Goal: Task Accomplishment & Management: Manage account settings

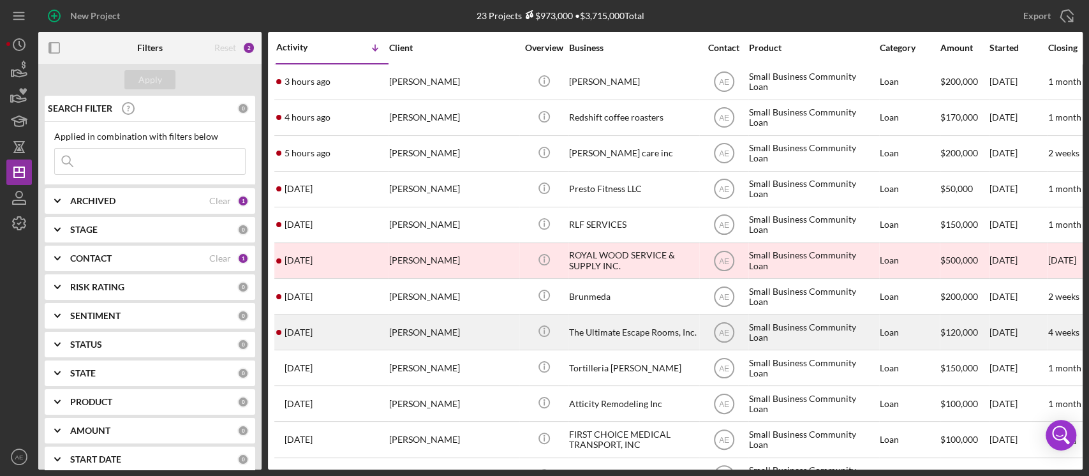
click at [453, 332] on div "[PERSON_NAME]" at bounding box center [453, 332] width 128 height 34
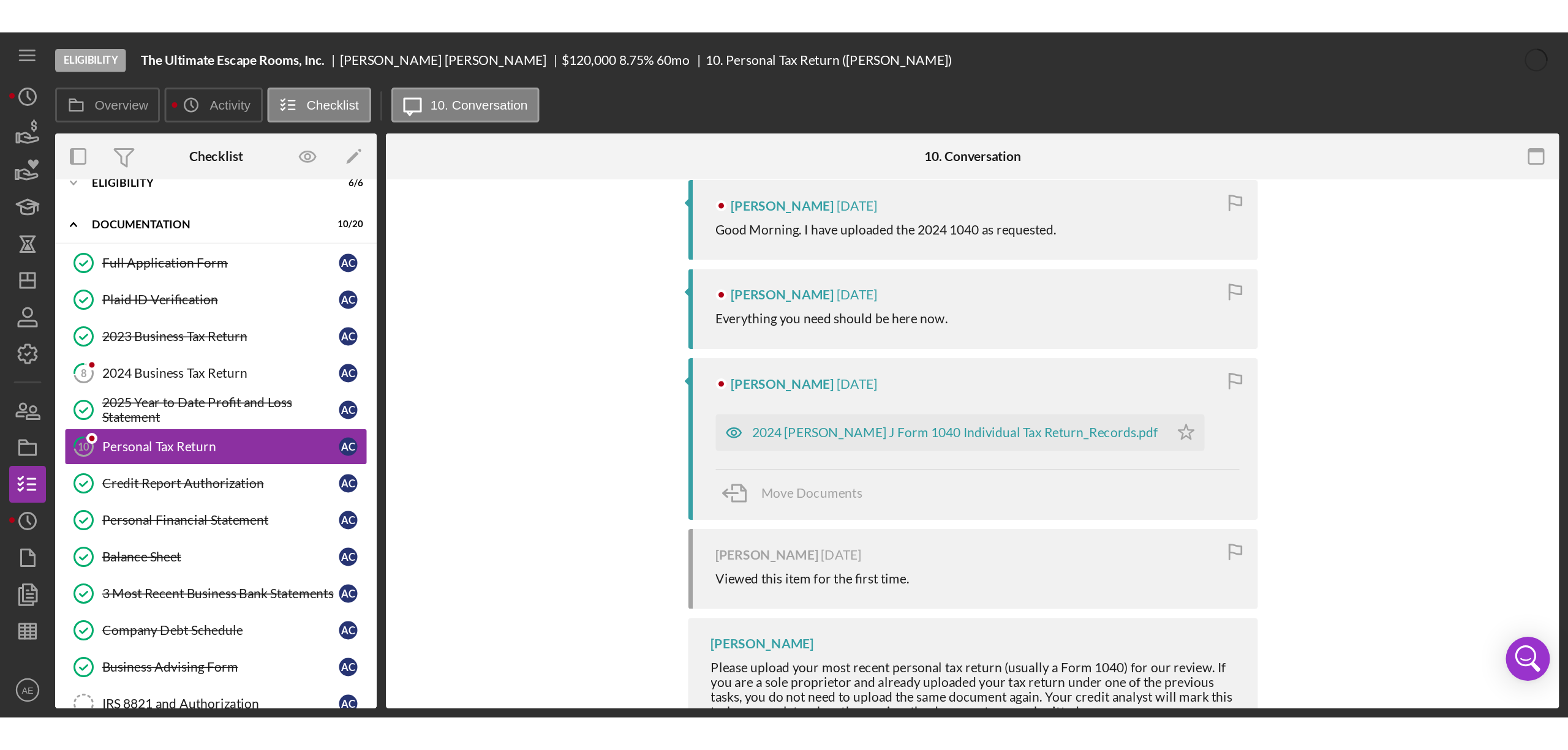
scroll to position [245, 0]
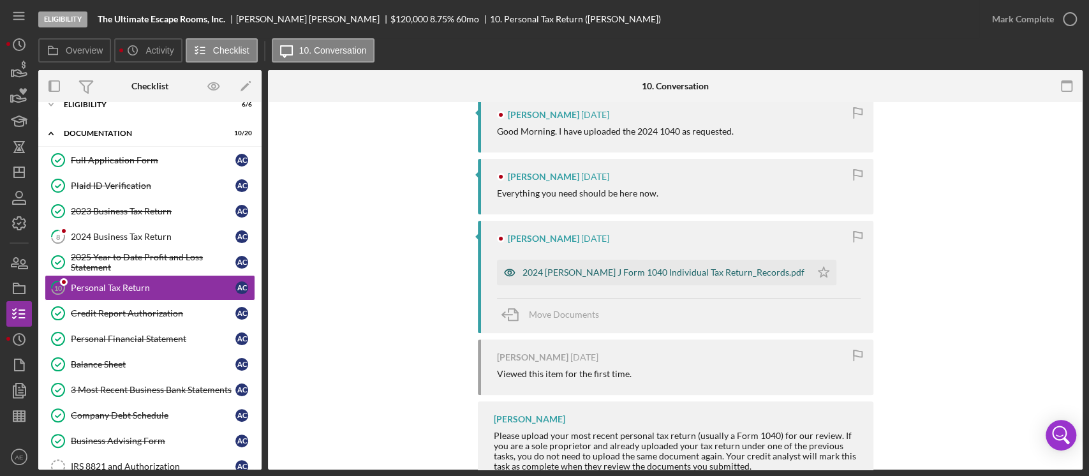
click at [510, 272] on icon "button" at bounding box center [510, 273] width 26 height 26
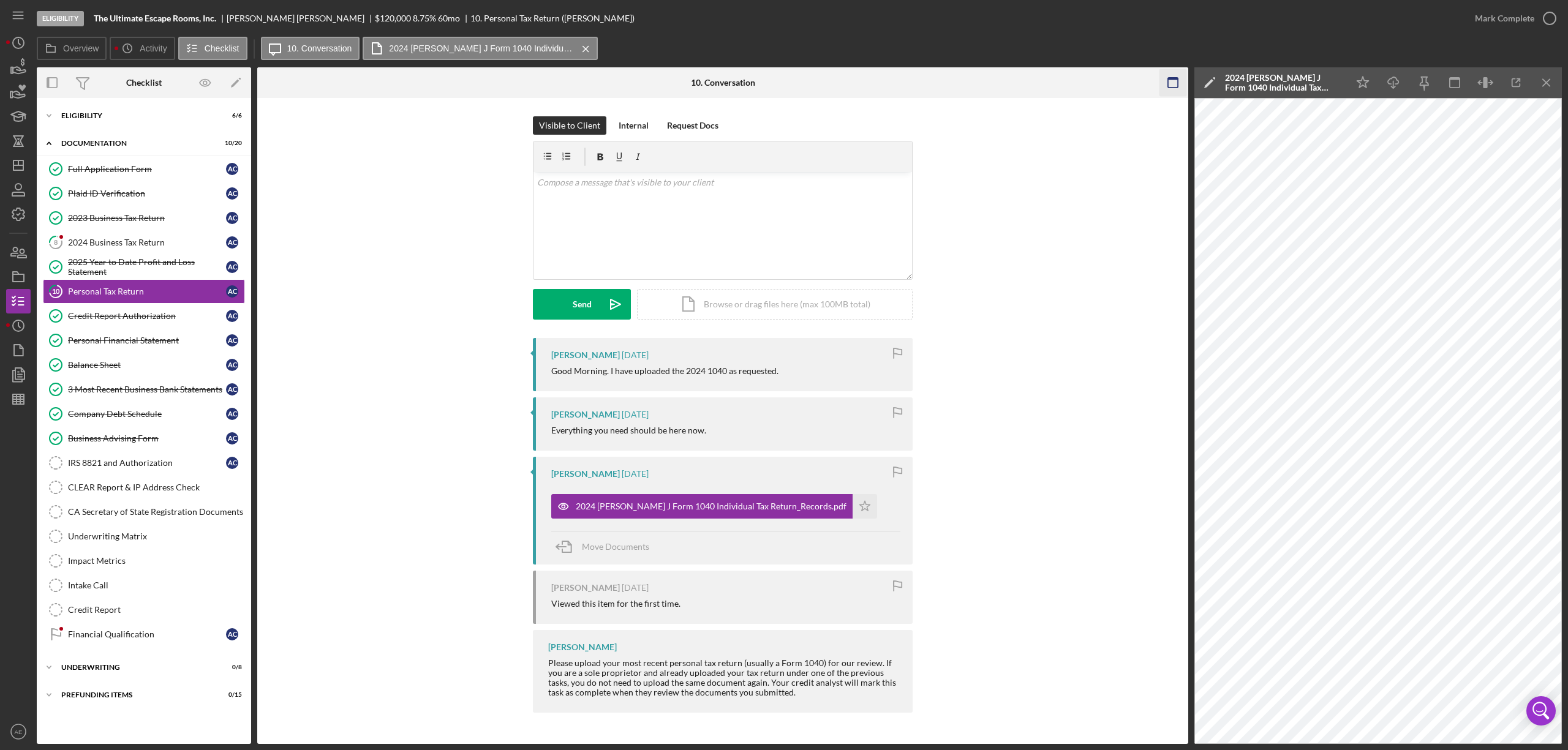
click at [1045, 81] on icon "button" at bounding box center [1173, 83] width 28 height 28
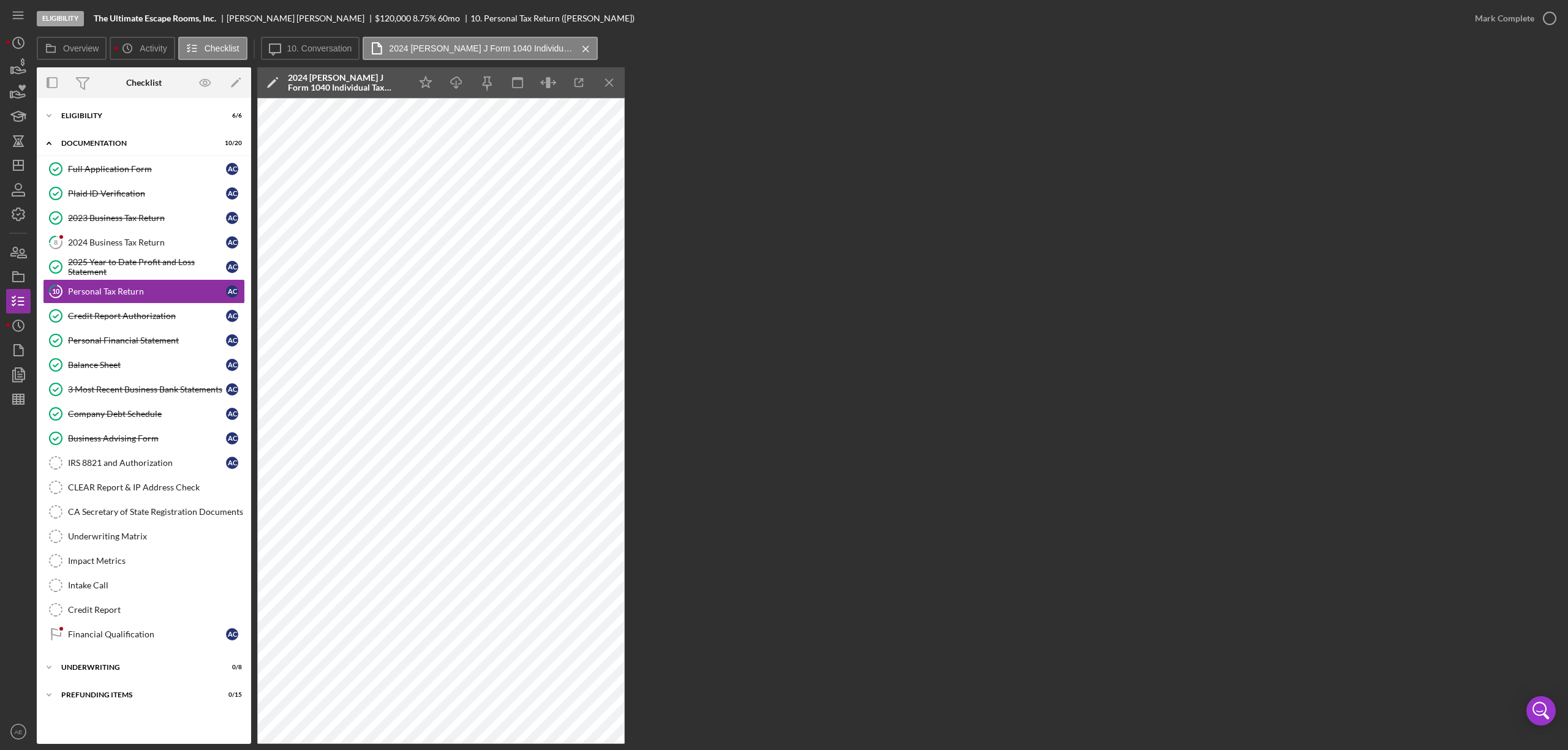
click at [532, 77] on div "Icon/Star Icon/Download Icon/Menu Close" at bounding box center [517, 83] width 214 height 31
click at [540, 82] on icon "button" at bounding box center [549, 83] width 28 height 28
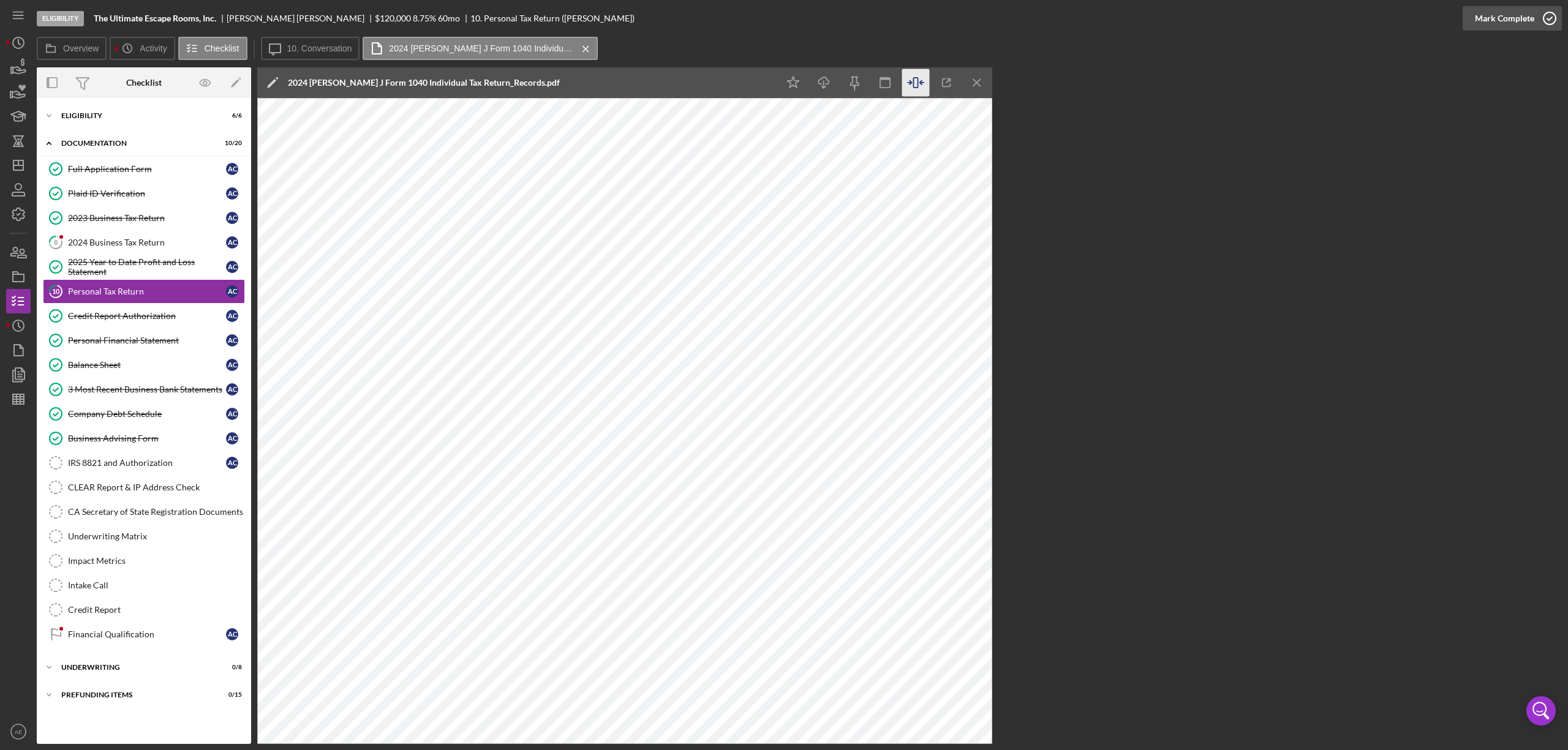
click at [1045, 14] on div "Mark Complete" at bounding box center [1506, 18] width 60 height 25
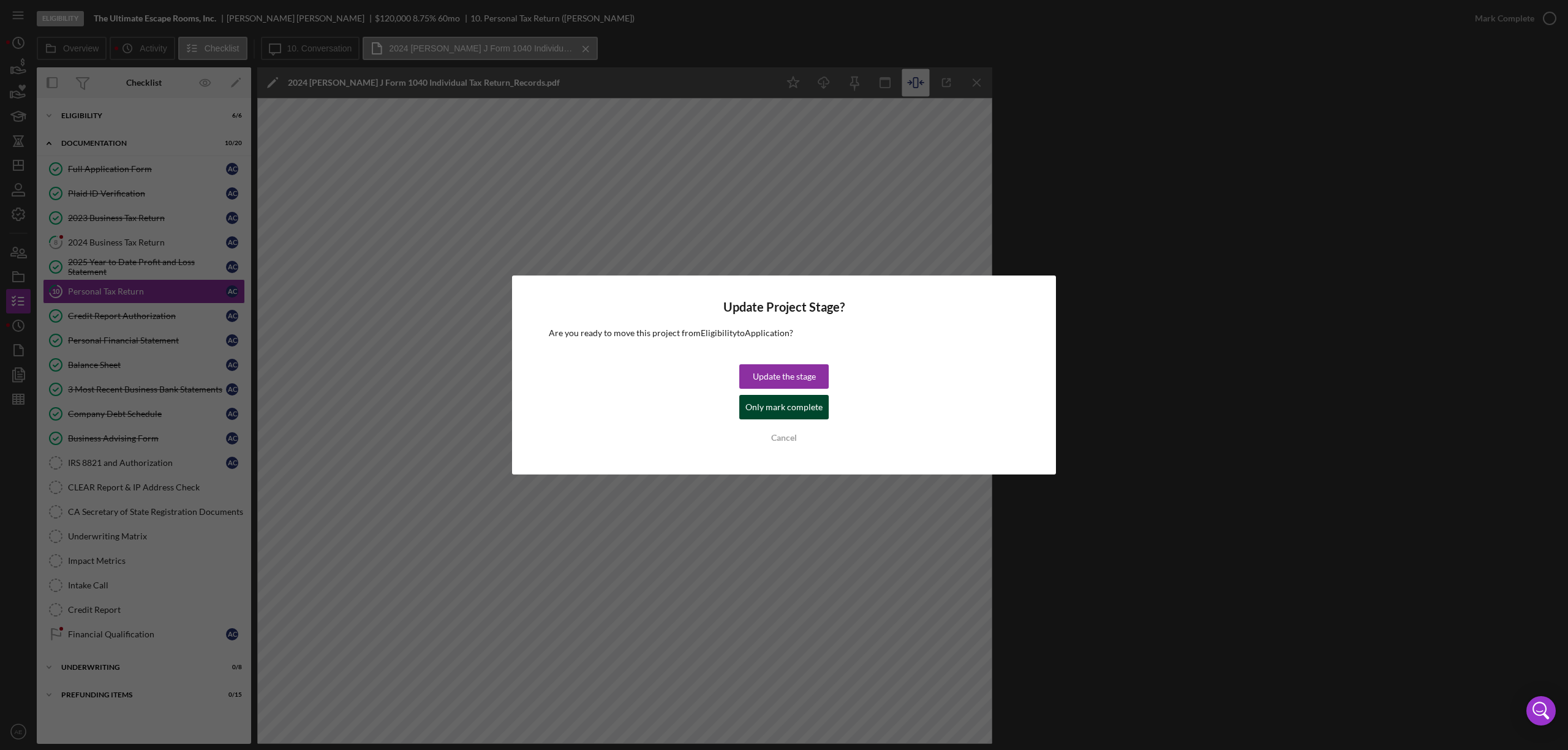
click at [768, 417] on div "Only mark complete" at bounding box center [784, 407] width 77 height 25
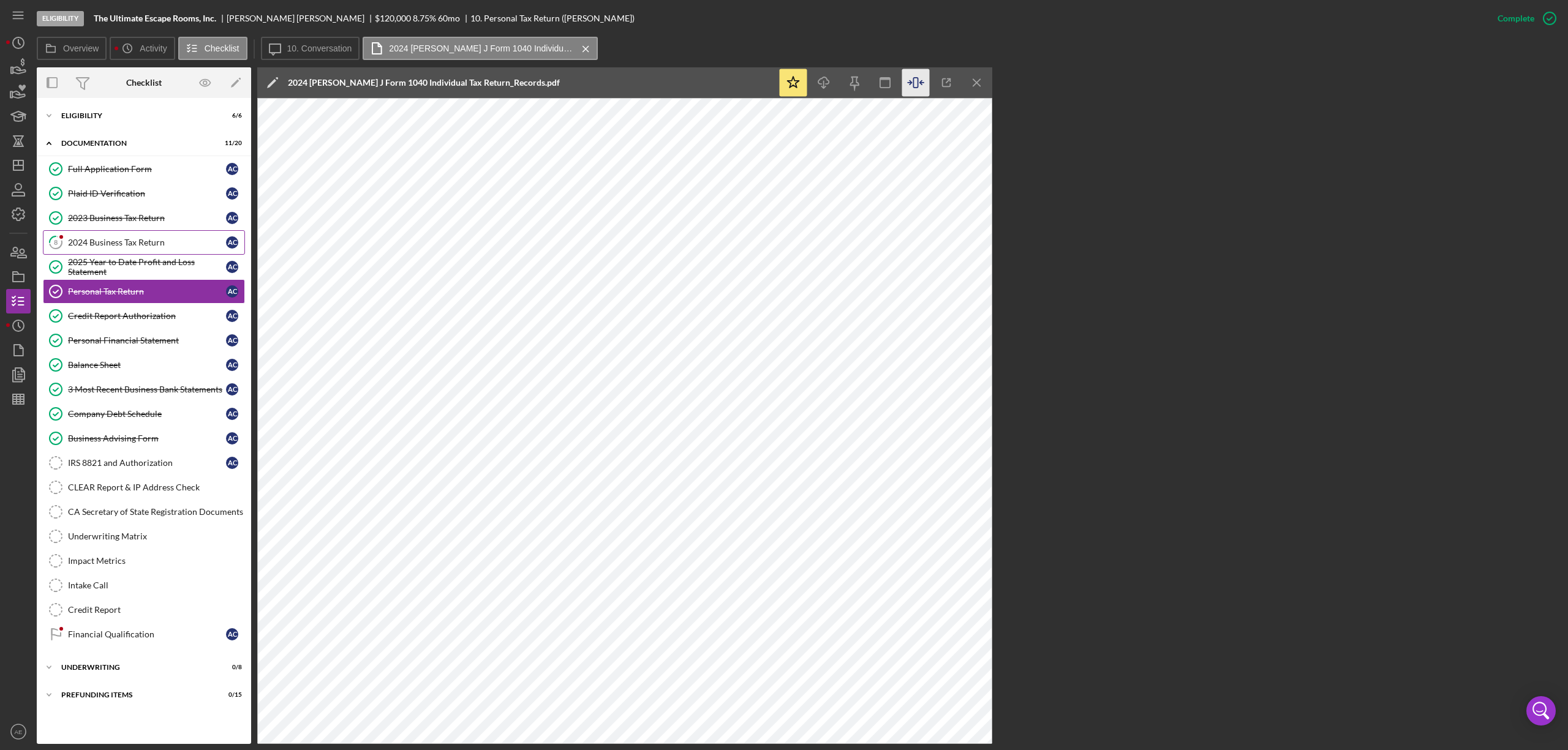
click at [131, 236] on link "8 2024 Business Tax Return A C" at bounding box center [144, 243] width 202 height 25
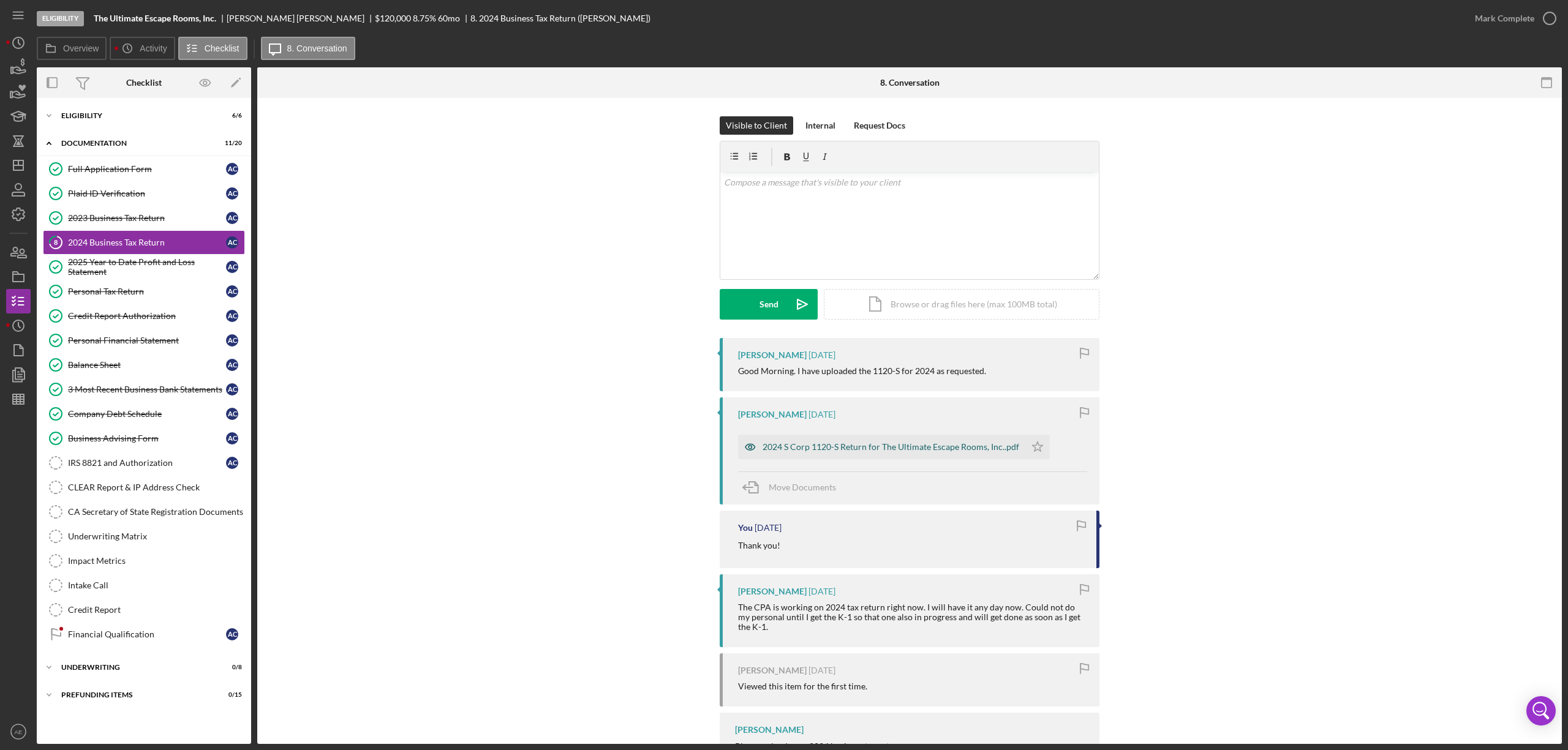
click at [753, 448] on icon "button" at bounding box center [750, 448] width 25 height 25
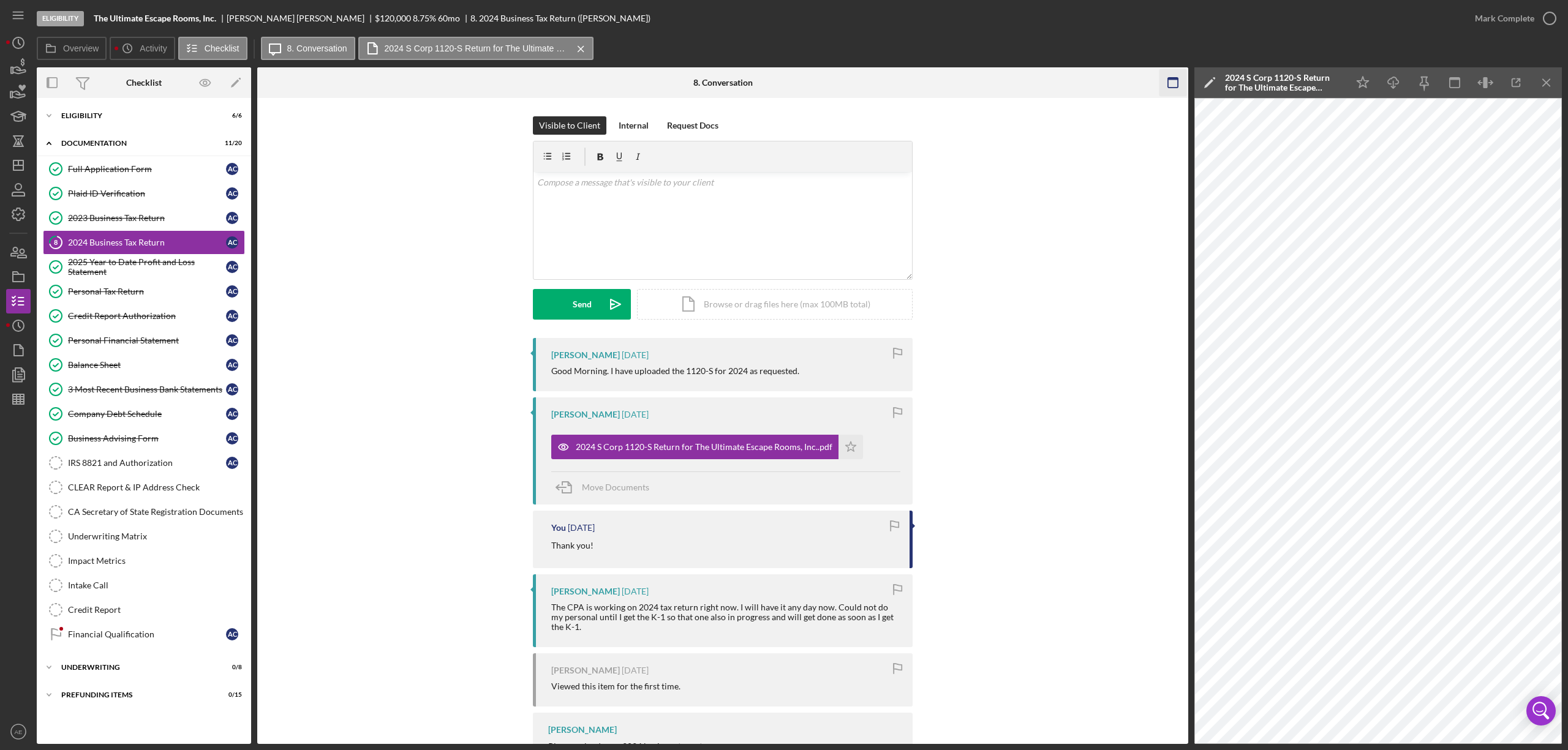
click at [1045, 81] on icon "button" at bounding box center [1173, 83] width 28 height 28
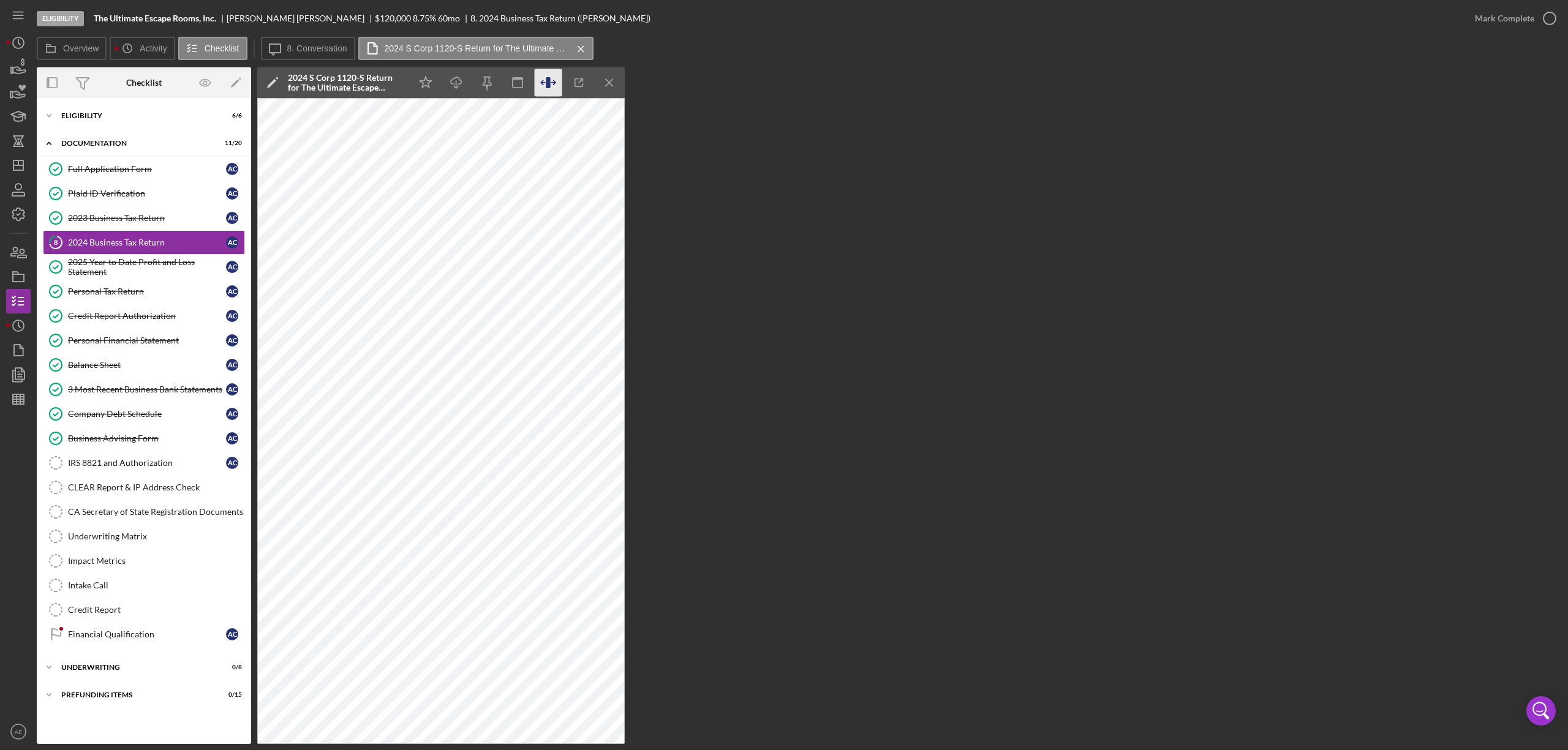
click at [547, 79] on icon "button" at bounding box center [548, 82] width 4 height 11
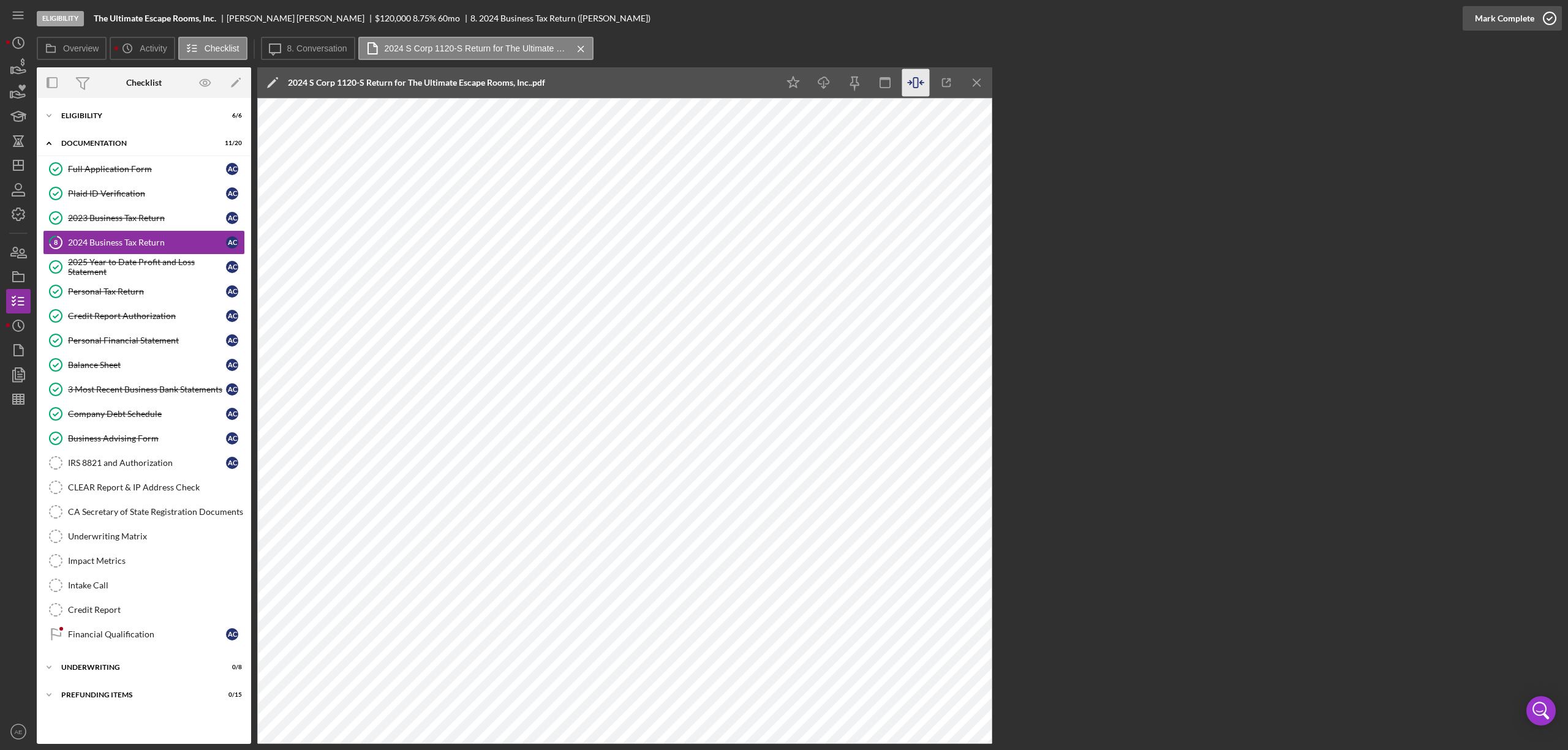
click at [1045, 16] on div "Mark Complete" at bounding box center [1506, 18] width 60 height 25
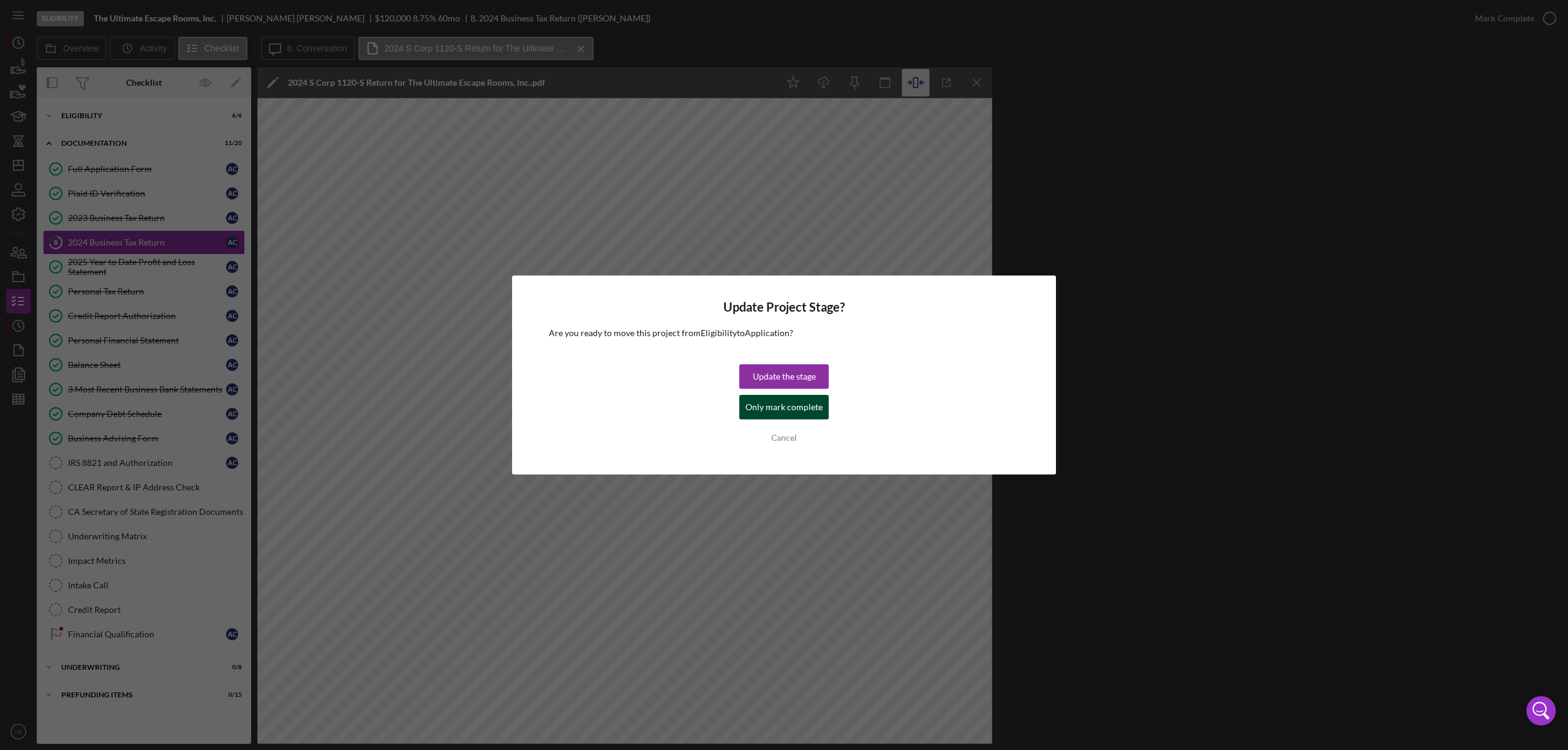
click at [815, 419] on div "Only mark complete" at bounding box center [784, 407] width 77 height 25
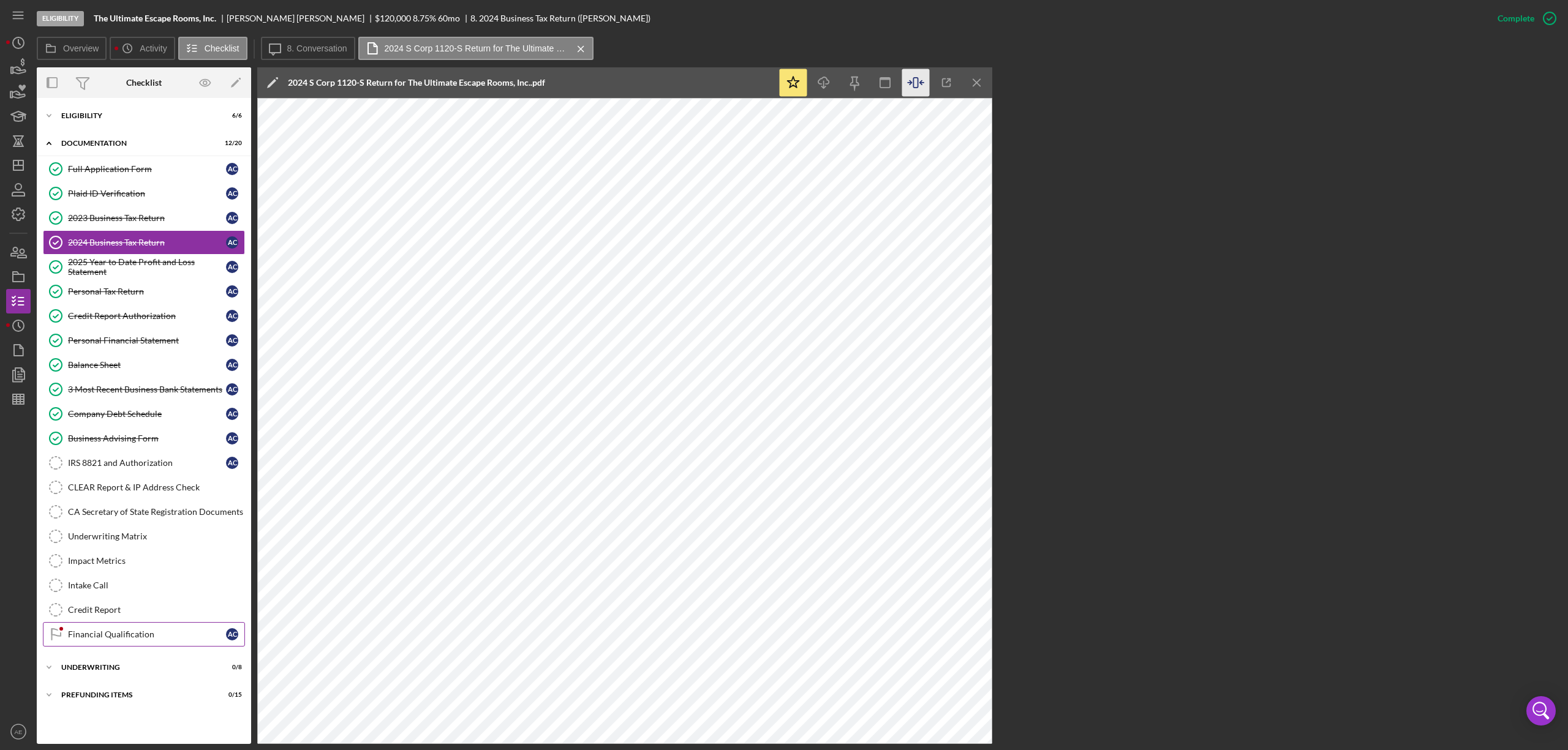
click at [137, 456] on div "Financial Qualification" at bounding box center [147, 635] width 159 height 10
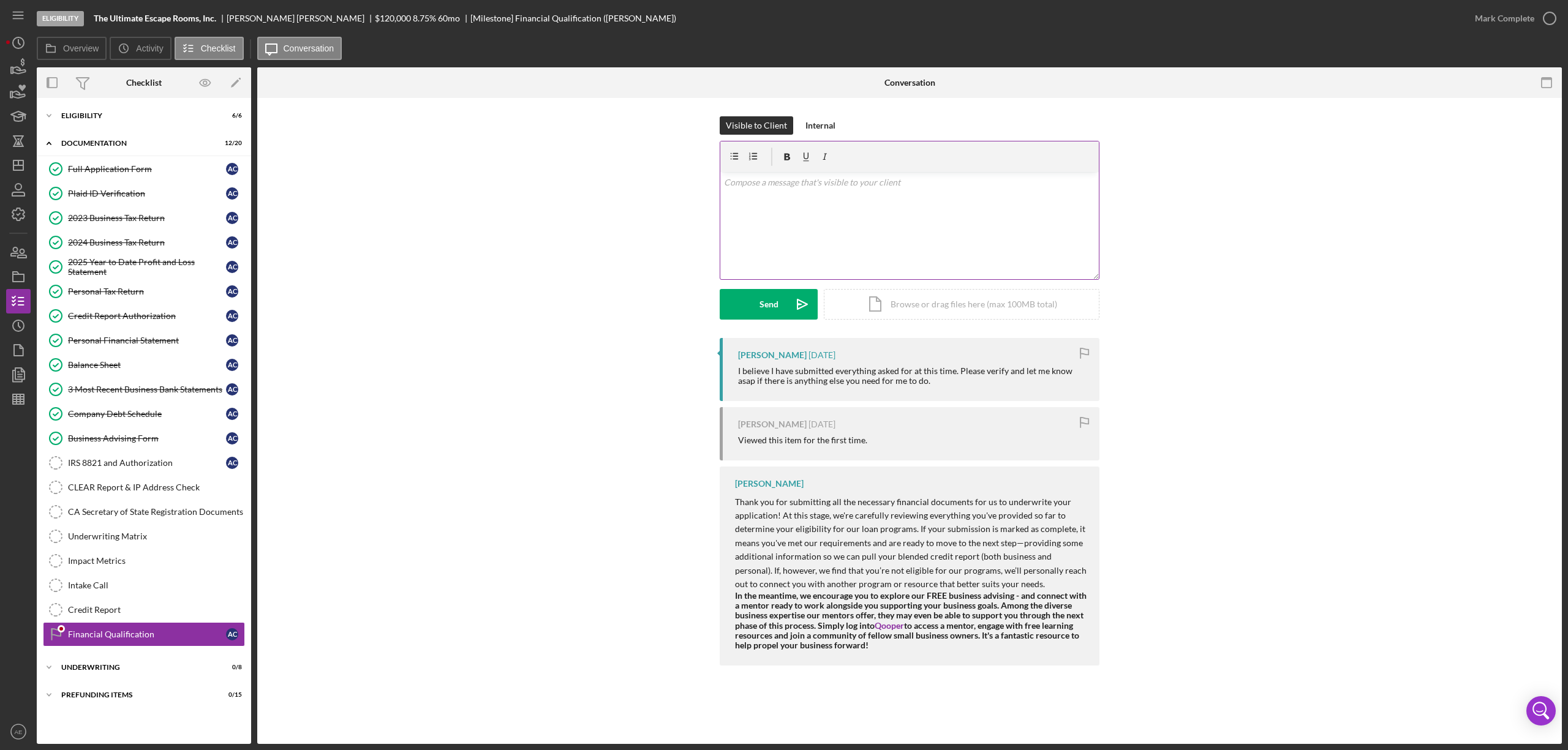
click at [849, 254] on div "v Color teal Color pink Remove color Add row above Add row below Add column bef…" at bounding box center [910, 226] width 379 height 108
click at [1002, 187] on p "Thank you very much! Your application is now in the underwriting queue and I wi…" at bounding box center [910, 189] width 372 height 28
click at [1002, 180] on p "Thank you very much! Your application is now in the underwriting queue and I wi…" at bounding box center [910, 189] width 372 height 28
click at [760, 317] on div "Send" at bounding box center [770, 304] width 19 height 31
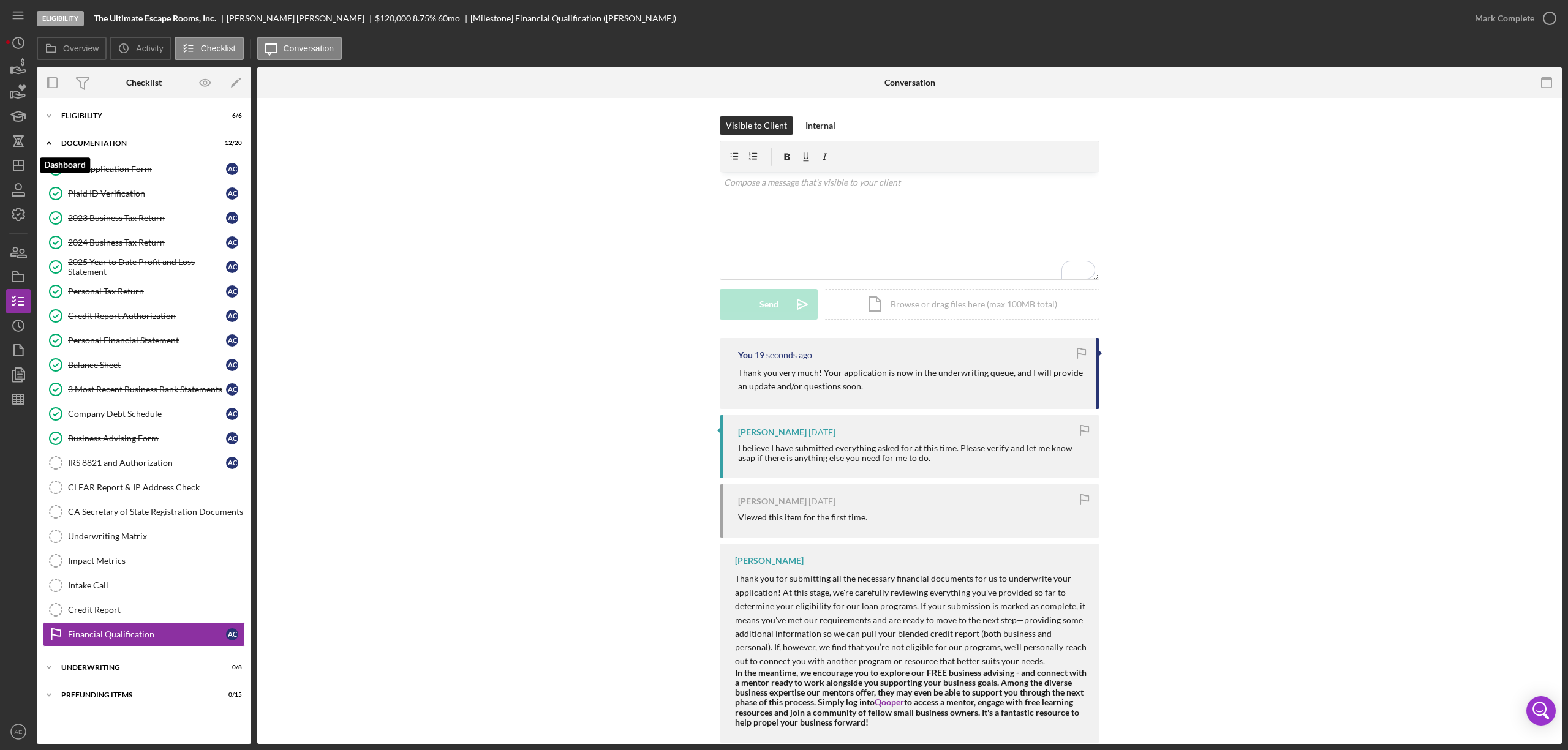
click at [20, 160] on polygon "button" at bounding box center [18, 165] width 10 height 10
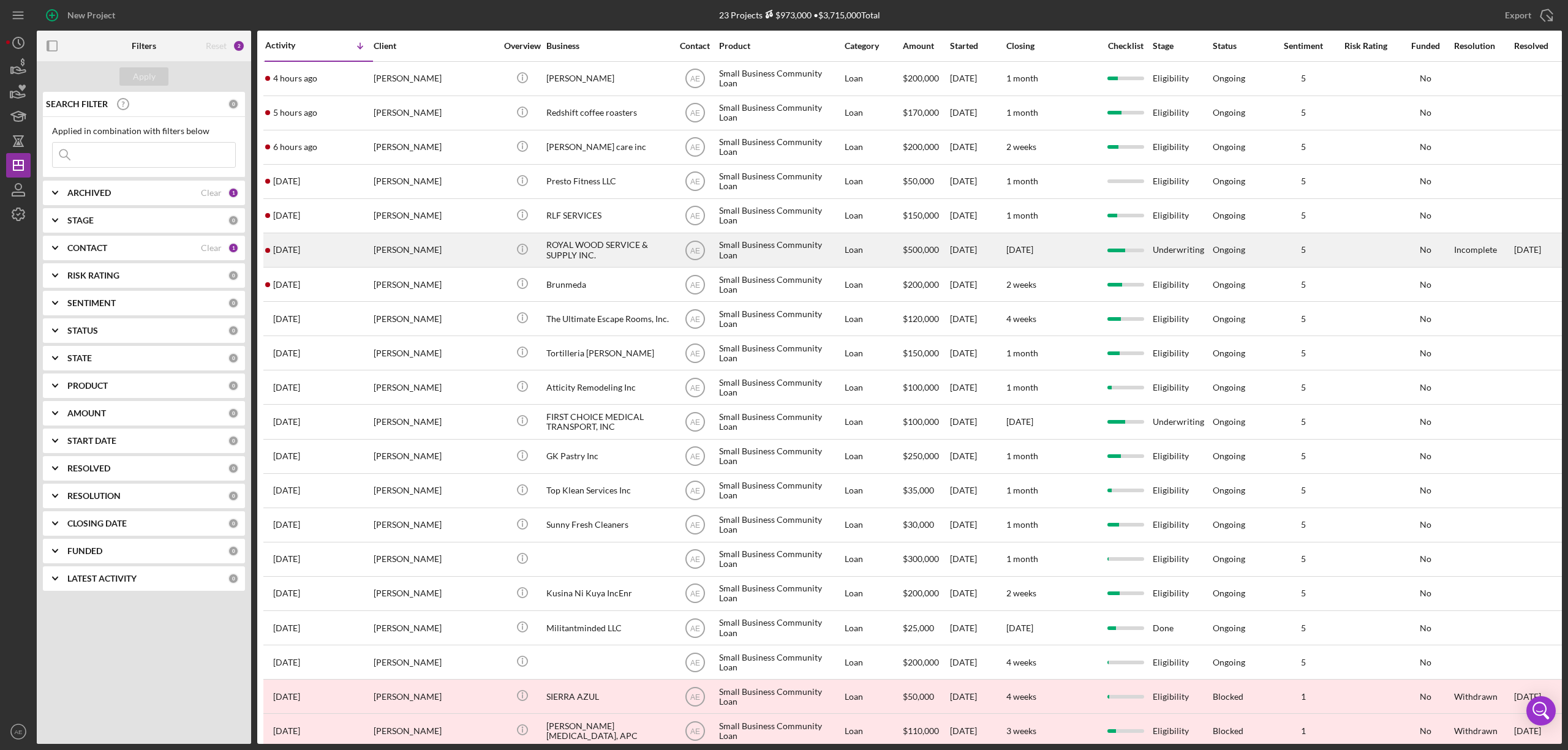
click at [473, 251] on div "[PERSON_NAME]" at bounding box center [435, 251] width 123 height 33
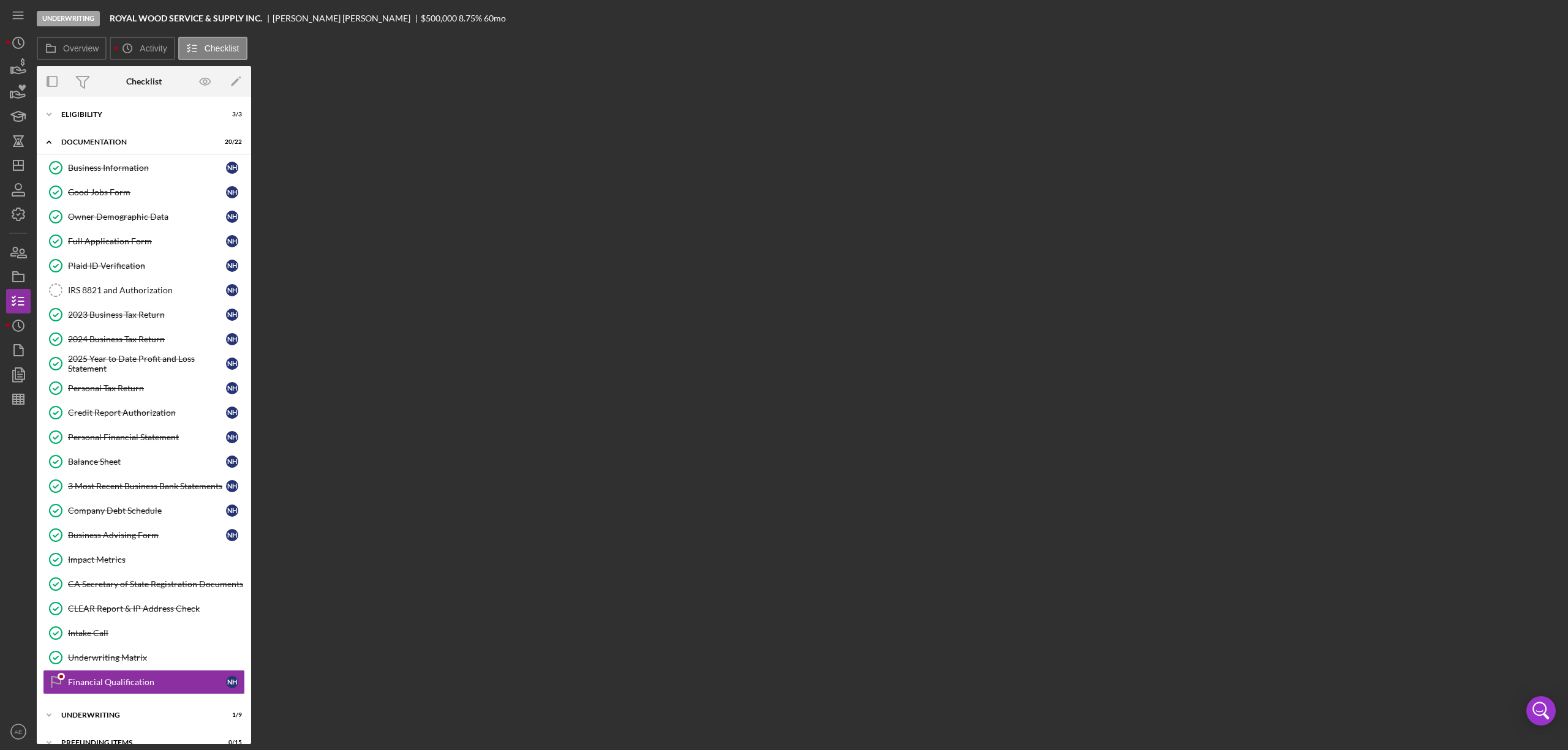
scroll to position [27, 0]
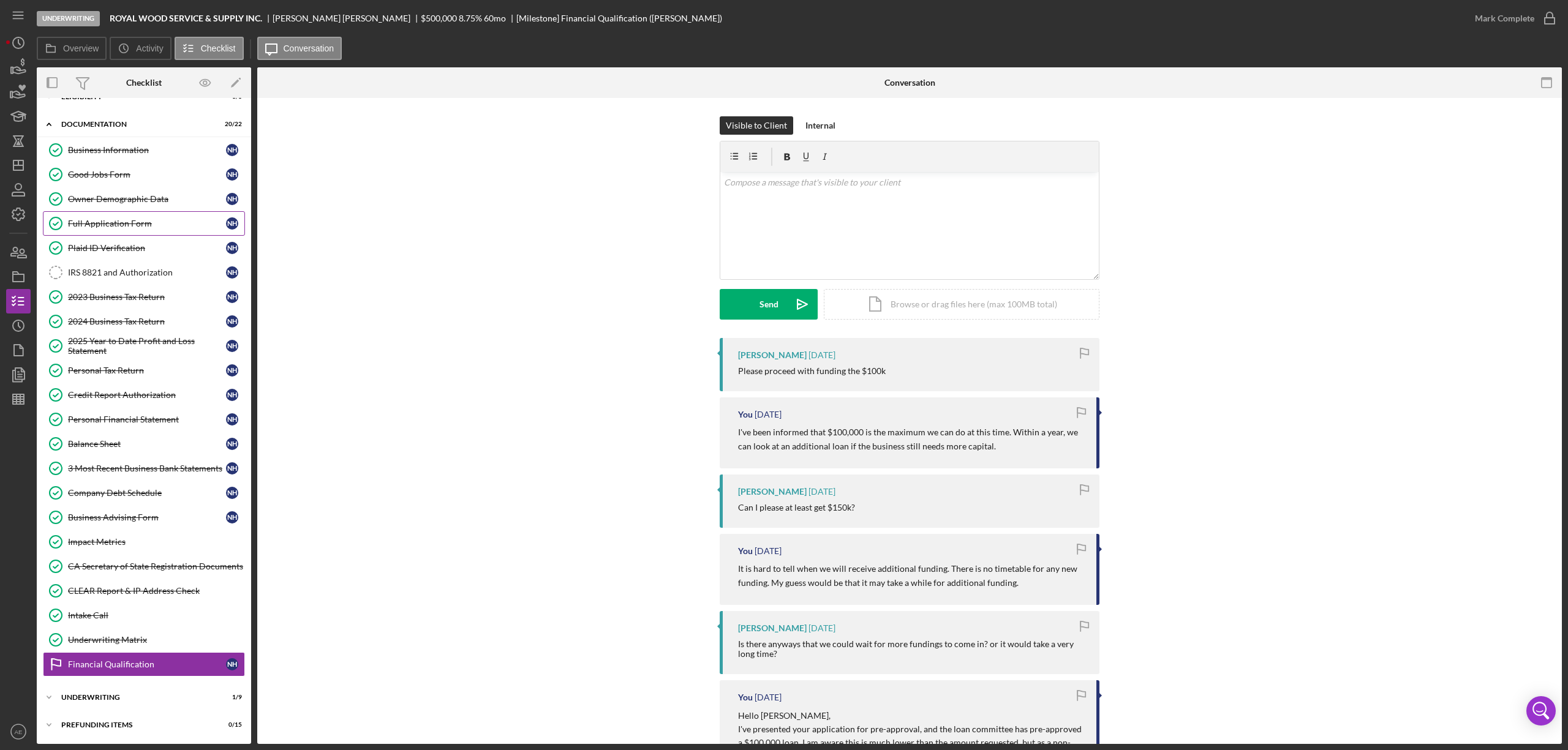
click at [150, 219] on div "Full Application Form" at bounding box center [147, 224] width 159 height 10
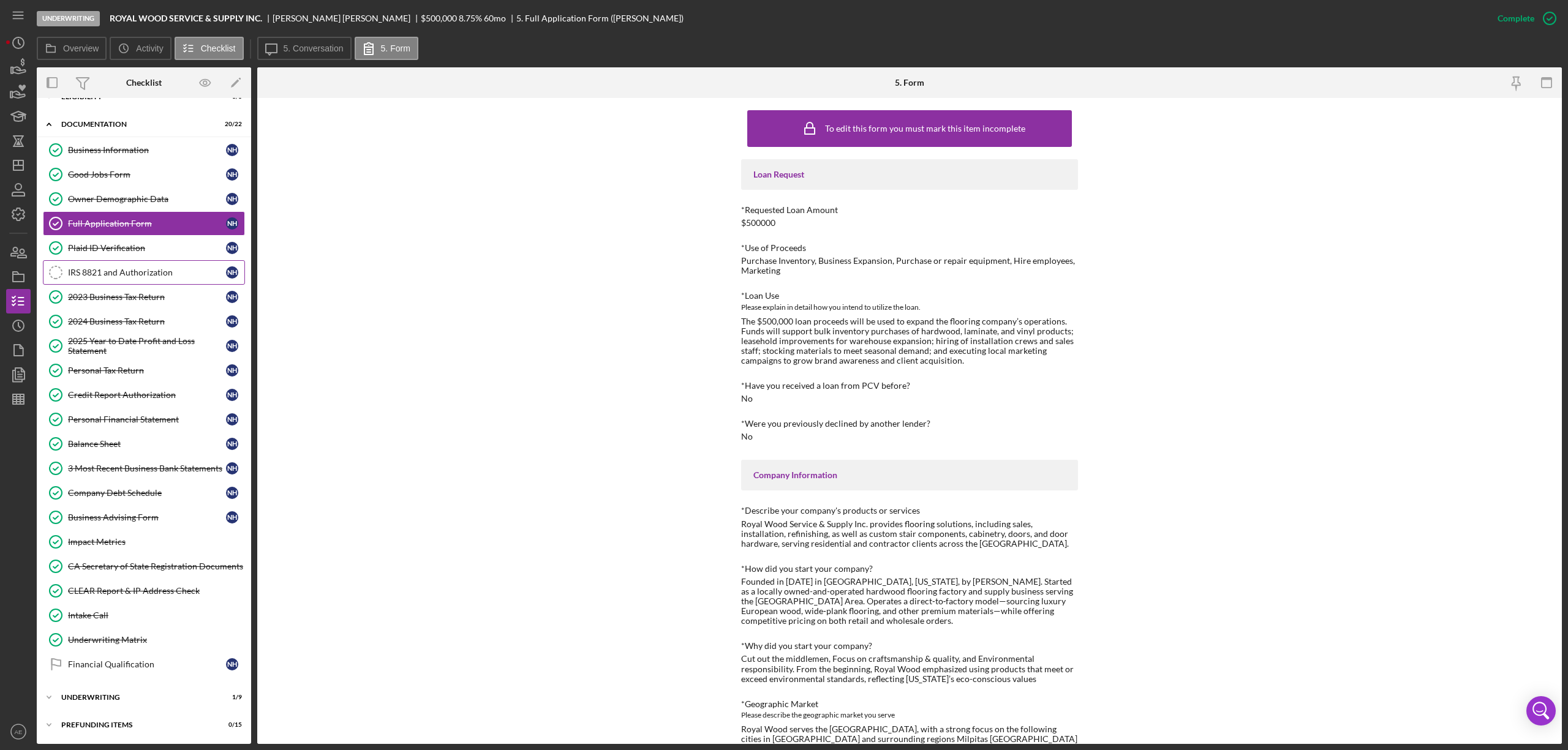
click at [174, 260] on link "IRS 8821 and Authorization IRS 8821 and Authorization N H" at bounding box center [144, 273] width 202 height 25
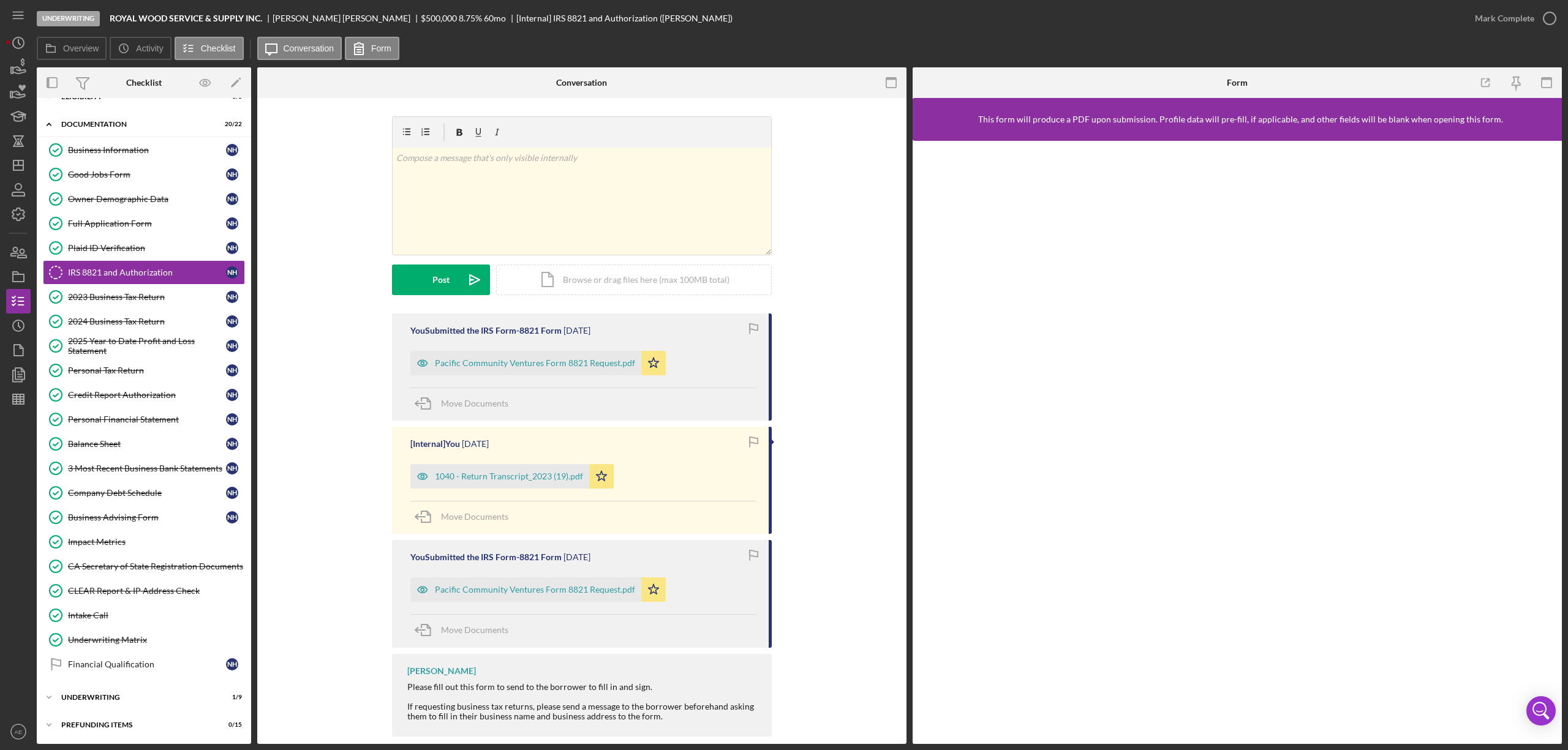
drag, startPoint x: 148, startPoint y: 280, endPoint x: 535, endPoint y: 319, distance: 389.0
click at [148, 285] on link "2023 Business Tax Return 2023 Business Tax Return N H" at bounding box center [144, 298] width 202 height 25
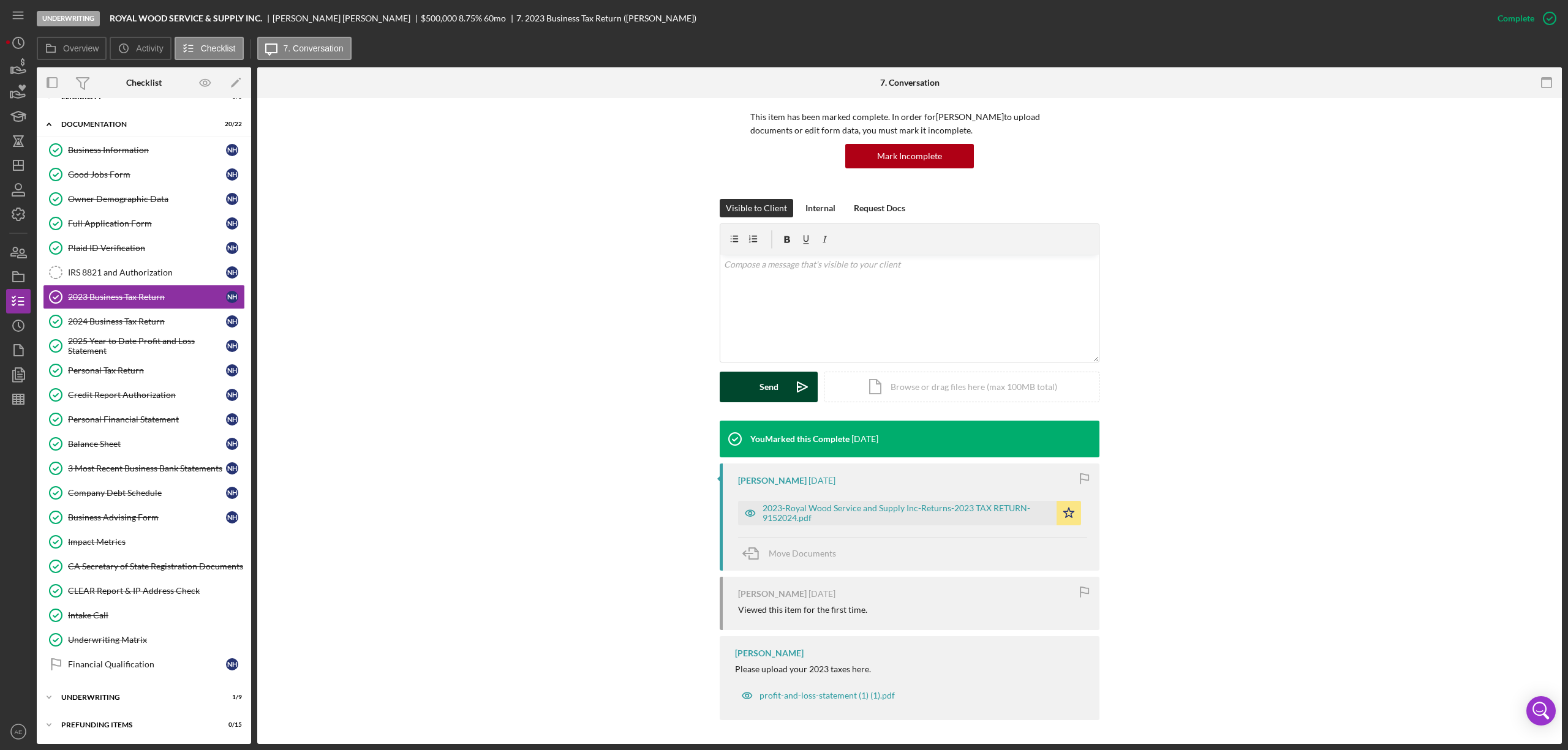
scroll to position [86, 0]
click at [748, 456] on icon "button" at bounding box center [750, 513] width 25 height 25
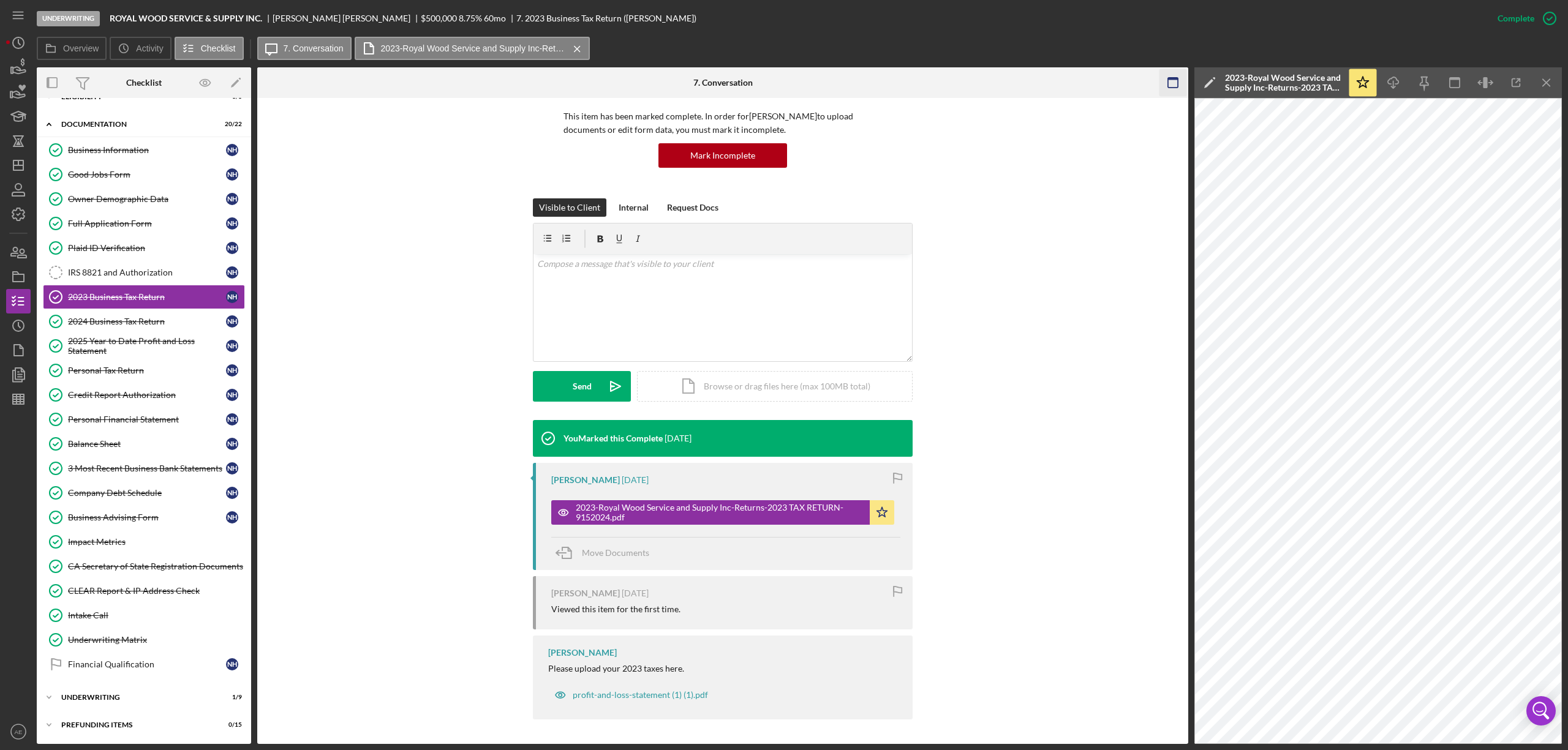
click at [1045, 86] on icon "button" at bounding box center [1173, 83] width 28 height 28
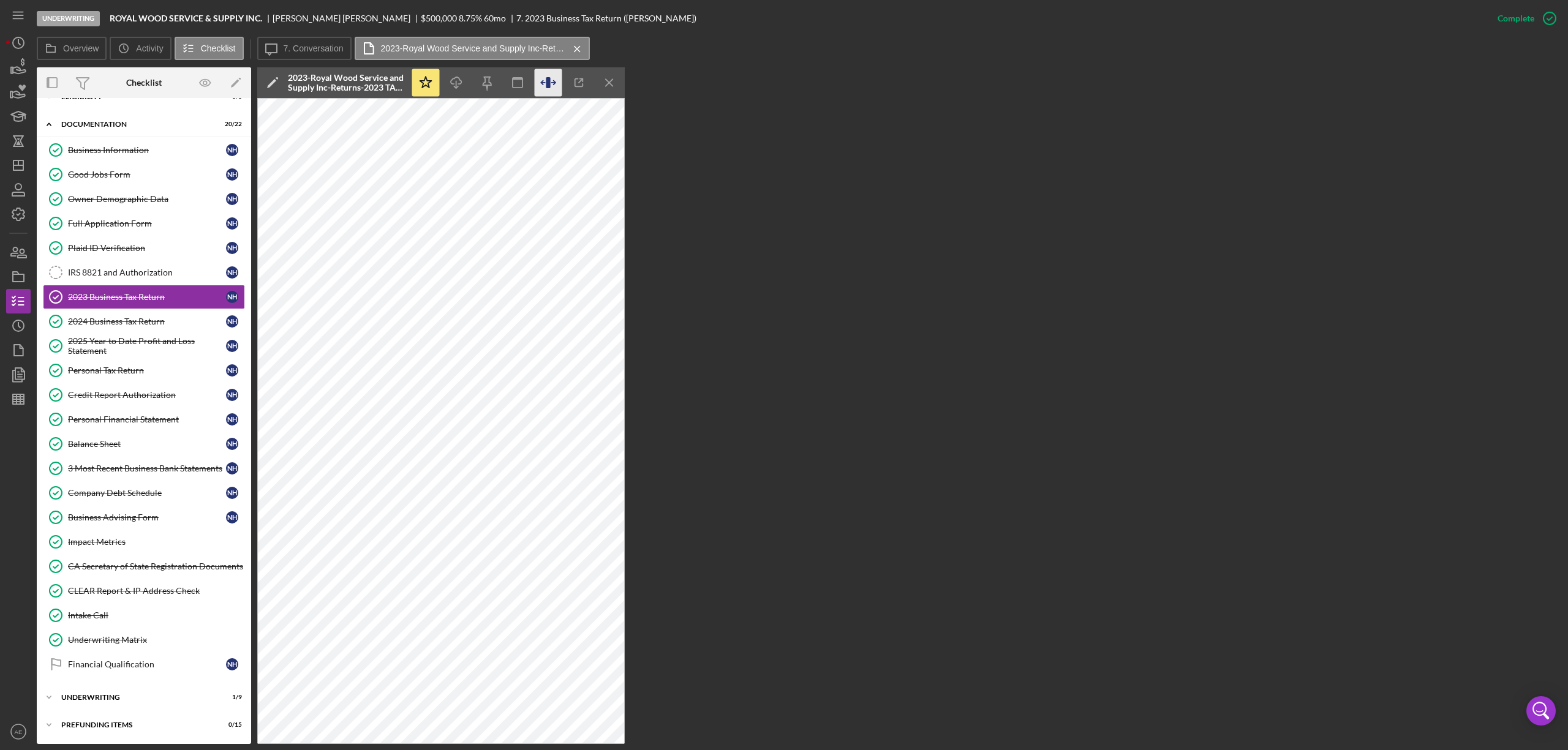
click at [549, 82] on icon "button" at bounding box center [548, 82] width 4 height 11
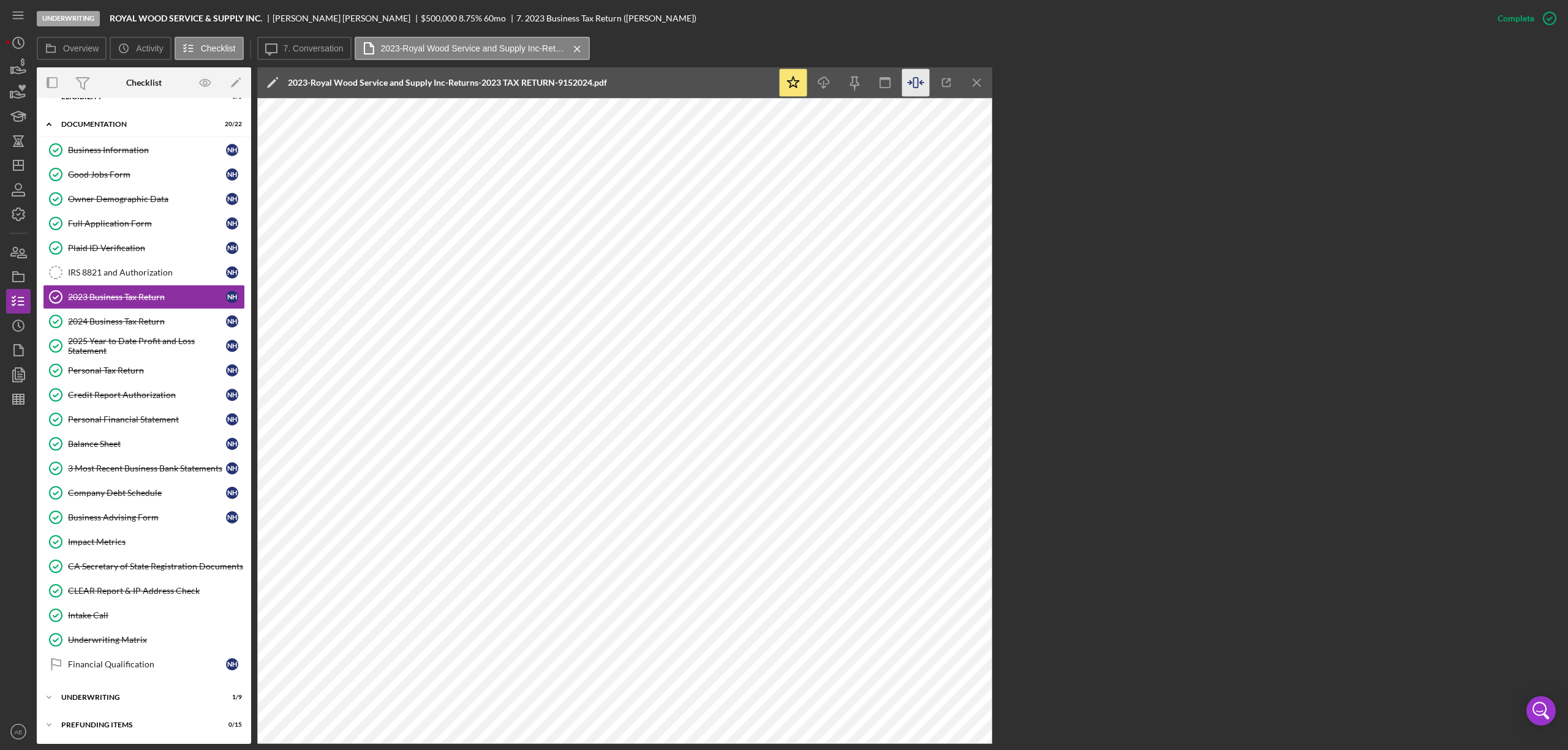
click at [976, 92] on icon "Icon/Menu Close" at bounding box center [977, 83] width 28 height 28
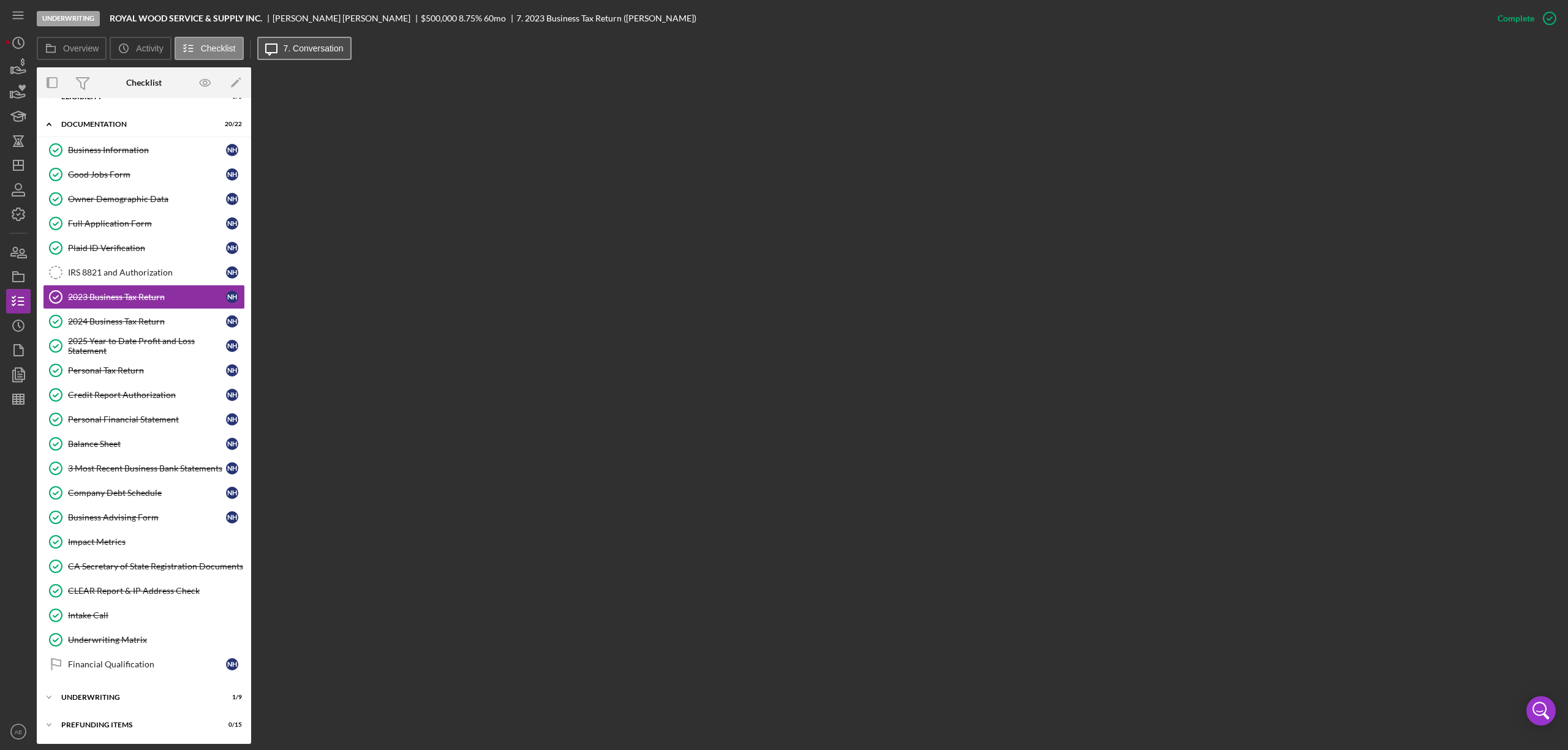
click at [295, 49] on label "7. Conversation" at bounding box center [313, 48] width 60 height 10
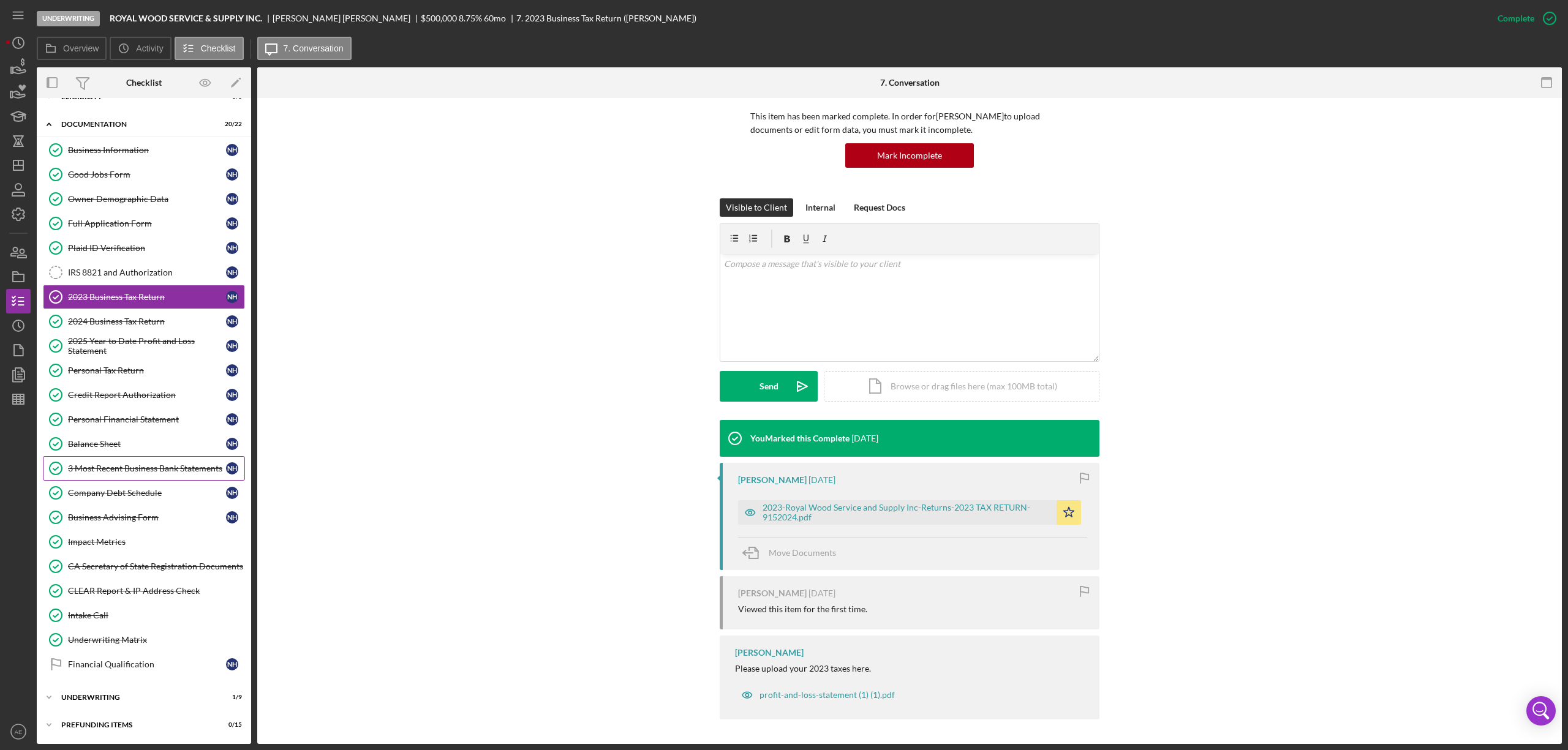
scroll to position [28, 0]
click at [22, 161] on icon "Icon/Dashboard" at bounding box center [18, 165] width 31 height 31
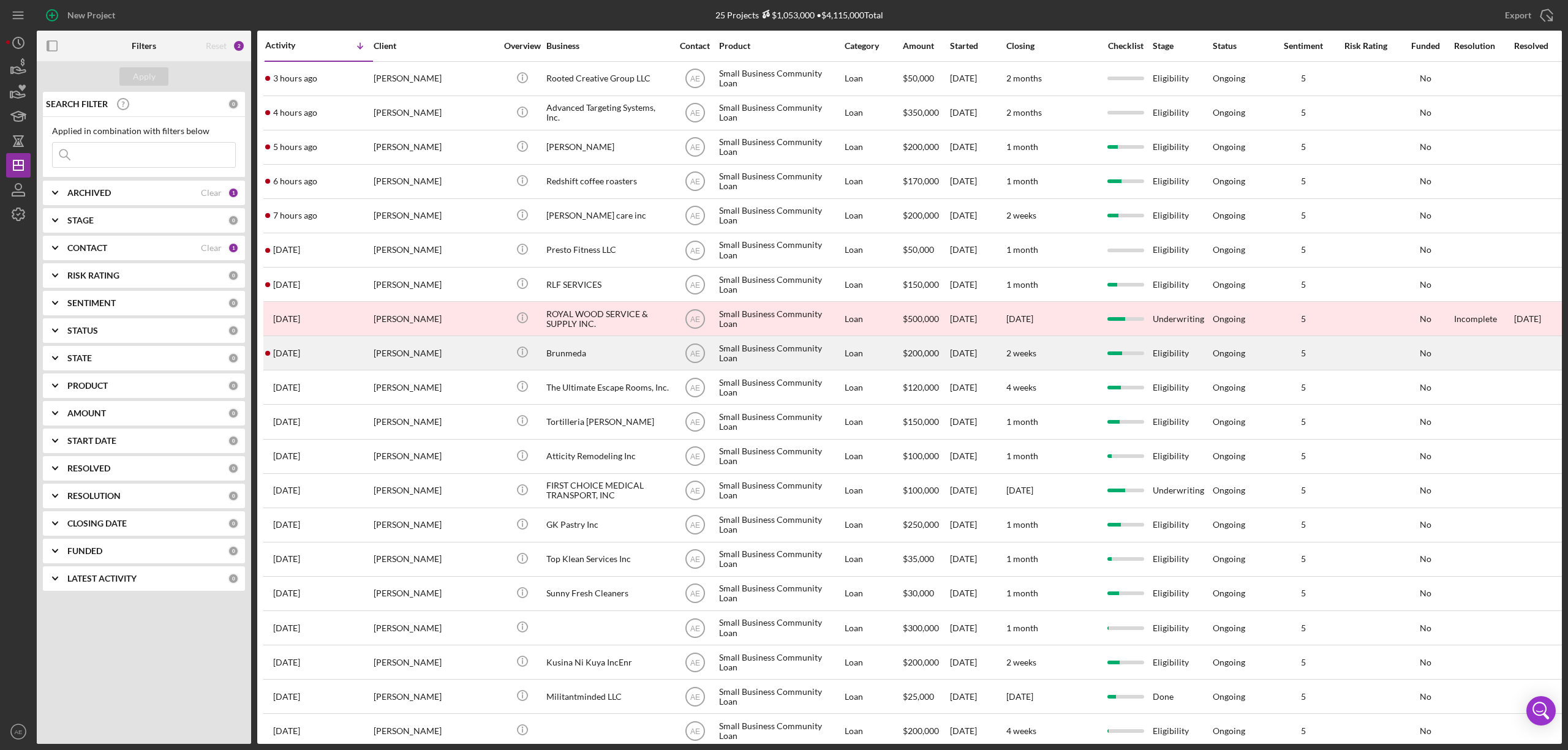
click at [457, 354] on div "[PERSON_NAME]" at bounding box center [435, 353] width 123 height 33
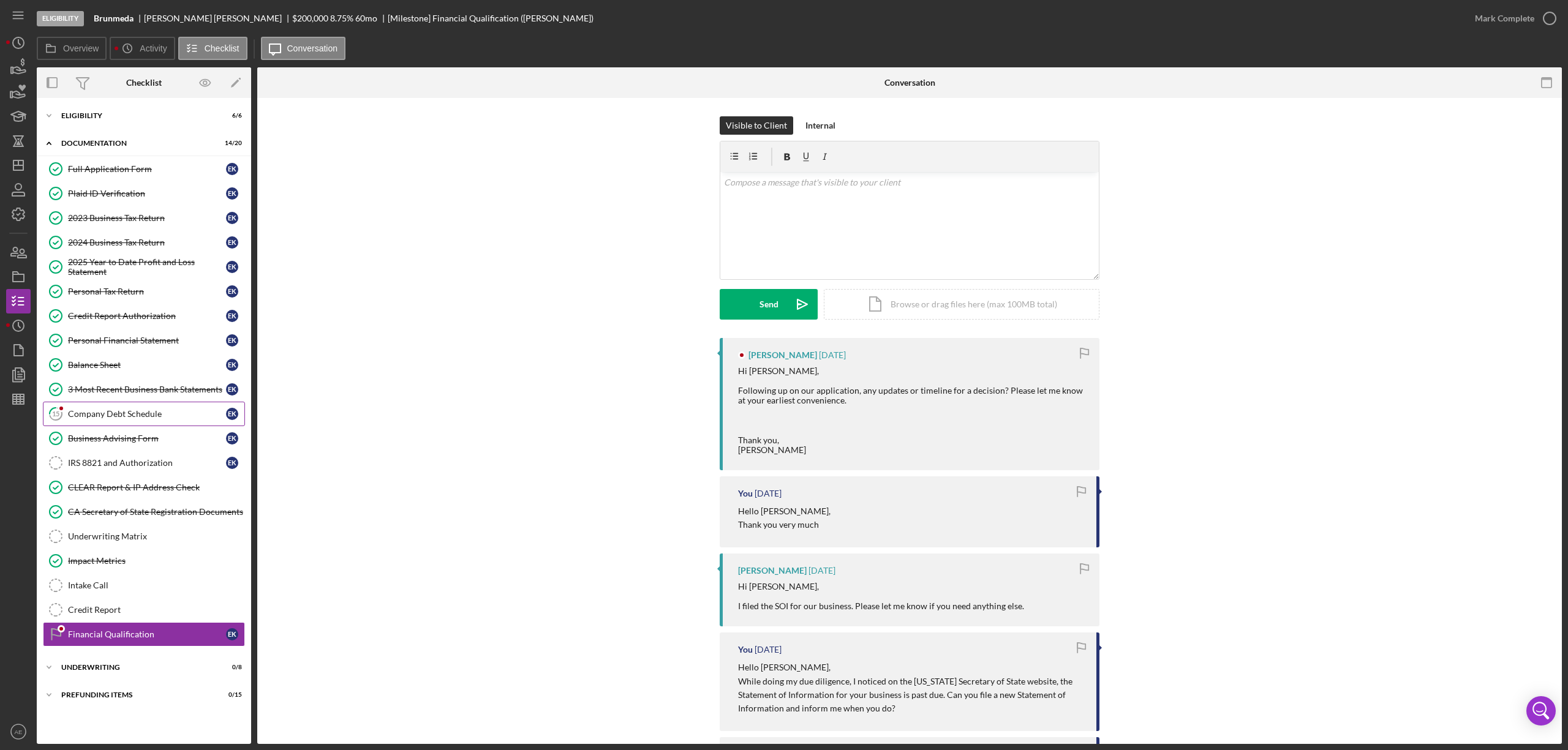
click at [139, 418] on div "Company Debt Schedule" at bounding box center [147, 414] width 159 height 10
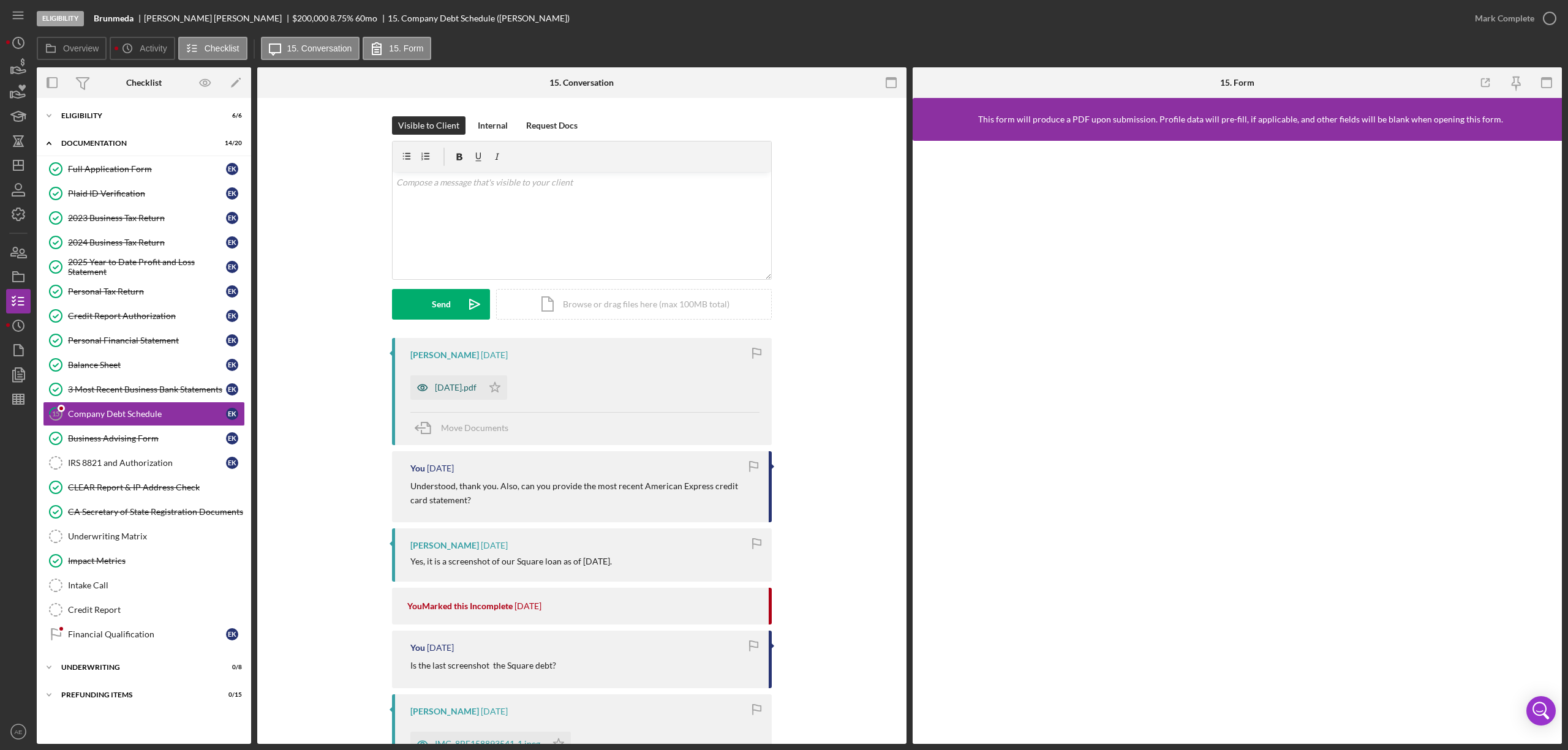
click at [412, 388] on icon "button" at bounding box center [423, 388] width 25 height 25
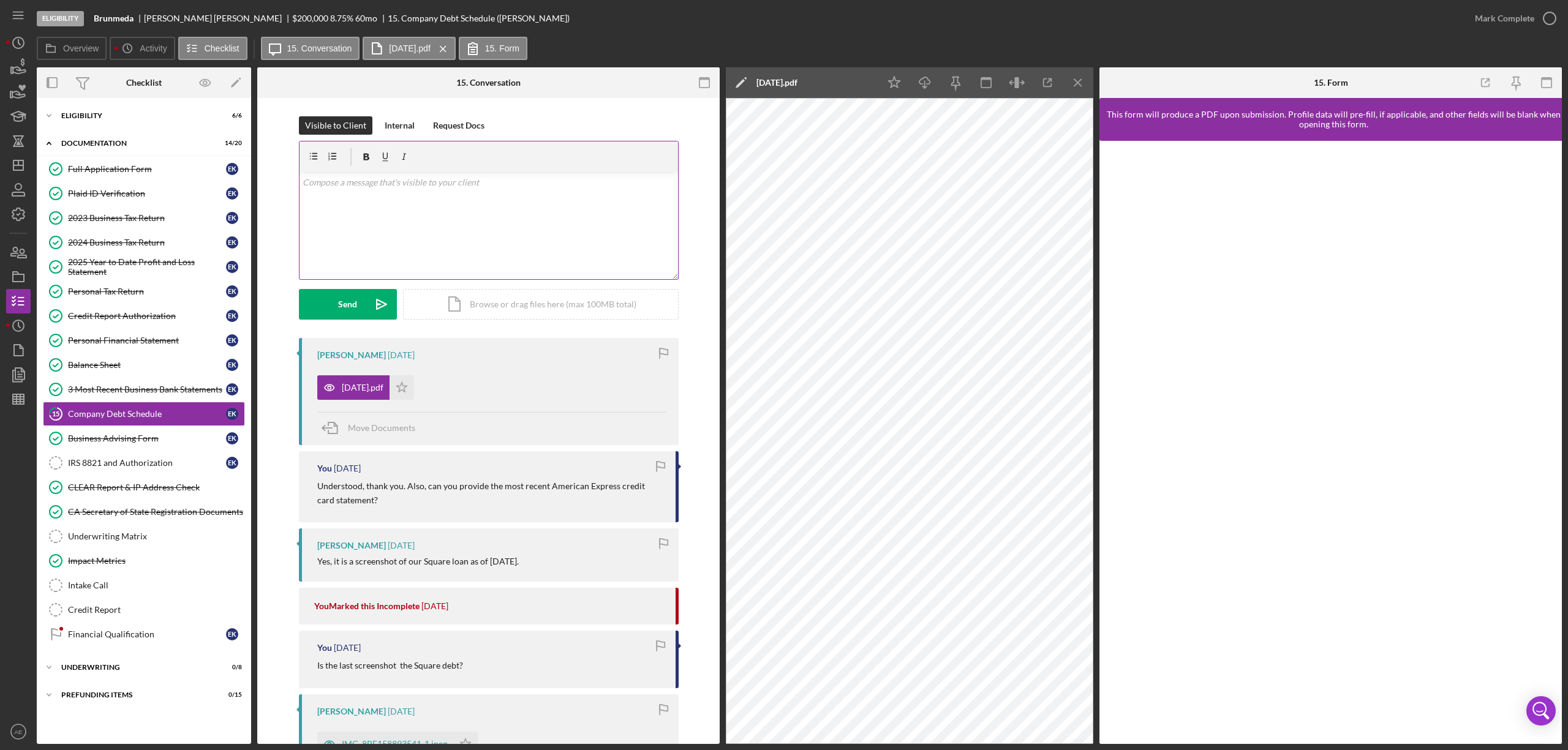
click at [554, 214] on div "v Color teal Color pink Remove color Add row above Add row below Add column bef…" at bounding box center [489, 226] width 379 height 108
click at [363, 293] on button "Send Icon/icon-invite-send" at bounding box center [348, 304] width 98 height 31
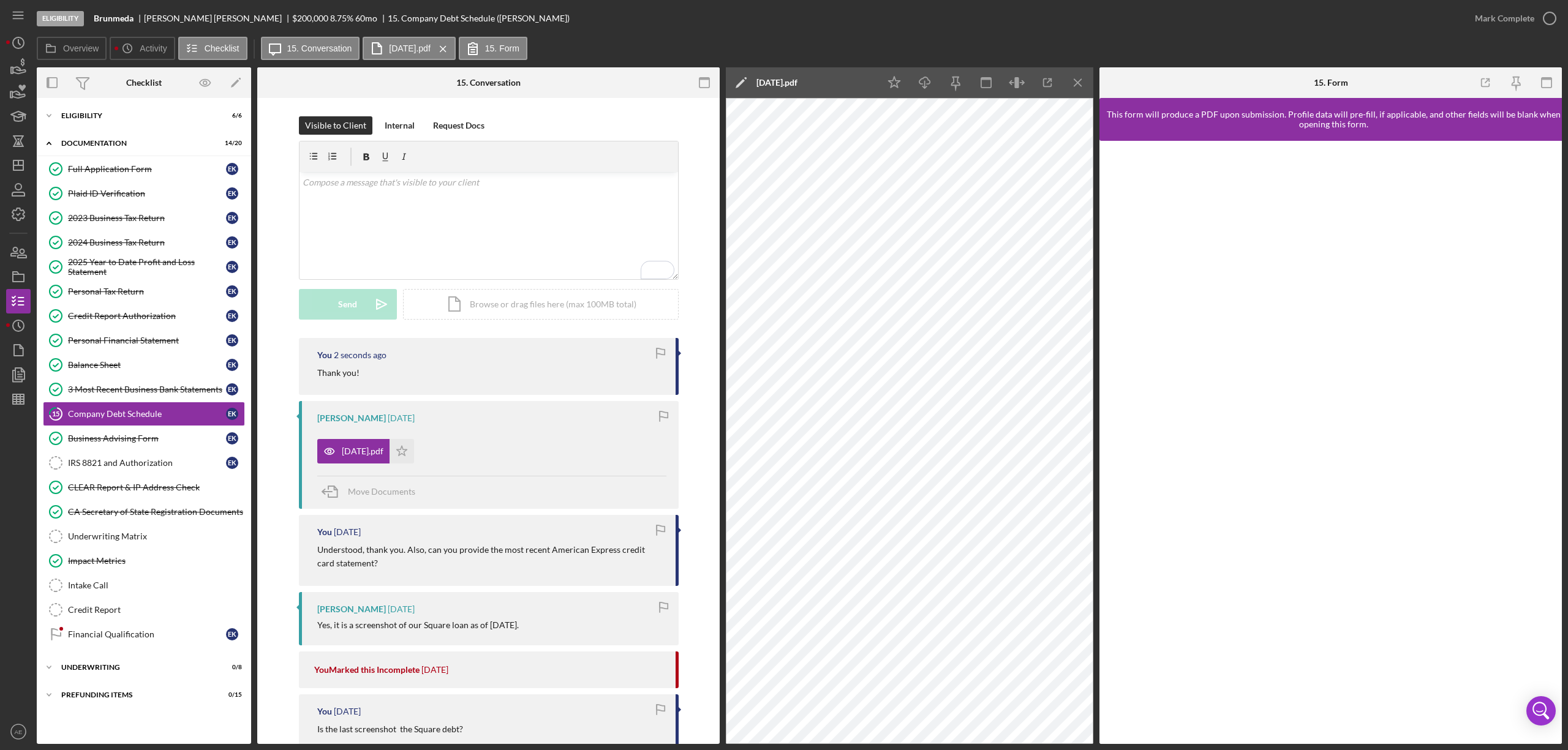
drag, startPoint x: 417, startPoint y: 459, endPoint x: 449, endPoint y: 483, distance: 40.0
click at [414, 456] on icon "Icon/Star" at bounding box center [403, 451] width 25 height 25
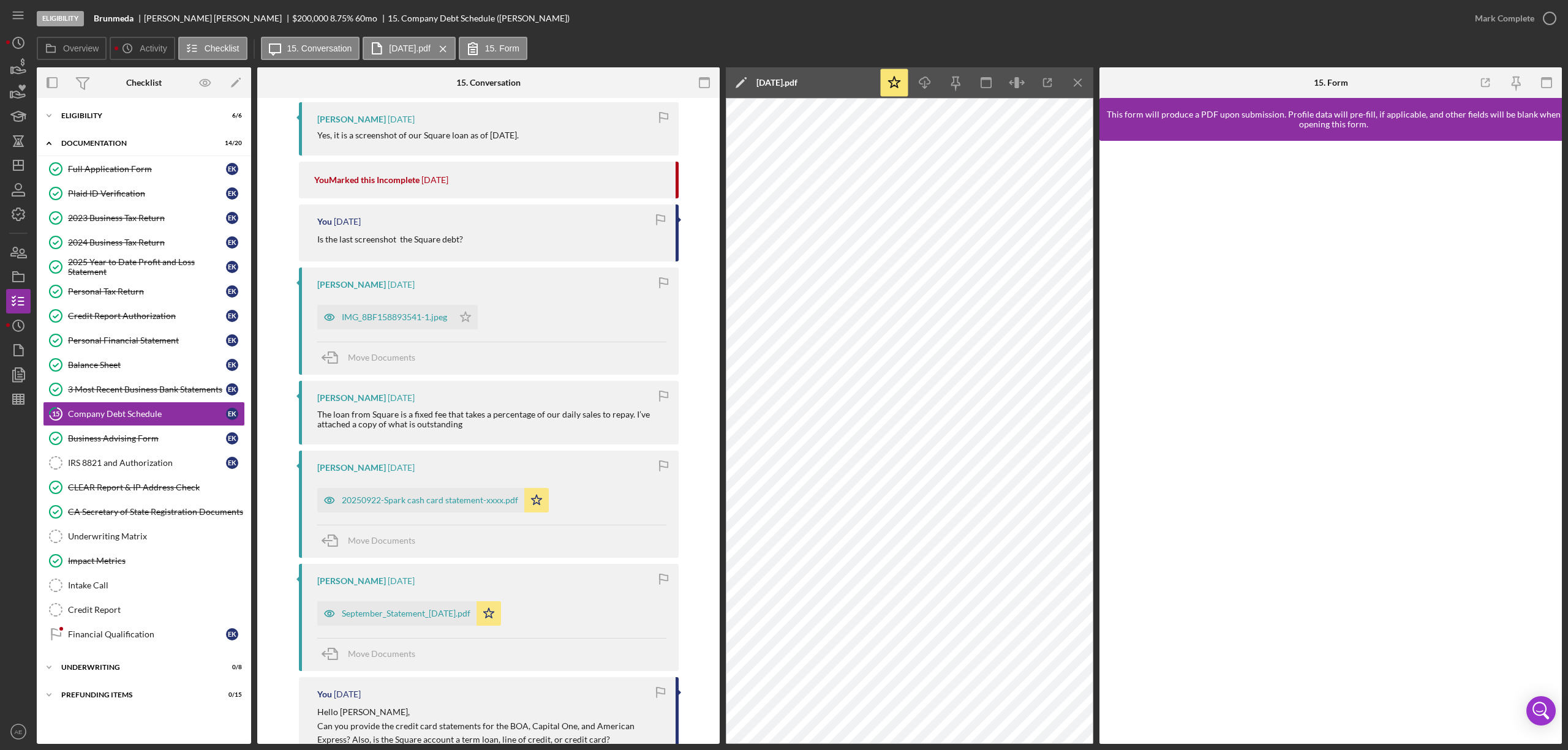
scroll to position [327, 0]
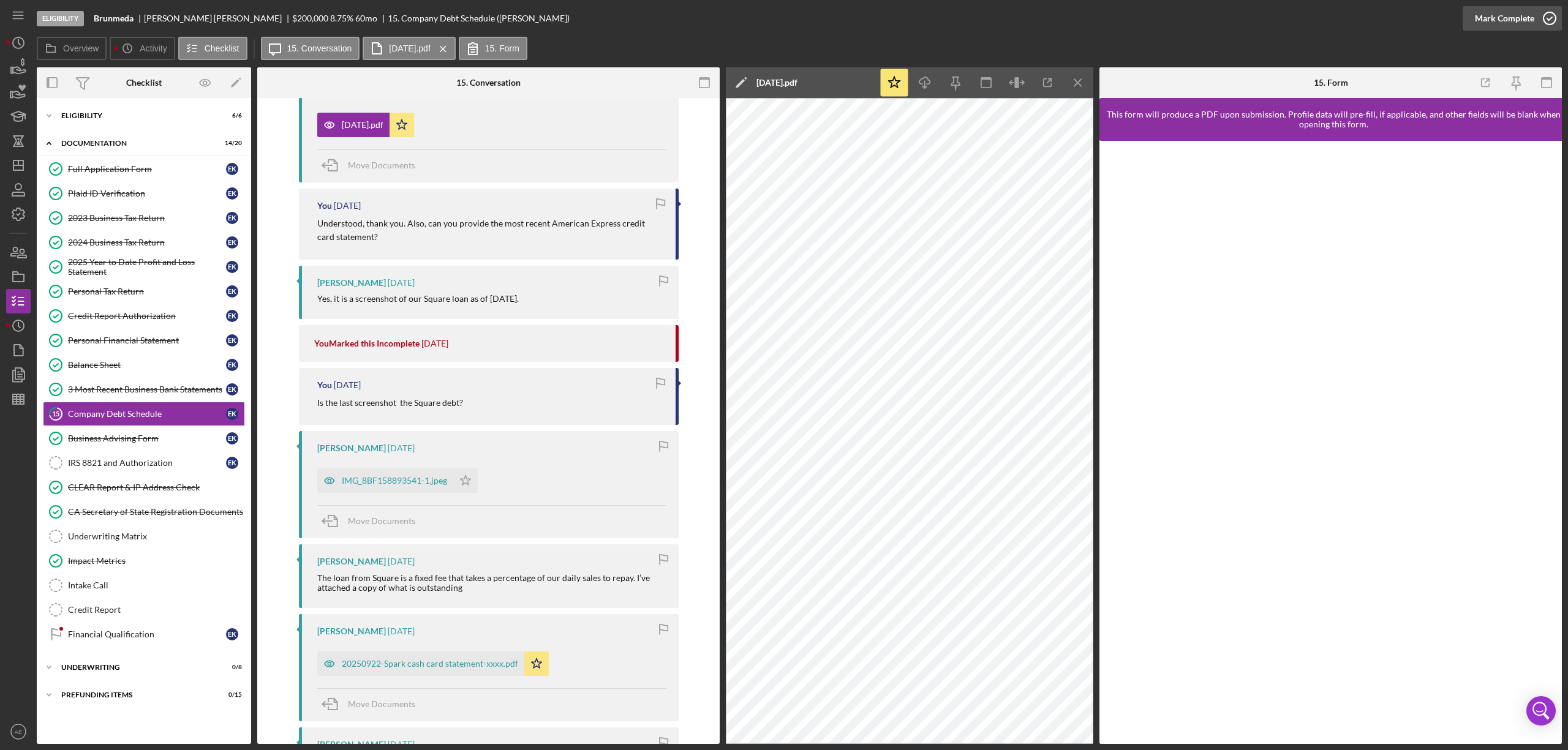
click at [1045, 18] on div "Mark Complete" at bounding box center [1506, 18] width 60 height 25
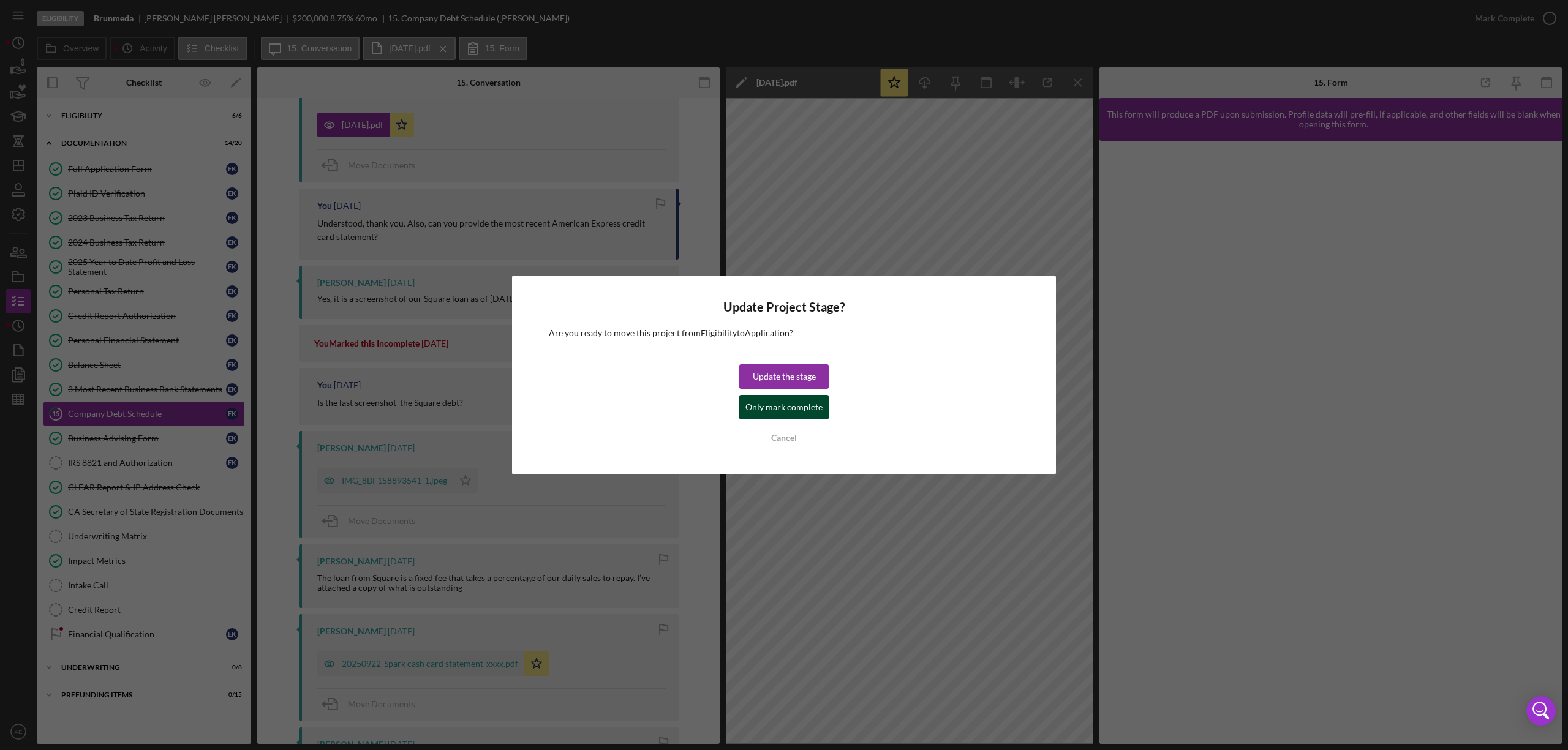
click at [753, 412] on div "Only mark complete" at bounding box center [784, 407] width 77 height 25
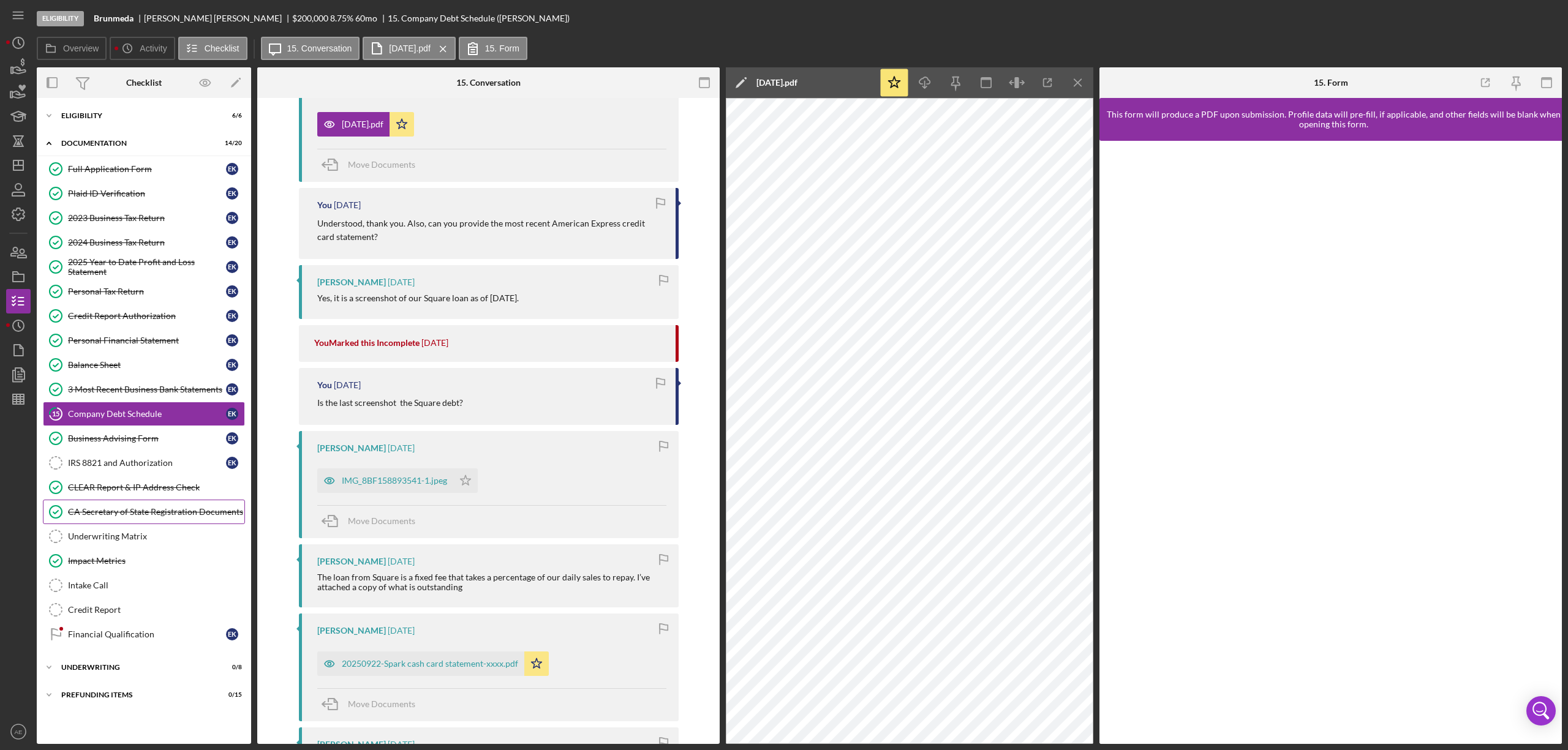
scroll to position [538, 0]
click at [142, 456] on div "IRS 8821 and Authorization" at bounding box center [147, 463] width 159 height 10
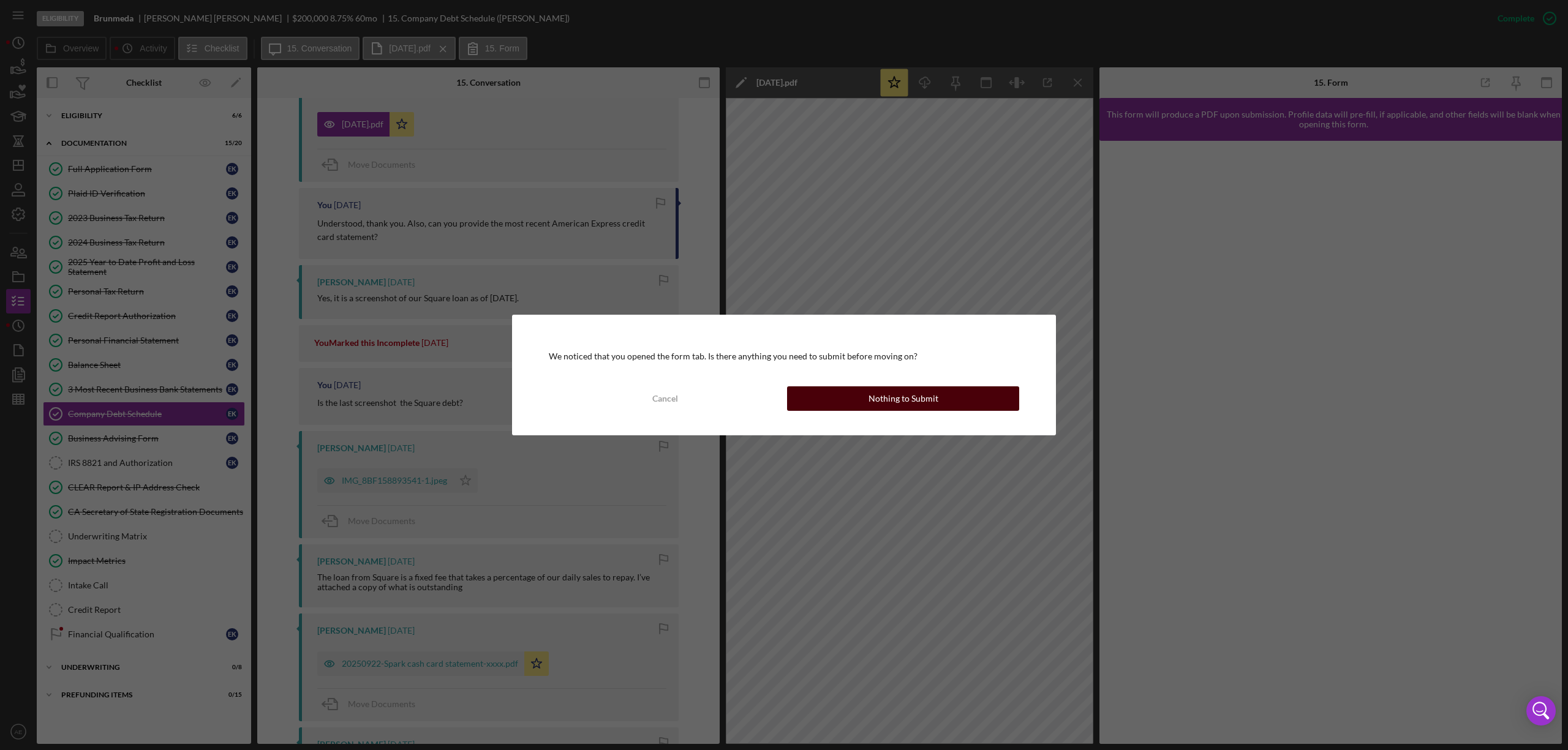
click at [863, 405] on button "Nothing to Submit" at bounding box center [903, 399] width 233 height 25
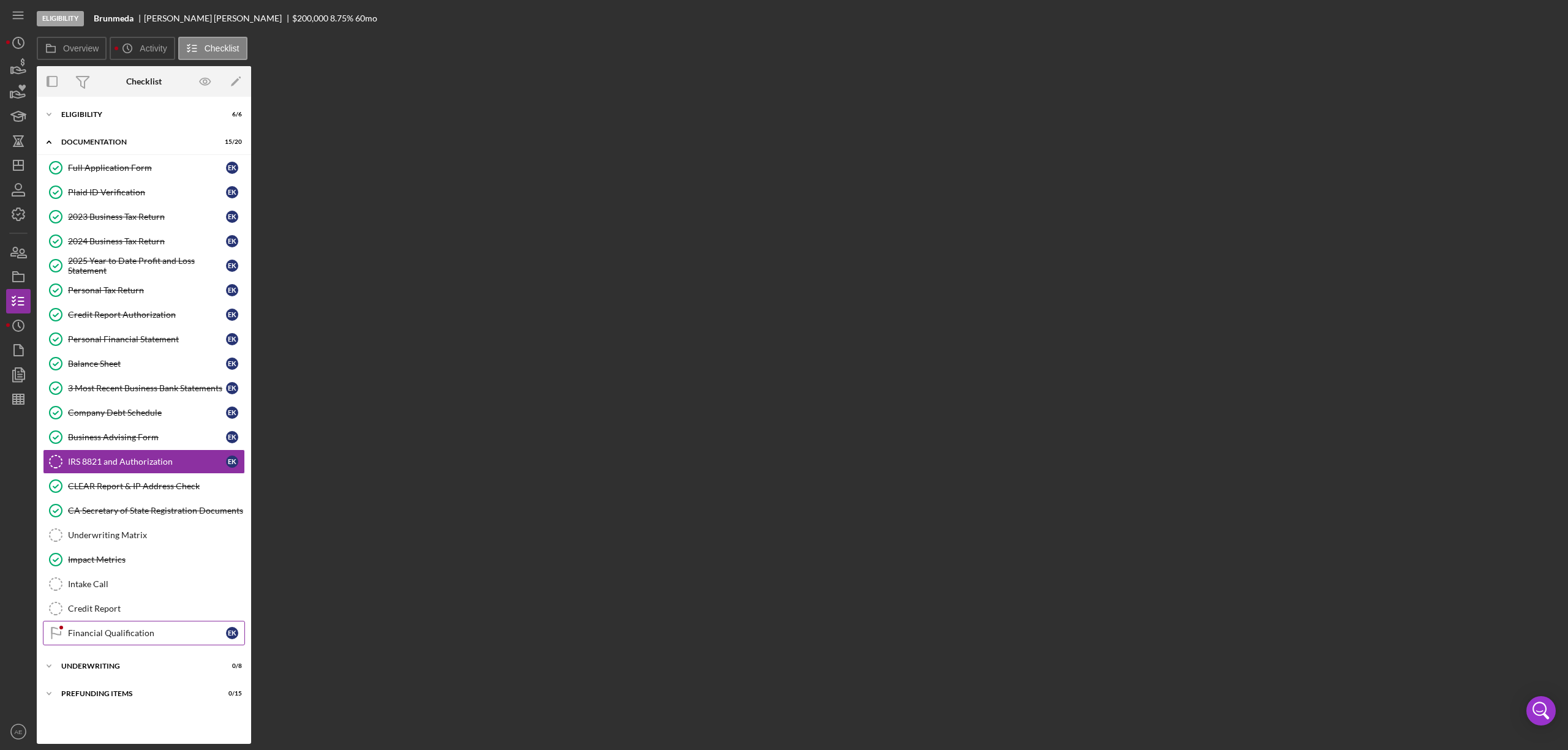
click at [121, 456] on div "Financial Qualification" at bounding box center [147, 633] width 159 height 10
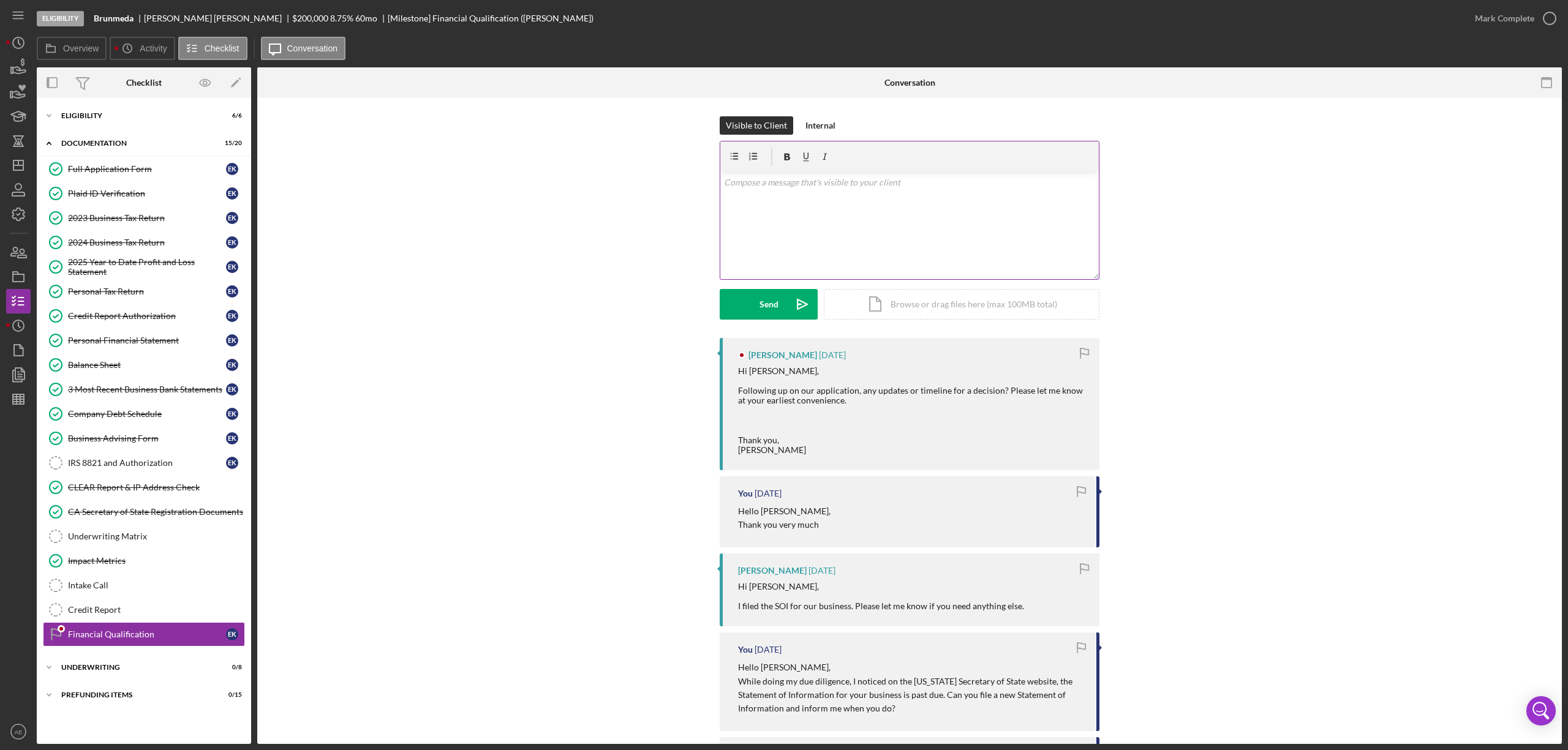
click at [893, 268] on div "v Color teal Color pink Remove color Add row above Add row below Add column bef…" at bounding box center [910, 226] width 379 height 108
click at [823, 218] on p "I'll have an update for you this week." at bounding box center [910, 217] width 372 height 13
click at [765, 308] on div "Send" at bounding box center [770, 304] width 19 height 31
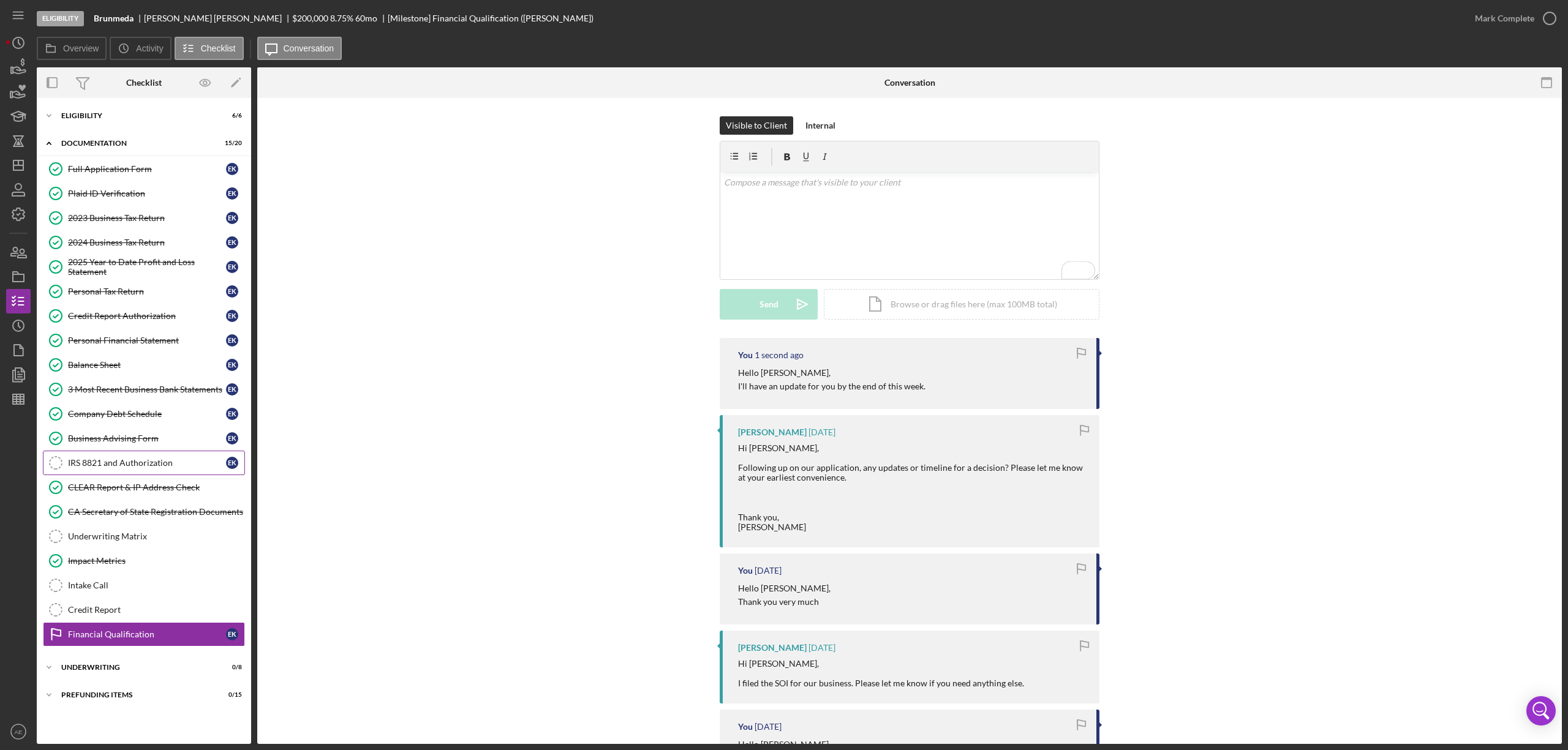
click at [161, 456] on link "IRS 8821 and Authorization IRS 8821 and Authorization E K" at bounding box center [144, 463] width 202 height 25
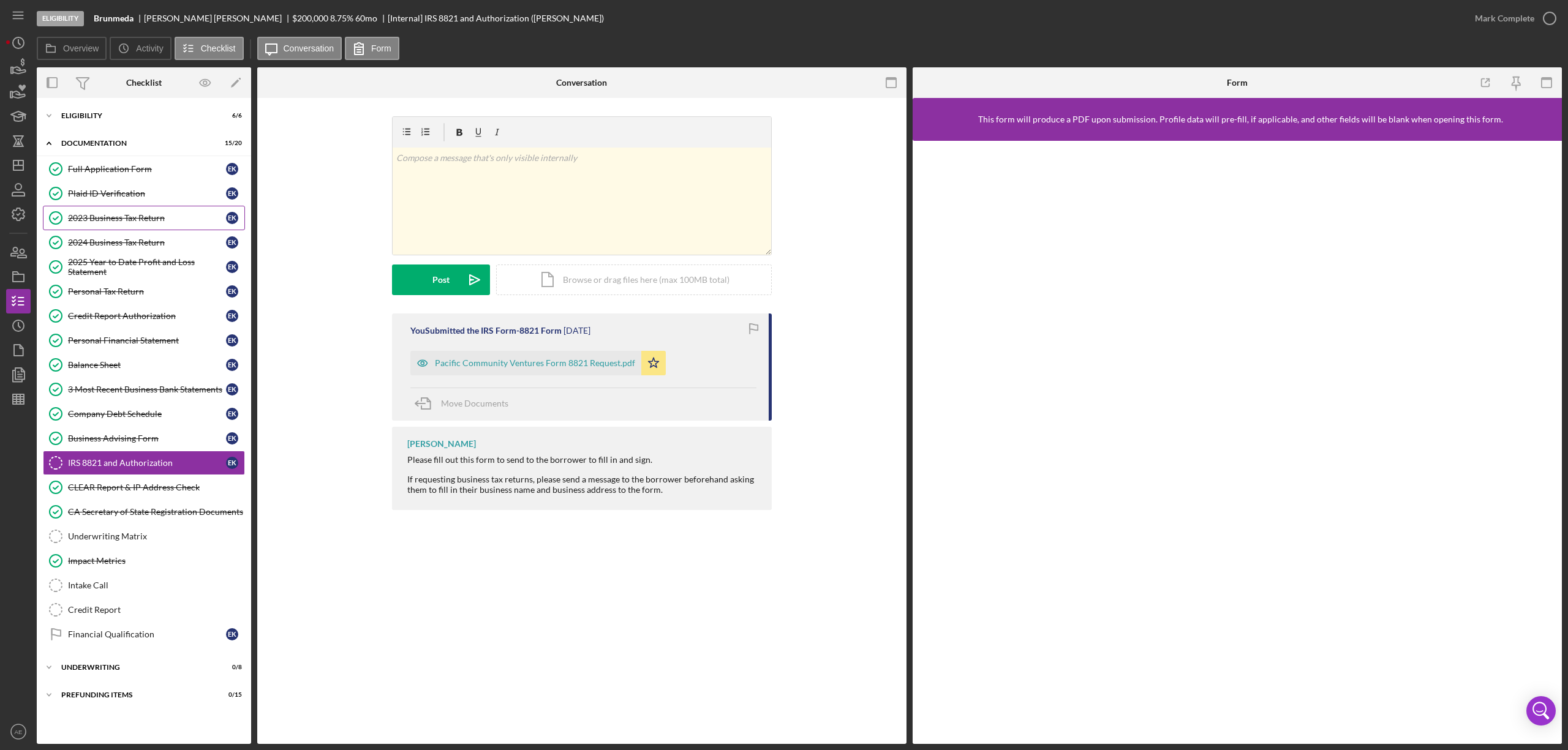
click at [137, 221] on div "2023 Business Tax Return" at bounding box center [147, 218] width 159 height 10
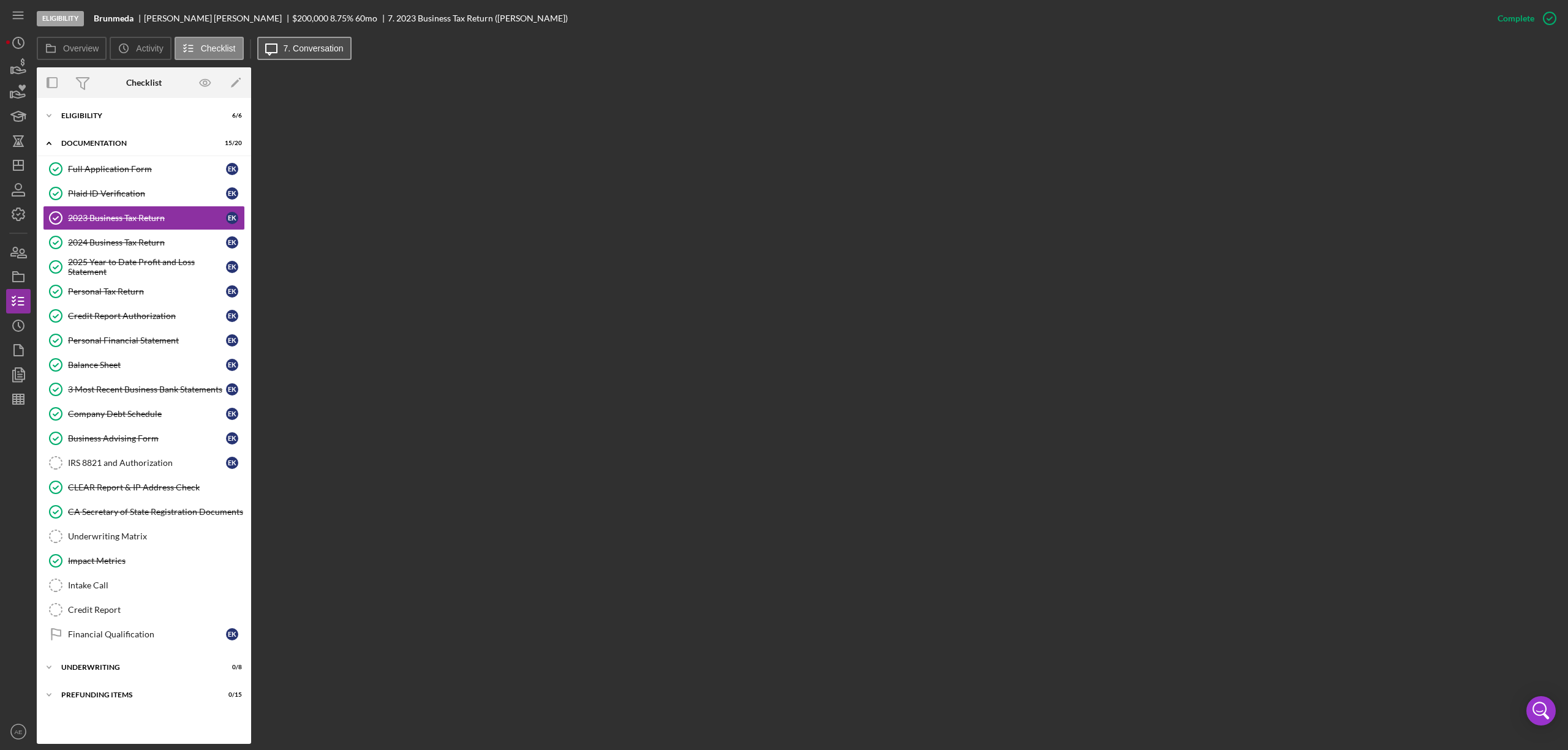
click at [316, 57] on button "Icon/Message 7. Conversation" at bounding box center [305, 48] width 94 height 23
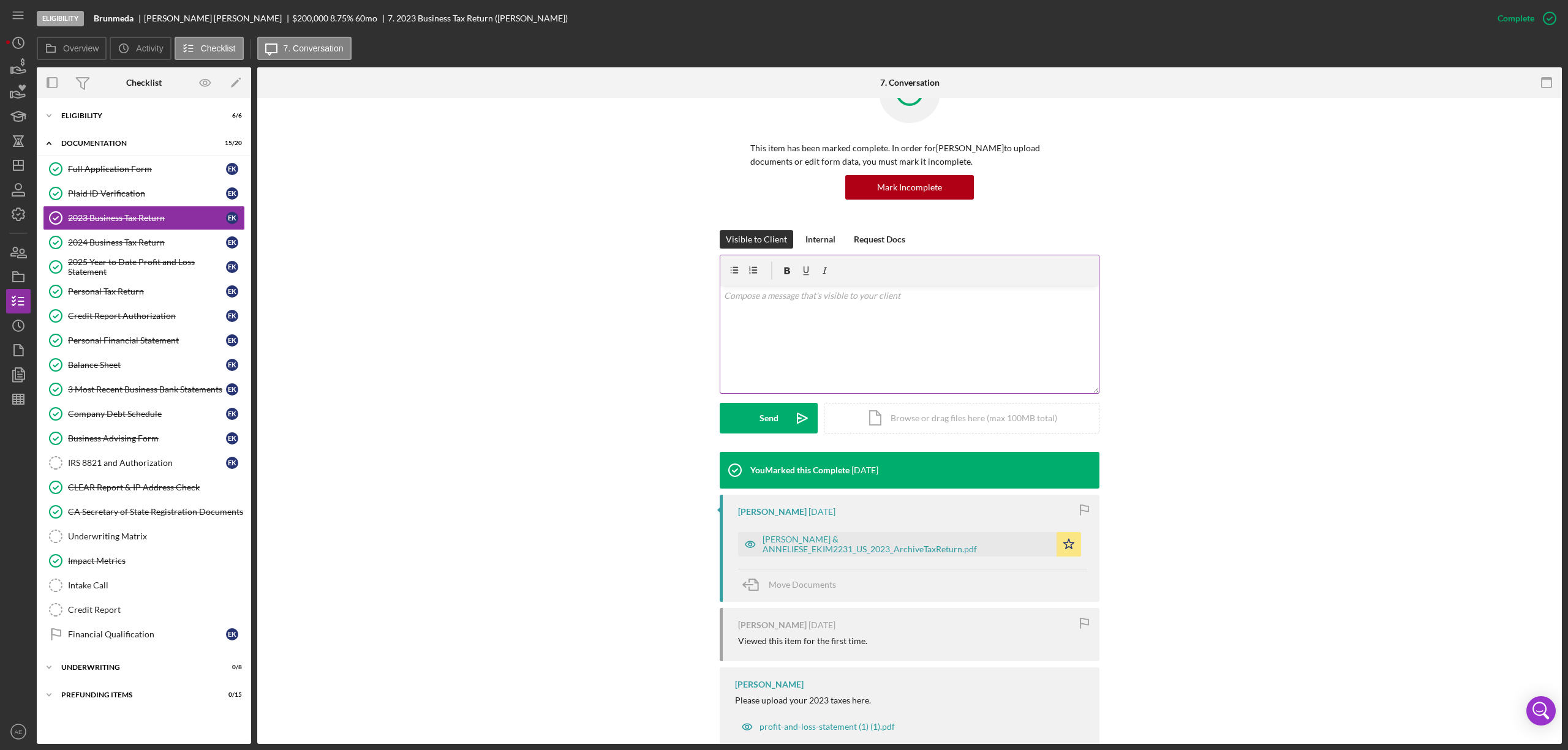
scroll to position [86, 0]
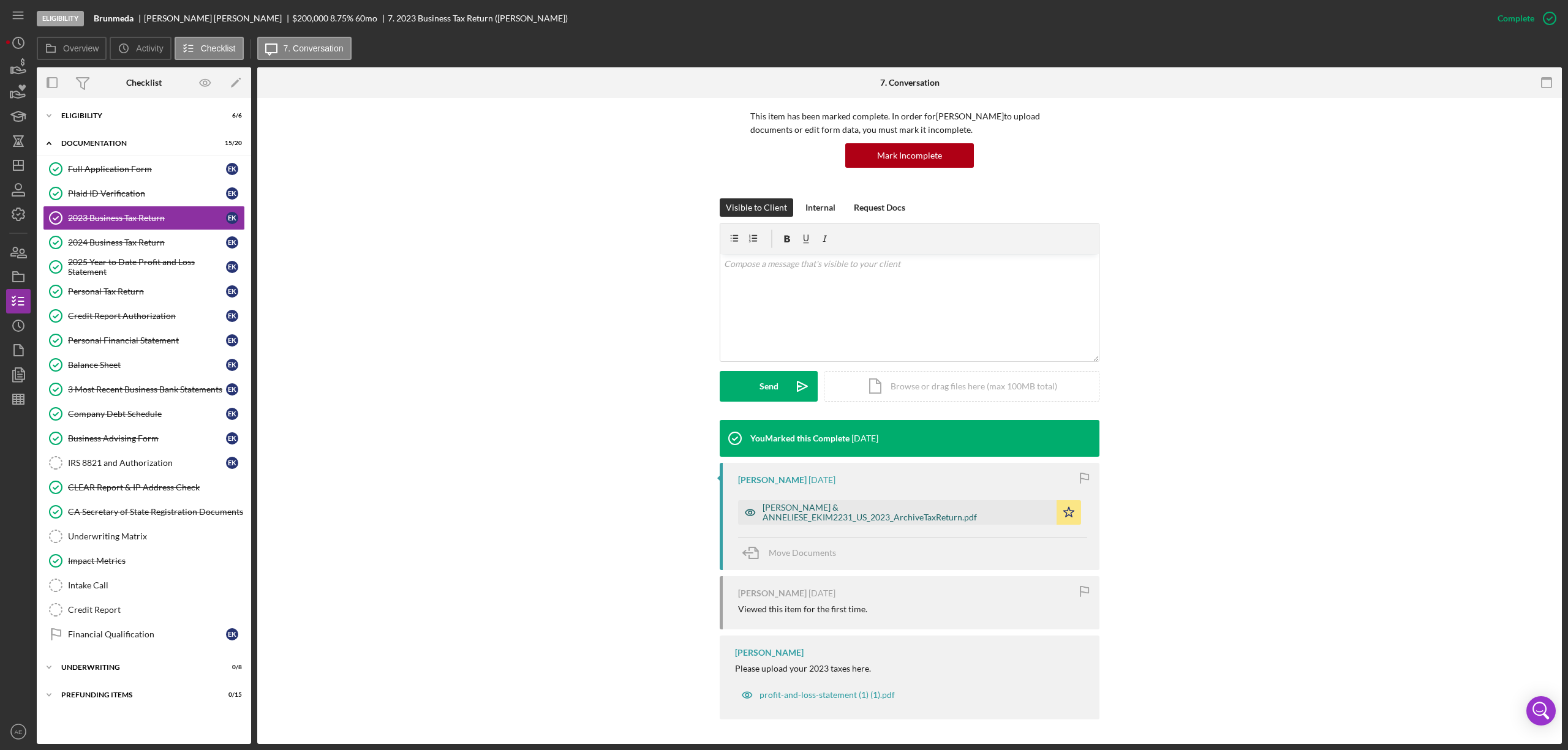
click at [745, 456] on icon "button" at bounding box center [750, 513] width 25 height 25
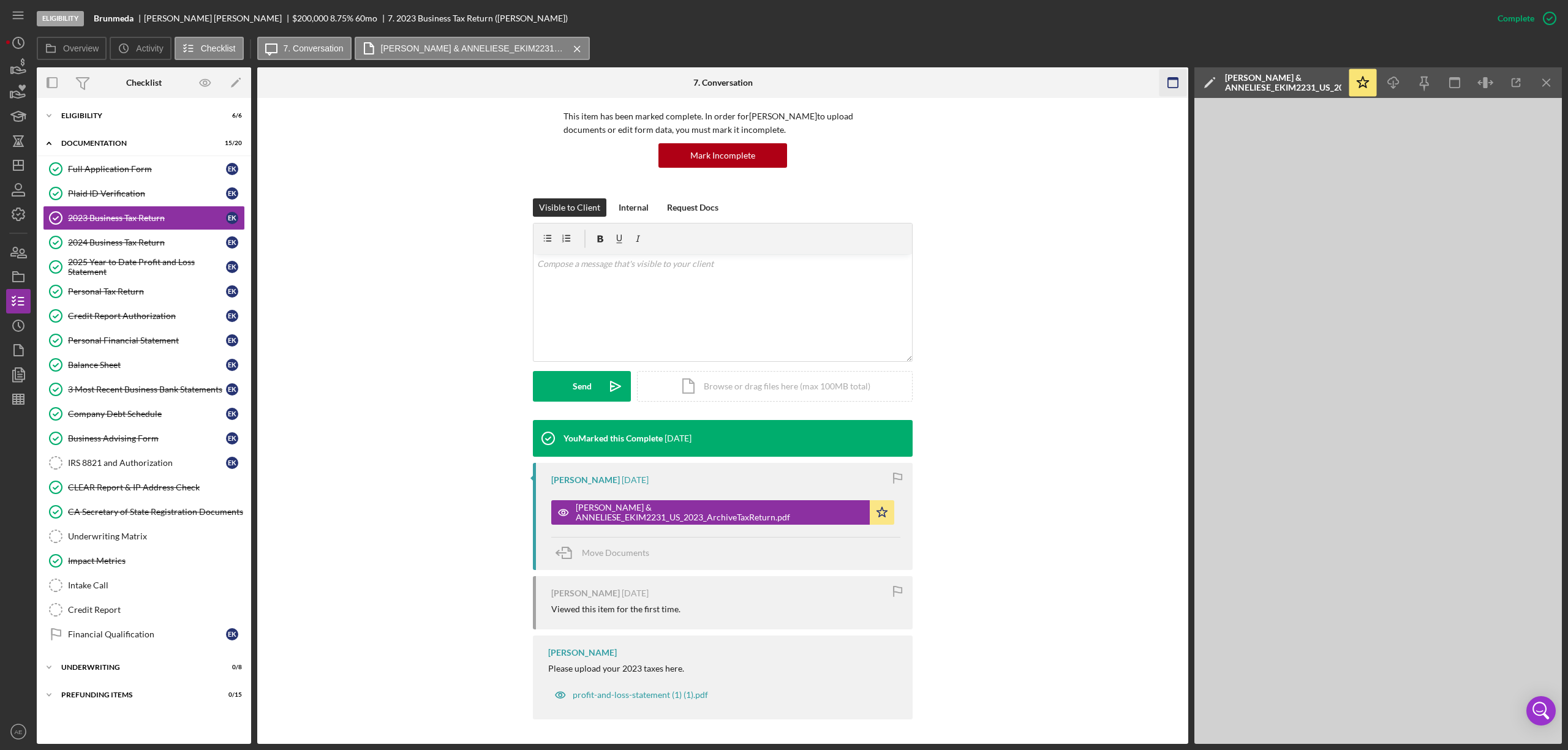
click at [1045, 82] on icon "button" at bounding box center [1173, 83] width 28 height 28
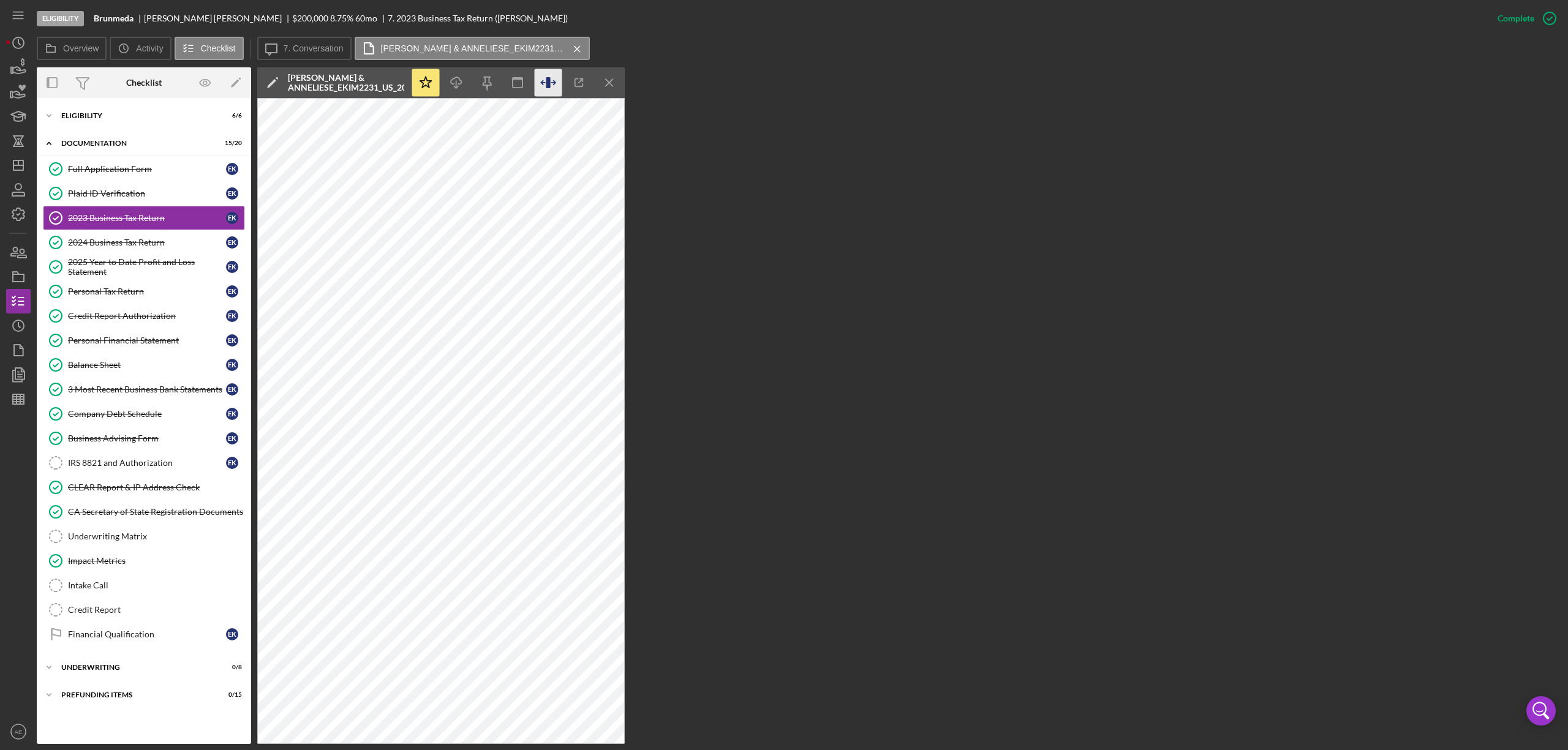
click at [542, 82] on icon "button" at bounding box center [549, 83] width 28 height 28
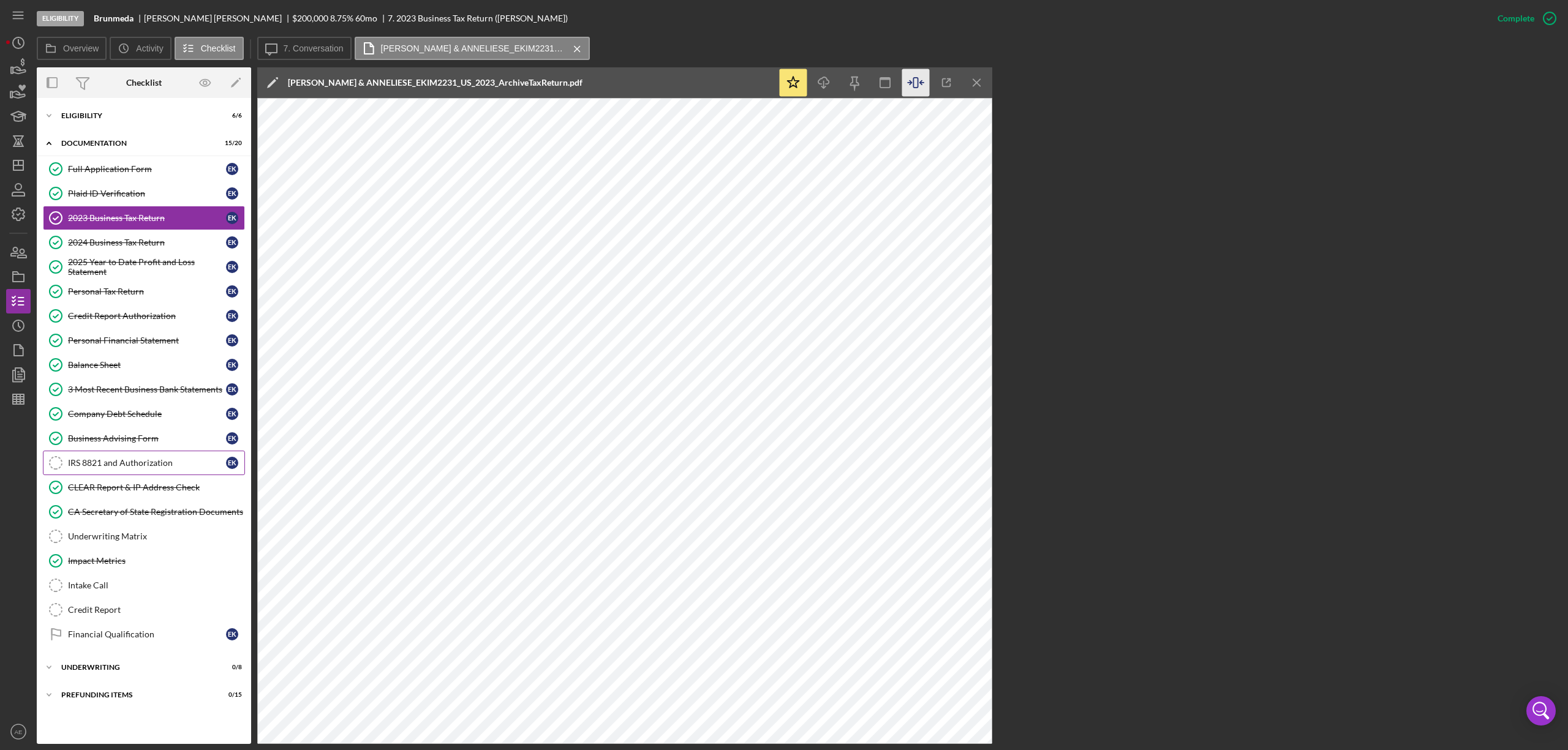
click at [145, 456] on div "IRS 8821 and Authorization" at bounding box center [147, 463] width 159 height 10
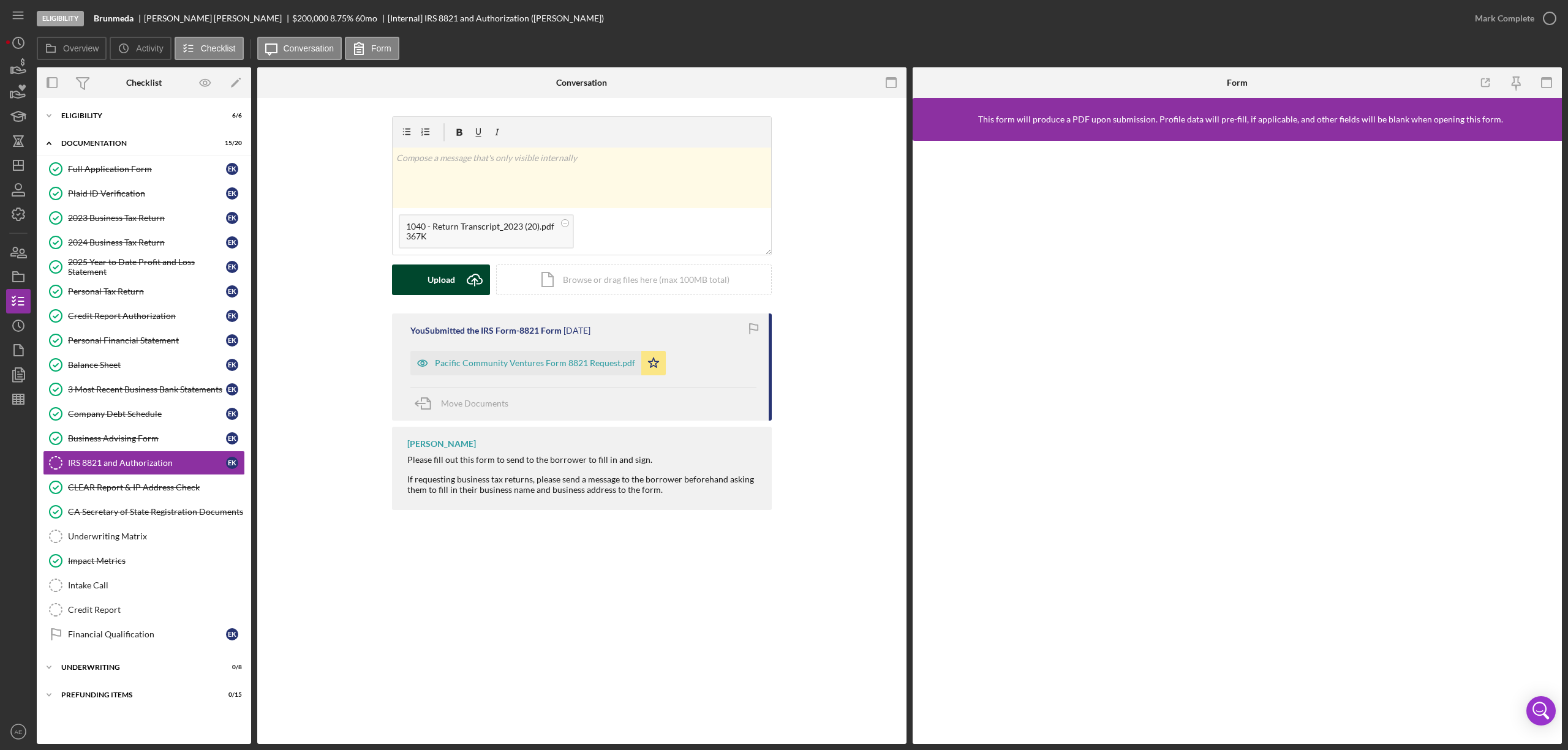
click at [453, 282] on div "Upload" at bounding box center [441, 279] width 28 height 31
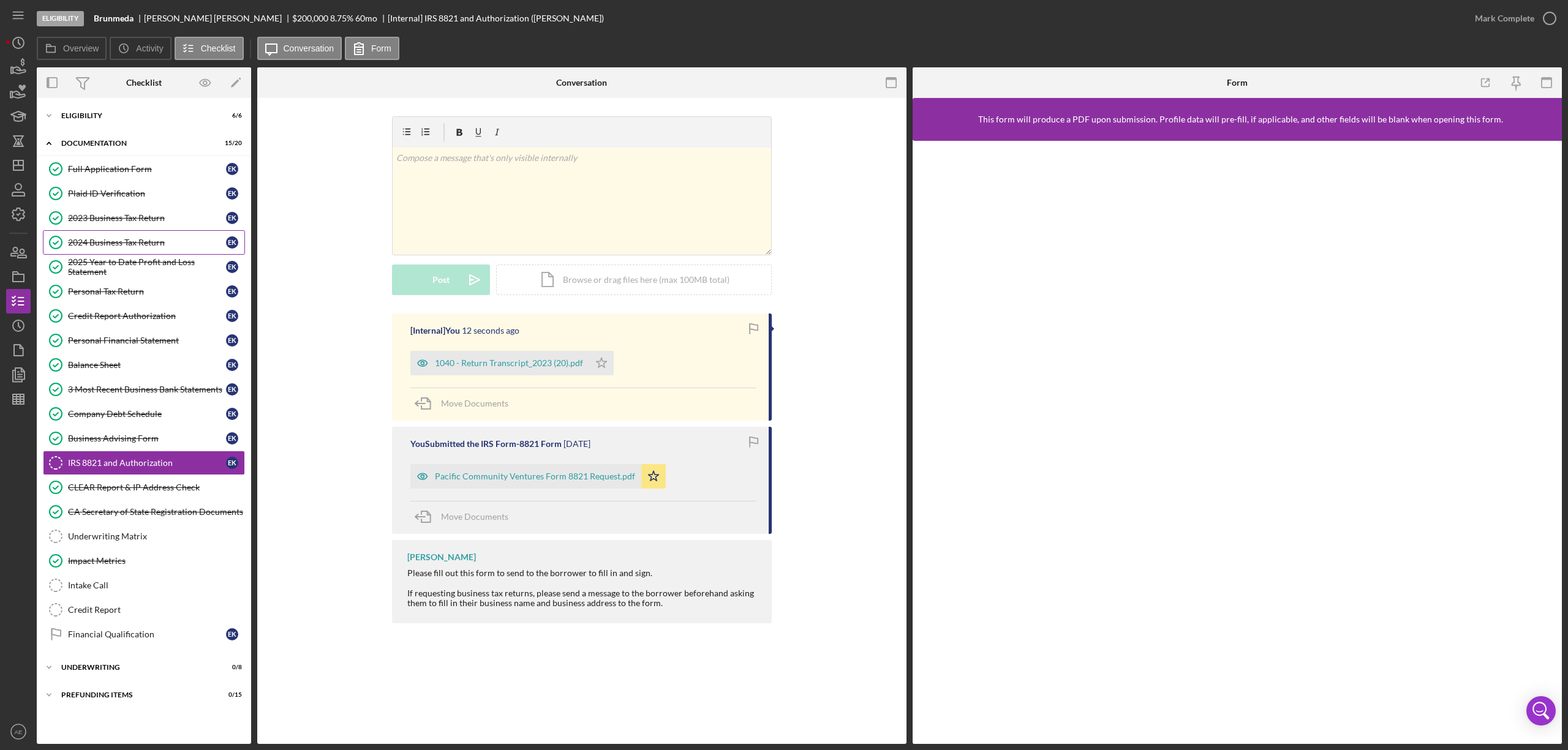
click at [130, 243] on div "2024 Business Tax Return" at bounding box center [147, 242] width 159 height 10
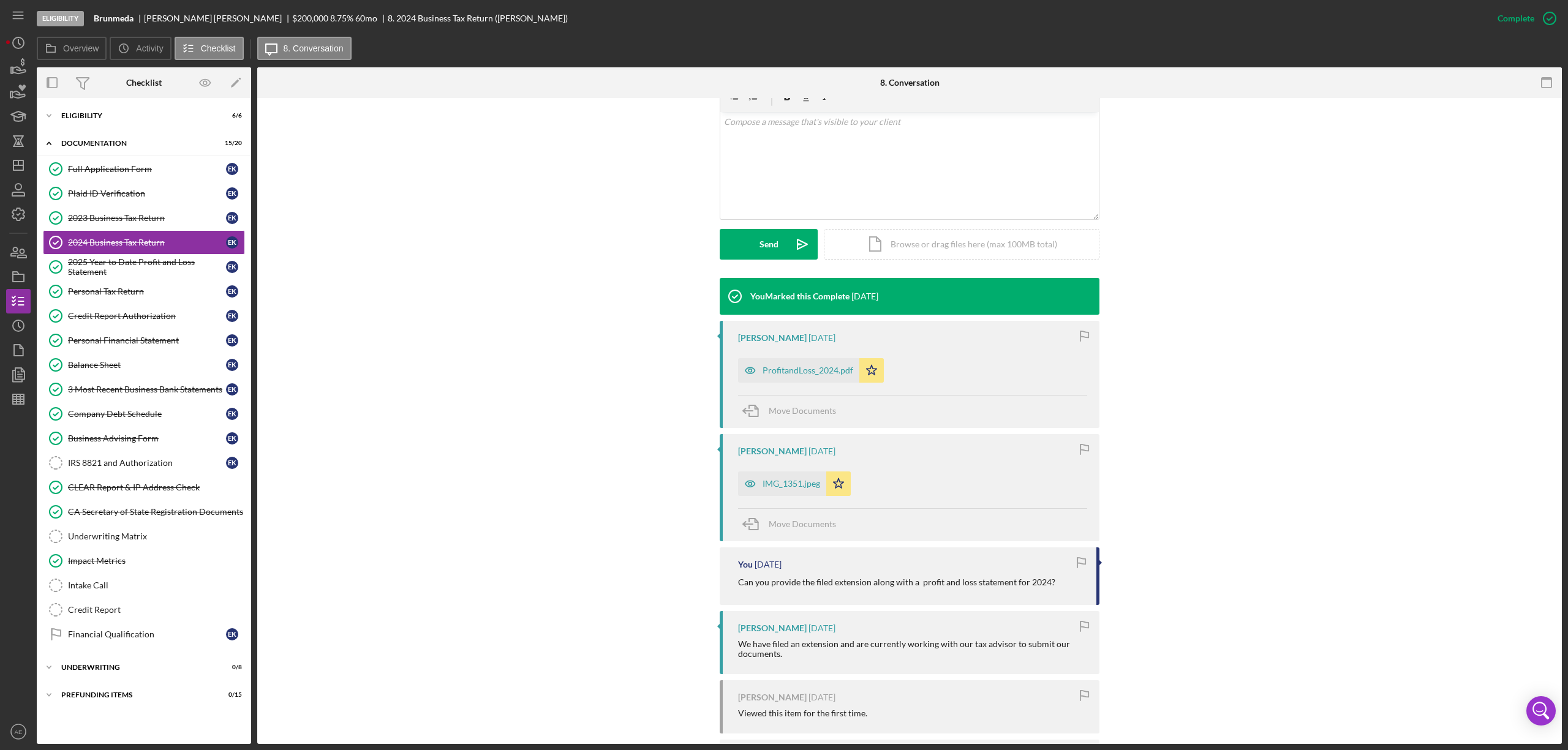
scroll to position [310, 0]
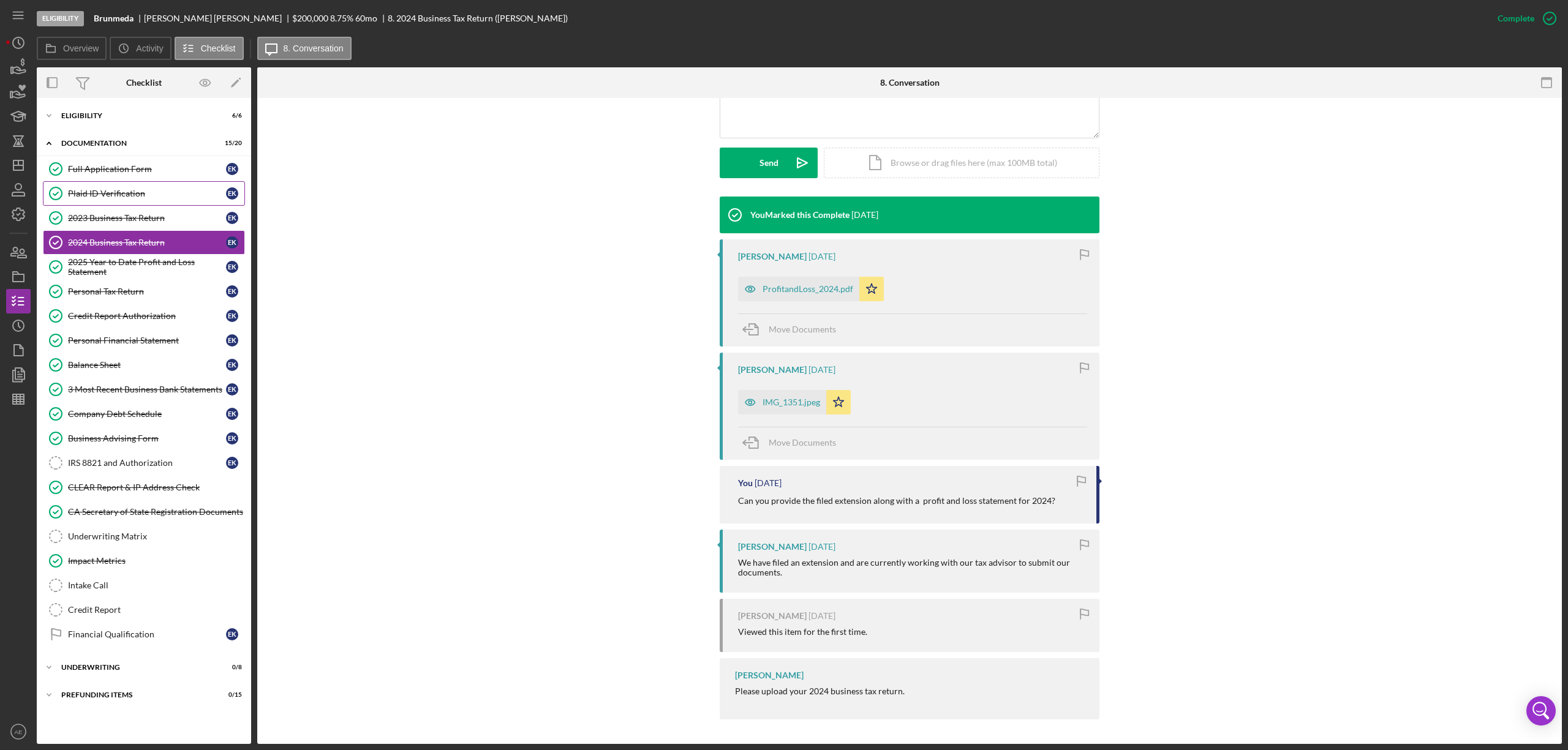
click at [113, 192] on div "Plaid ID Verification" at bounding box center [147, 193] width 159 height 10
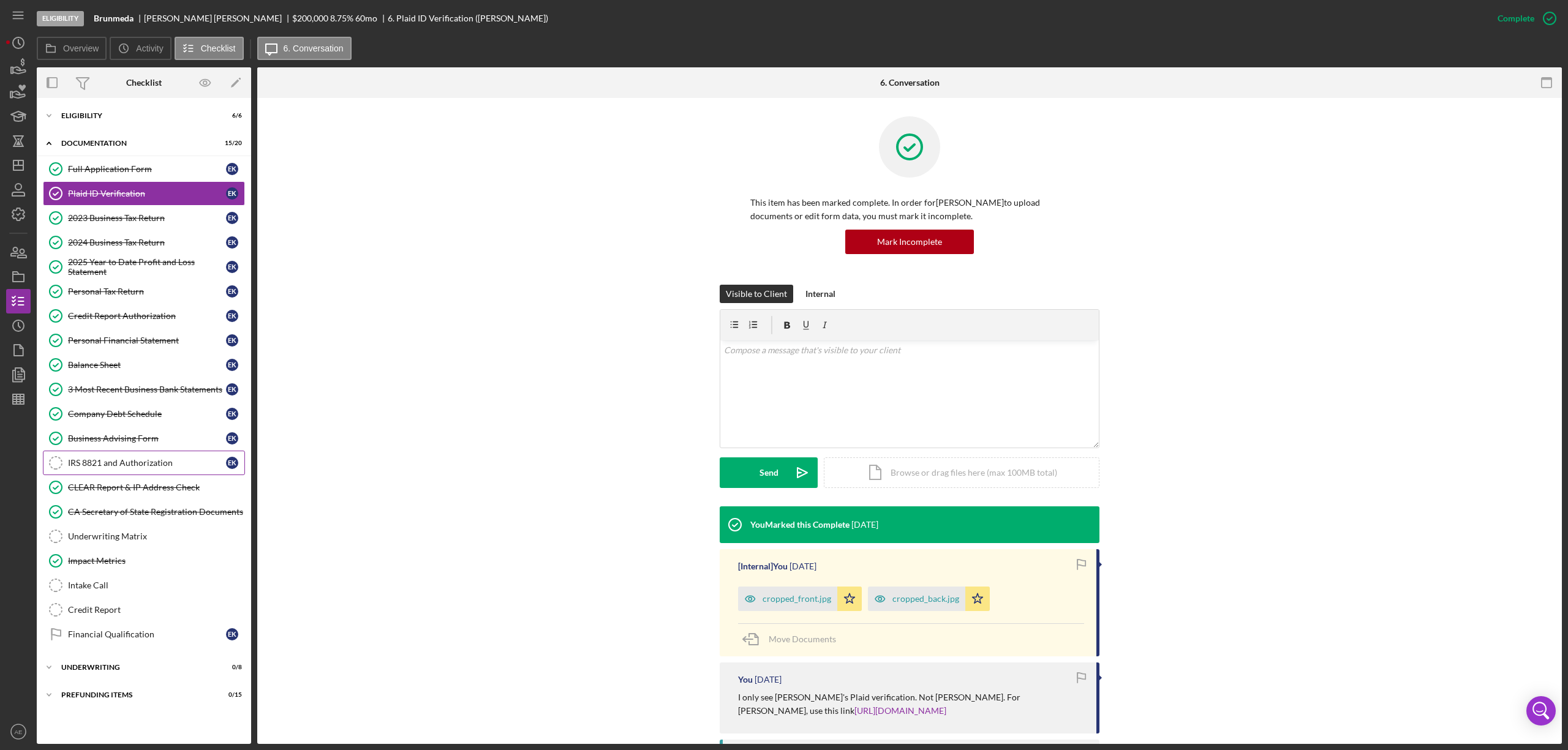
click at [110, 456] on div "IRS 8821 and Authorization" at bounding box center [147, 463] width 159 height 10
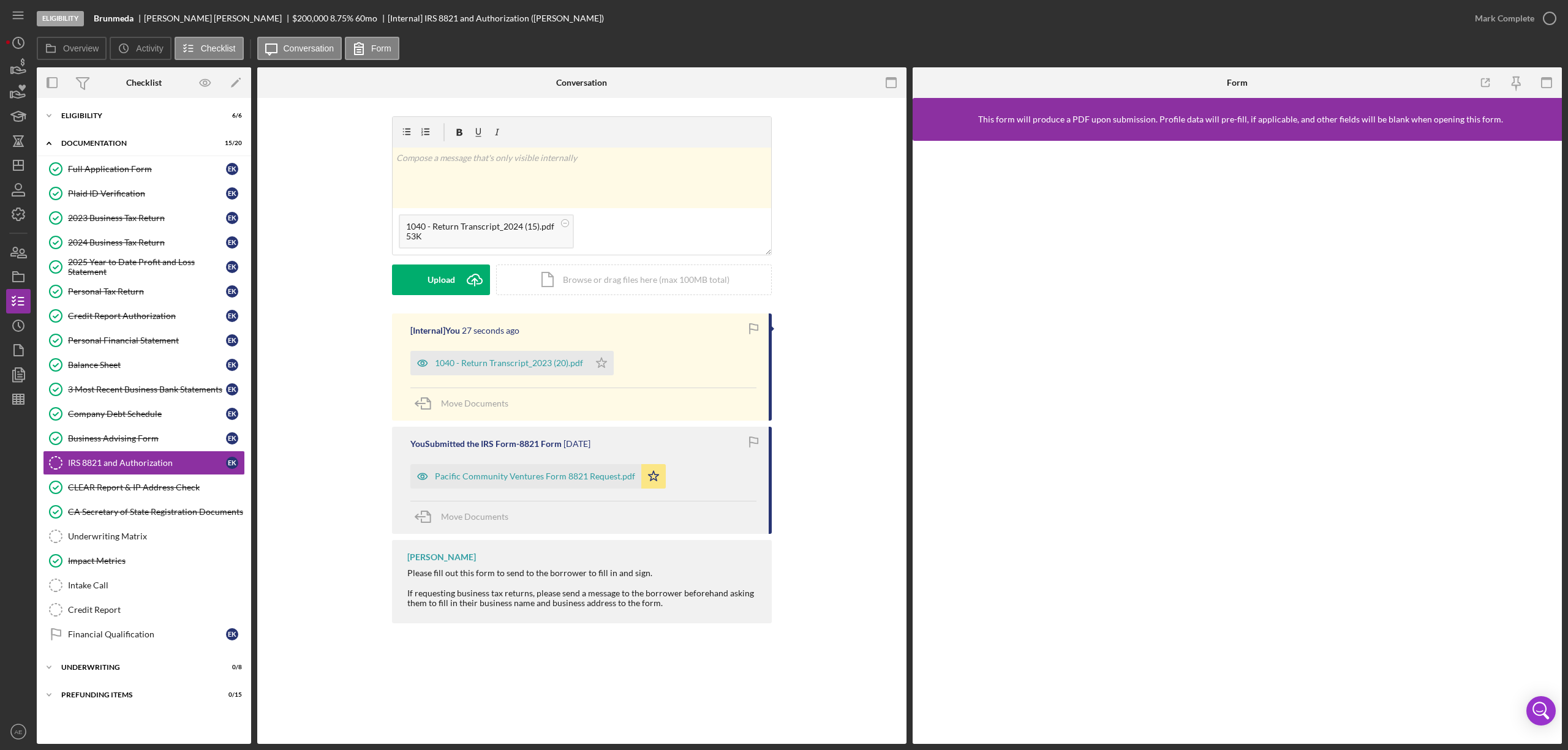
drag, startPoint x: 597, startPoint y: 366, endPoint x: 575, endPoint y: 302, distance: 67.7
click at [596, 365] on icon "Icon/Star" at bounding box center [601, 363] width 25 height 25
click at [420, 283] on button "Upload Icon/Upload" at bounding box center [441, 279] width 98 height 31
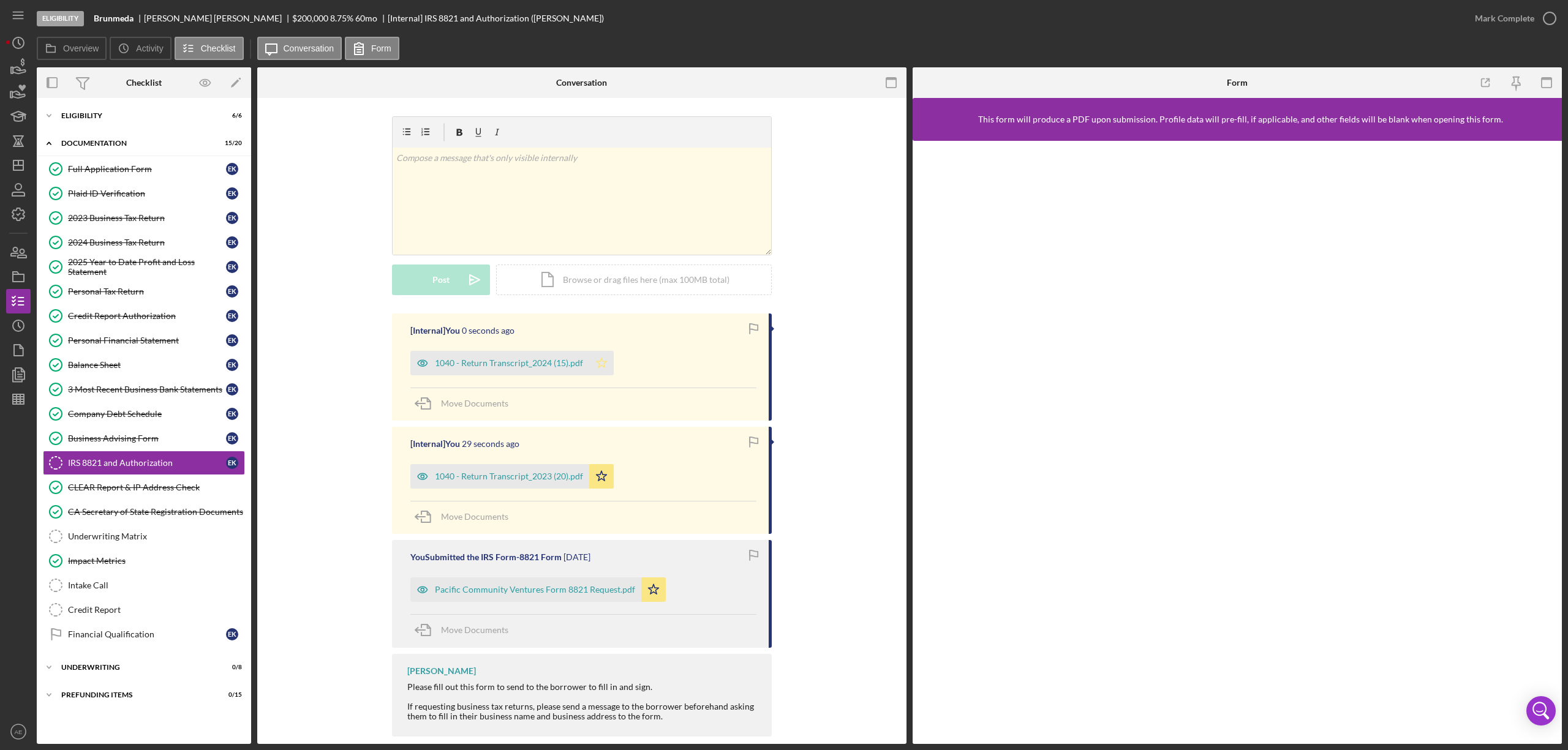
click at [598, 364] on icon "Icon/Star" at bounding box center [601, 363] width 25 height 25
click at [1045, 19] on div "Mark Complete" at bounding box center [1506, 18] width 60 height 25
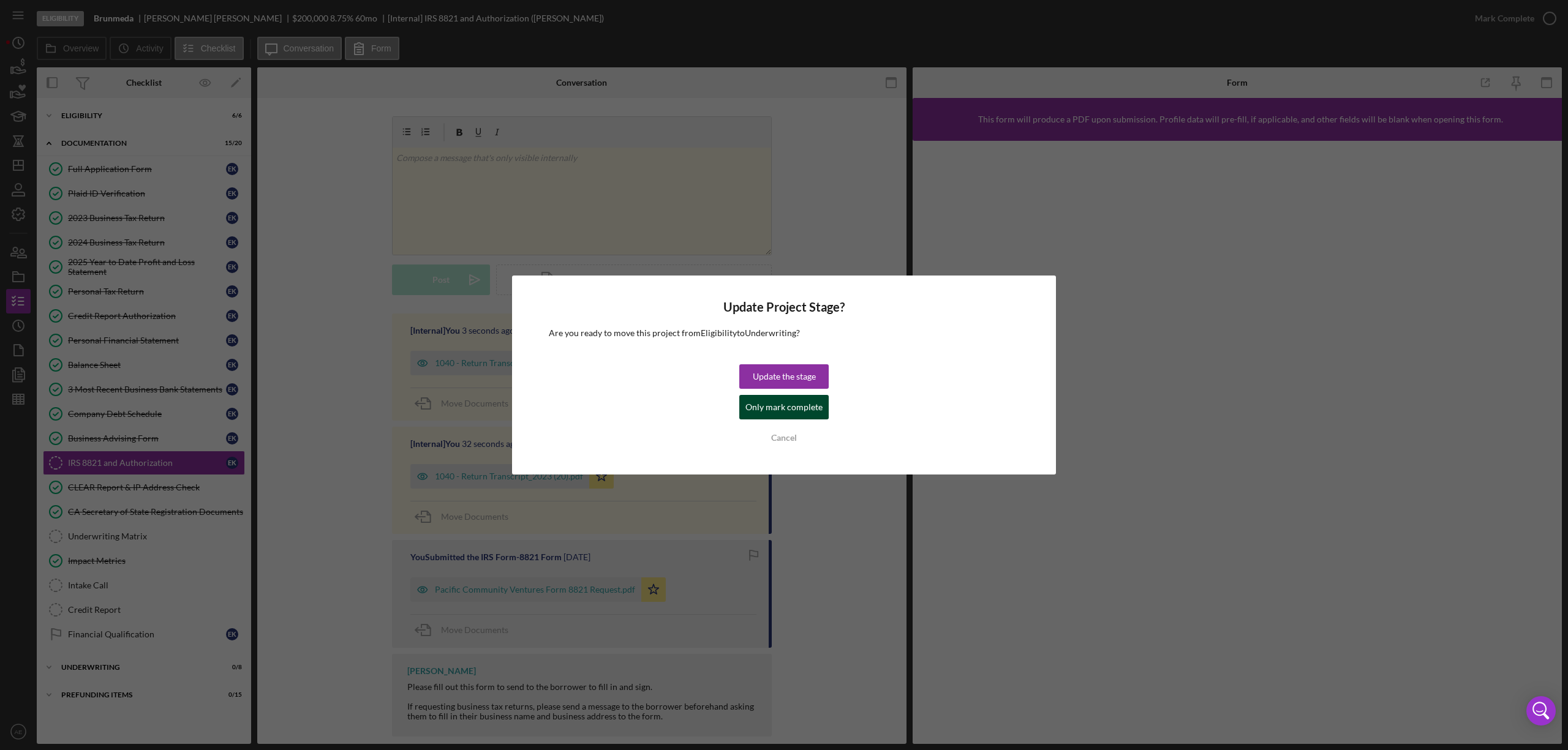
click at [797, 399] on div "Only mark complete" at bounding box center [784, 407] width 77 height 25
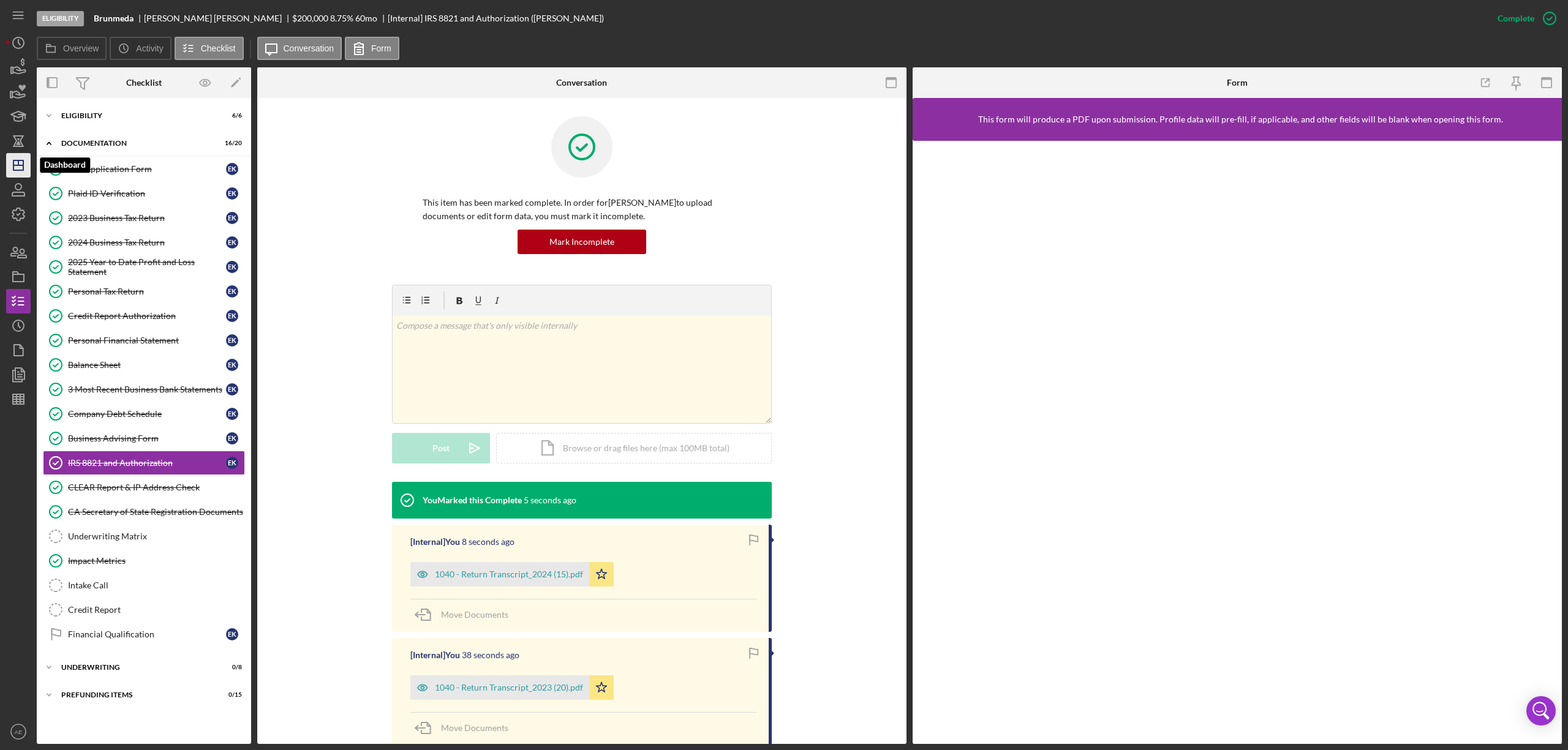
click at [21, 160] on polygon "button" at bounding box center [18, 165] width 10 height 10
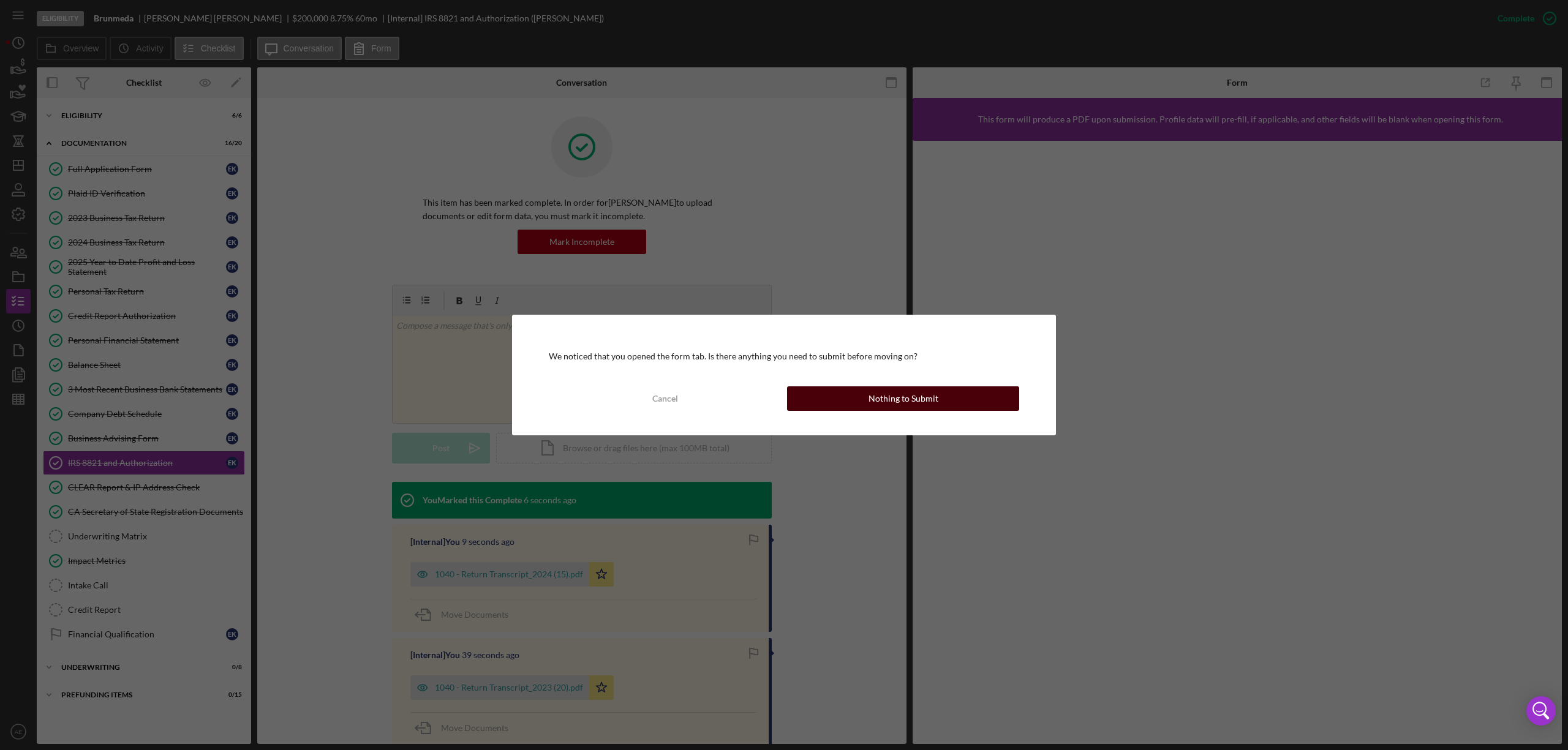
click at [810, 399] on button "Nothing to Submit" at bounding box center [903, 399] width 233 height 25
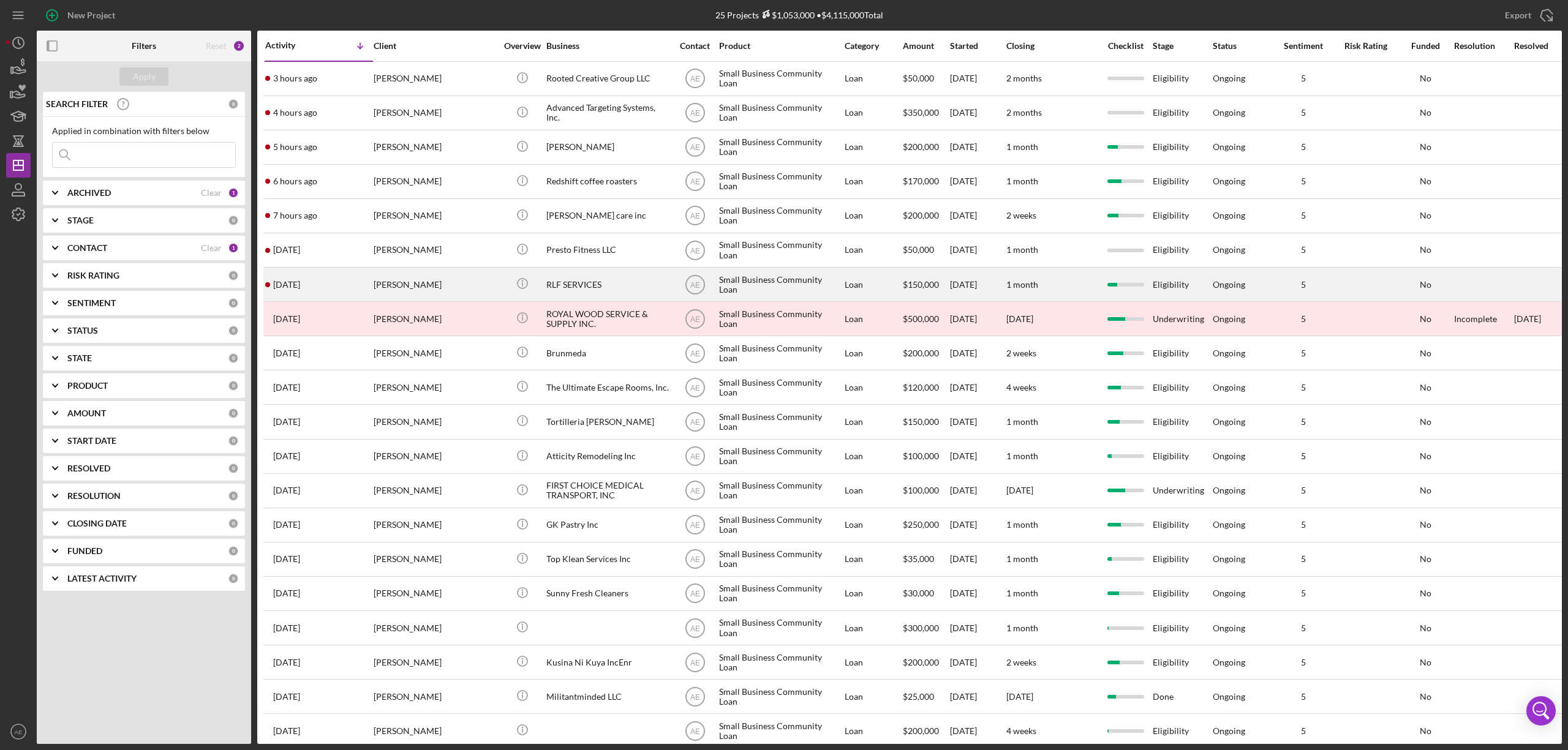
click at [600, 287] on div "RLF SERVICES" at bounding box center [608, 284] width 123 height 33
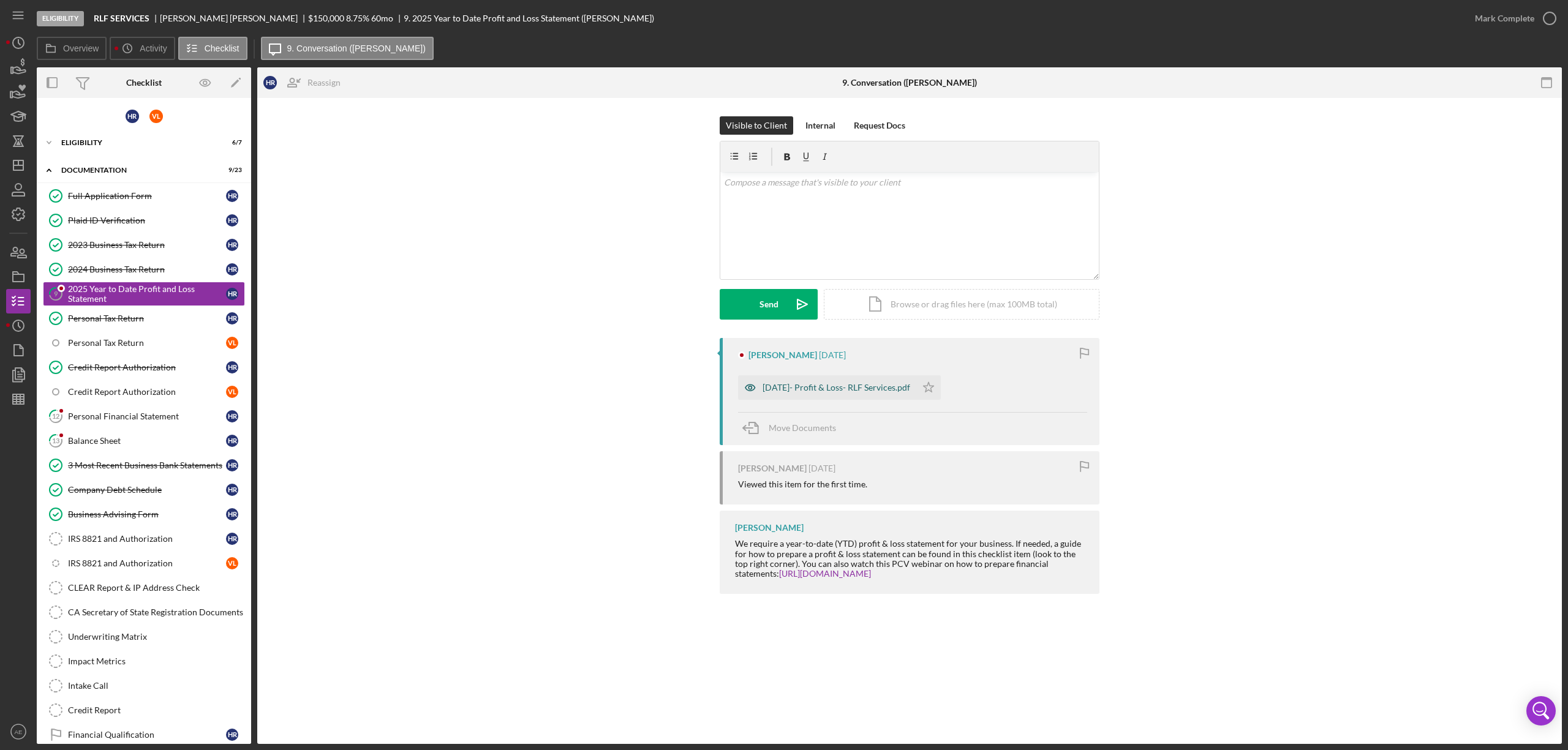
click at [745, 383] on icon "button" at bounding box center [750, 388] width 25 height 25
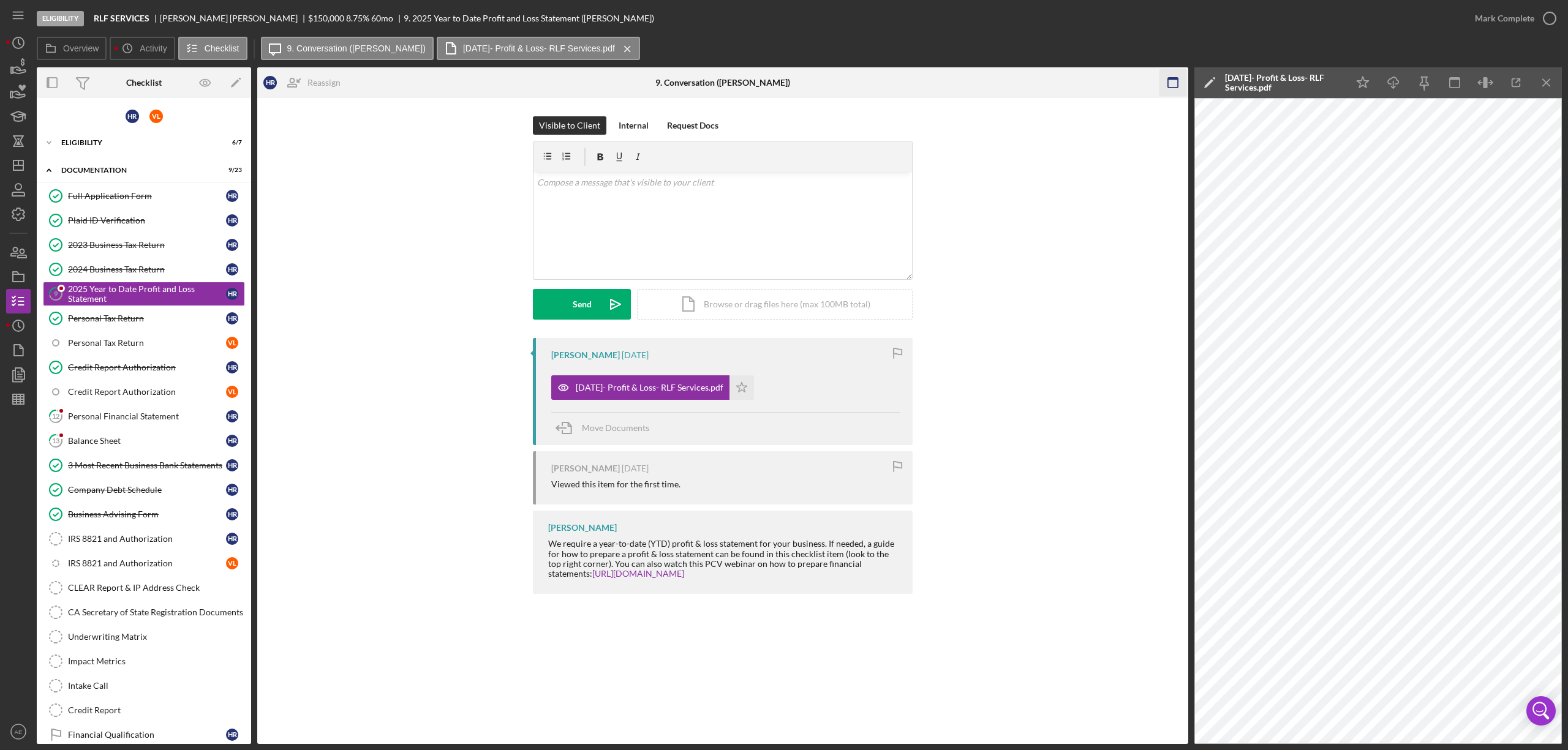
click at [1045, 88] on icon "button" at bounding box center [1173, 83] width 28 height 28
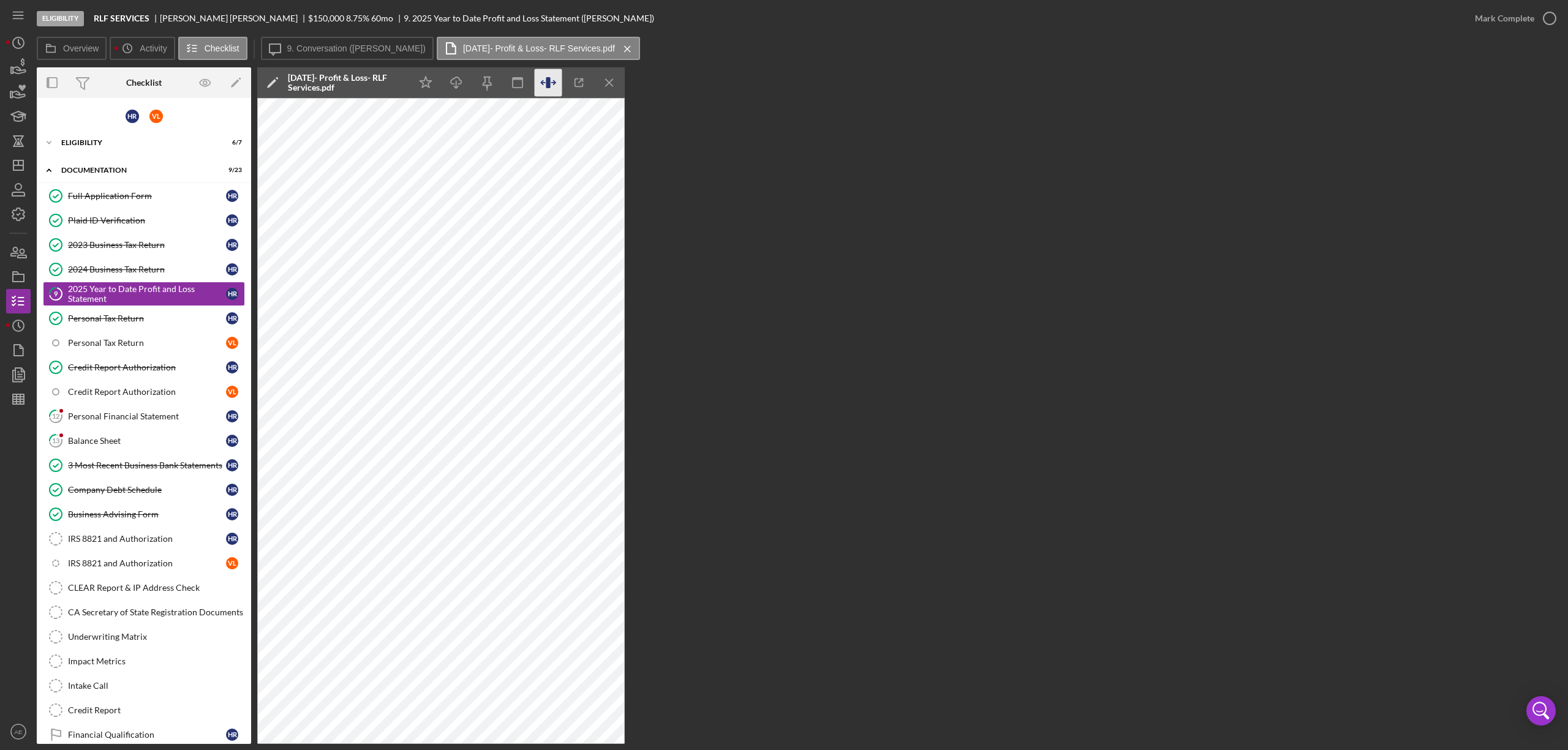
click at [551, 79] on icon "button" at bounding box center [548, 82] width 4 height 11
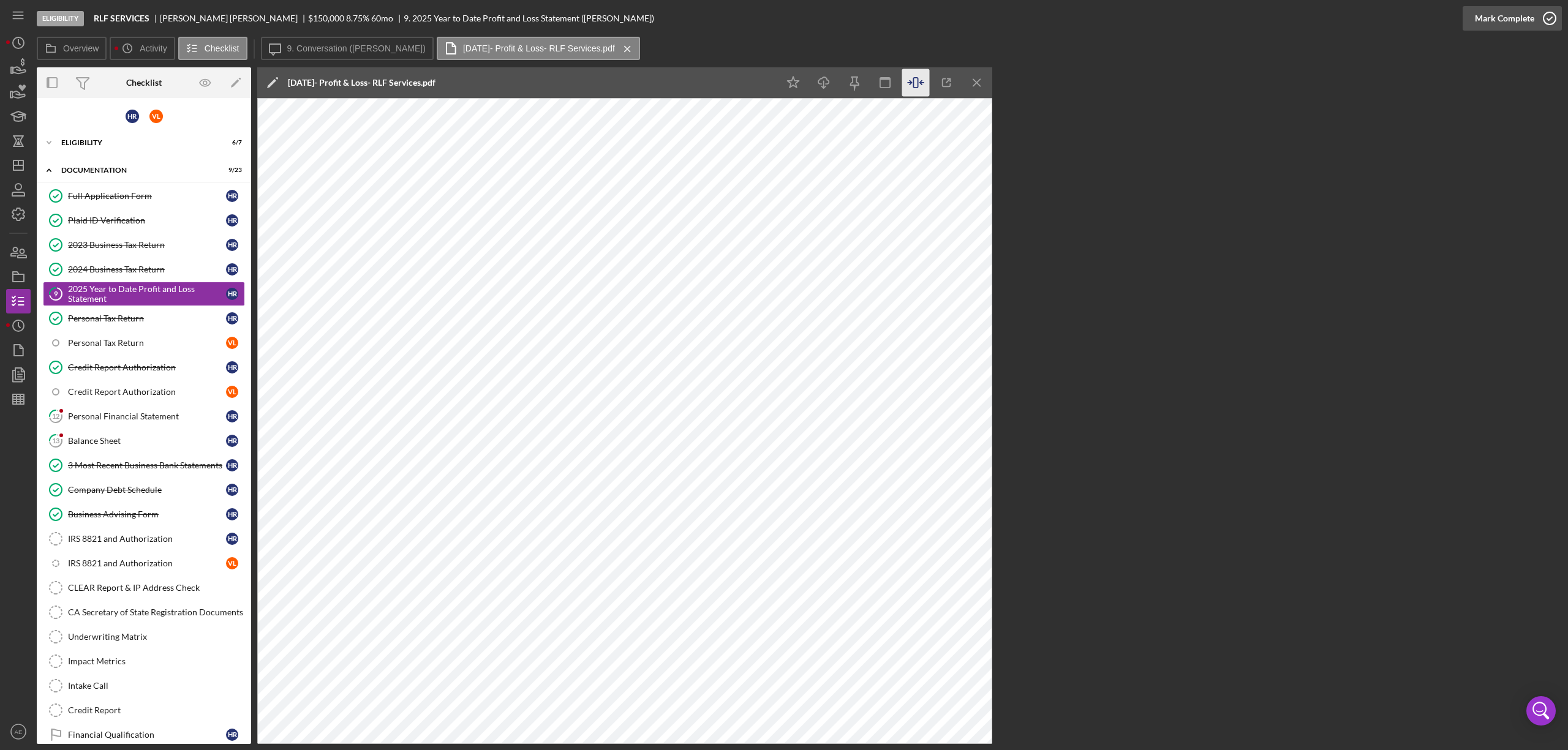
click at [1045, 23] on div "Mark Complete" at bounding box center [1506, 18] width 60 height 25
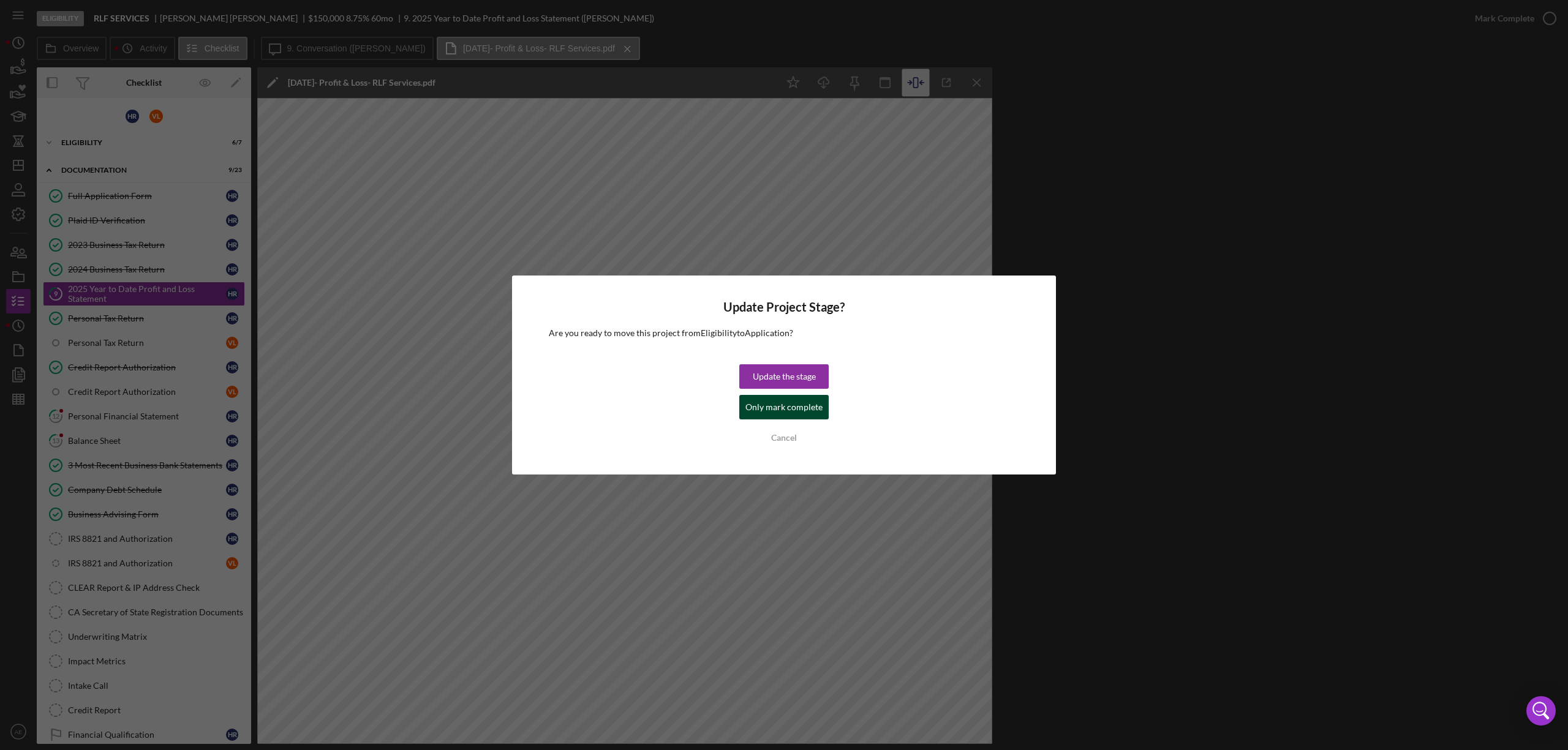
click at [821, 405] on button "Only mark complete" at bounding box center [784, 407] width 89 height 25
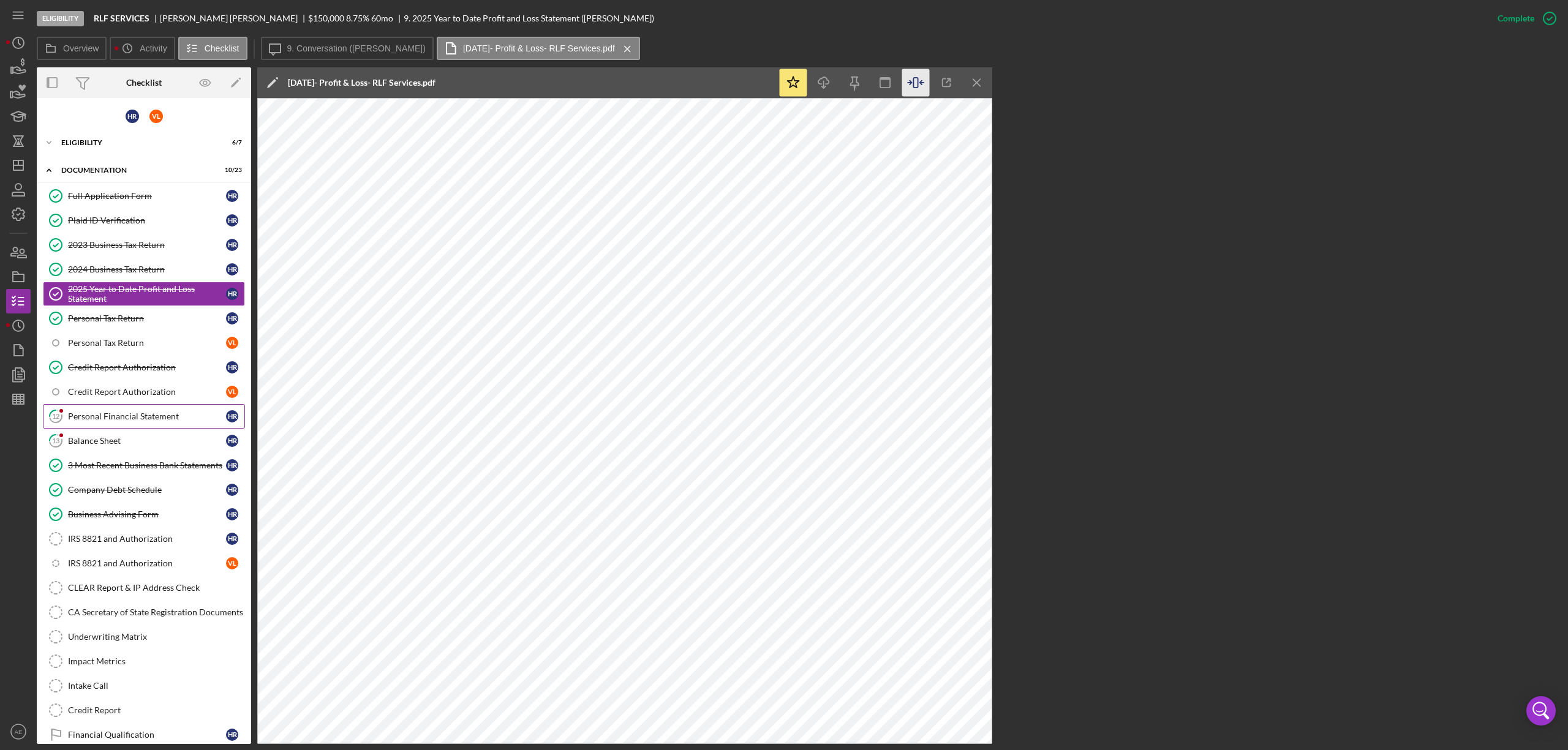
click at [153, 417] on div "Personal Financial Statement" at bounding box center [147, 417] width 159 height 10
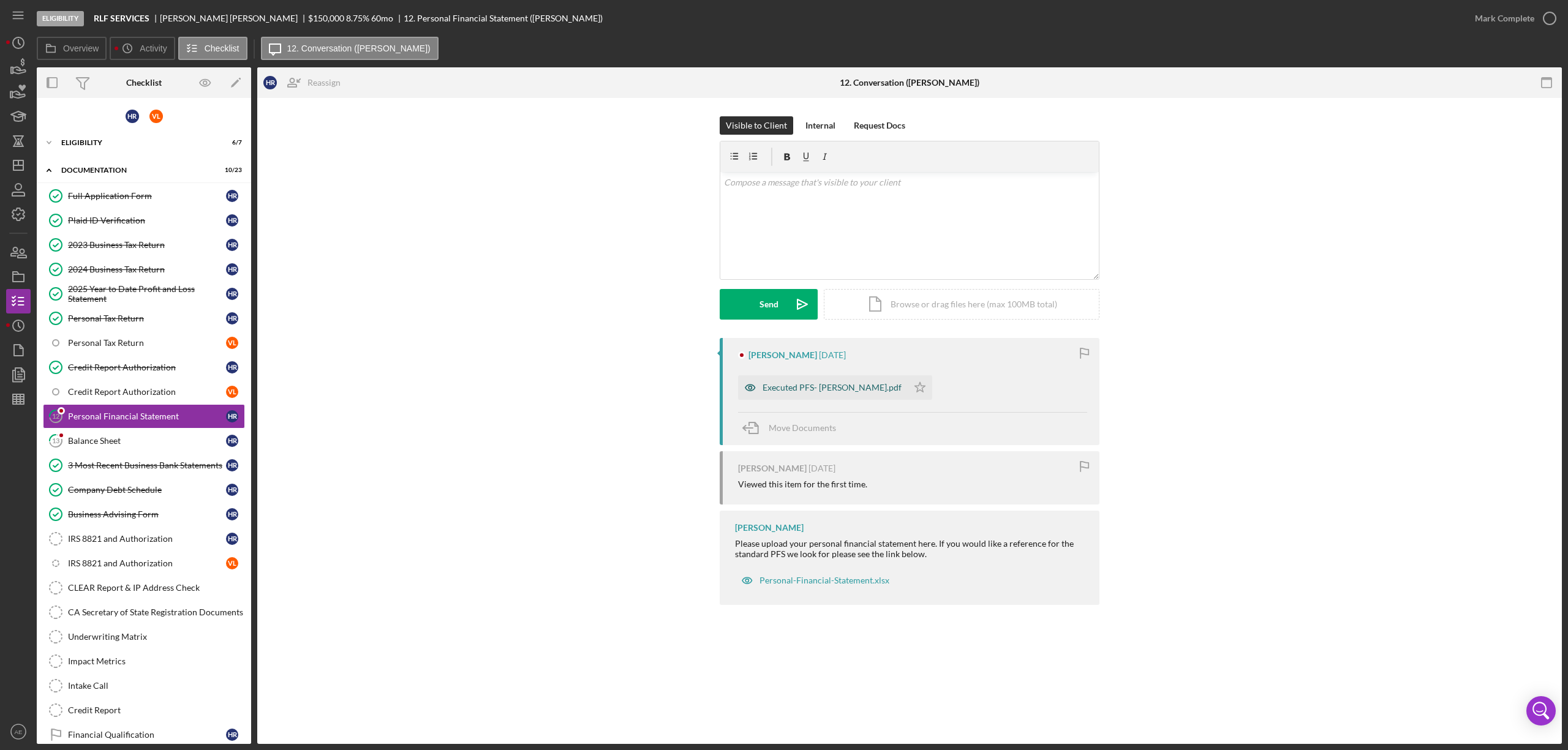
click at [753, 395] on icon "button" at bounding box center [750, 388] width 25 height 25
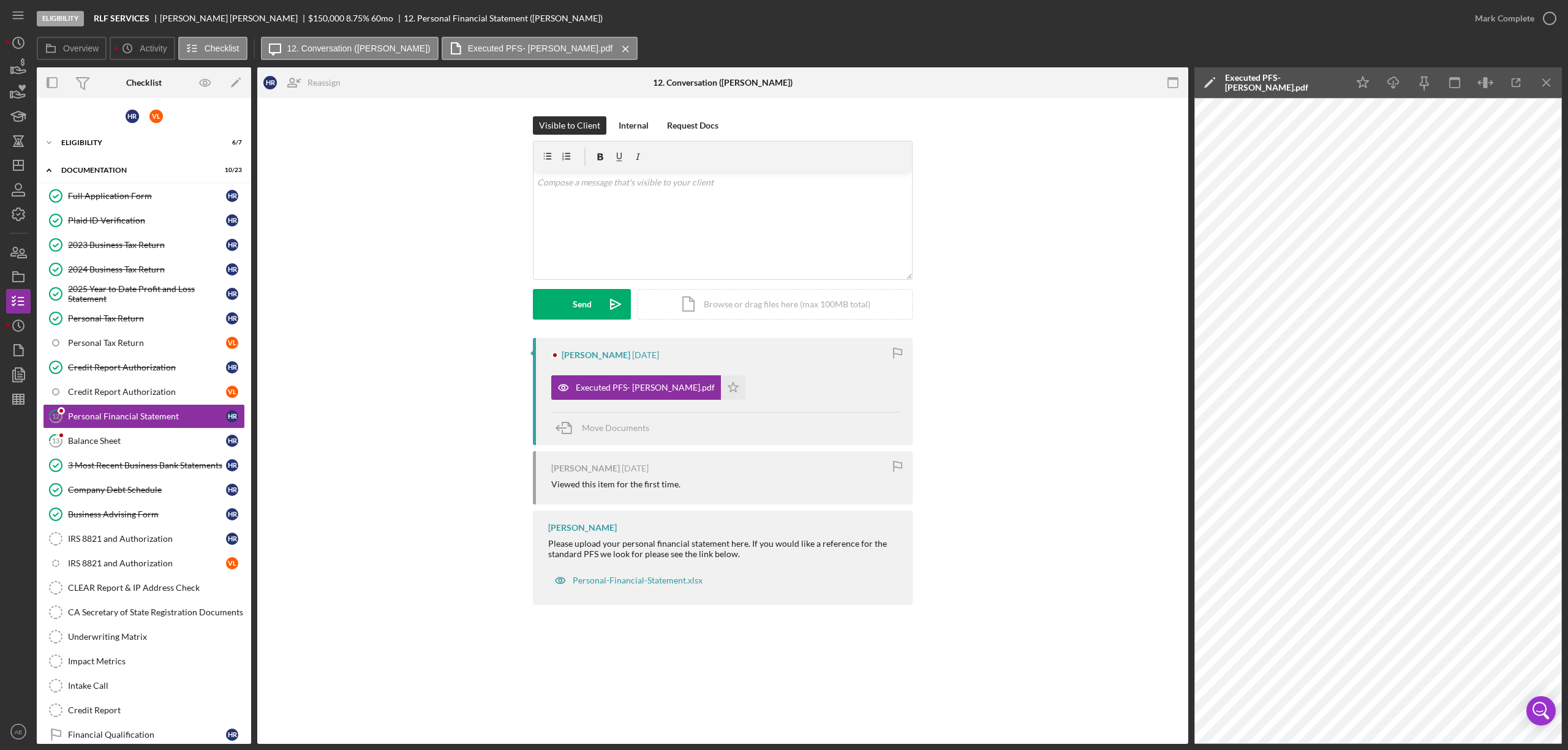
click at [1045, 81] on icon "button" at bounding box center [1173, 83] width 28 height 28
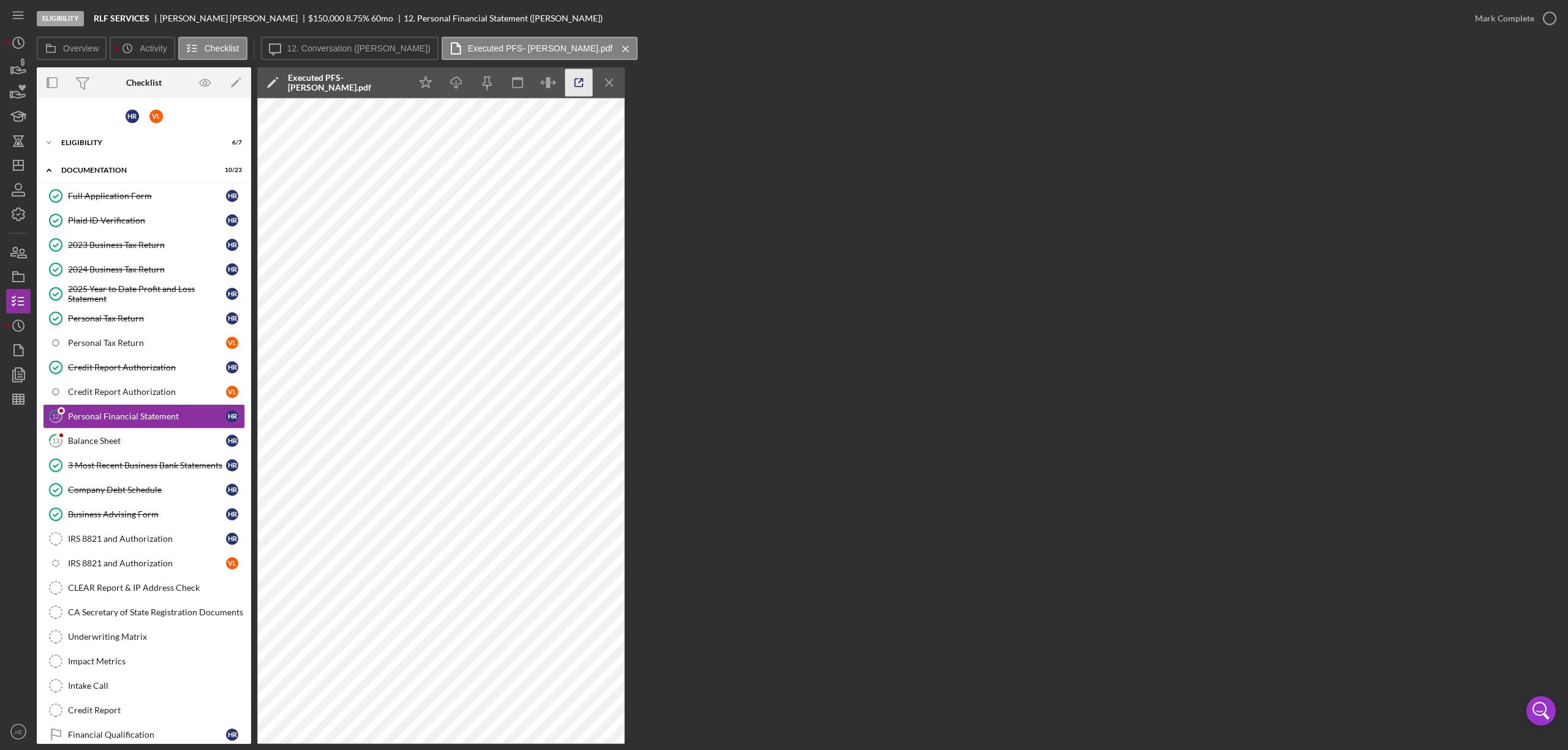
click at [567, 84] on icon "button" at bounding box center [579, 83] width 28 height 28
click at [550, 77] on icon "button" at bounding box center [549, 83] width 28 height 28
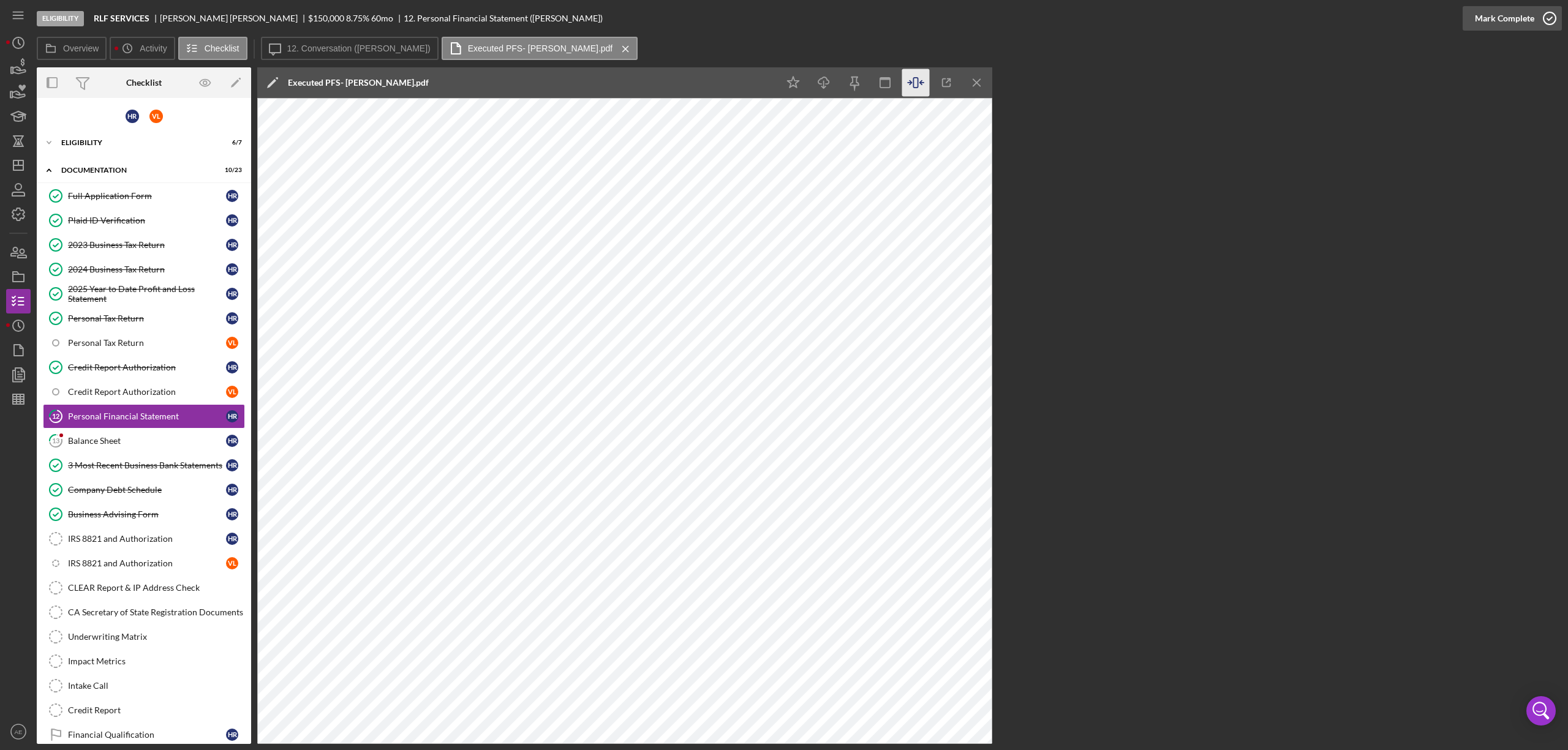
click at [1045, 12] on div "Mark Complete" at bounding box center [1506, 18] width 60 height 25
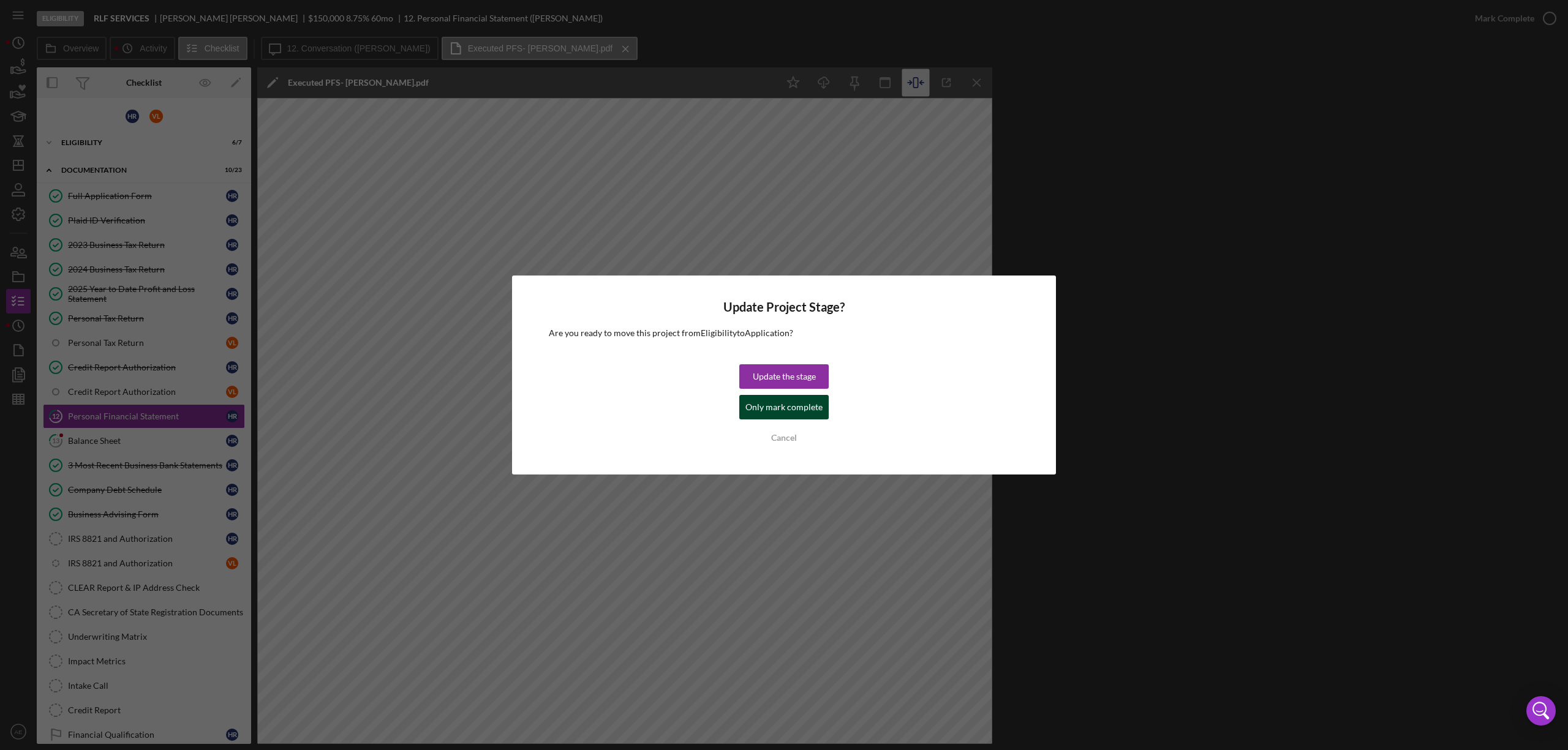
click at [752, 403] on div "Only mark complete" at bounding box center [784, 407] width 77 height 25
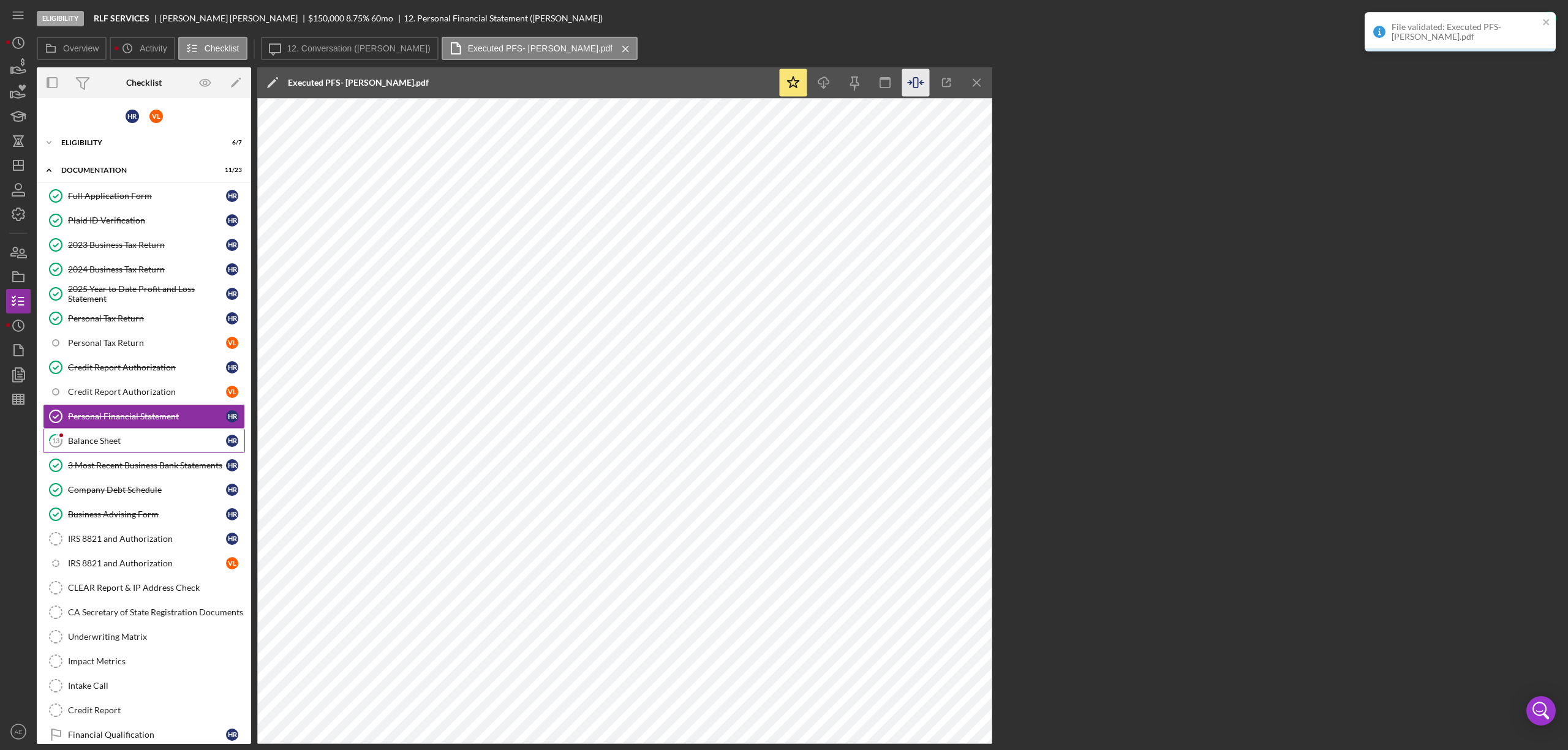
click at [158, 437] on link "13 Balance Sheet H R" at bounding box center [144, 441] width 202 height 25
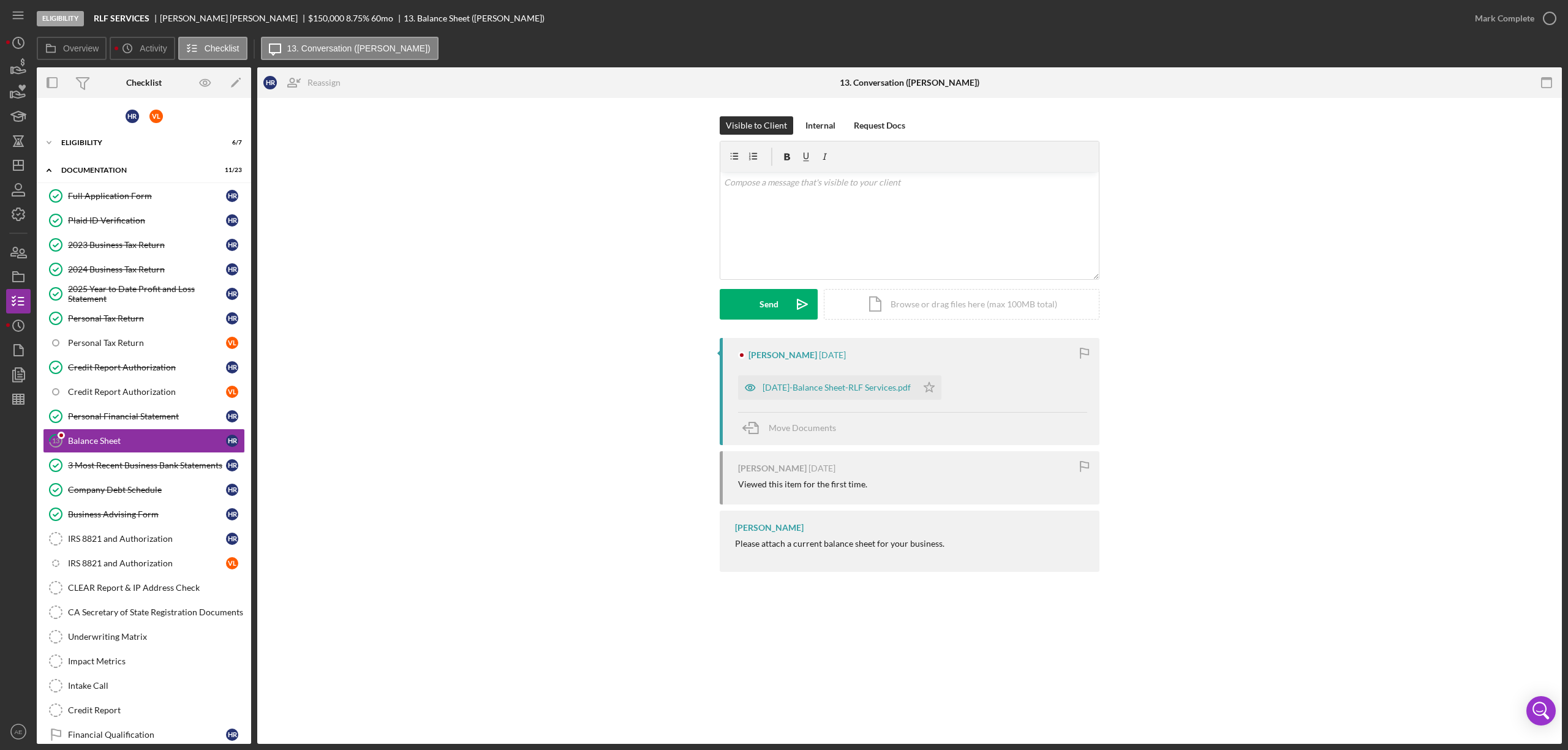
click at [736, 386] on div "[PERSON_NAME] [DATE] [DATE]-Balance Sheet-RLF Services.pdf Icon/Star Move Docum…" at bounding box center [909, 392] width 380 height 108
click at [739, 383] on icon "button" at bounding box center [750, 388] width 25 height 25
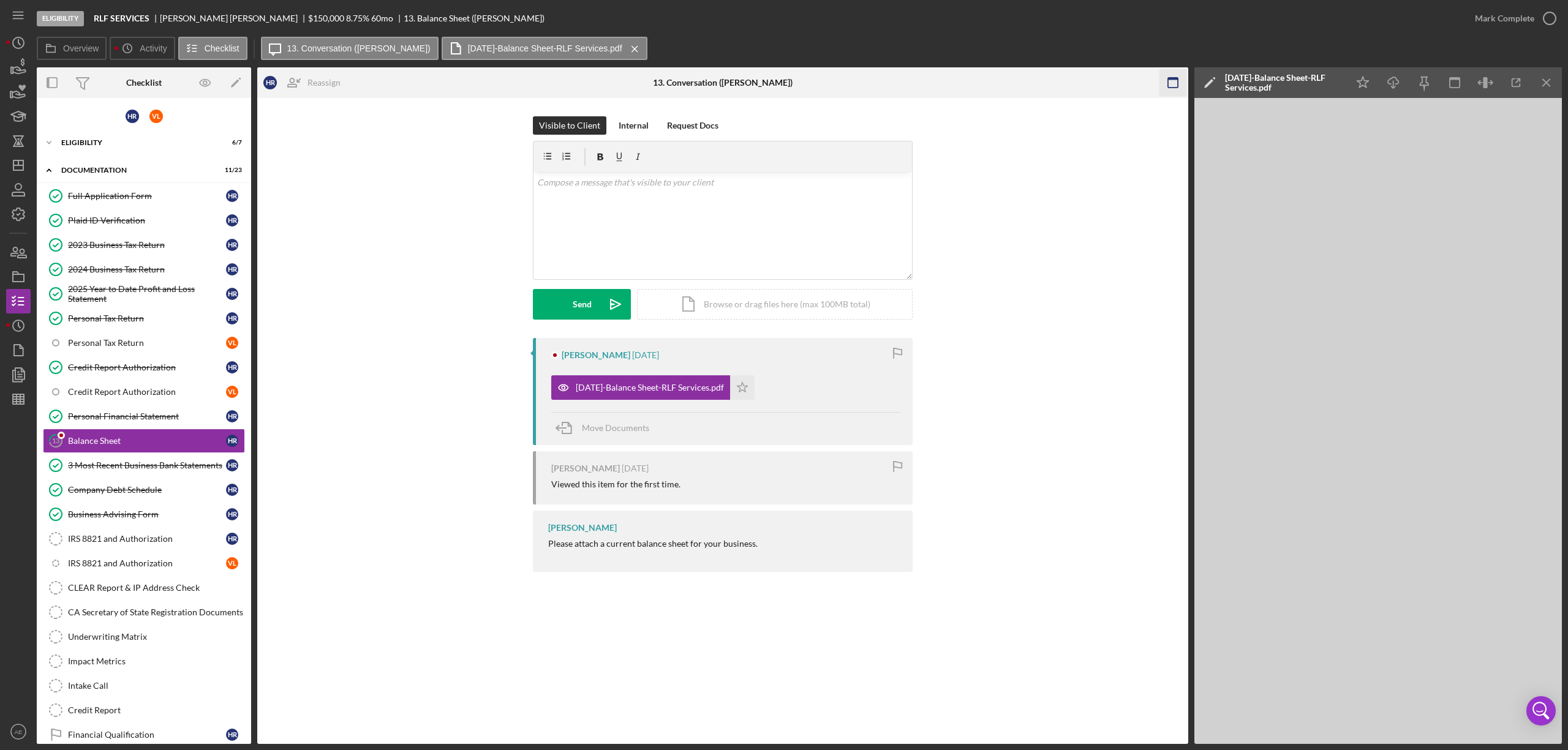
click at [1045, 85] on icon "button" at bounding box center [1173, 83] width 28 height 28
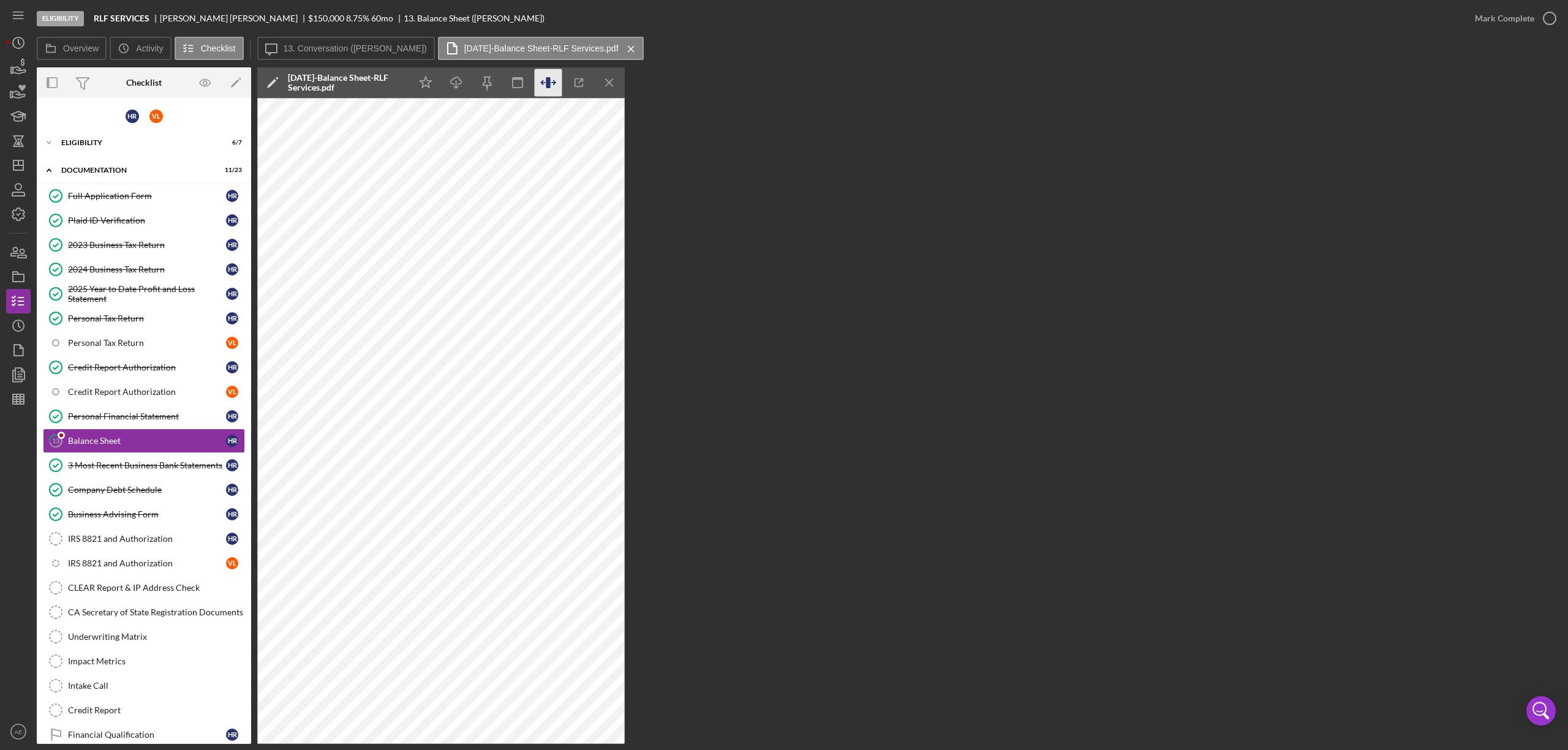
click at [559, 79] on icon "button" at bounding box center [549, 83] width 28 height 28
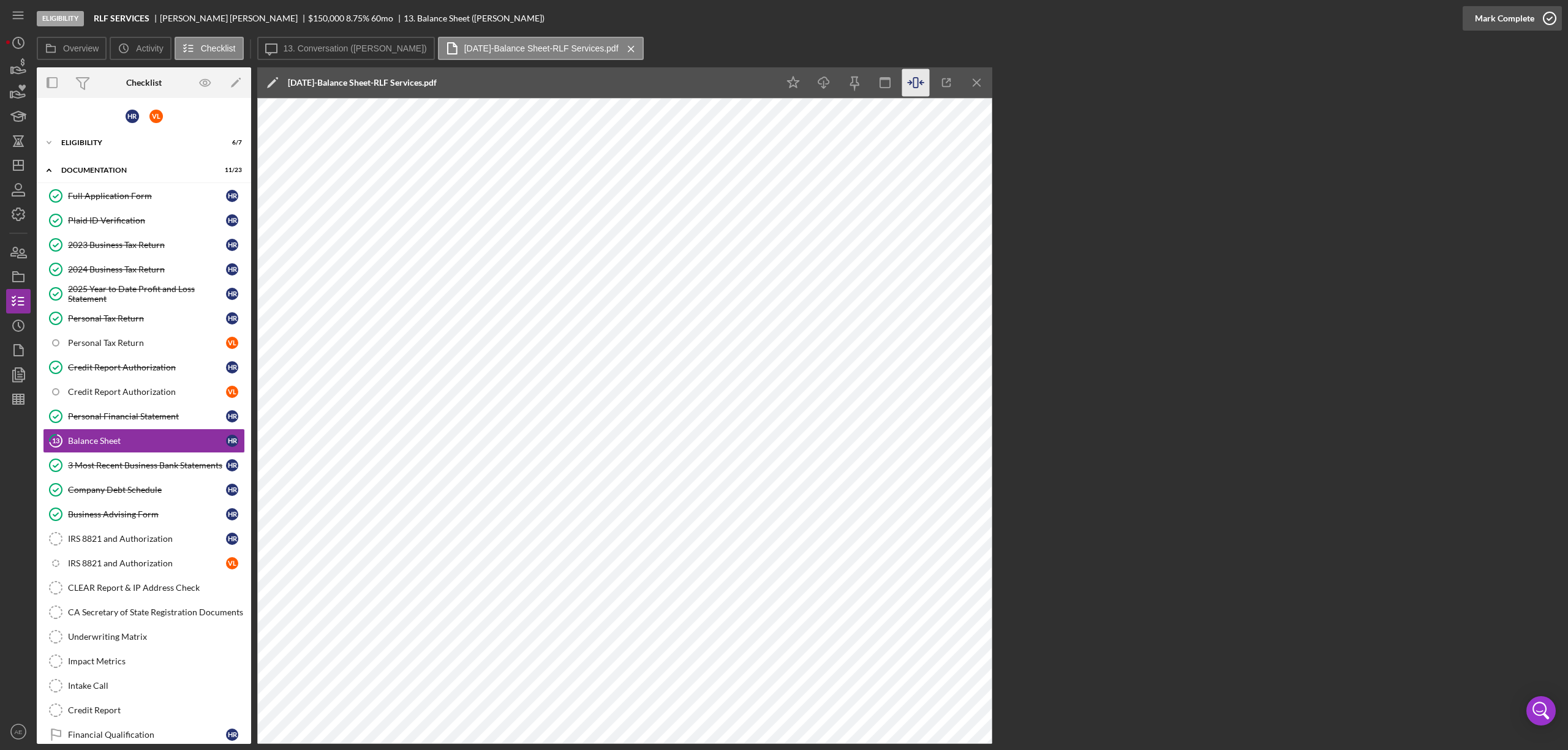
click at [1045, 18] on div "Mark Complete" at bounding box center [1506, 18] width 60 height 25
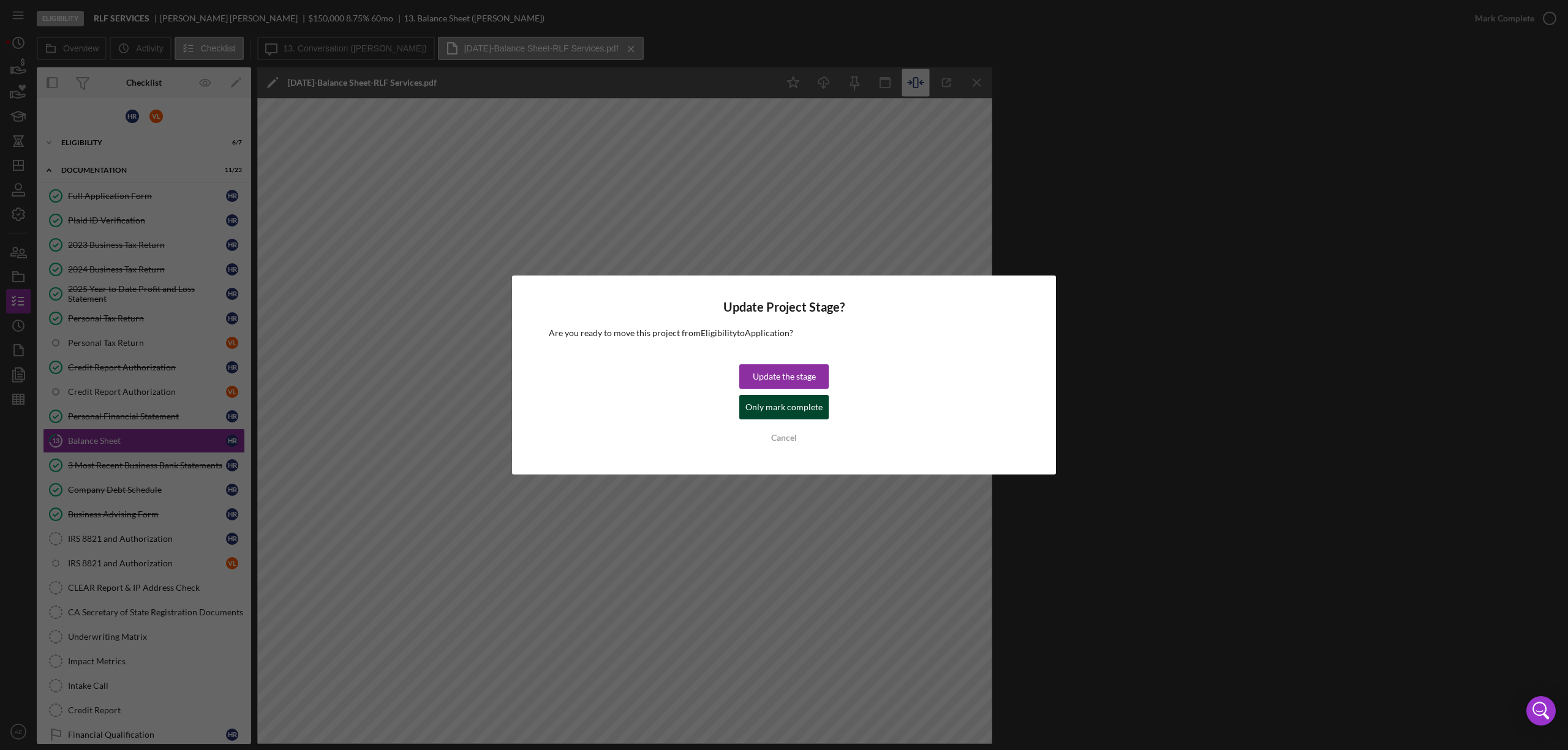
click at [782, 410] on div "Only mark complete" at bounding box center [784, 407] width 77 height 25
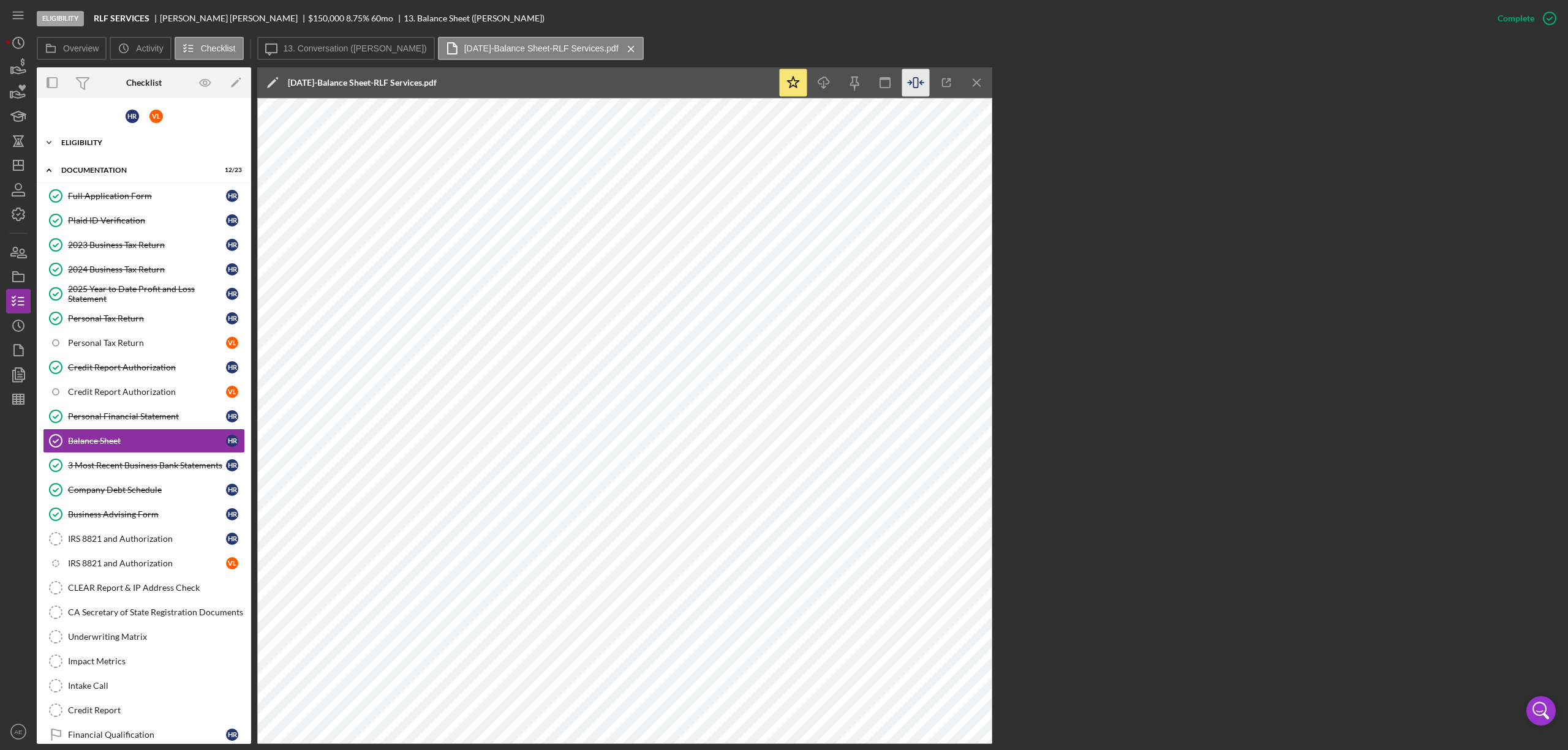
click at [128, 143] on div "Eligibility" at bounding box center [149, 143] width 175 height 8
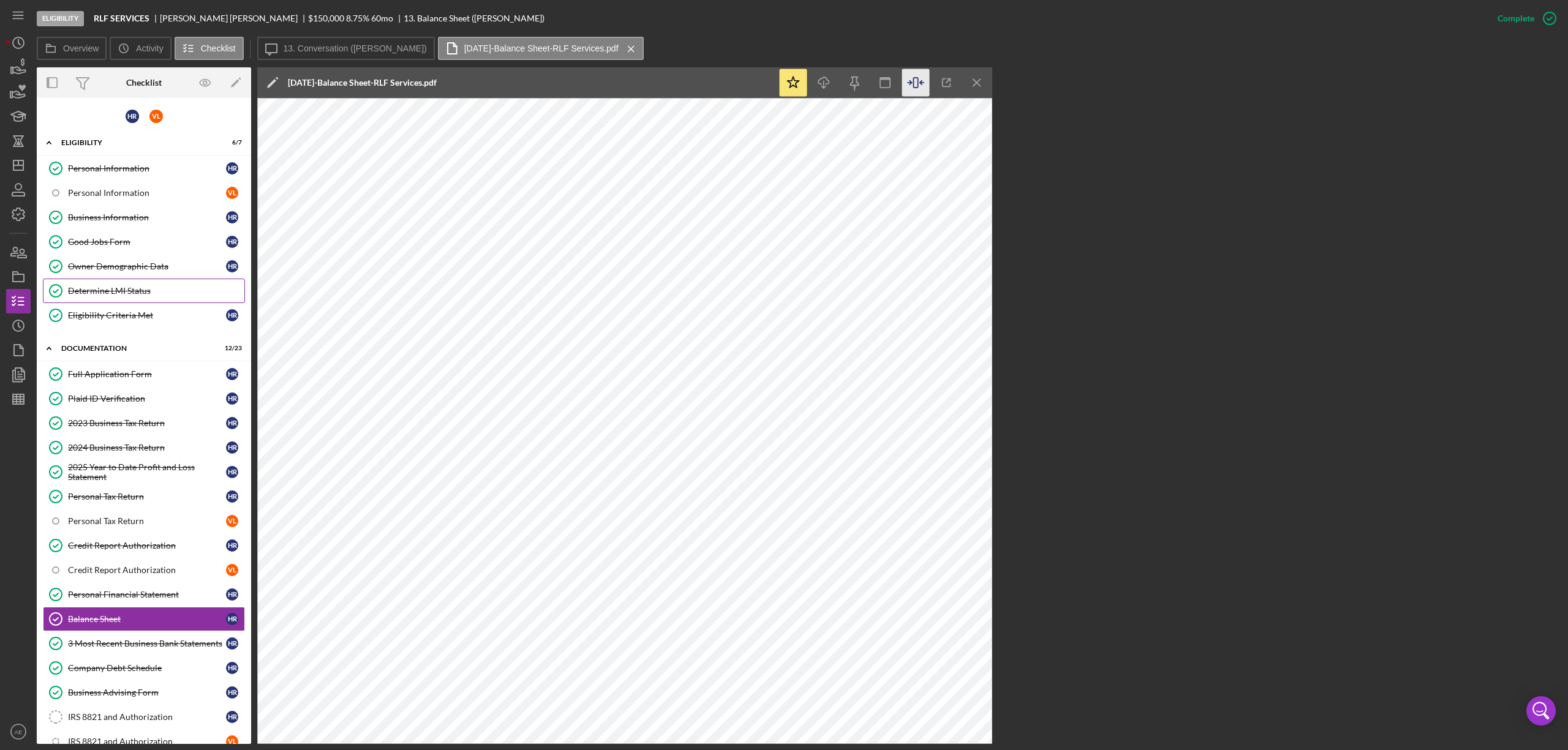
click at [142, 286] on link "Determine LMI Status Determine LMI Status" at bounding box center [144, 291] width 202 height 25
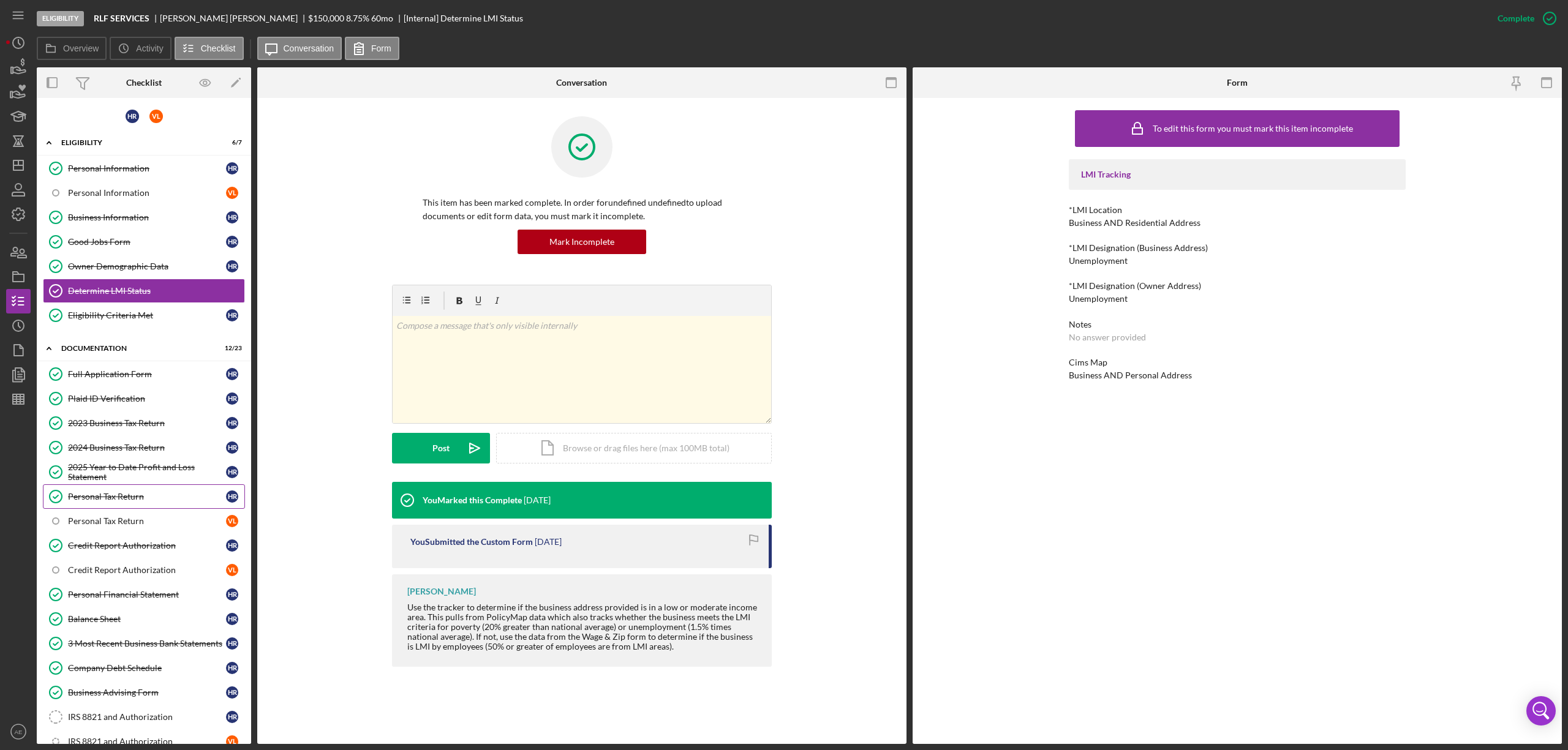
scroll to position [163, 0]
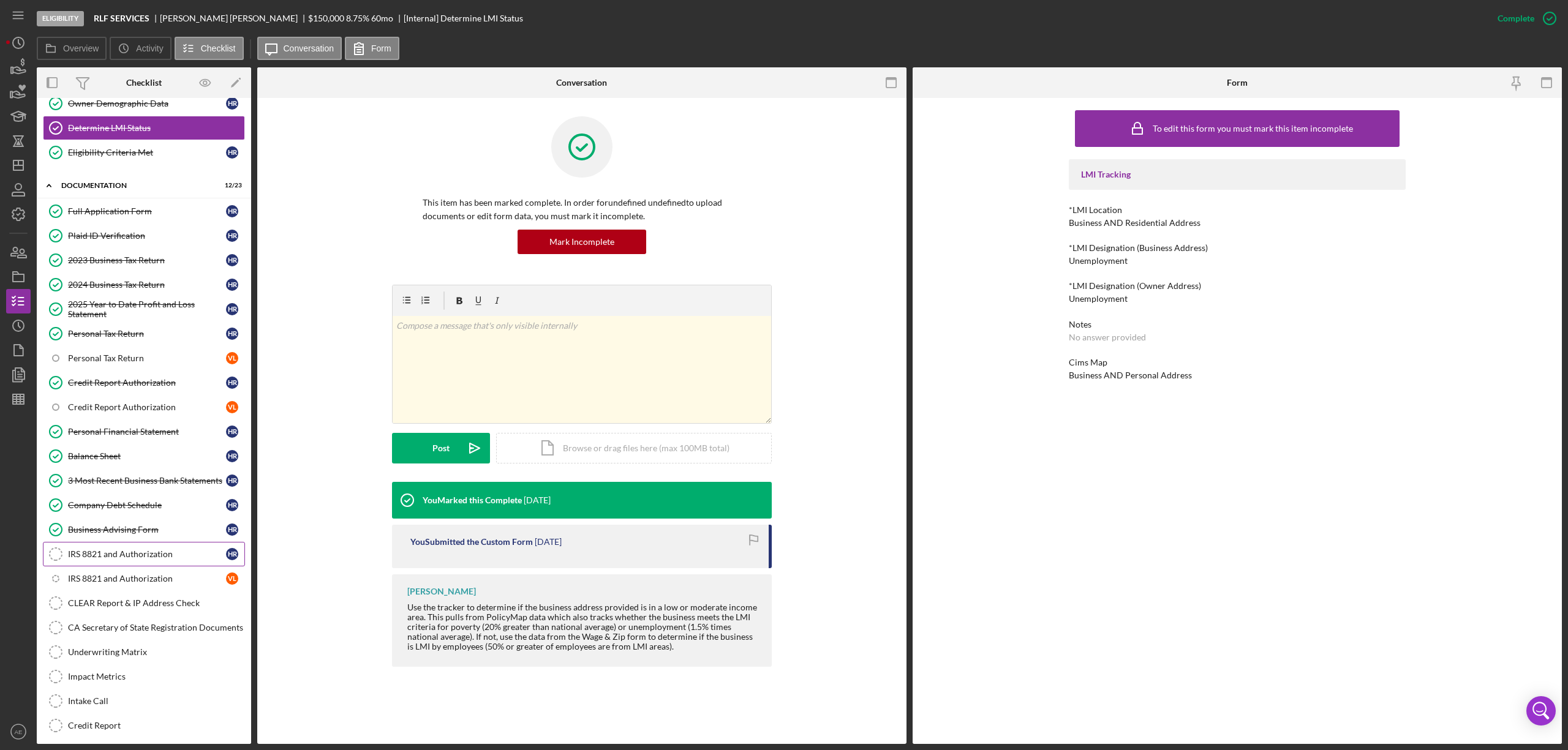
click at [140, 456] on div "IRS 8821 and Authorization" at bounding box center [147, 554] width 159 height 10
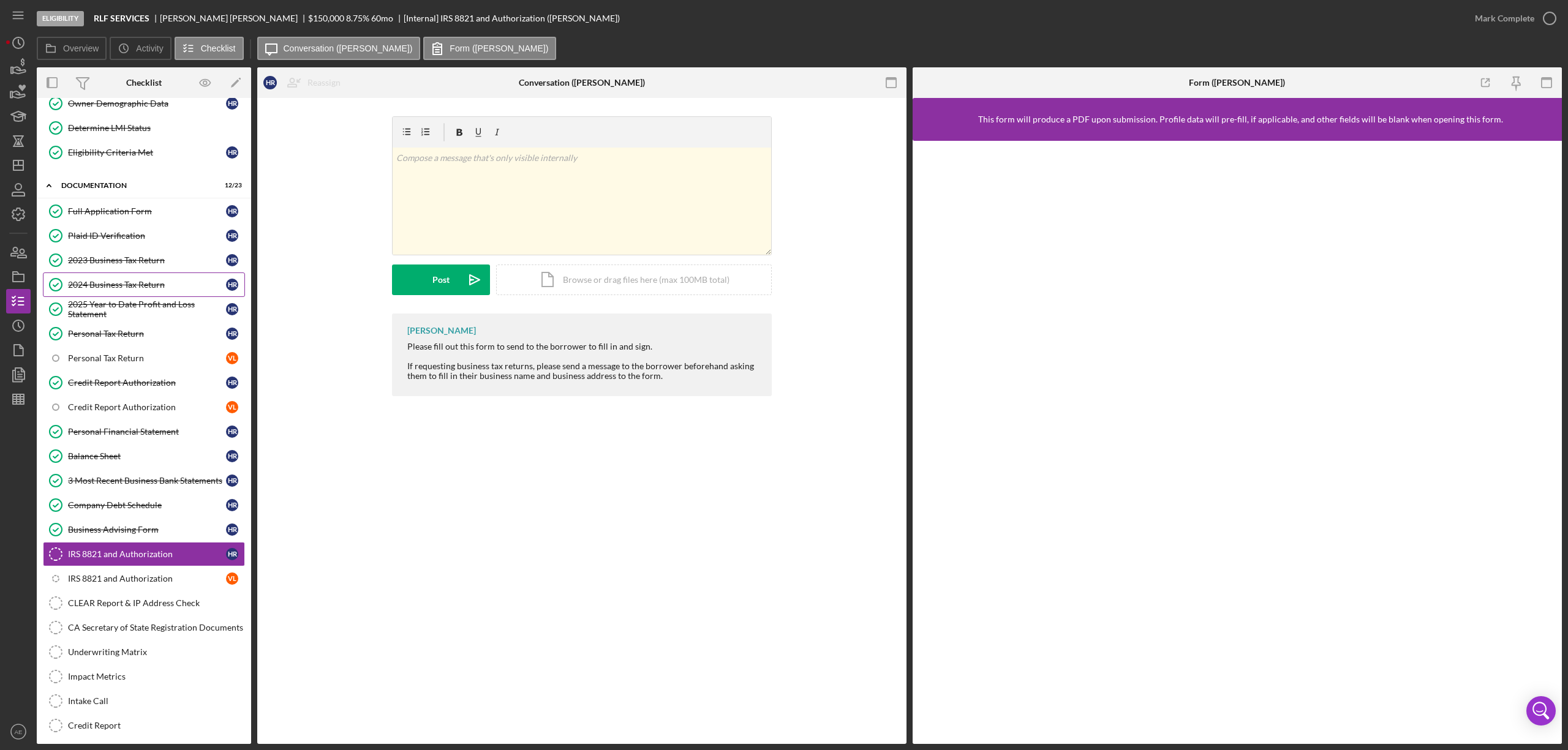
click at [119, 288] on div "2024 Business Tax Return" at bounding box center [147, 284] width 159 height 10
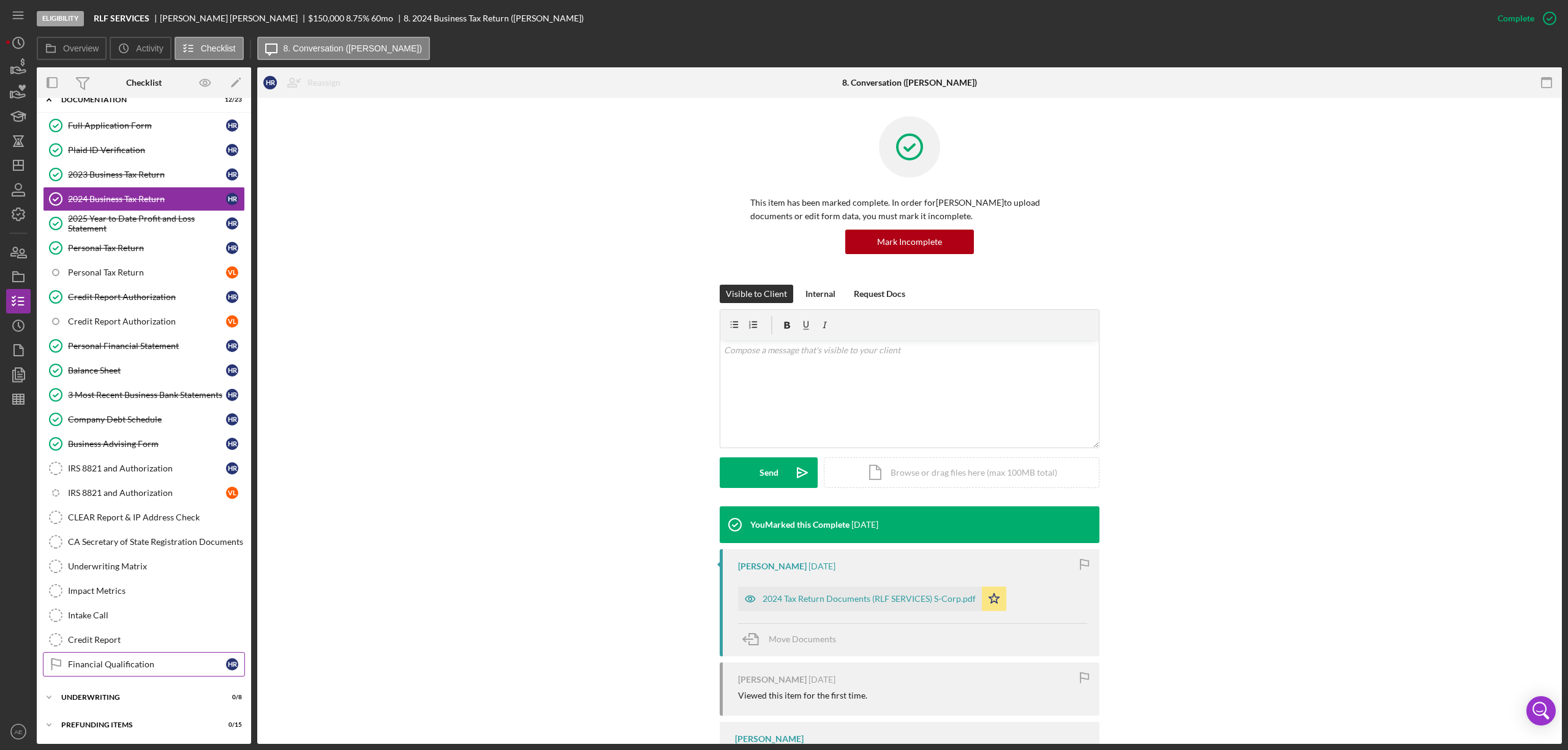
click at [110, 456] on div "Financial Qualification" at bounding box center [147, 665] width 159 height 10
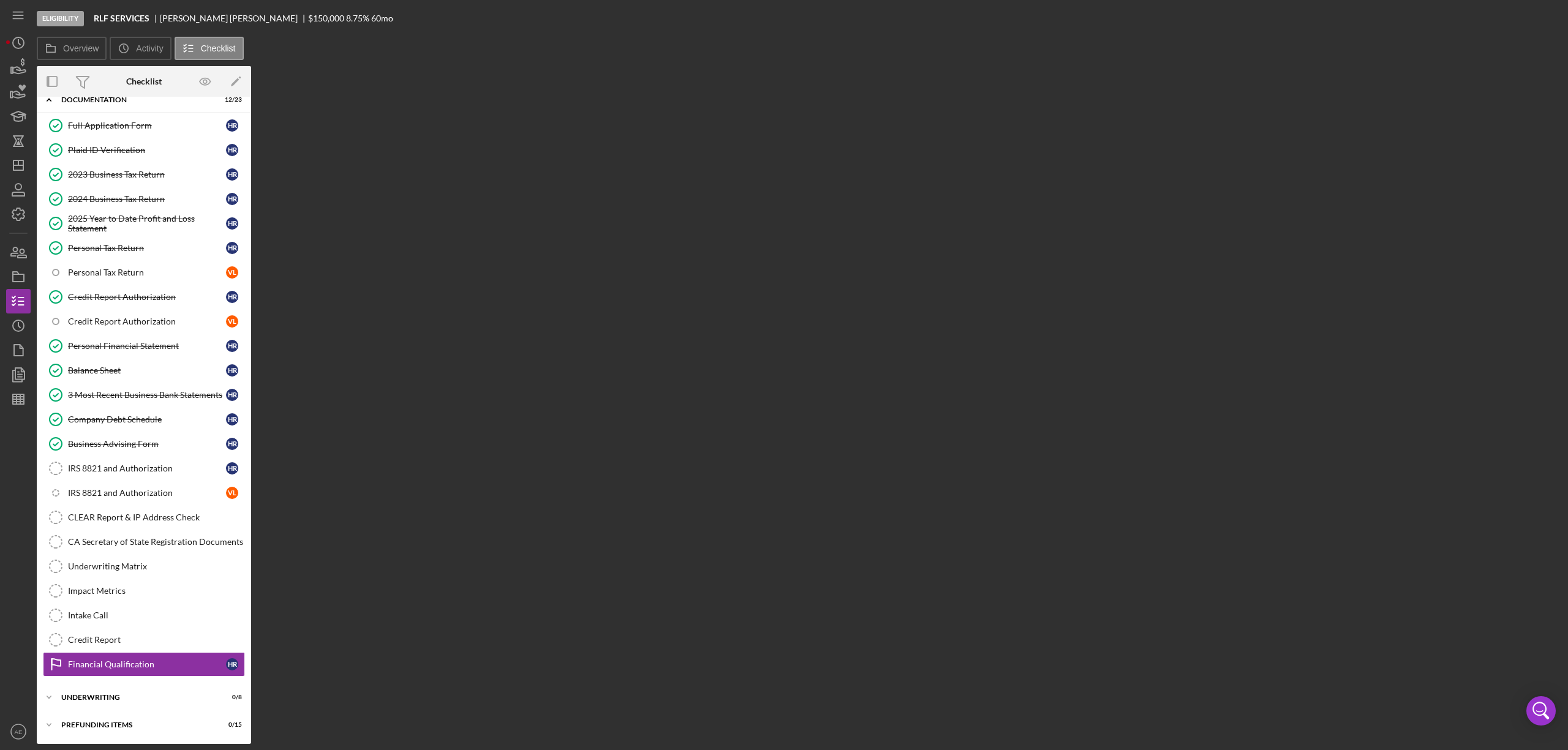
scroll to position [259, 0]
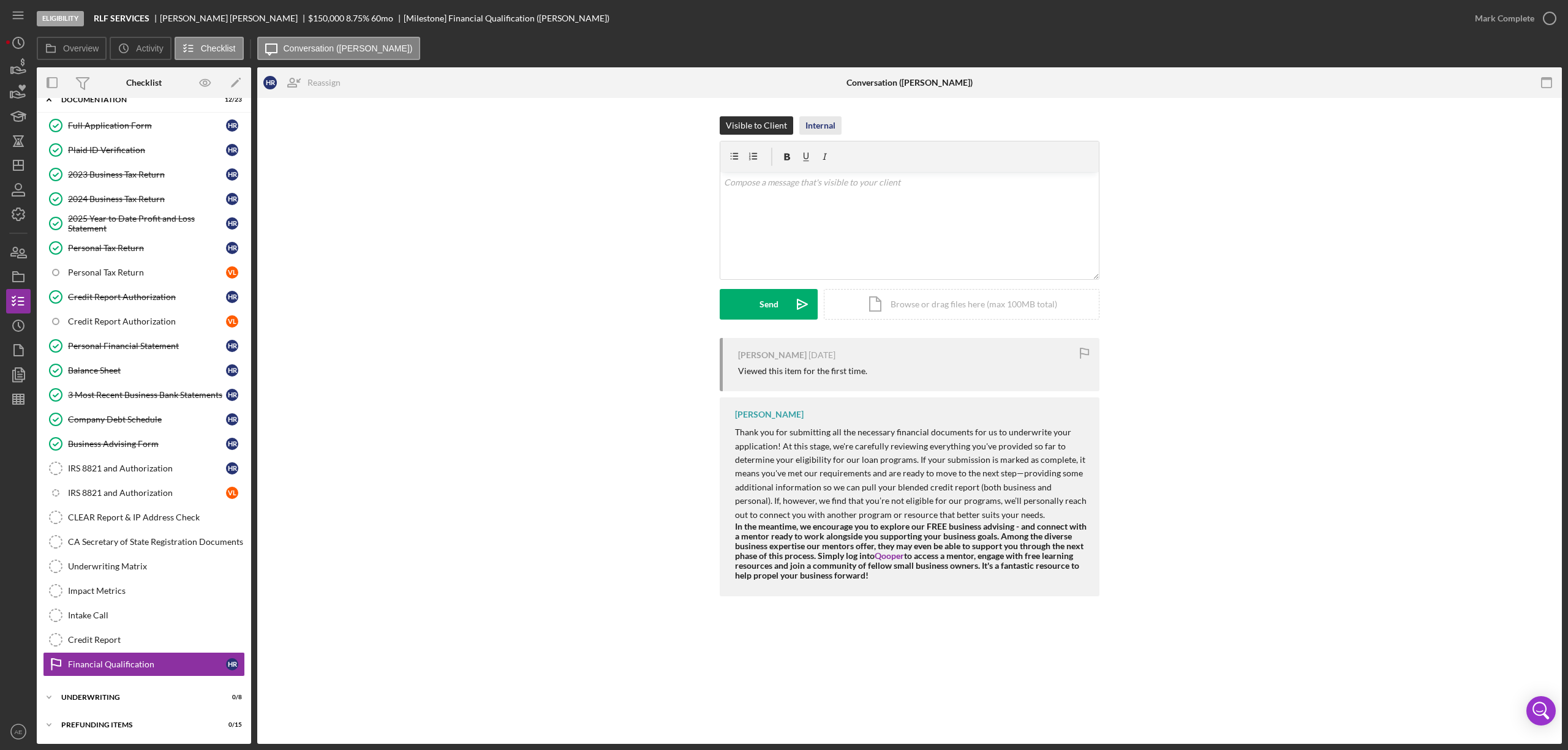
click at [816, 128] on div "Internal" at bounding box center [821, 125] width 30 height 18
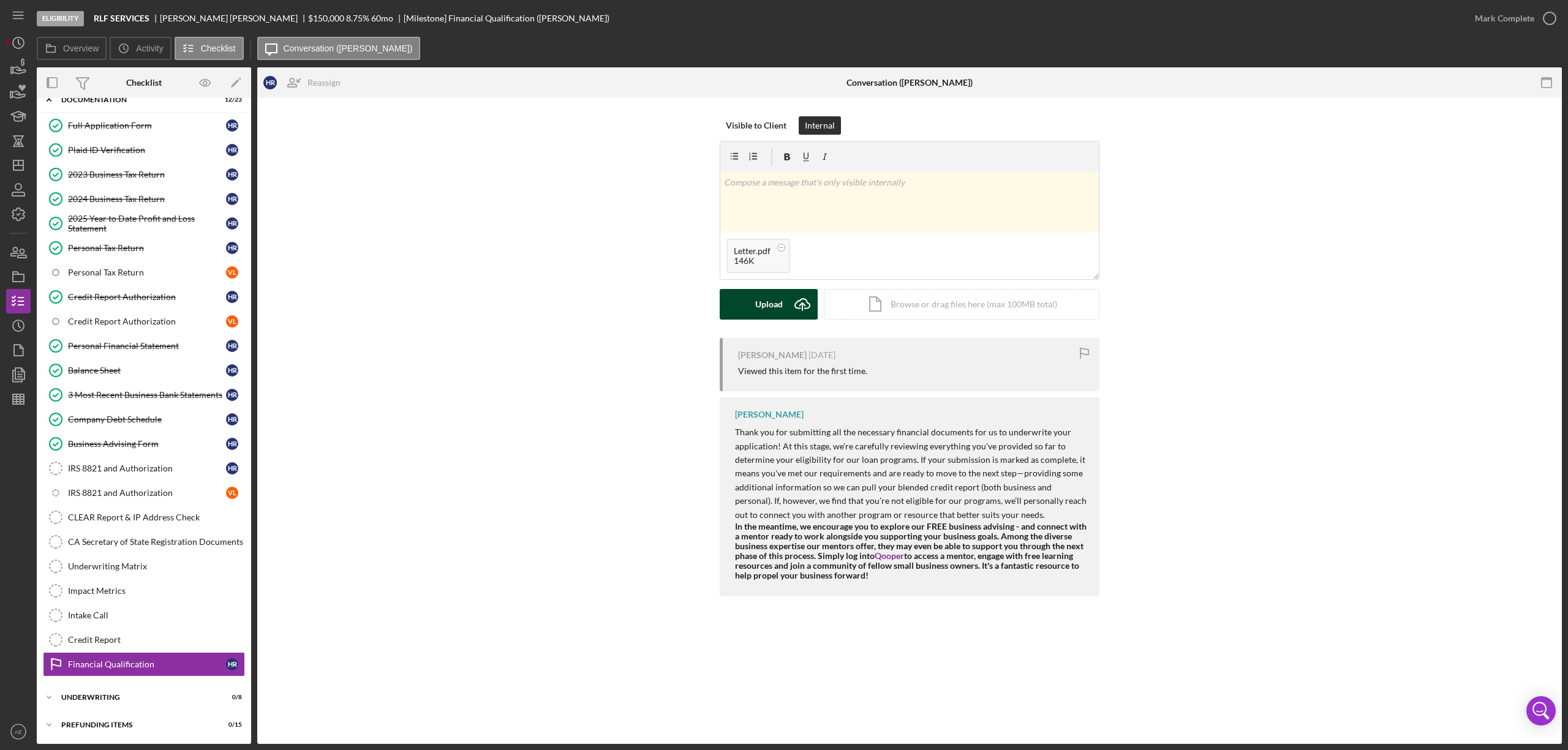
click at [760, 297] on div "Upload" at bounding box center [769, 304] width 28 height 31
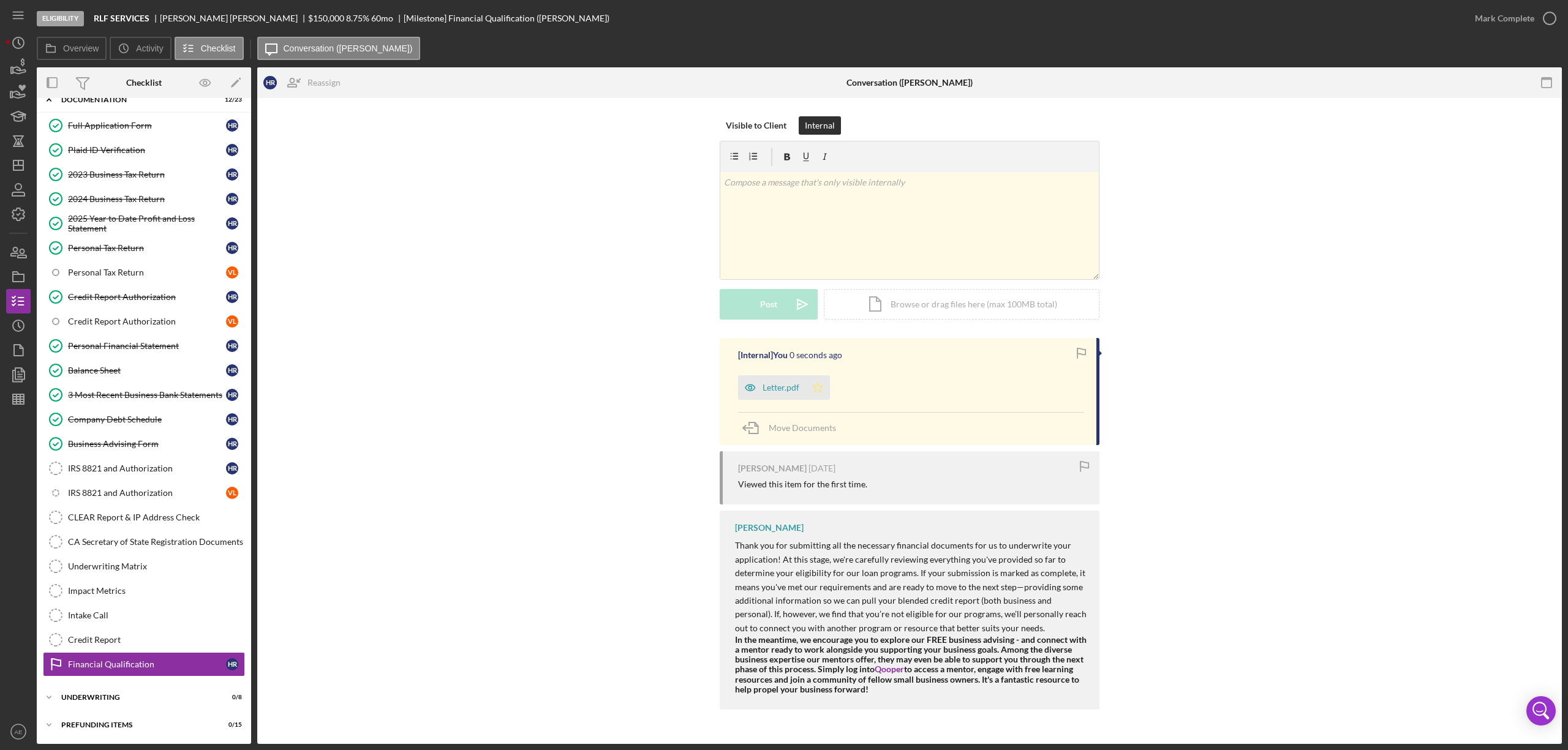
click at [815, 392] on polygon "button" at bounding box center [818, 387] width 11 height 10
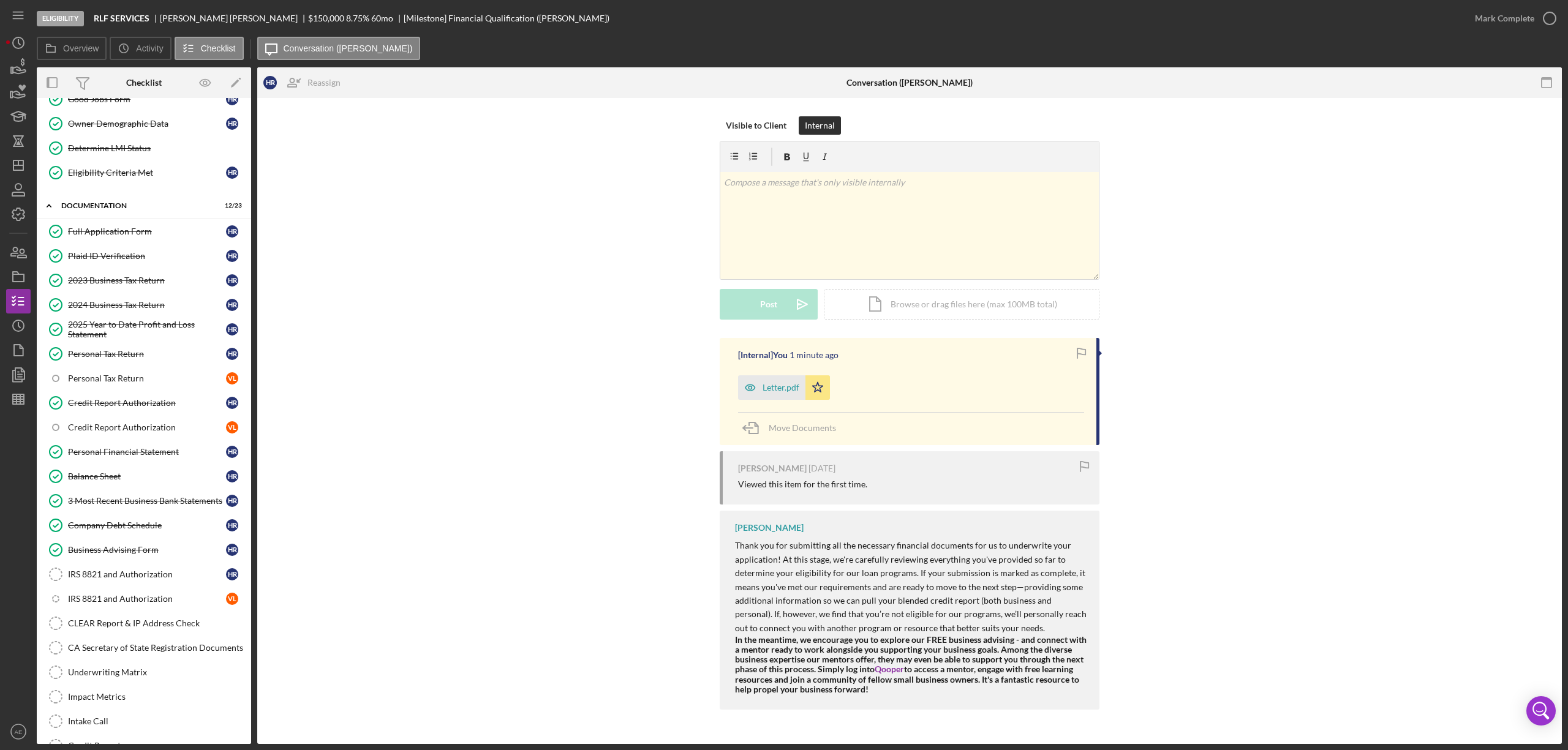
scroll to position [0, 0]
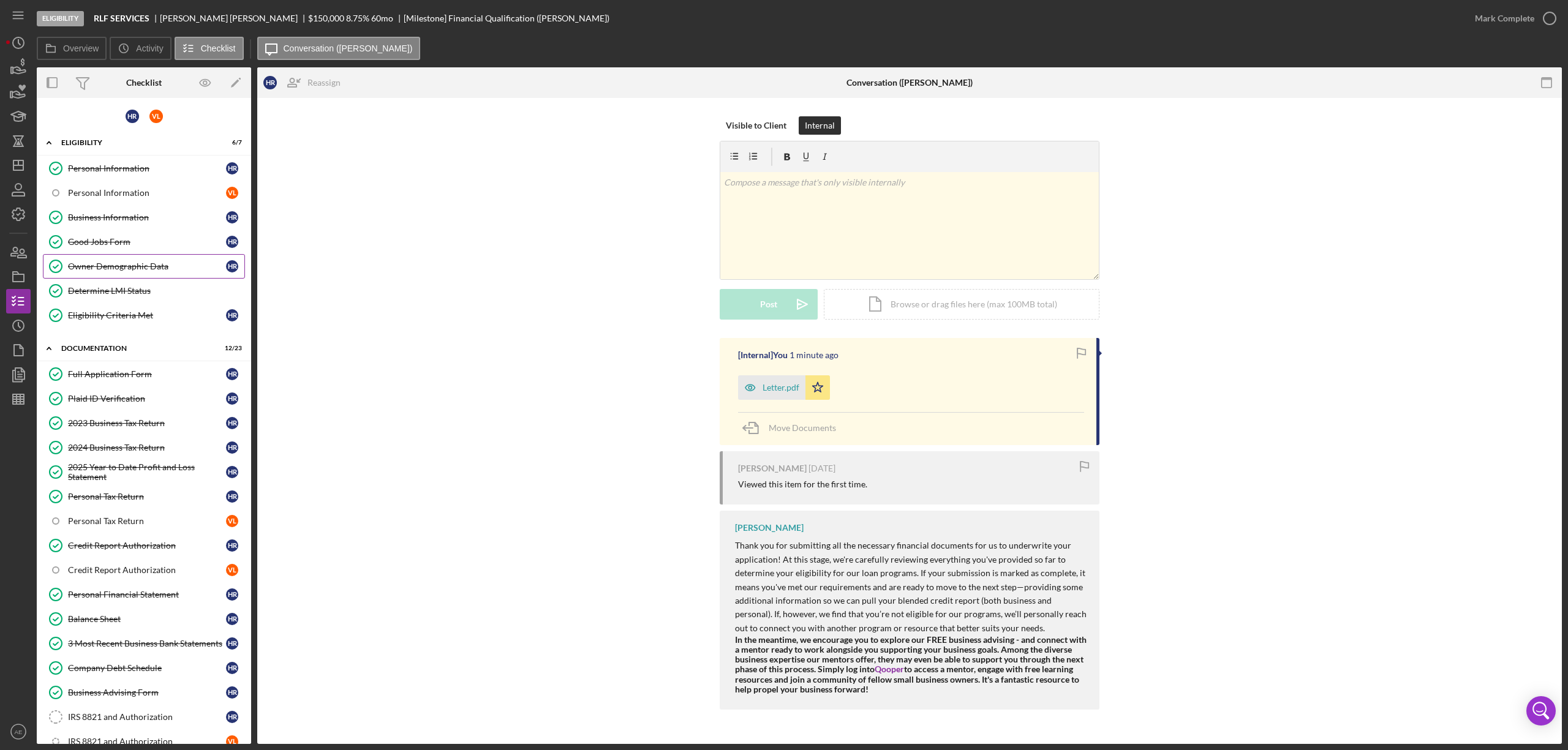
click at [125, 260] on link "Owner Demographic Data Owner Demographic Data H R" at bounding box center [144, 267] width 202 height 25
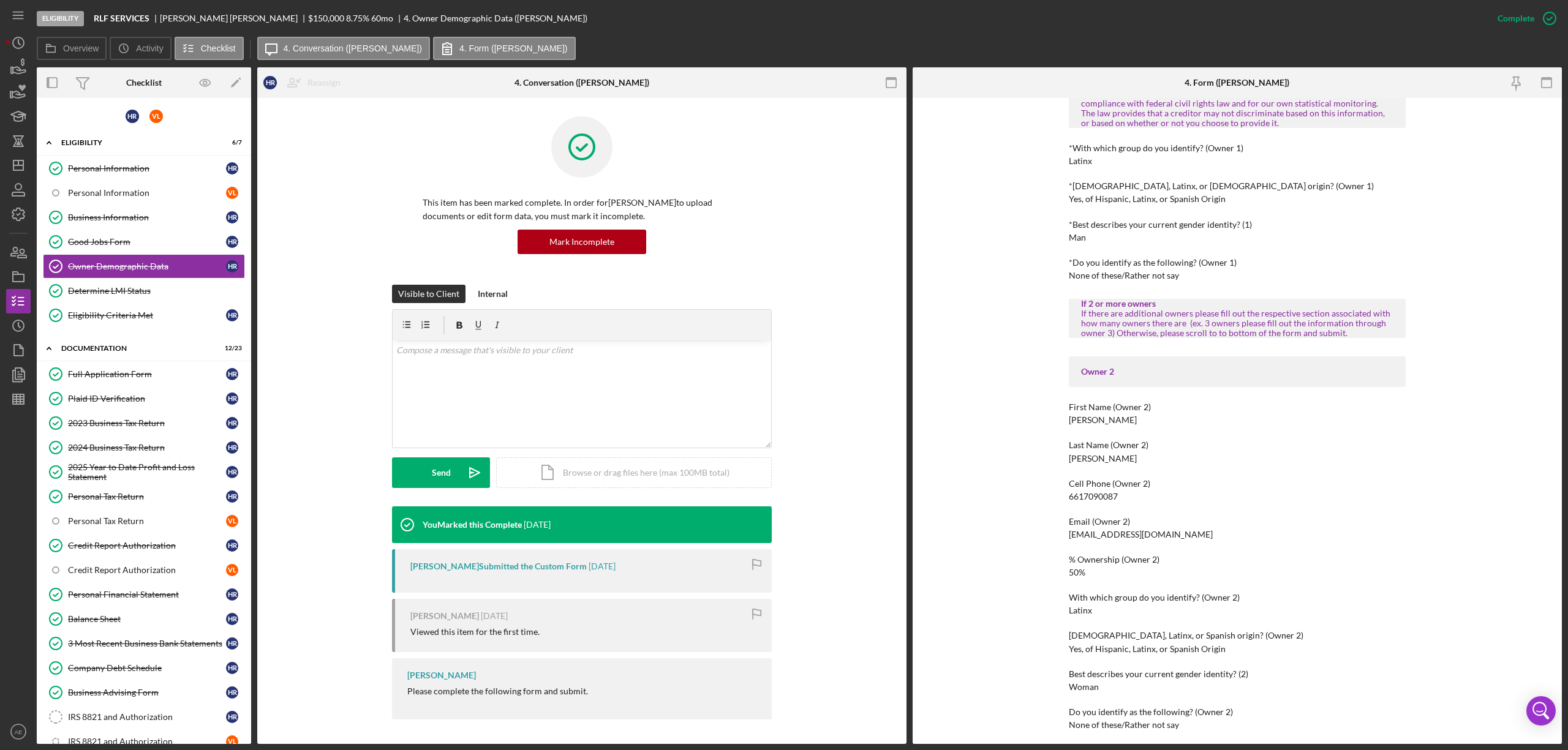
scroll to position [490, 0]
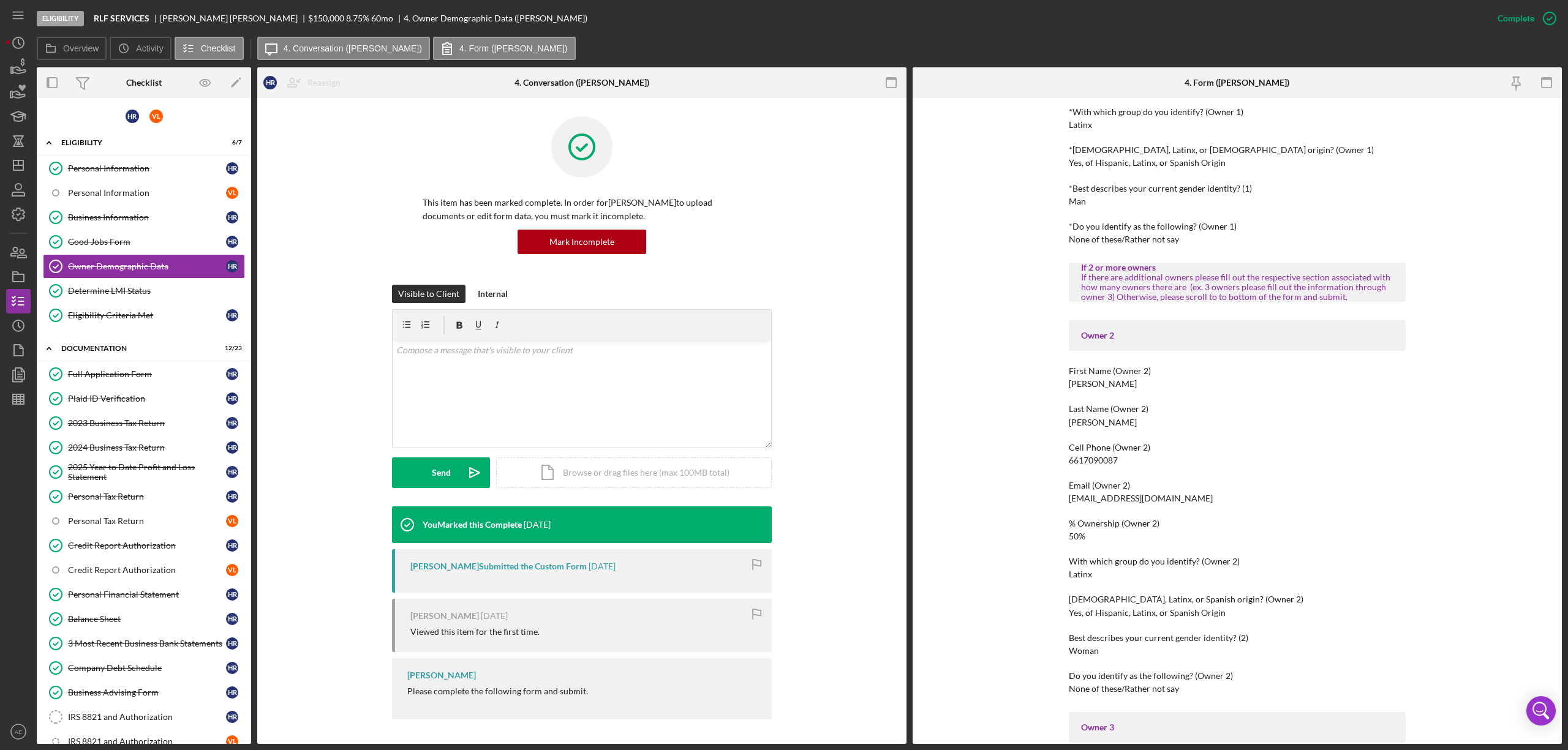
drag, startPoint x: 161, startPoint y: 453, endPoint x: 418, endPoint y: 480, distance: 258.4
click at [161, 452] on div "2024 Business Tax Return" at bounding box center [147, 448] width 159 height 10
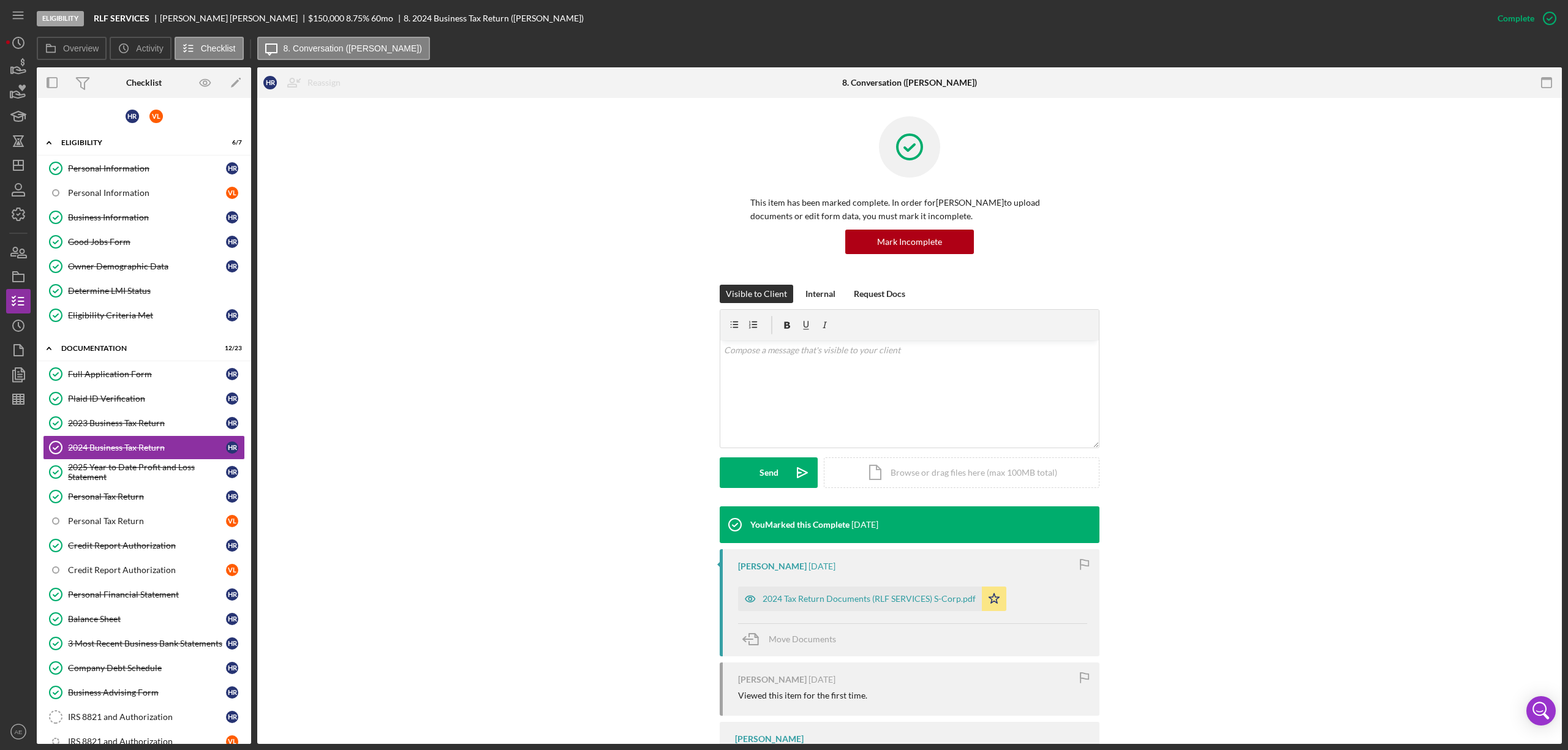
drag, startPoint x: 751, startPoint y: 596, endPoint x: 797, endPoint y: 584, distance: 47.5
click at [758, 456] on icon "button" at bounding box center [750, 599] width 25 height 25
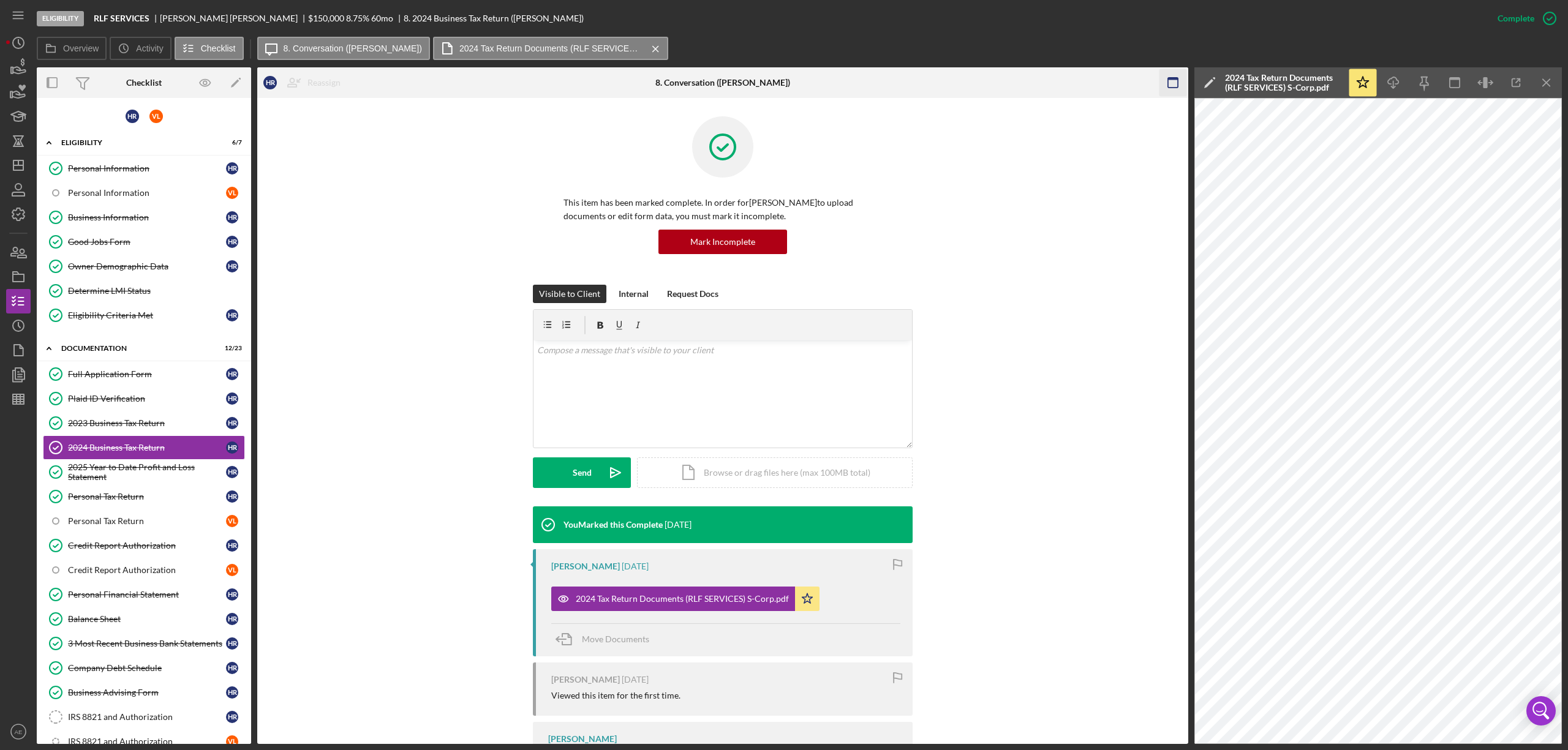
click at [1045, 88] on icon "button" at bounding box center [1173, 83] width 28 height 28
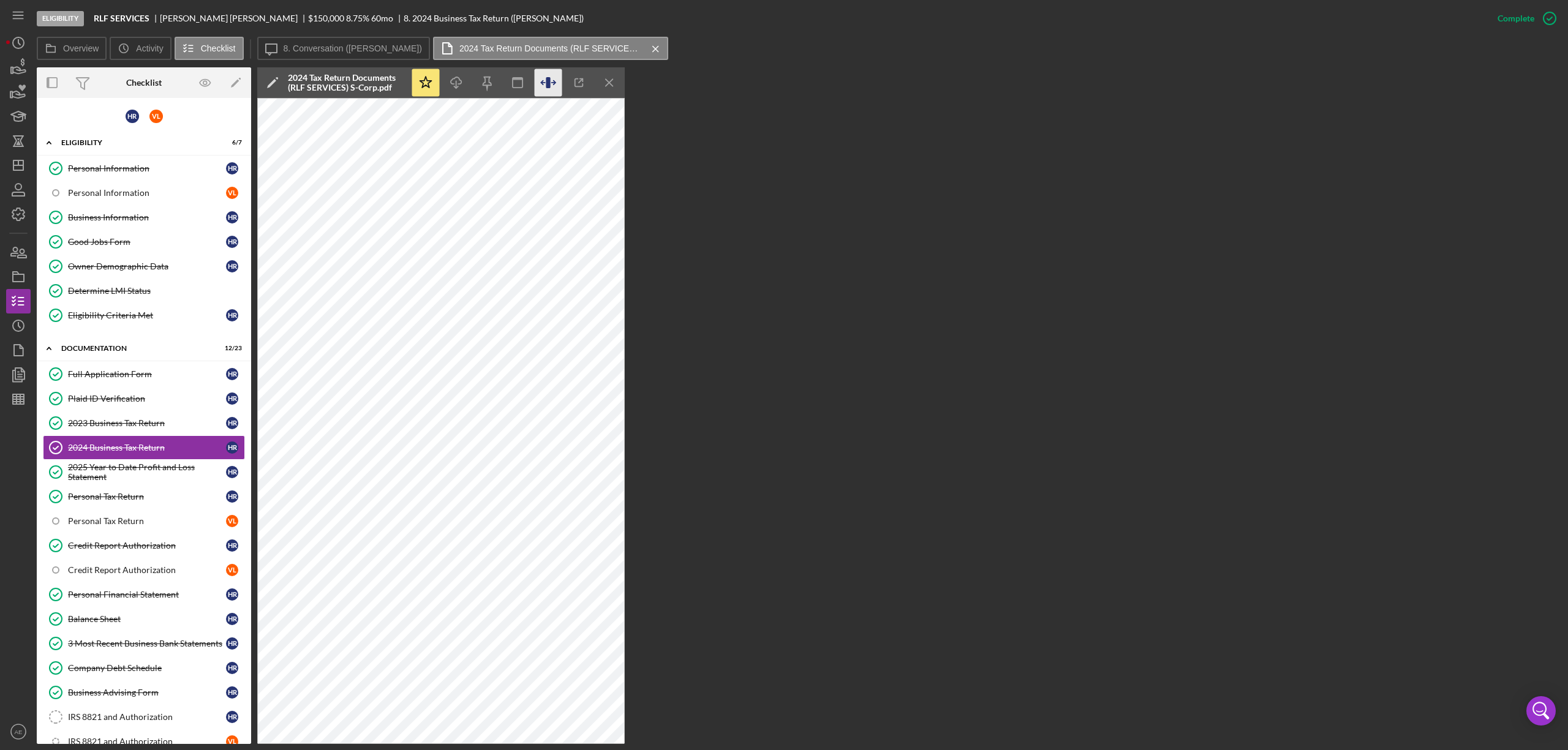
click at [540, 81] on icon "button" at bounding box center [549, 83] width 28 height 28
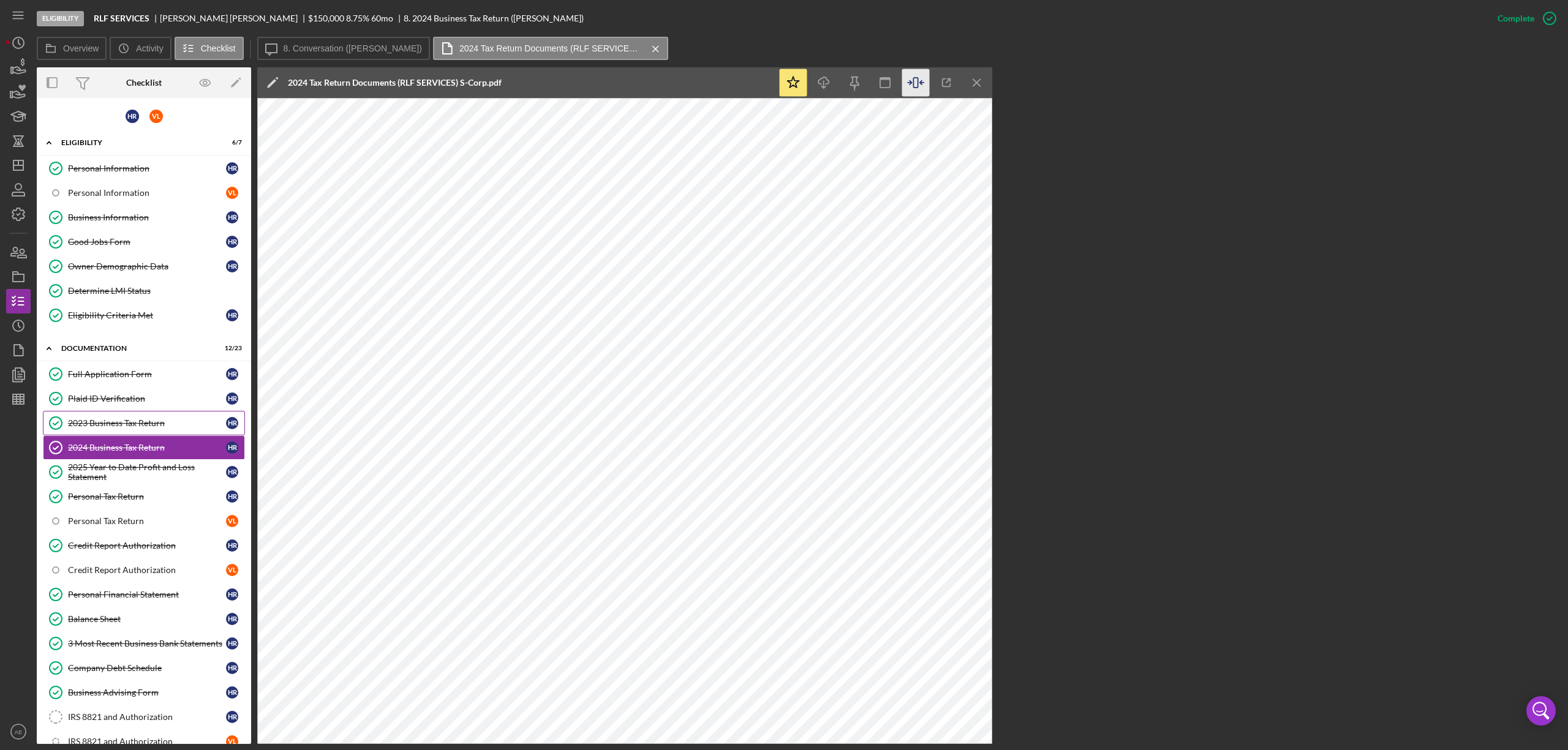
scroll to position [245, 0]
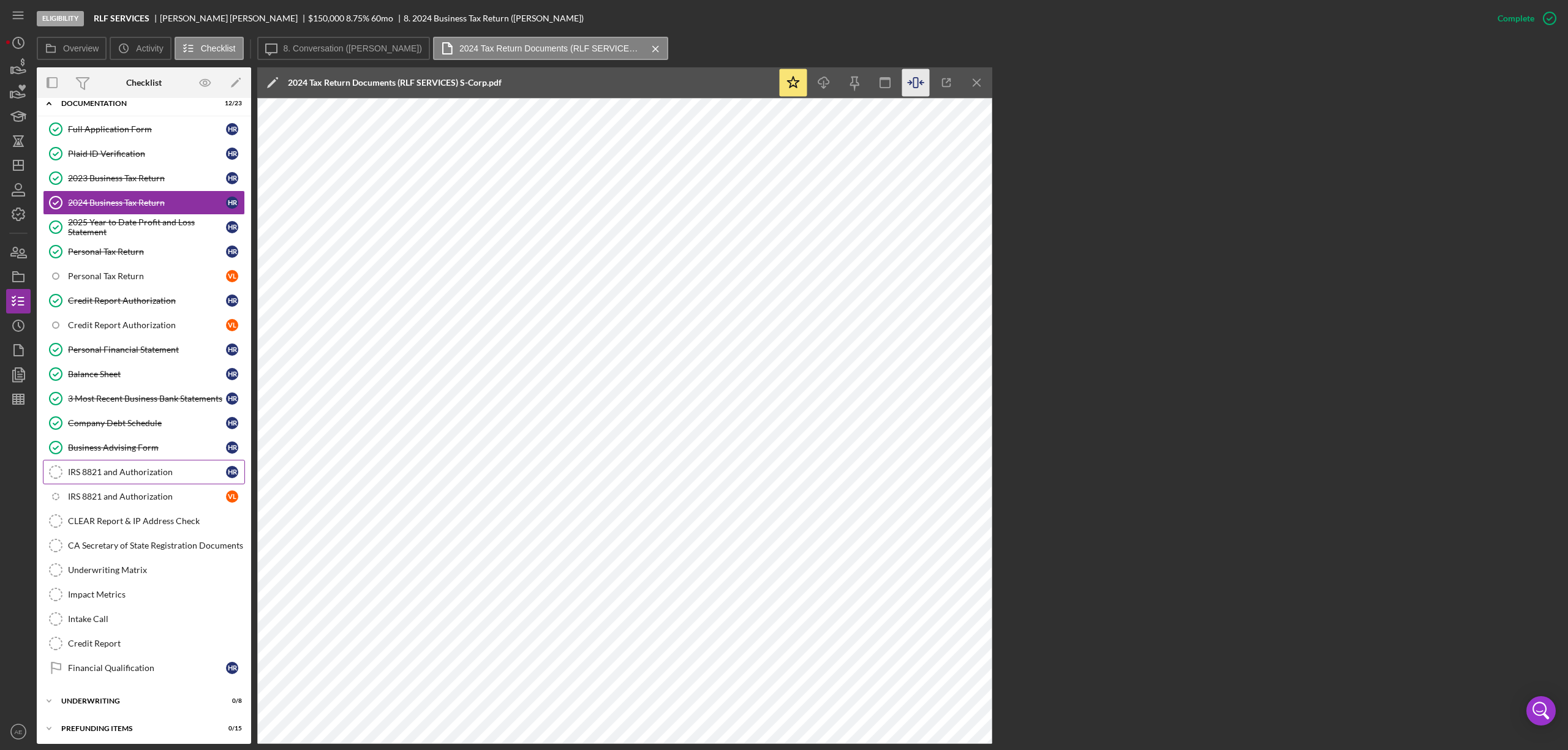
click at [136, 456] on div "IRS 8821 and Authorization" at bounding box center [147, 472] width 159 height 10
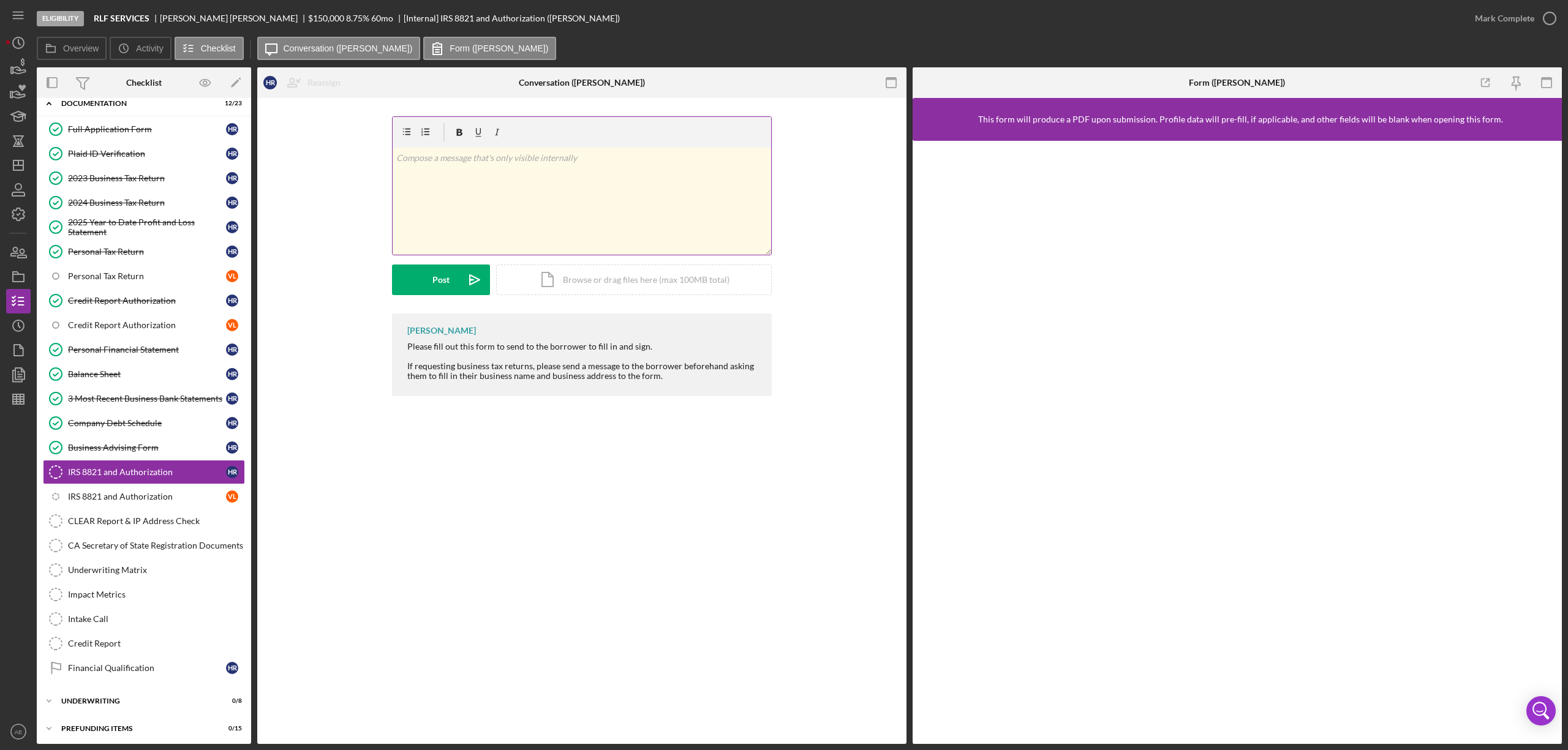
click at [518, 195] on div "v Color teal Color pink Remove color Add row above Add row below Add column bef…" at bounding box center [582, 202] width 379 height 108
click at [434, 278] on div "Post" at bounding box center [441, 279] width 17 height 31
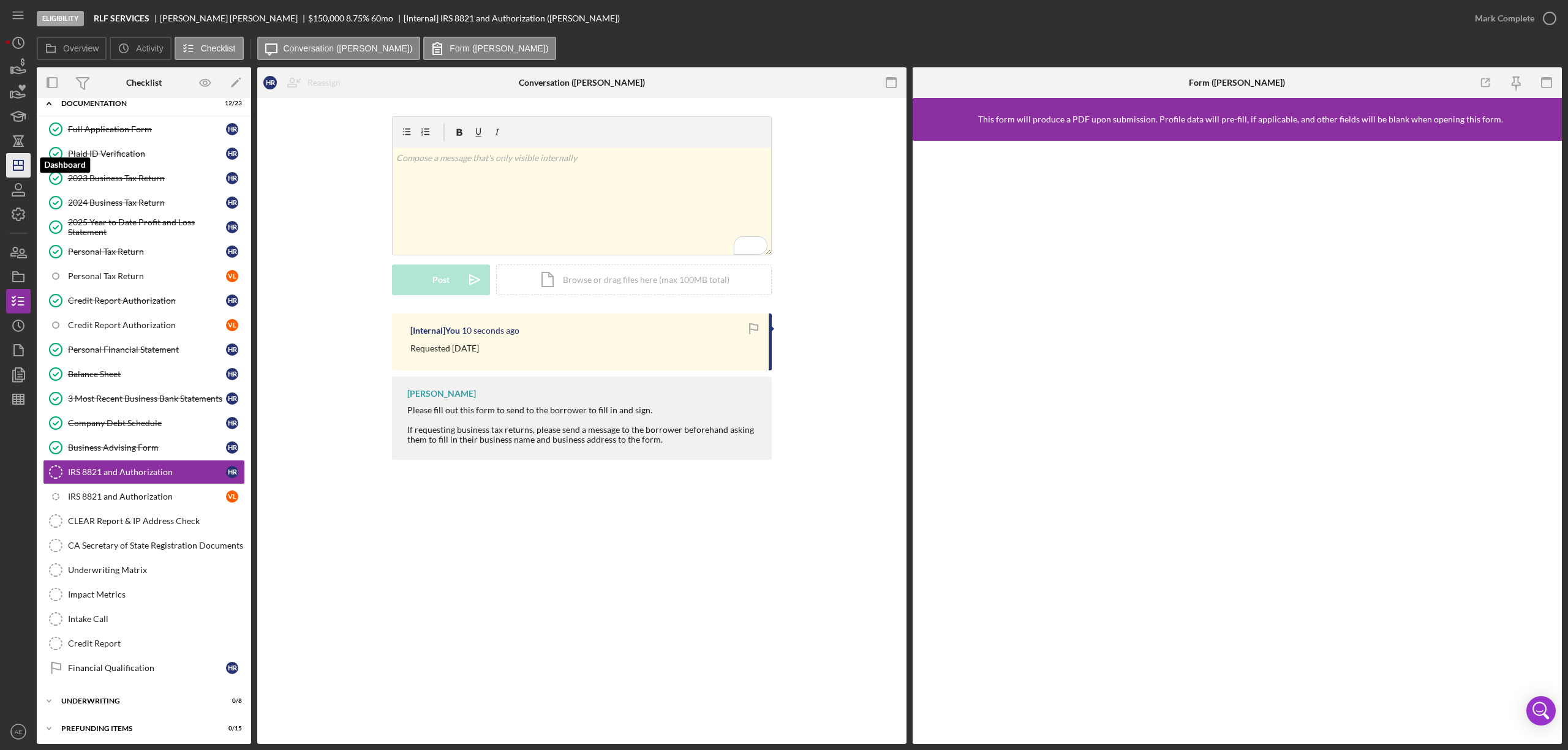
click at [17, 161] on icon "Icon/Dashboard" at bounding box center [18, 165] width 31 height 31
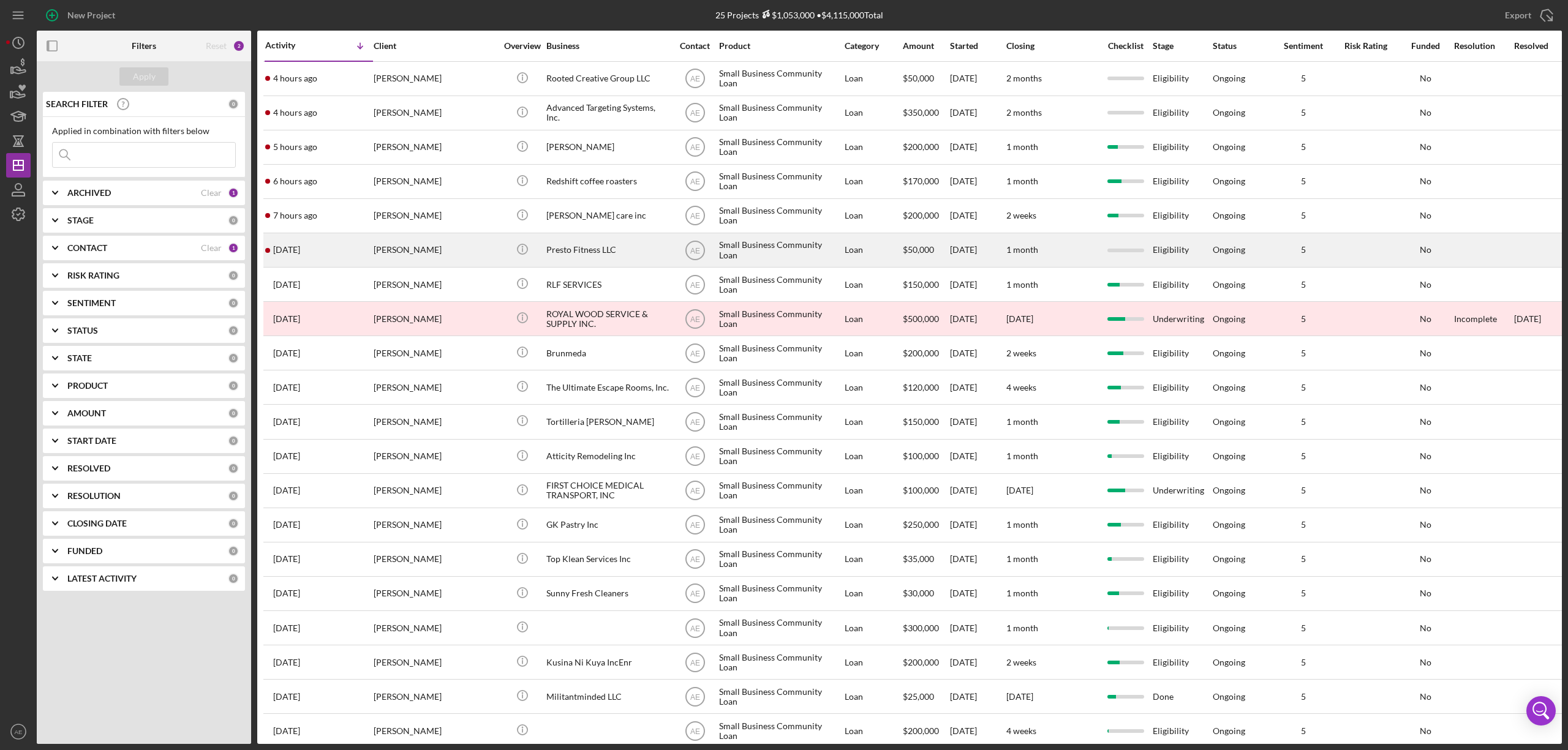
click at [464, 250] on div "[PERSON_NAME]" at bounding box center [435, 251] width 123 height 33
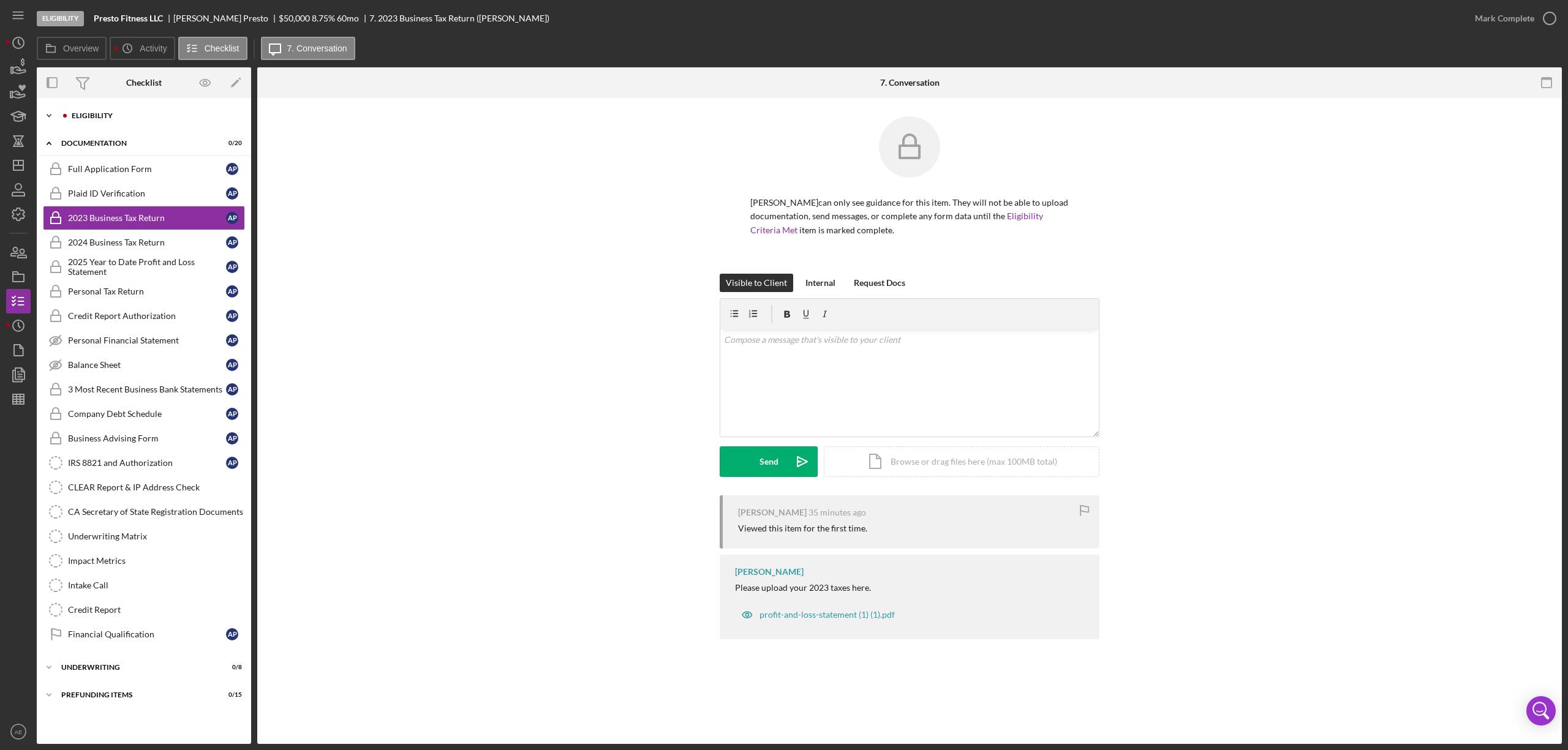
click at [104, 110] on div "Icon/Expander Eligibility 0 / 6" at bounding box center [143, 116] width 214 height 25
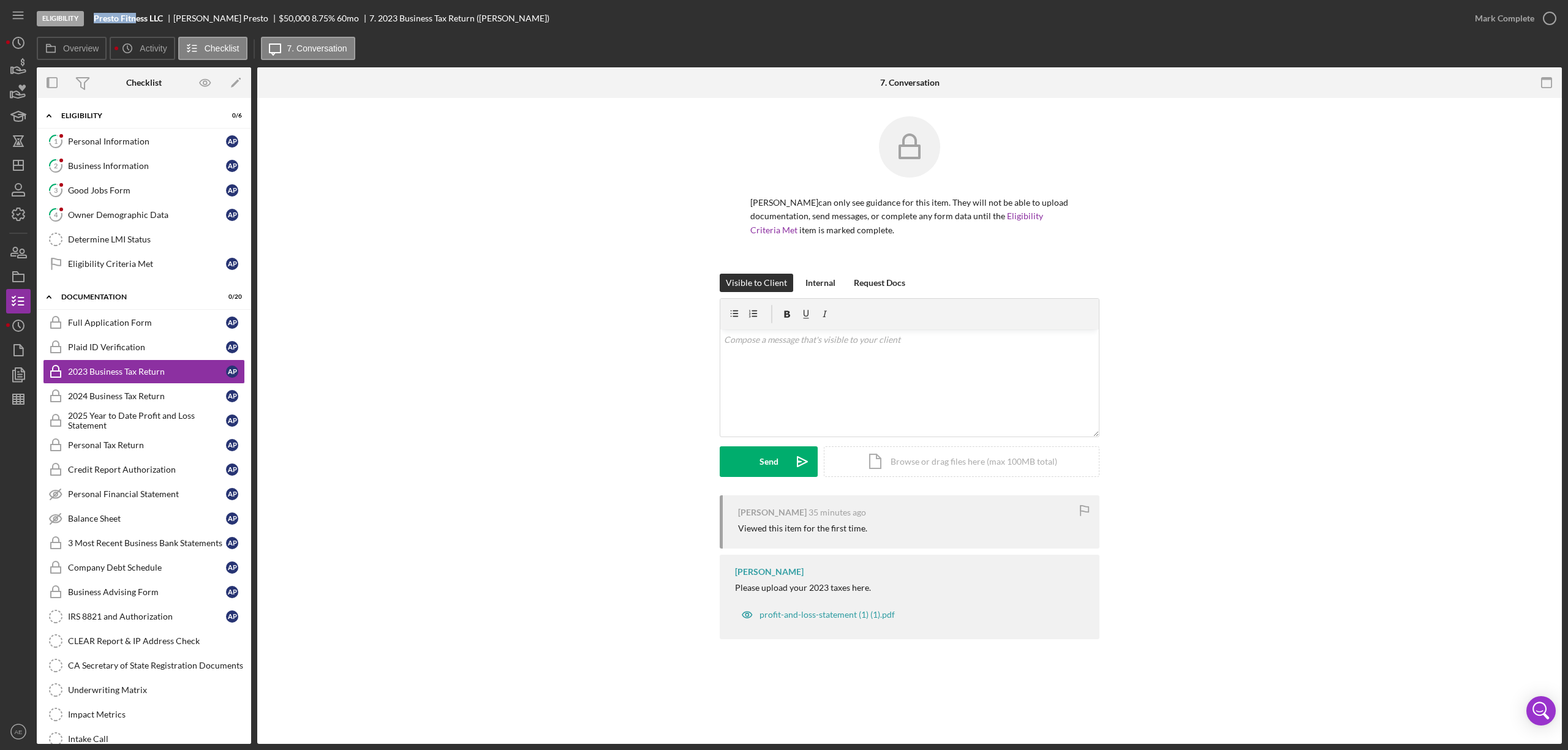
drag, startPoint x: 88, startPoint y: 18, endPoint x: 135, endPoint y: 17, distance: 47.0
click at [135, 17] on div "Eligibility Presto Fitness LLC [PERSON_NAME] $50,000 $10,000 8.75 % 60 mo 7. 20…" at bounding box center [749, 18] width 1427 height 36
copy div "Presto Fitn"
drag, startPoint x: 175, startPoint y: 20, endPoint x: 211, endPoint y: 22, distance: 36.1
click at [211, 22] on div "[PERSON_NAME]" at bounding box center [226, 18] width 106 height 10
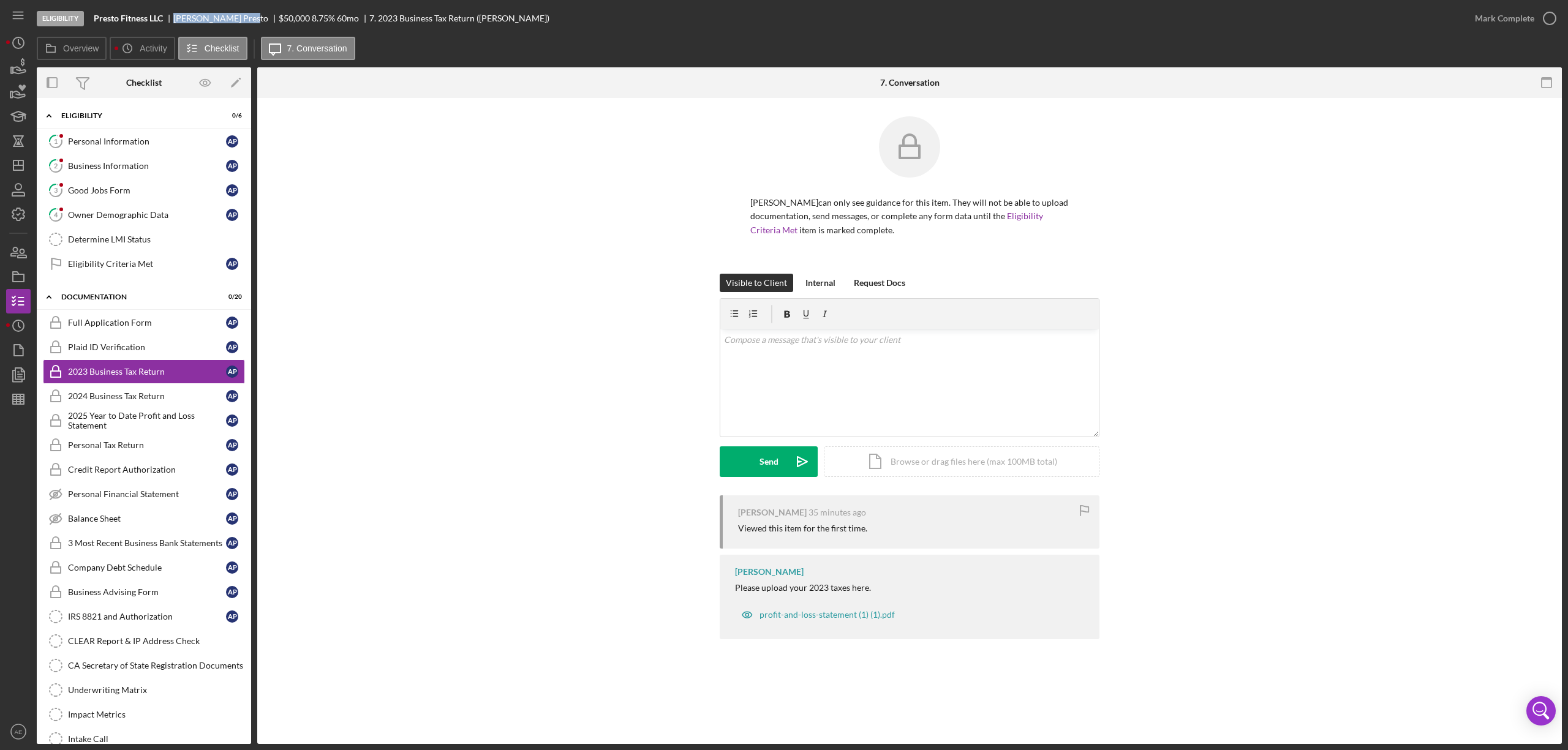
copy div "[PERSON_NAME]"
click at [167, 146] on div "Personal Information" at bounding box center [147, 141] width 159 height 10
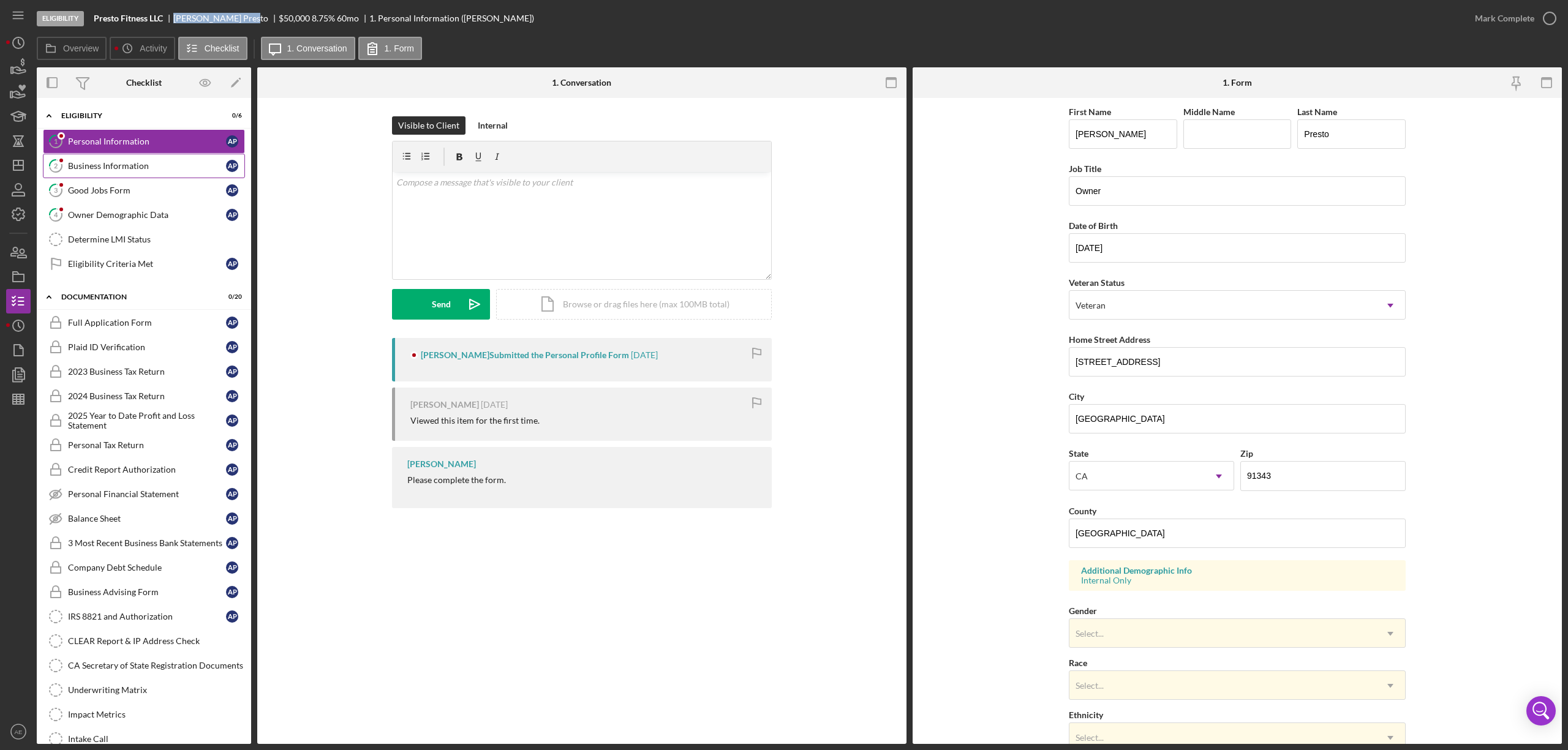
click at [163, 170] on div "Business Information" at bounding box center [147, 166] width 159 height 10
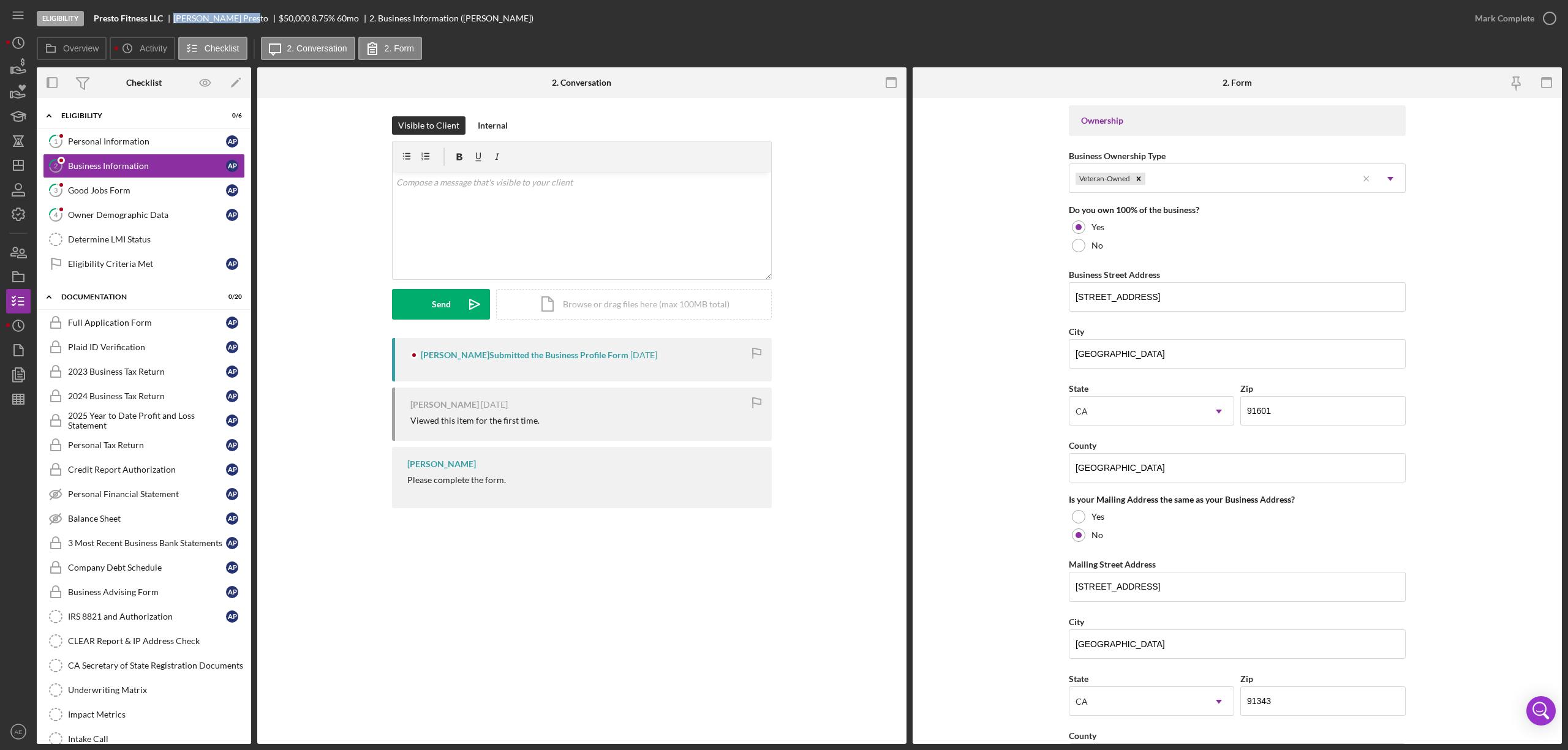
scroll to position [571, 0]
click at [124, 214] on div "Owner Demographic Data" at bounding box center [147, 215] width 159 height 10
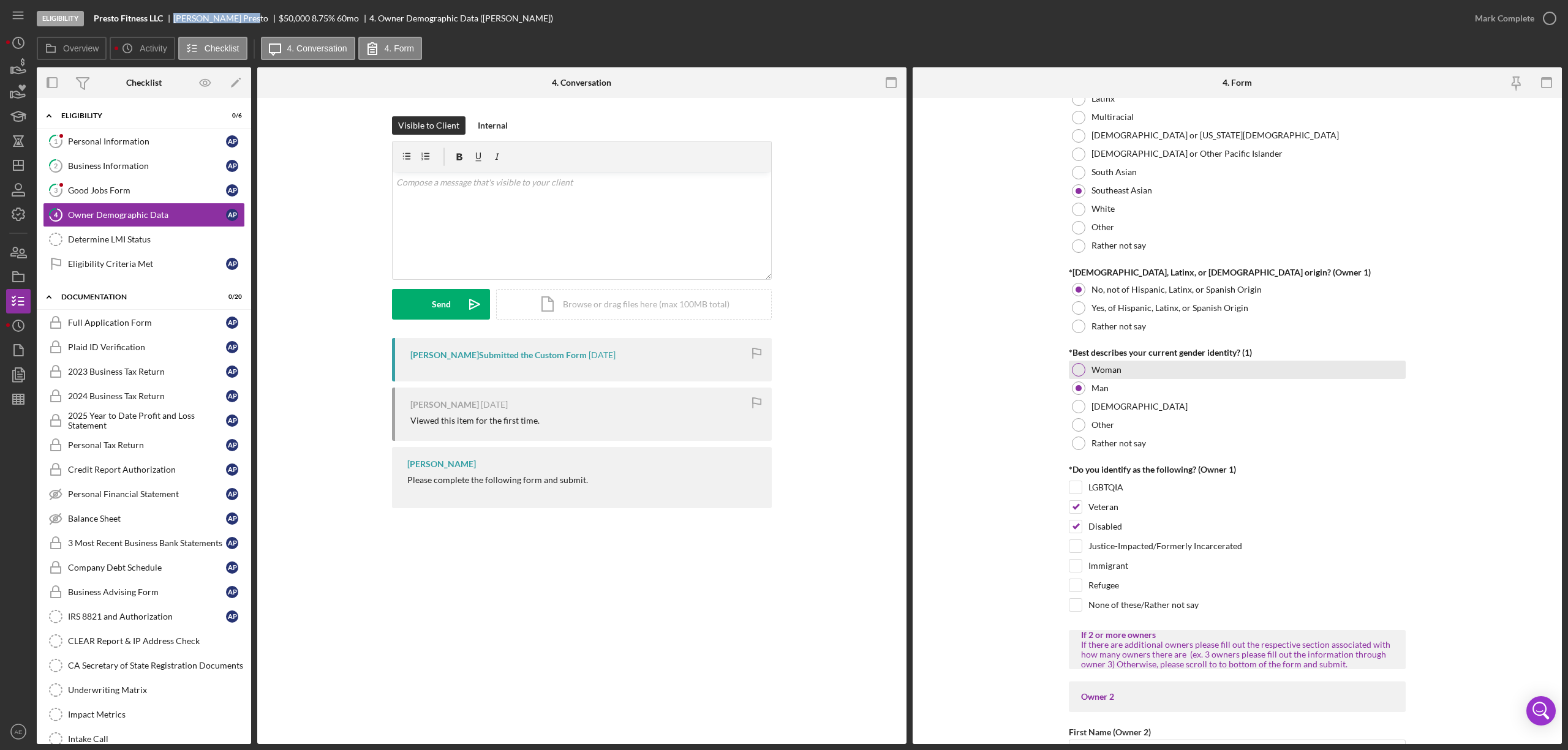
scroll to position [898, 0]
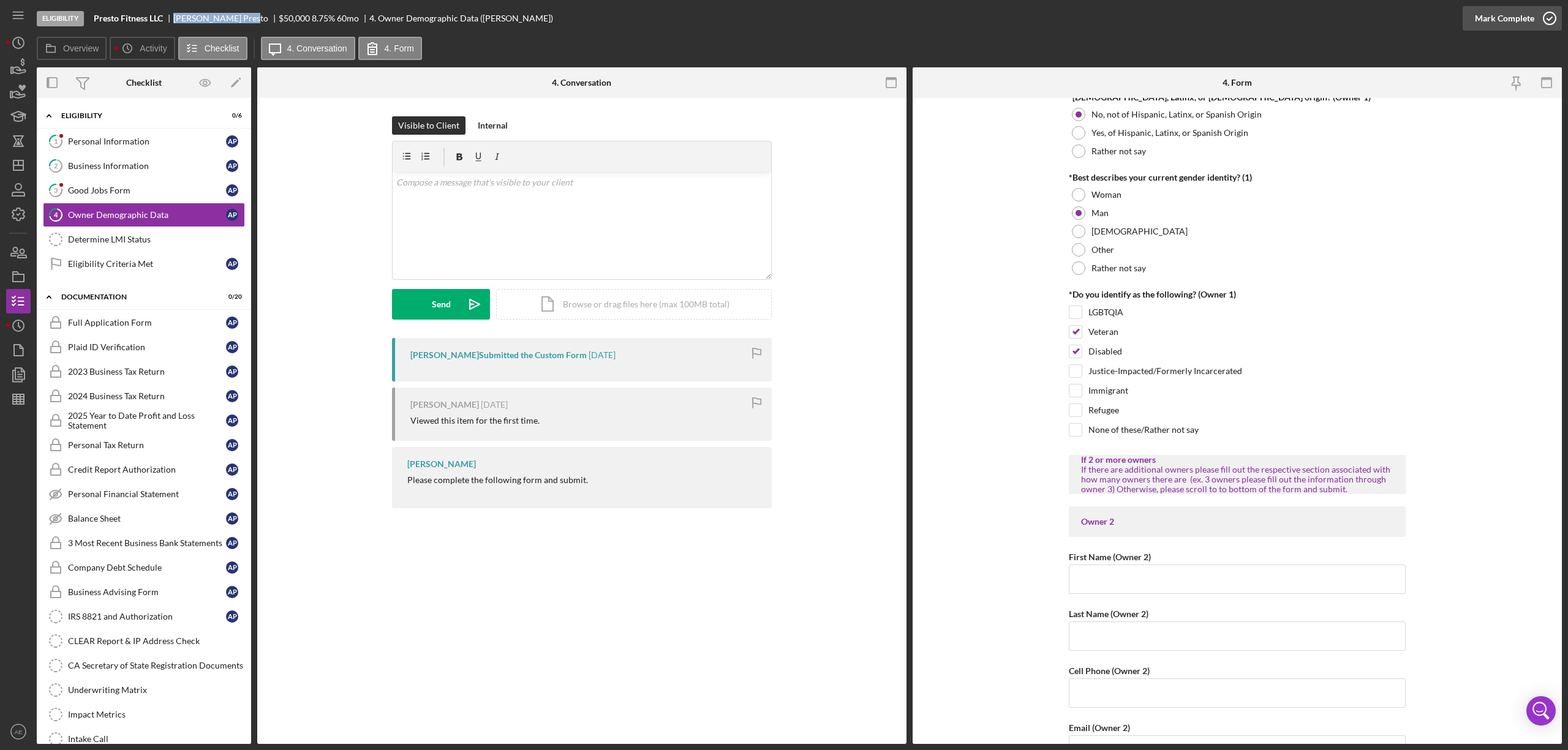
click at [1045, 17] on div "Mark Complete" at bounding box center [1506, 18] width 60 height 25
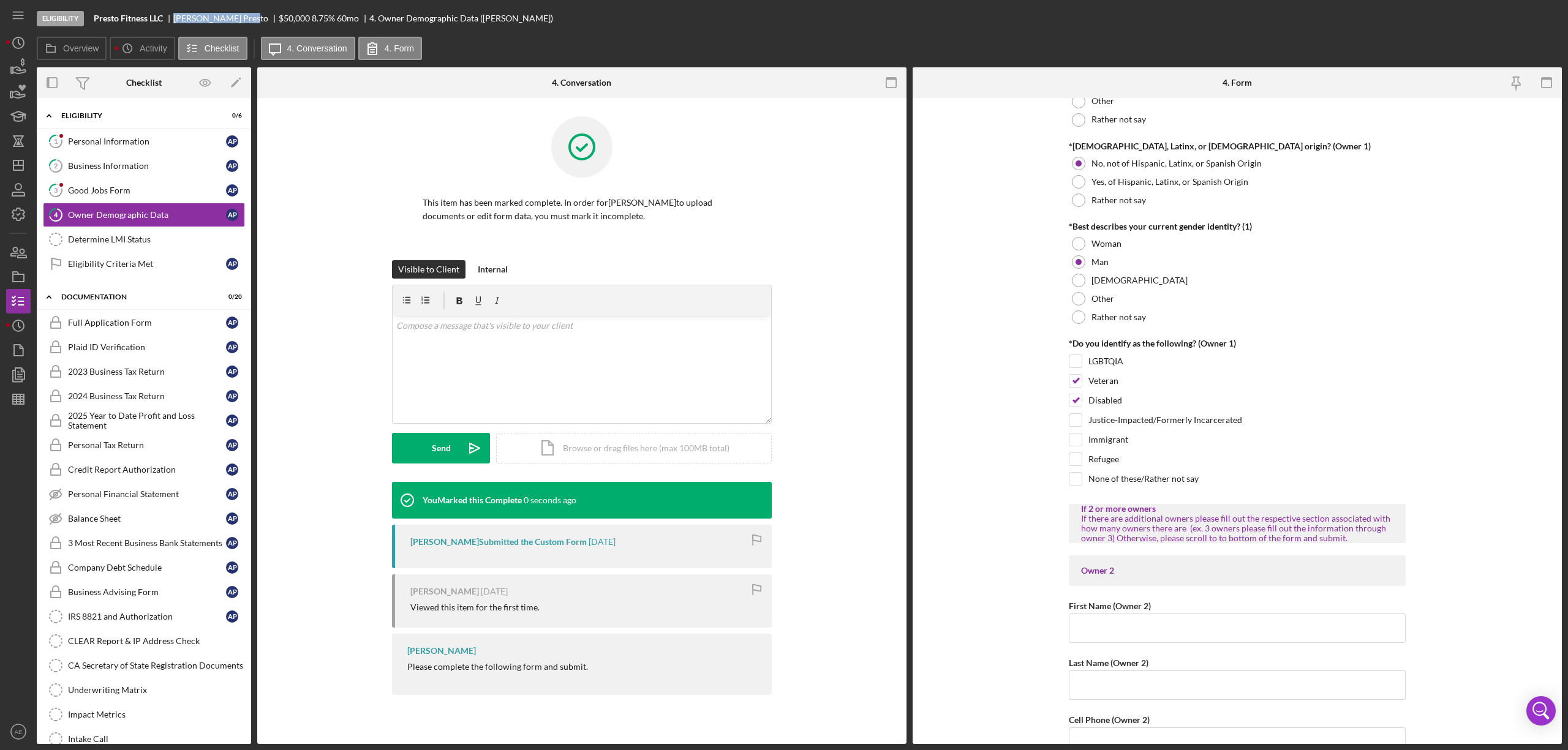
scroll to position [947, 0]
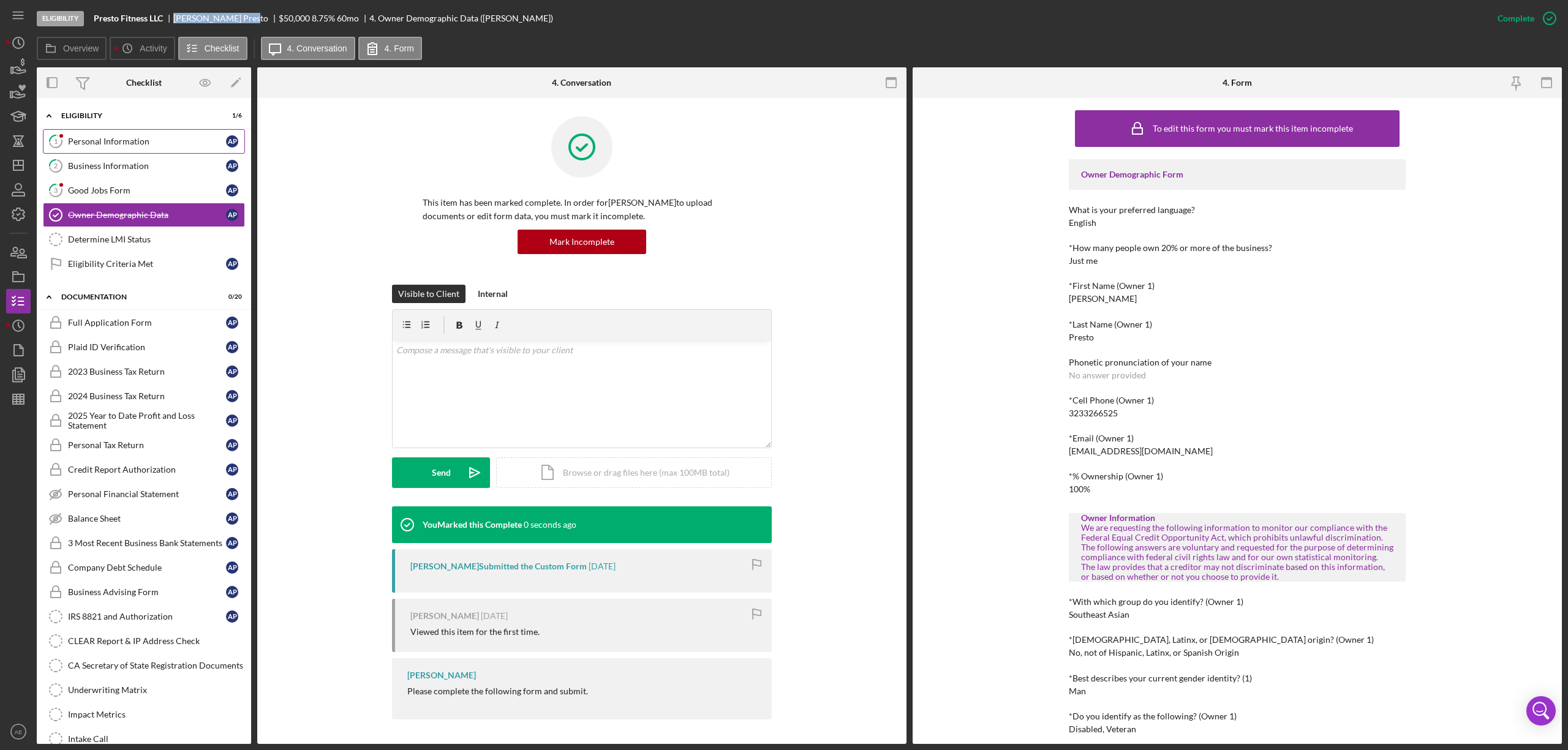
click at [139, 142] on div "Personal Information" at bounding box center [147, 141] width 159 height 10
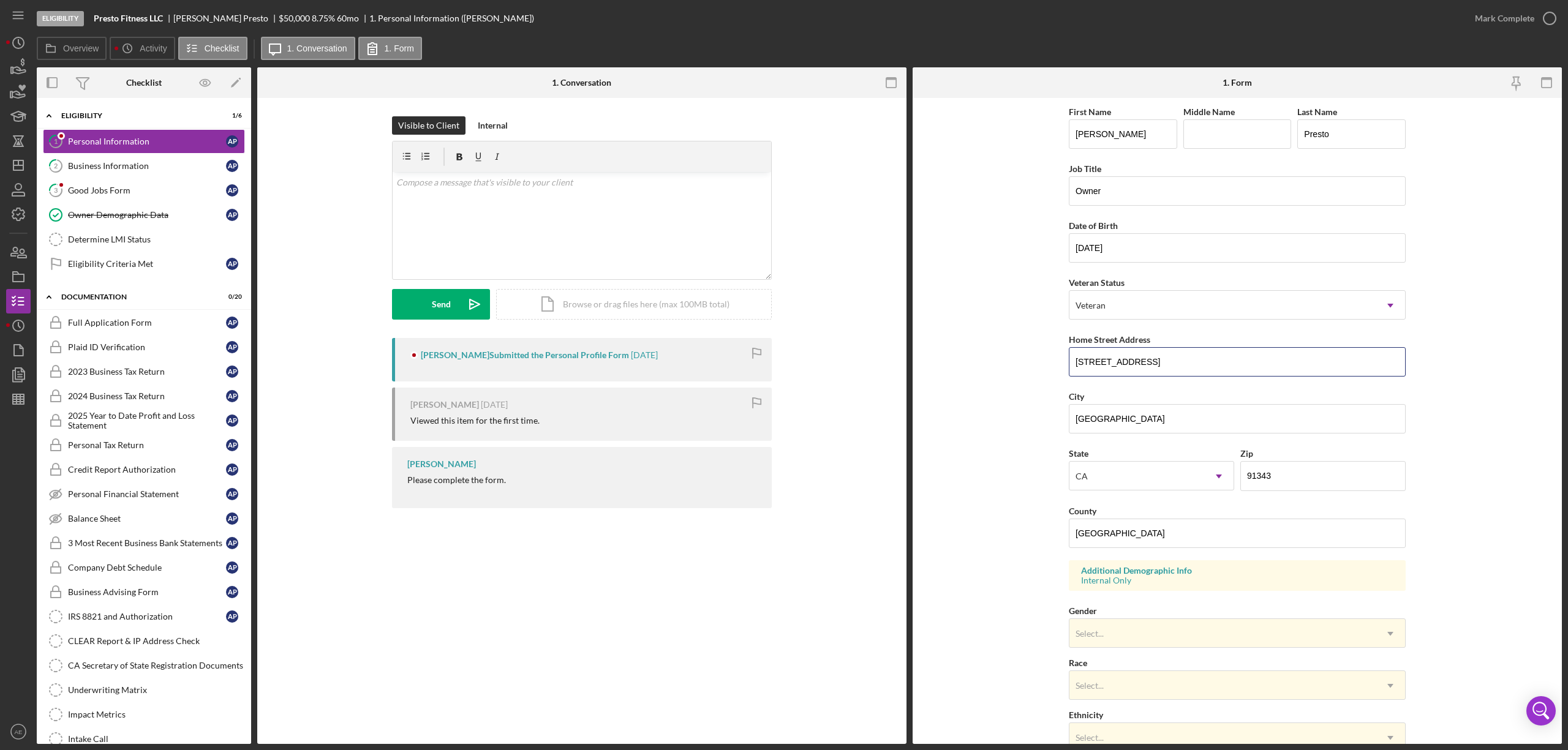
drag, startPoint x: 1167, startPoint y: 361, endPoint x: 951, endPoint y: 343, distance: 216.7
click at [946, 341] on form "First Name [PERSON_NAME] Middle Name Last Name Presto Job Title Owner Date of B…" at bounding box center [1237, 421] width 649 height 646
drag, startPoint x: 1148, startPoint y: 428, endPoint x: 964, endPoint y: 414, distance: 184.5
click at [966, 417] on form "First Name [PERSON_NAME] Middle Name Last Name Presto Job Title Owner Date of B…" at bounding box center [1237, 421] width 649 height 646
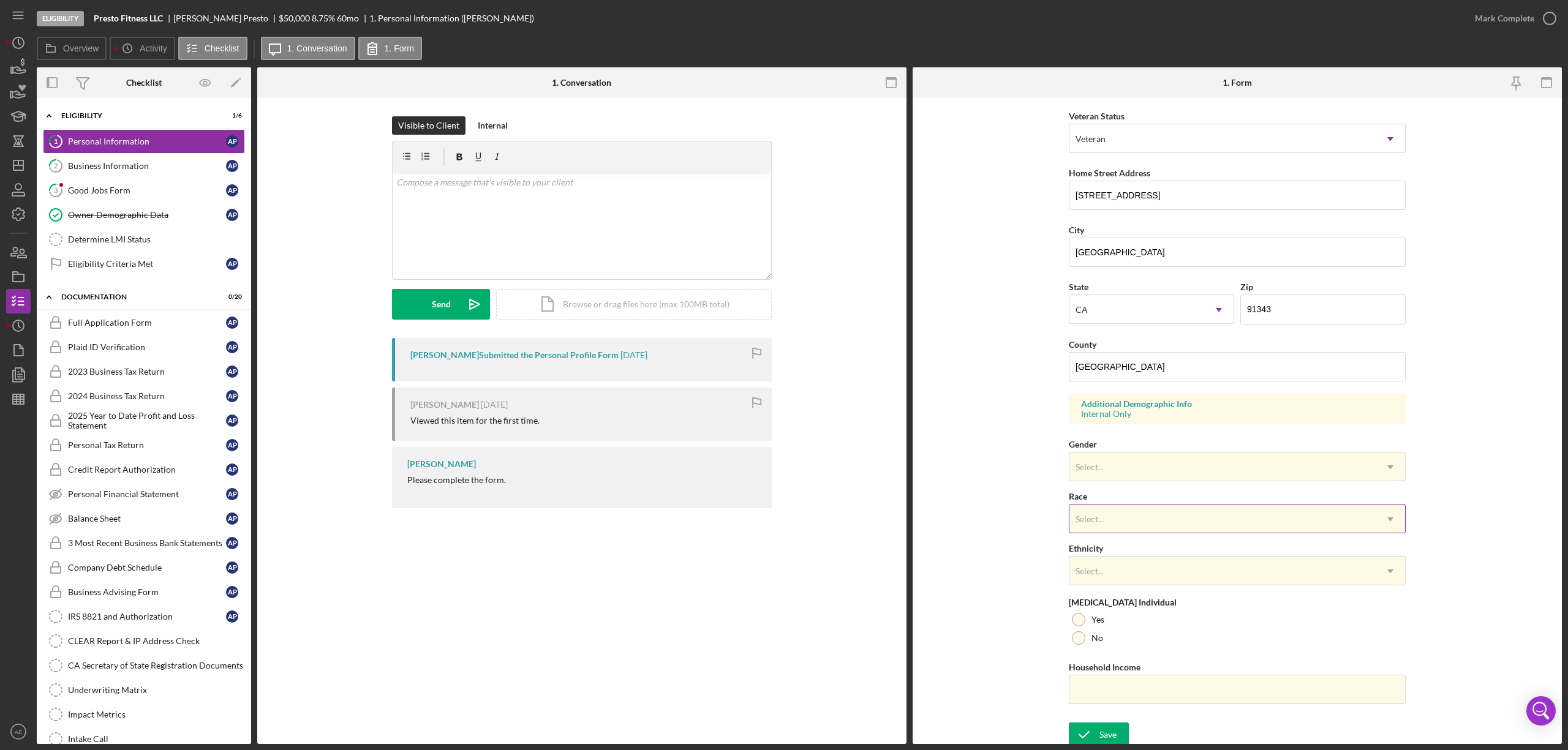
scroll to position [174, 0]
click at [1045, 456] on div "Select..." at bounding box center [1222, 462] width 306 height 28
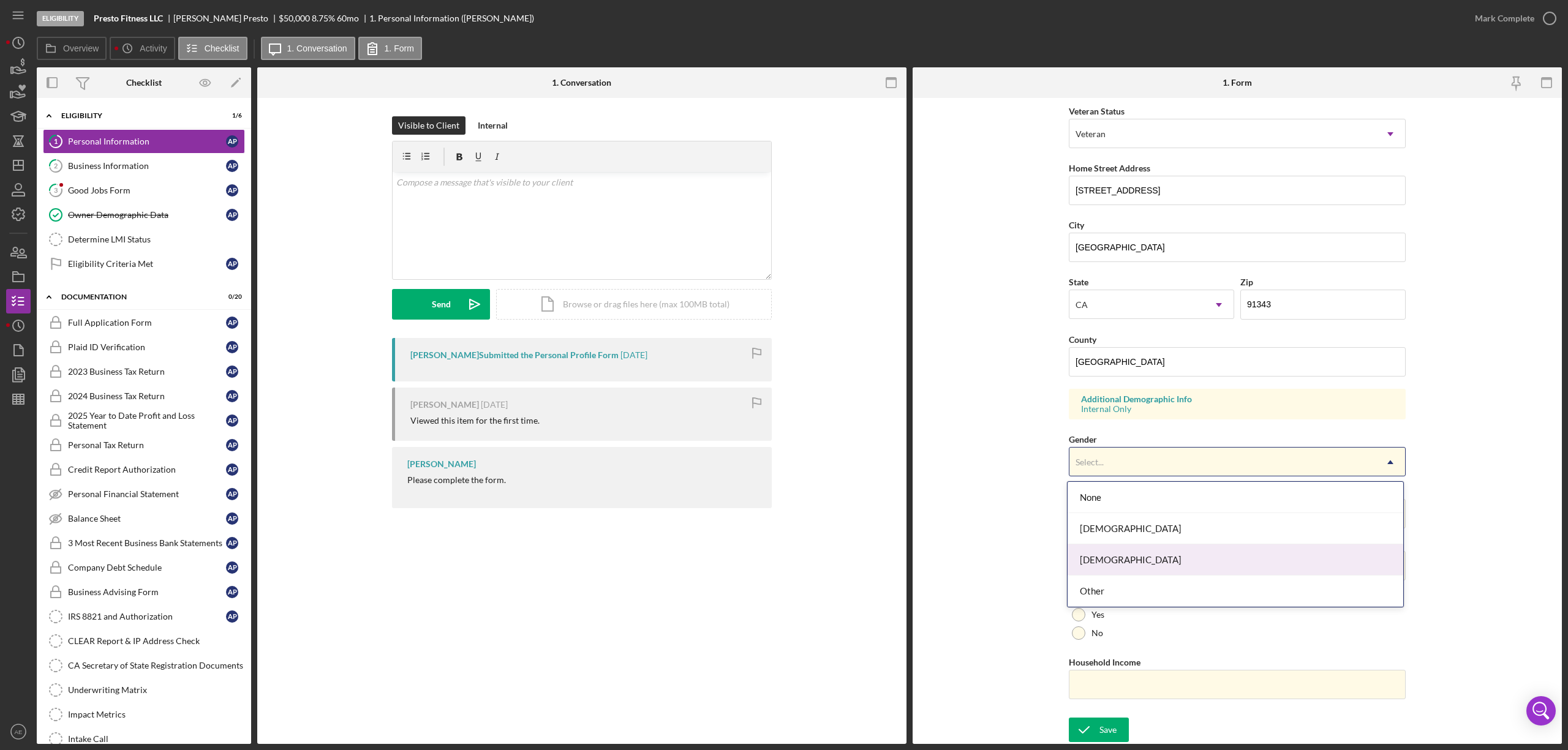
click at [1045, 456] on div "[DEMOGRAPHIC_DATA]" at bounding box center [1236, 560] width 335 height 32
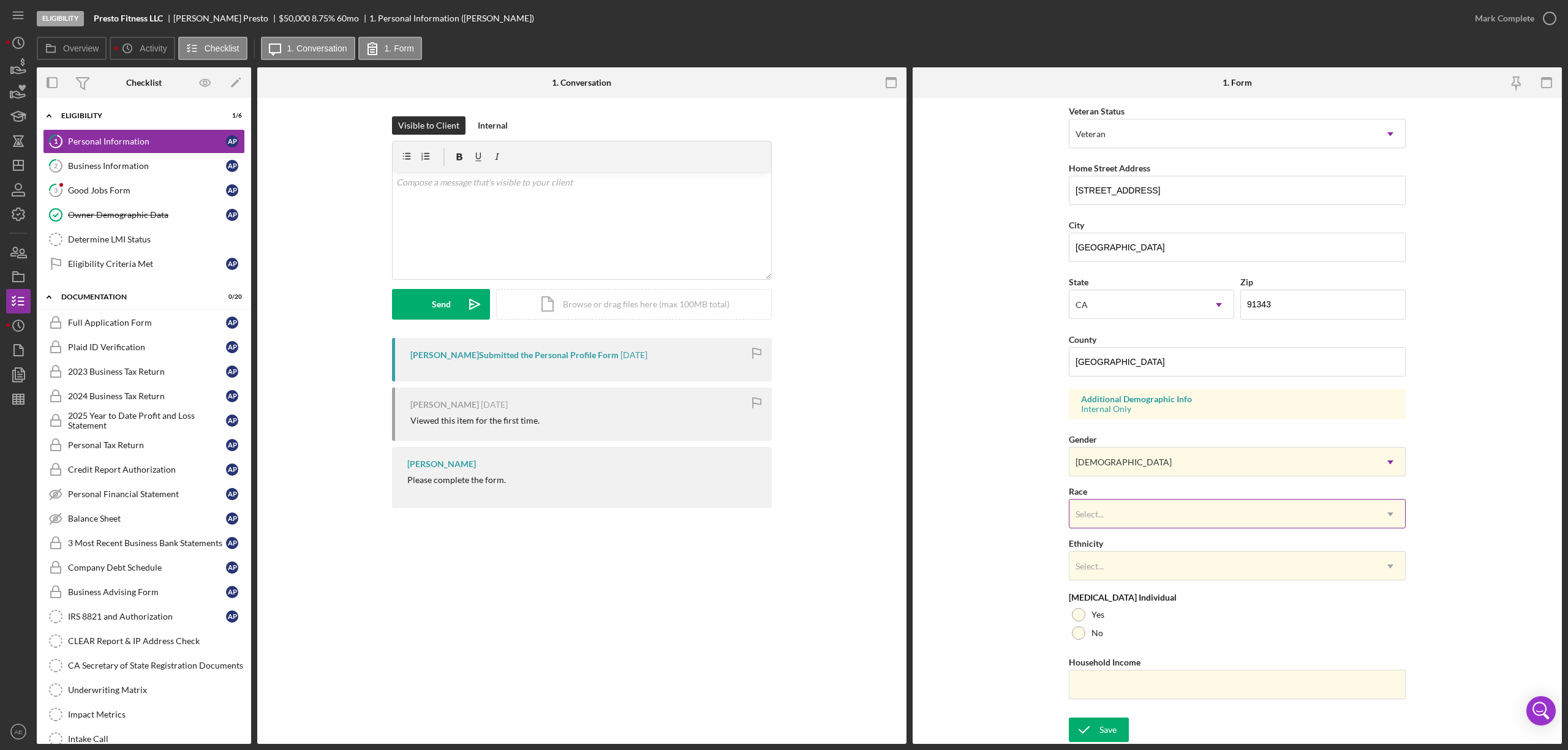
click at [1045, 456] on div "Select..." at bounding box center [1222, 514] width 306 height 28
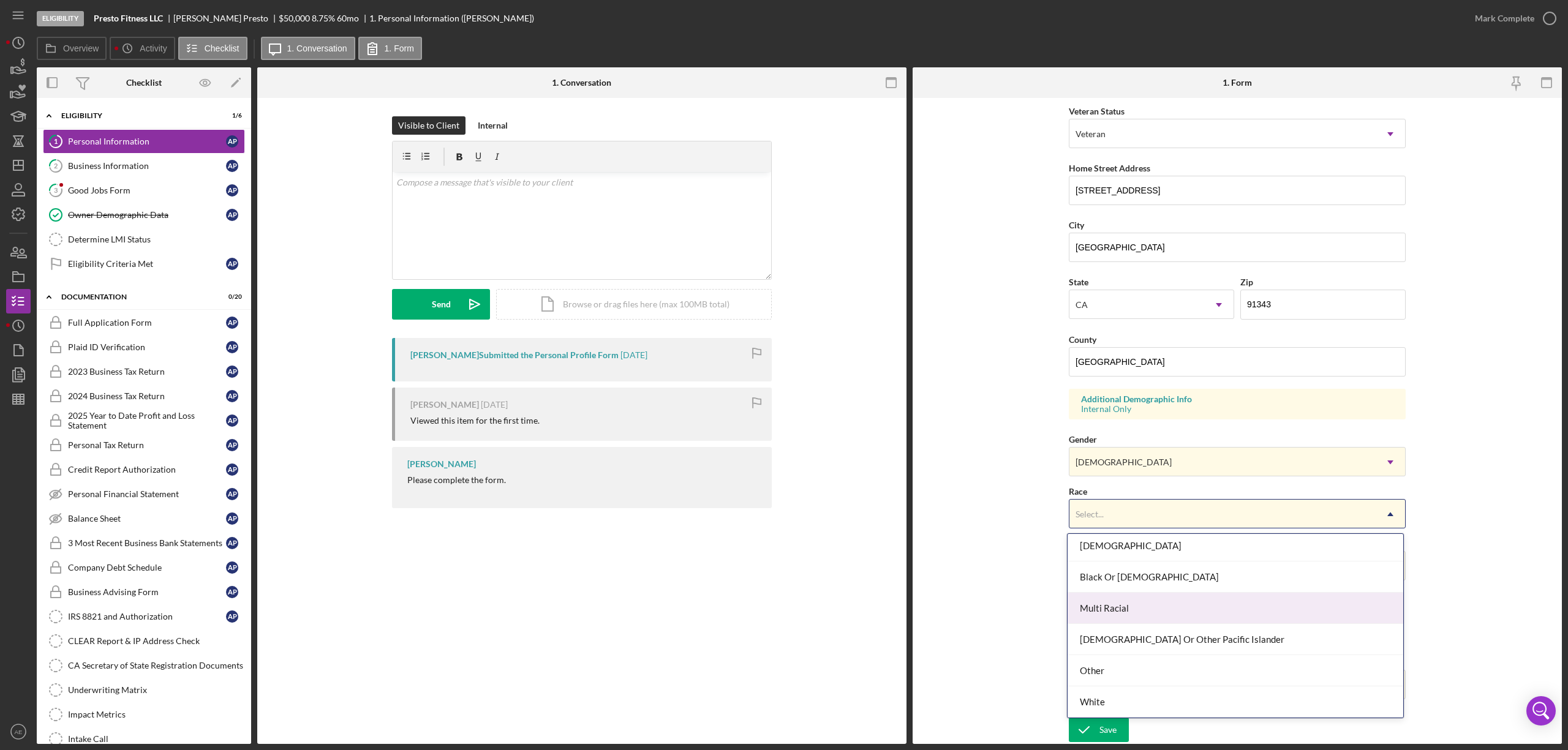
scroll to position [0, 0]
click at [1045, 456] on div "[DEMOGRAPHIC_DATA]" at bounding box center [1236, 612] width 335 height 32
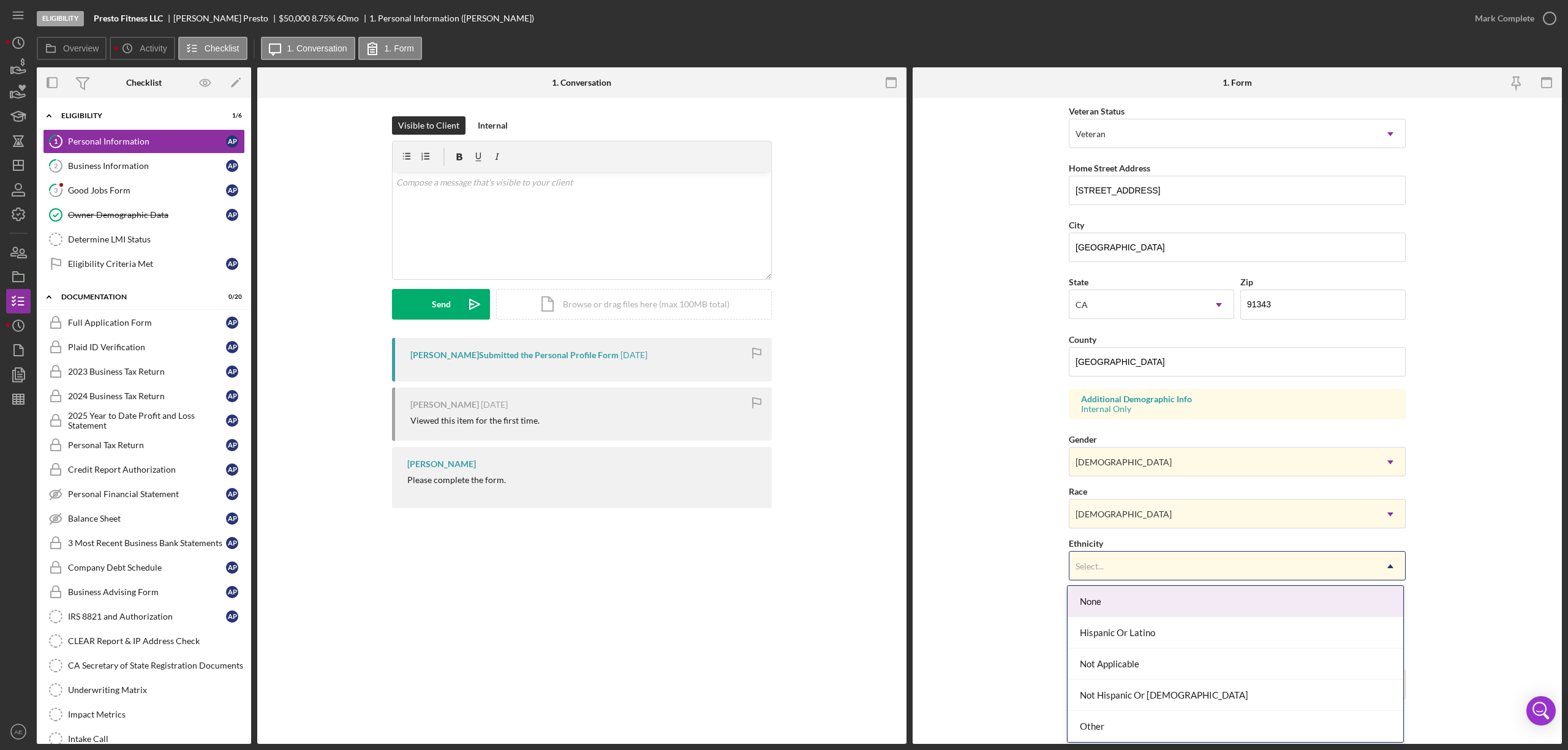
click at [1045, 456] on div "Select..." at bounding box center [1222, 566] width 306 height 28
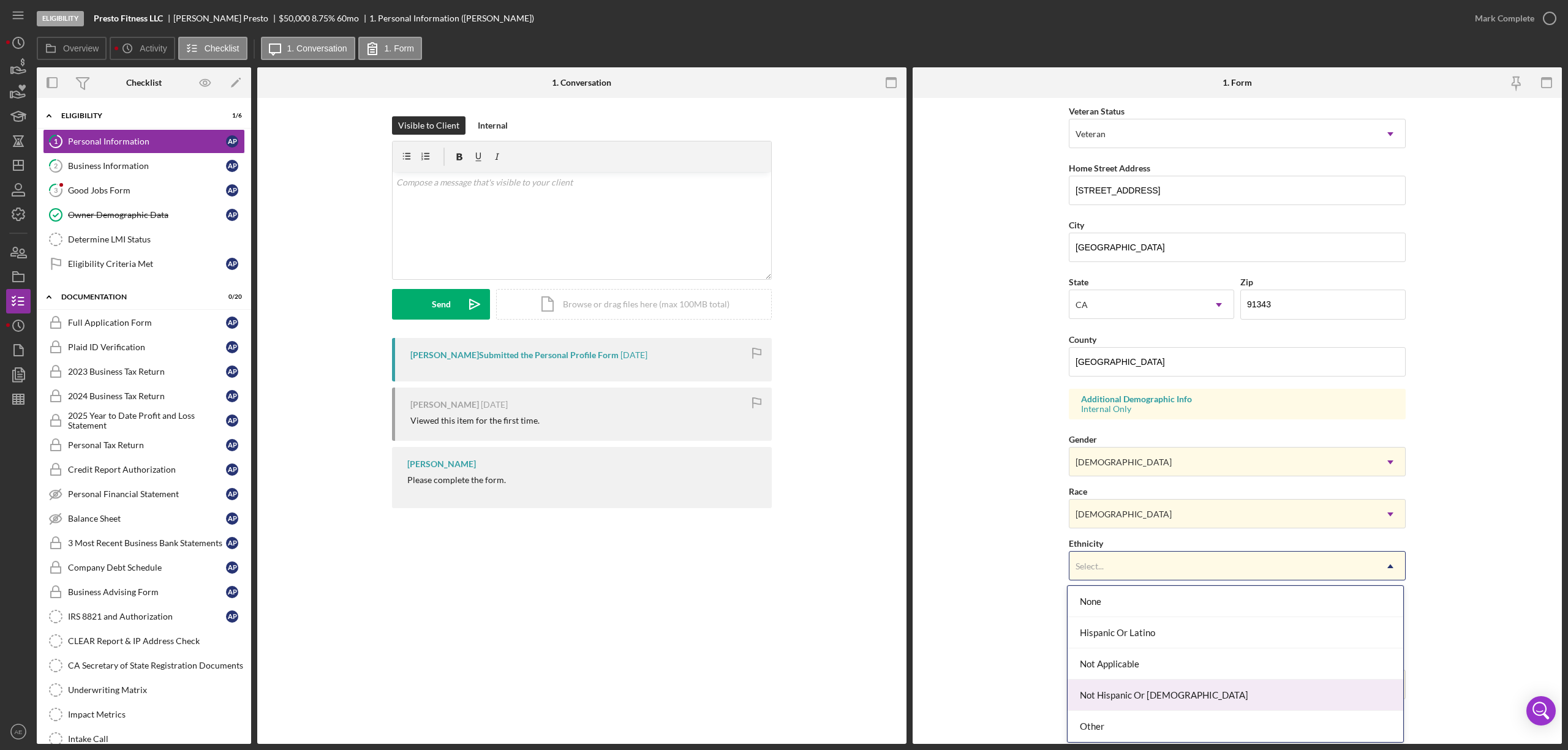
click at [1045, 456] on div "Not Hispanic Or [DEMOGRAPHIC_DATA]" at bounding box center [1236, 695] width 335 height 32
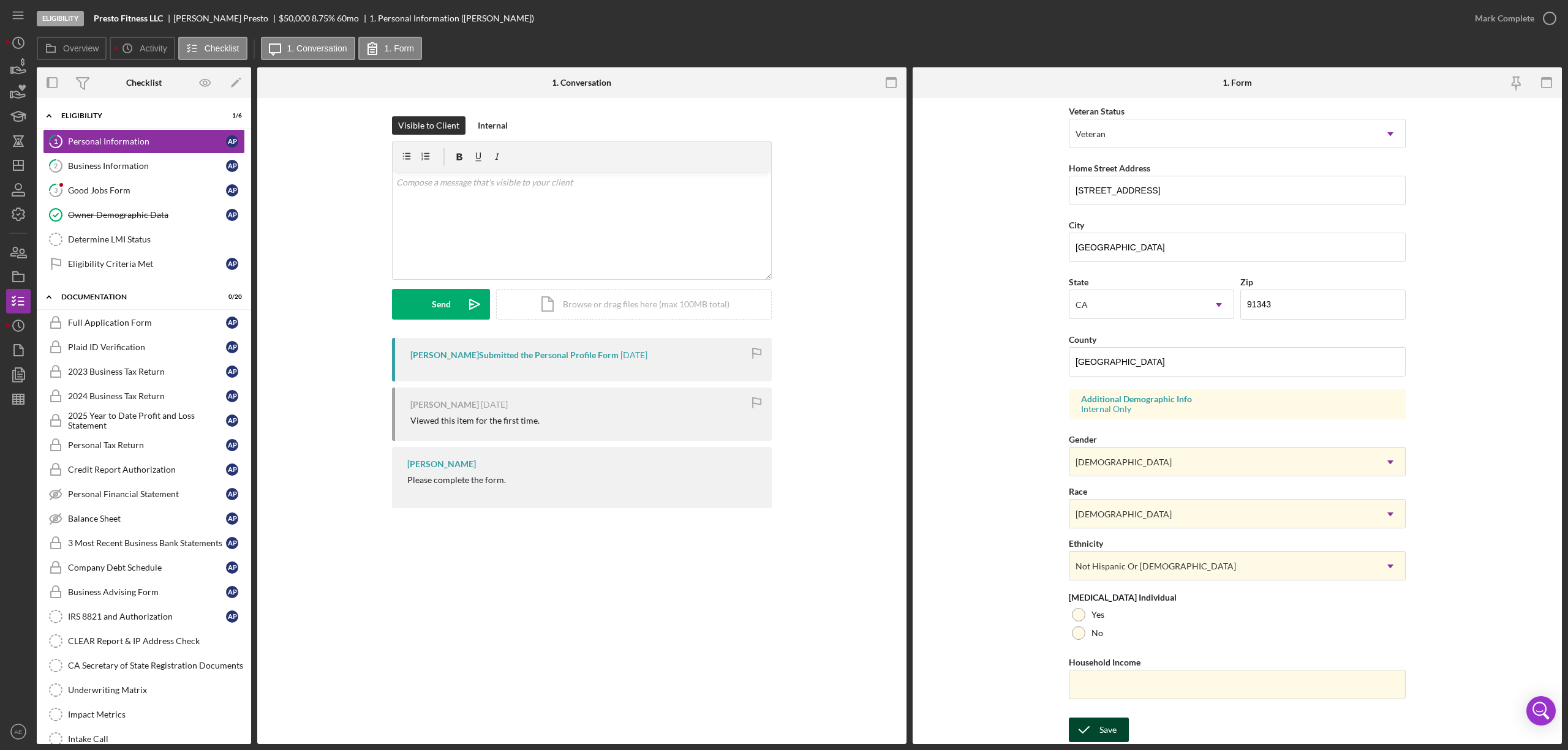
click at [1045, 456] on icon "submit" at bounding box center [1085, 730] width 31 height 31
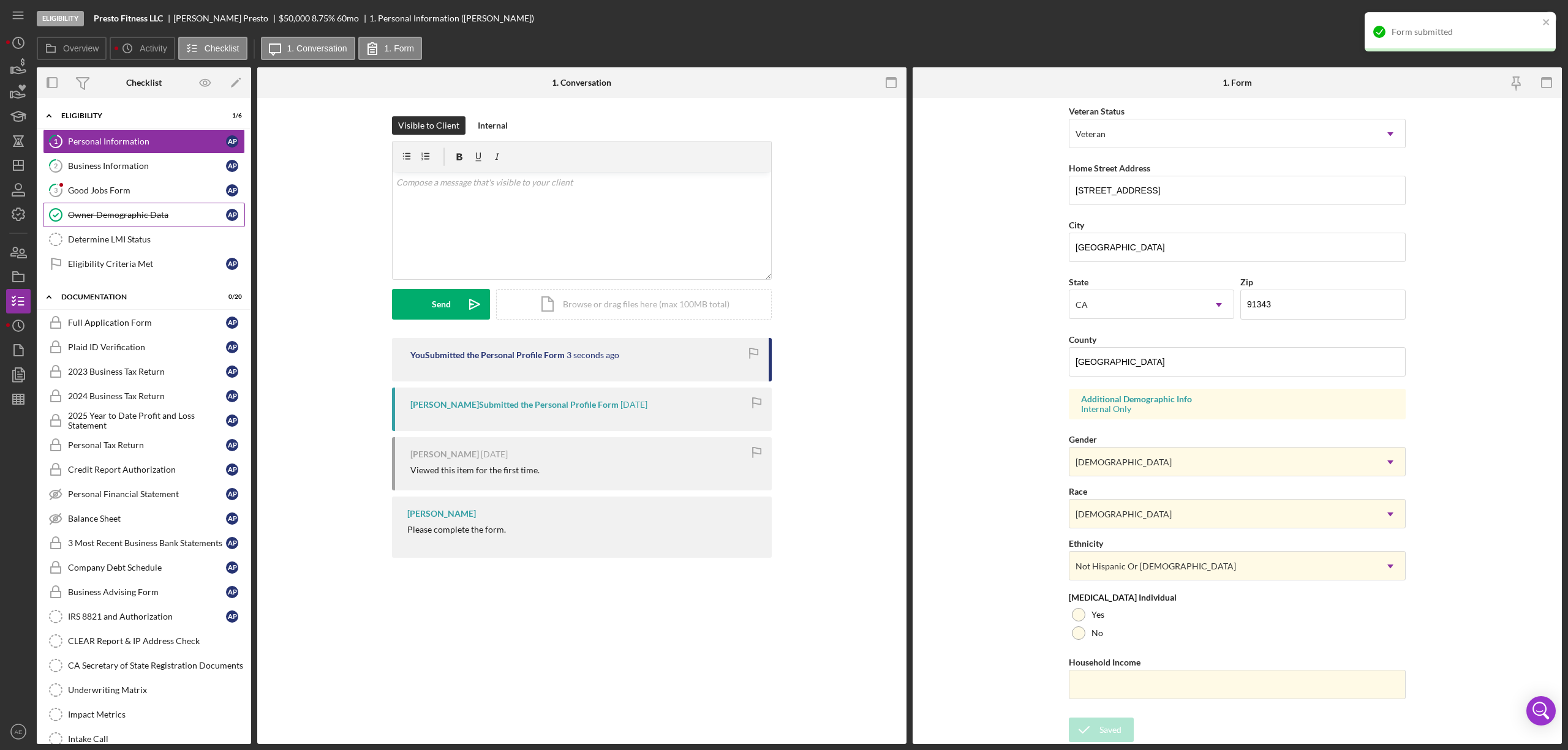
click at [128, 219] on div "Owner Demographic Data" at bounding box center [147, 215] width 159 height 10
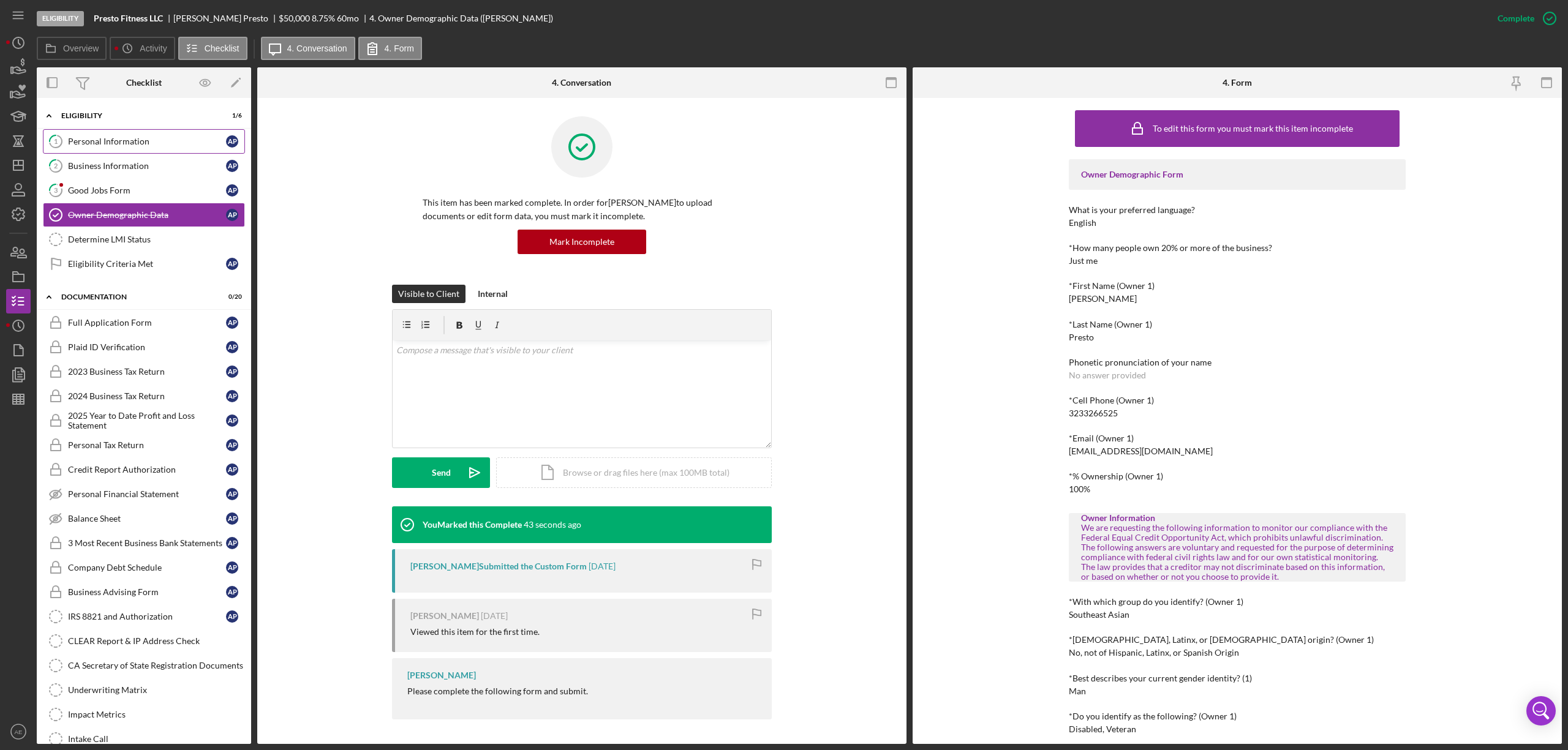
click at [131, 146] on div "Personal Information" at bounding box center [147, 141] width 159 height 10
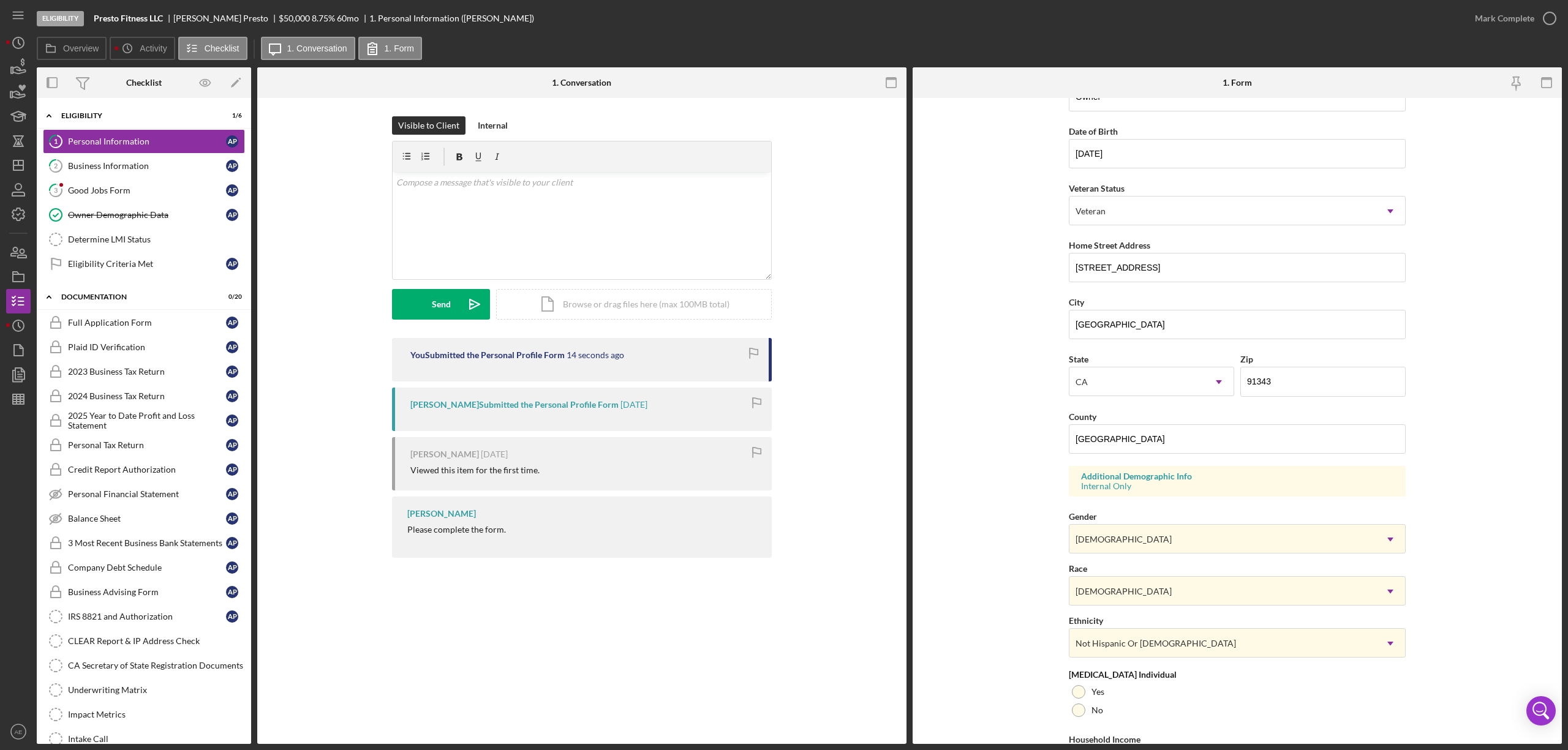
scroll to position [174, 0]
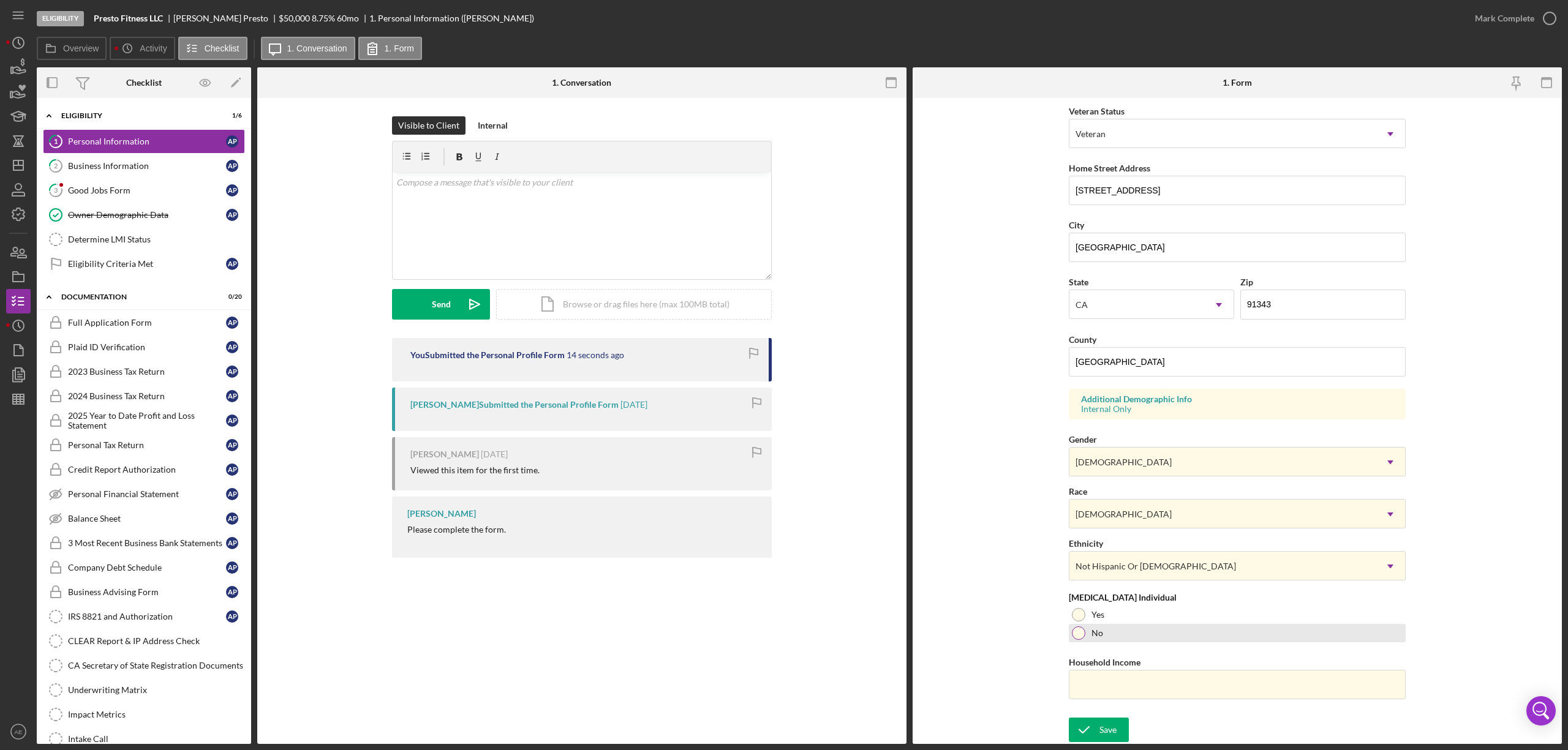
click at [1045, 456] on div "No" at bounding box center [1237, 633] width 337 height 18
click at [1045, 456] on icon "submit" at bounding box center [1085, 730] width 31 height 31
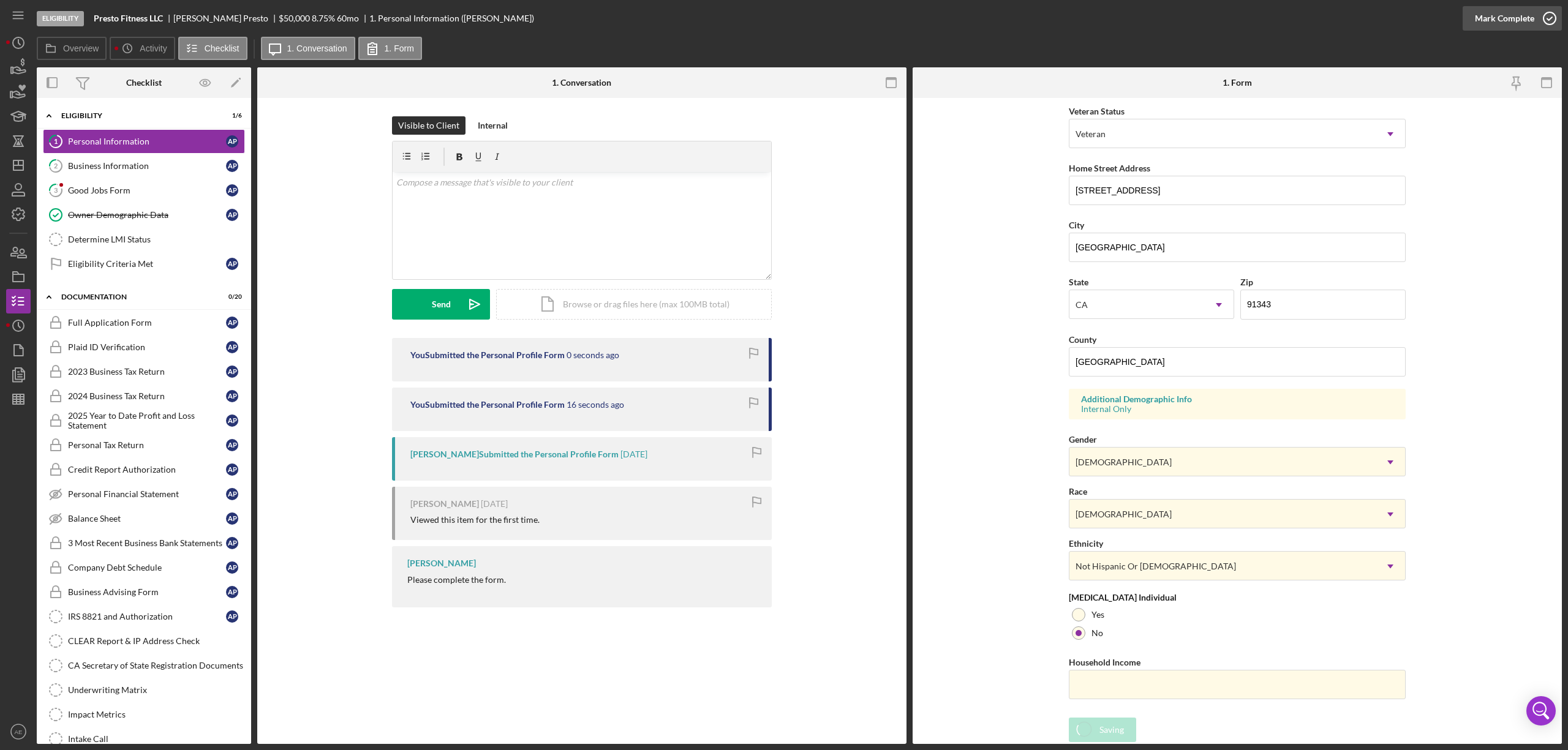
click at [1045, 30] on div "Mark Complete" at bounding box center [1506, 18] width 60 height 25
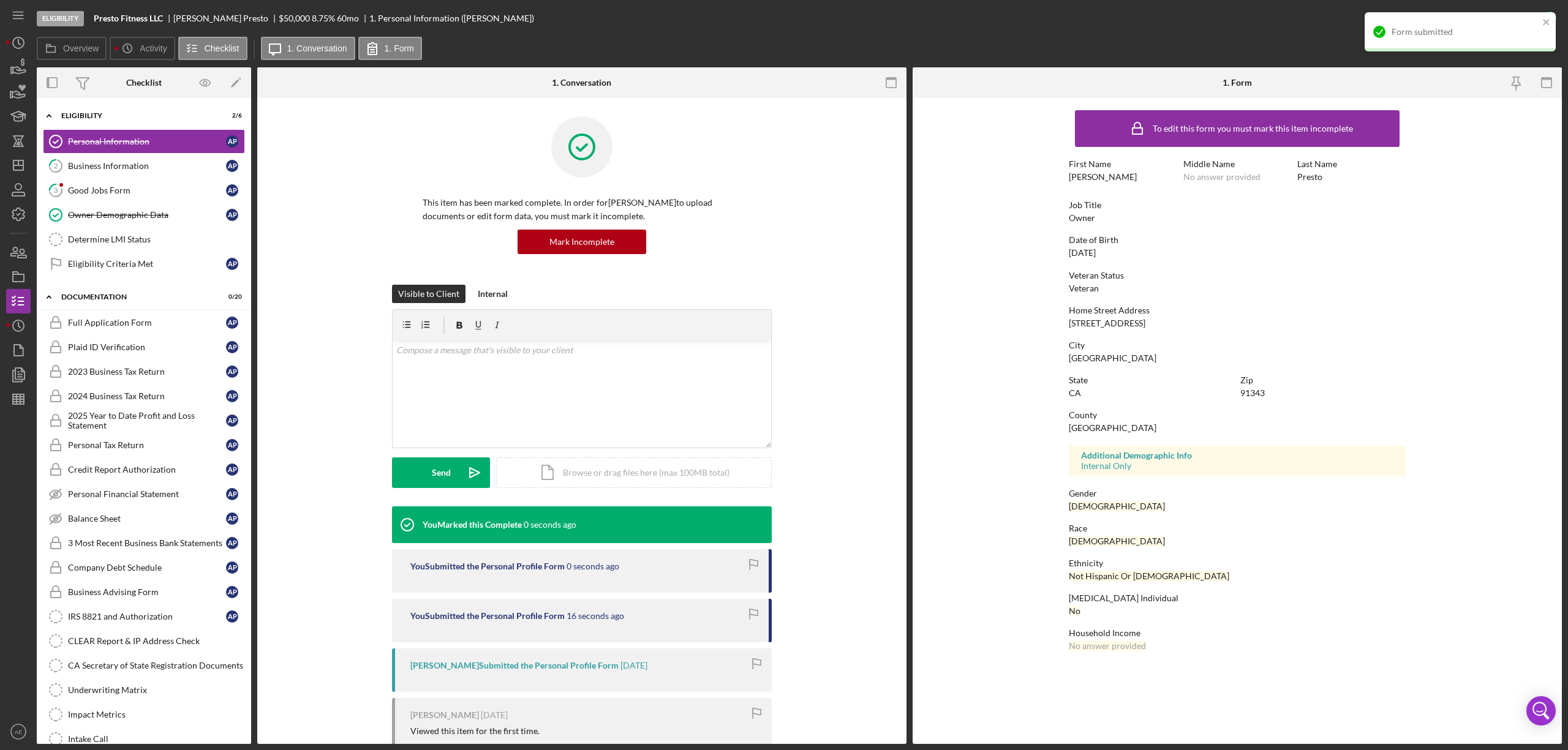
scroll to position [0, 0]
click at [182, 159] on link "2 Business Information A P" at bounding box center [144, 166] width 202 height 25
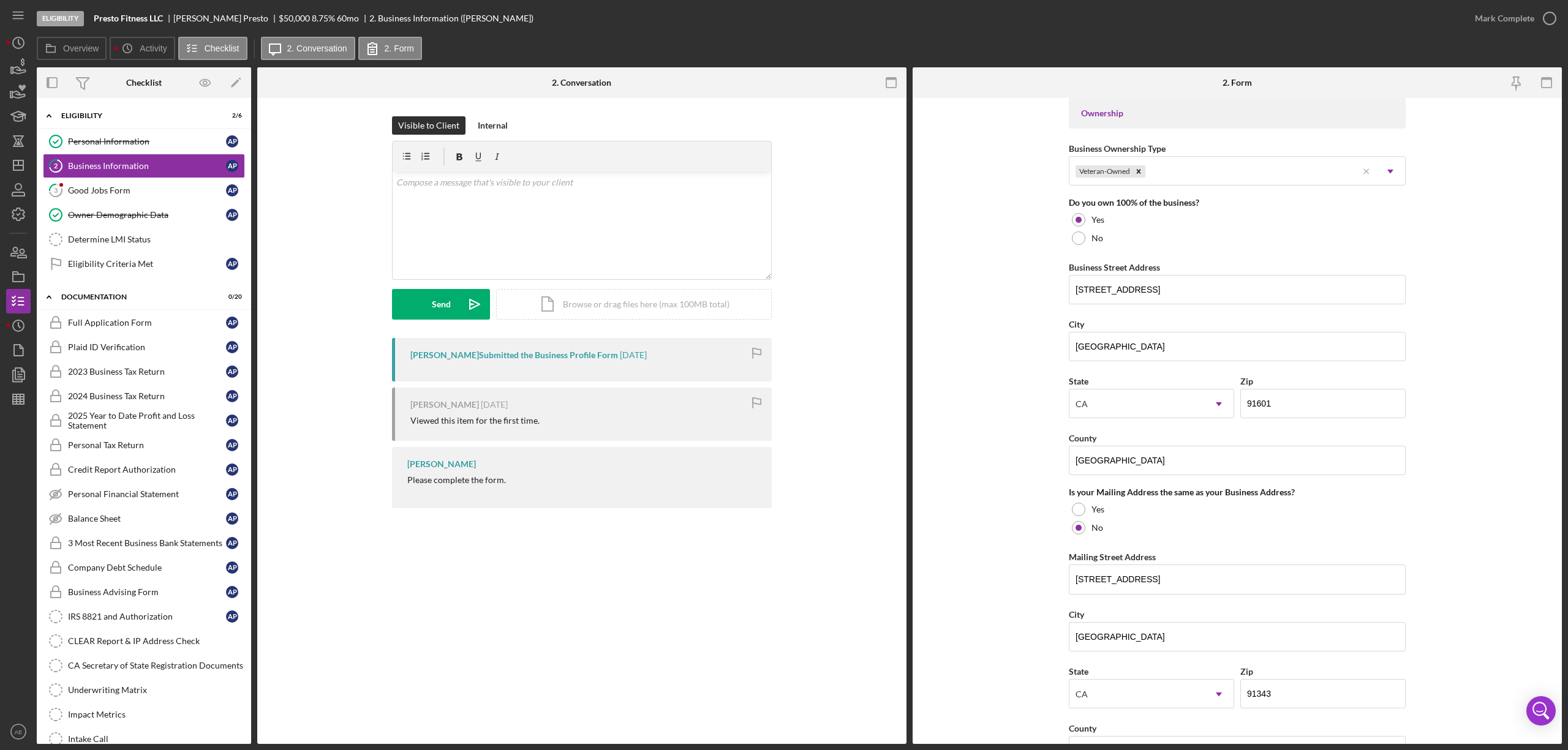
scroll to position [653, 0]
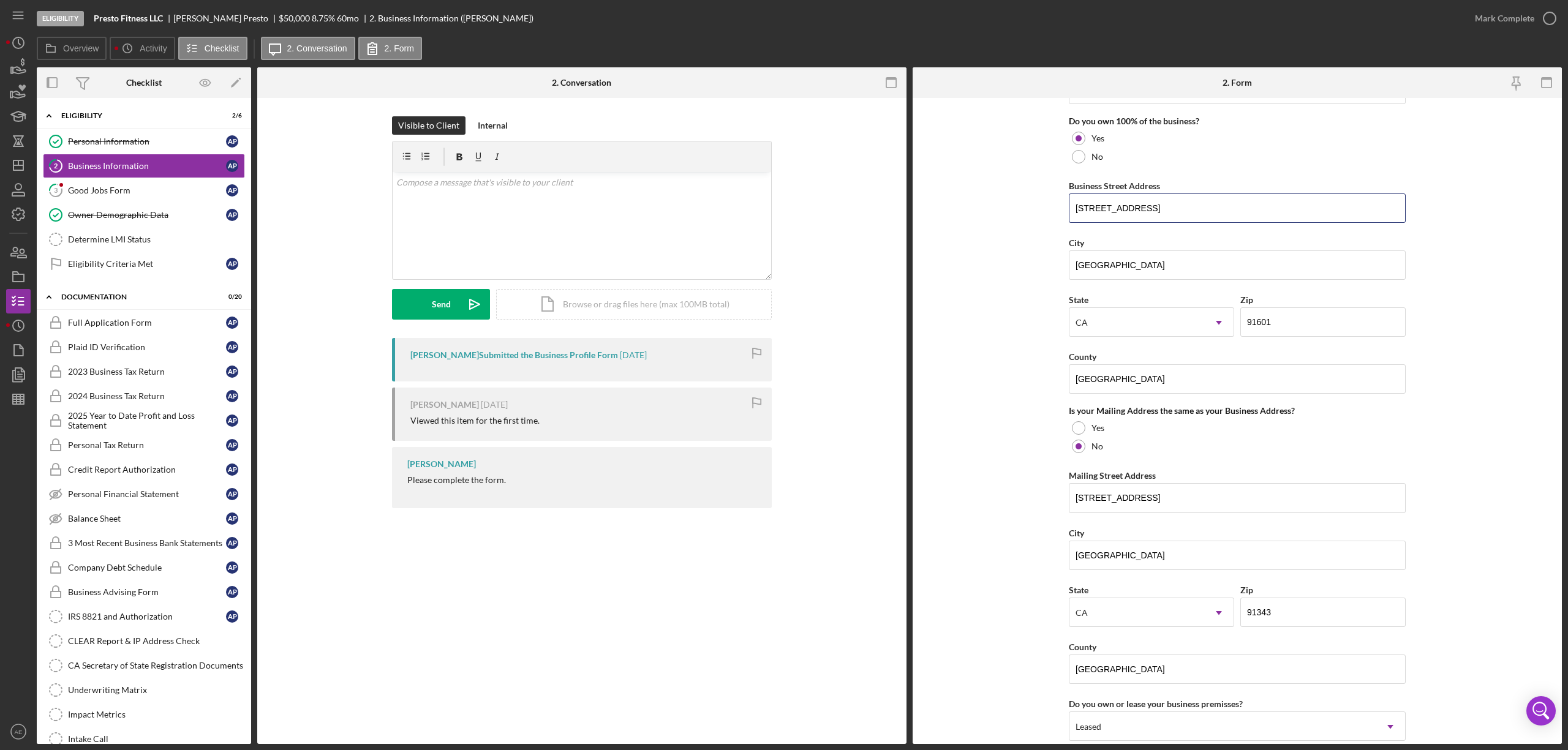
drag, startPoint x: 1173, startPoint y: 202, endPoint x: 888, endPoint y: 202, distance: 285.0
click at [888, 202] on div "Overview Internal Workflow Stage Eligibility Icon/Dropdown Arrow Archive (can u…" at bounding box center [799, 405] width 1526 height 677
click at [1045, 219] on input "[STREET_ADDRESS]" at bounding box center [1237, 208] width 337 height 30
drag, startPoint x: 1140, startPoint y: 258, endPoint x: 694, endPoint y: 297, distance: 447.7
click at [845, 254] on div "Overview Internal Workflow Stage Eligibility Icon/Dropdown Arrow Archive (can u…" at bounding box center [799, 405] width 1526 height 677
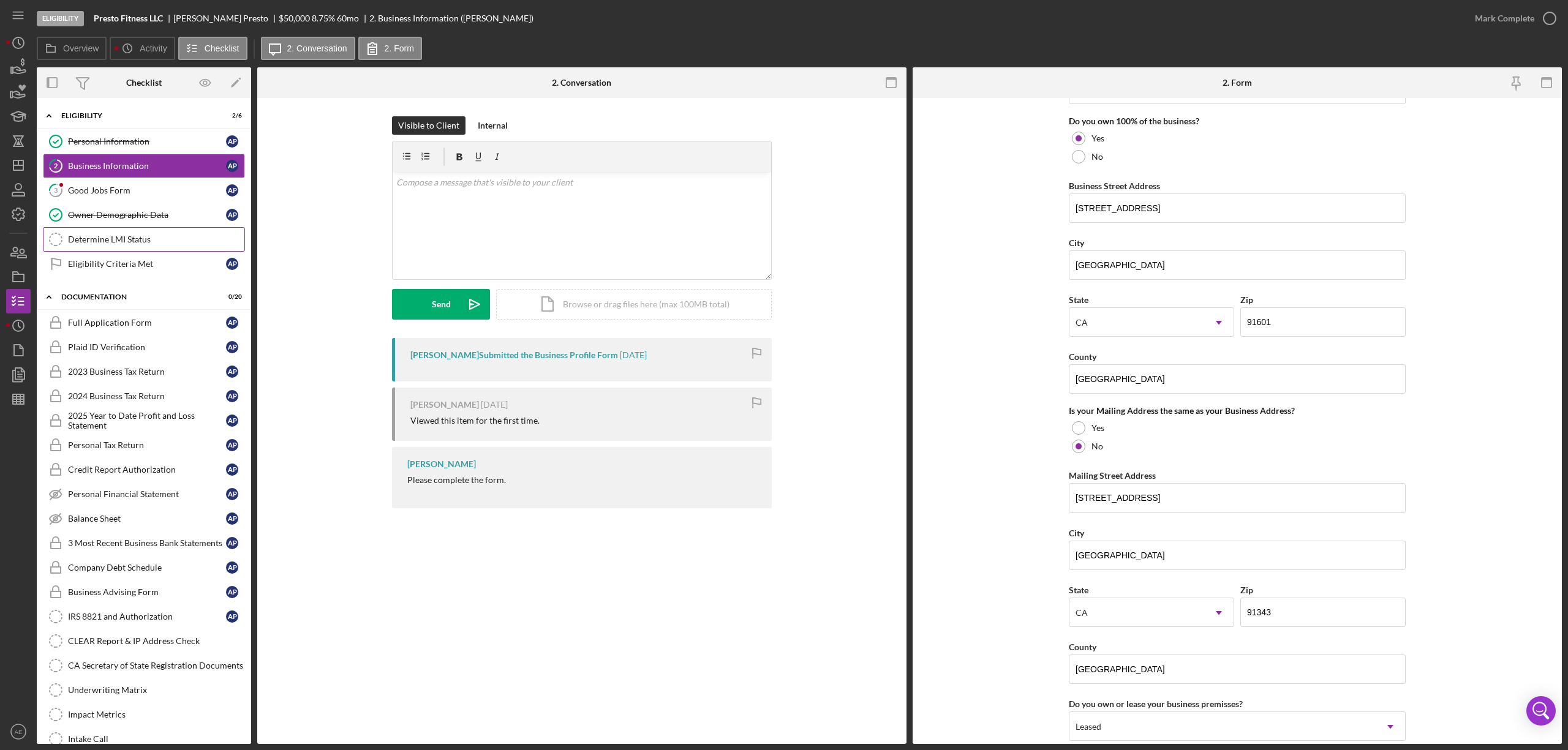
drag, startPoint x: 161, startPoint y: 243, endPoint x: 745, endPoint y: 302, distance: 587.0
click at [161, 243] on div "Determine LMI Status" at bounding box center [157, 239] width 177 height 10
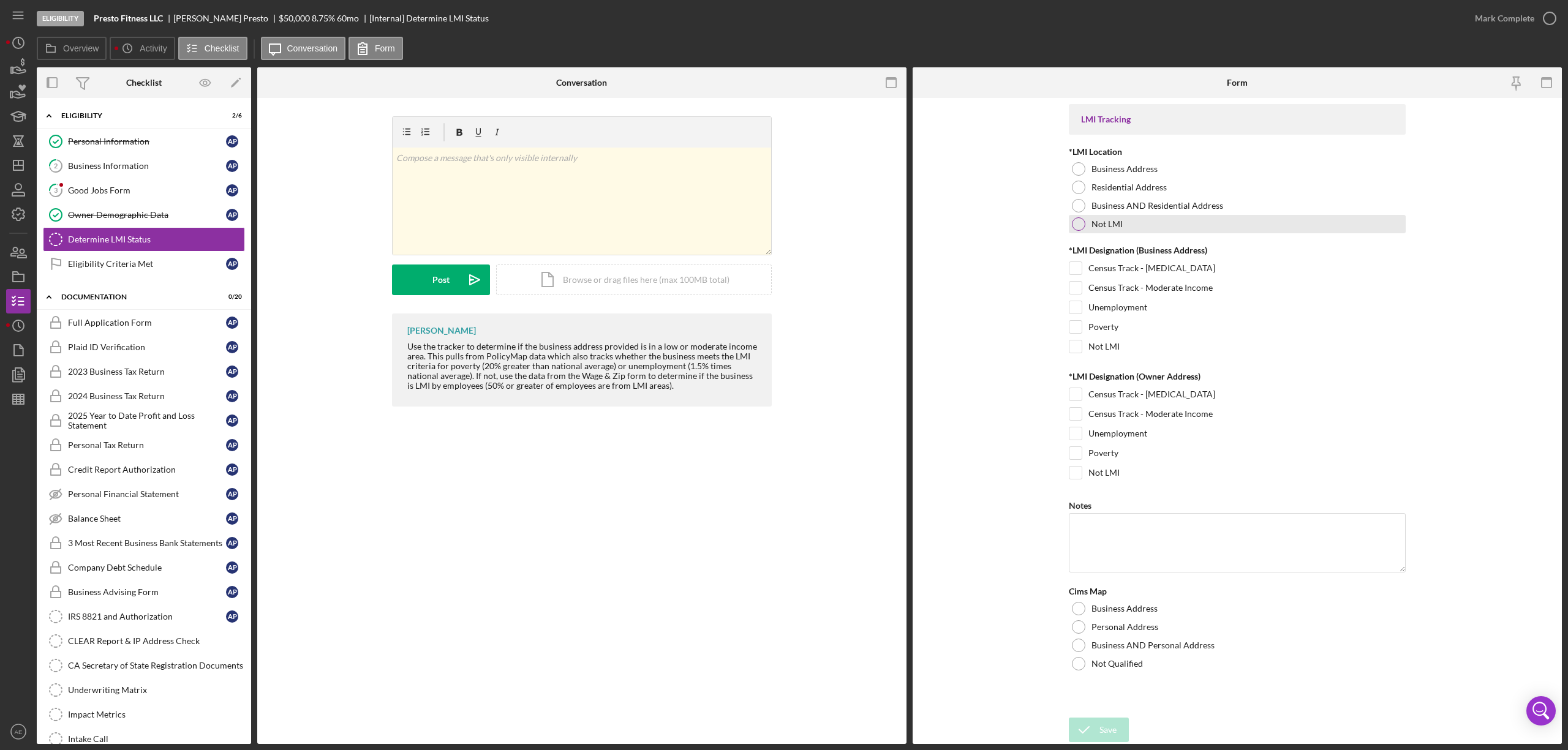
click at [1045, 223] on div "Not LMI" at bounding box center [1237, 224] width 337 height 18
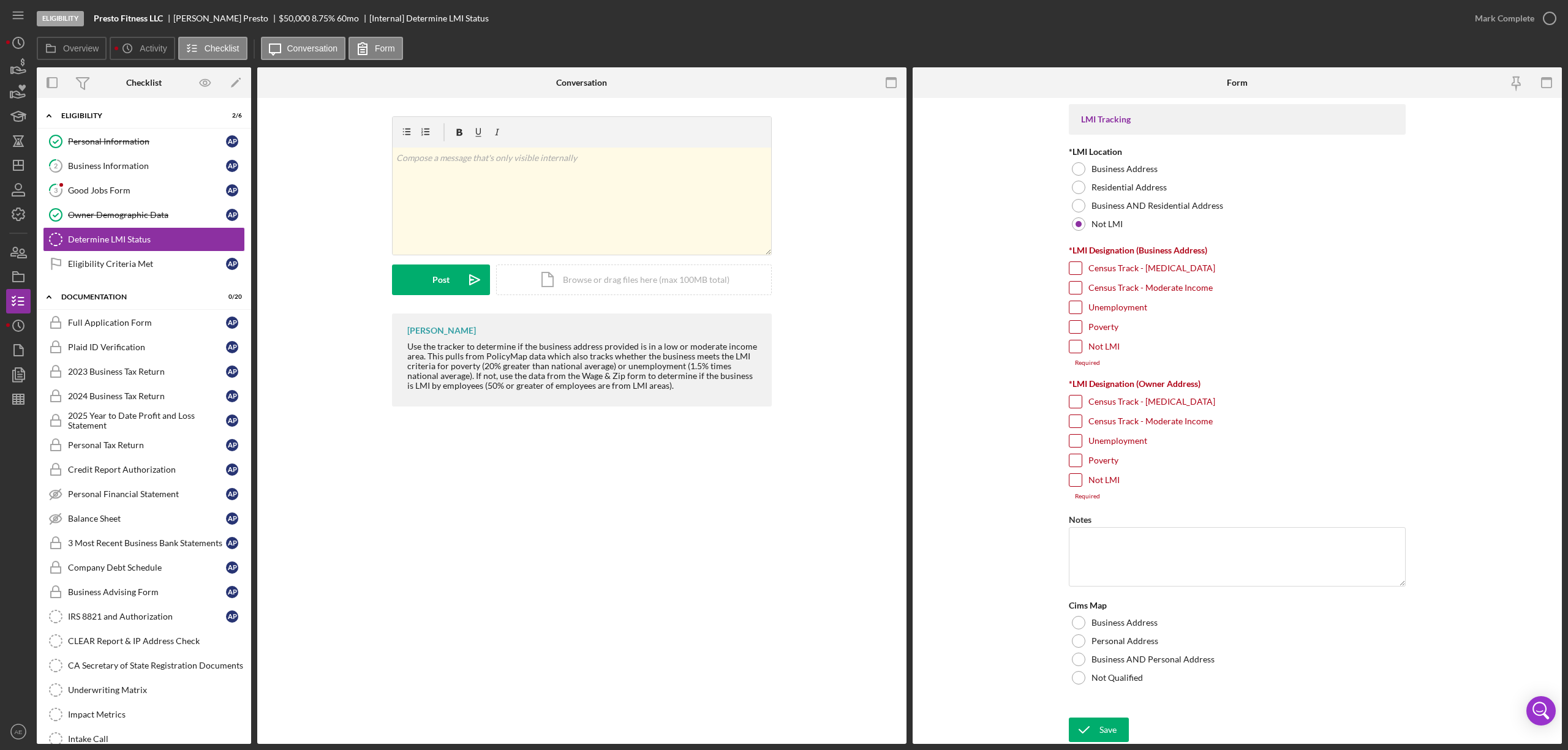
click at [1045, 351] on input "Not LMI" at bounding box center [1075, 347] width 12 height 12
checkbox input "true"
click at [1045, 456] on input "Not LMI" at bounding box center [1075, 472] width 12 height 12
checkbox input "true"
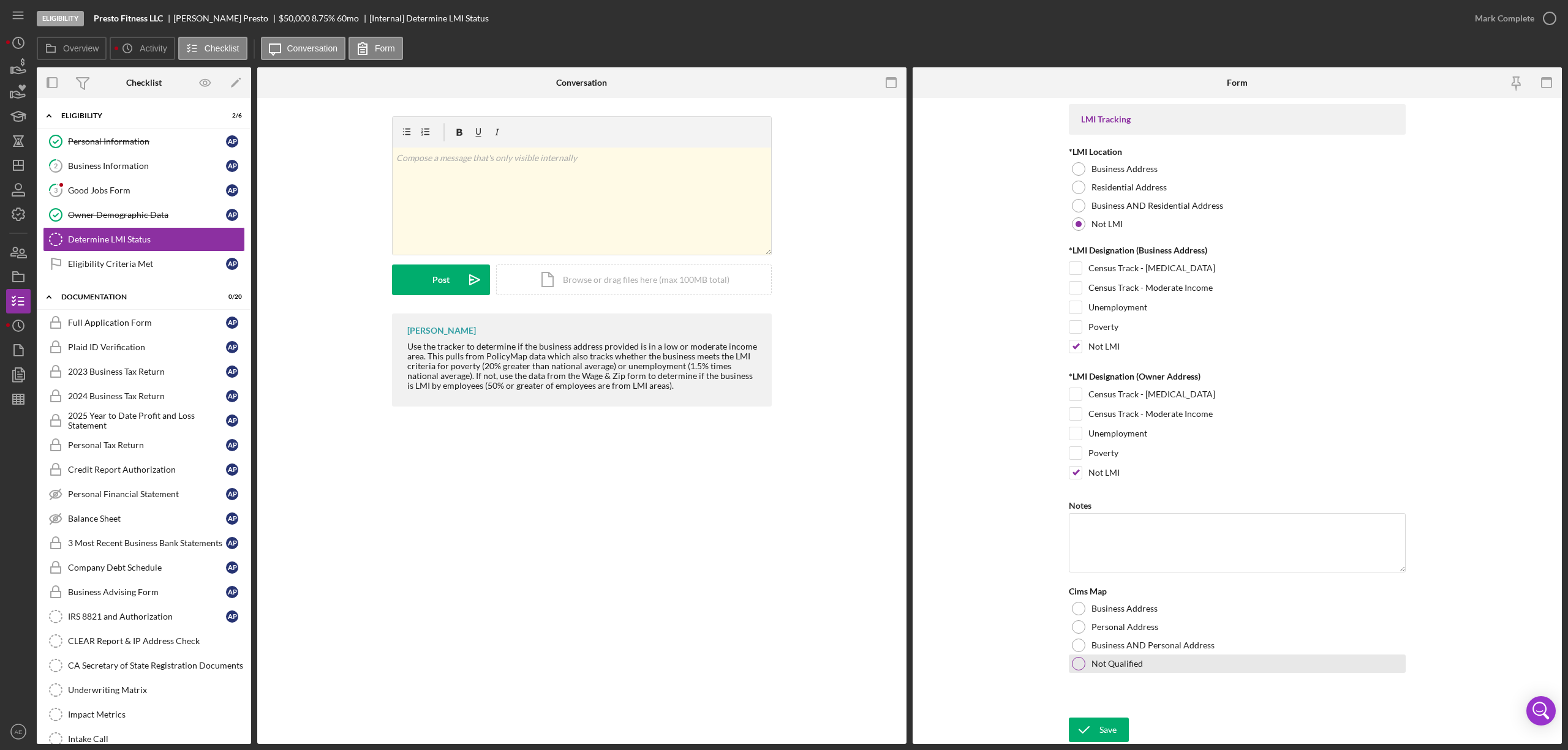
click at [1045, 456] on div at bounding box center [1079, 664] width 13 height 13
click at [1045, 456] on icon "submit" at bounding box center [1085, 730] width 31 height 31
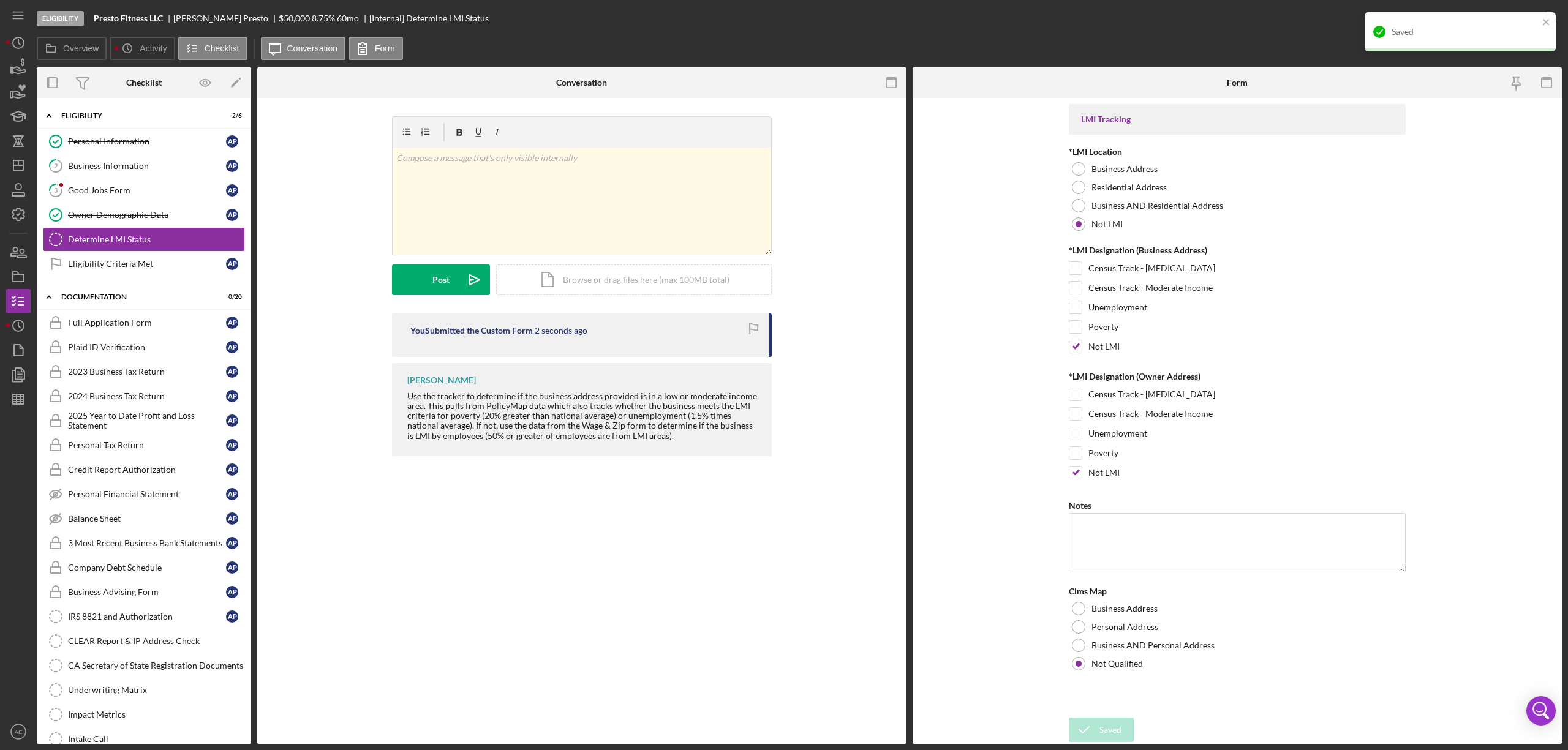
click at [1045, 23] on div "Saved" at bounding box center [1457, 32] width 173 height 19
click at [1045, 19] on div "Mark Complete" at bounding box center [1506, 18] width 60 height 25
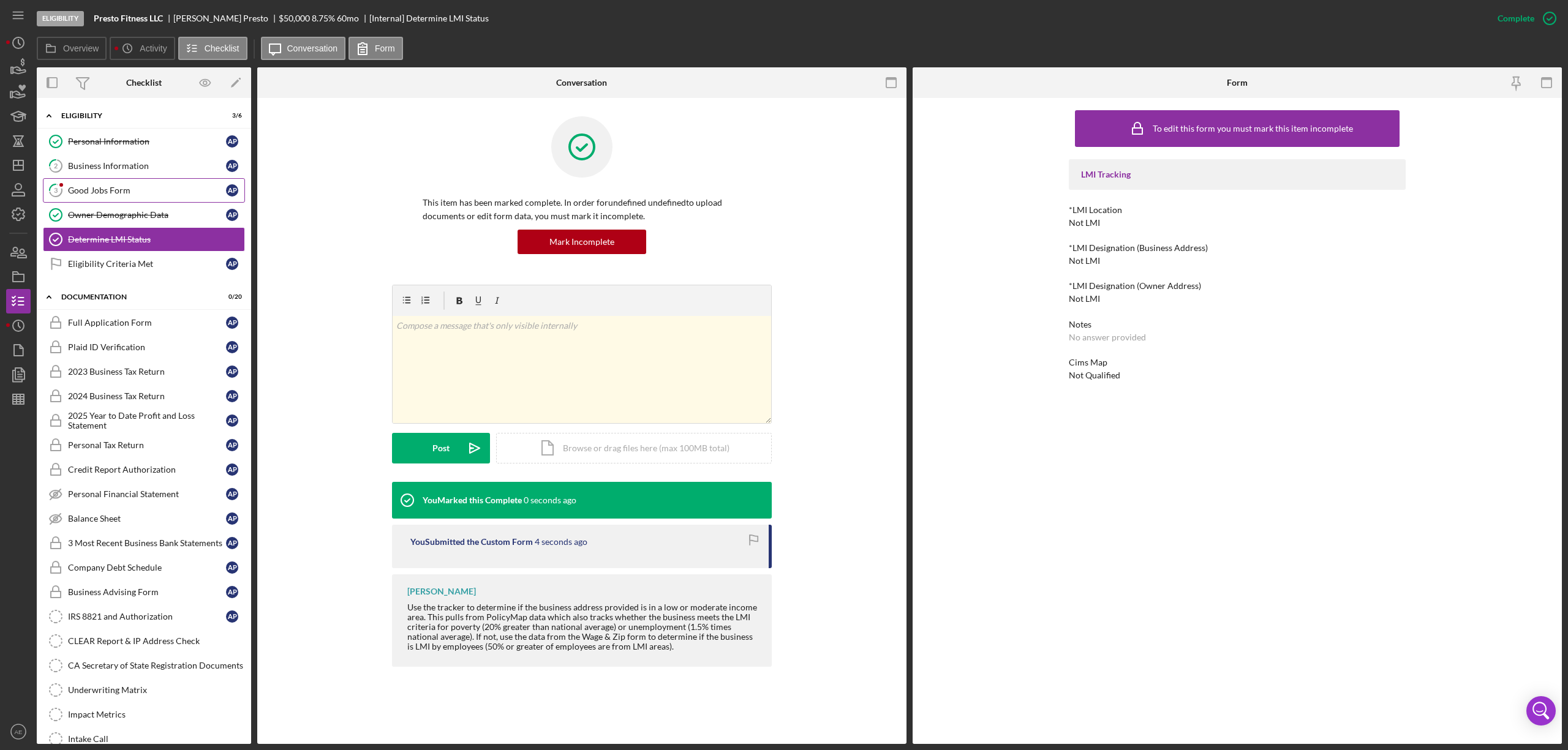
click at [172, 182] on link "3 Good Jobs Form A P" at bounding box center [144, 191] width 202 height 25
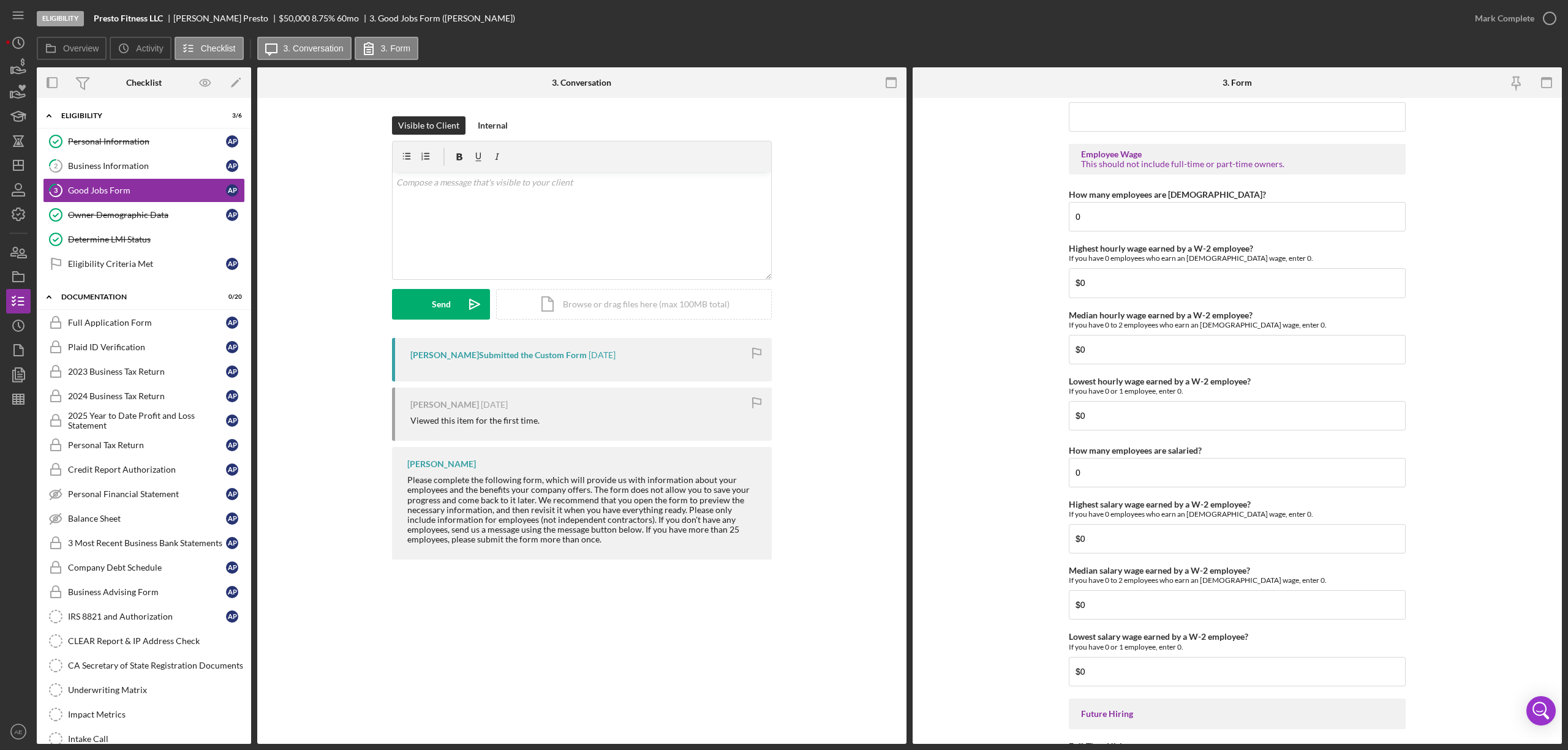
scroll to position [2477, 0]
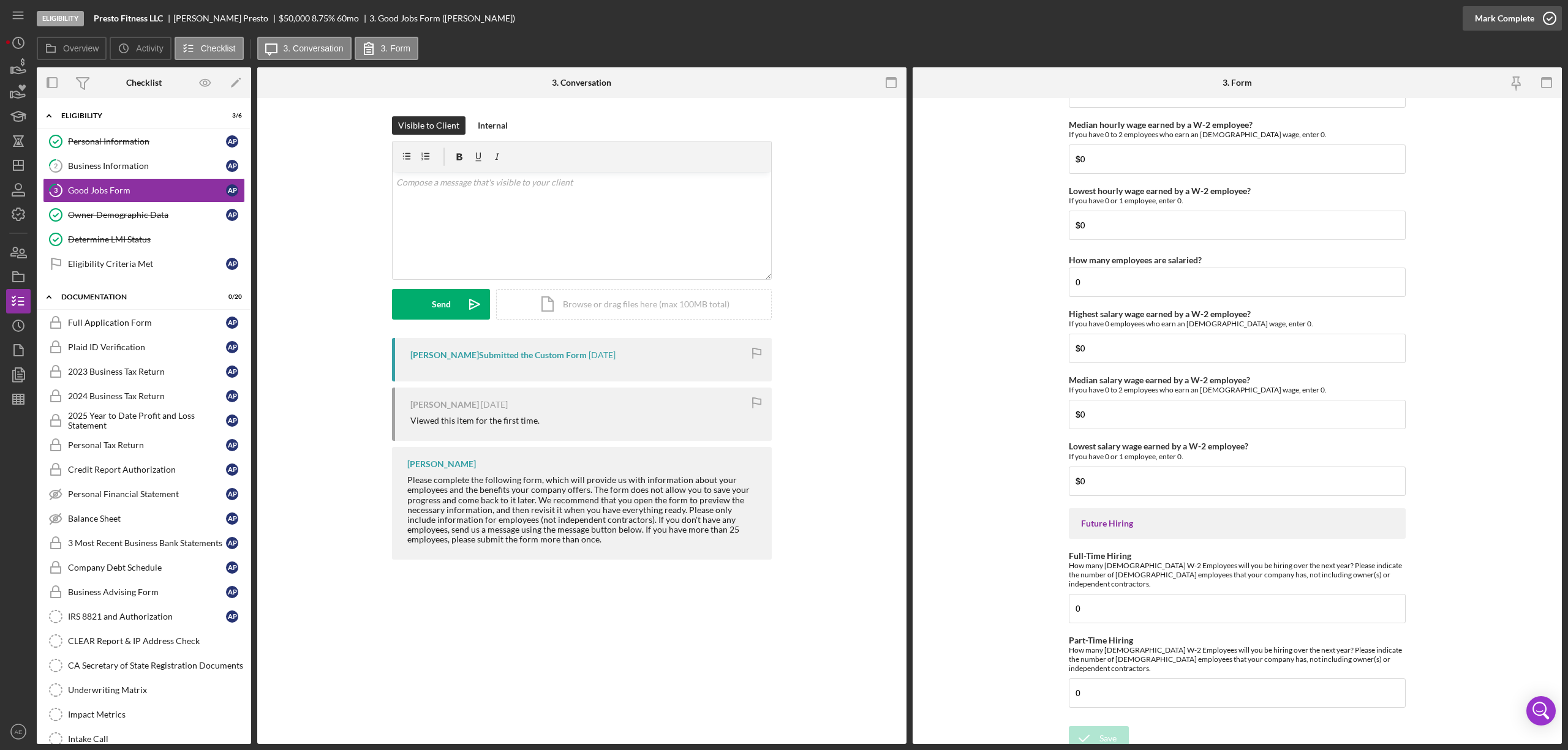
click at [1045, 20] on div "Mark Complete" at bounding box center [1506, 18] width 60 height 25
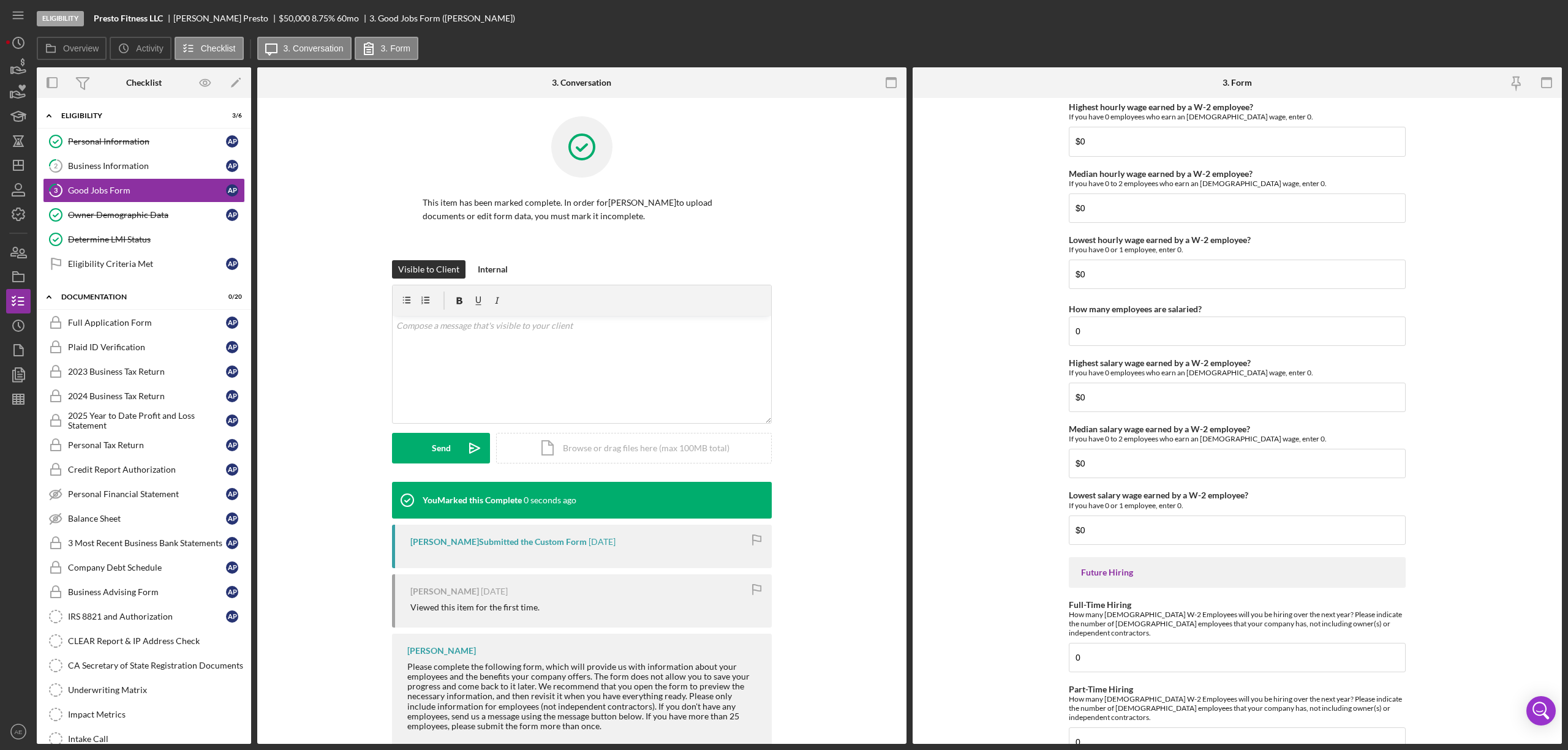
scroll to position [2526, 0]
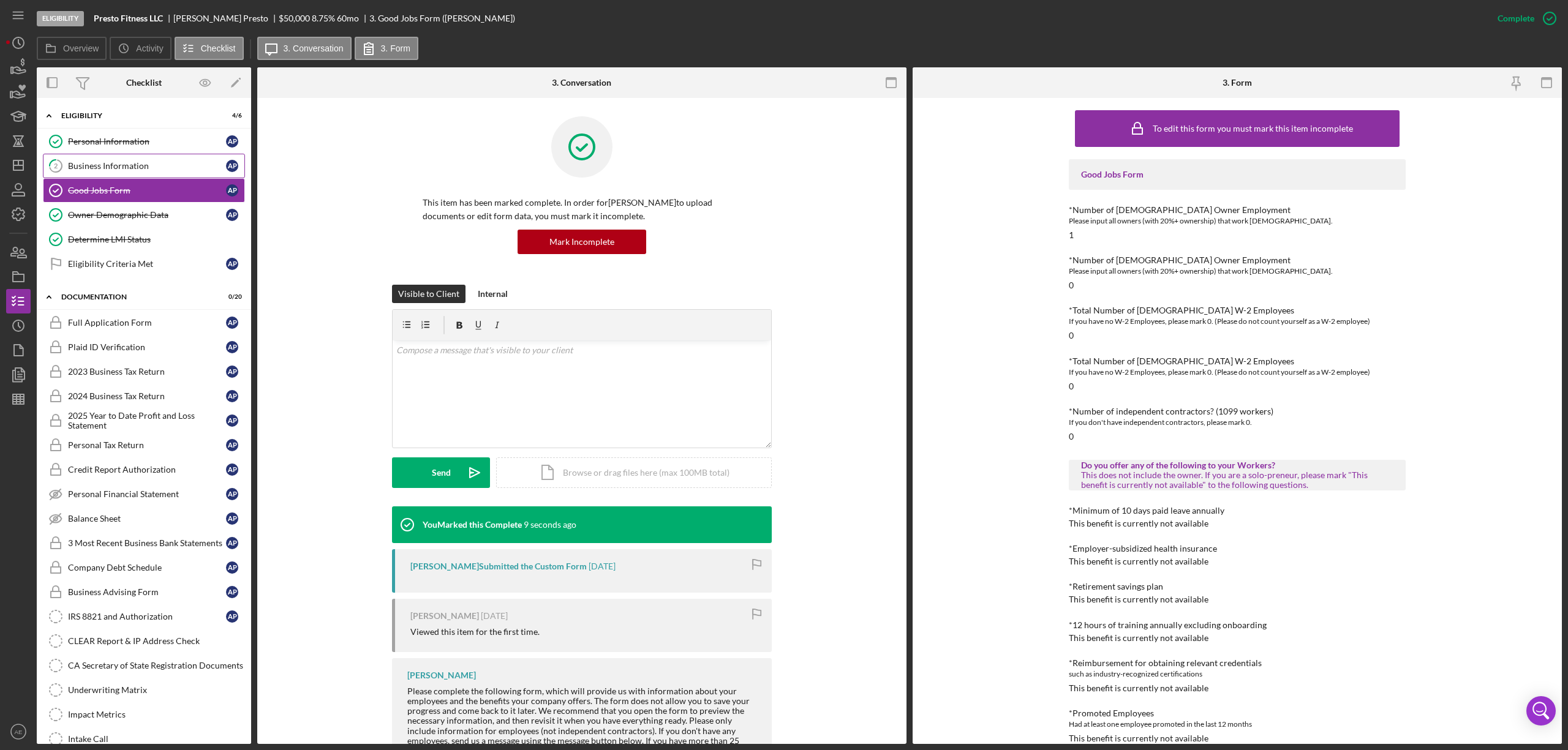
click at [153, 158] on link "2 Business Information A P" at bounding box center [144, 166] width 202 height 25
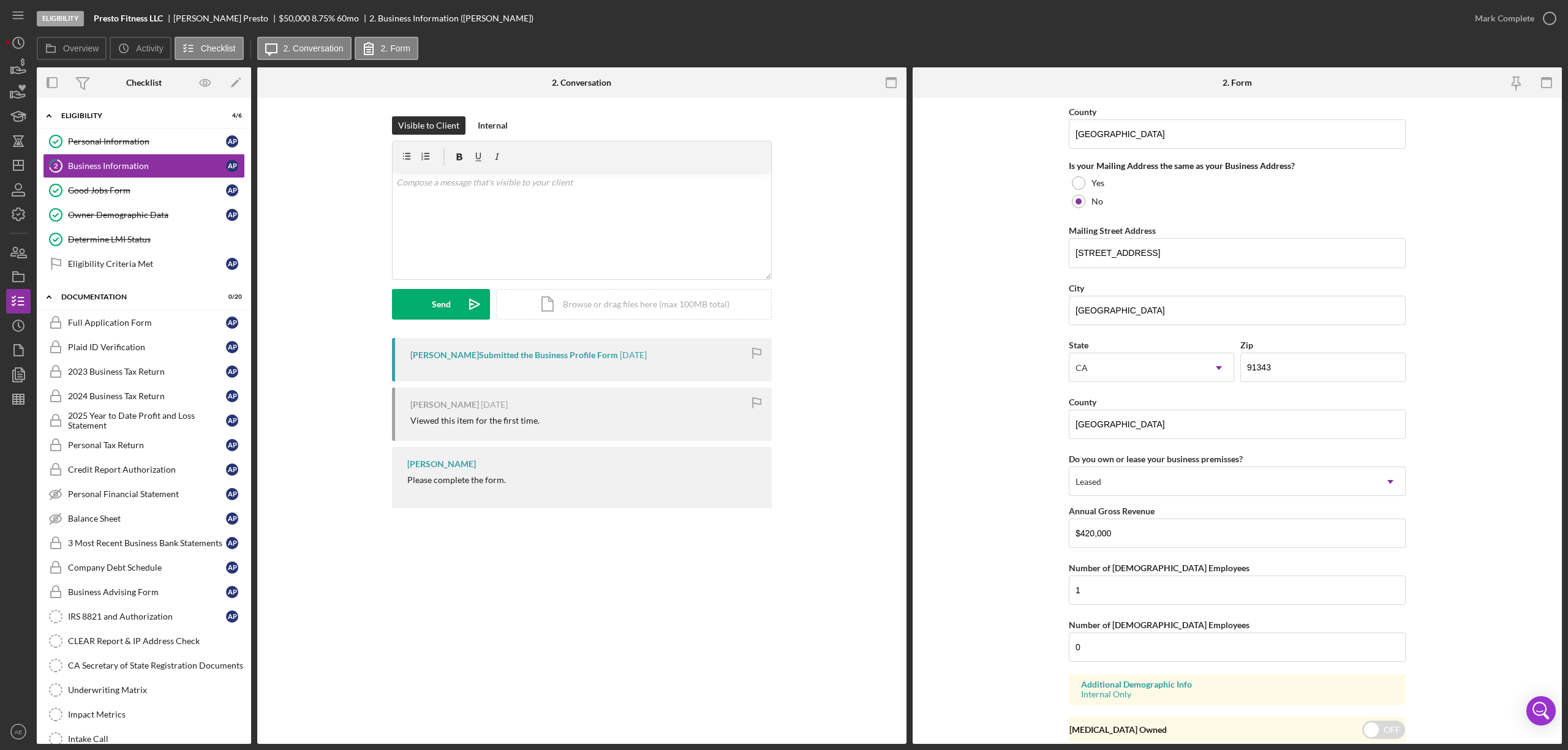
scroll to position [949, 0]
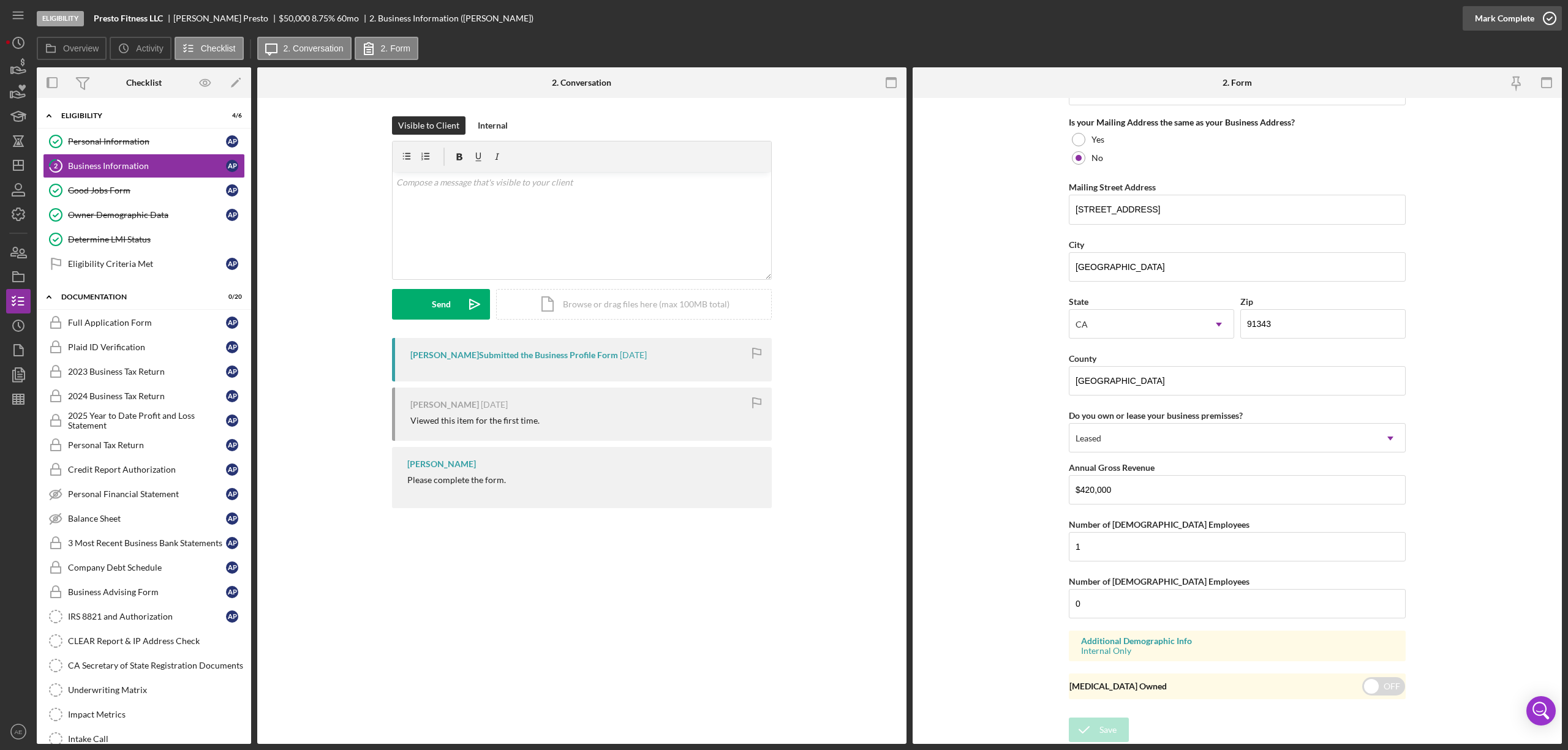
click at [1045, 14] on div "Mark Complete" at bounding box center [1506, 18] width 60 height 25
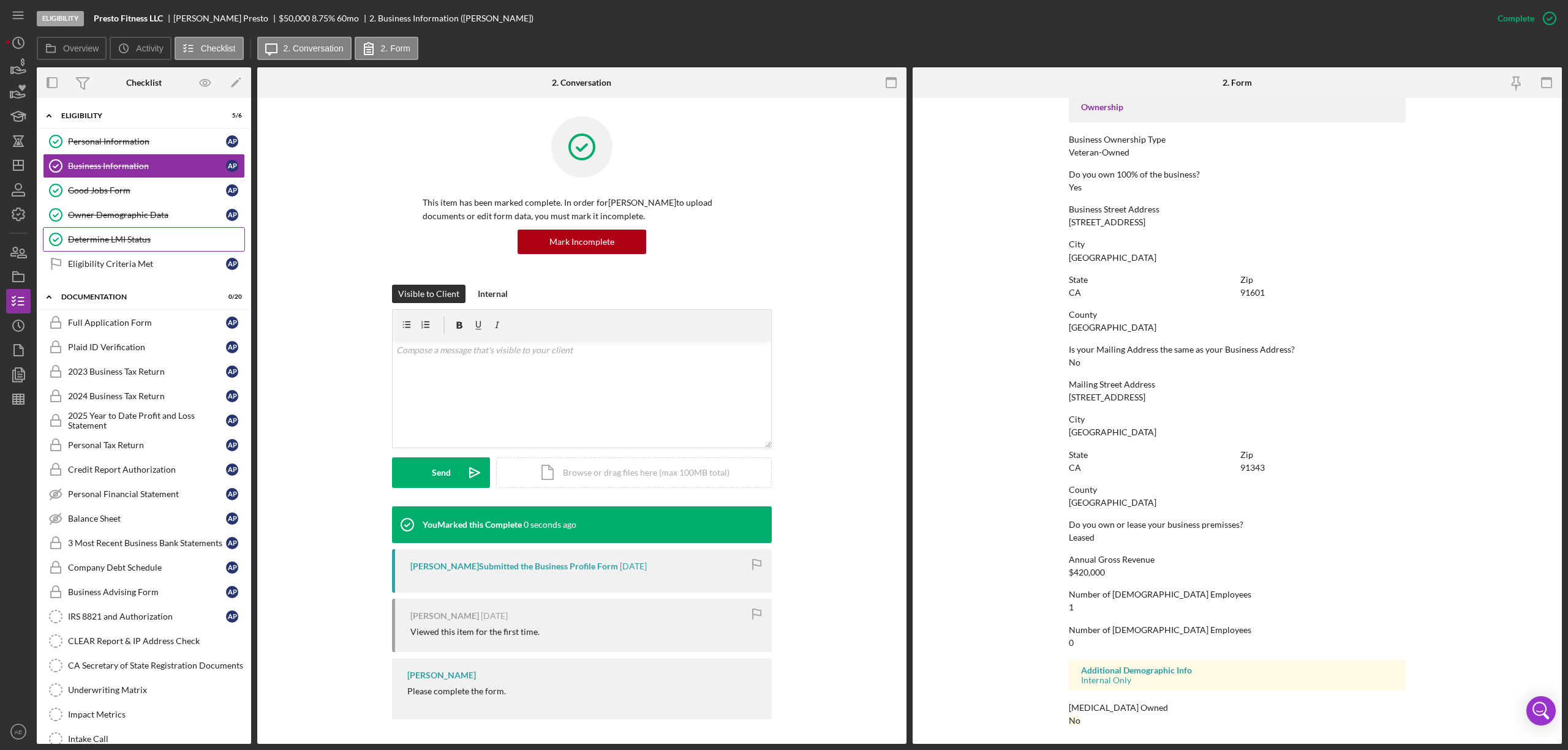
scroll to position [417, 0]
click at [180, 255] on link "Eligibility Criteria Met Eligibility Criteria Met A P" at bounding box center [144, 264] width 202 height 25
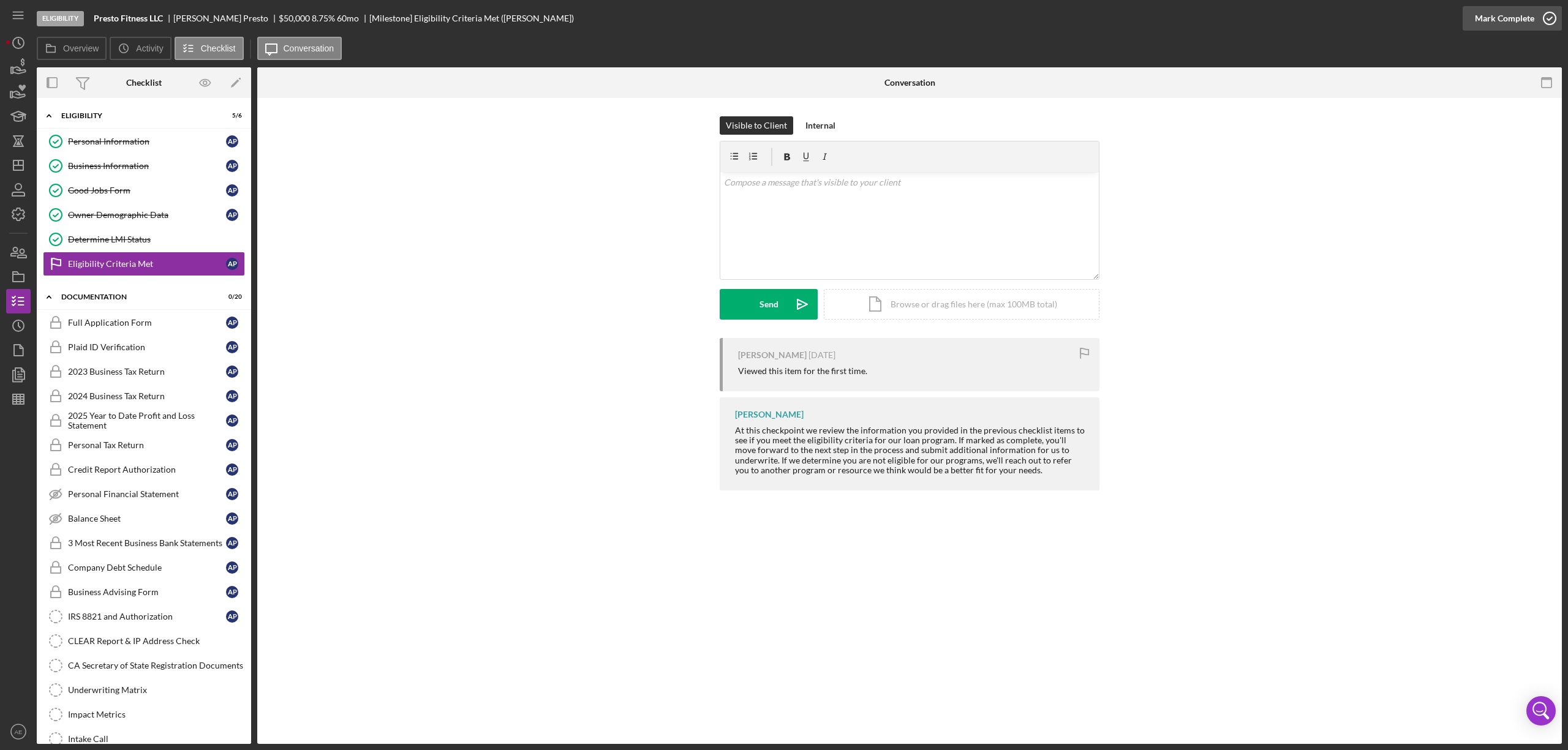
click at [1045, 23] on div "Mark Complete" at bounding box center [1506, 18] width 60 height 25
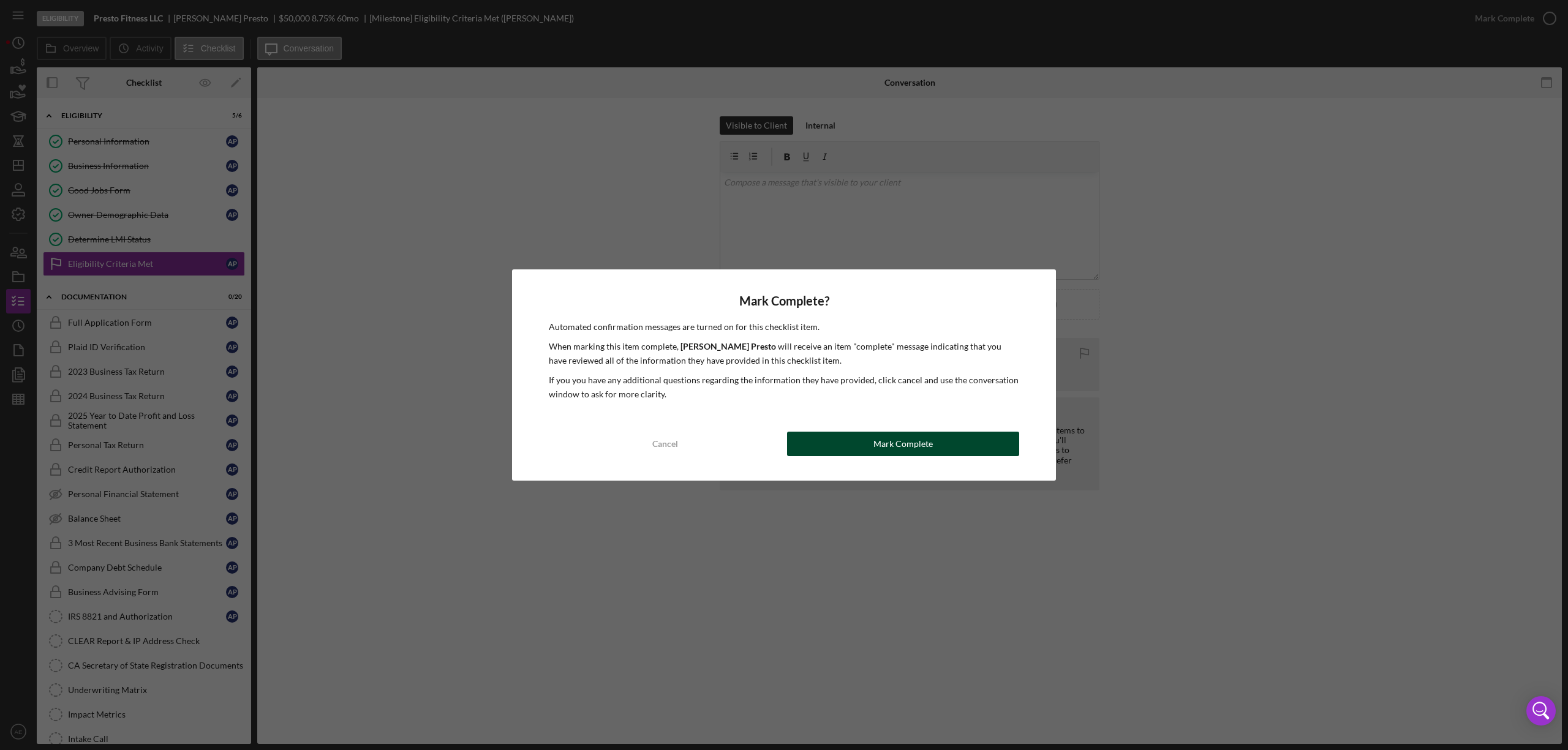
click at [895, 439] on div "Mark Complete" at bounding box center [903, 445] width 60 height 25
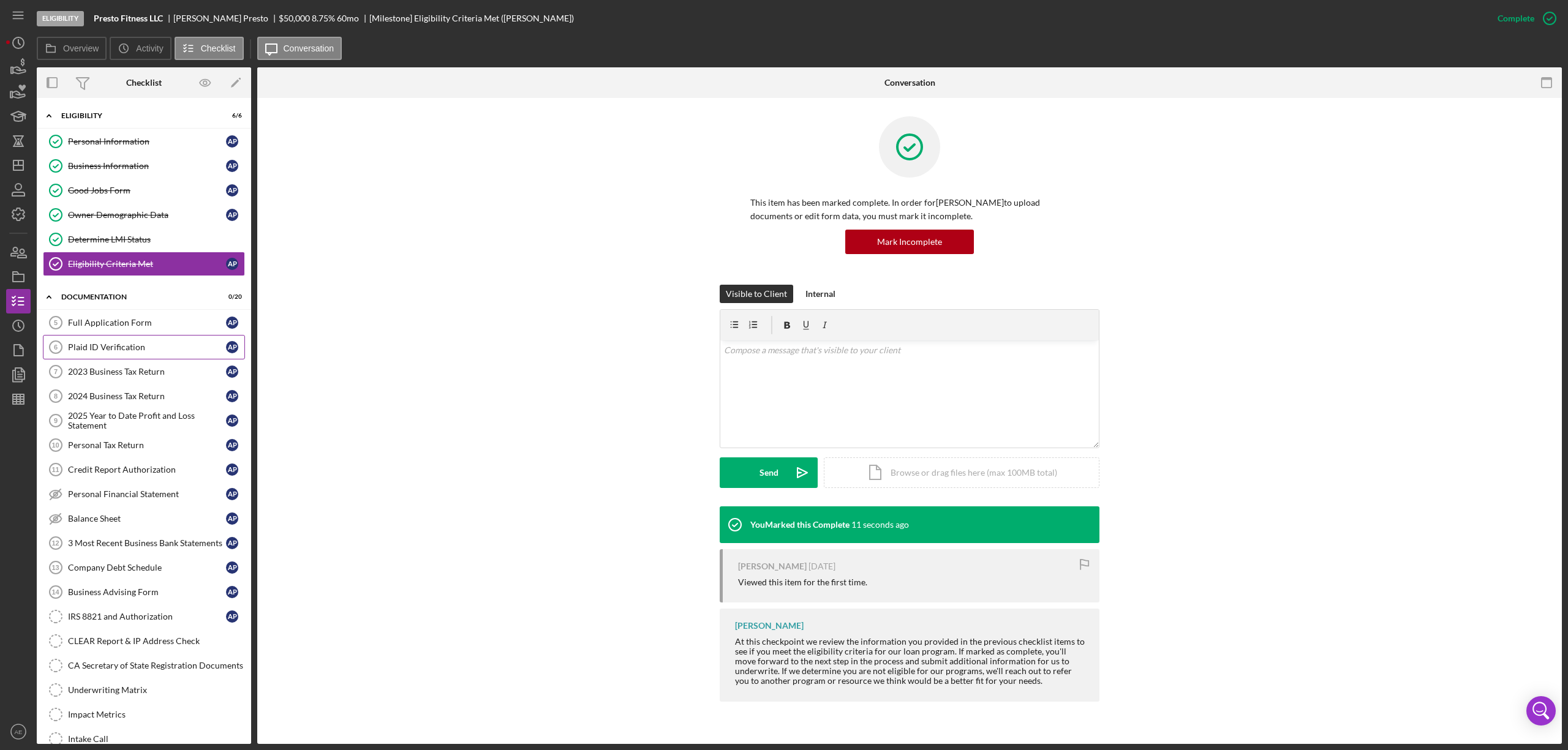
click at [137, 351] on div "Plaid ID Verification" at bounding box center [147, 347] width 159 height 10
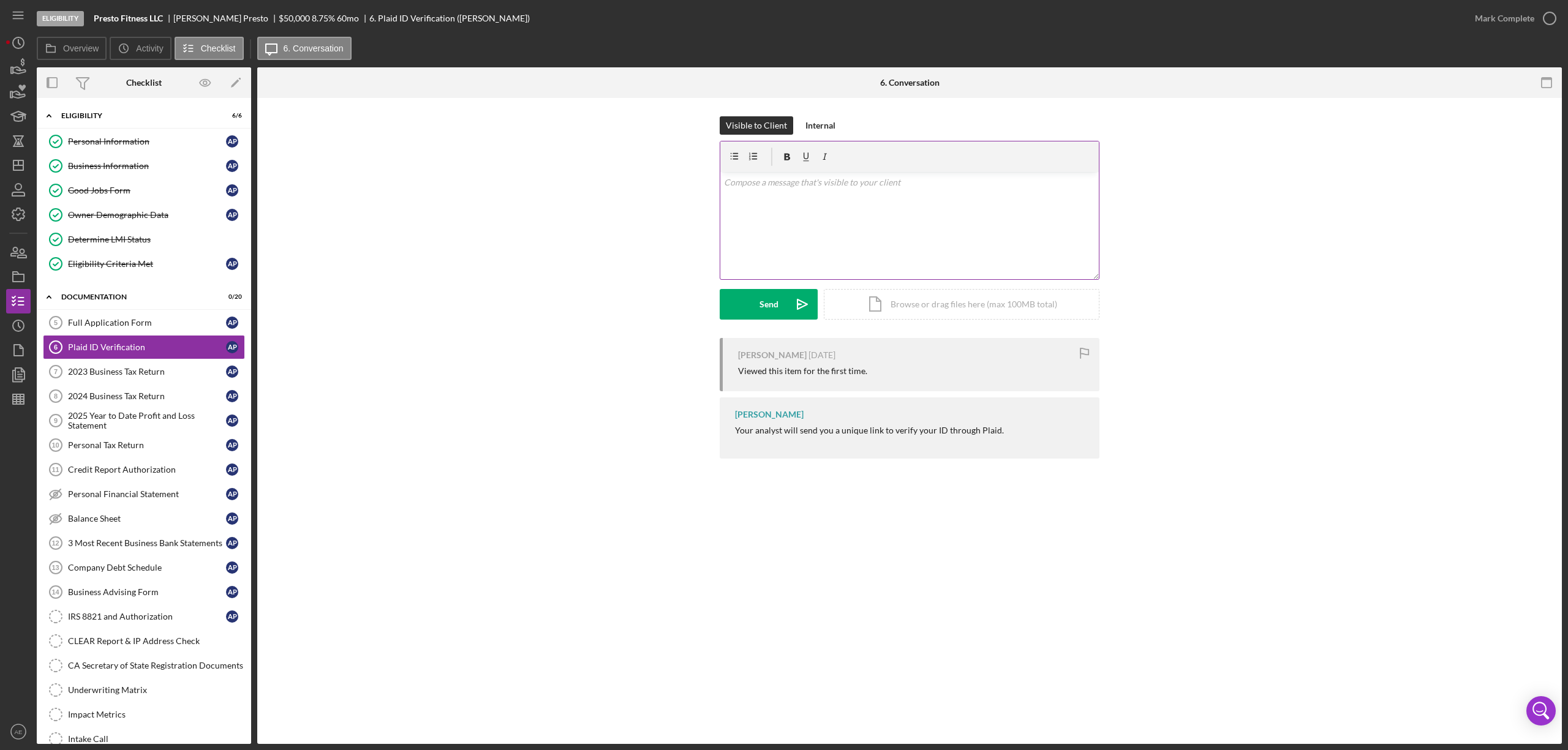
click at [845, 235] on div "v Color teal Color pink Remove color Add row above Add row below Add column bef…" at bounding box center [910, 226] width 379 height 108
click at [755, 325] on div "Visible to Client Internal v Color teal Color pink Remove color Add row above A…" at bounding box center [909, 227] width 380 height 222
click at [760, 302] on div "Send" at bounding box center [770, 304] width 19 height 31
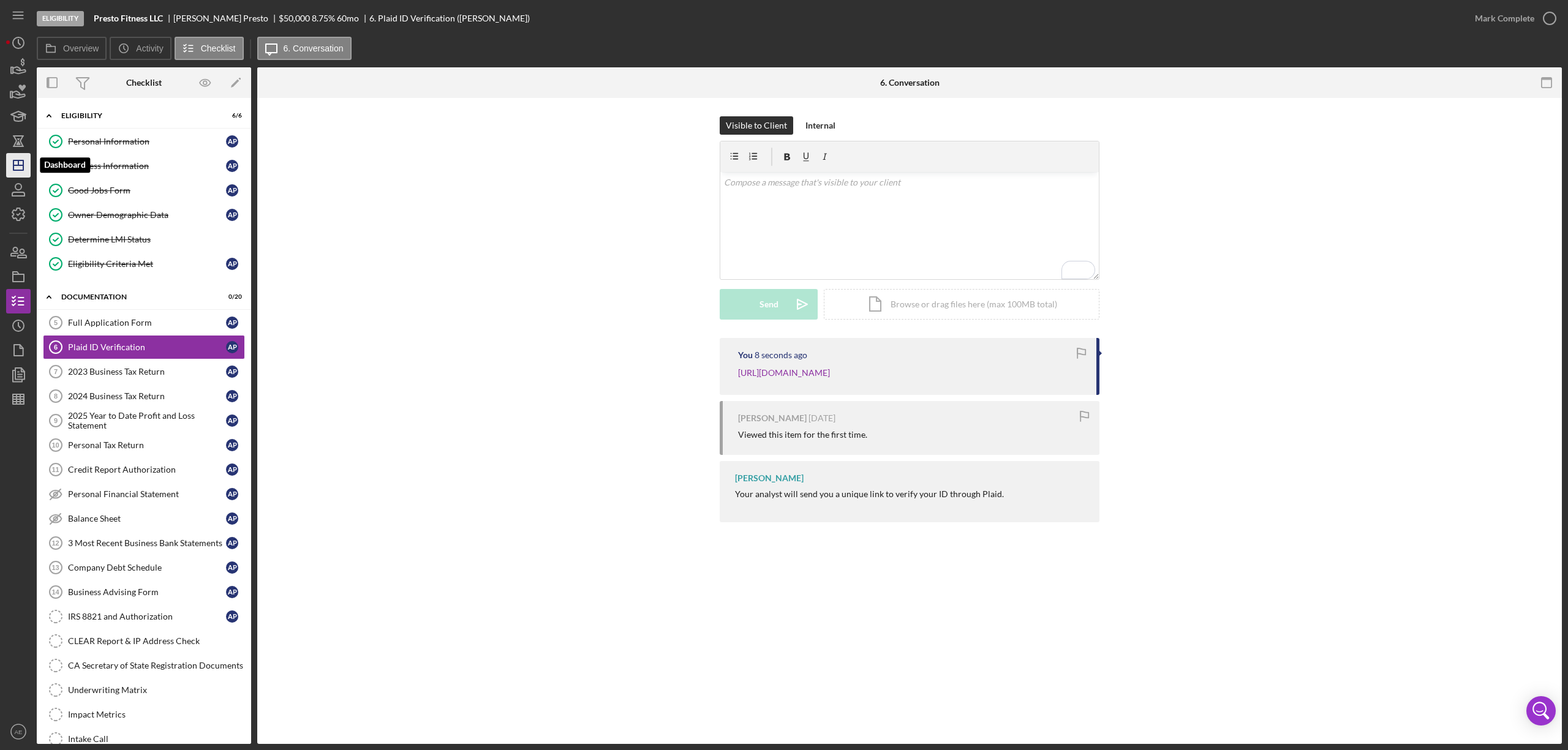
click at [21, 159] on icon "Icon/Dashboard" at bounding box center [18, 165] width 31 height 31
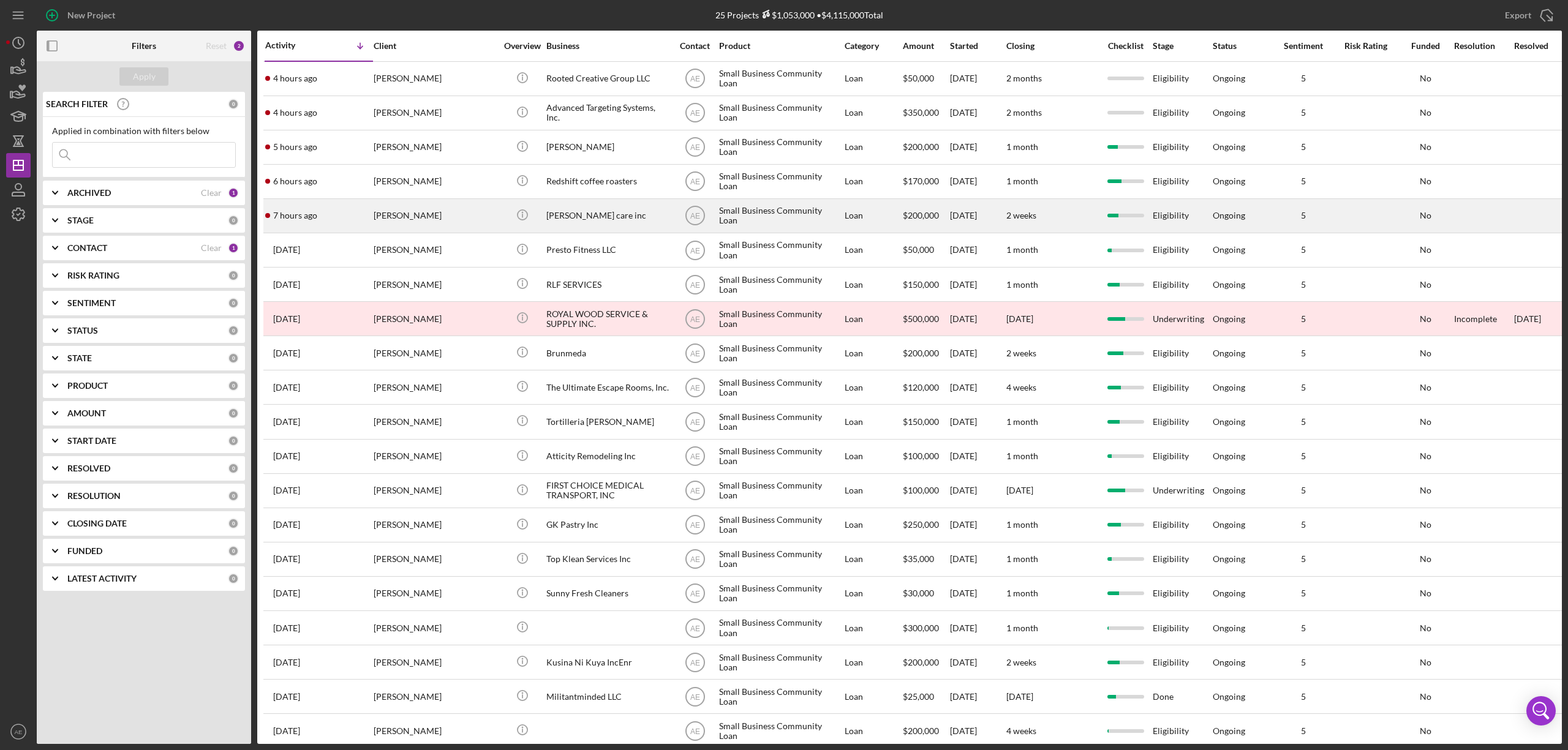
click at [439, 226] on div "[PERSON_NAME]" at bounding box center [435, 216] width 123 height 33
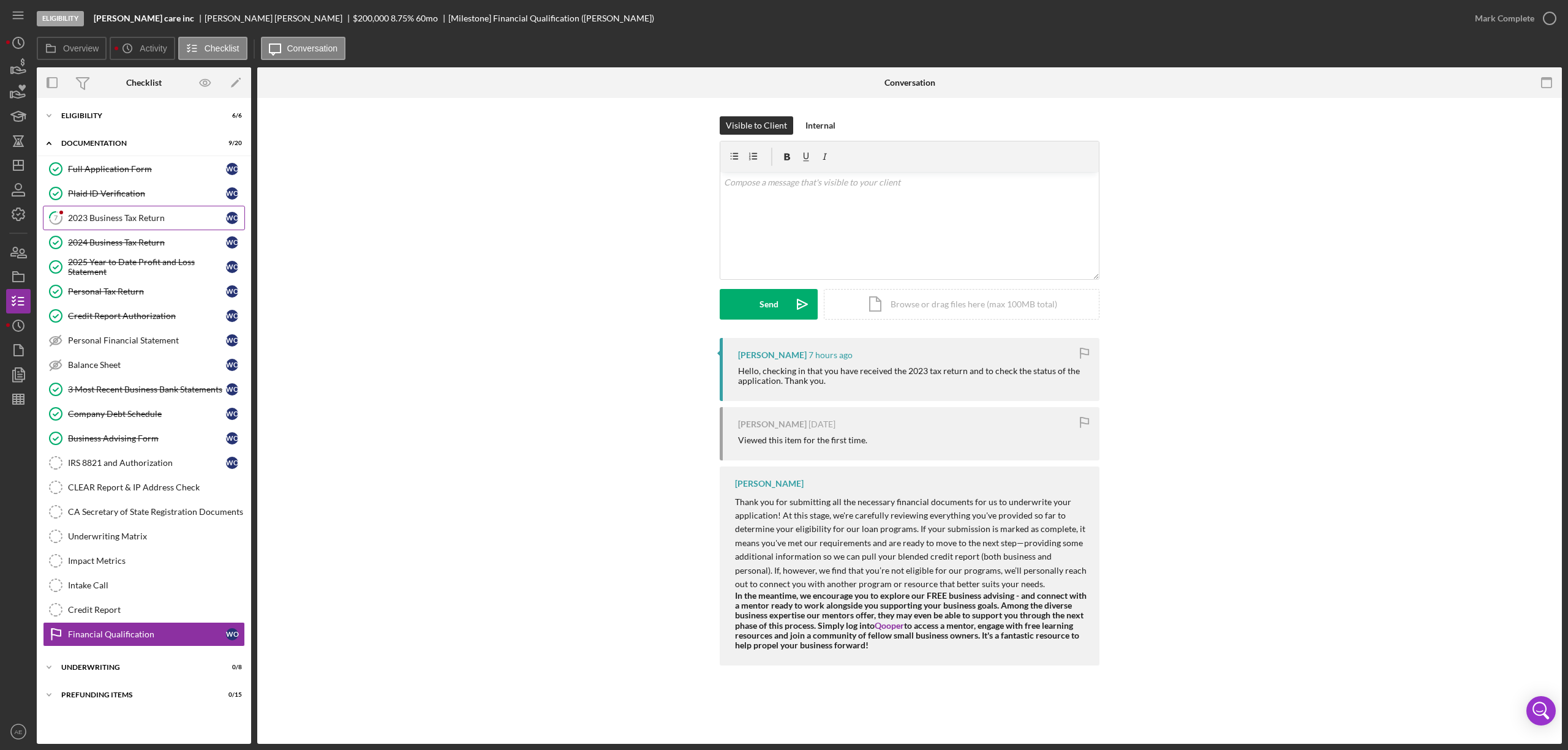
click at [99, 221] on div "2023 Business Tax Return" at bounding box center [147, 218] width 159 height 10
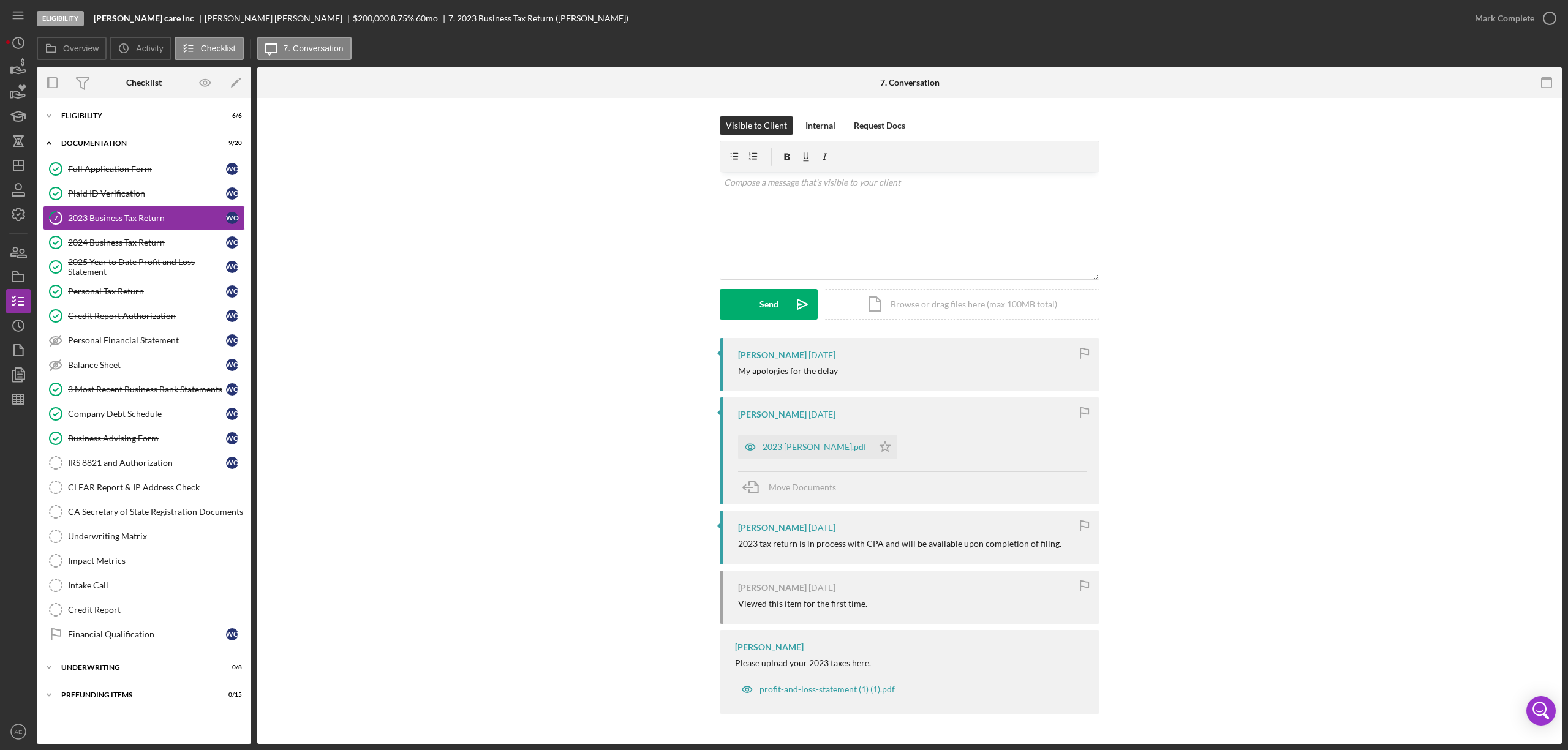
click at [737, 451] on div "[PERSON_NAME] [DATE] 2023 [PERSON_NAME].pdf Icon/Star Move Documents" at bounding box center [909, 451] width 380 height 108
click at [758, 449] on icon "button" at bounding box center [750, 448] width 25 height 25
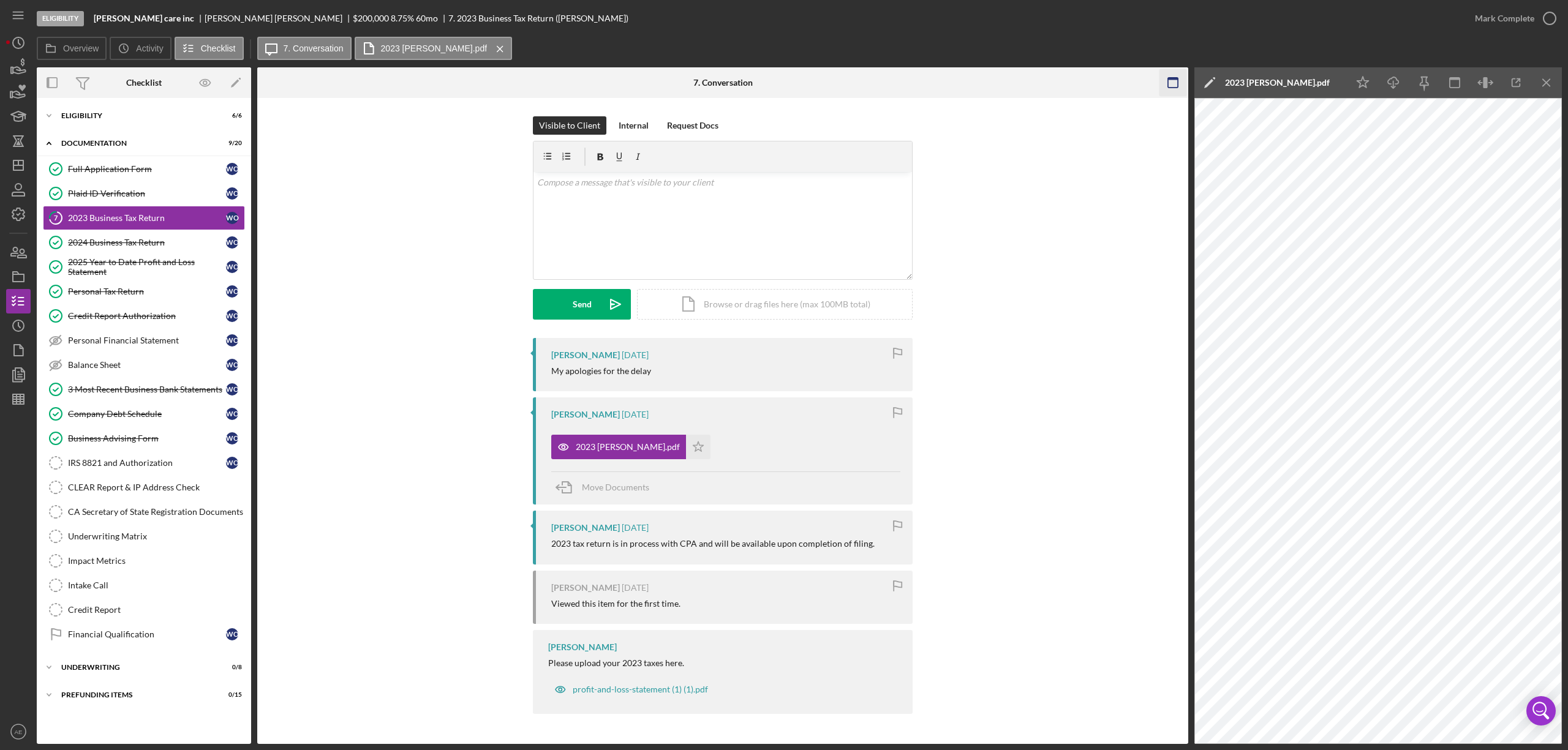
click at [1045, 79] on icon "button" at bounding box center [1173, 83] width 28 height 28
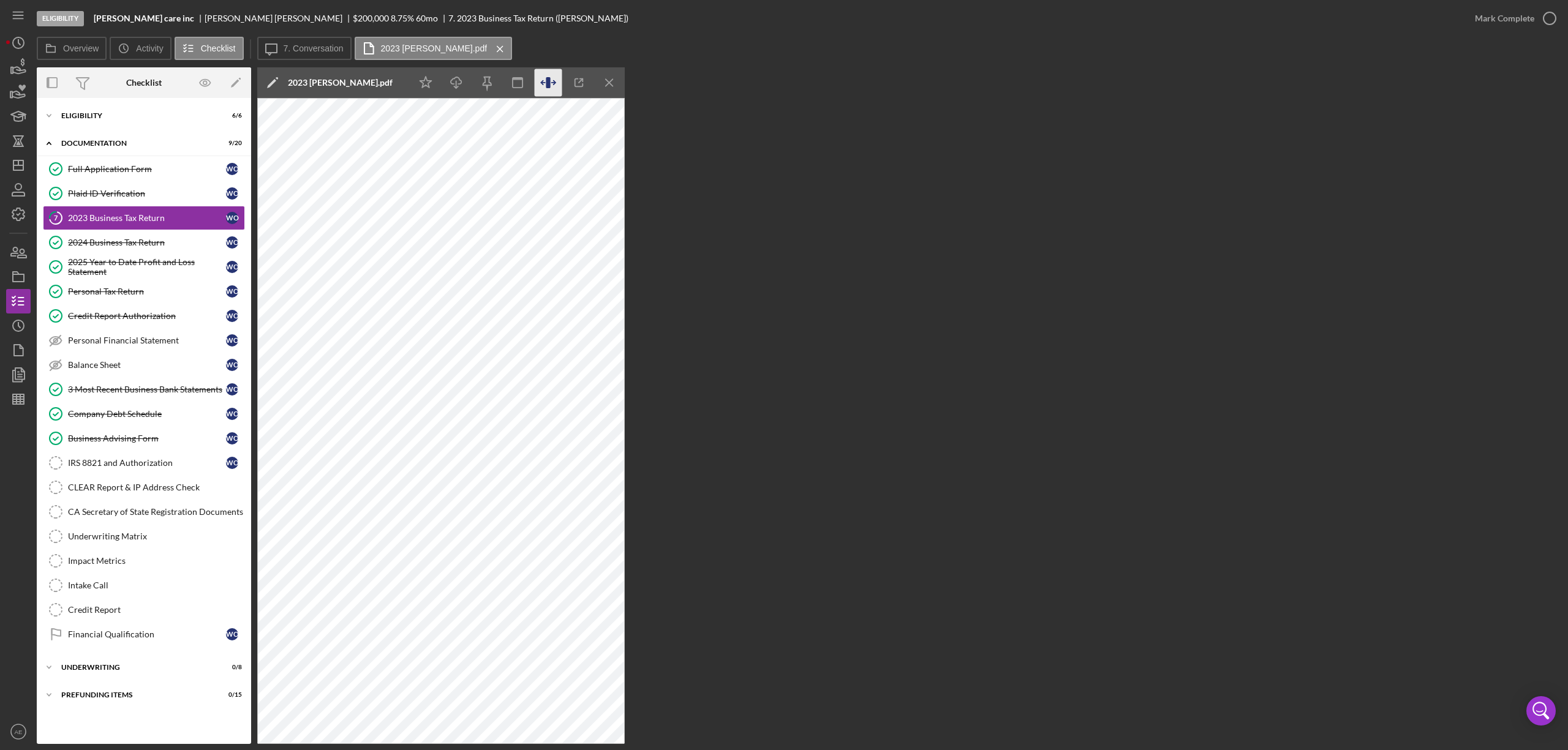
click at [535, 80] on icon "button" at bounding box center [549, 83] width 28 height 28
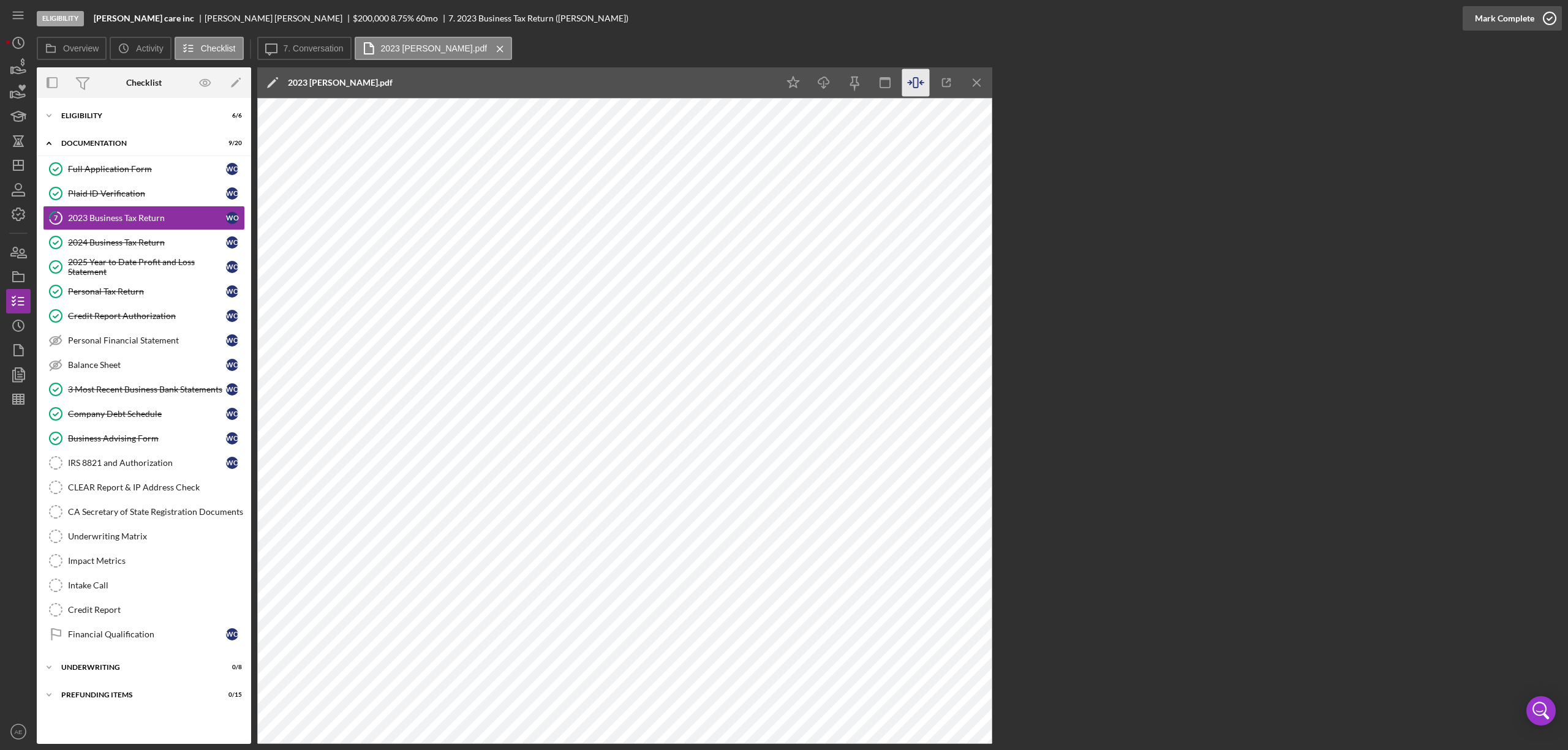
click at [1045, 19] on div "Mark Complete" at bounding box center [1506, 18] width 60 height 25
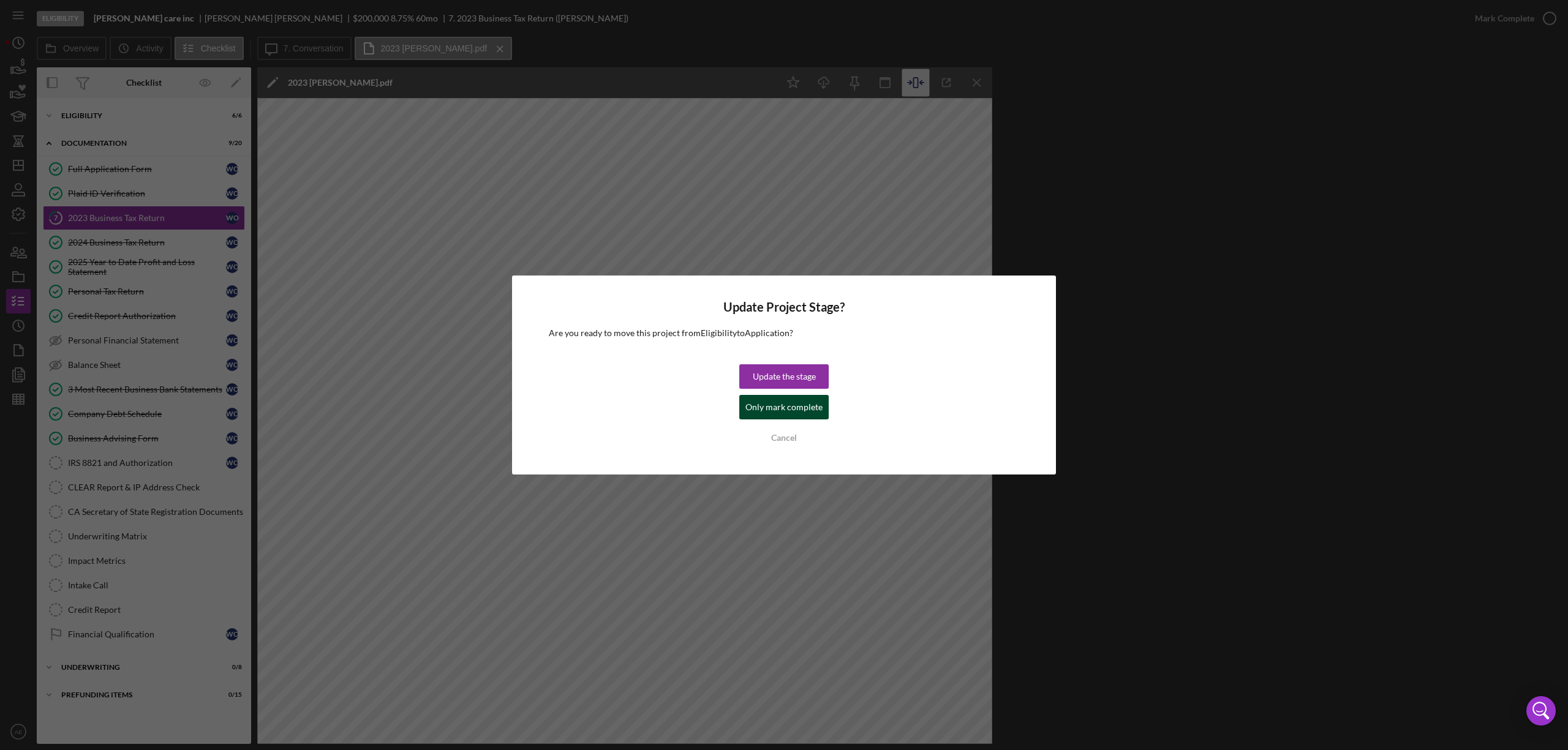
click at [764, 412] on div "Only mark complete" at bounding box center [784, 407] width 77 height 25
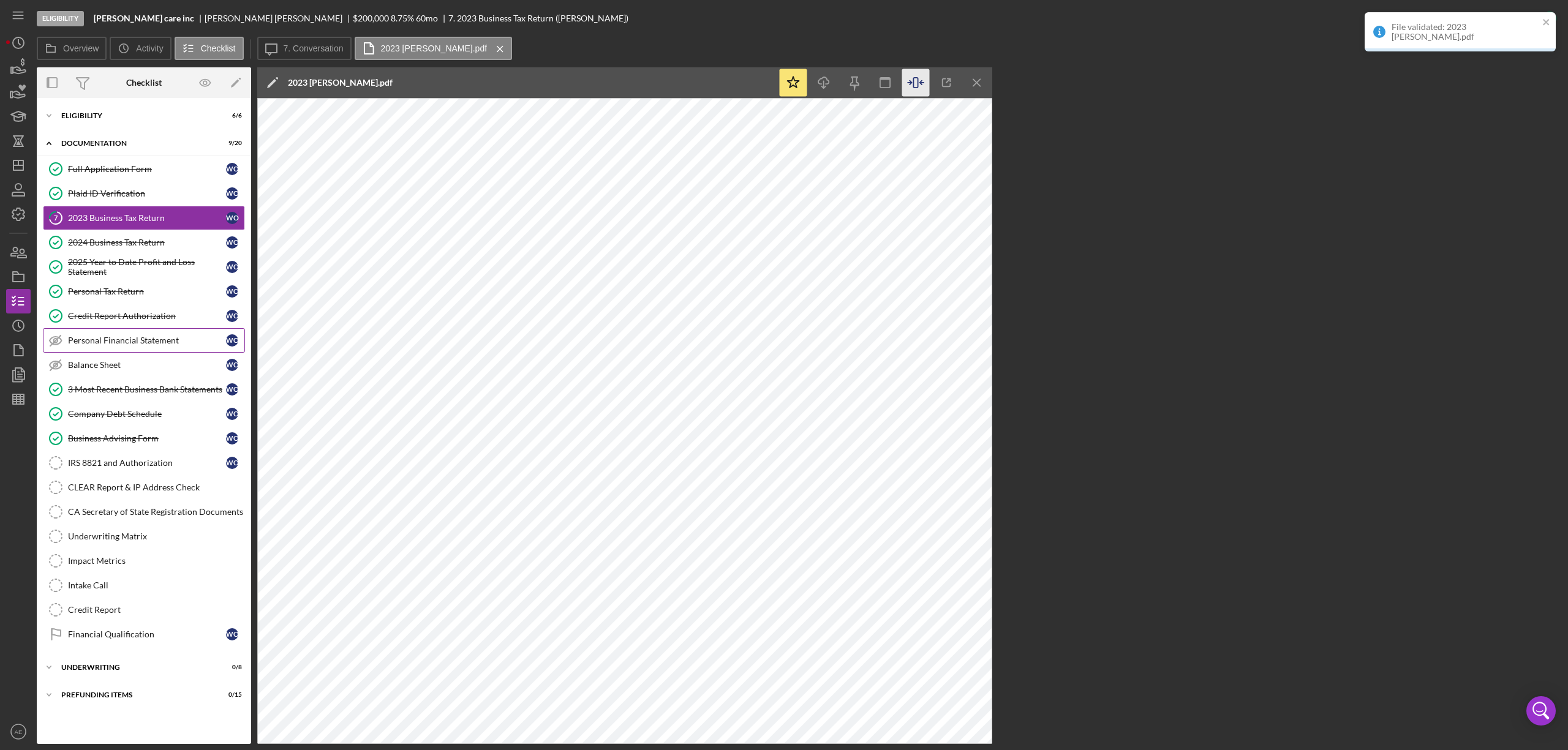
click at [194, 346] on div "Personal Financial Statement" at bounding box center [147, 340] width 159 height 10
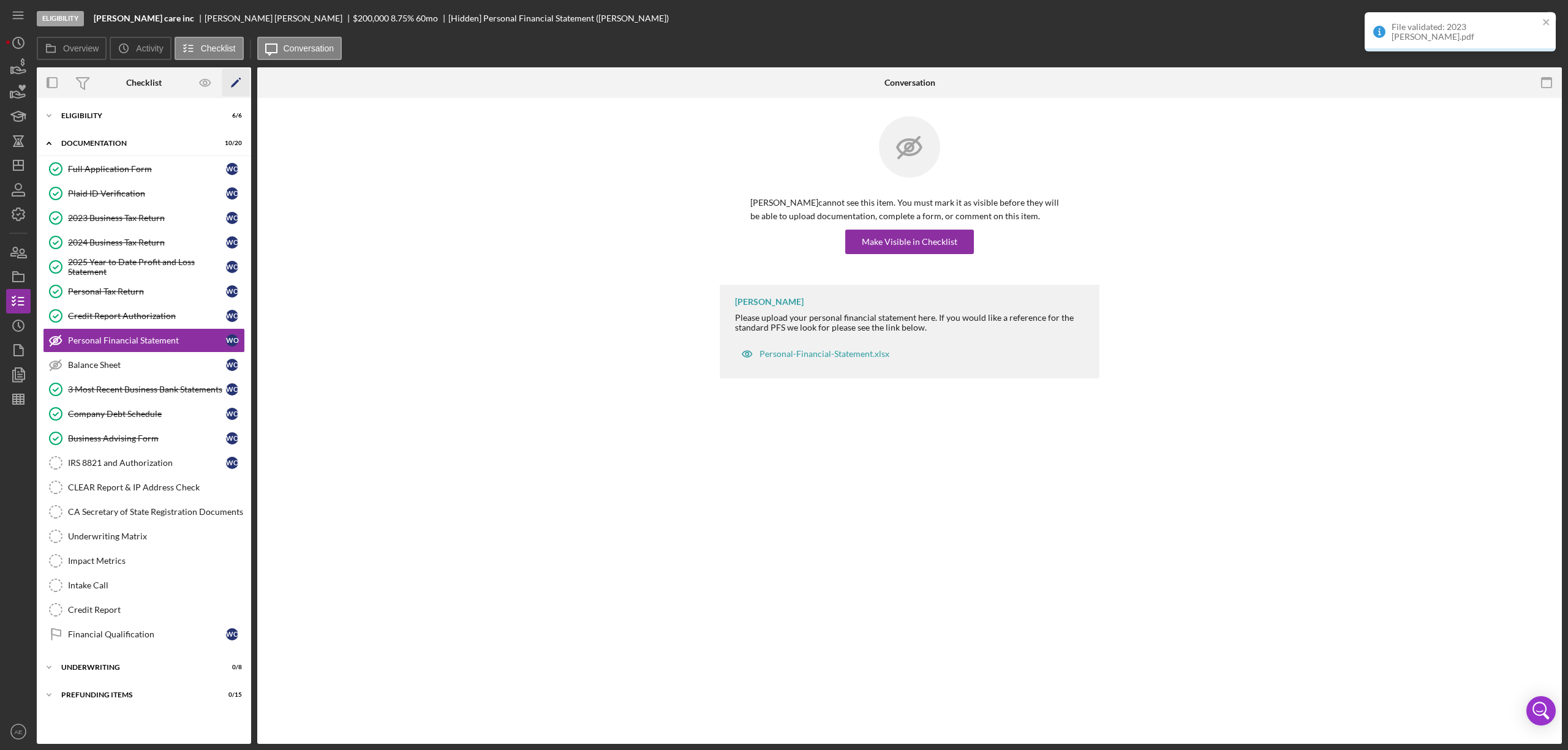
click at [233, 87] on icon "Icon/Edit" at bounding box center [235, 83] width 28 height 28
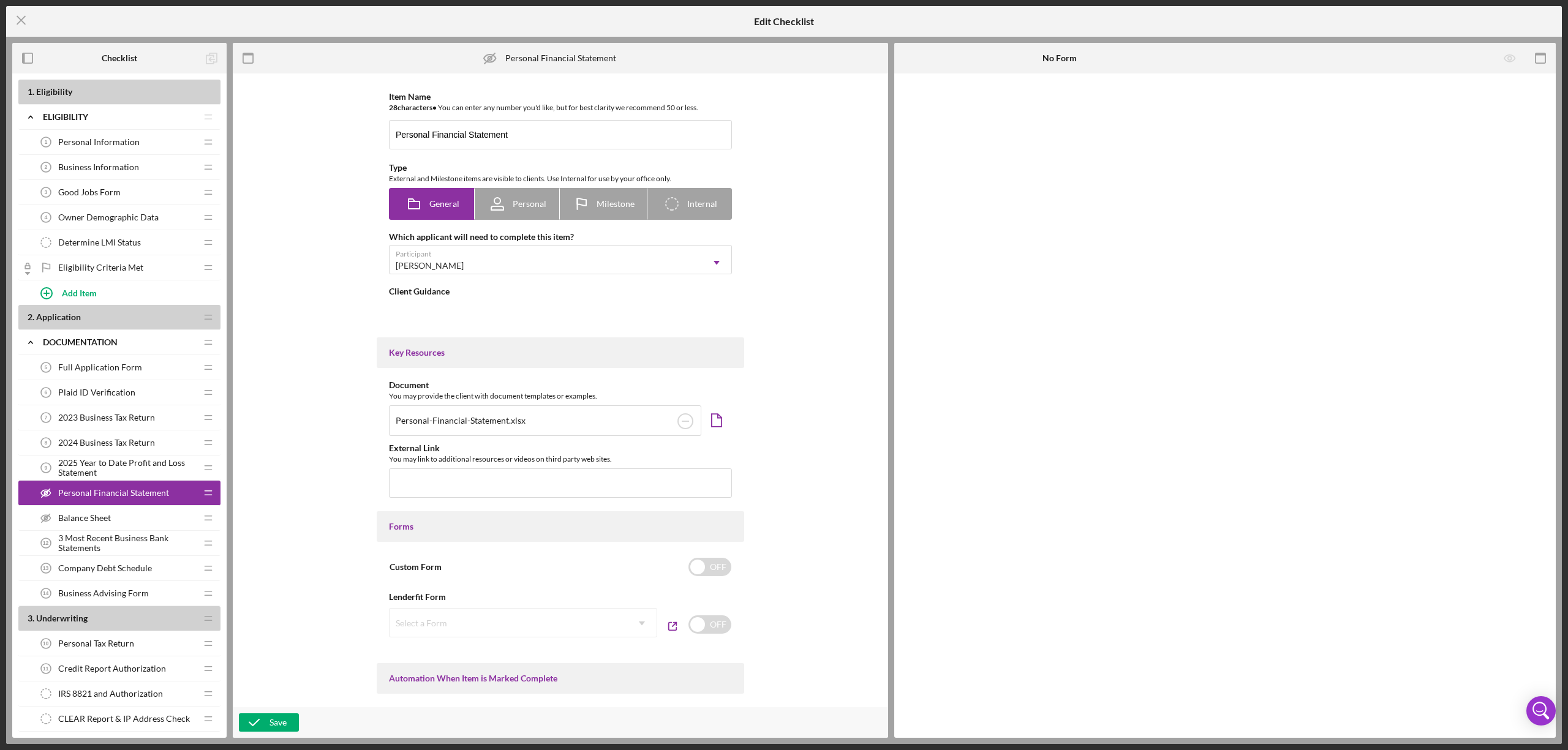
type textarea "<div>Please upload your personal financial statement here. If you would like a …"
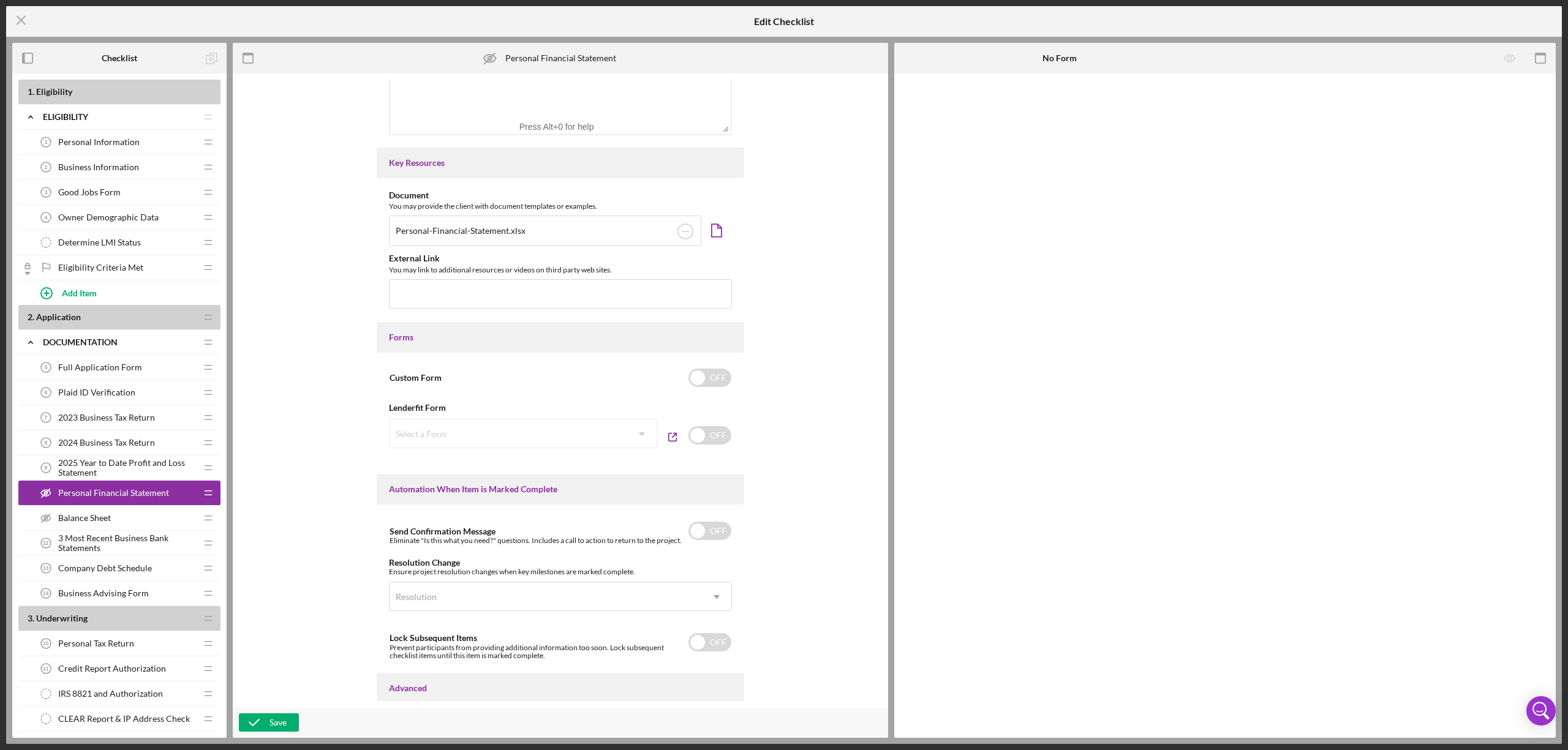
scroll to position [505, 0]
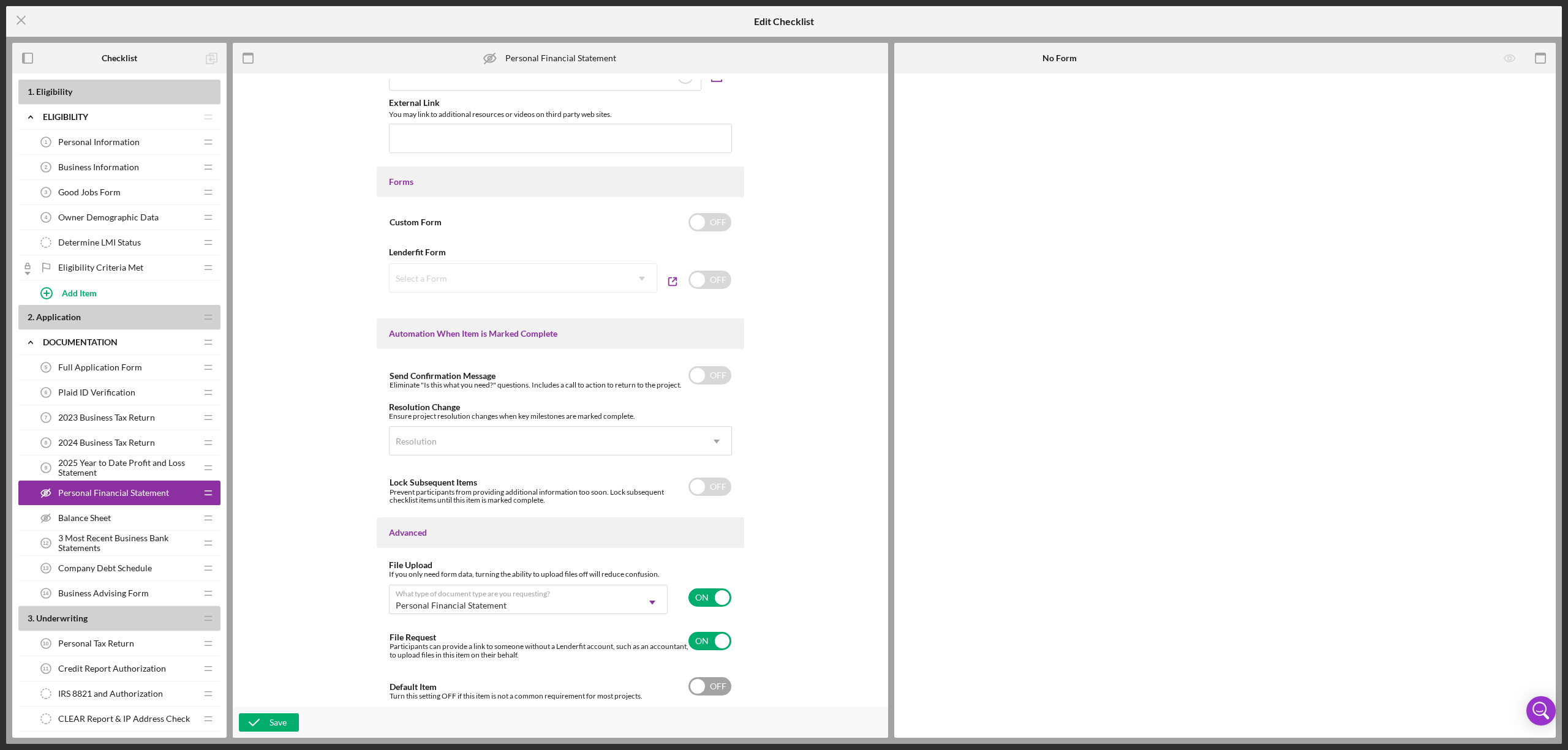
click at [699, 456] on input "checkbox" at bounding box center [710, 686] width 43 height 18
checkbox input "true"
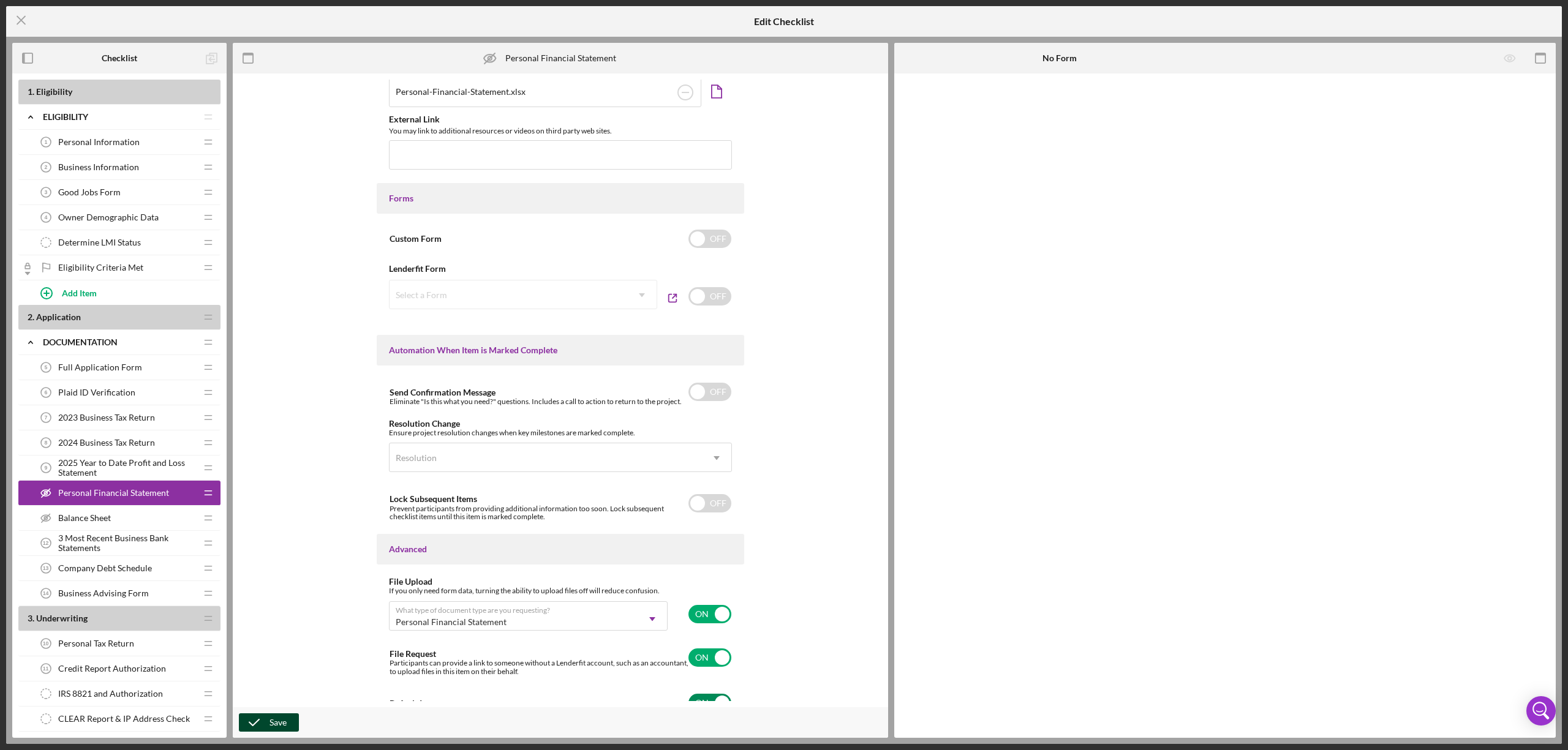
click at [256, 456] on icon "button" at bounding box center [255, 723] width 31 height 31
click at [265, 456] on icon "button" at bounding box center [255, 723] width 31 height 31
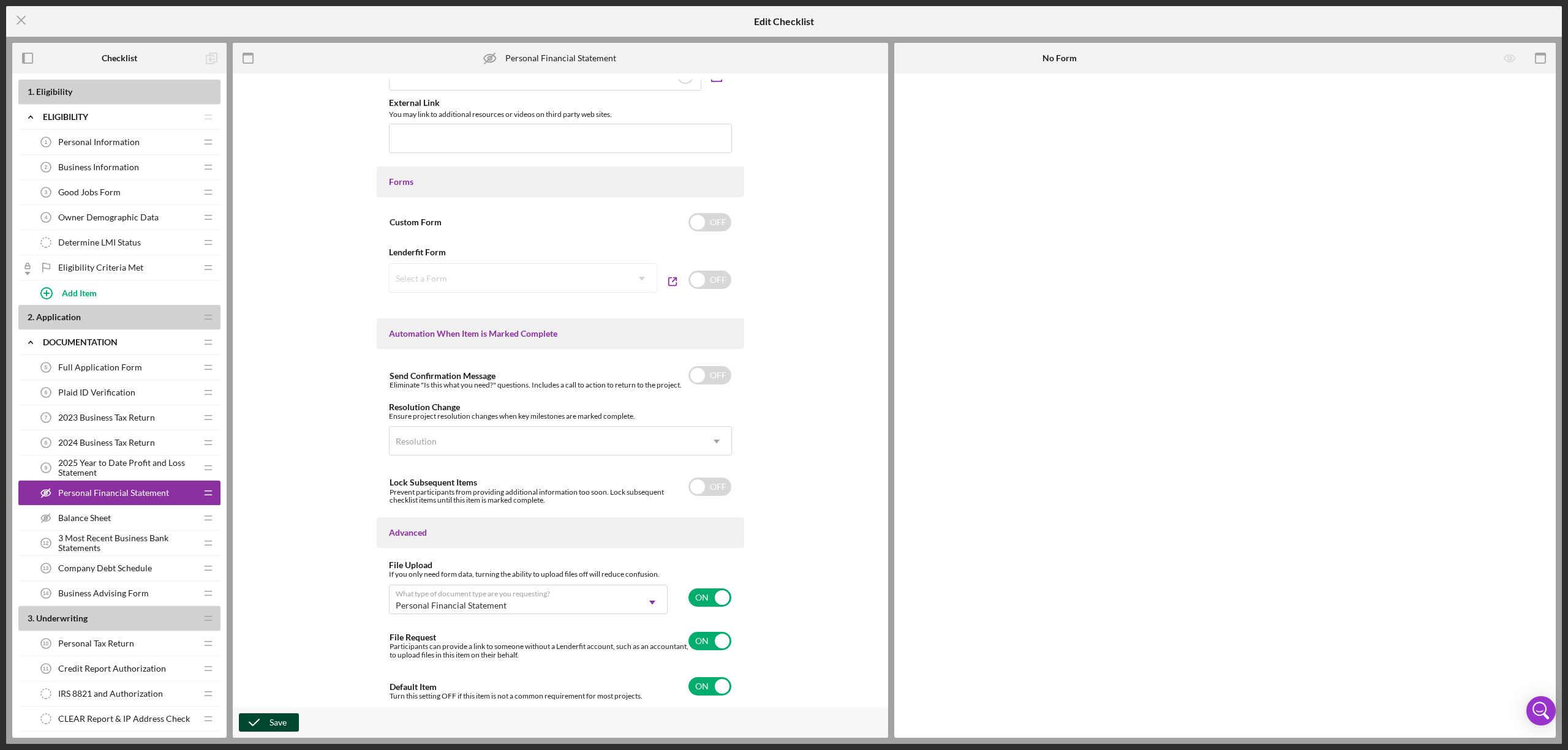
scroll to position [0, 0]
click at [128, 456] on div "Balance Sheet Balance Sheet" at bounding box center [114, 519] width 162 height 25
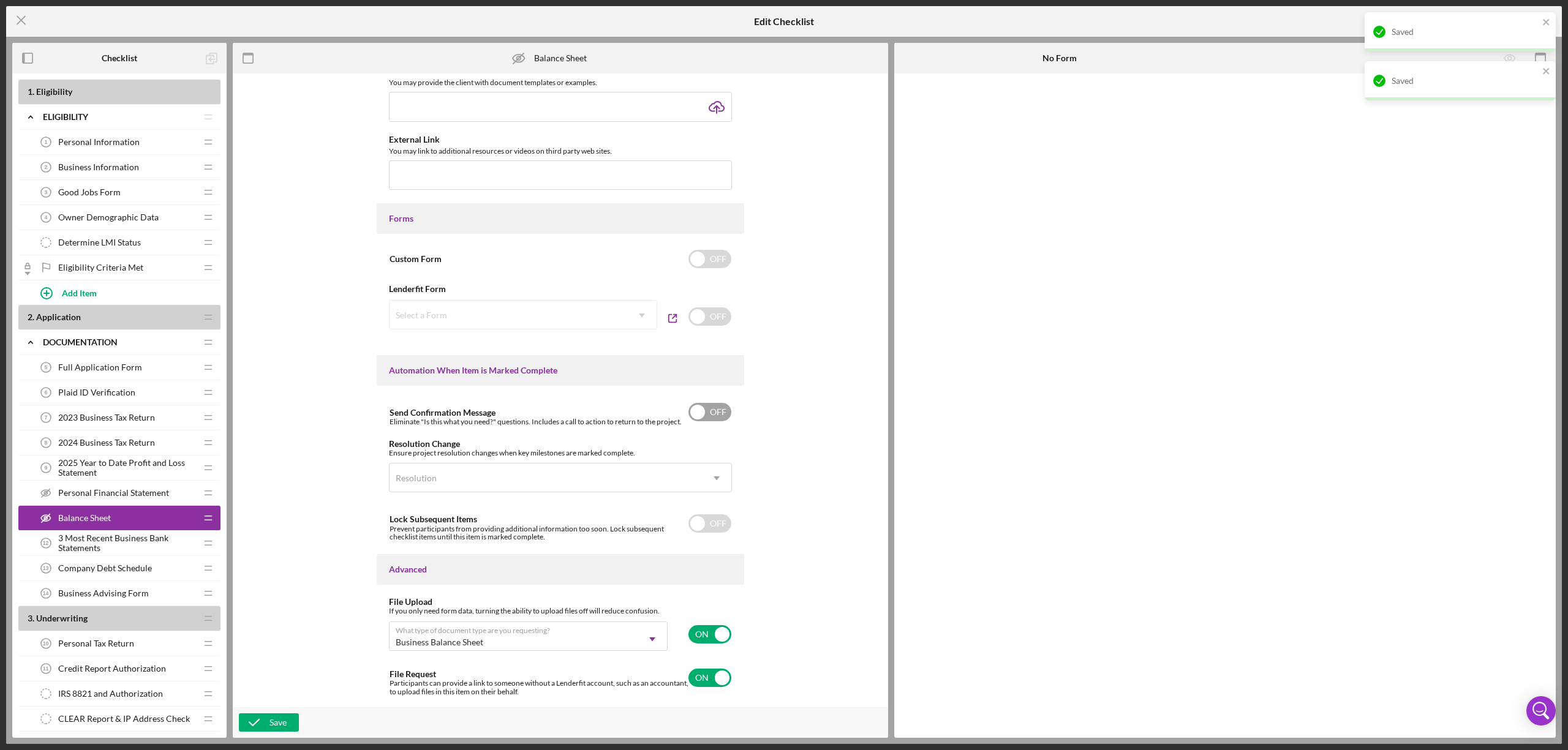
scroll to position [528, 0]
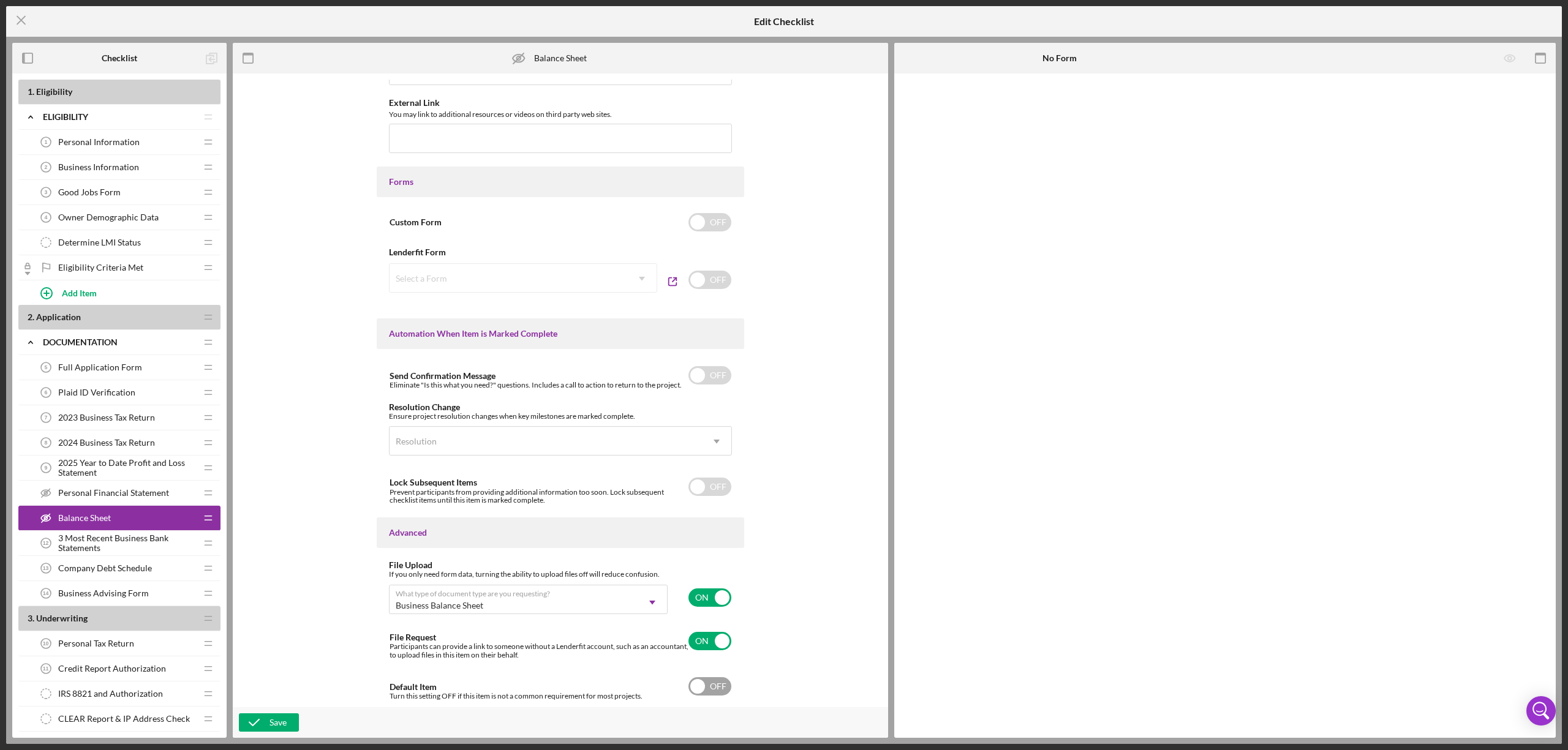
click at [695, 456] on input "checkbox" at bounding box center [710, 686] width 43 height 18
checkbox input "true"
click at [282, 456] on div "Save" at bounding box center [279, 722] width 17 height 18
click at [123, 456] on span "Personal Financial Statement" at bounding box center [113, 493] width 110 height 10
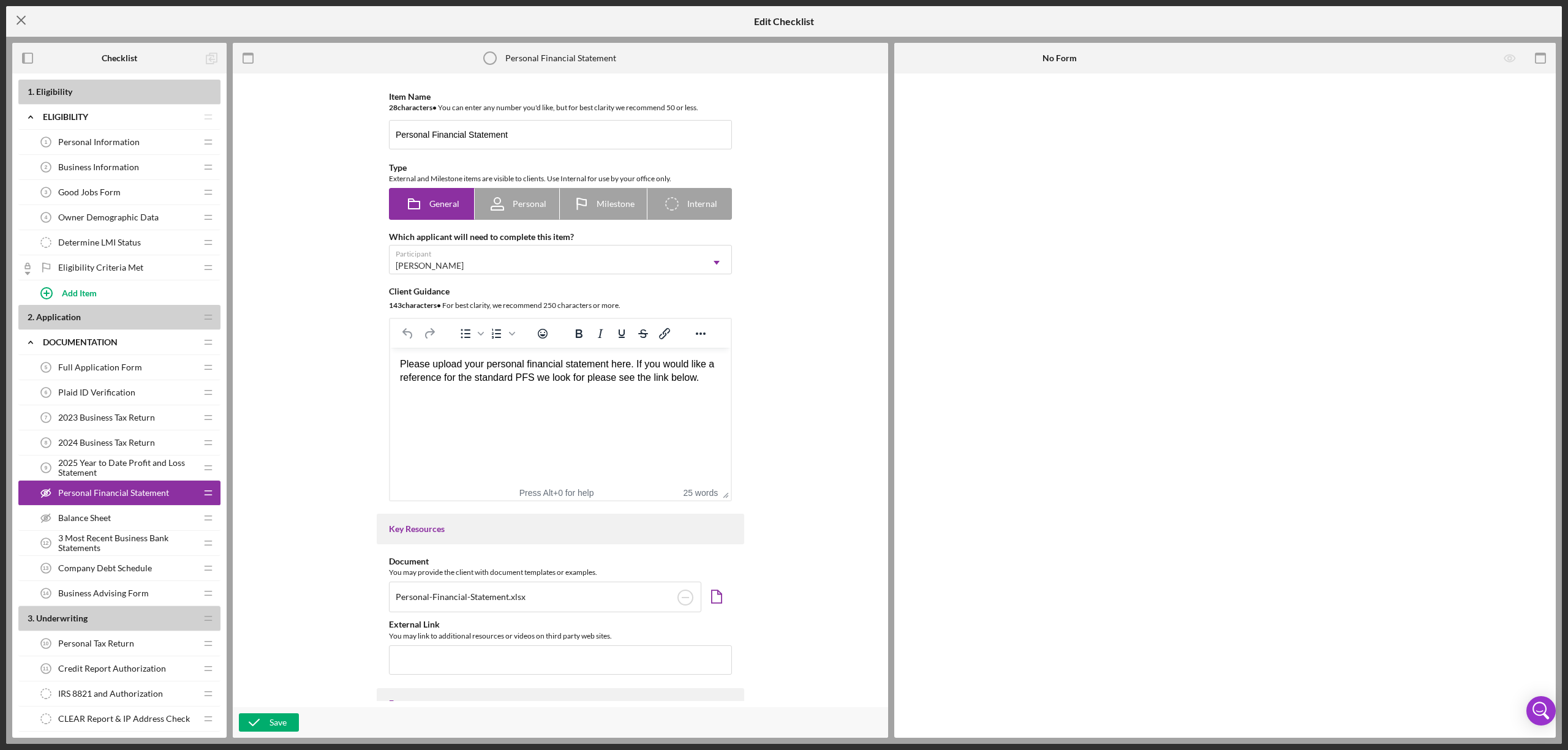
click at [13, 15] on icon "Icon/Menu Close" at bounding box center [21, 20] width 31 height 31
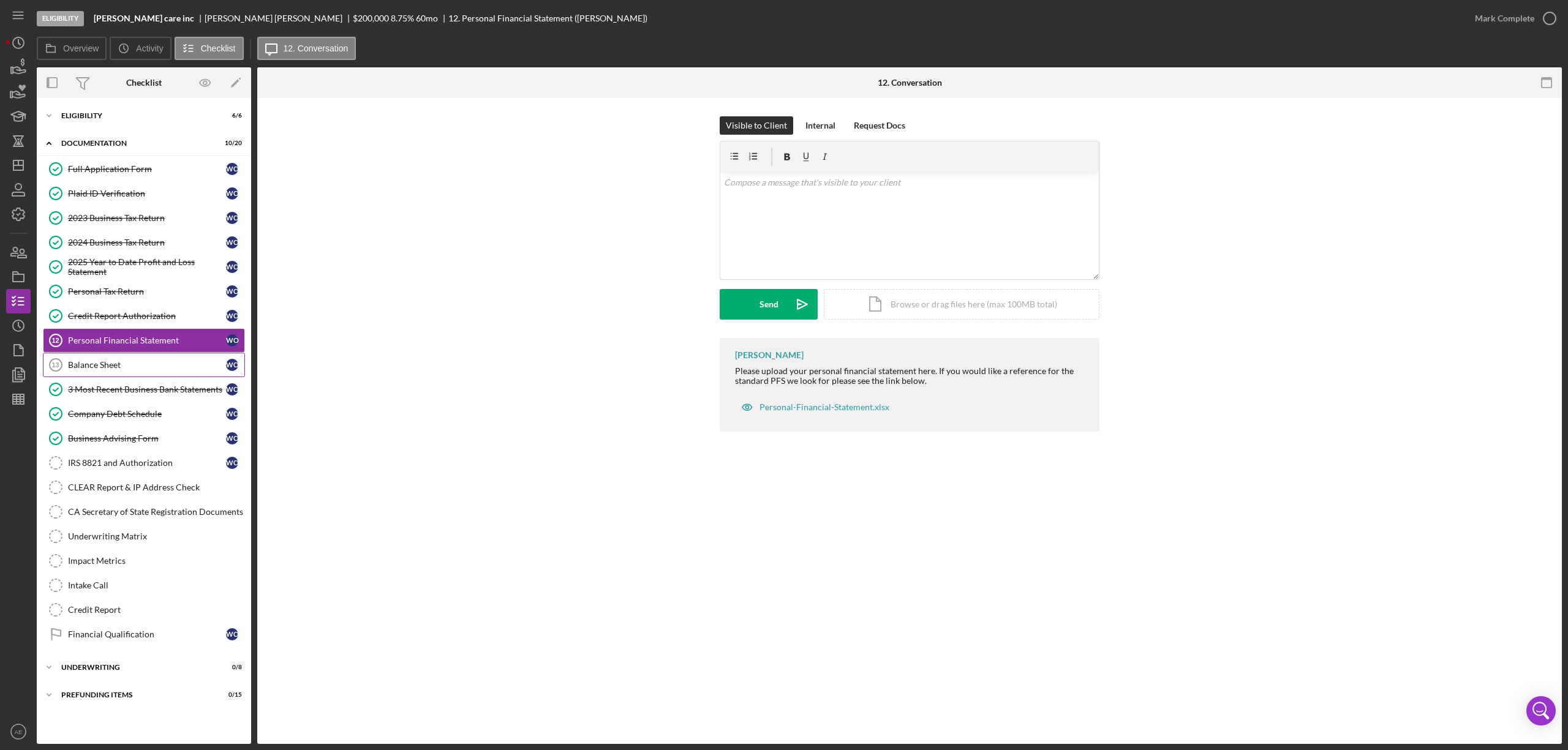
click at [159, 370] on div "Balance Sheet" at bounding box center [147, 365] width 159 height 10
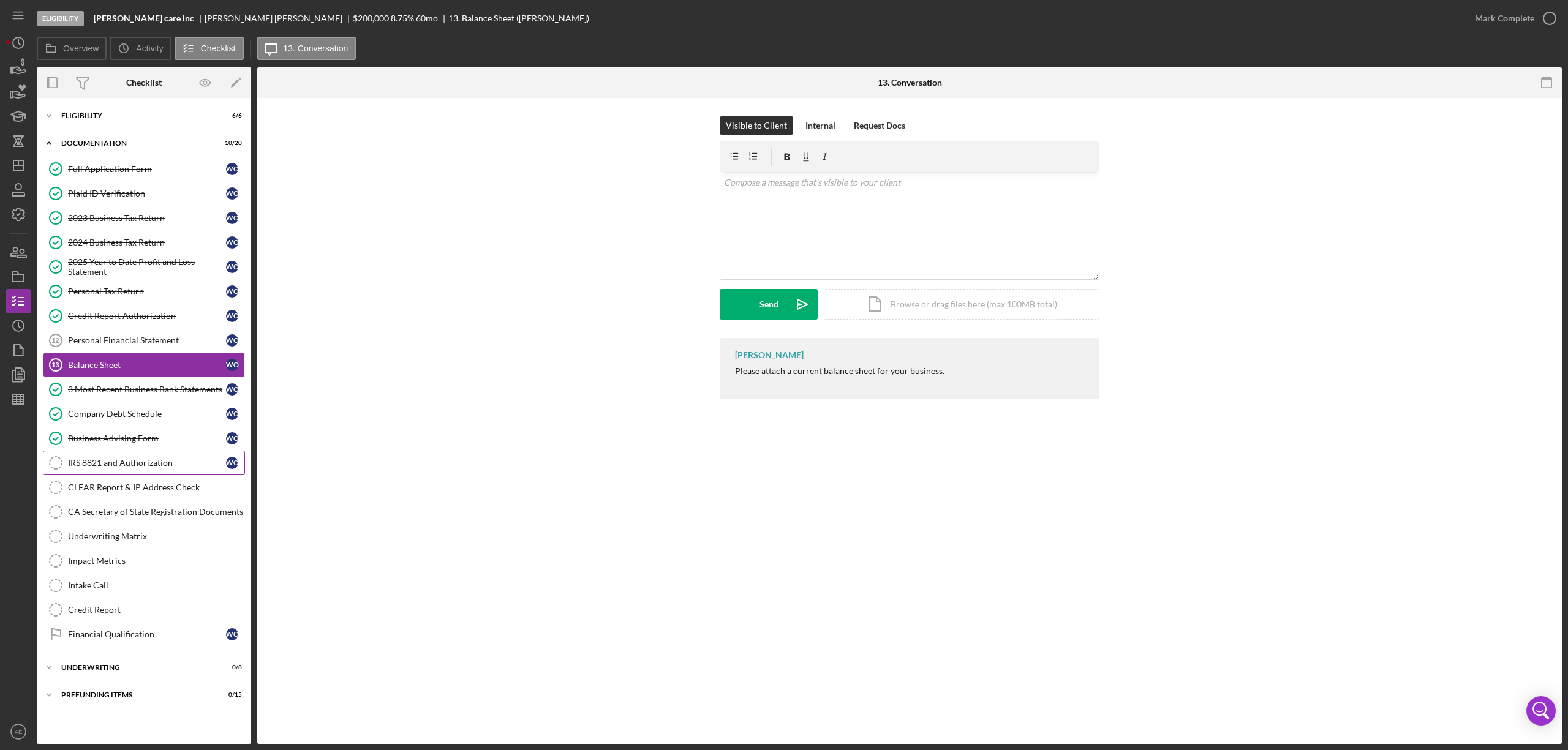
click at [152, 456] on div "IRS 8821 and Authorization" at bounding box center [147, 463] width 159 height 10
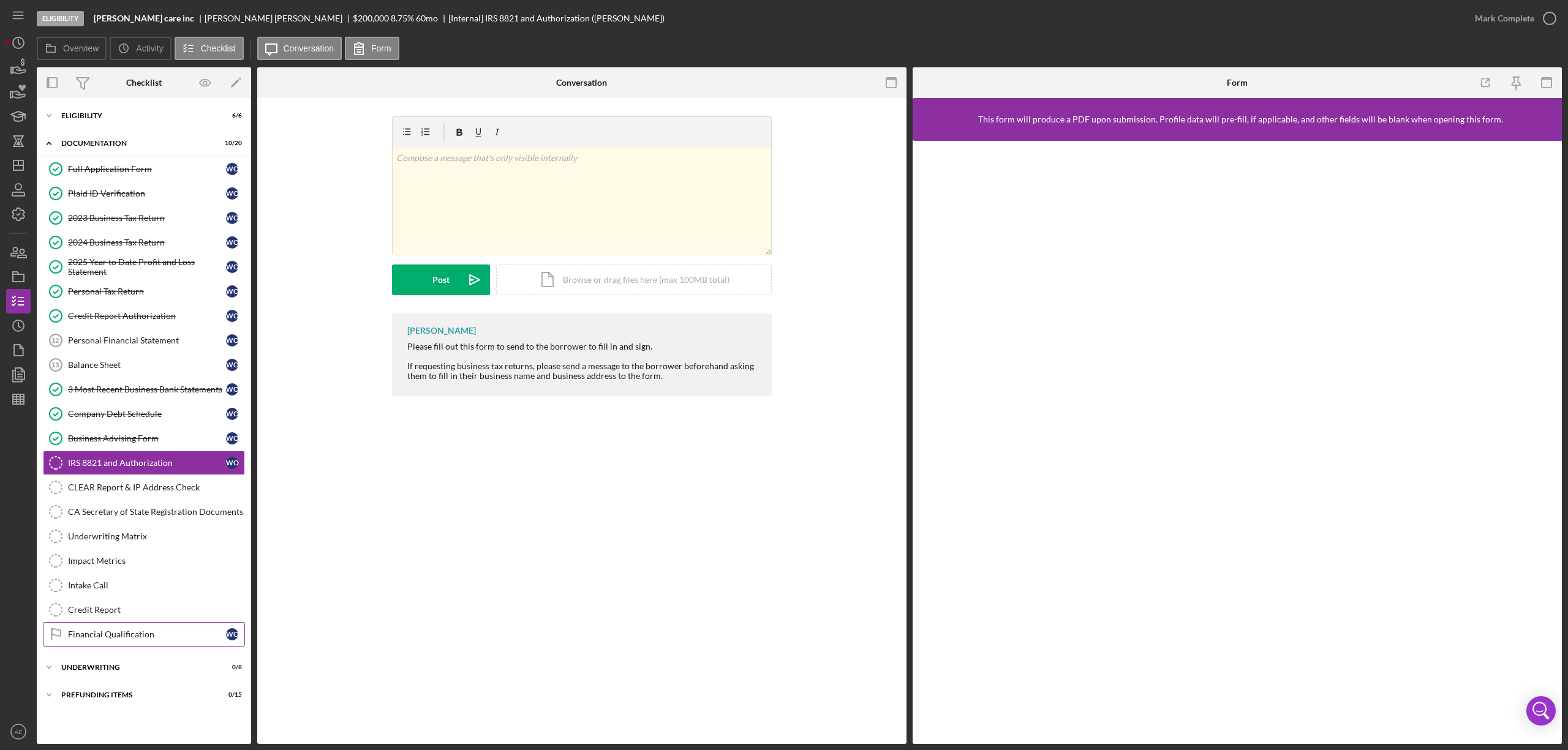
click at [147, 456] on div "Financial Qualification" at bounding box center [147, 635] width 159 height 10
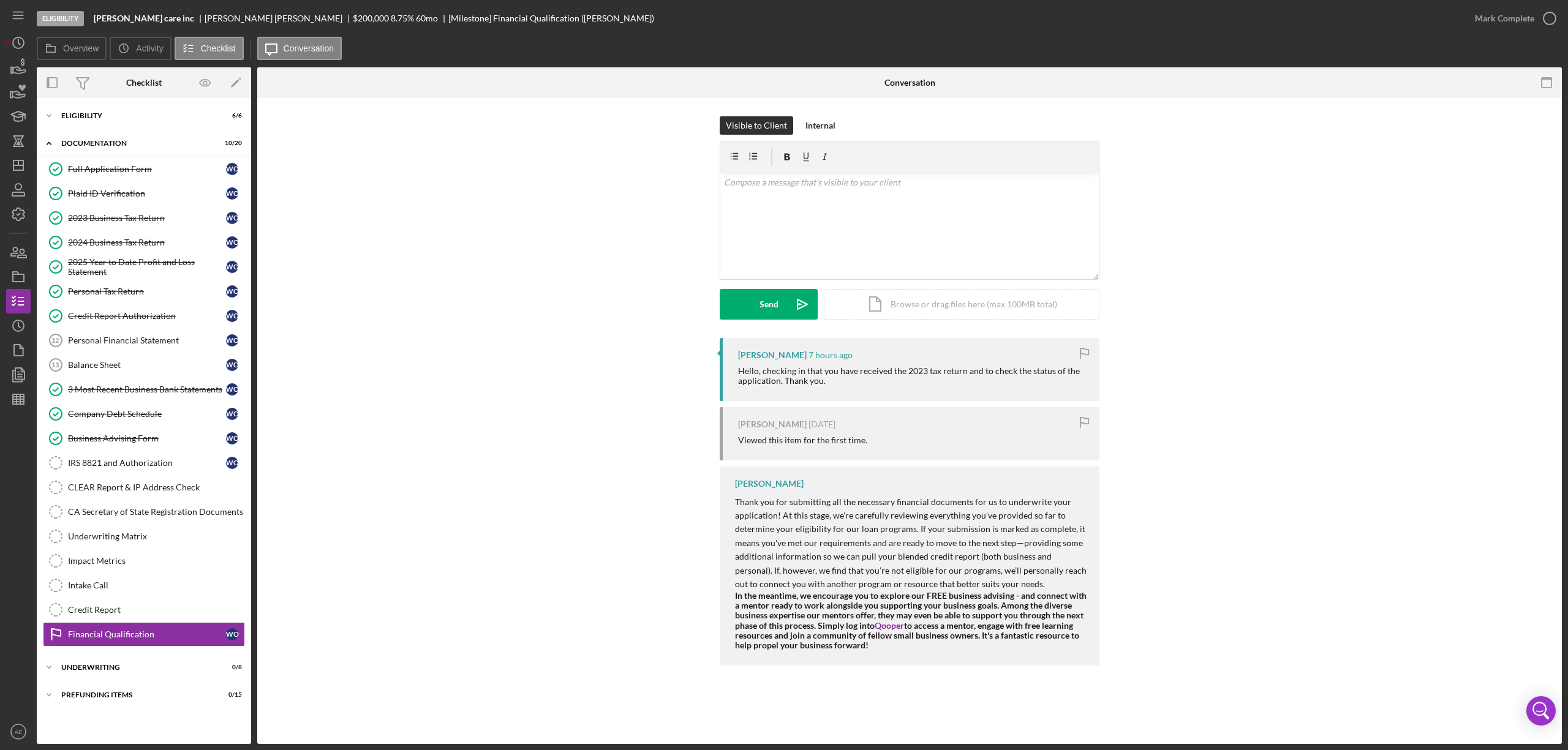
click at [844, 281] on form "v Color teal Color pink Remove color Add row above Add row below Add column bef…" at bounding box center [909, 230] width 380 height 179
click at [840, 248] on div "v Color teal Color pink Remove color Add row above Add row below Add column bef…" at bounding box center [910, 226] width 379 height 108
click at [858, 218] on p "2023 business tax returns were recieved. I" at bounding box center [910, 217] width 372 height 13
click at [895, 211] on p "2023 business tax returns were received. I" at bounding box center [910, 217] width 372 height 13
click at [862, 230] on p "2023 business tax returns were received. I am missing your personal financial s…" at bounding box center [910, 224] width 372 height 28
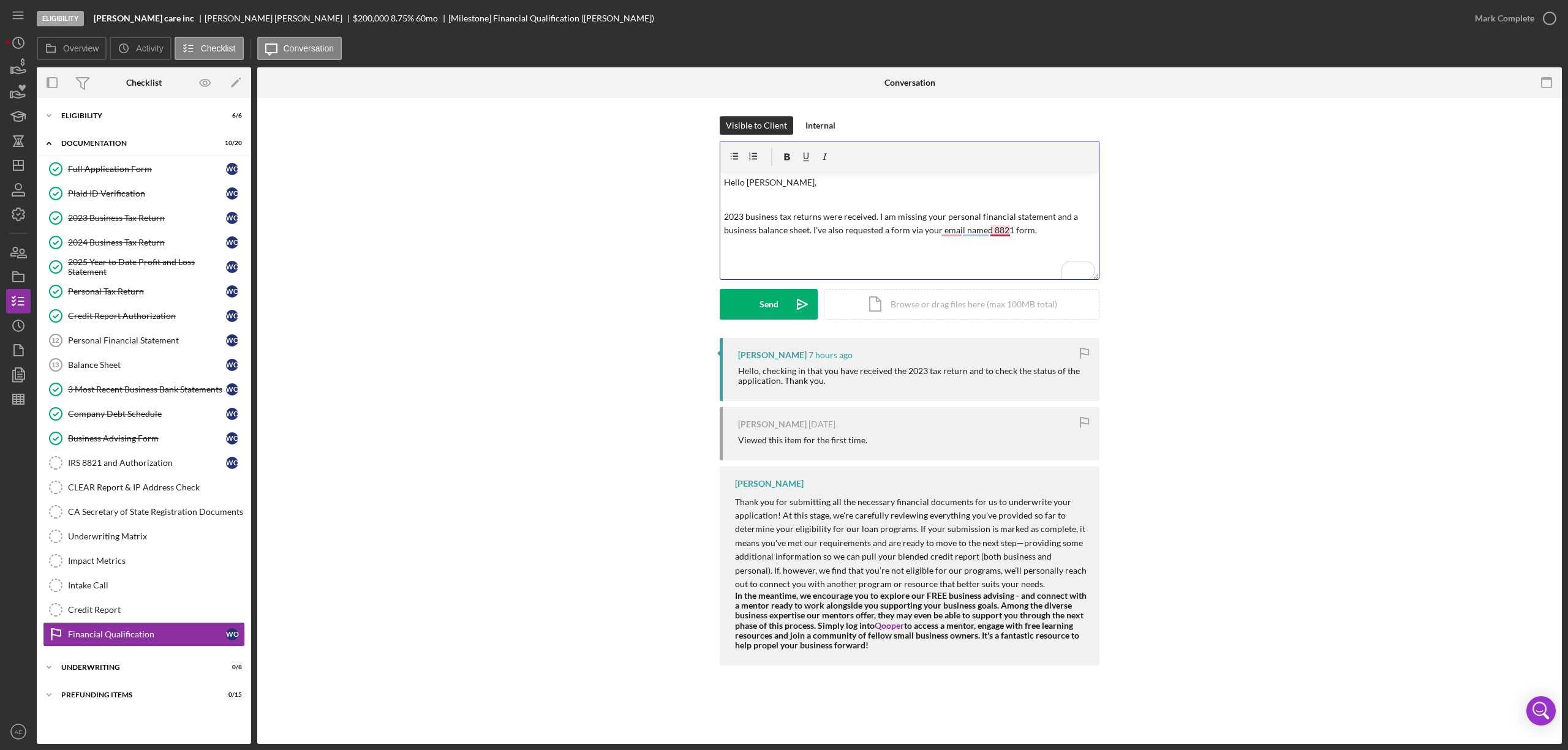
click at [1007, 230] on p "2023 business tax returns were received. I am missing your personal financial s…" at bounding box center [910, 224] width 372 height 28
click at [949, 230] on p "2023 business tax returns were received. I am missing your personal financial s…" at bounding box center [910, 224] width 372 height 28
click at [951, 230] on p "2023 business tax returns were received. I am missing your personal financial s…" at bounding box center [910, 224] width 372 height 28
click at [1045, 113] on div "Visible to Client Internal v Color teal Color pink Remove color Add row above A…" at bounding box center [910, 394] width 1305 height 593
drag, startPoint x: 1060, startPoint y: 238, endPoint x: 716, endPoint y: 186, distance: 347.9
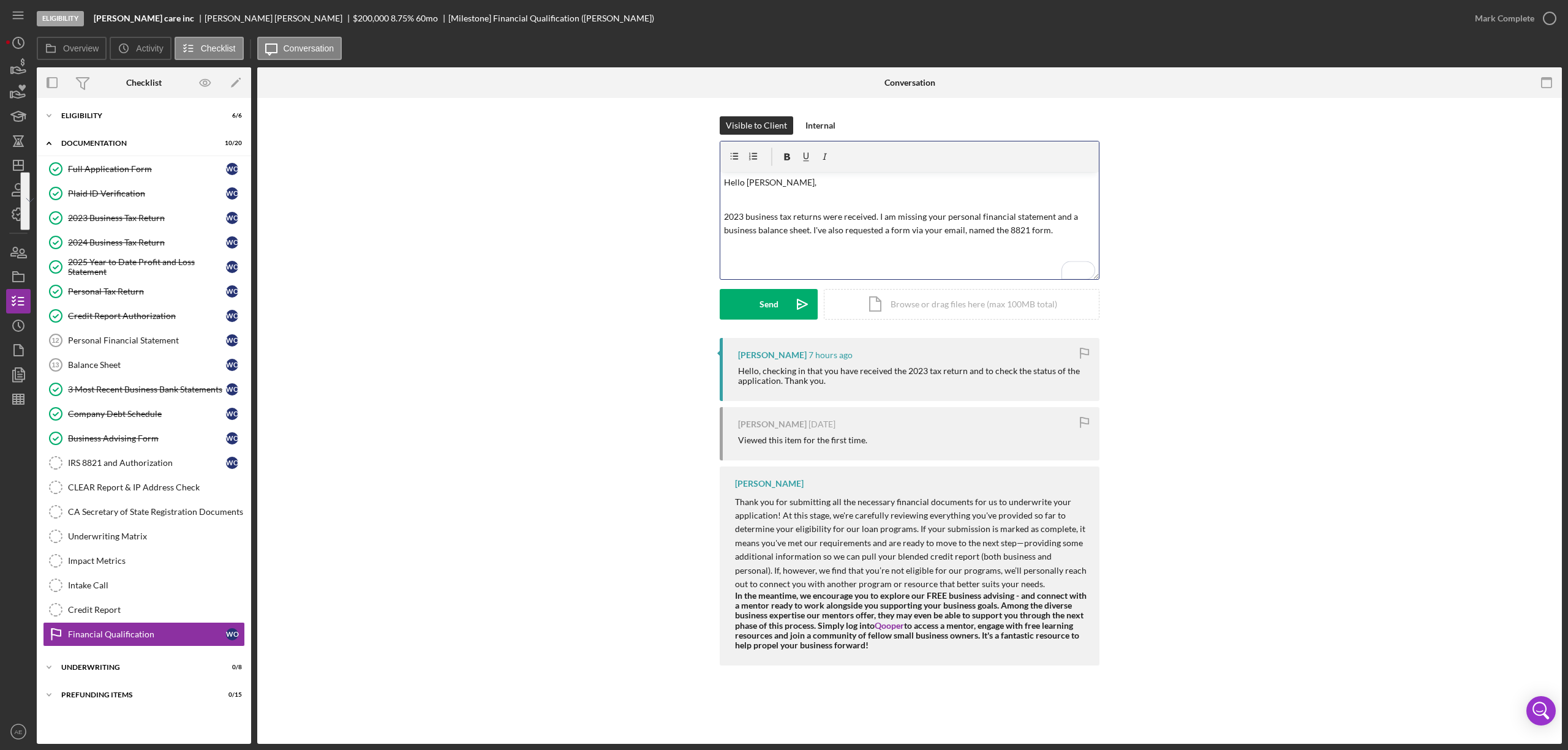
click at [716, 185] on html "Eligibility [PERSON_NAME] care inc [PERSON_NAME] $200,000 $40,000 8.75 % 60 mo …" at bounding box center [784, 375] width 1568 height 750
click at [133, 250] on link "2024 Business Tax Return 2024 Business Tax Return W O" at bounding box center [144, 243] width 202 height 25
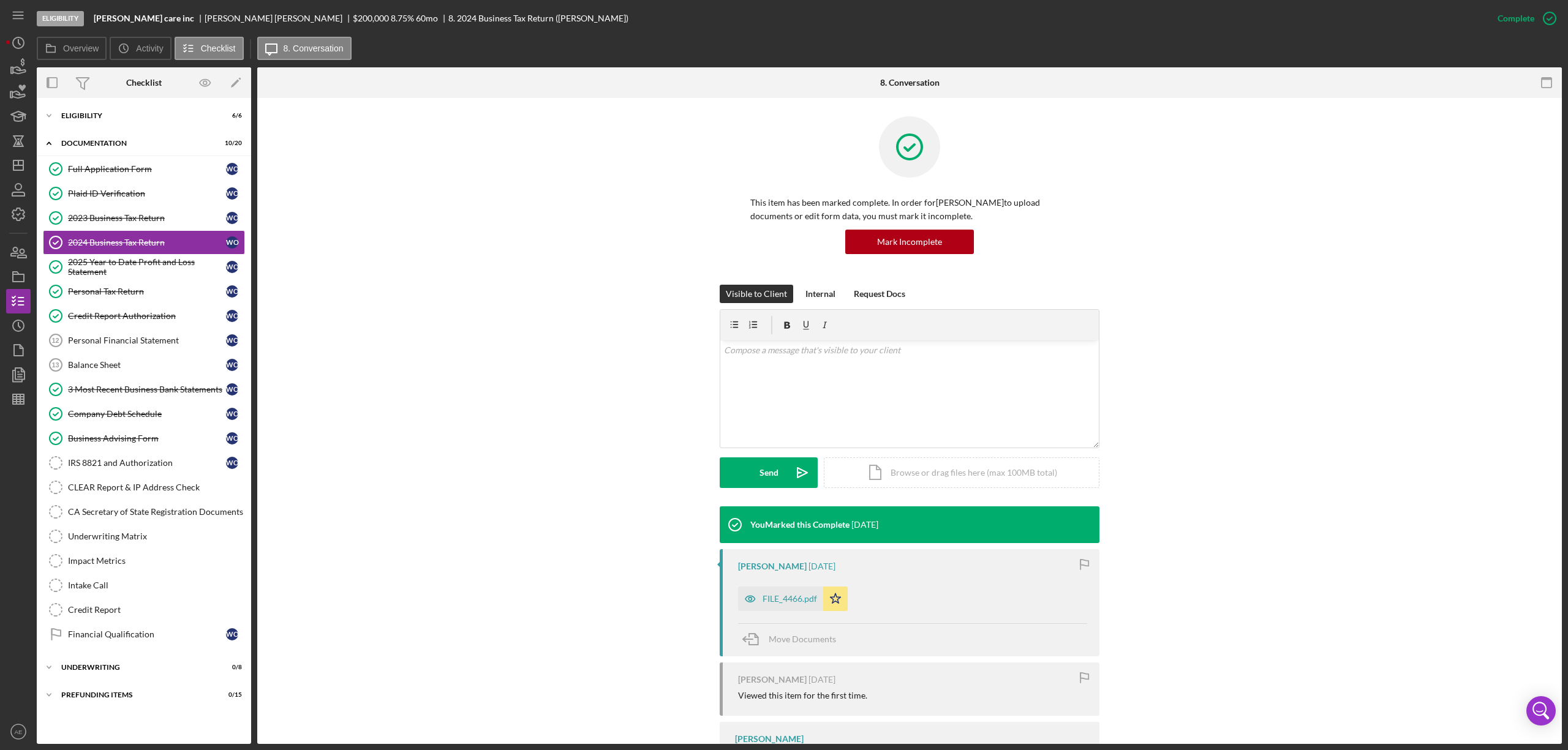
scroll to position [63, 0]
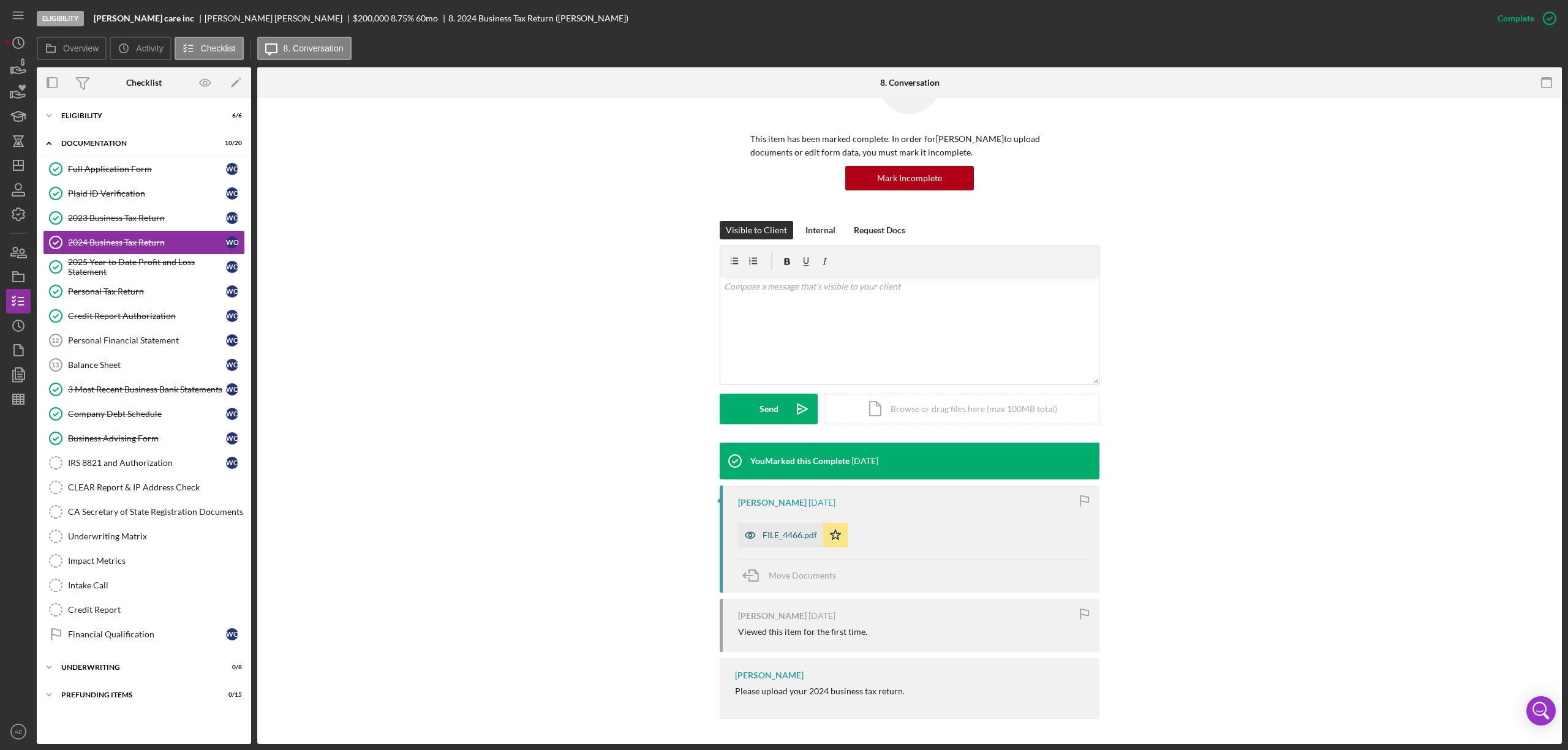
click at [742, 538] on icon "button" at bounding box center [750, 536] width 25 height 25
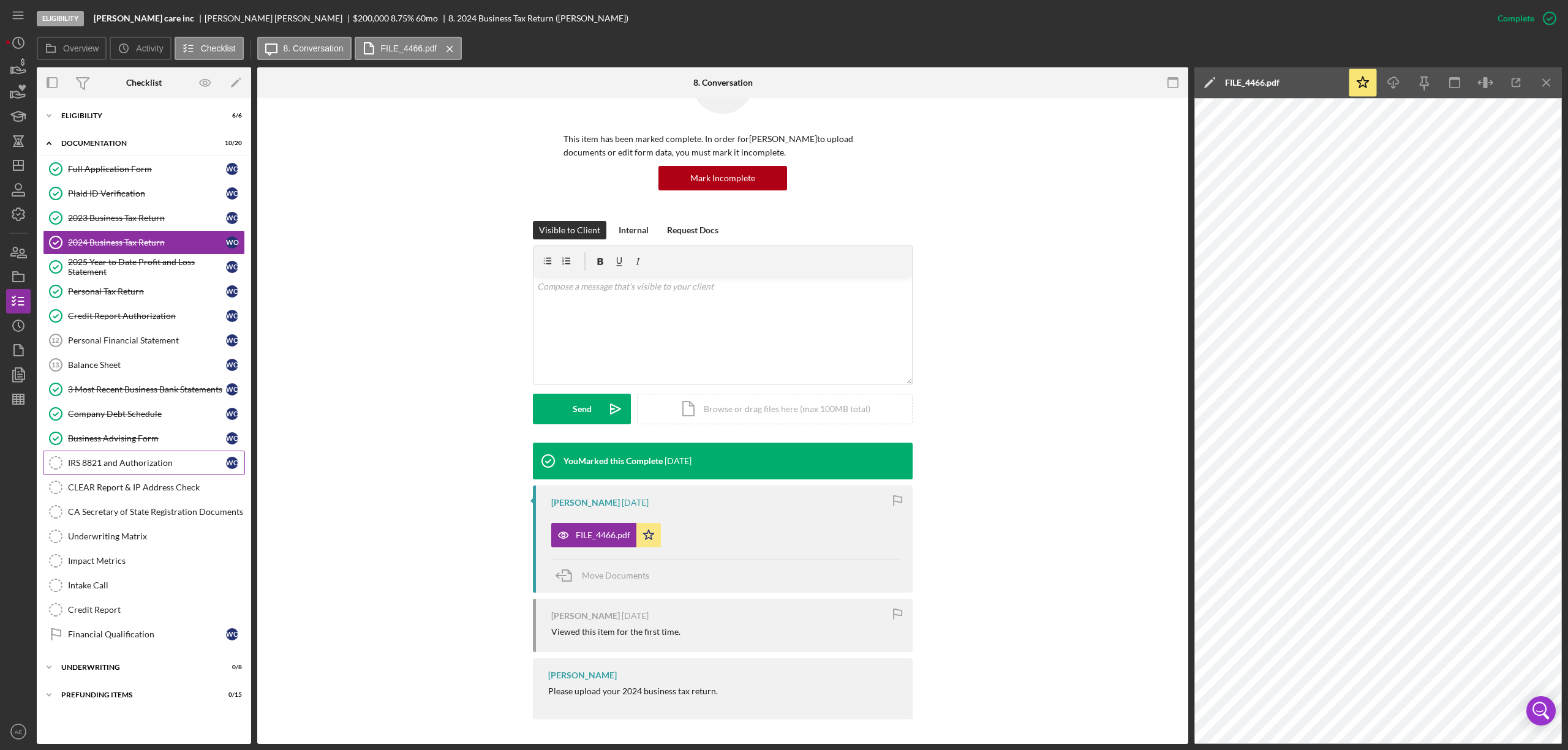
click at [144, 464] on div "IRS 8821 and Authorization" at bounding box center [147, 463] width 159 height 10
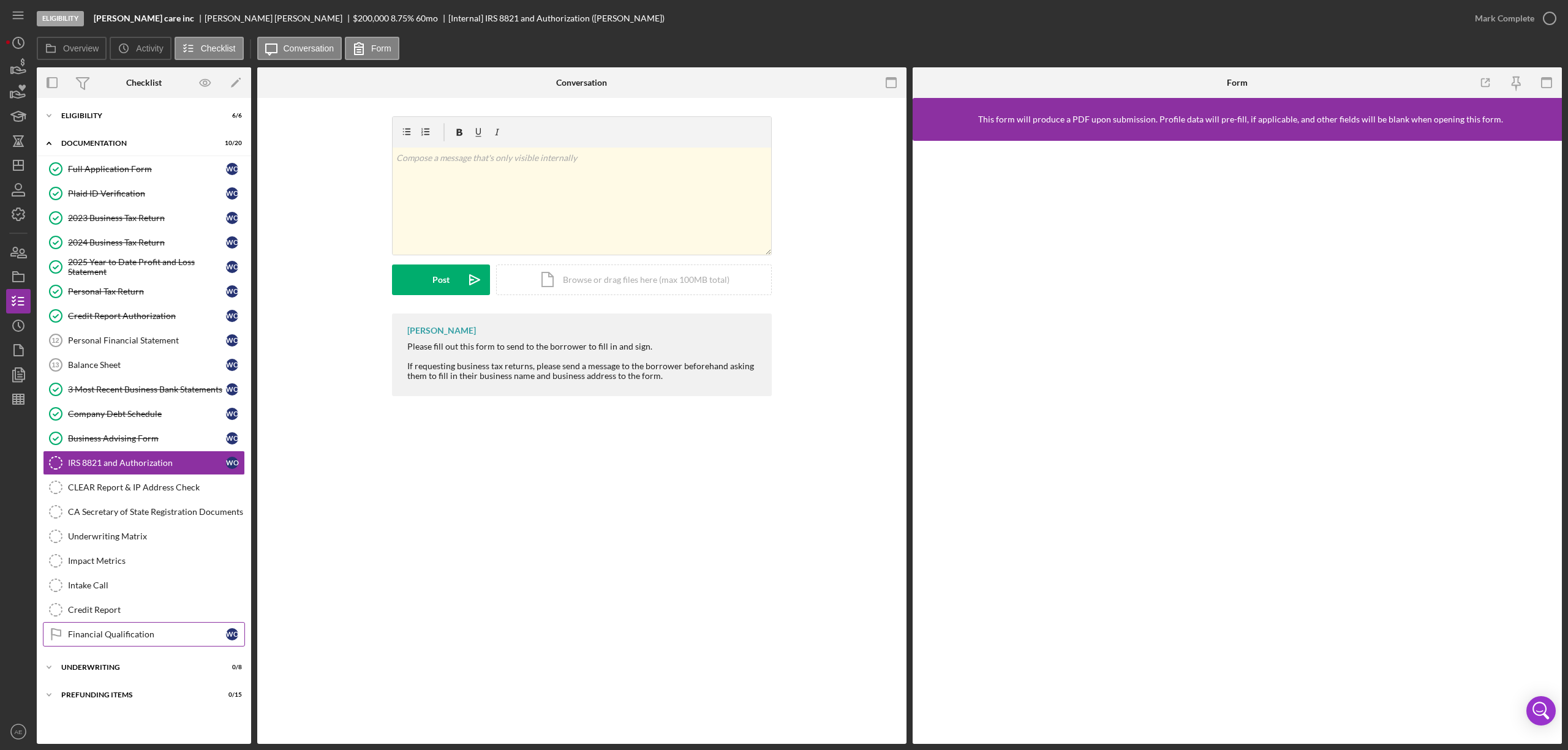
click at [139, 646] on link "Financial Qualification Financial Qualification W O" at bounding box center [144, 635] width 202 height 25
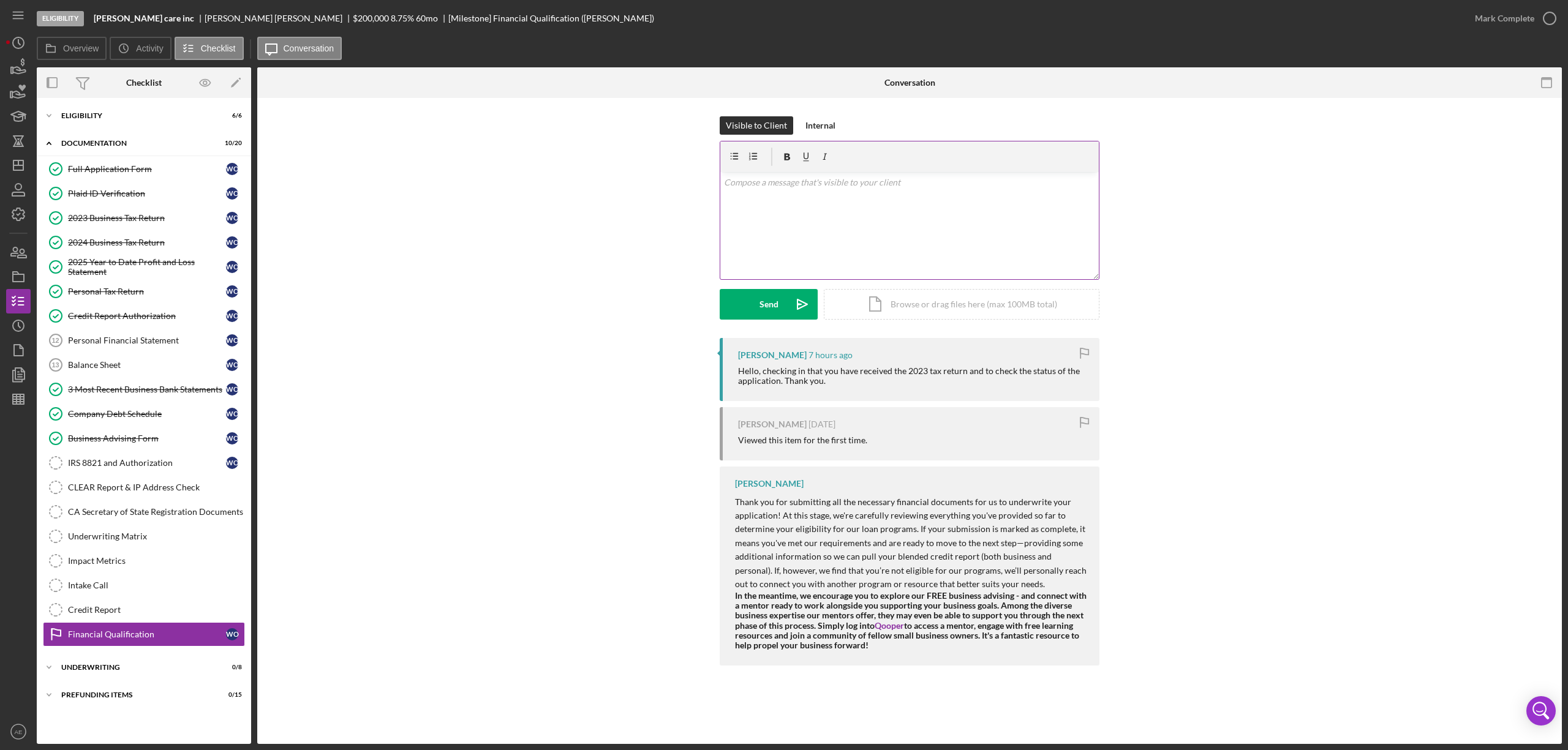
click at [915, 237] on div "v Color teal Color pink Remove color Add row above Add row below Add column bef…" at bounding box center [910, 226] width 379 height 108
paste div "To enrich screen reader interactions, please activate Accessibility in Grammarl…"
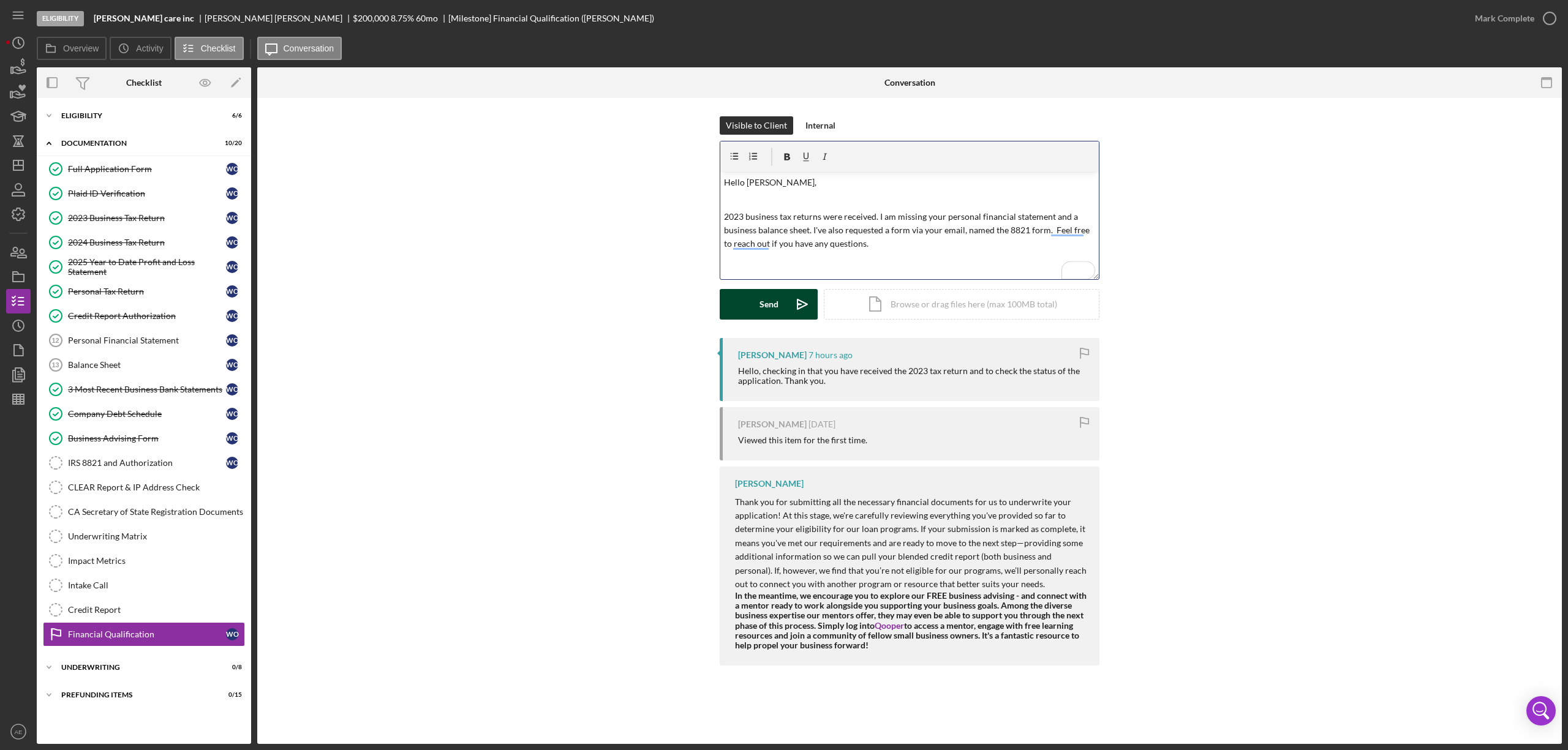
click at [767, 313] on div "Send" at bounding box center [770, 304] width 19 height 31
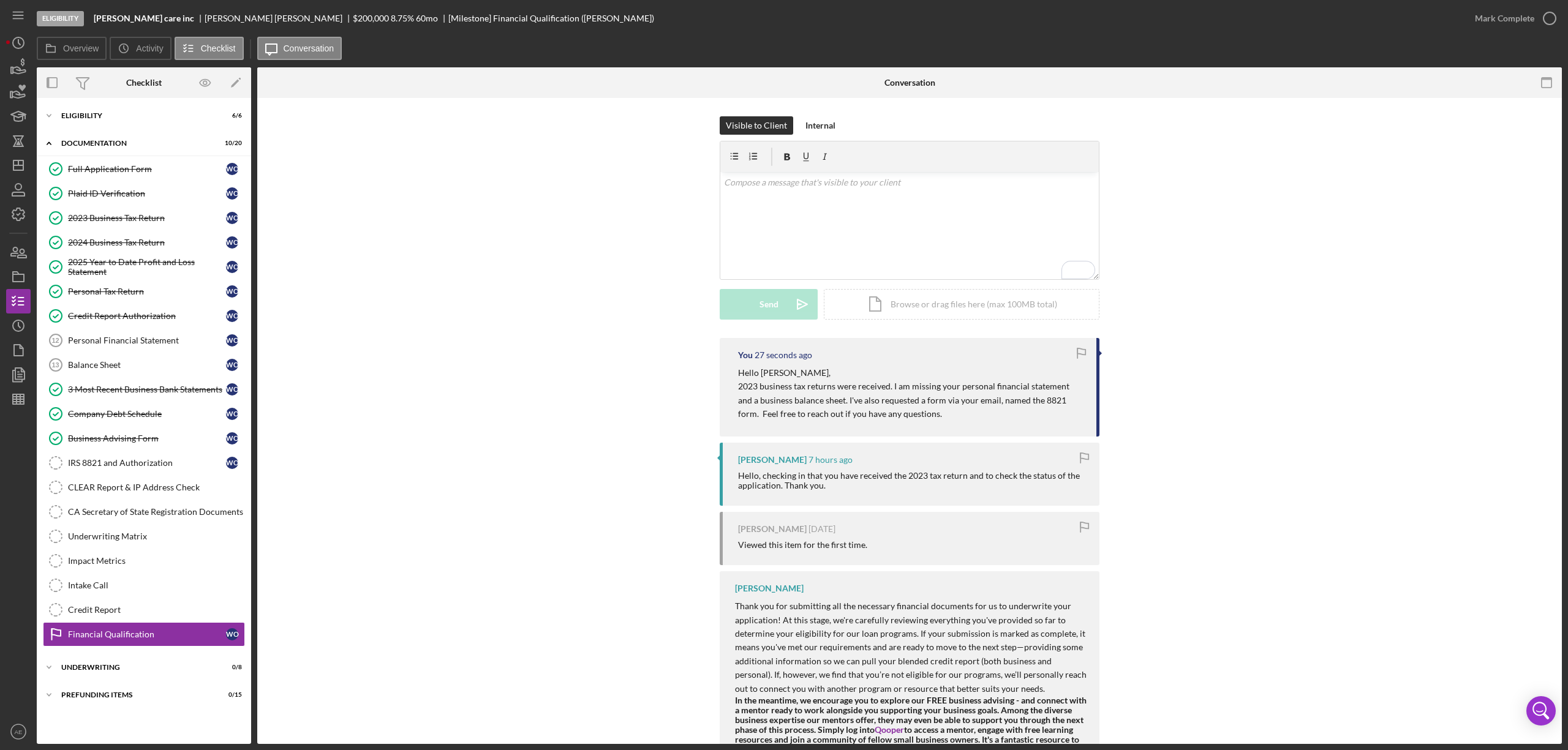
click at [97, 99] on div "Icon/Expander Eligibility 6 / 6 Icon/Expander Documentation 10 / 20 Full Applic…" at bounding box center [143, 421] width 214 height 646
click at [93, 110] on div "Icon/Expander Eligibility 6 / 6" at bounding box center [143, 116] width 214 height 25
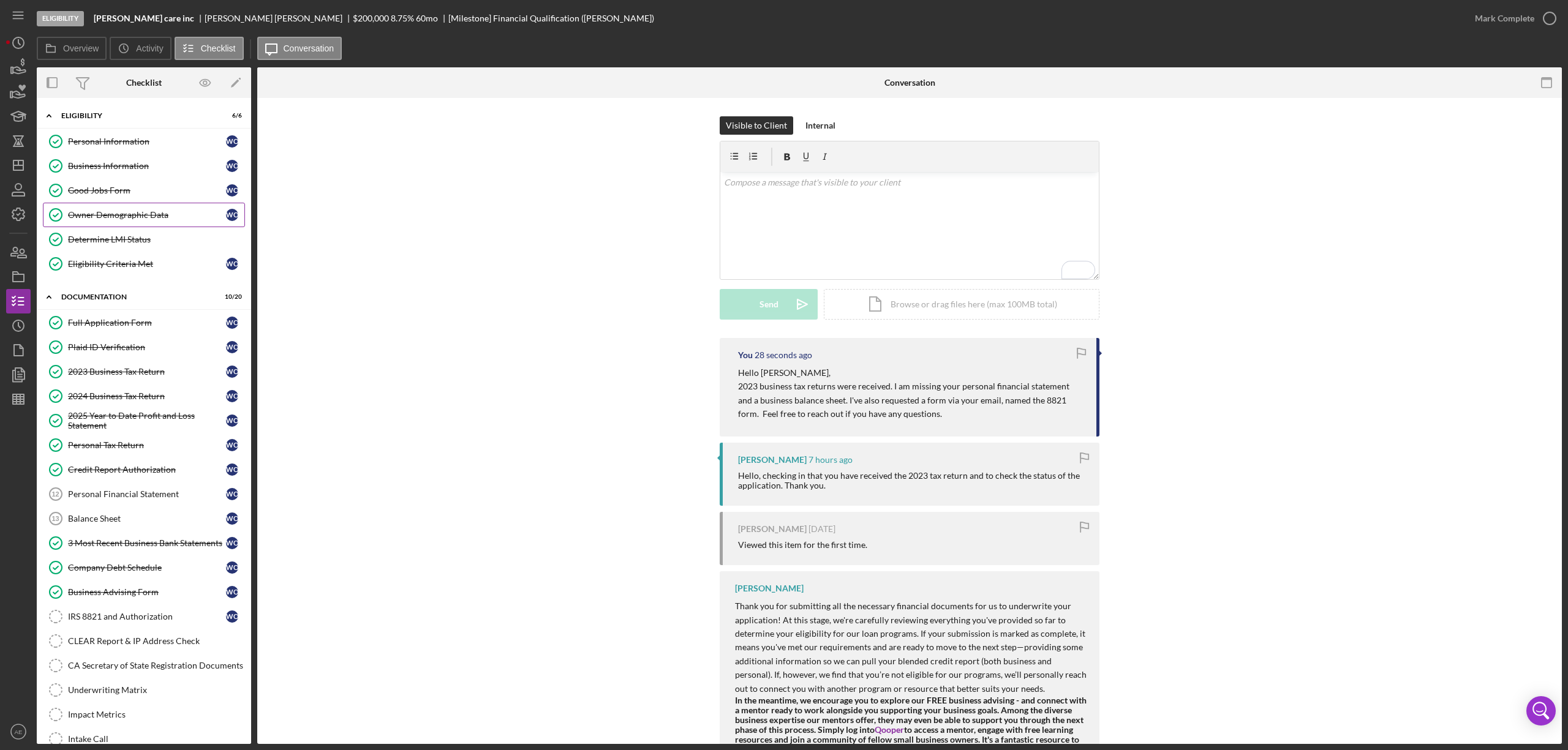
click at [135, 219] on div "Owner Demographic Data" at bounding box center [147, 215] width 159 height 10
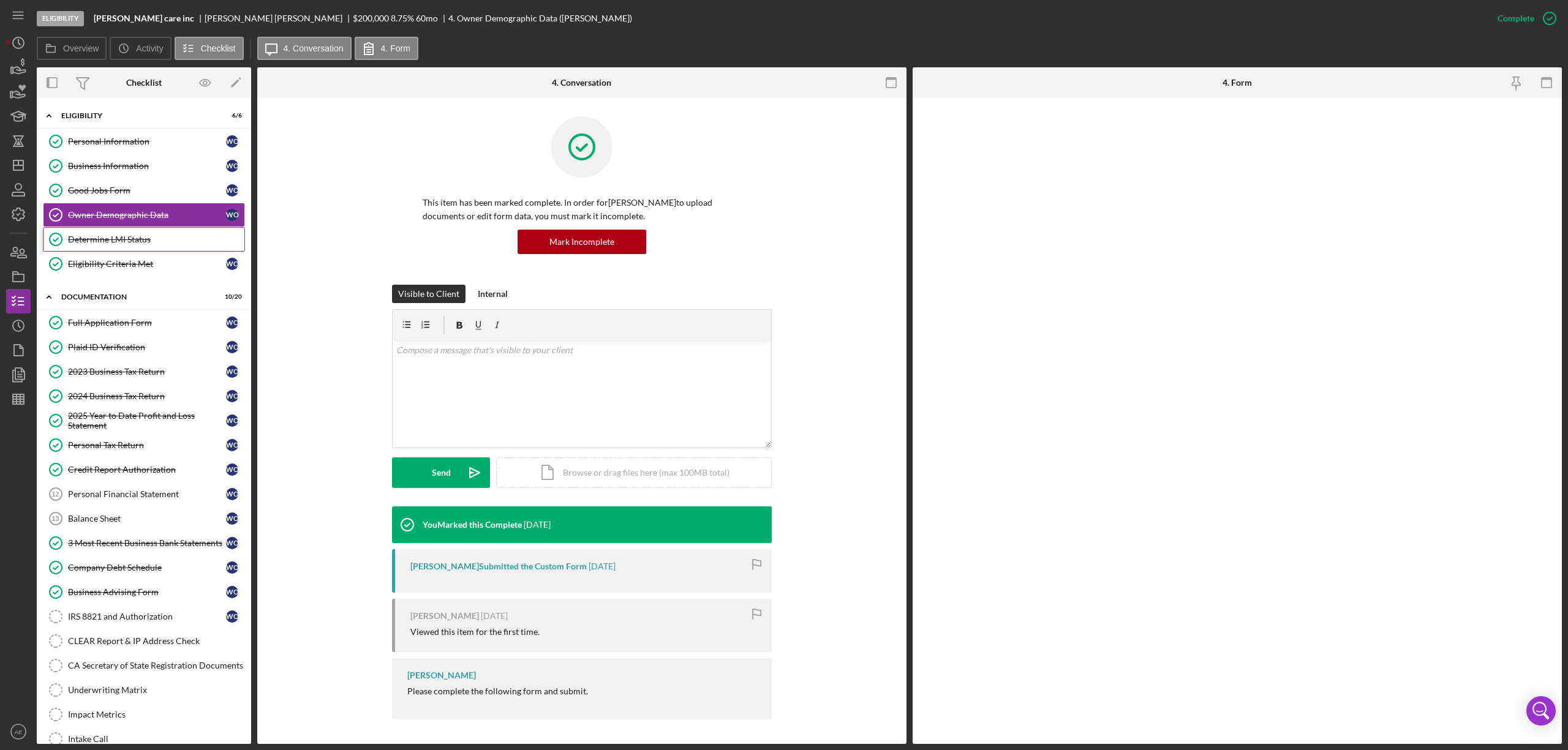
click at [134, 240] on div "Determine LMI Status" at bounding box center [157, 239] width 177 height 10
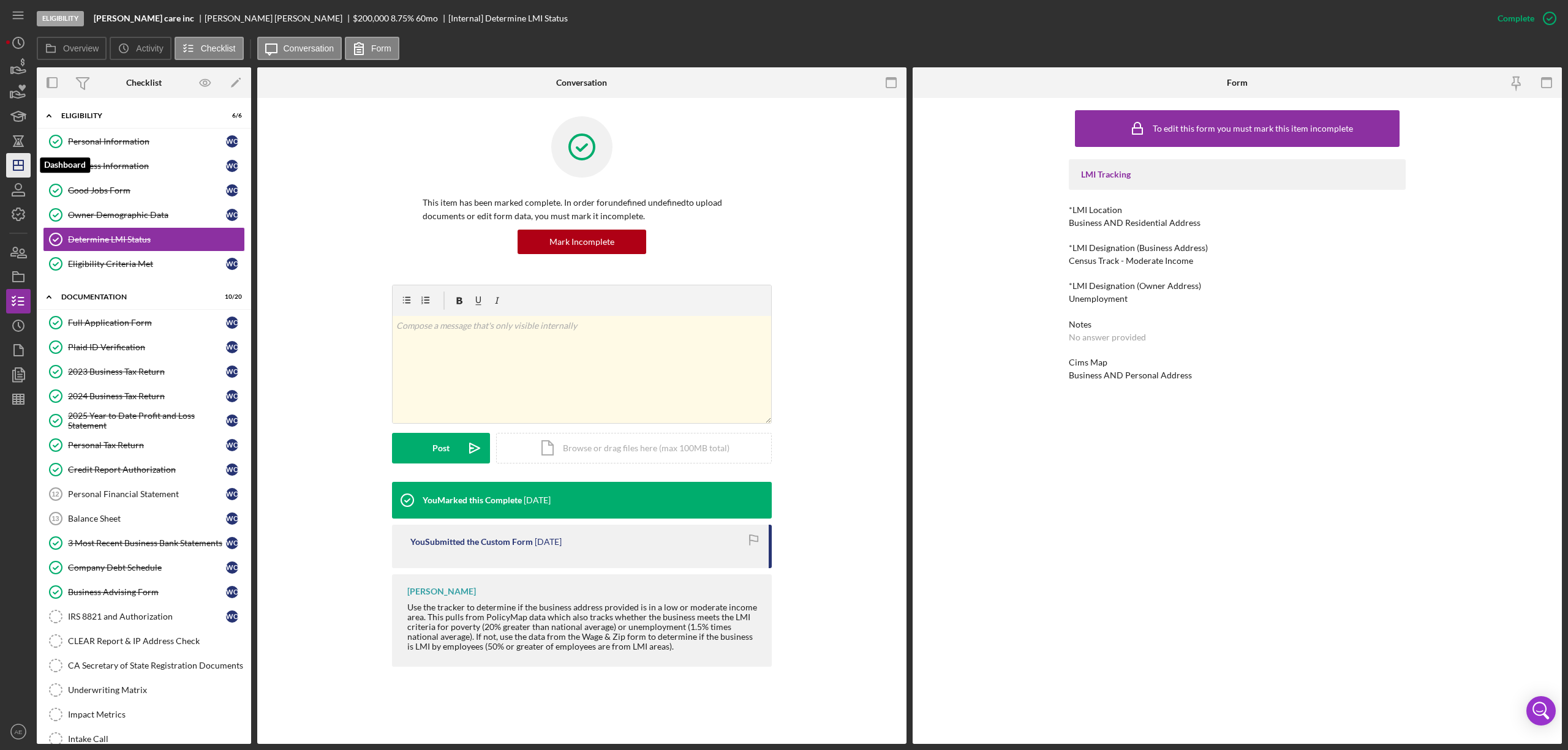
click at [18, 165] on line "button" at bounding box center [18, 162] width 0 height 5
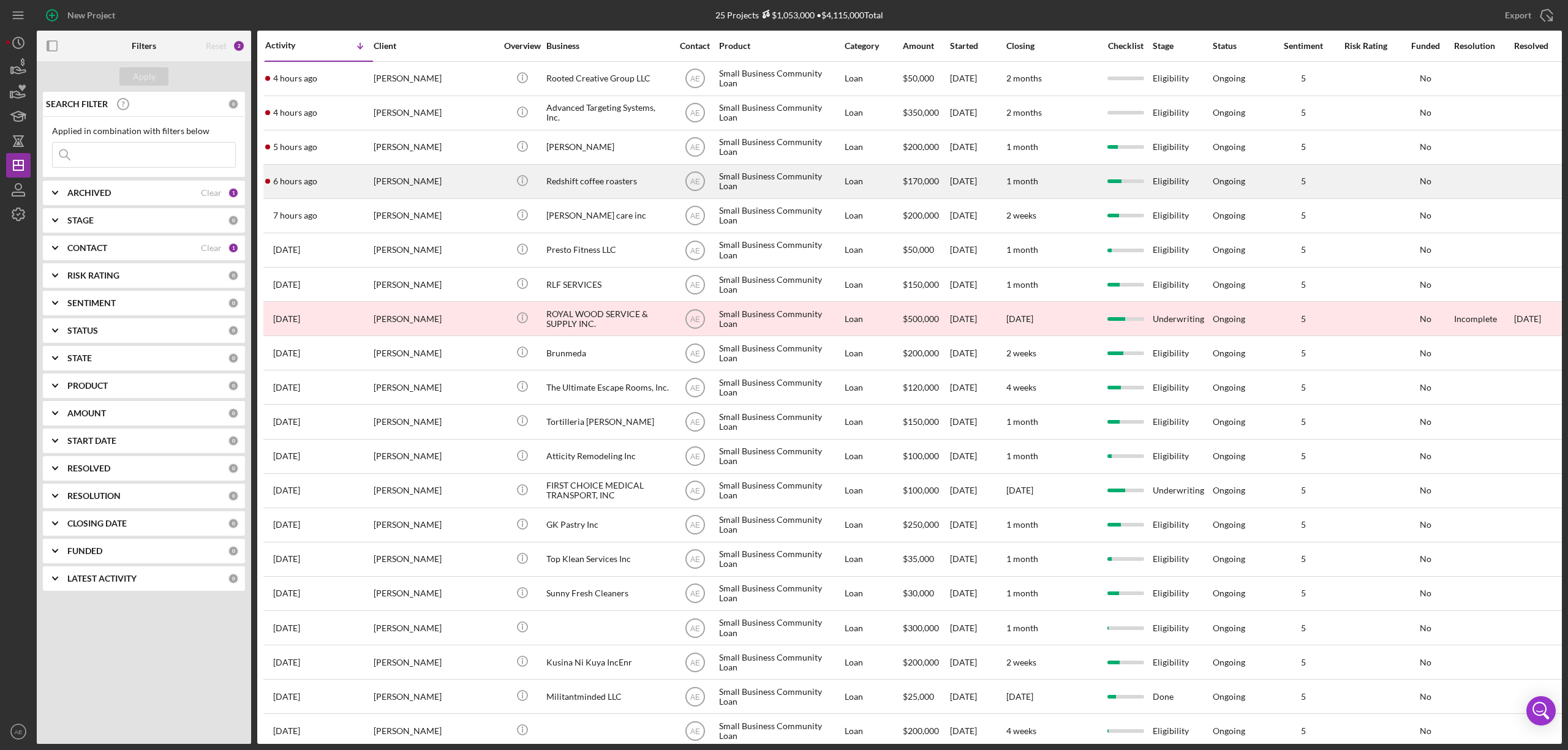
click at [450, 180] on div "[PERSON_NAME]" at bounding box center [435, 181] width 123 height 33
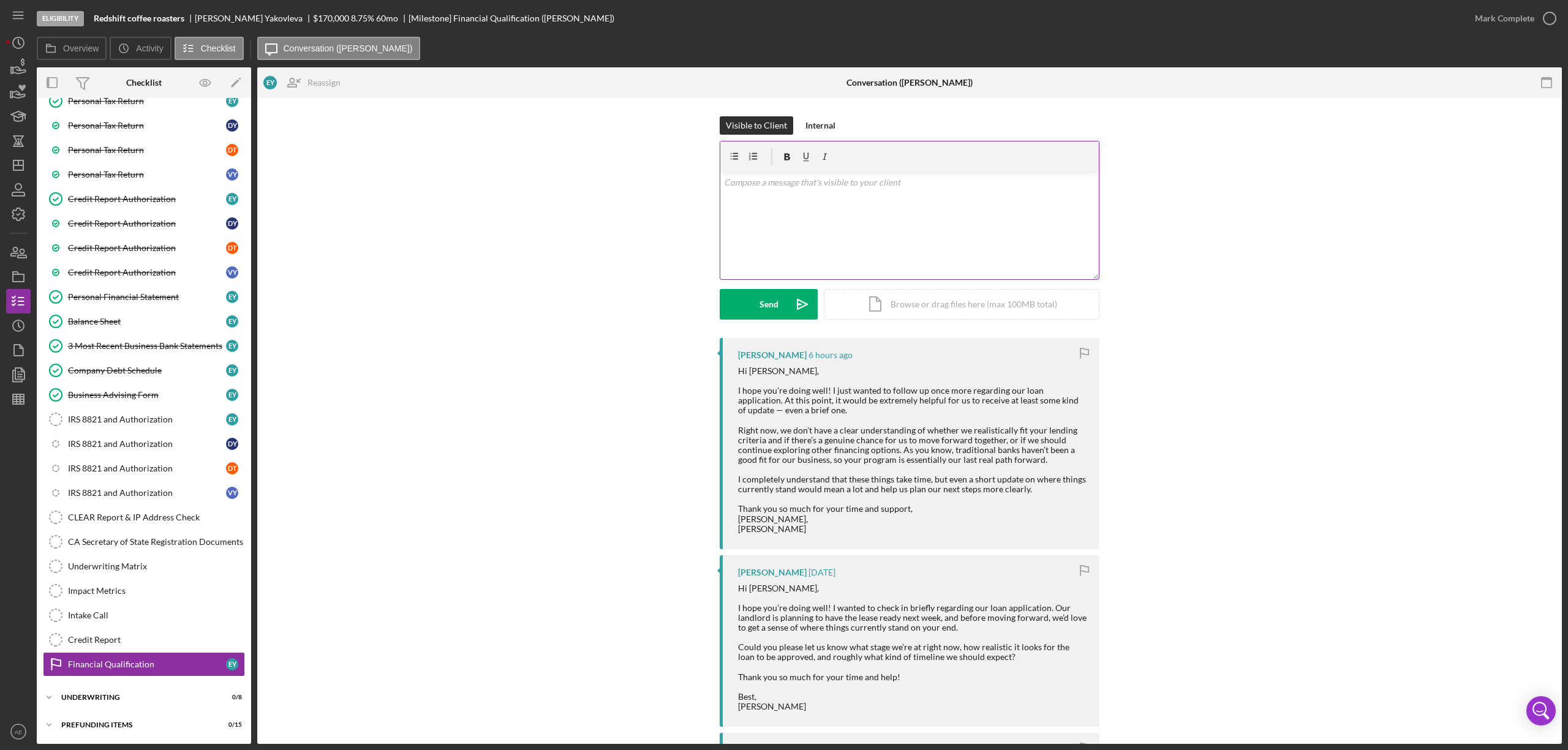
click at [820, 248] on div "v Color teal Color pink Remove color Add row above Add row below Add column bef…" at bounding box center [910, 226] width 379 height 108
click at [739, 229] on p "I don't have an update for you at the moment. I am underwriting 6 loans ahead o…" at bounding box center [910, 230] width 372 height 41
click at [767, 230] on p "I don't have an update for you at the moment. I am underwriting 6 loans ahead o…" at bounding box center [910, 230] width 372 height 41
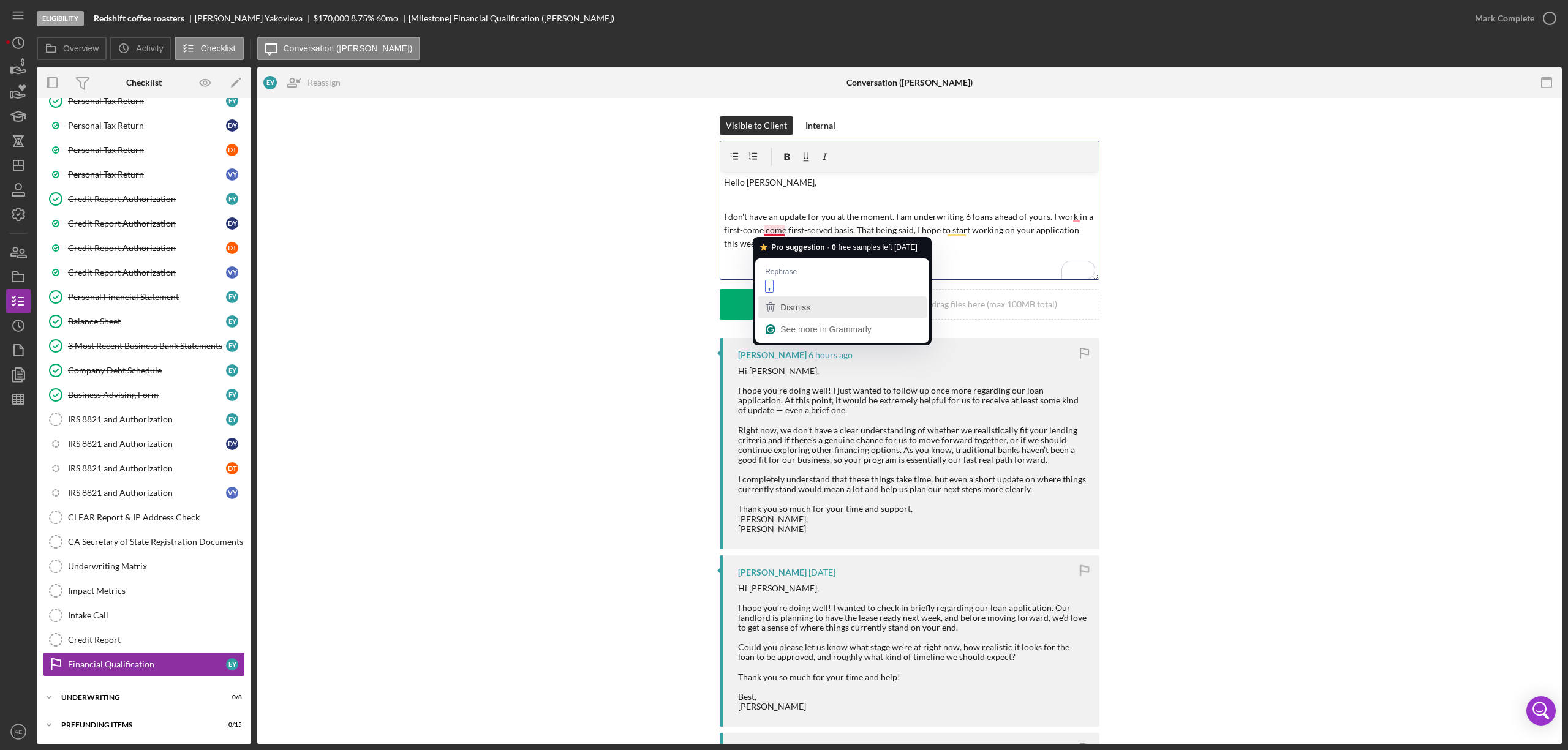
click at [793, 304] on span "Dismiss" at bounding box center [795, 307] width 30 height 10
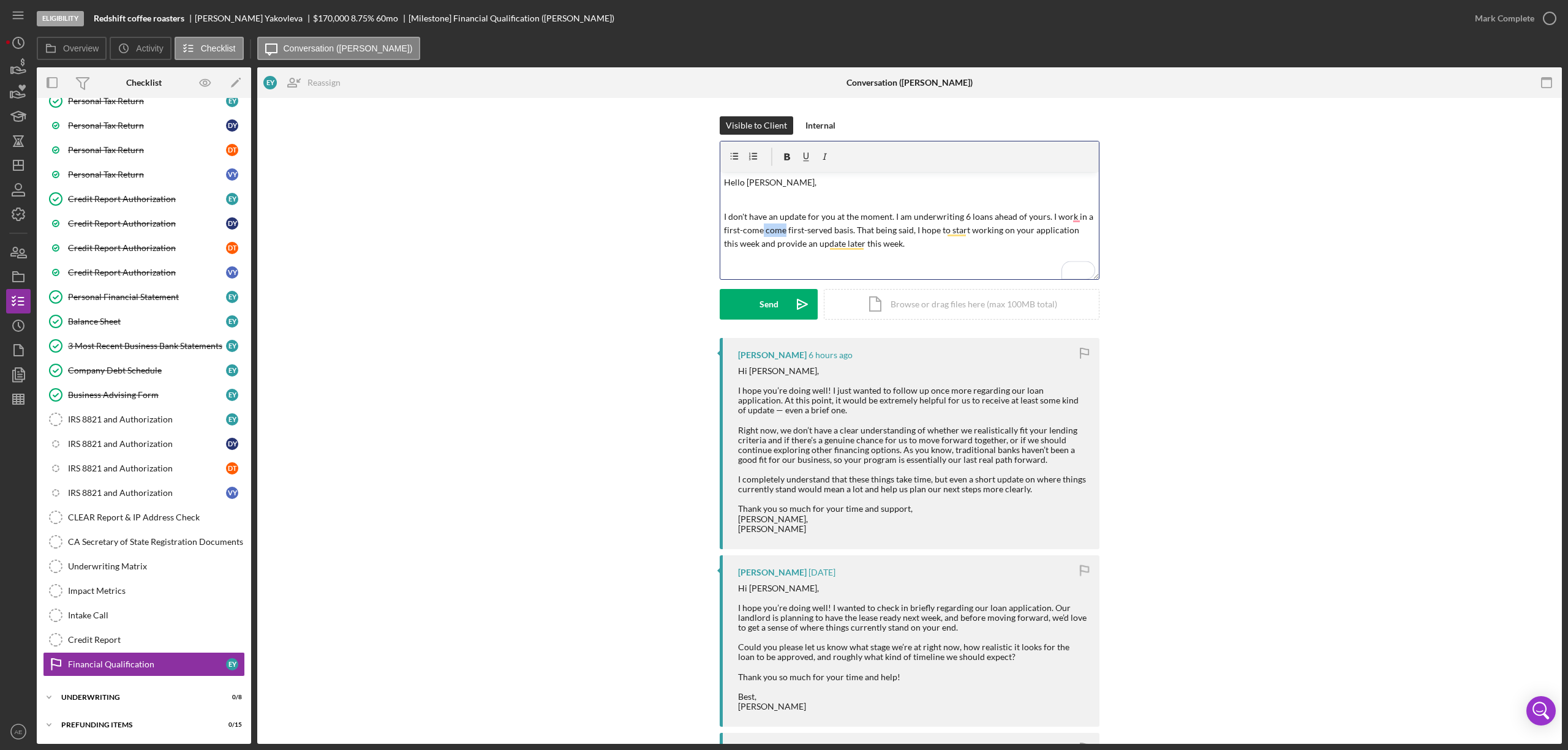
drag, startPoint x: 782, startPoint y: 230, endPoint x: 761, endPoint y: 230, distance: 21.0
click at [761, 230] on p "I don't have an update for you at the moment. I am underwriting 6 loans ahead o…" at bounding box center [910, 230] width 372 height 41
click at [742, 228] on p "I don't have an update for you at the moment. I am underwriting 6 loans ahead o…" at bounding box center [910, 230] width 372 height 41
click at [871, 248] on p "I don't have an update for you at the moment. I am underwriting 6 loans ahead o…" at bounding box center [910, 230] width 372 height 41
drag, startPoint x: 782, startPoint y: 259, endPoint x: 758, endPoint y: 257, distance: 24.1
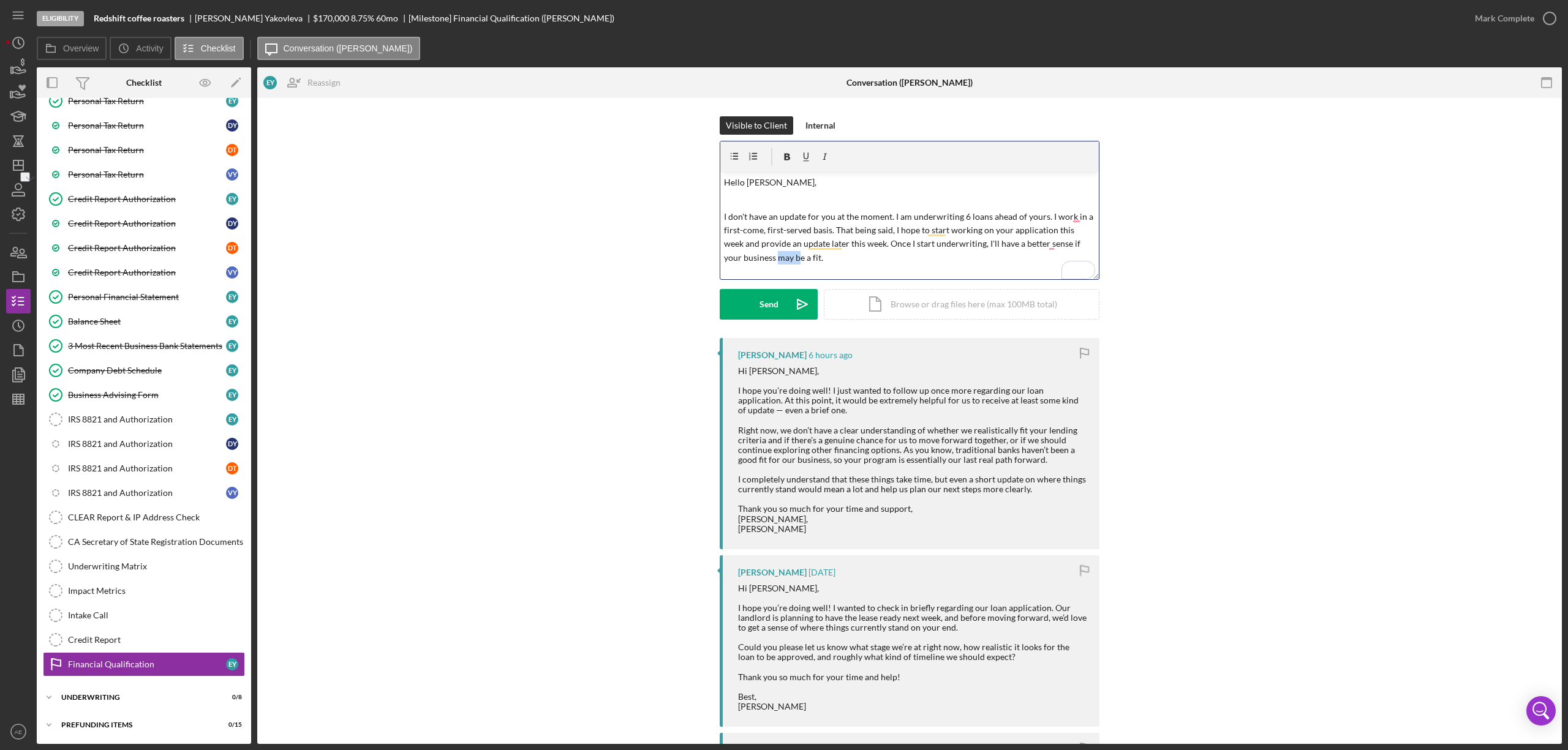
click at [758, 257] on p "I don't have an update for you at the moment. I am underwriting 6 loans ahead o…" at bounding box center [910, 237] width 372 height 55
click at [1052, 243] on p "I don't have an update for you at the moment. I am underwriting 6 loans ahead o…" at bounding box center [910, 237] width 372 height 55
click at [1071, 215] on p "I don't have an update for you at the moment. I am underwriting 6 loans ahead o…" at bounding box center [910, 237] width 372 height 55
click at [1075, 218] on p "I don't have an update for you at the moment. I am underwriting 6 loans ahead o…" at bounding box center [910, 237] width 372 height 55
click at [760, 300] on div "Send" at bounding box center [770, 304] width 19 height 31
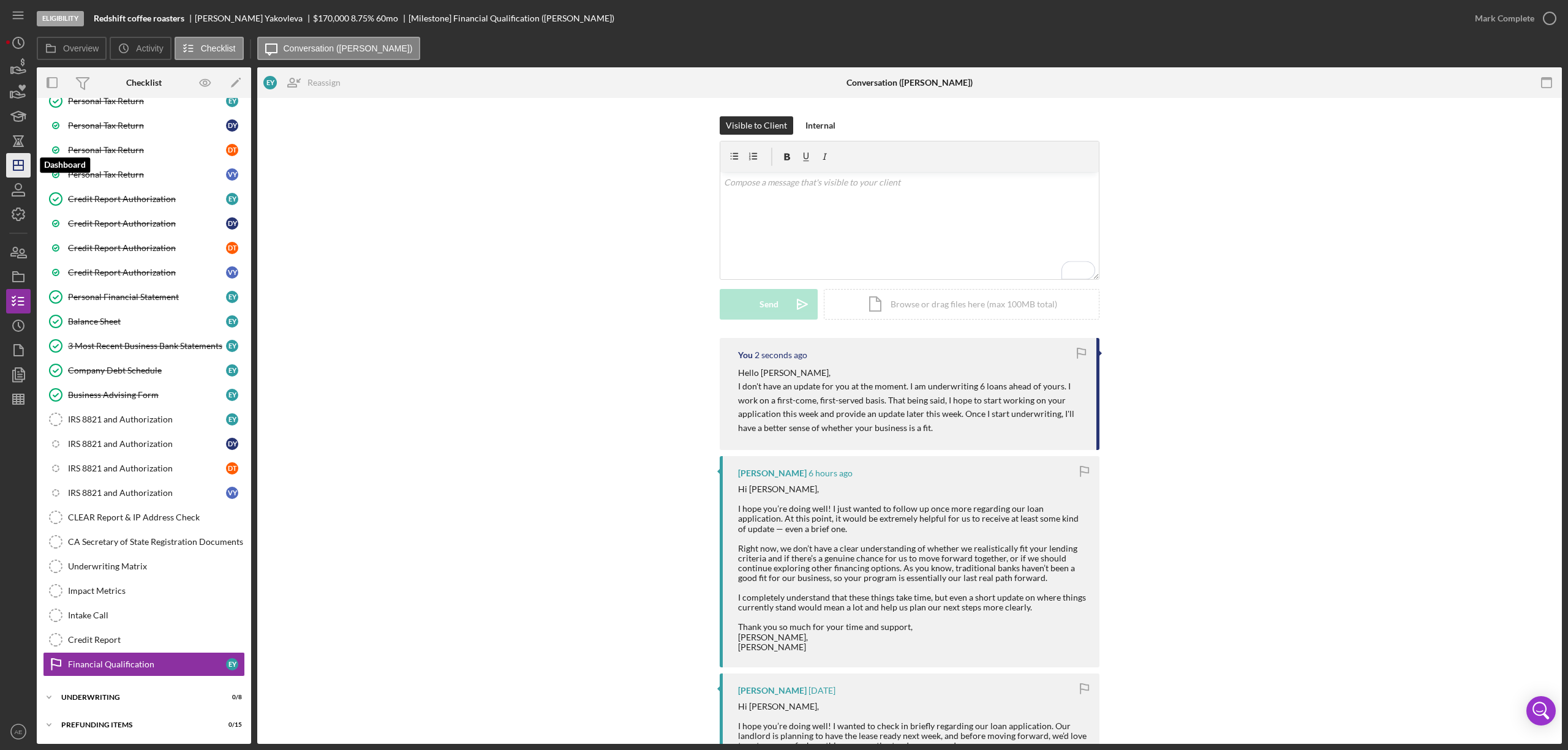
click at [19, 162] on icon "Icon/Dashboard" at bounding box center [18, 165] width 31 height 31
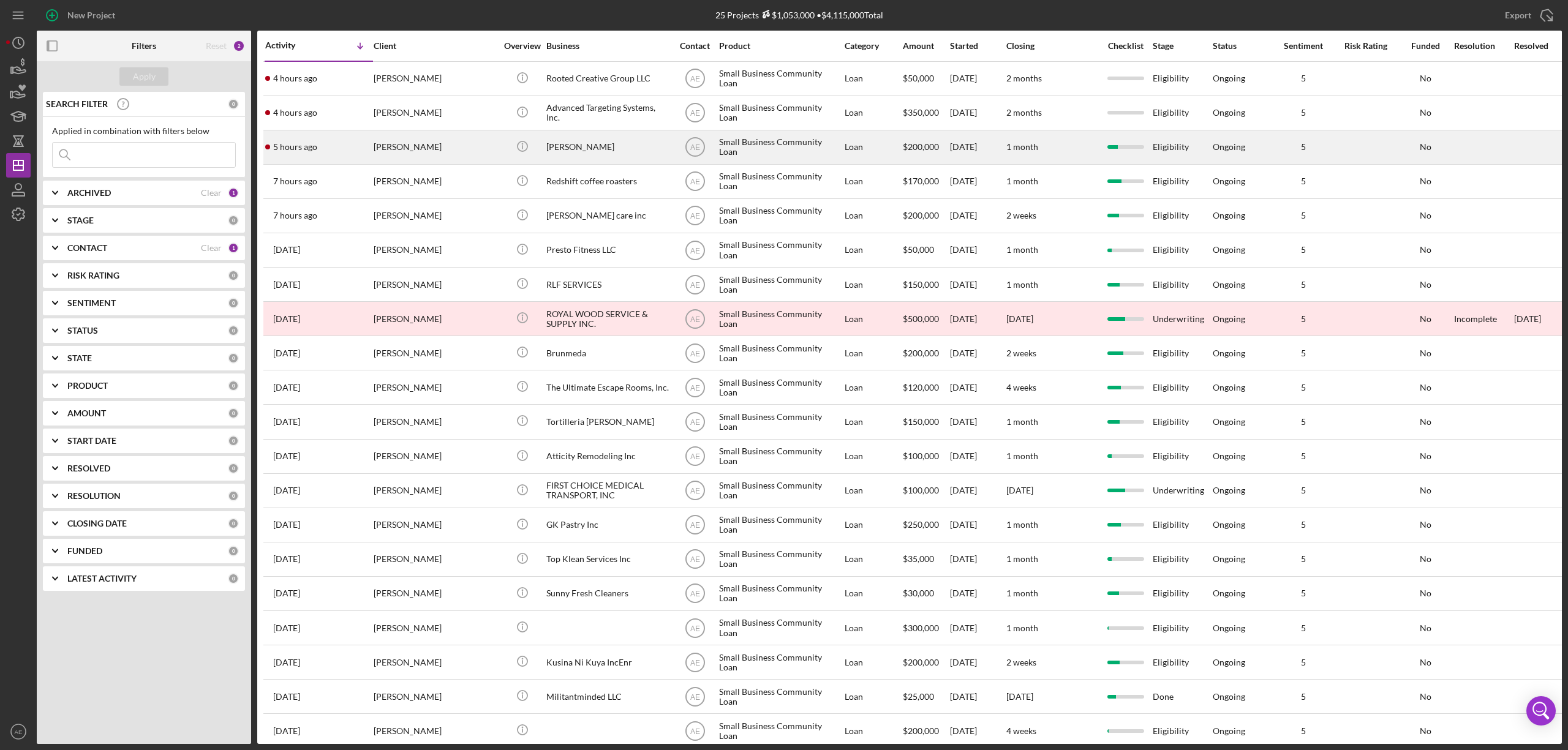
click at [467, 148] on div "[PERSON_NAME]" at bounding box center [435, 147] width 123 height 33
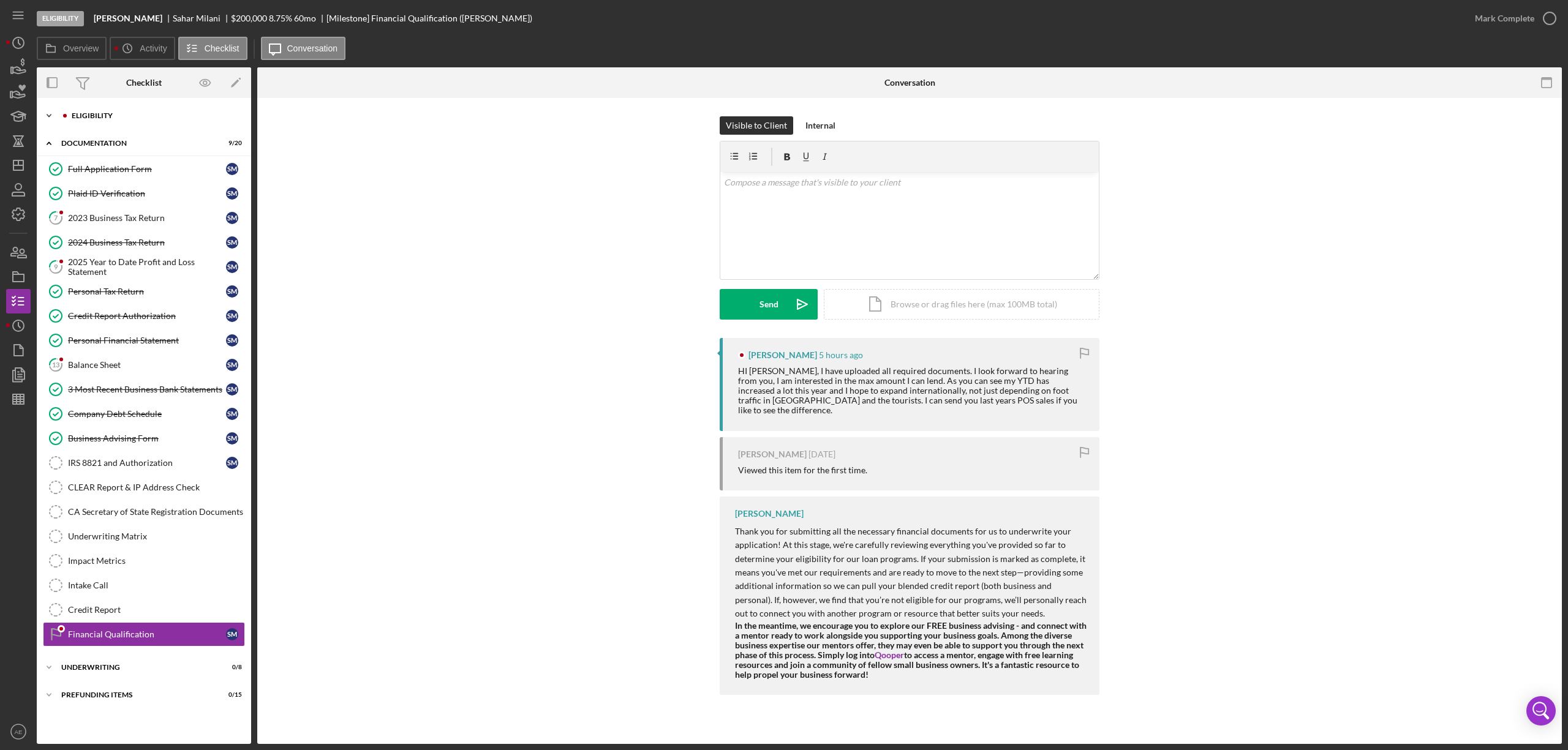
click at [135, 123] on div "Icon/Expander Eligibility 5 / 6" at bounding box center [143, 116] width 214 height 25
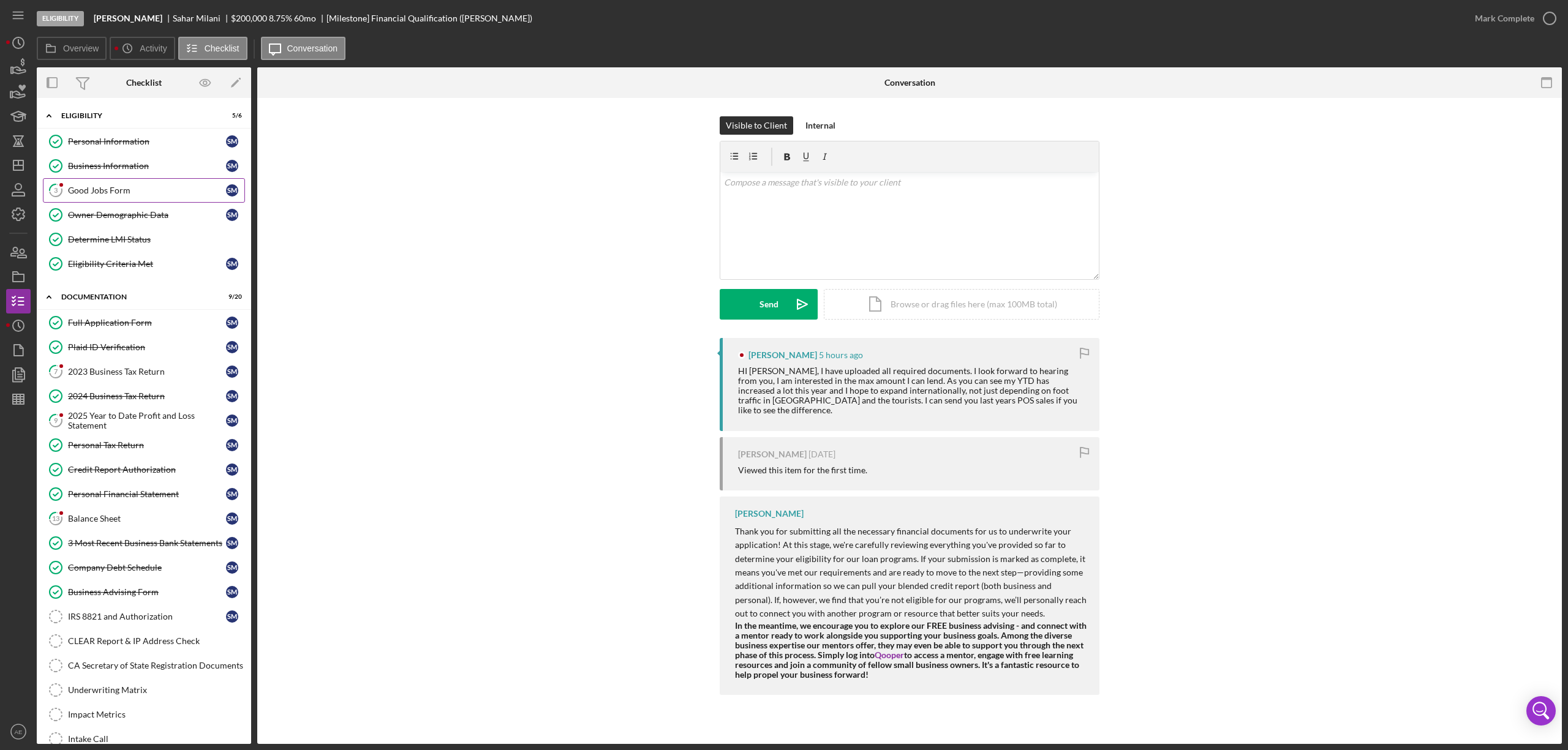
click at [123, 183] on link "3 Good Jobs Form S M" at bounding box center [144, 191] width 202 height 25
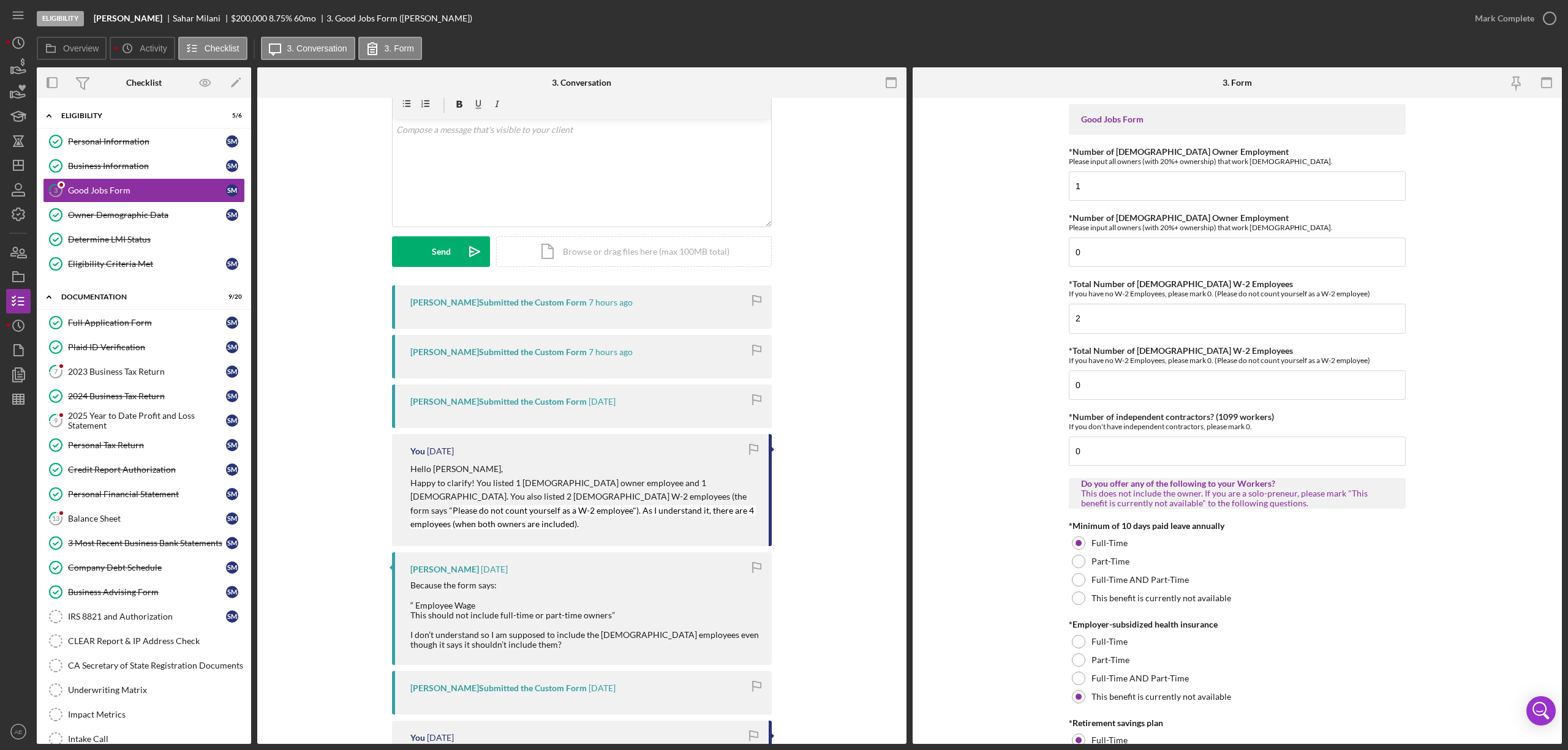
scroll to position [82, 0]
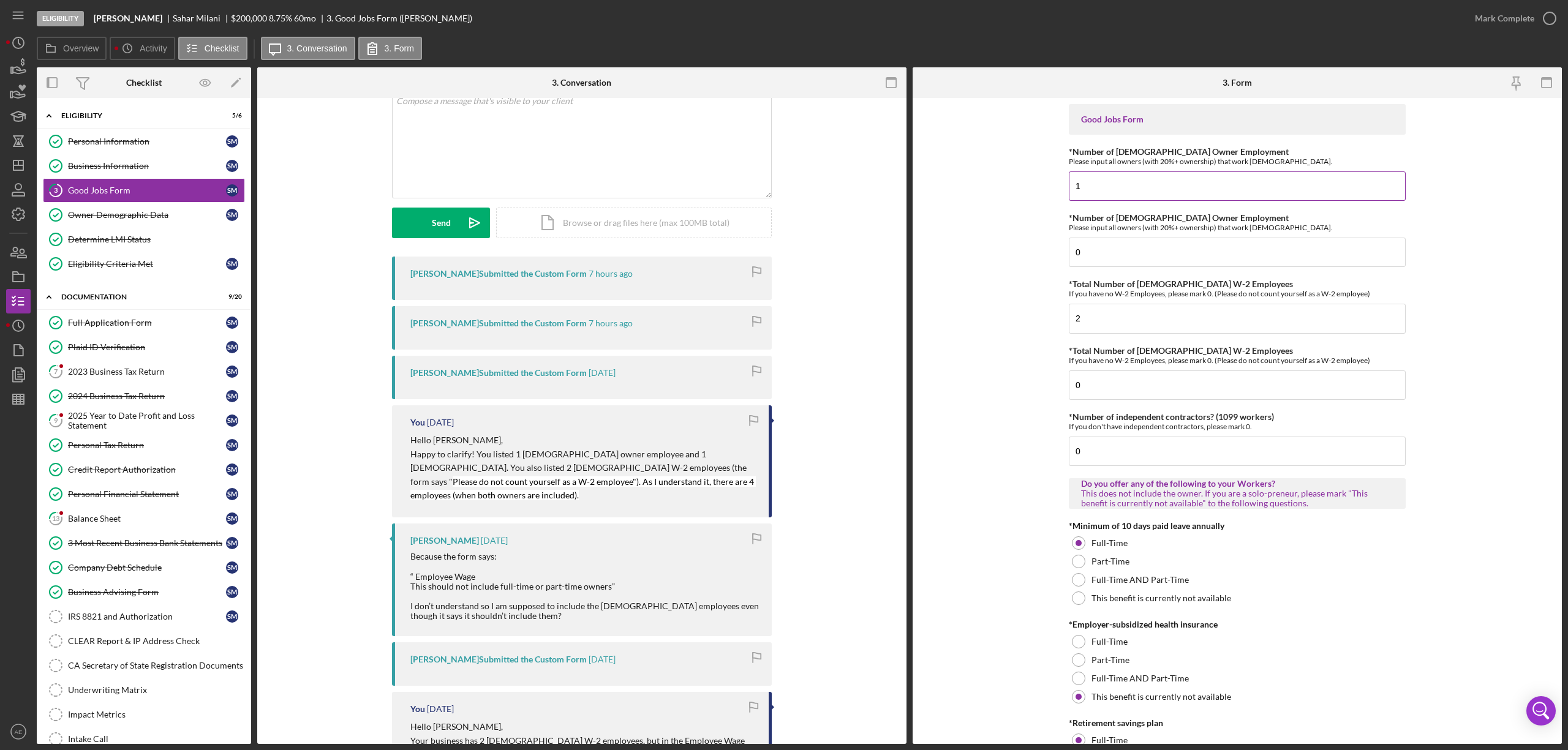
click at [1116, 189] on input "1" at bounding box center [1237, 186] width 337 height 30
click at [148, 211] on div "Owner Demographic Data" at bounding box center [147, 215] width 159 height 10
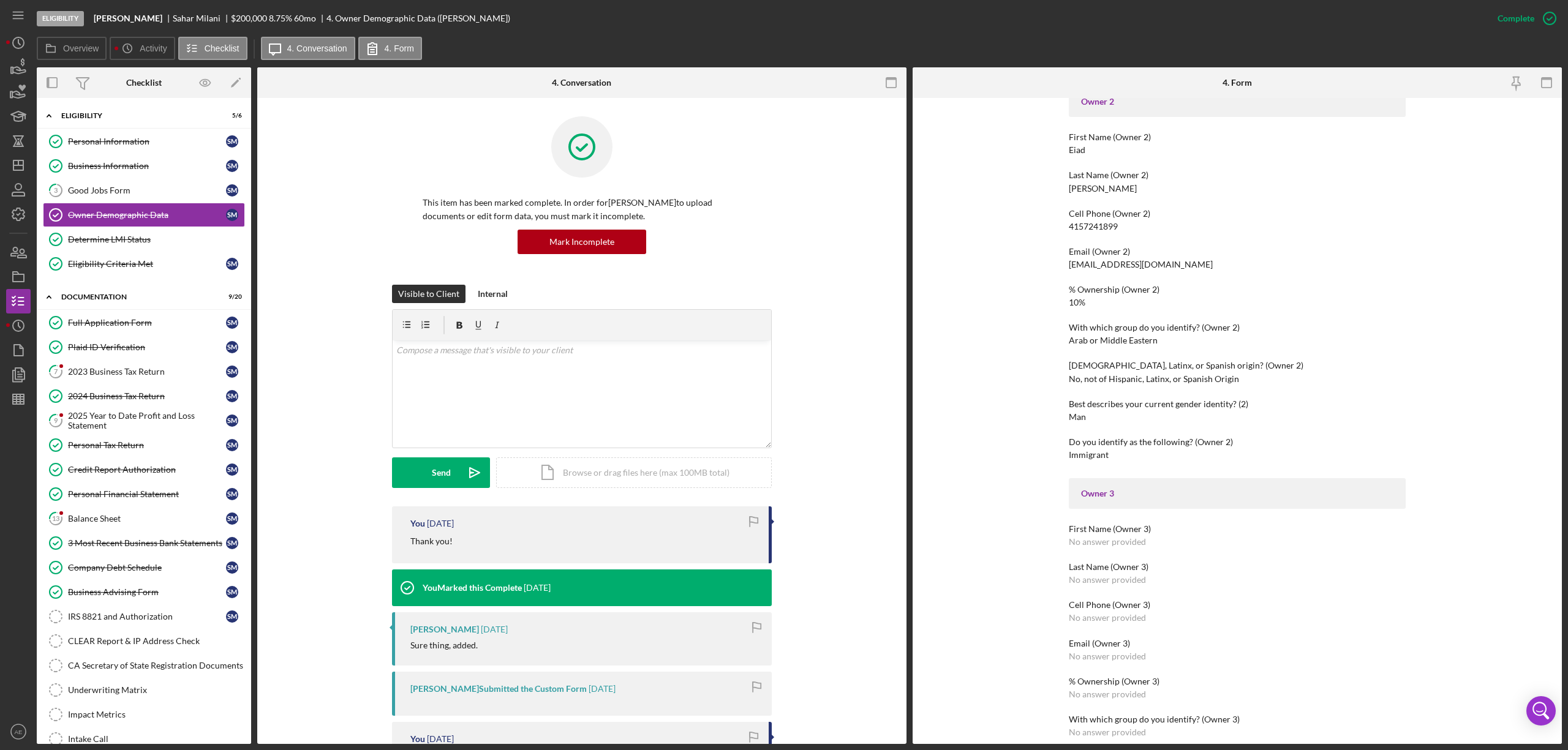
scroll to position [735, 0]
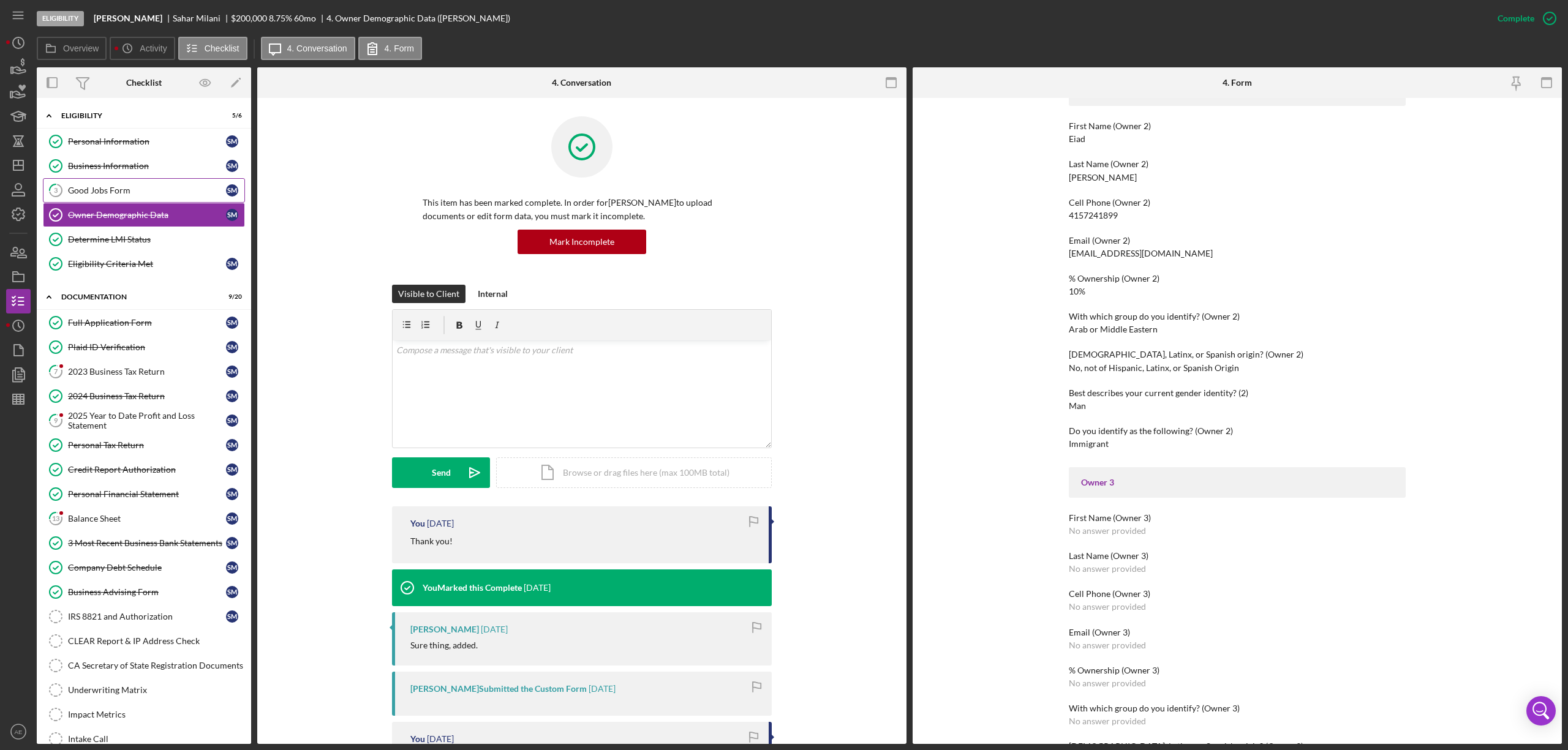
click at [119, 192] on div "Good Jobs Form" at bounding box center [147, 190] width 159 height 10
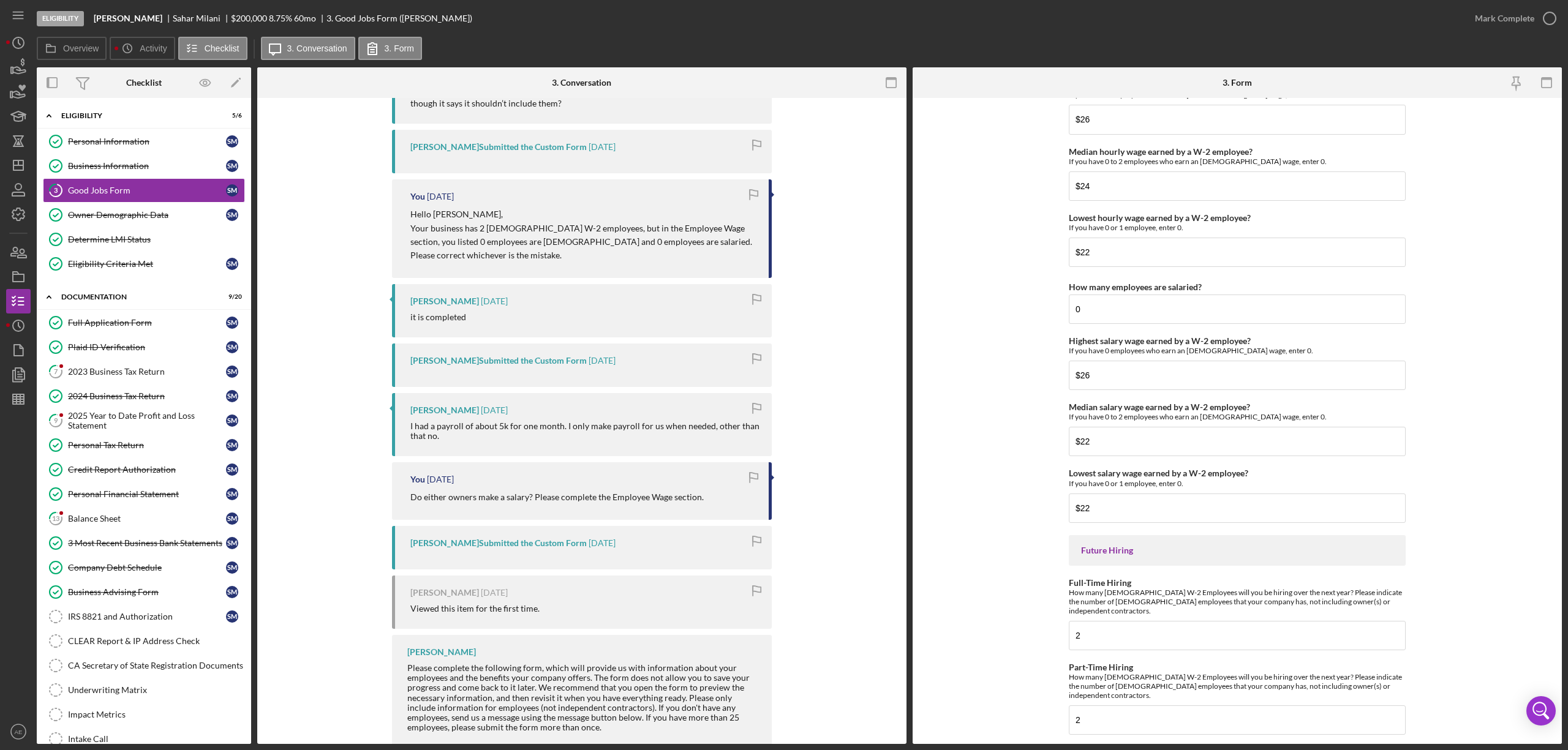
scroll to position [2477, 0]
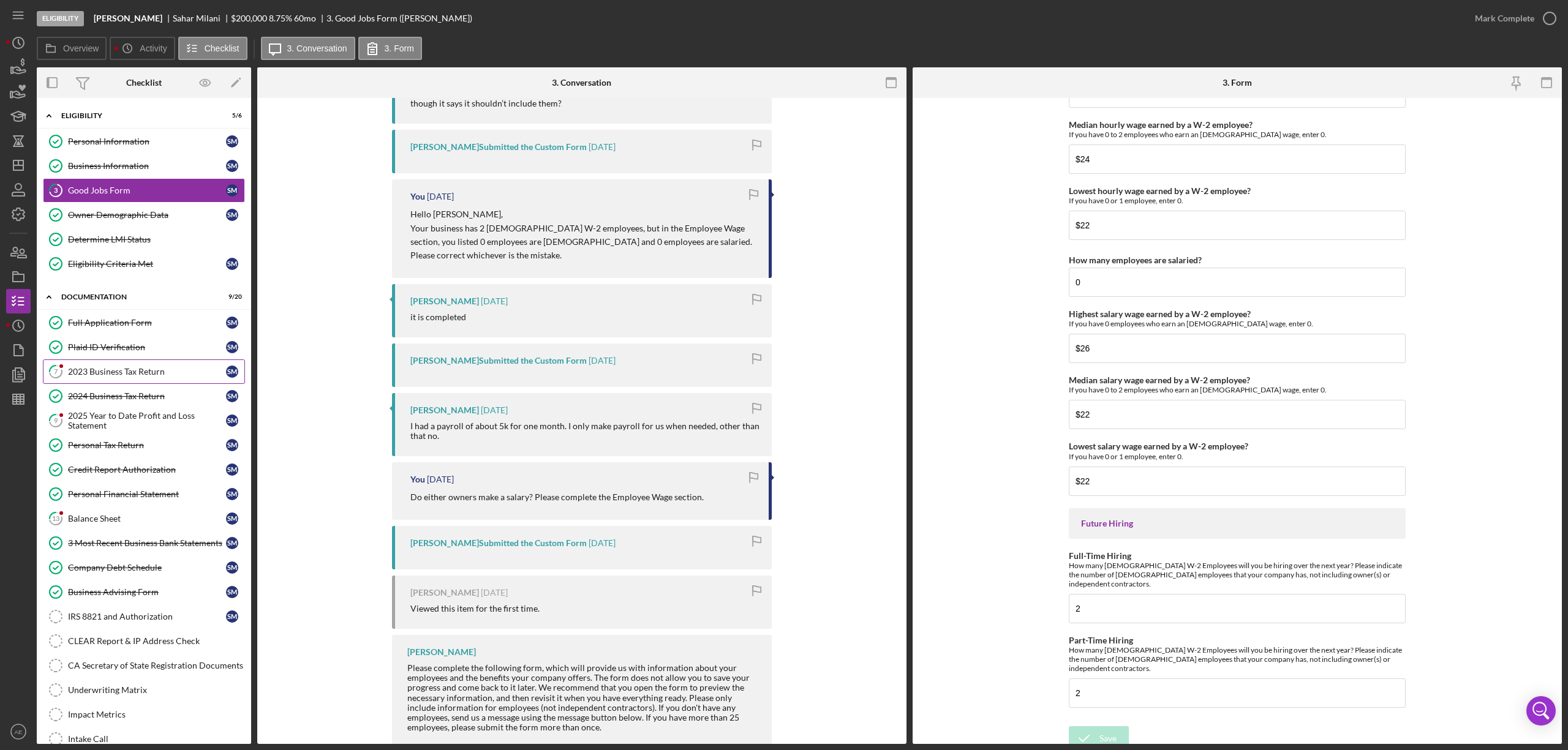
click at [138, 373] on div "2023 Business Tax Return" at bounding box center [147, 372] width 159 height 10
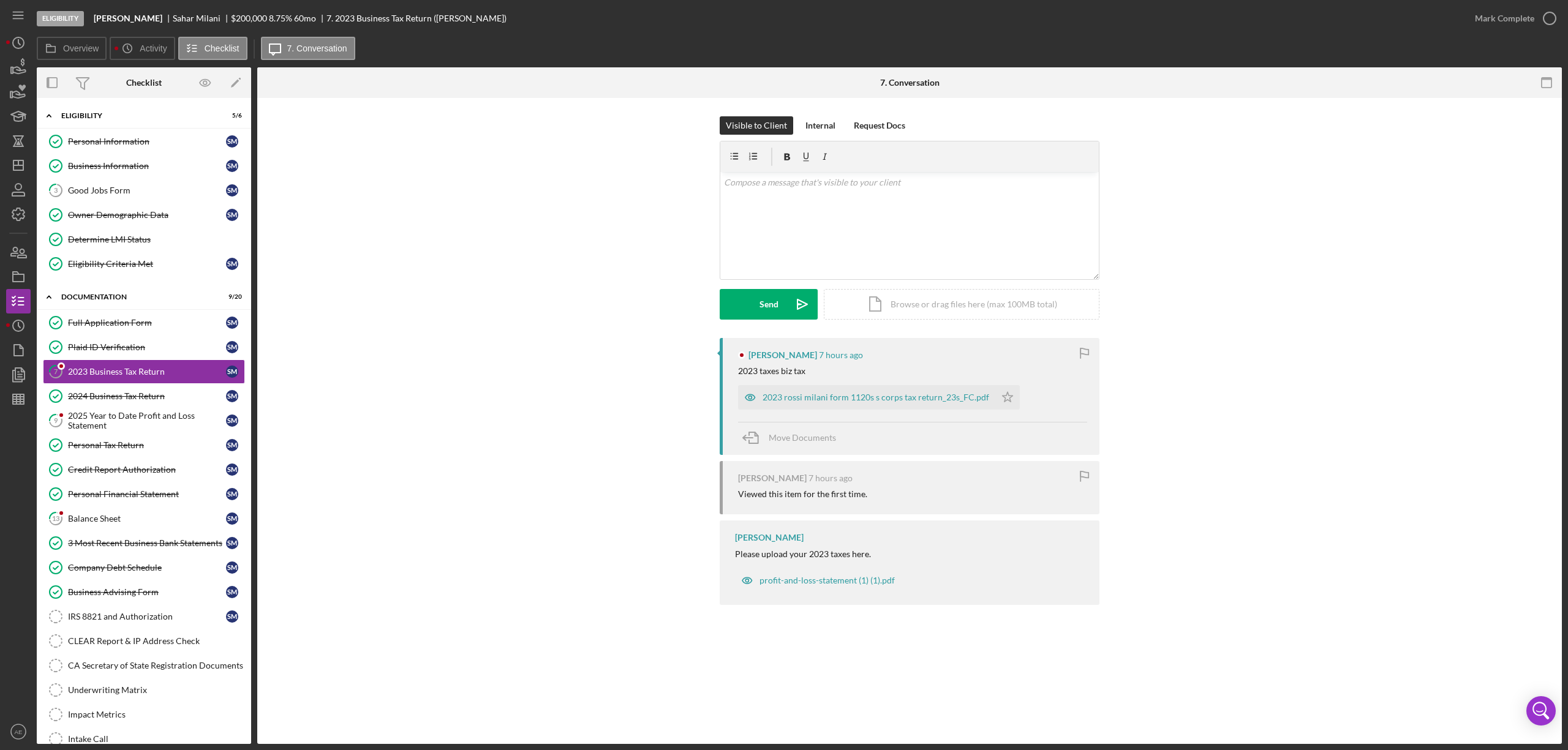
click at [735, 397] on div "Sahar Milani 7 hours ago 2023 taxes biz tax 2023 rossi milani form 1120s s corp…" at bounding box center [909, 397] width 380 height 117
click at [742, 402] on icon "button" at bounding box center [750, 398] width 25 height 25
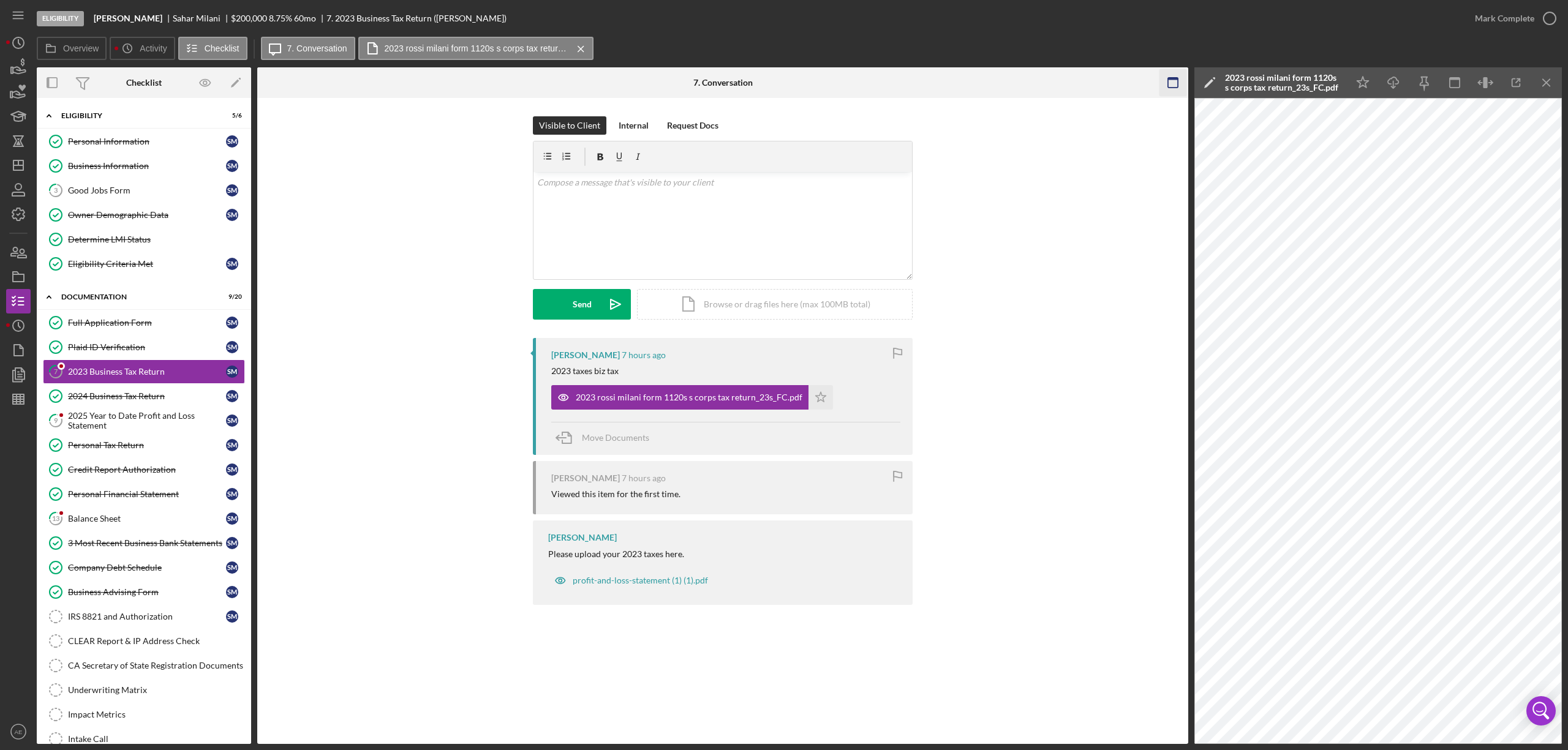
click at [1175, 88] on icon "button" at bounding box center [1173, 83] width 28 height 28
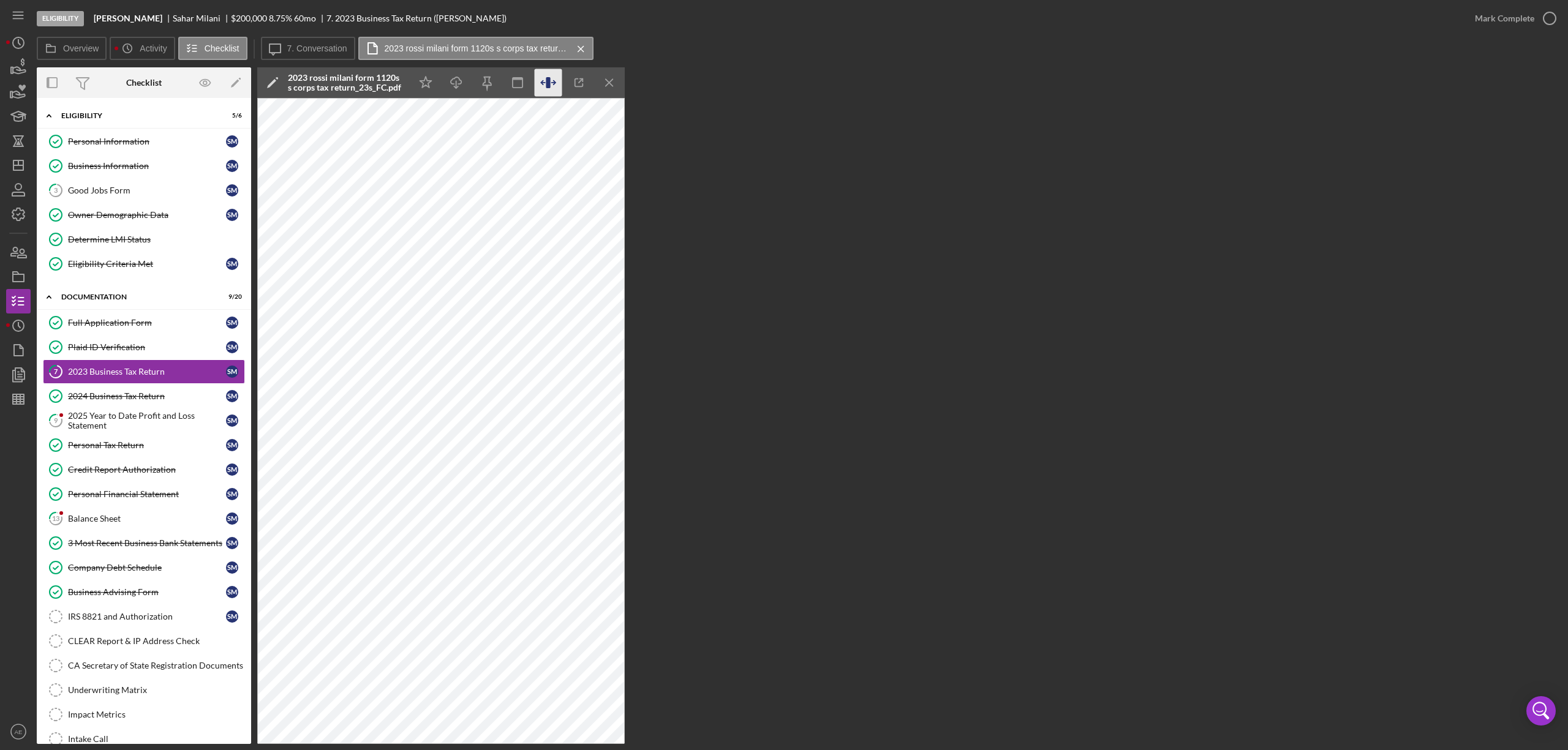
click at [549, 84] on icon "button" at bounding box center [548, 82] width 4 height 11
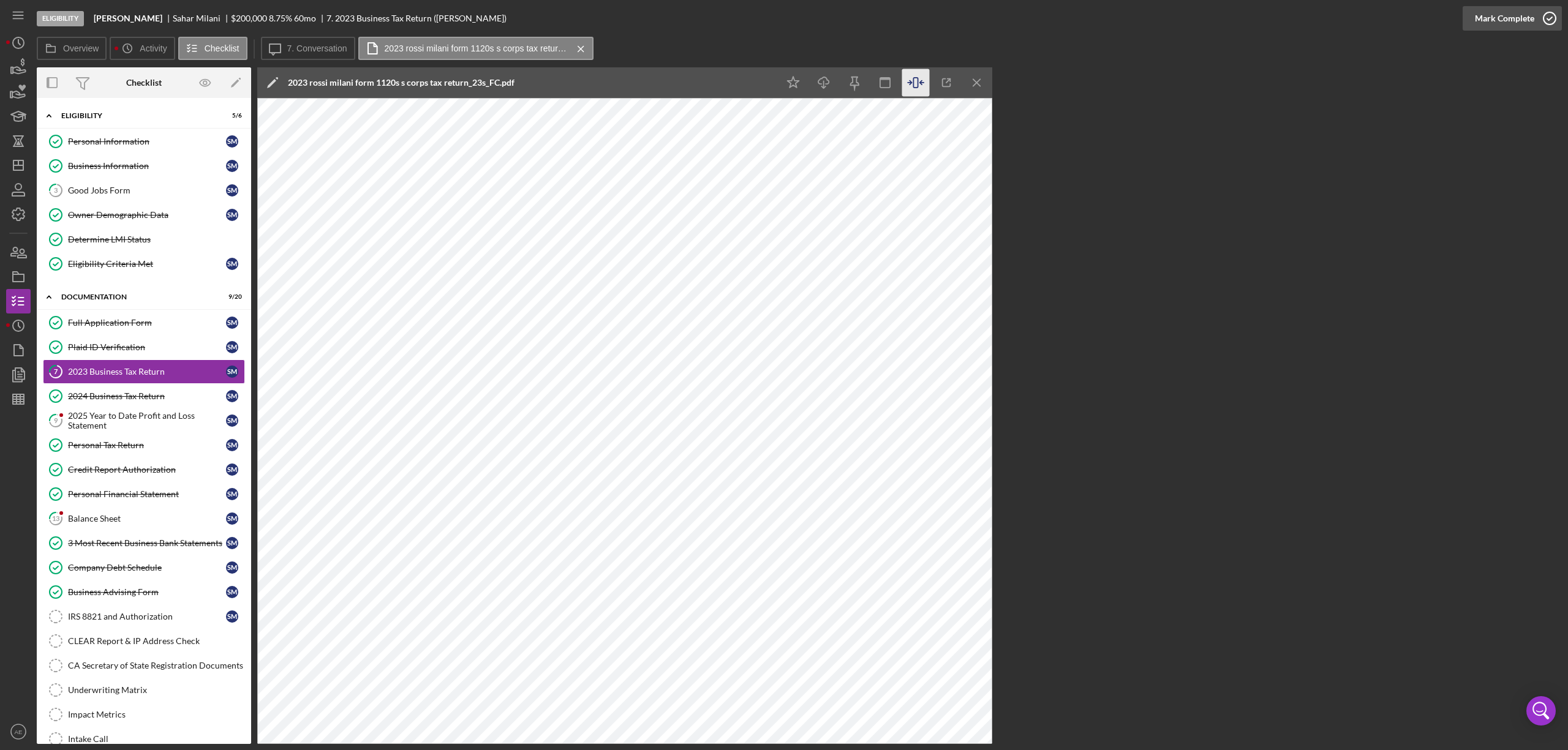
click at [1523, 19] on div "Mark Complete" at bounding box center [1506, 18] width 60 height 25
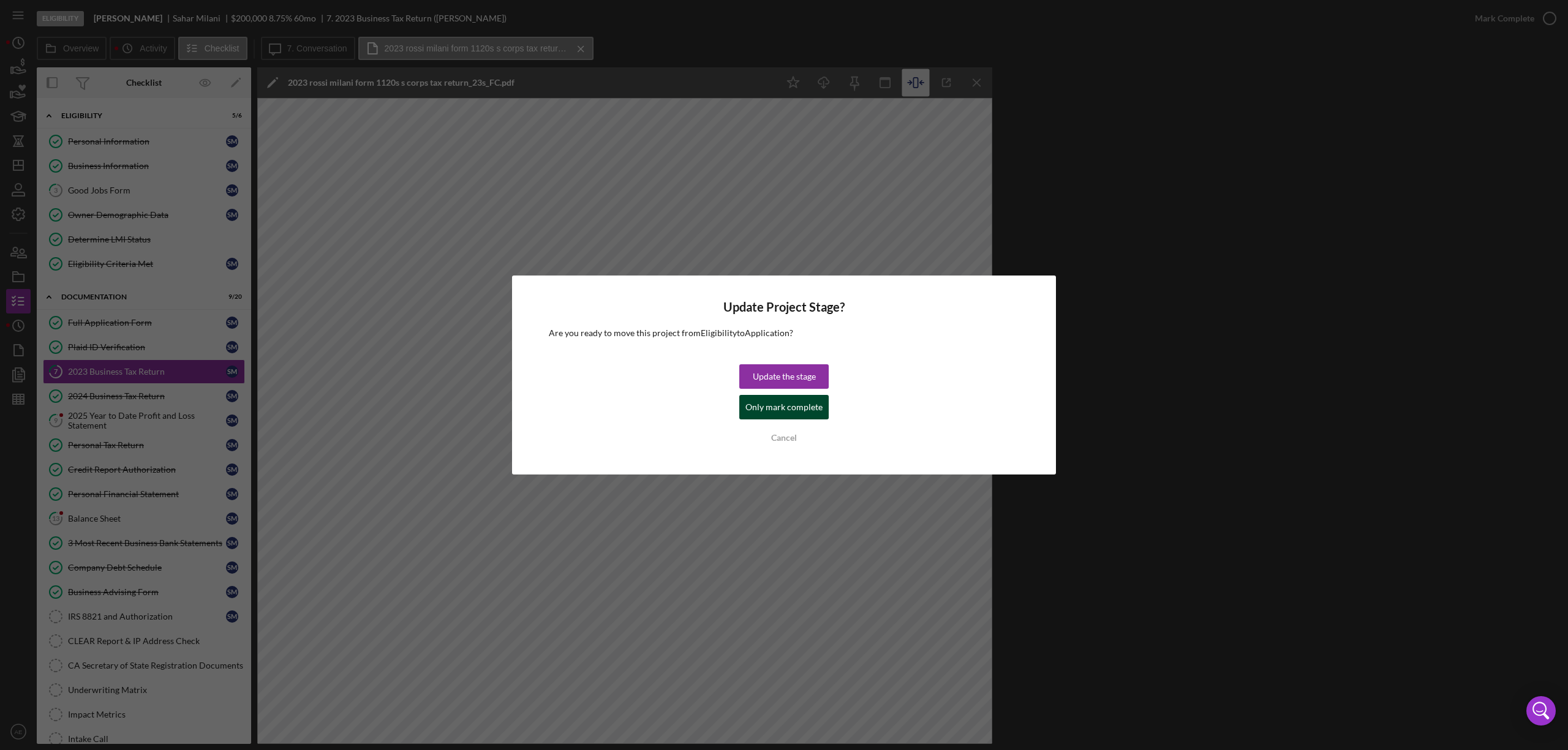
click at [778, 409] on div "Only mark complete" at bounding box center [784, 407] width 77 height 25
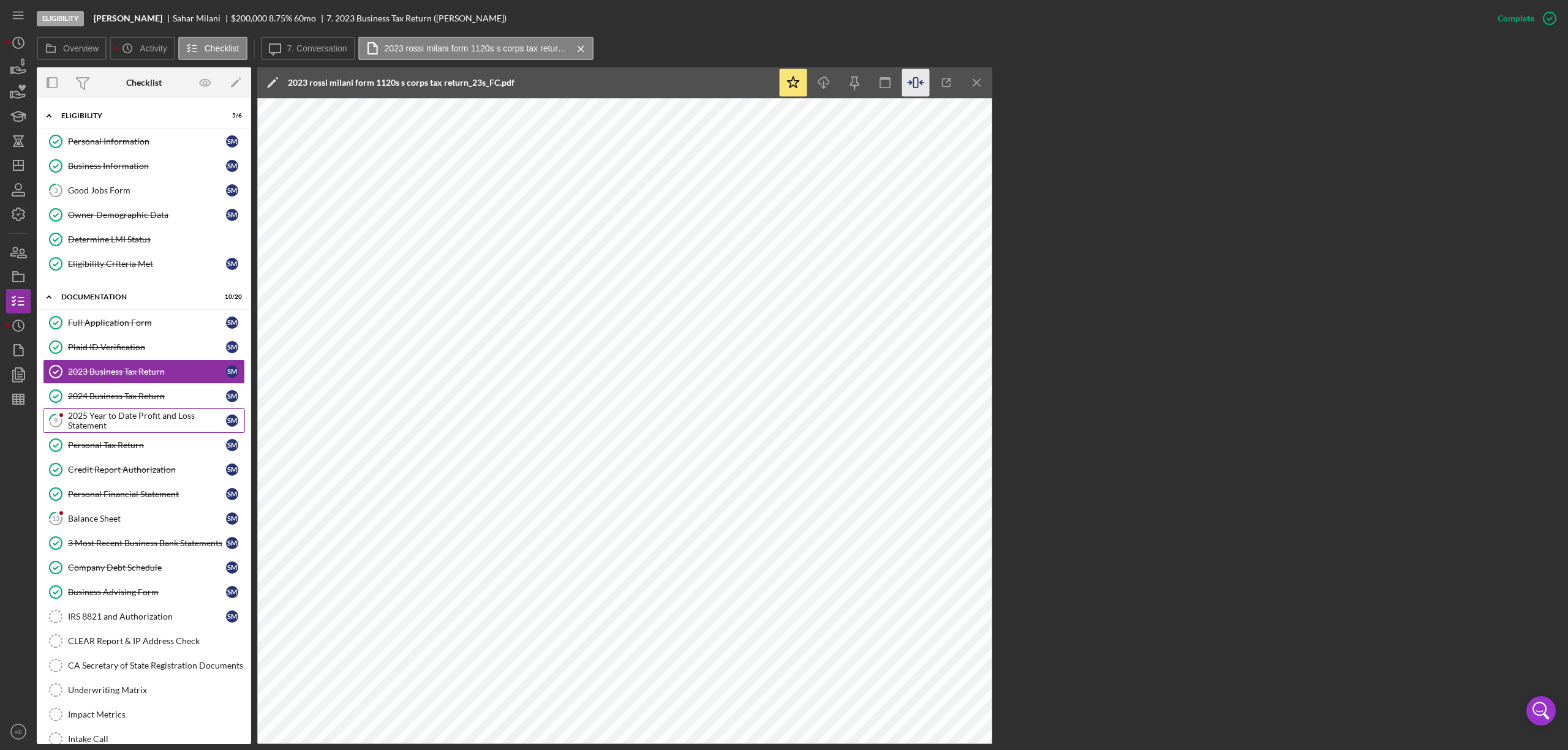
click at [150, 424] on div "2025 Year to Date Profit and Loss Statement" at bounding box center [147, 421] width 159 height 19
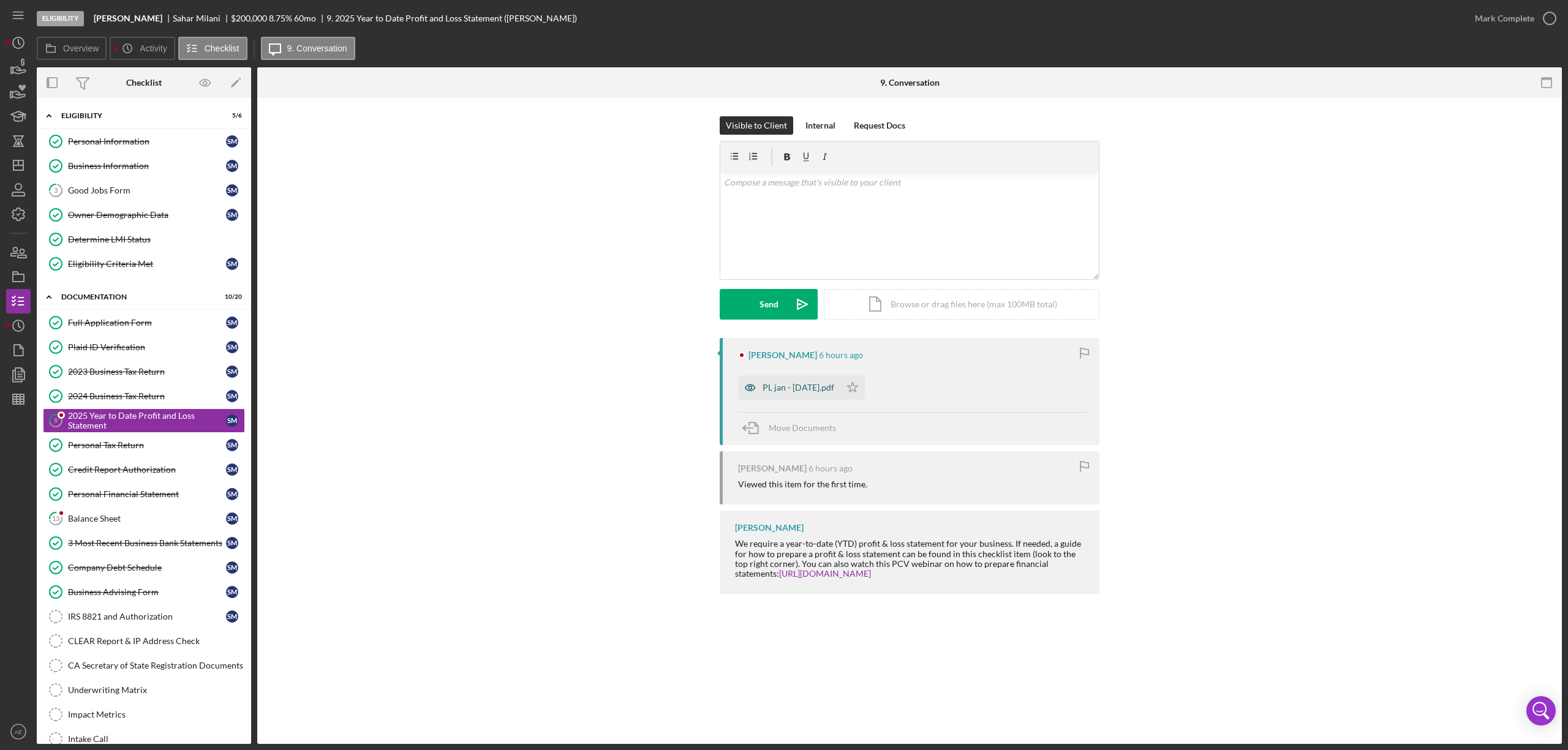
click at [742, 395] on icon "button" at bounding box center [750, 388] width 25 height 25
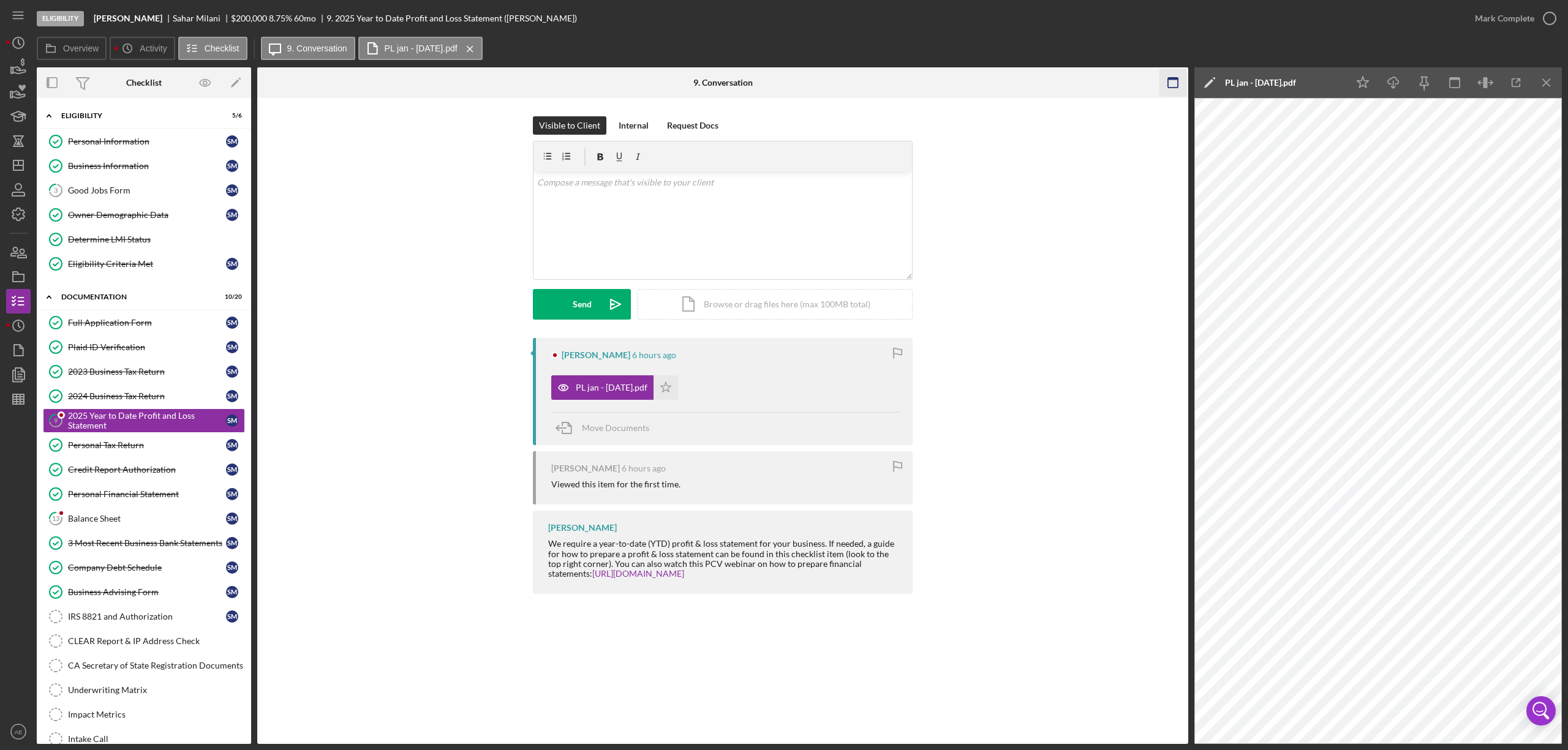
click at [1178, 82] on icon "button" at bounding box center [1173, 83] width 28 height 28
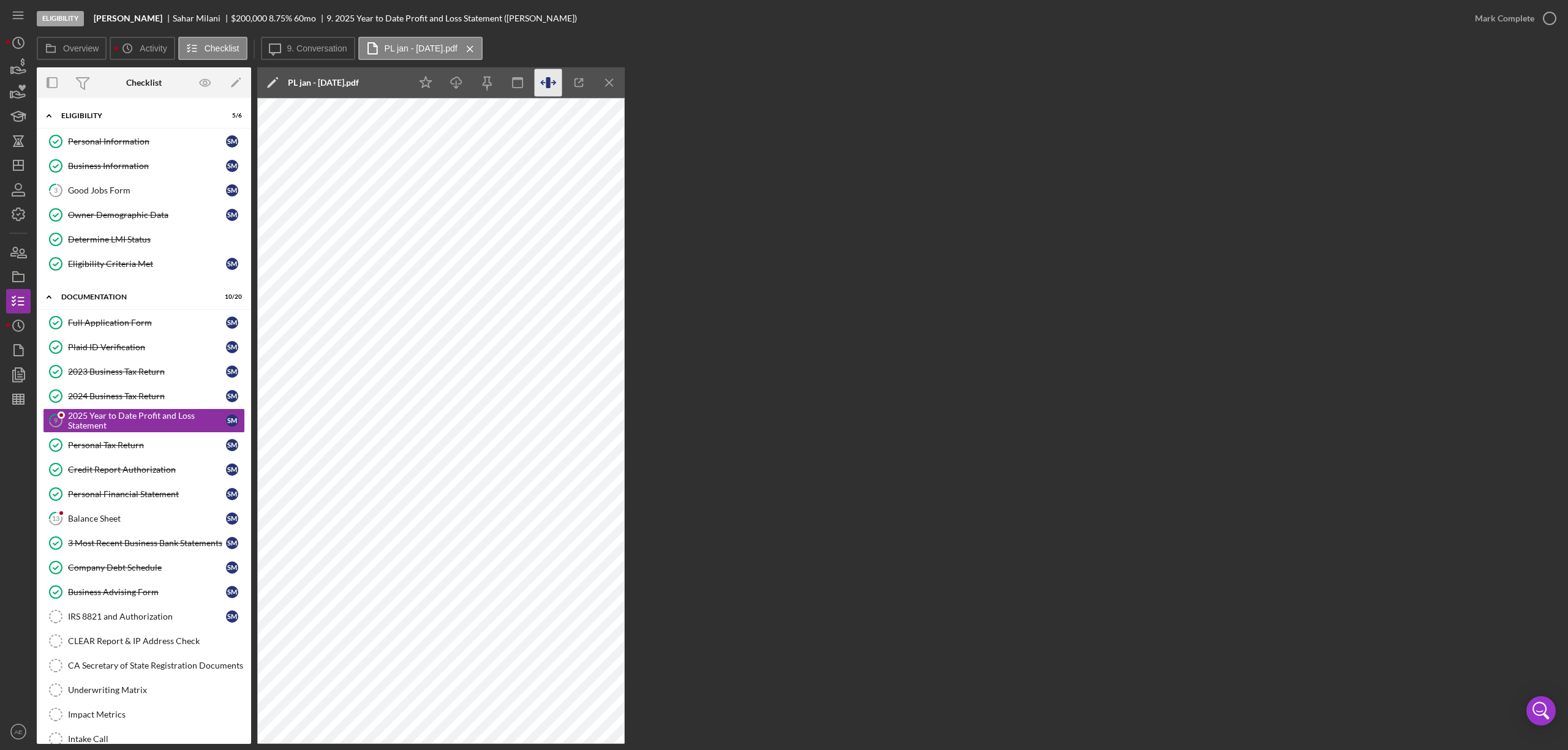
click at [557, 85] on icon "button" at bounding box center [549, 83] width 28 height 28
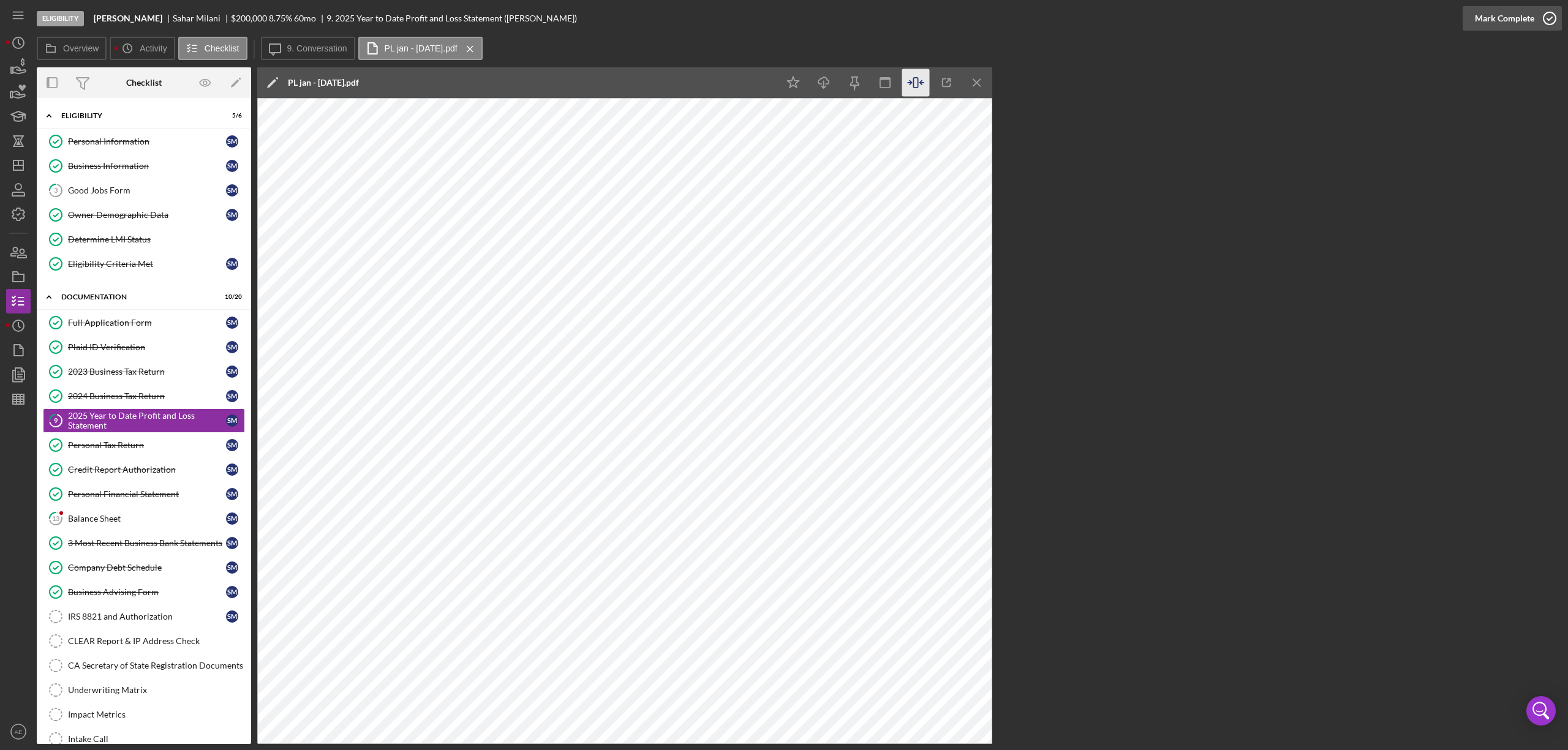
click at [1483, 26] on div "Mark Complete" at bounding box center [1506, 18] width 60 height 25
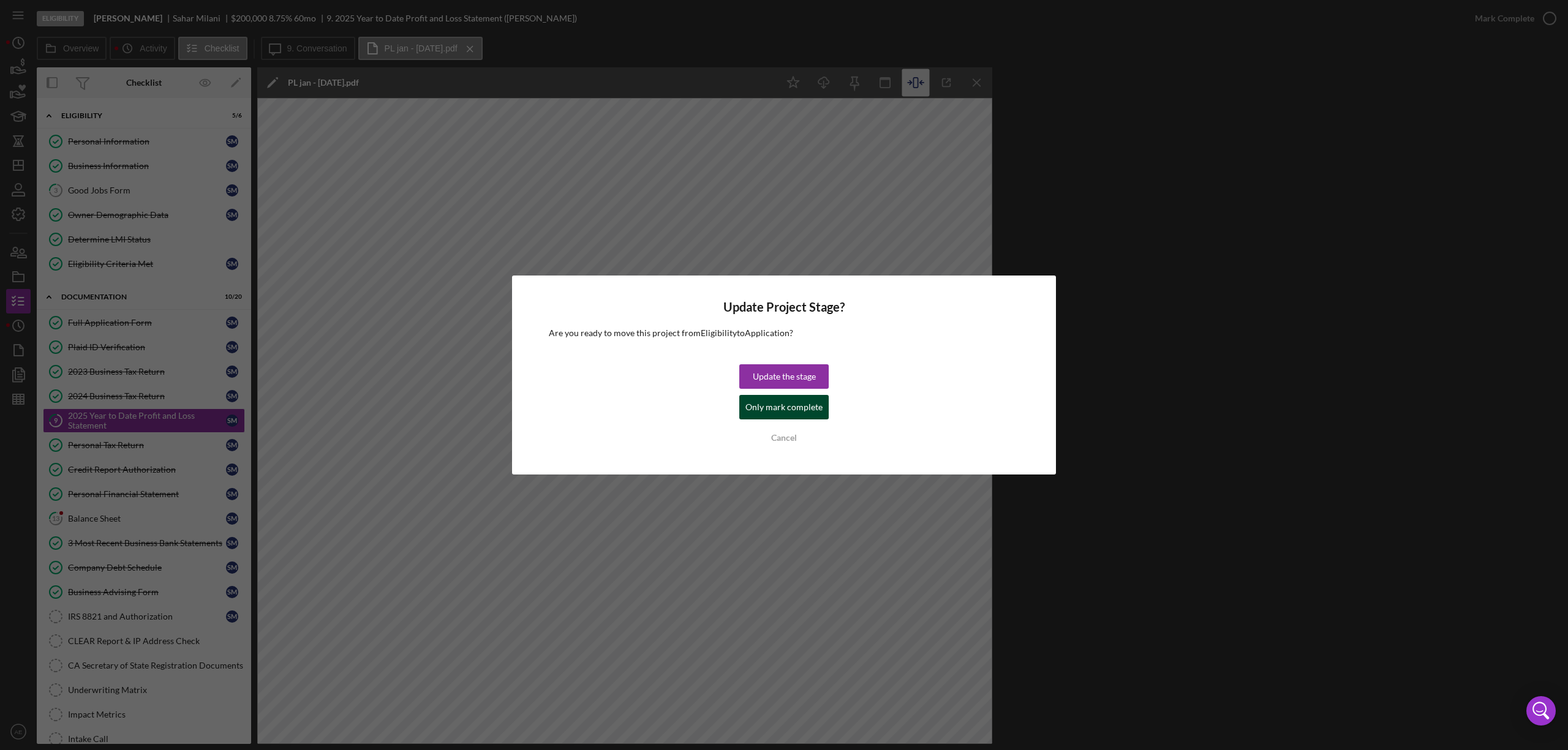
click at [799, 405] on div "Only mark complete" at bounding box center [784, 407] width 77 height 25
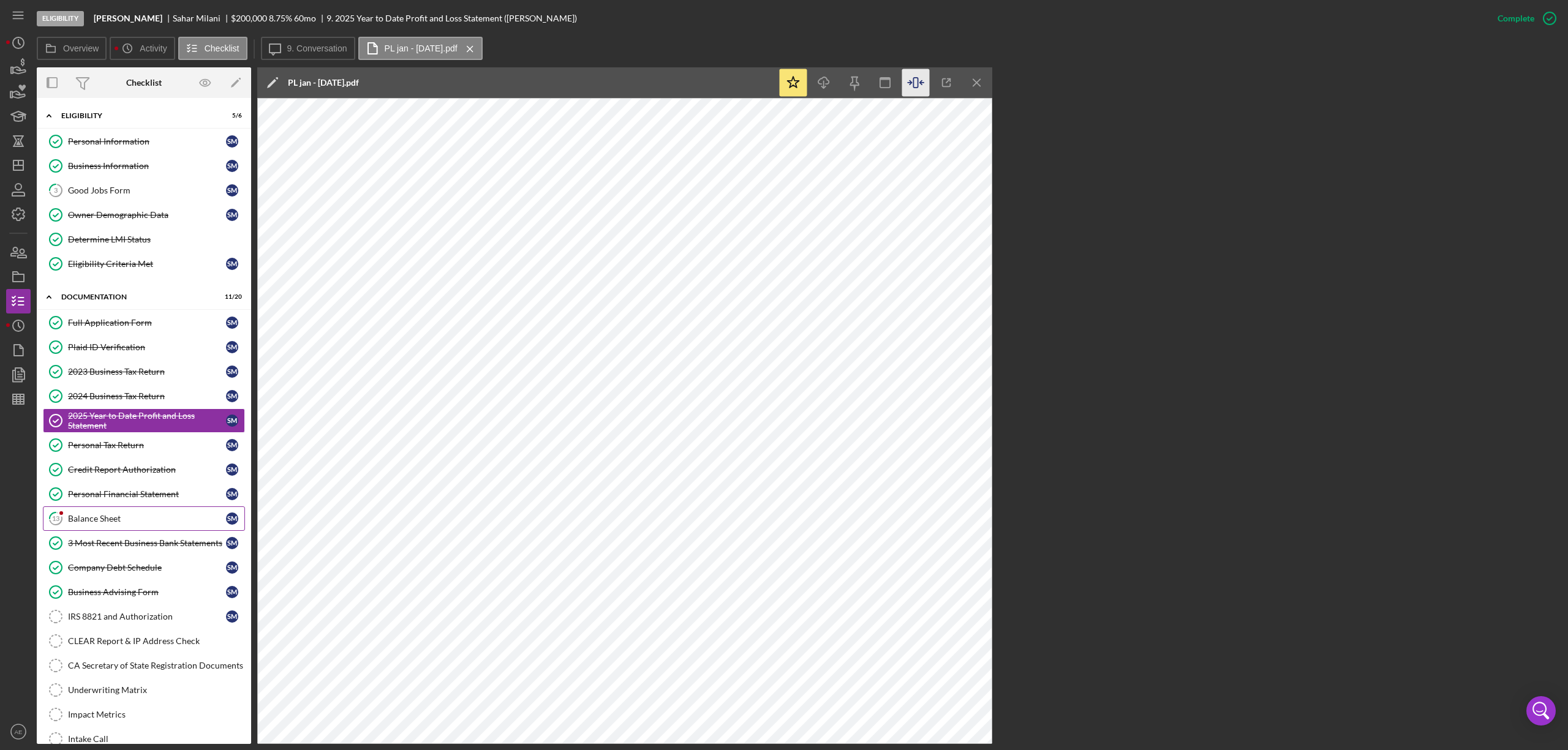
click at [153, 520] on div "Balance Sheet" at bounding box center [147, 519] width 159 height 10
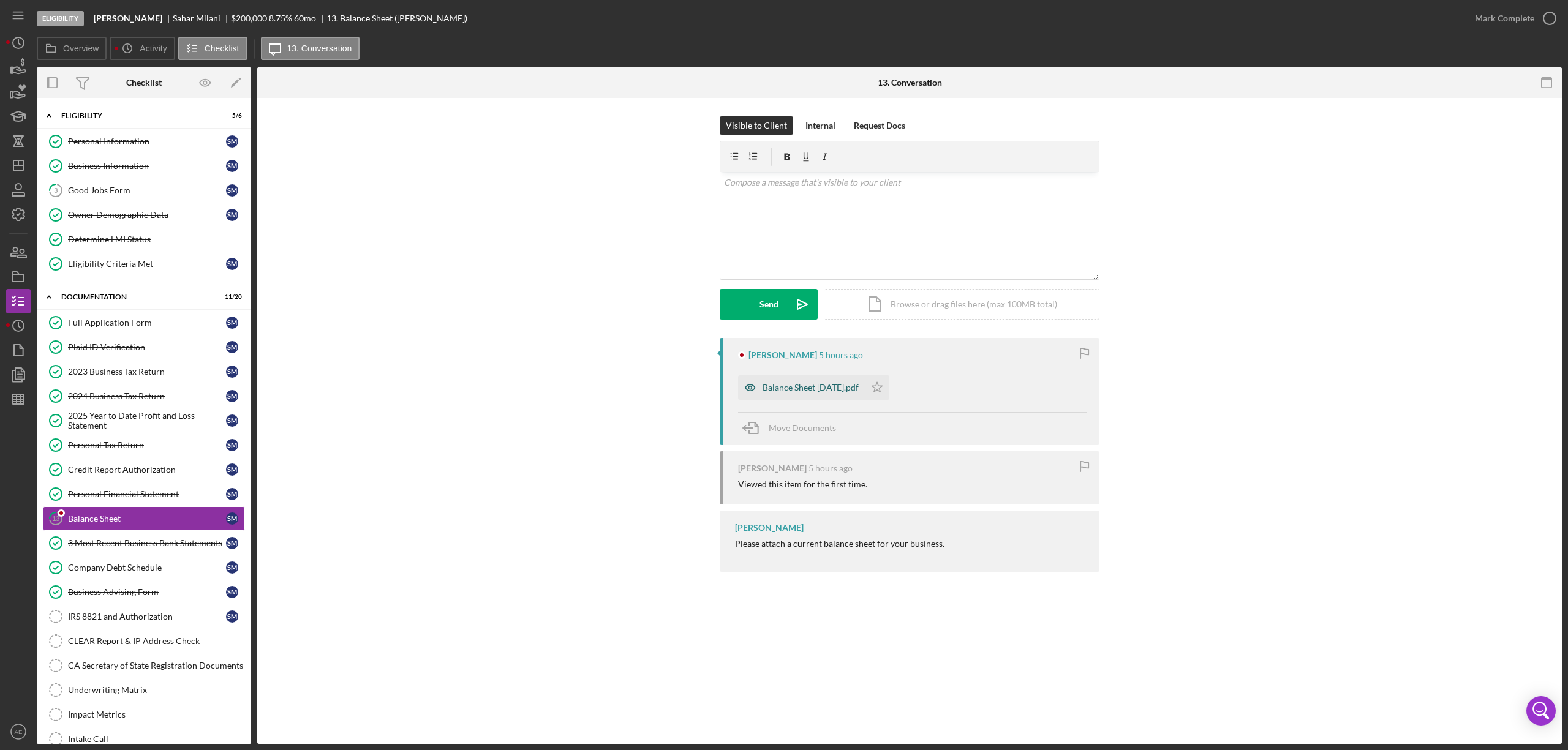
click at [748, 388] on icon "button" at bounding box center [750, 388] width 25 height 25
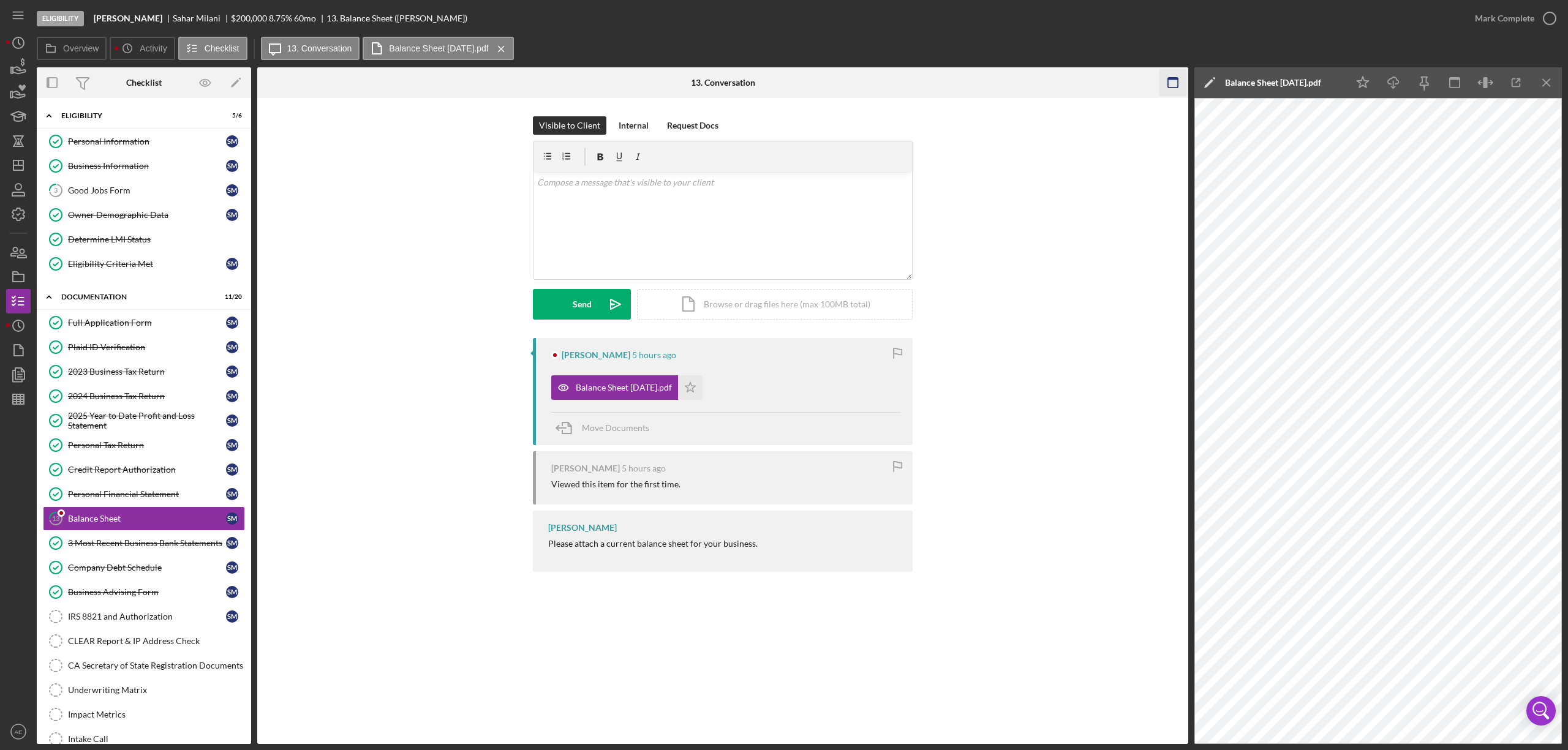
click at [1166, 86] on icon "button" at bounding box center [1173, 83] width 28 height 28
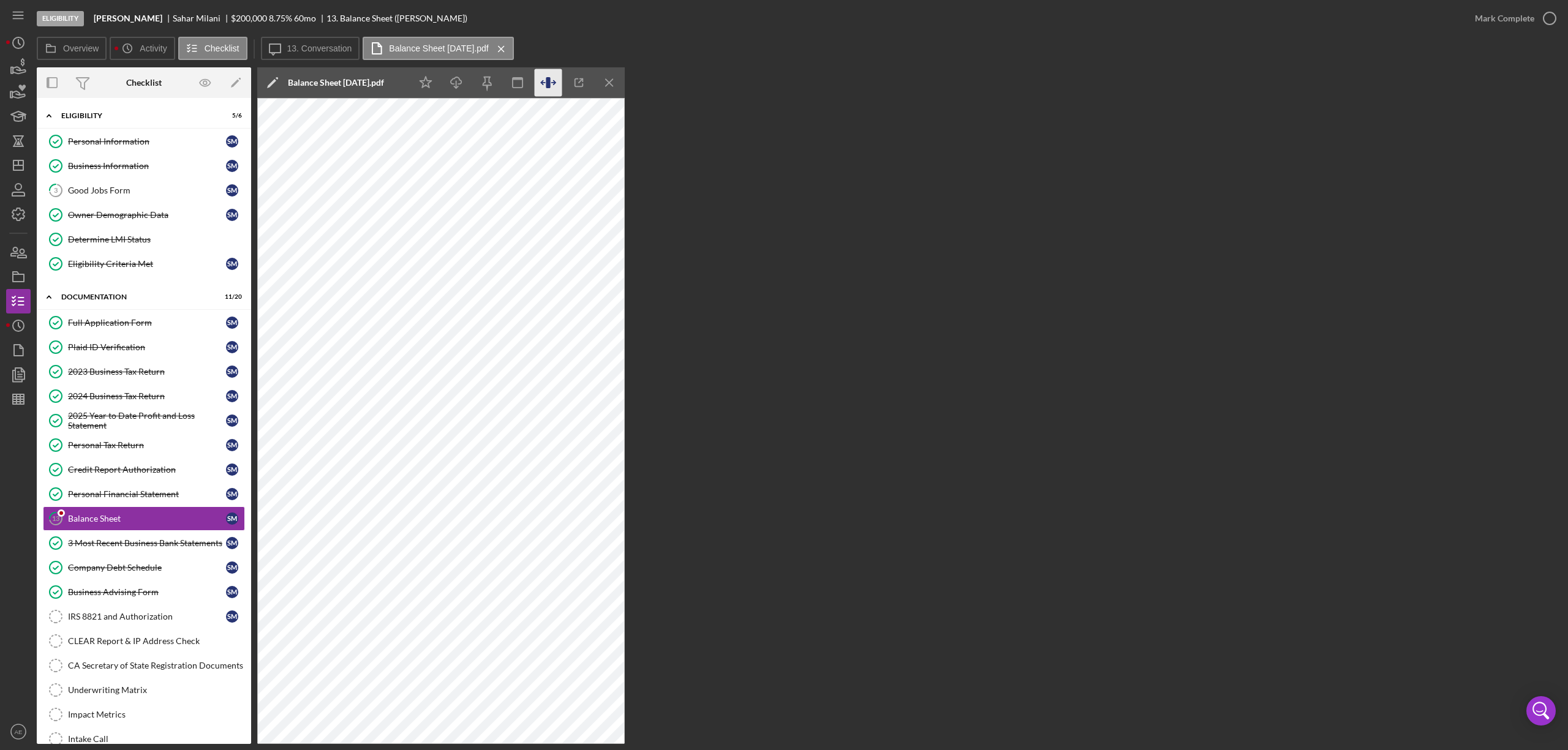
click at [545, 79] on icon "button" at bounding box center [549, 83] width 28 height 28
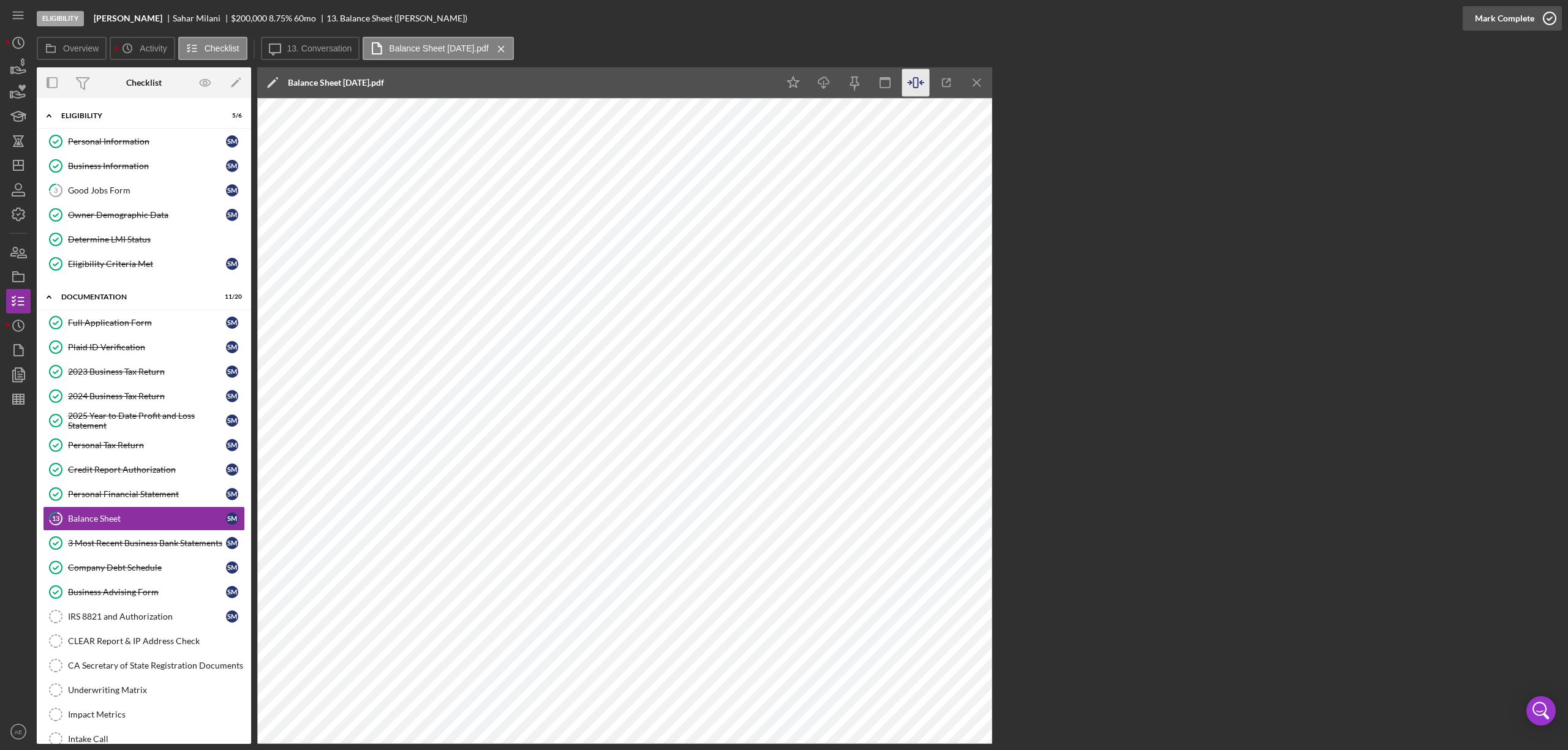
click at [1495, 23] on div "Mark Complete" at bounding box center [1506, 18] width 60 height 25
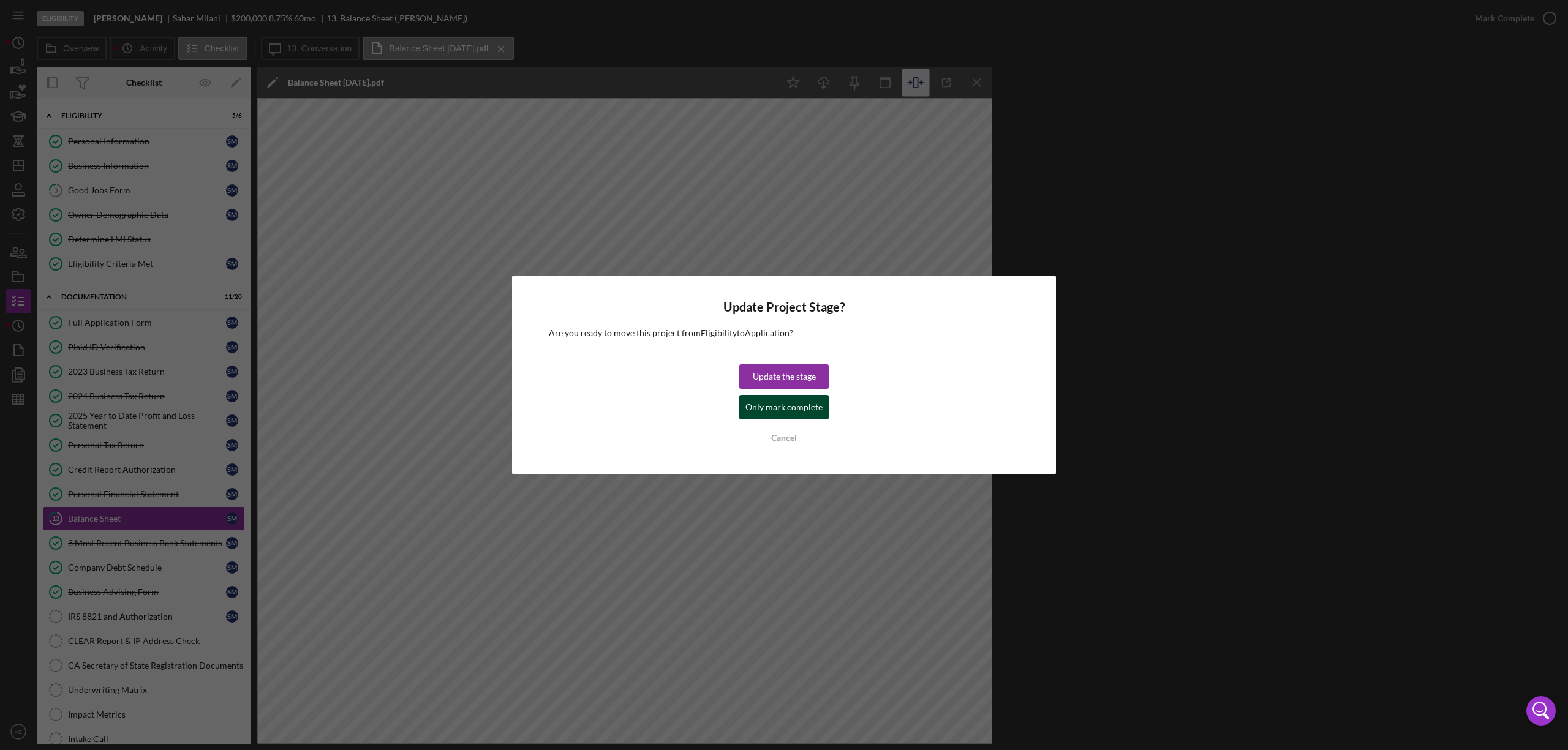
click at [758, 409] on div "Only mark complete" at bounding box center [784, 407] width 77 height 25
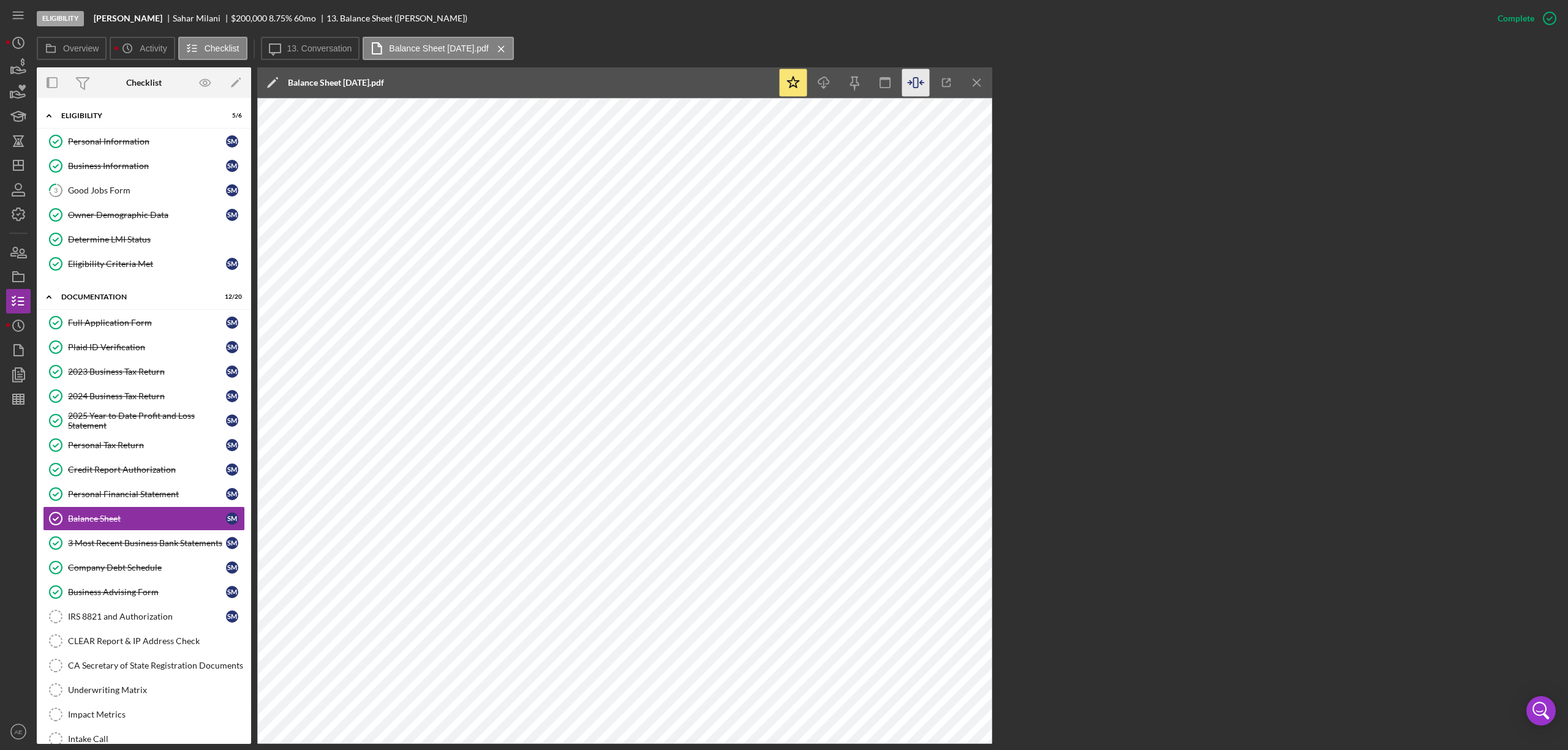
drag, startPoint x: 131, startPoint y: 238, endPoint x: 3, endPoint y: 433, distance: 233.3
click at [131, 238] on div "Determine LMI Status" at bounding box center [157, 239] width 177 height 10
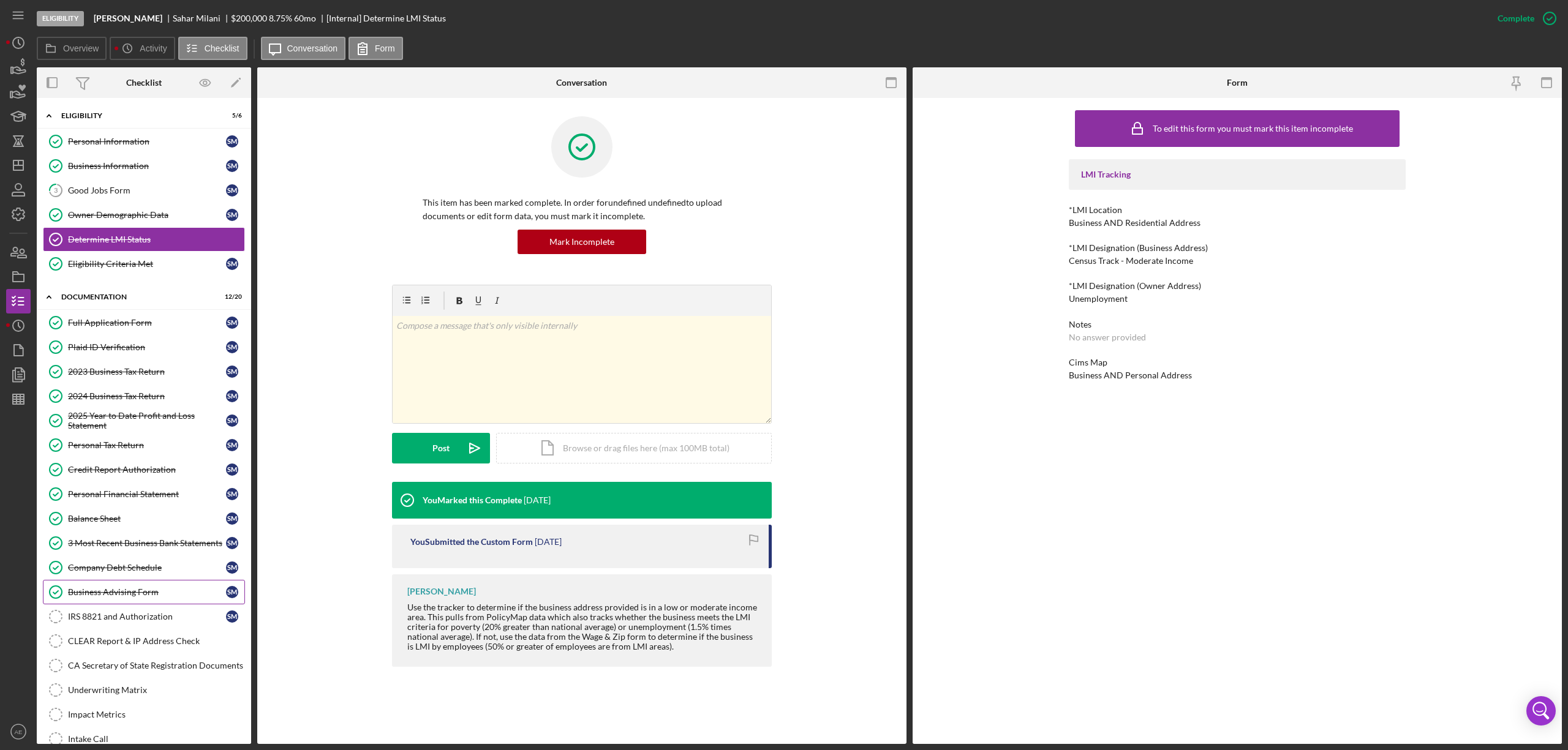
drag, startPoint x: 155, startPoint y: 617, endPoint x: 161, endPoint y: 611, distance: 8.5
click at [155, 617] on link "IRS 8821 and Authorization IRS 8821 and Authorization S M" at bounding box center [144, 617] width 202 height 25
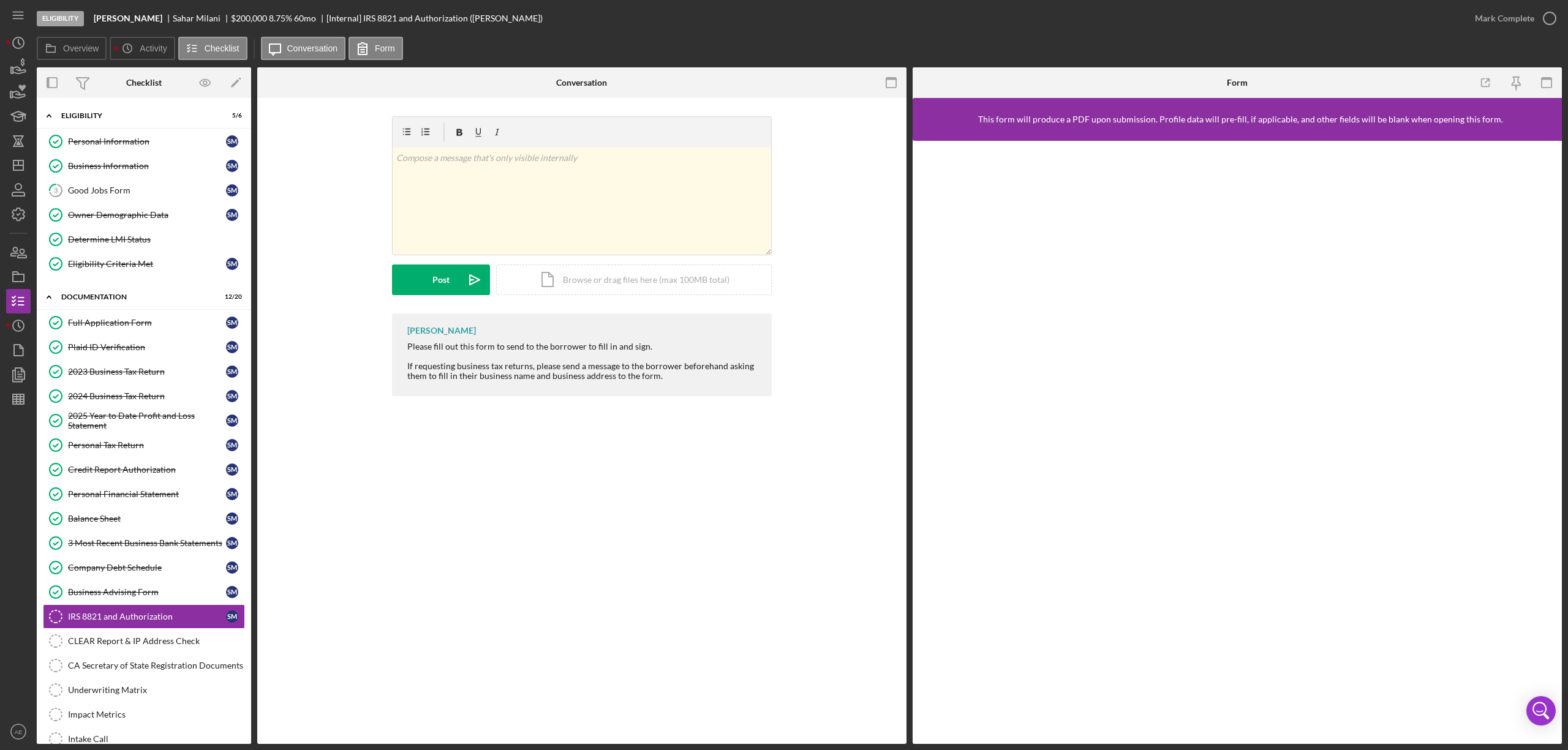
drag, startPoint x: 143, startPoint y: 399, endPoint x: 542, endPoint y: 426, distance: 399.9
click at [143, 399] on div "2024 Business Tax Return" at bounding box center [147, 396] width 159 height 10
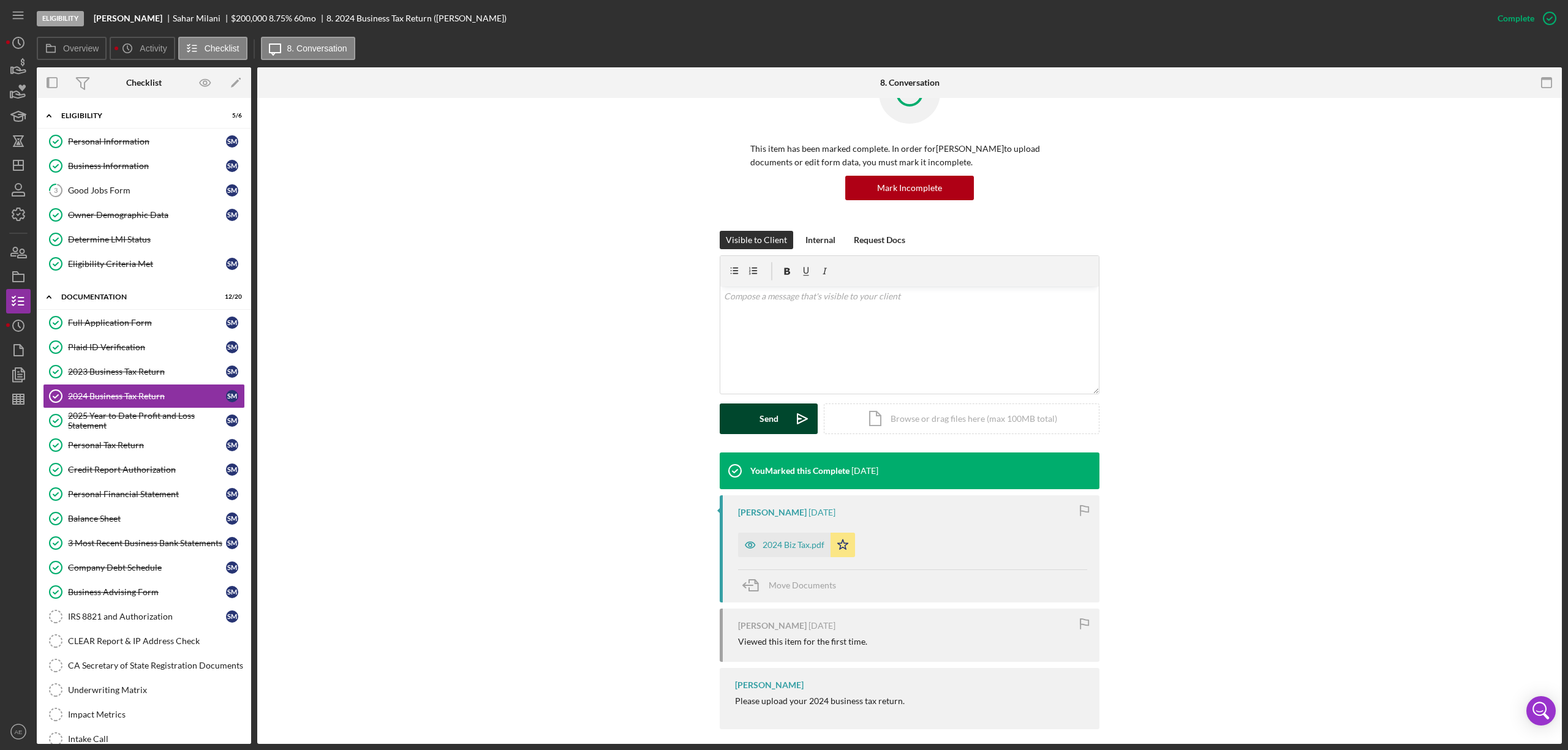
scroll to position [63, 0]
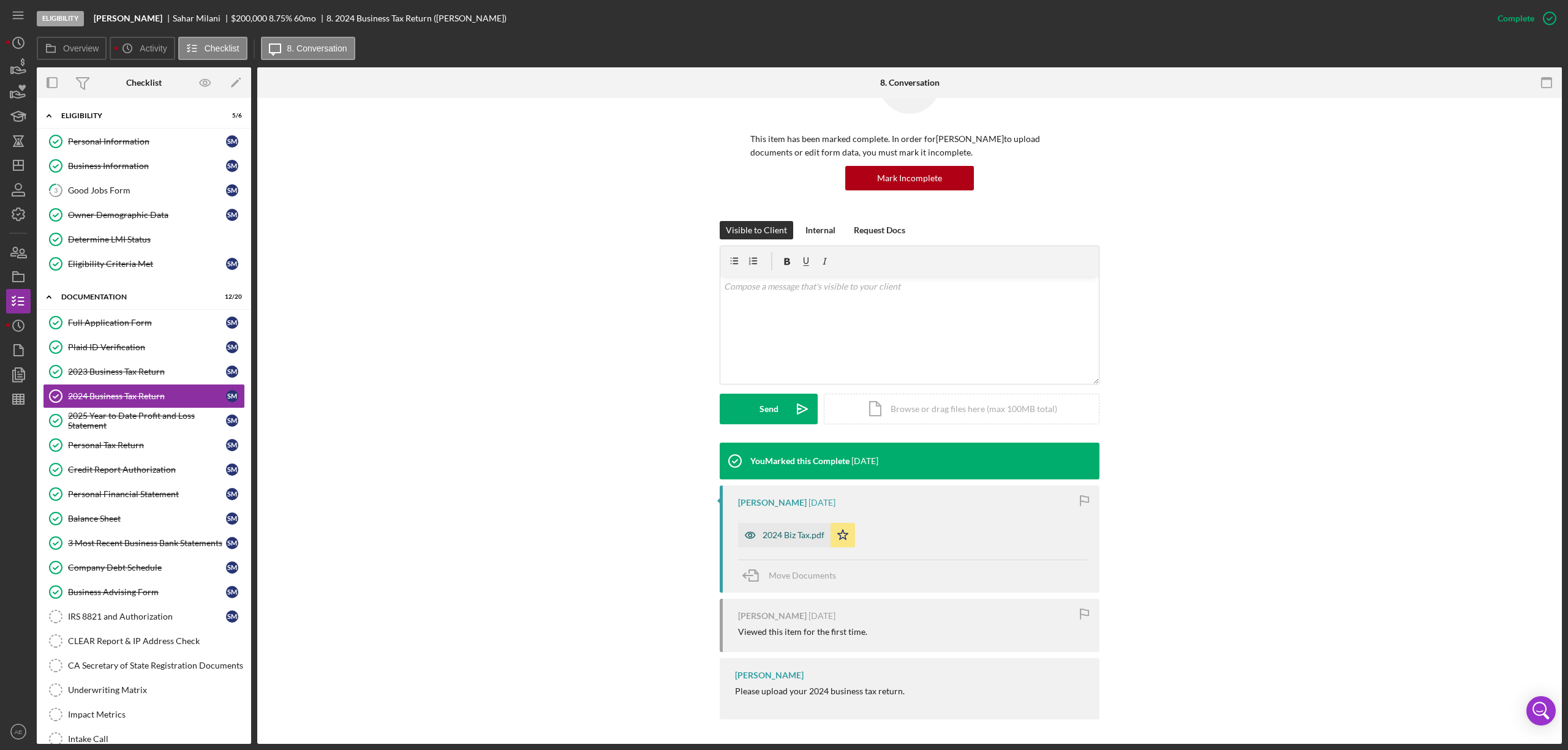
click at [751, 532] on icon "button" at bounding box center [750, 536] width 25 height 25
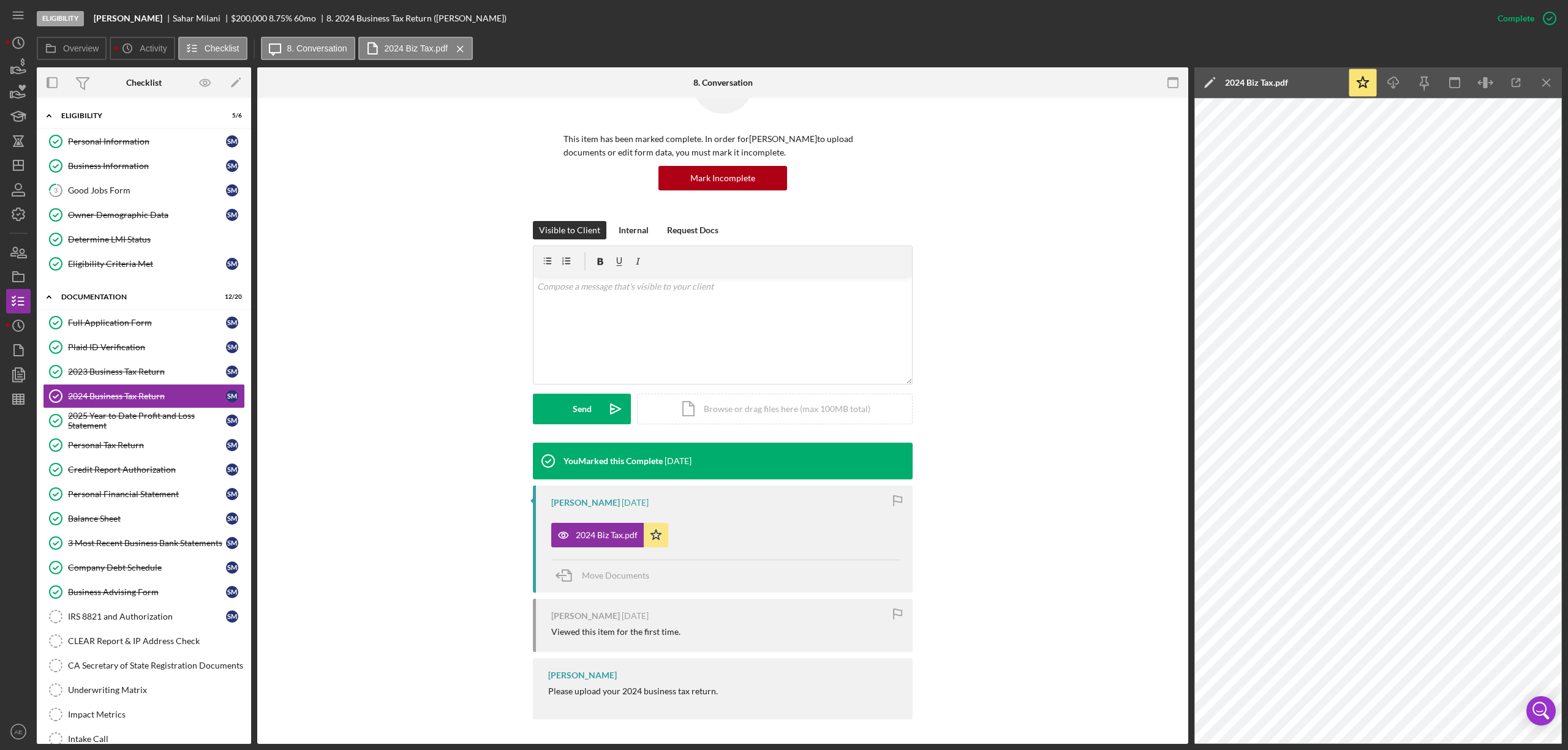
click at [1163, 85] on icon "button" at bounding box center [1173, 83] width 28 height 28
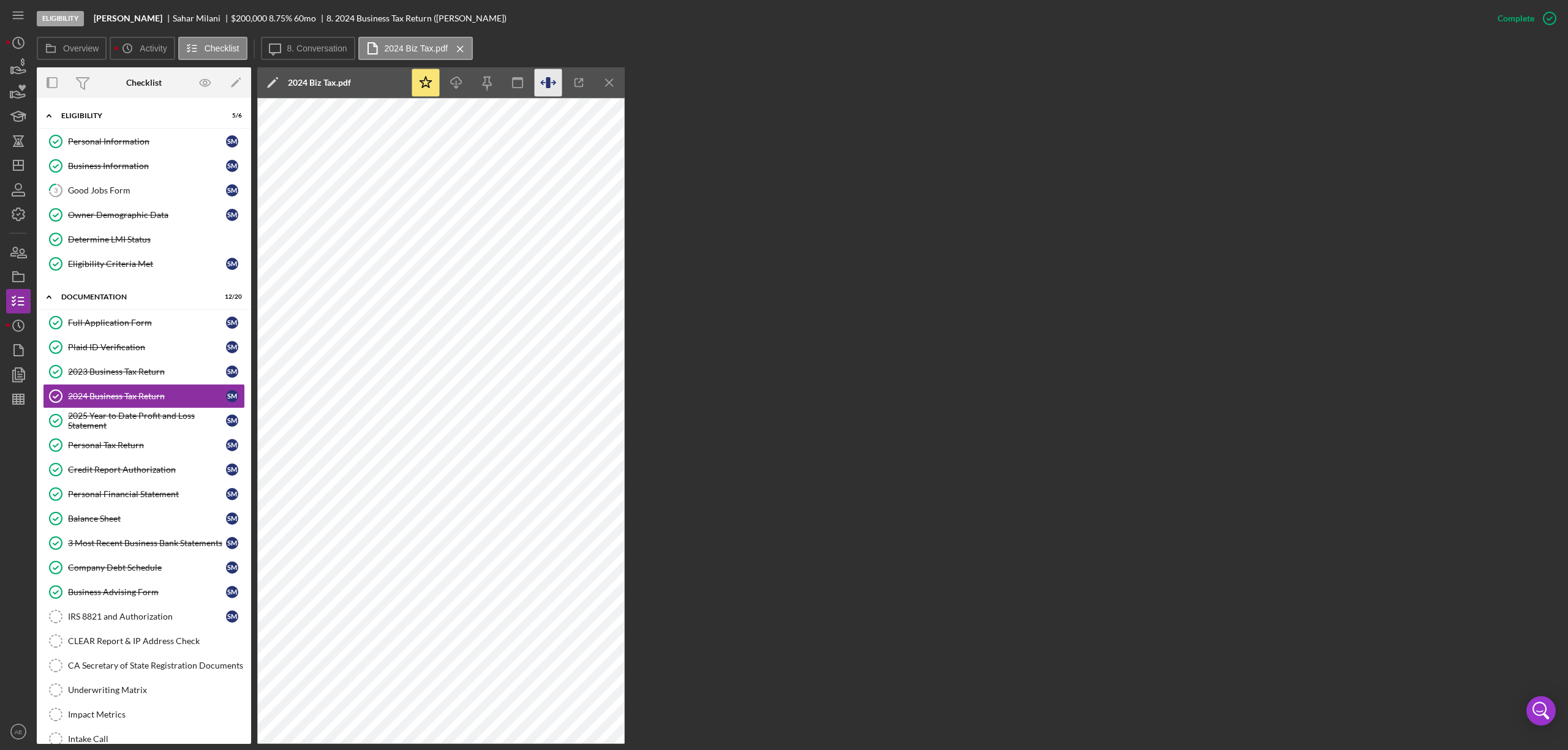
click at [542, 86] on icon "button" at bounding box center [549, 83] width 28 height 28
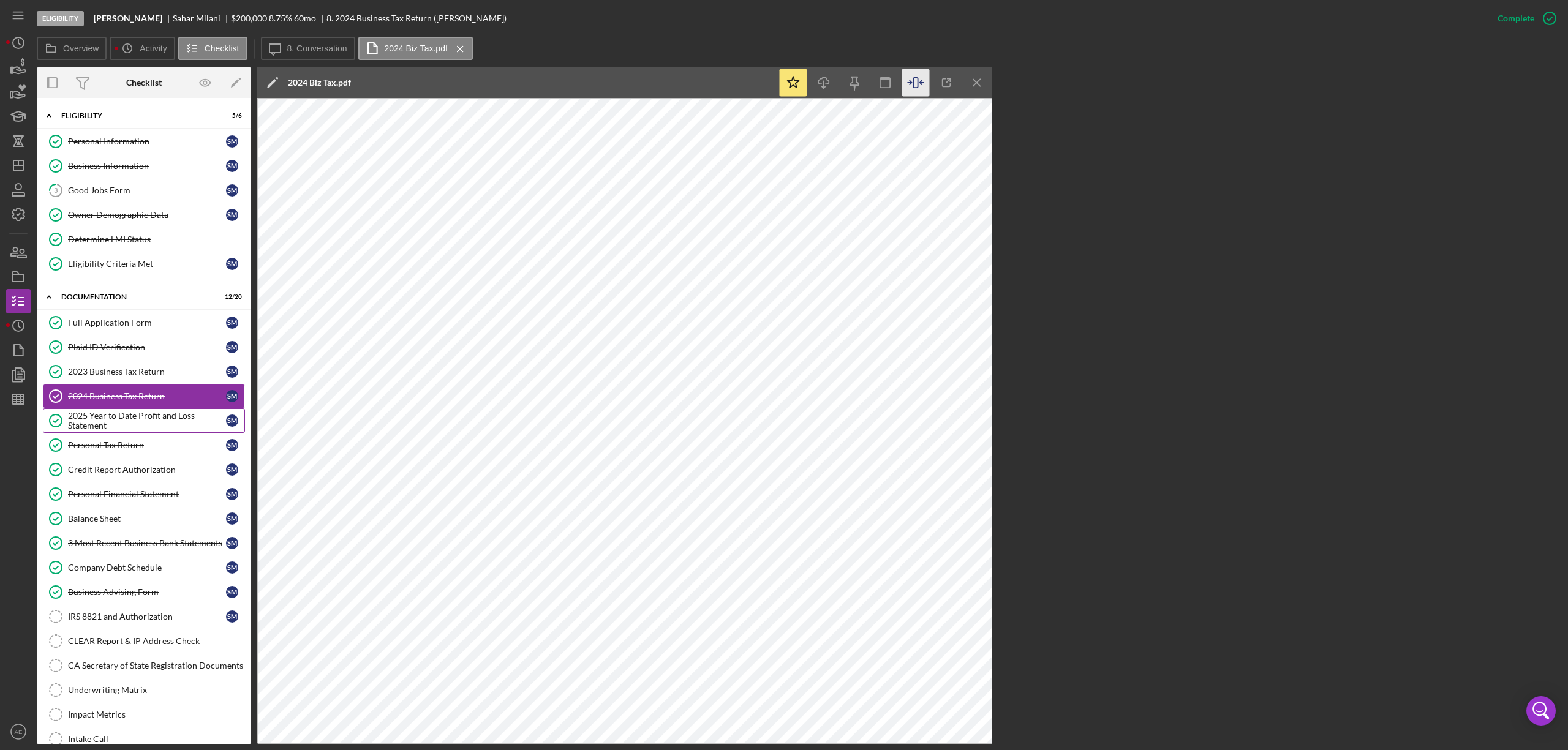
click at [188, 423] on div "2025 Year to Date Profit and Loss Statement" at bounding box center [147, 421] width 159 height 19
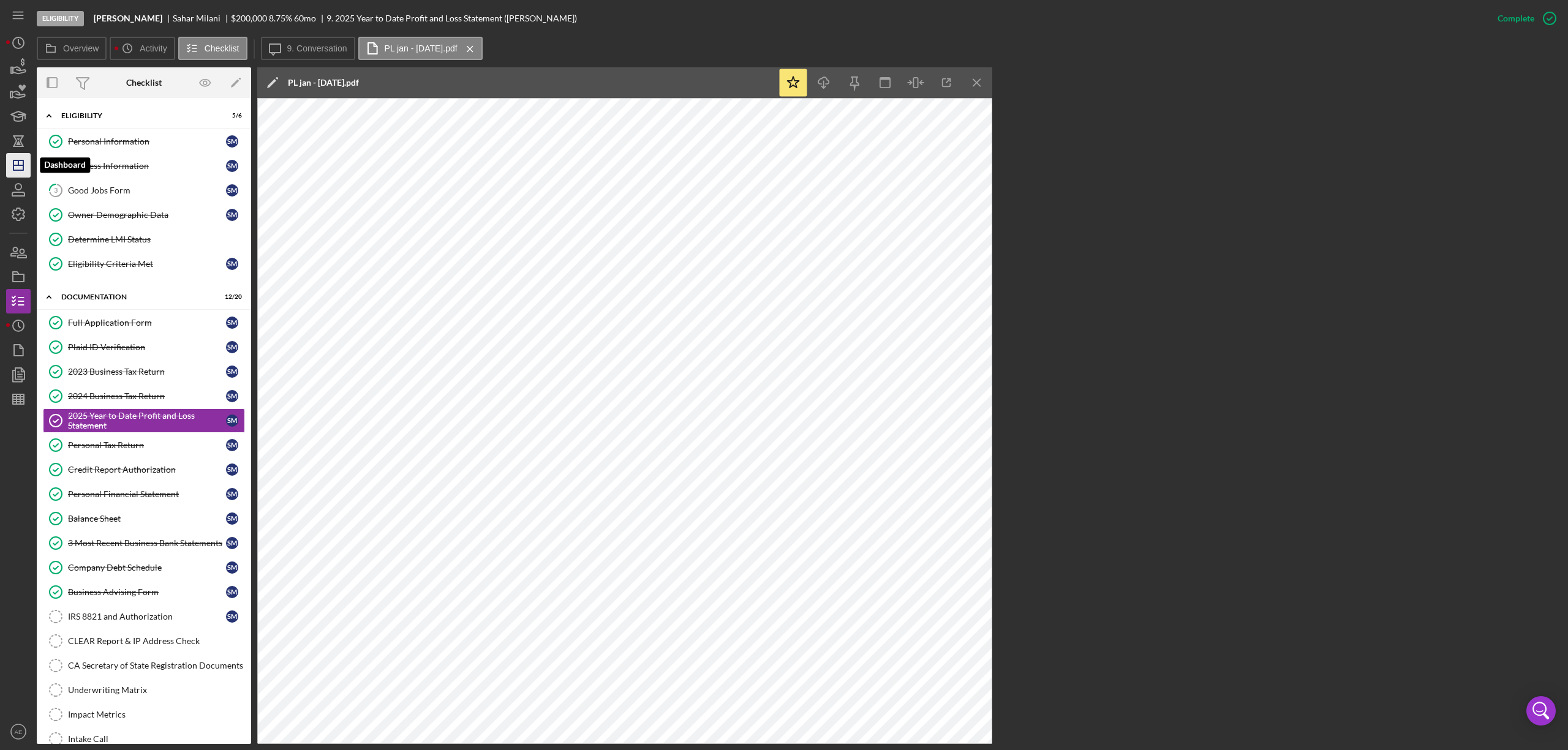
click at [21, 160] on polygon "button" at bounding box center [18, 165] width 10 height 10
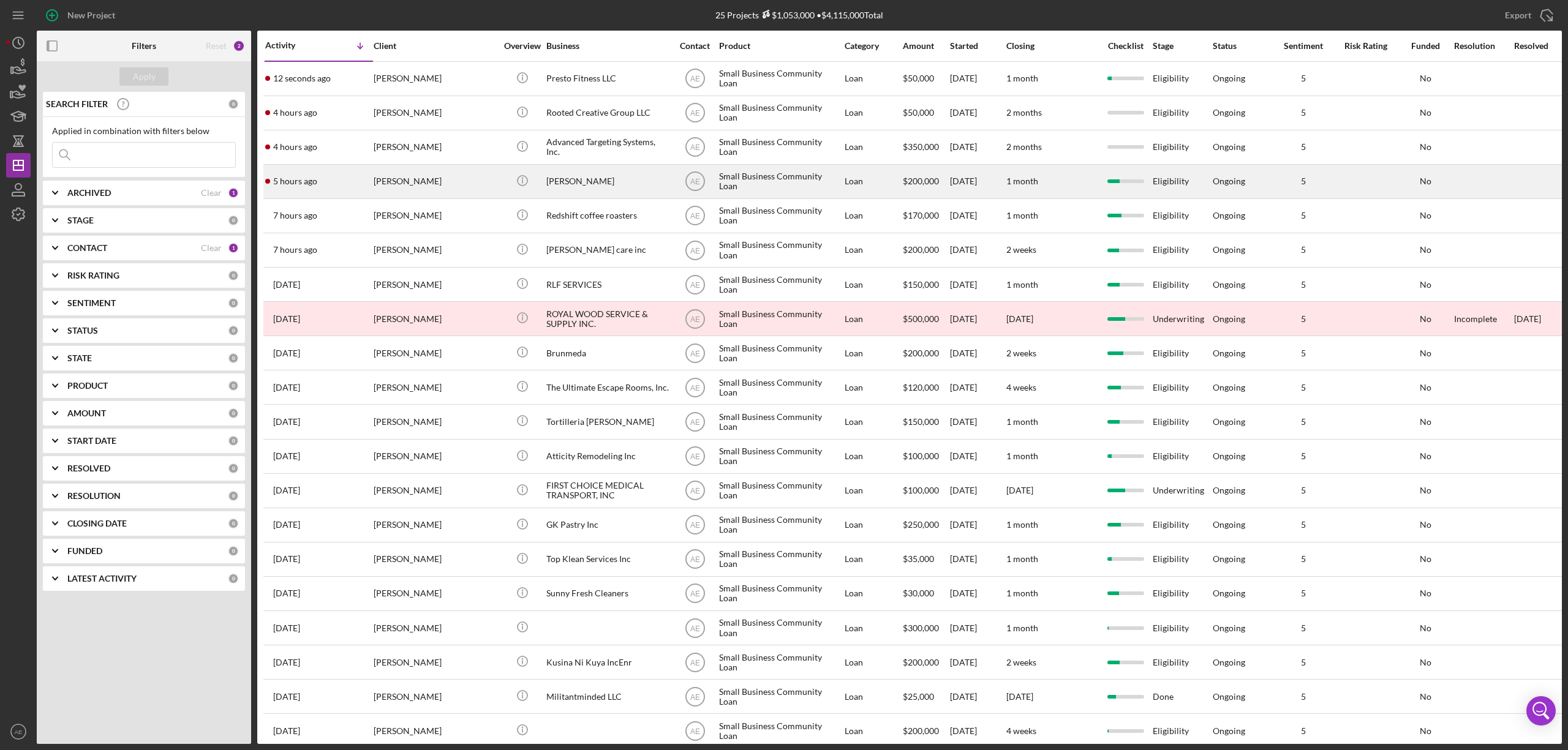
click at [463, 186] on div "[PERSON_NAME]" at bounding box center [435, 181] width 123 height 33
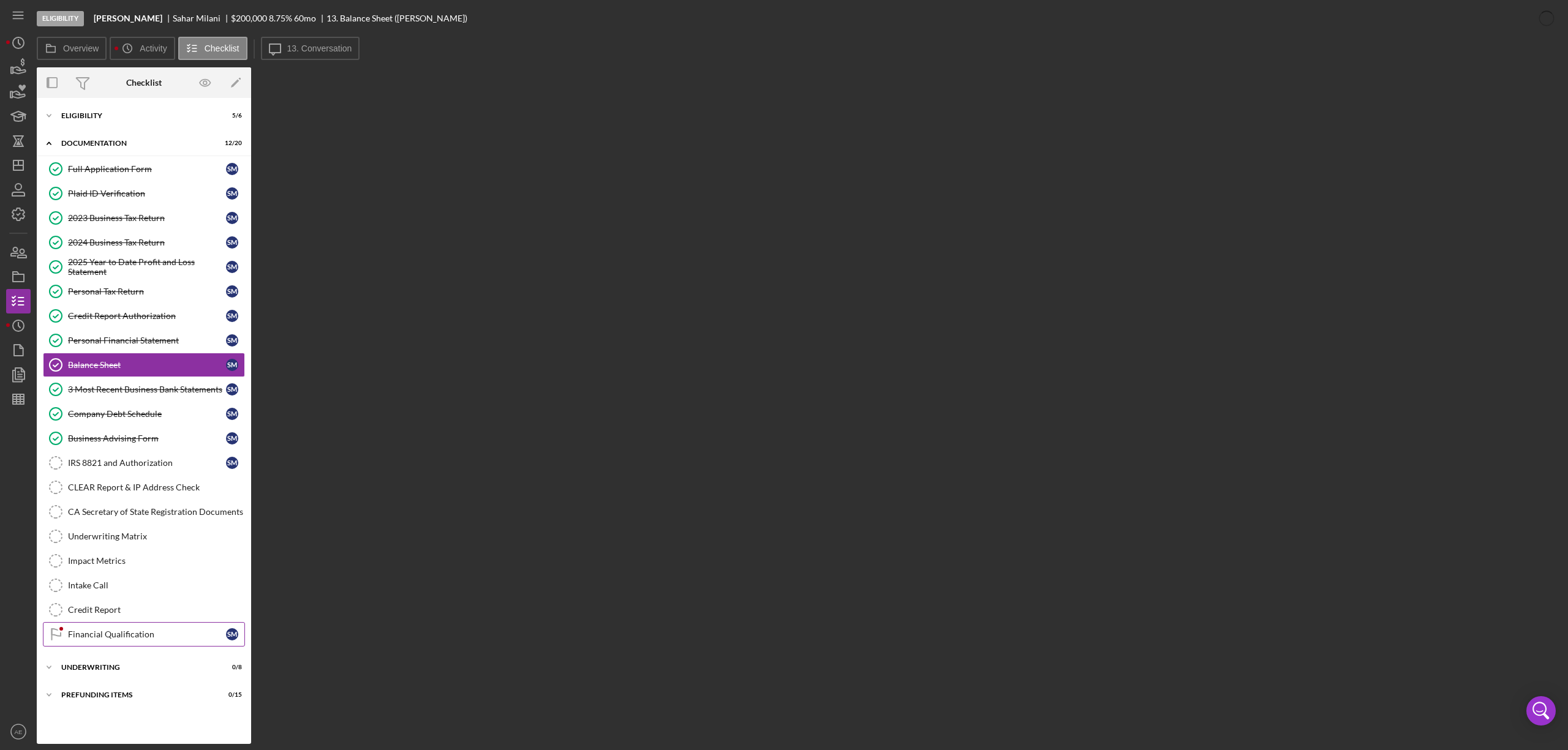
click at [166, 646] on link "Financial Qualification Financial Qualification S M" at bounding box center [144, 635] width 202 height 25
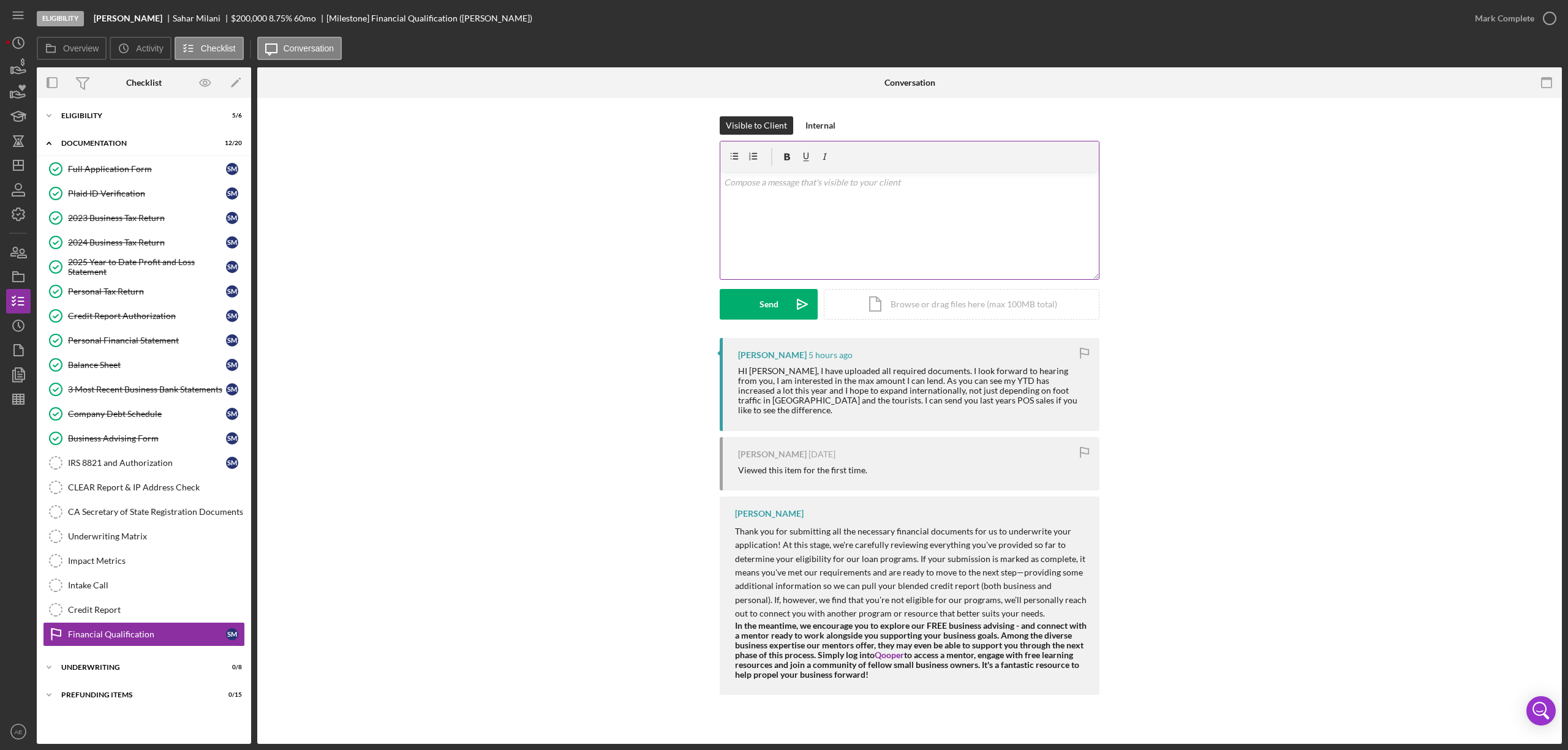
click at [875, 248] on div "v Color teal Color pink Remove color Add row above Add row below Add column bef…" at bounding box center [910, 226] width 379 height 108
click at [753, 180] on p "Thank you Sahar for all the documents." at bounding box center [910, 182] width 372 height 13
click at [792, 186] on p "Thank you, Sahar for all the documents." at bounding box center [910, 182] width 372 height 13
click at [794, 181] on p "Thank you, Sahar for all the documents." at bounding box center [910, 182] width 372 height 13
click at [886, 184] on p "Thank you, Sahar, for all the documents." at bounding box center [910, 182] width 372 height 13
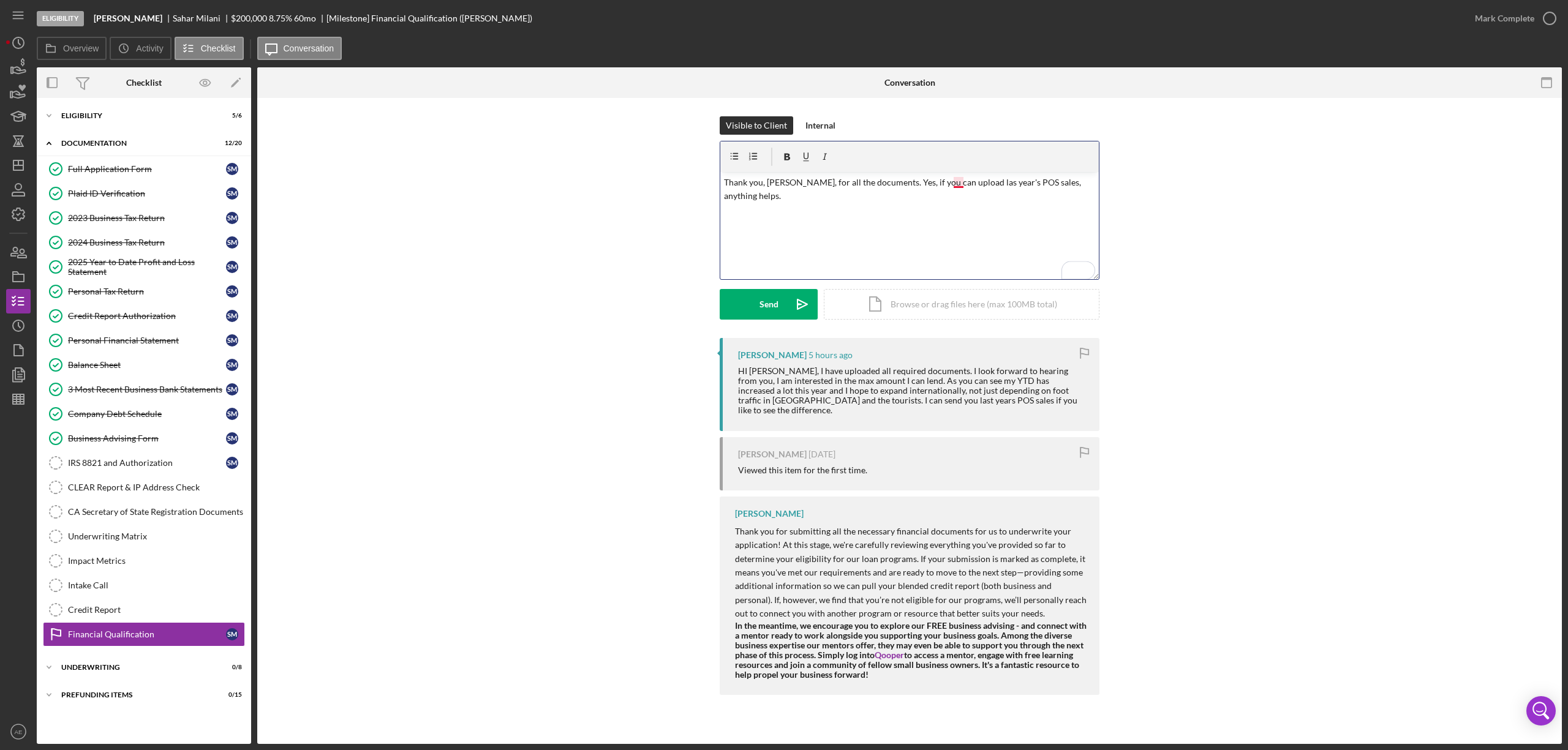
click at [956, 183] on p "Thank you, Sahar, for all the documents. Yes, if you can upload las year's POS …" at bounding box center [910, 189] width 372 height 28
click at [777, 306] on div "Send" at bounding box center [770, 304] width 19 height 31
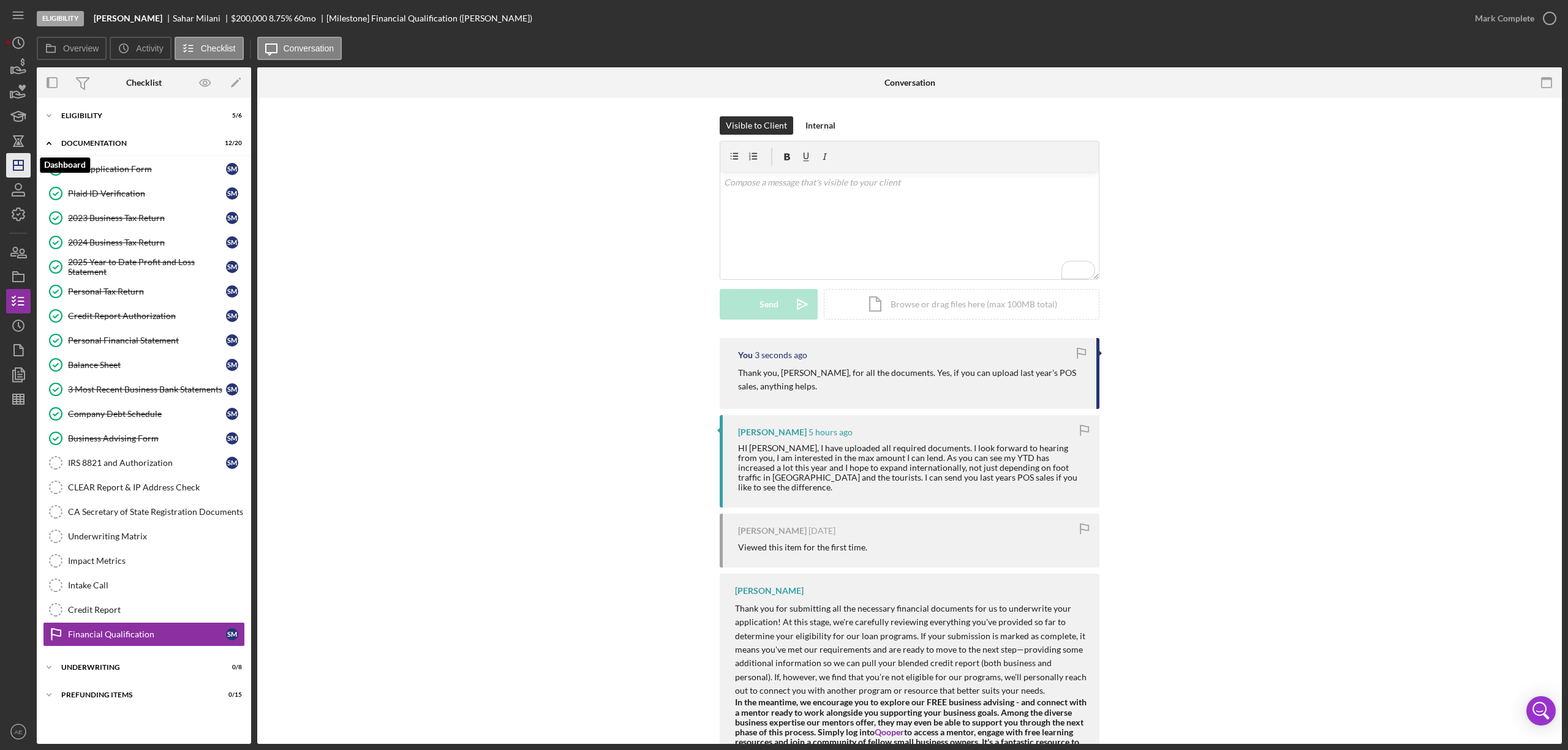
click at [13, 164] on polygon "button" at bounding box center [18, 165] width 10 height 10
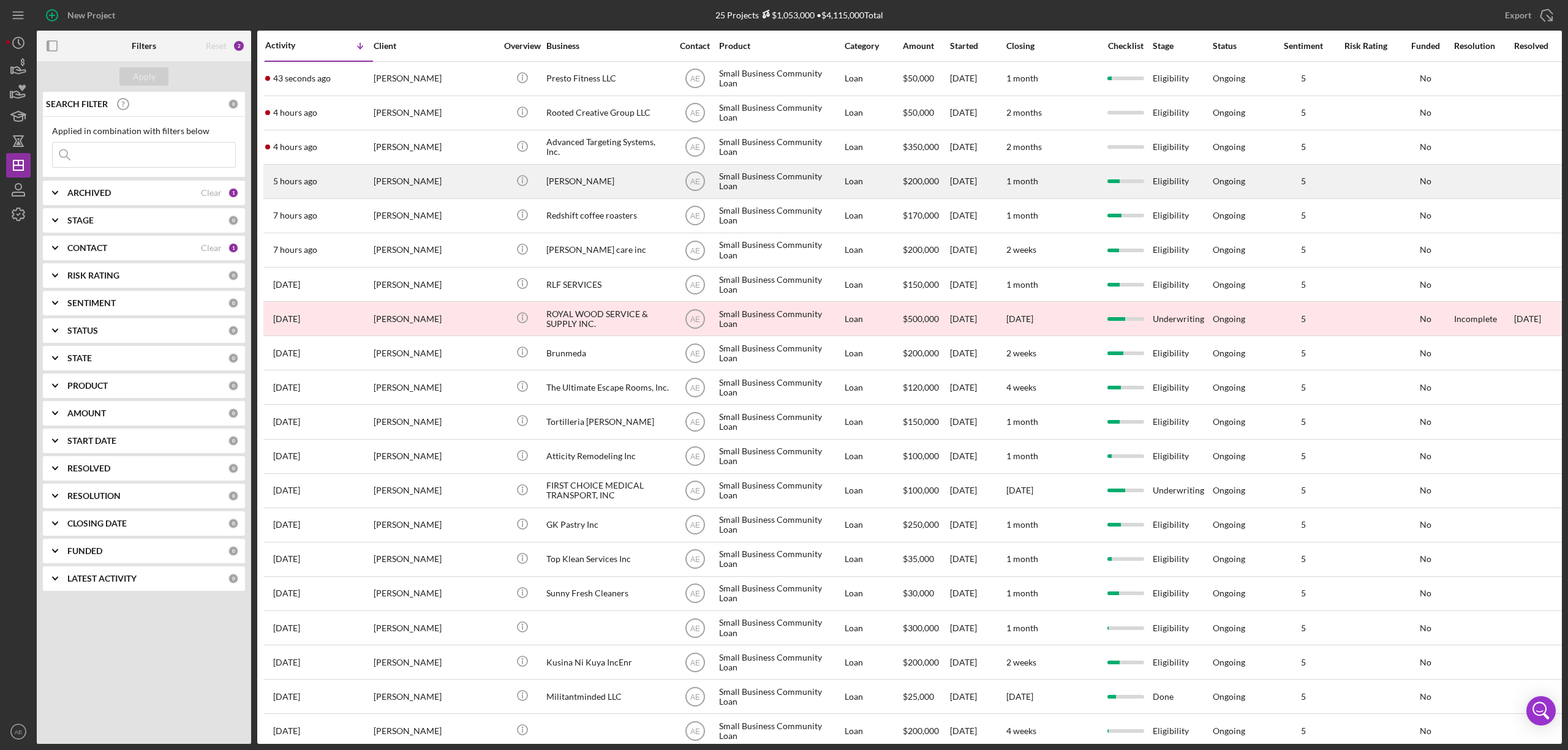
click at [464, 191] on div "[PERSON_NAME]" at bounding box center [435, 181] width 123 height 33
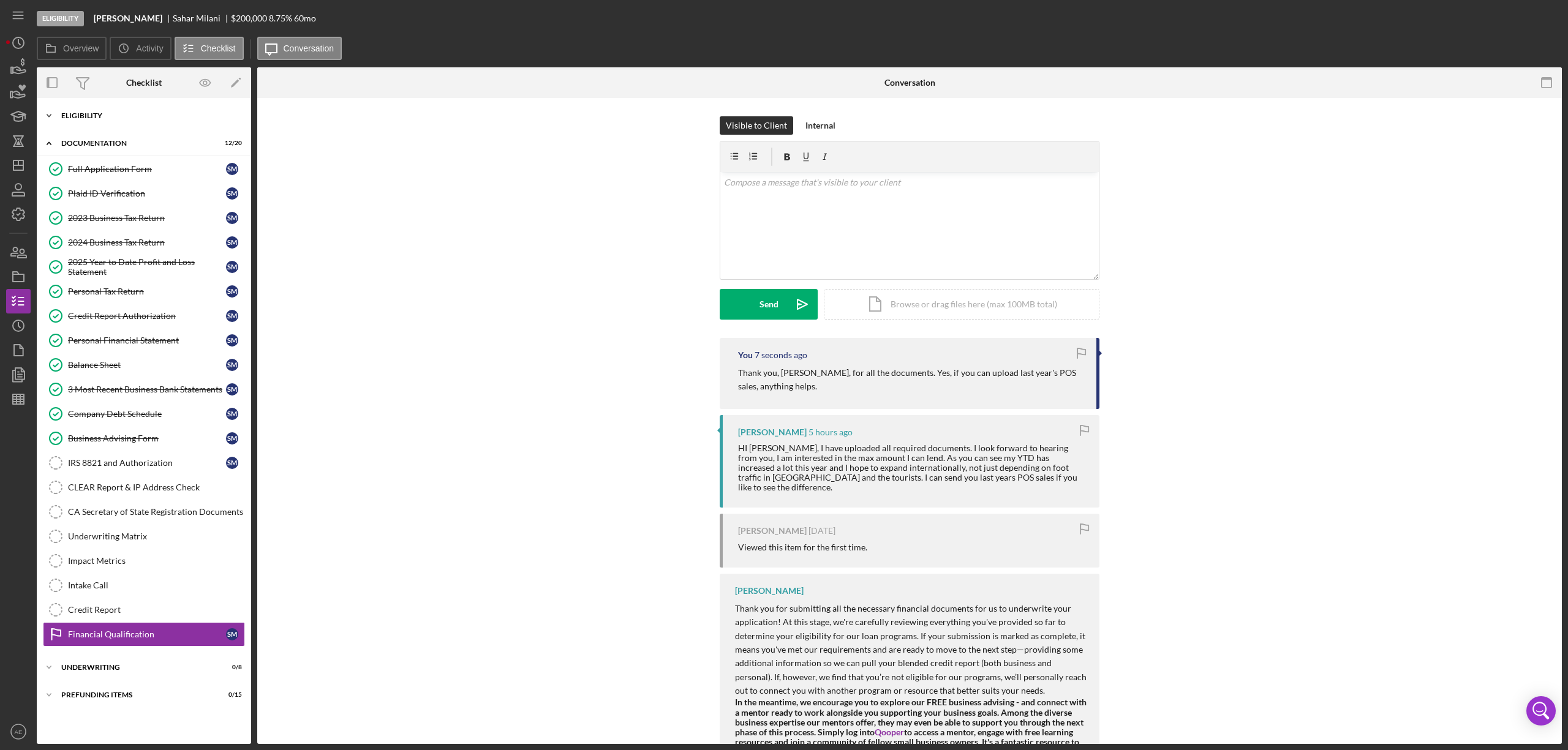
click at [102, 116] on div "Eligibility" at bounding box center [149, 116] width 175 height 8
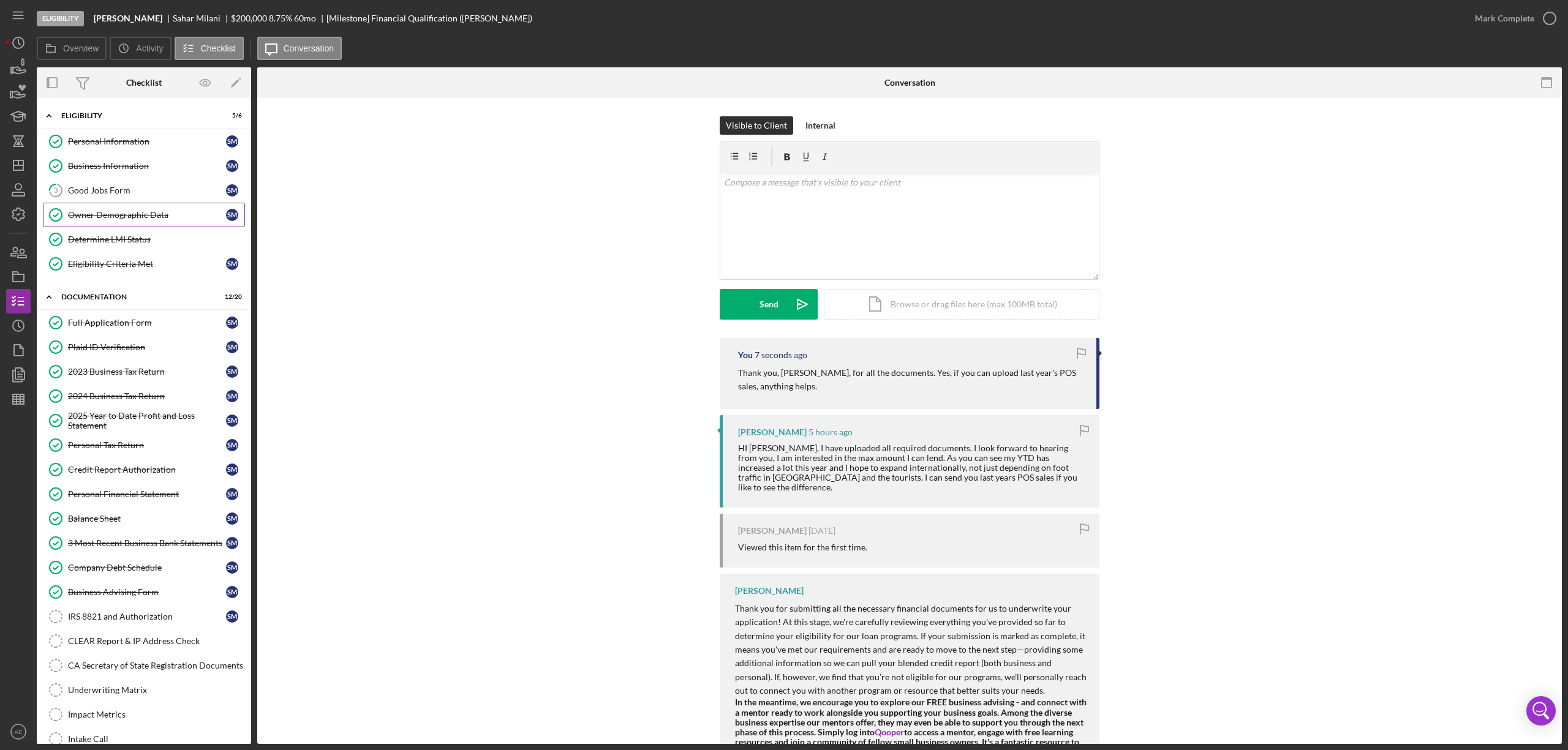
click at [133, 224] on link "Owner Demographic Data Owner Demographic Data S M" at bounding box center [144, 215] width 202 height 25
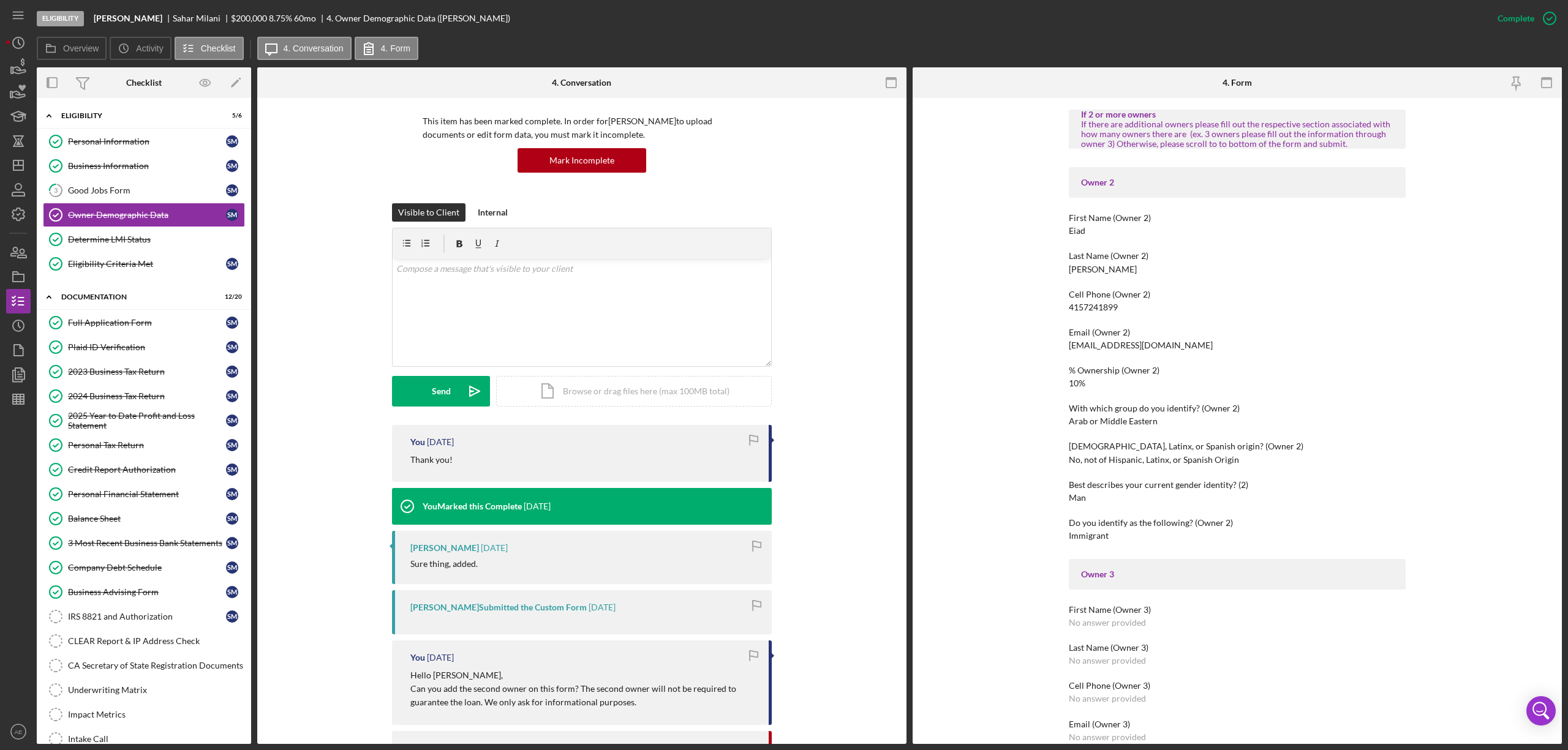
scroll to position [653, 0]
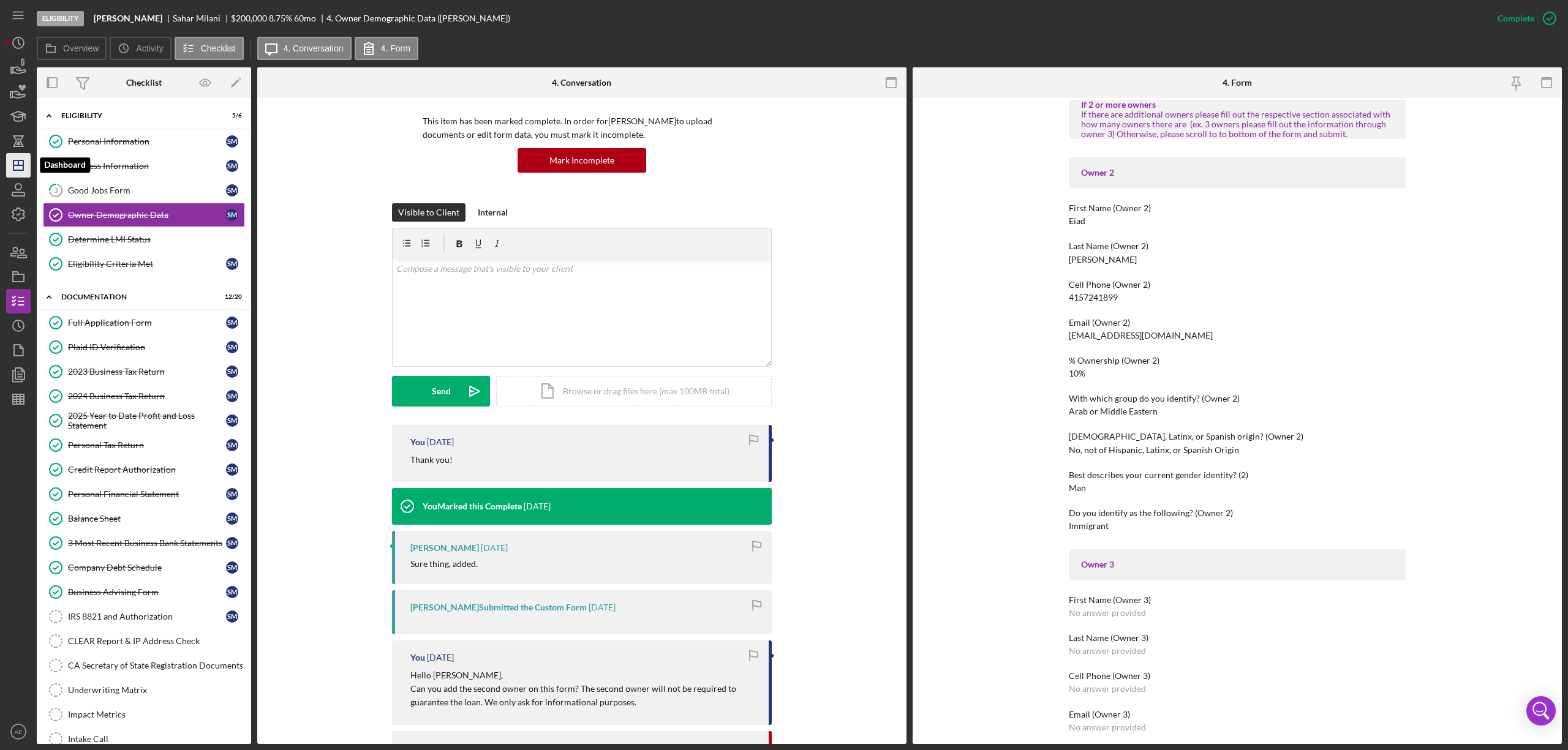
click at [16, 159] on icon "Icon/Dashboard" at bounding box center [18, 165] width 31 height 31
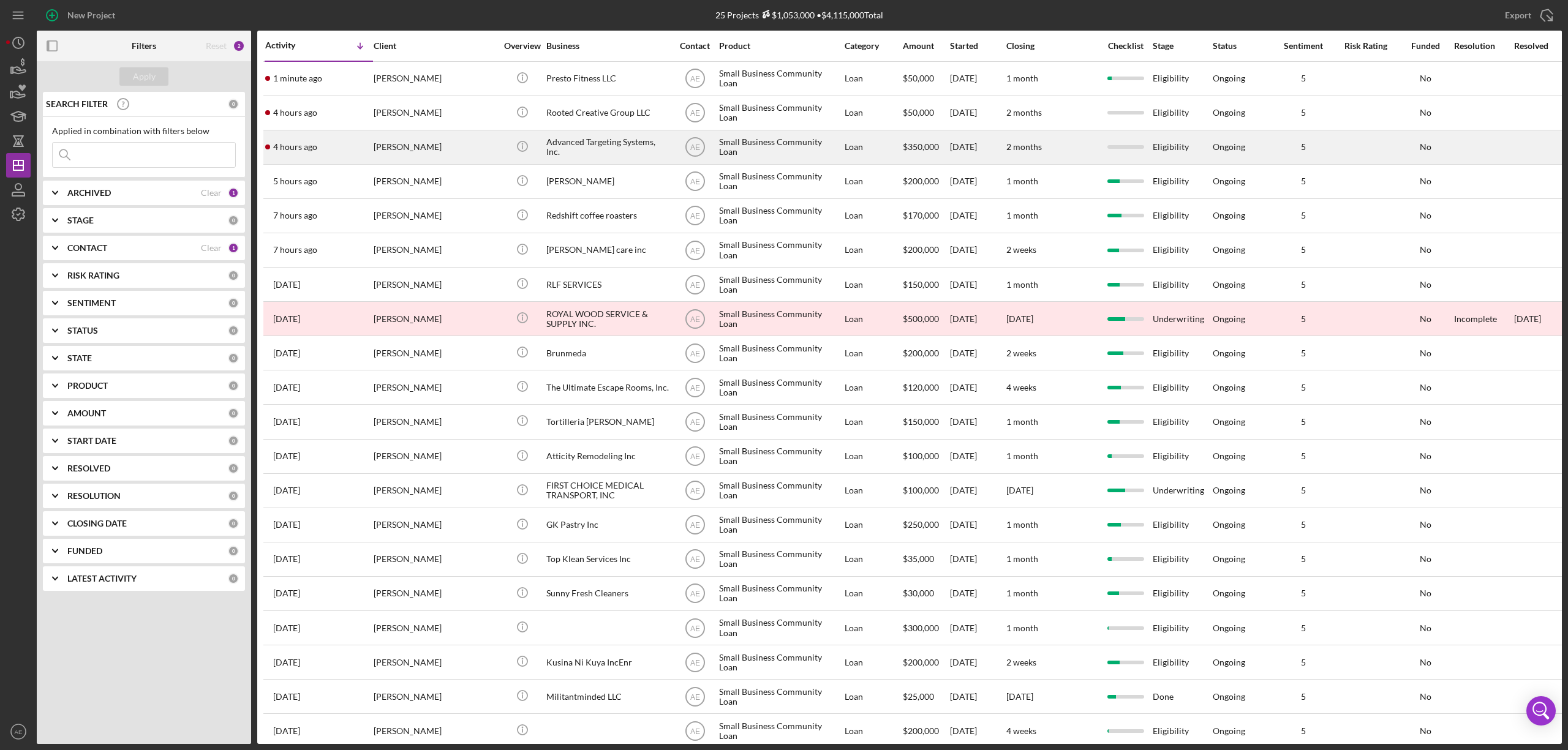
click at [453, 148] on div "[PERSON_NAME]" at bounding box center [435, 147] width 123 height 33
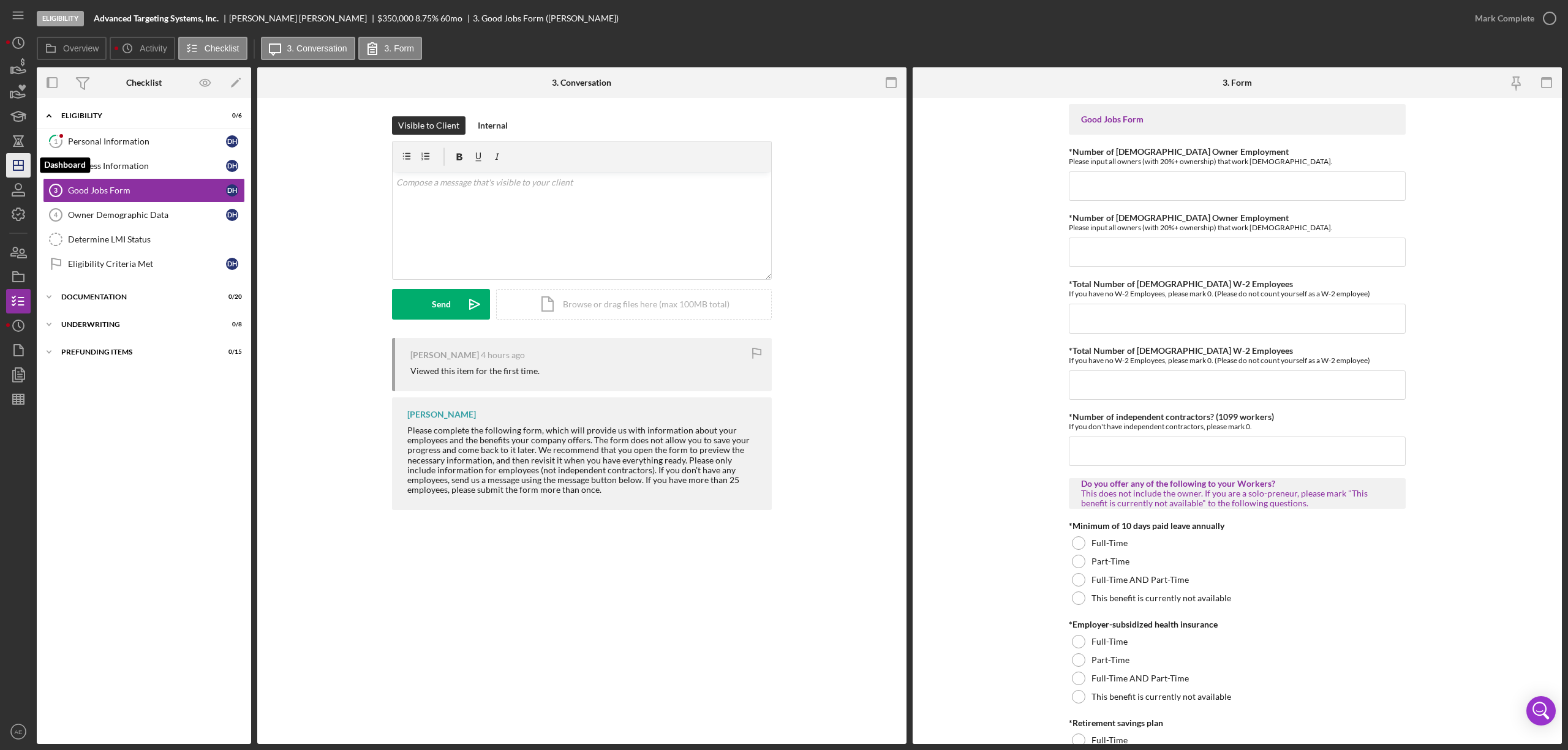
click at [17, 155] on icon "Icon/Dashboard" at bounding box center [18, 165] width 31 height 31
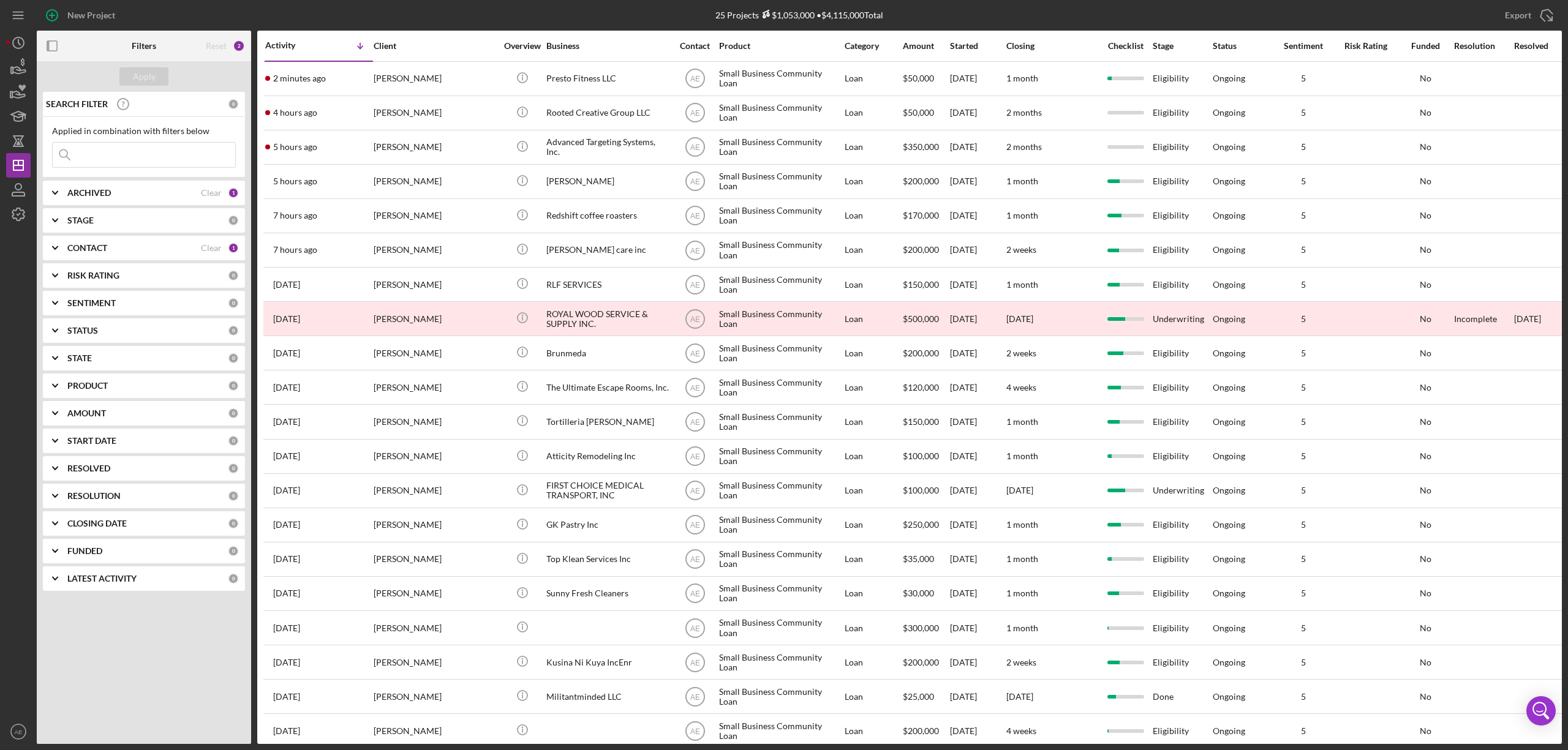
click at [137, 191] on div "ARCHIVED" at bounding box center [134, 193] width 134 height 10
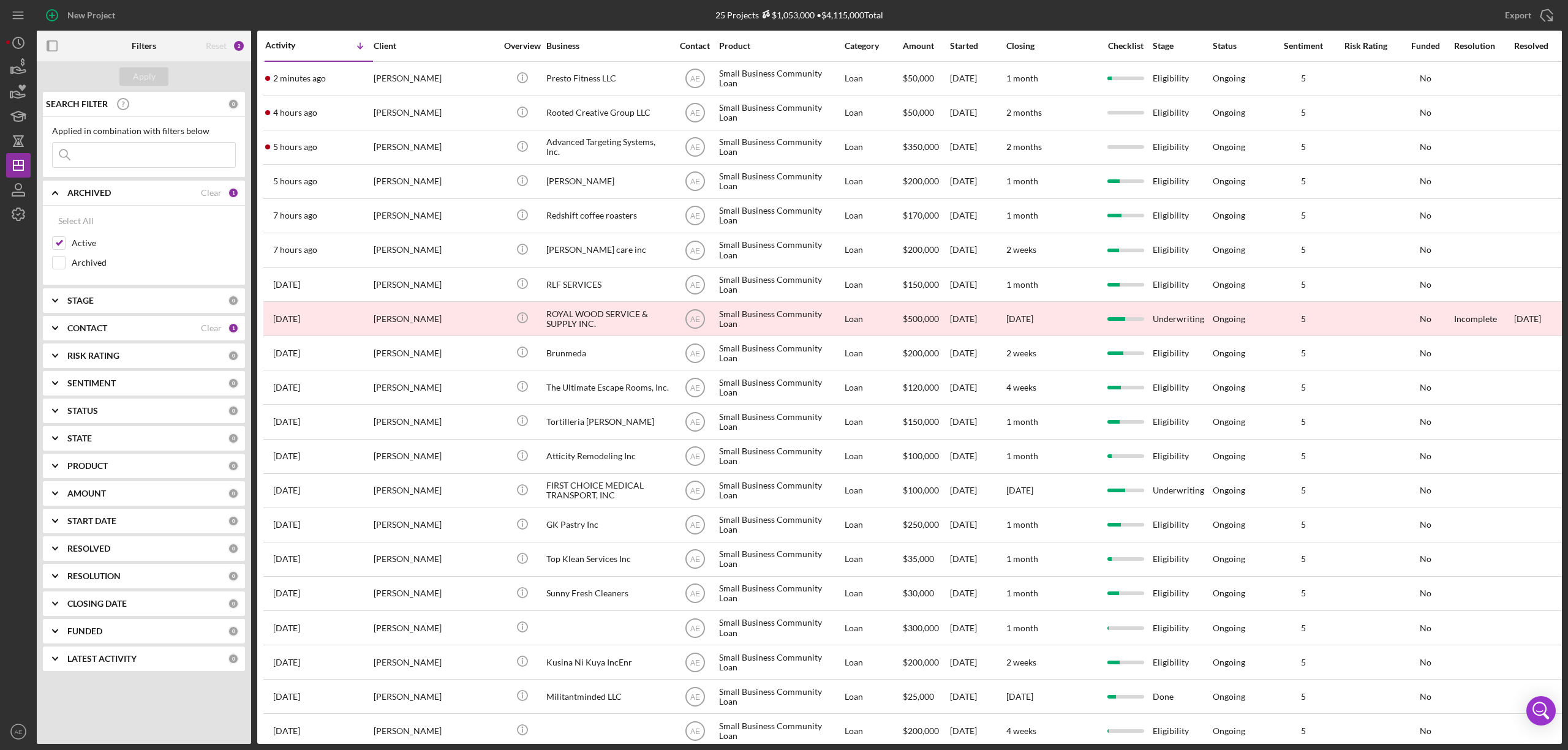
click at [133, 194] on div "ARCHIVED" at bounding box center [134, 193] width 134 height 10
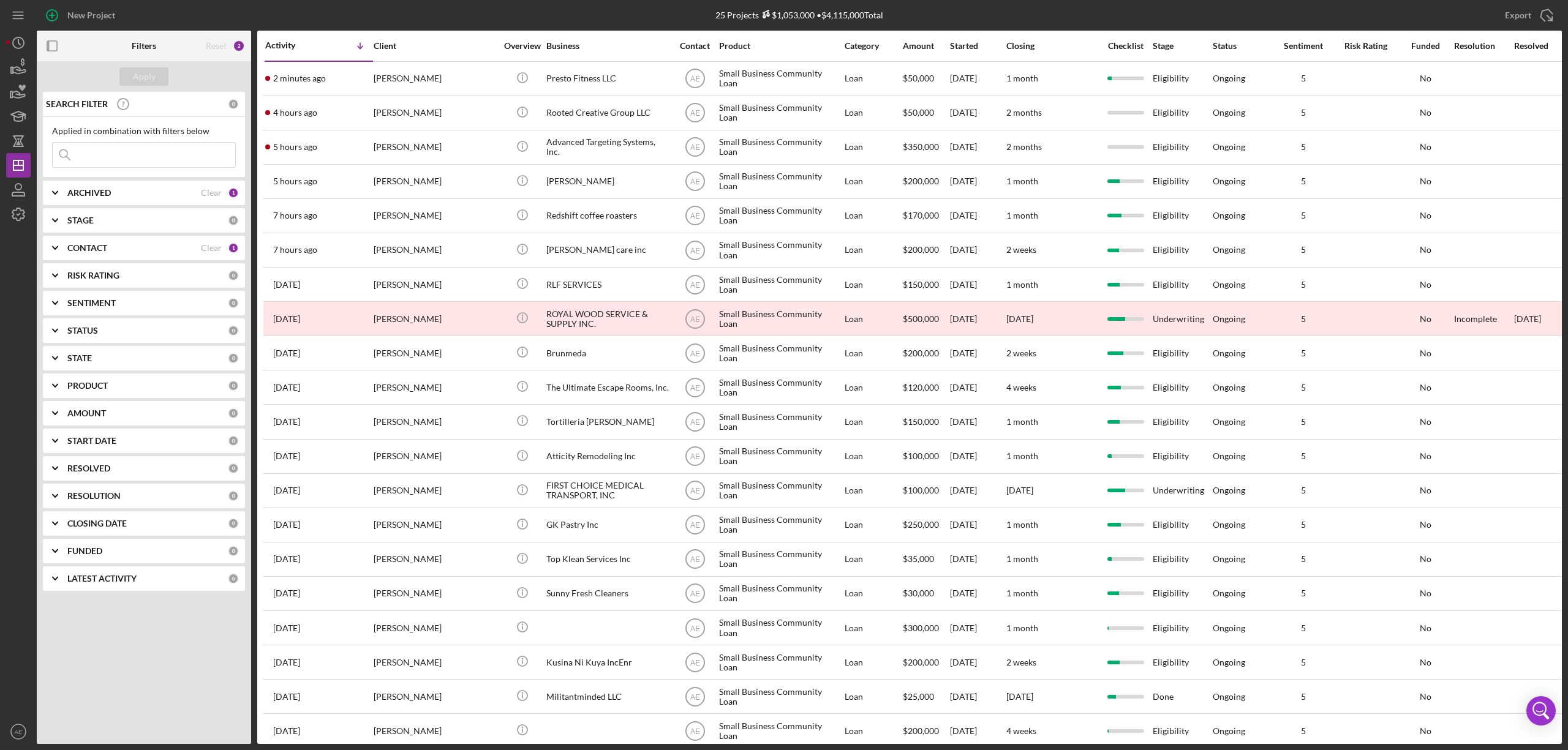
click at [131, 248] on div "CONTACT" at bounding box center [134, 248] width 134 height 10
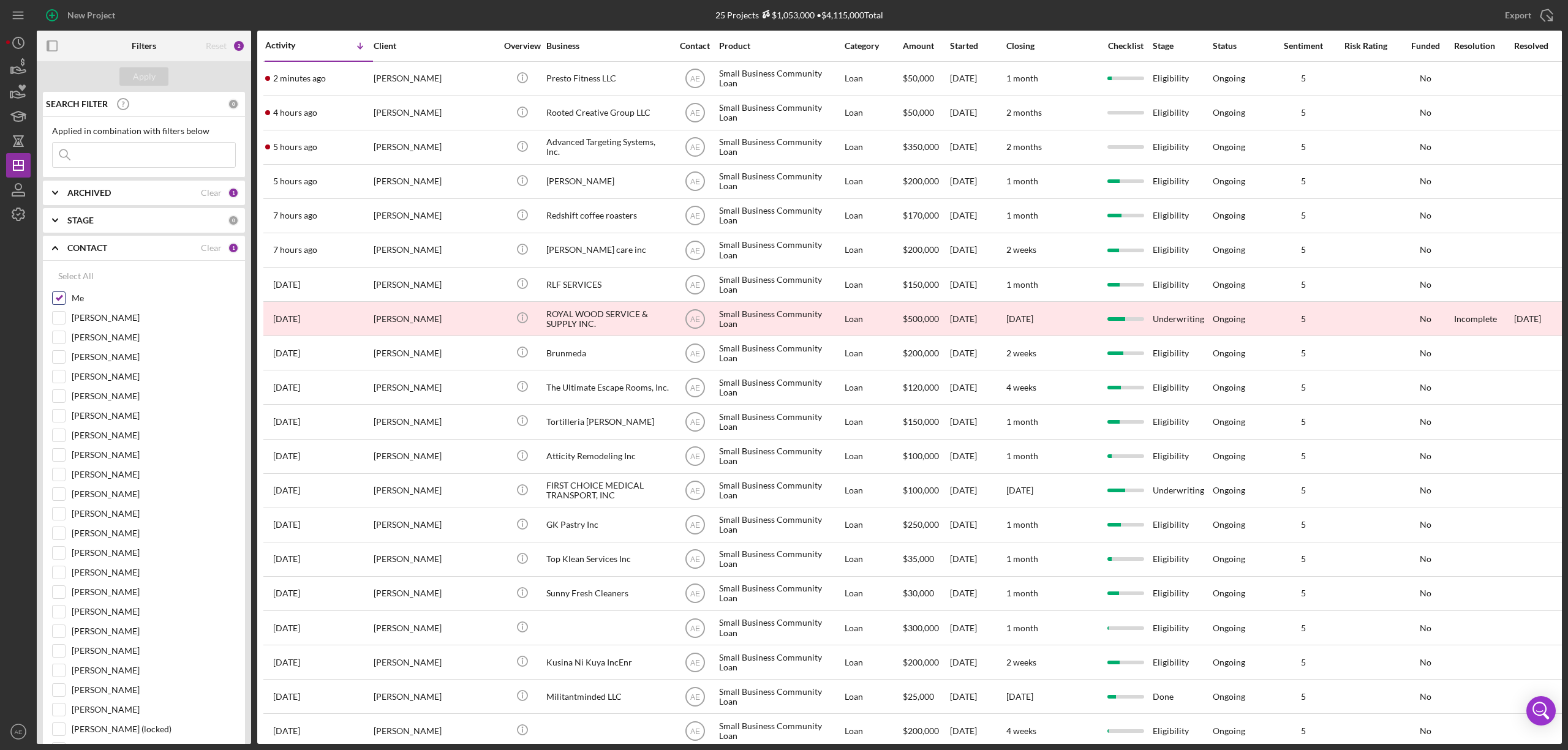
click at [58, 300] on input "Me" at bounding box center [59, 298] width 12 height 12
checkbox input "false"
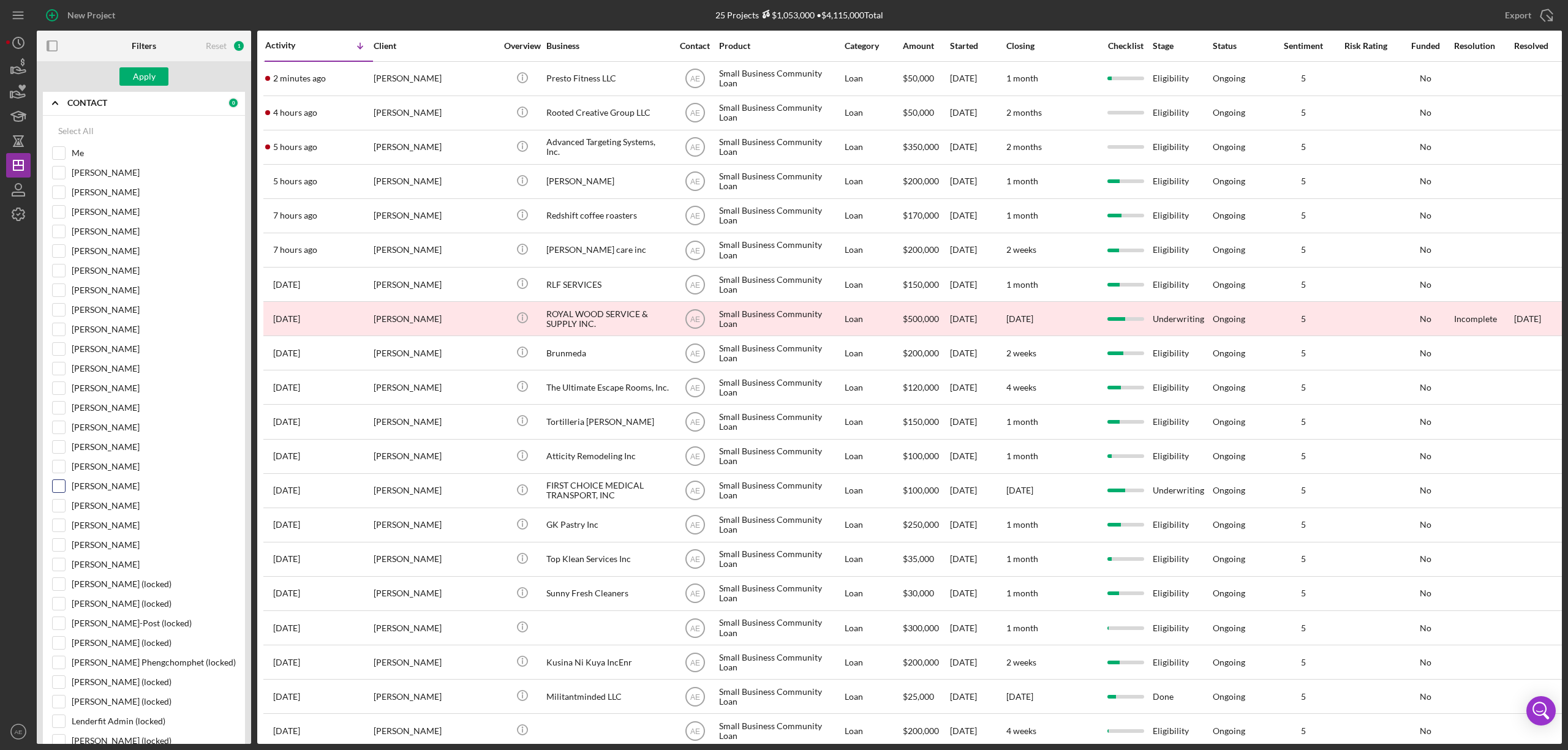
scroll to position [163, 0]
click at [93, 220] on label "Stephanie Simotas" at bounding box center [154, 213] width 164 height 12
click at [65, 220] on input "Stephanie Simotas" at bounding box center [59, 213] width 12 height 12
checkbox input "true"
click at [133, 79] on div "Apply" at bounding box center [144, 76] width 23 height 18
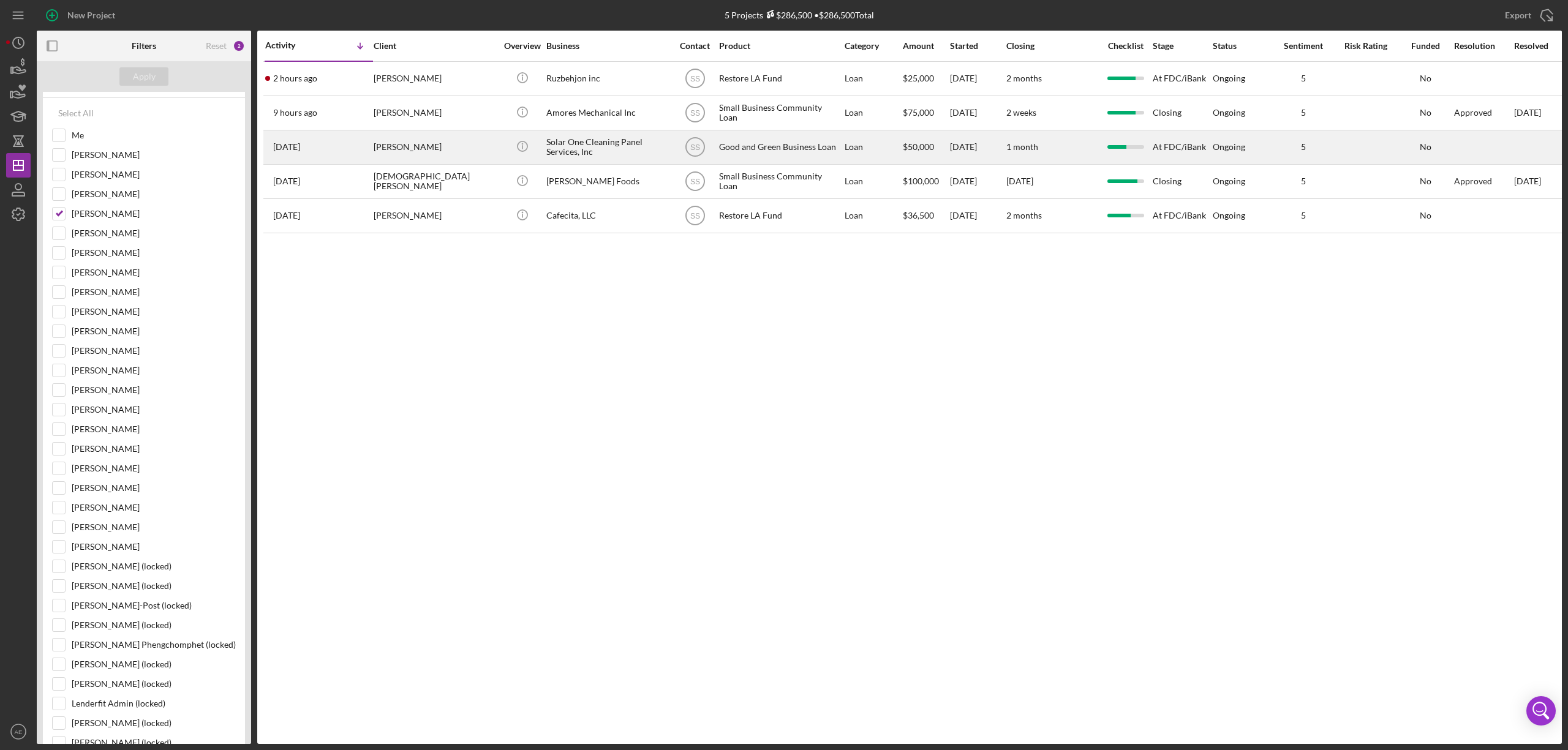
click at [439, 141] on div "Darryl BLACKWELL" at bounding box center [435, 147] width 123 height 33
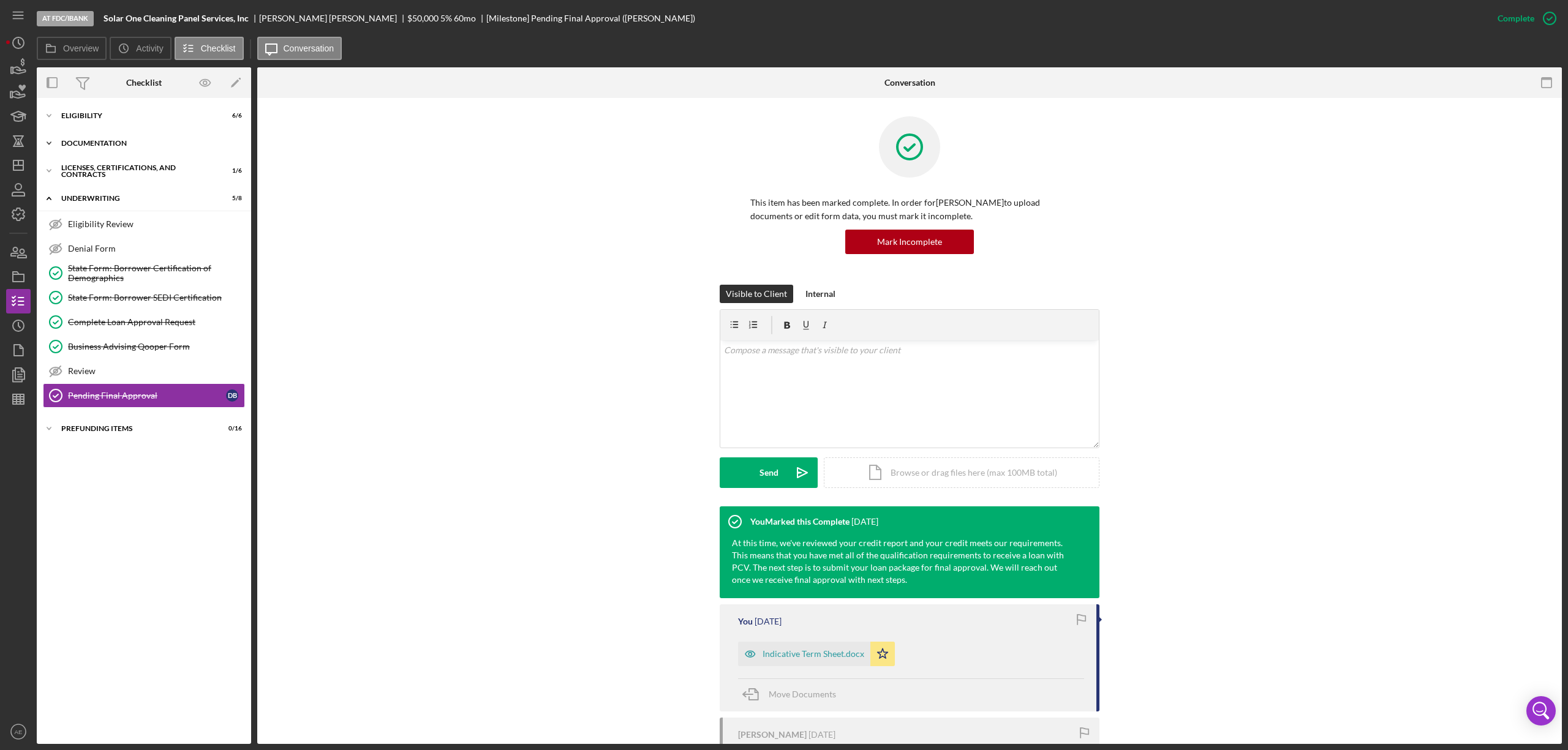
click at [124, 140] on div "Documentation" at bounding box center [149, 143] width 175 height 8
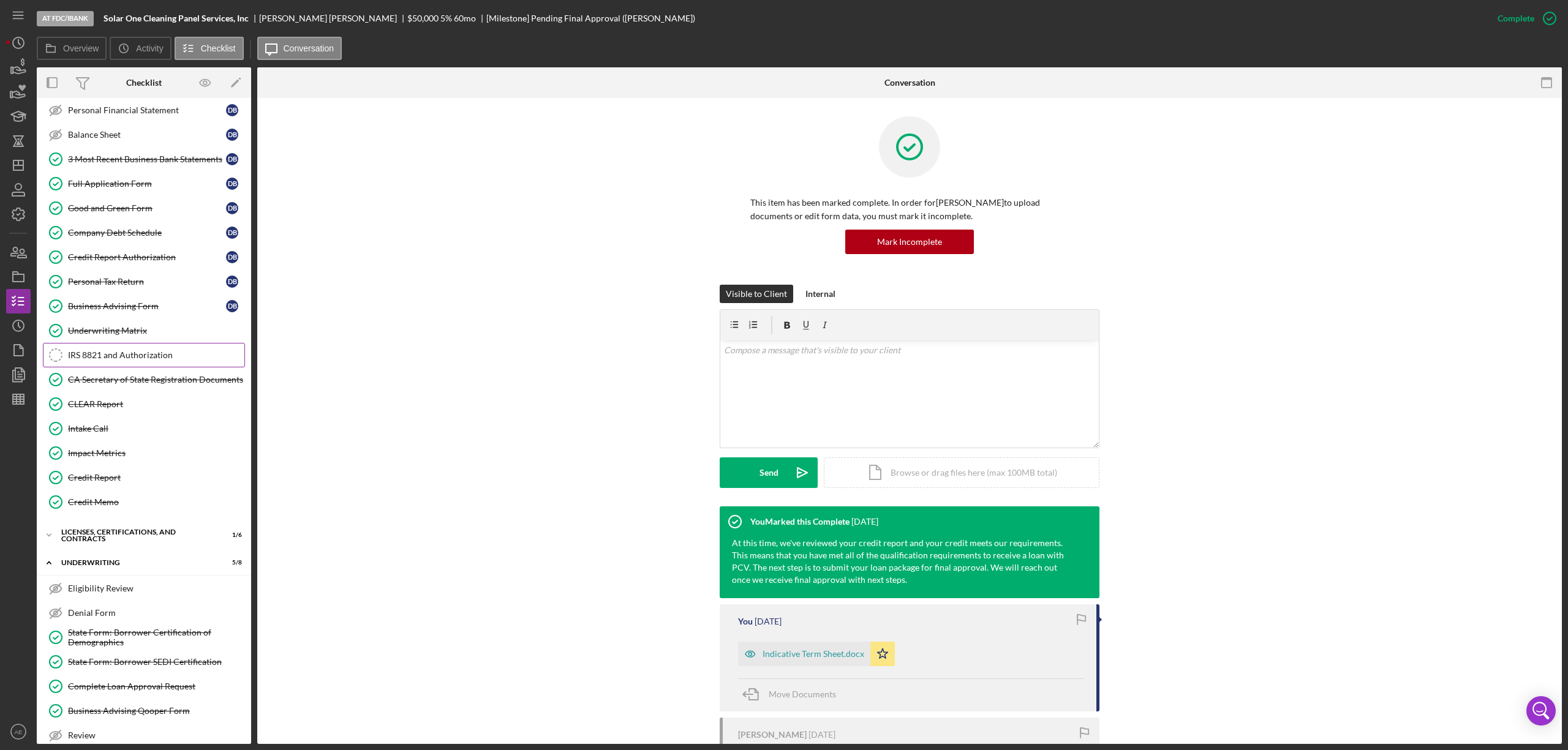
scroll to position [163, 0]
click at [159, 351] on div "IRS 8821 and Authorization" at bounding box center [157, 349] width 177 height 10
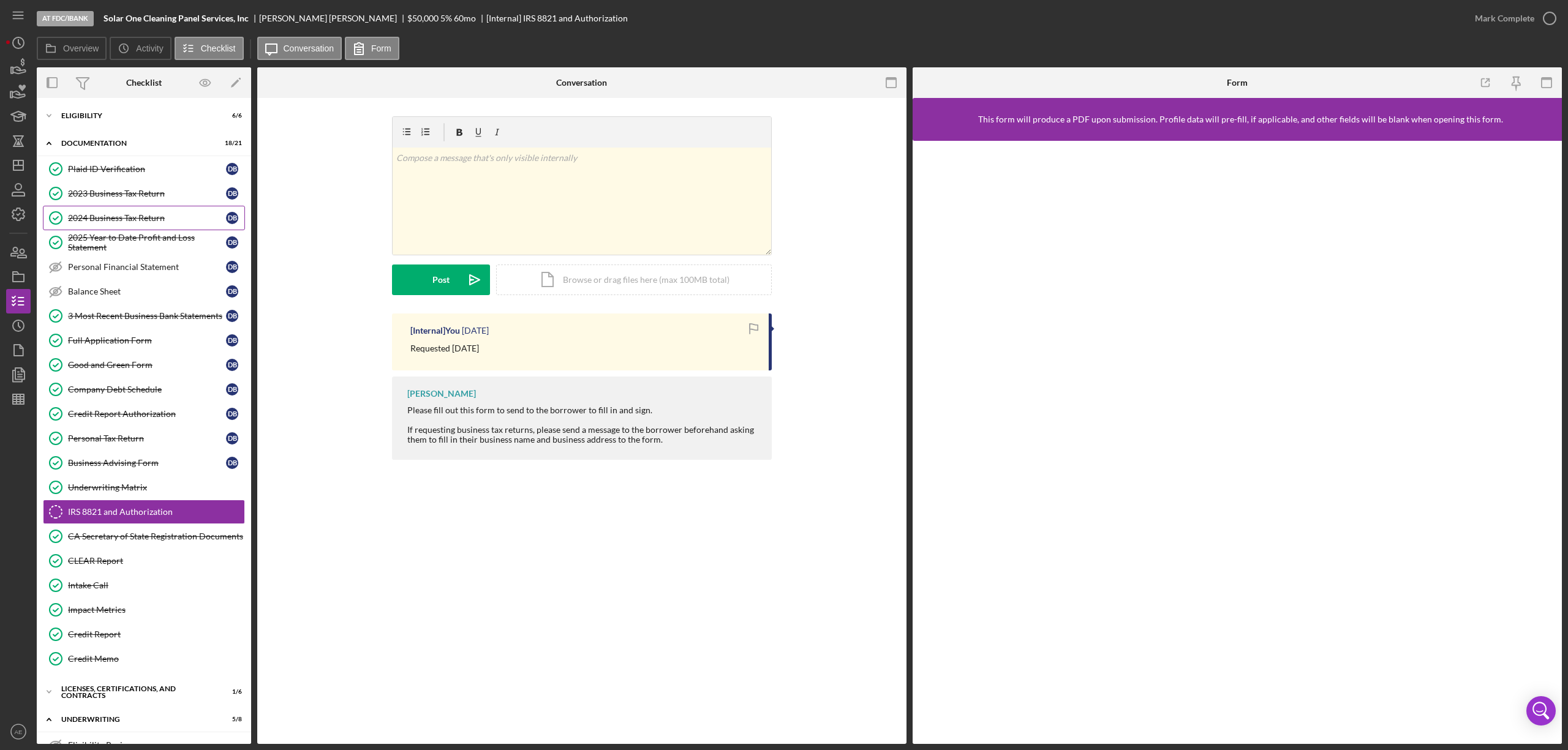
click at [123, 221] on div "2024 Business Tax Return" at bounding box center [147, 218] width 159 height 10
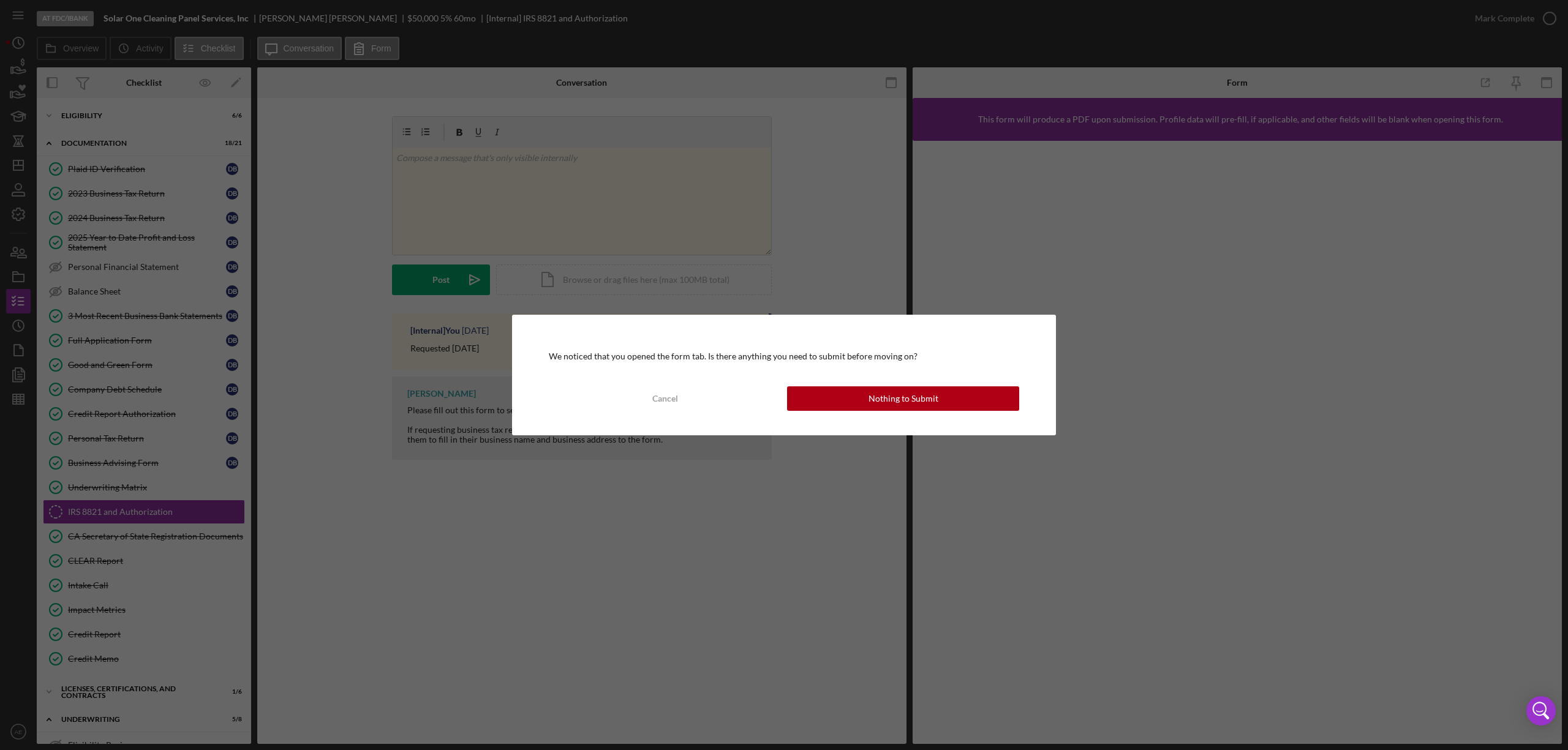
click at [868, 385] on div "We noticed that you opened the form tab. Is there anything you need to submit b…" at bounding box center [784, 375] width 544 height 120
click at [871, 391] on div "Nothing to Submit" at bounding box center [903, 399] width 70 height 25
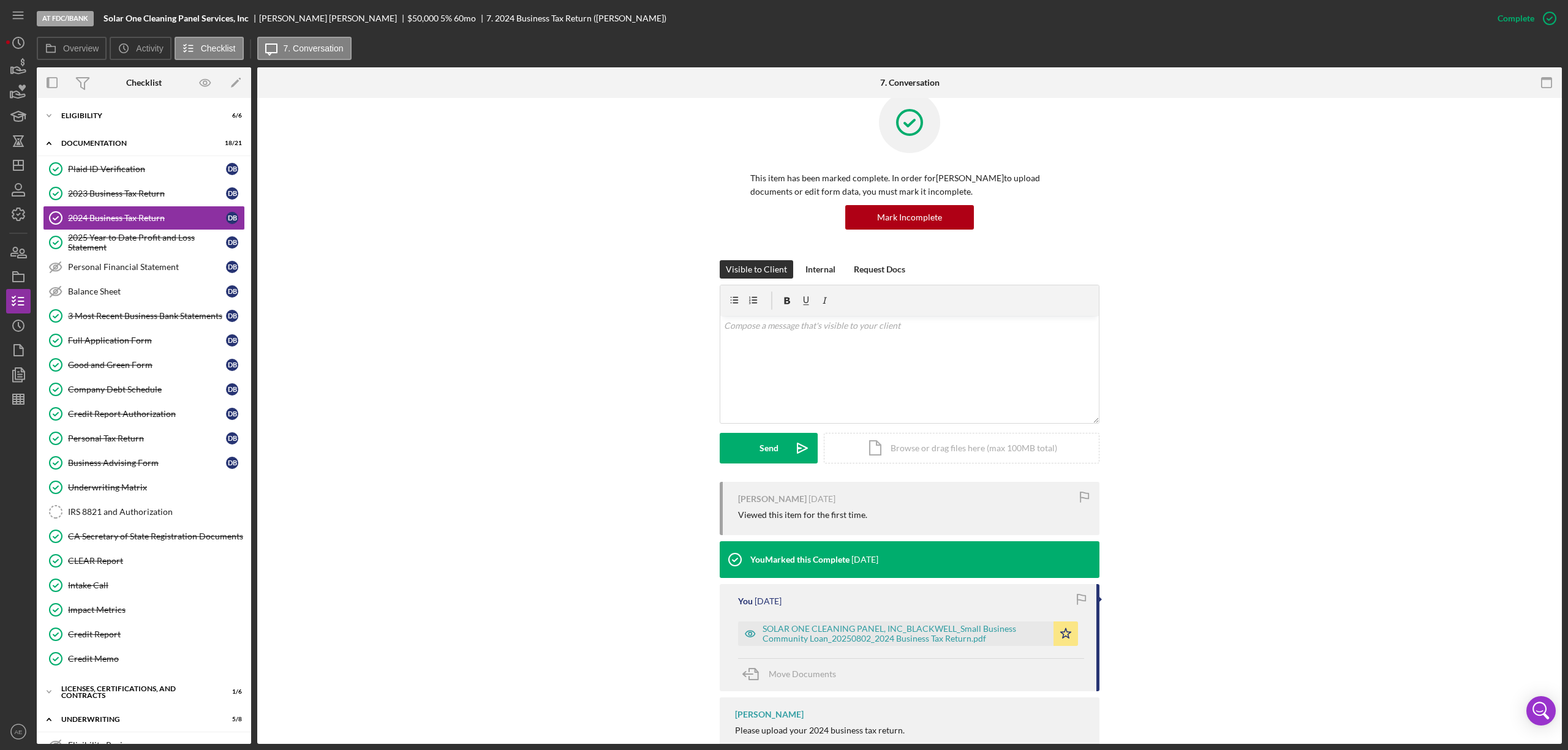
scroll to position [63, 0]
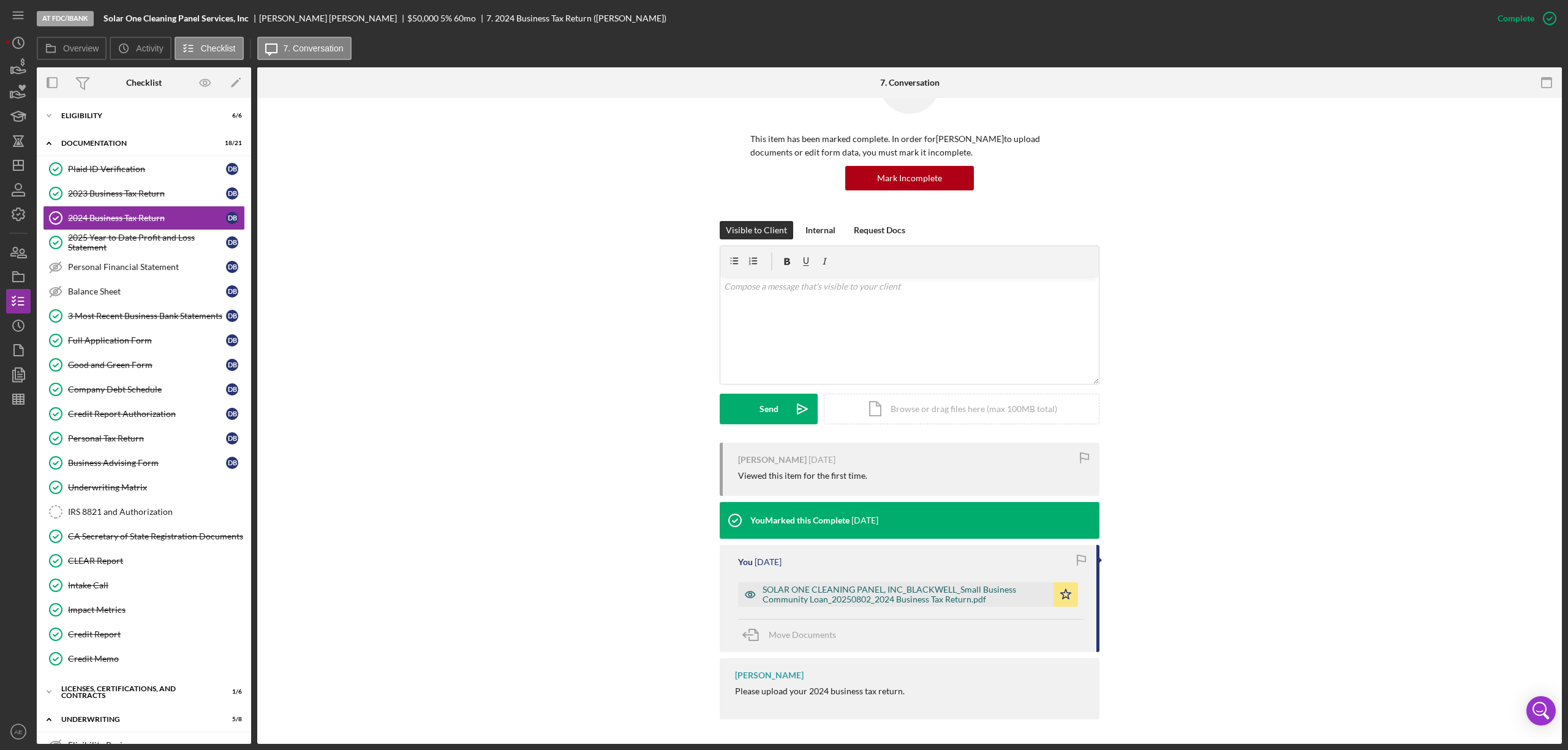
click at [746, 586] on icon "button" at bounding box center [750, 594] width 25 height 25
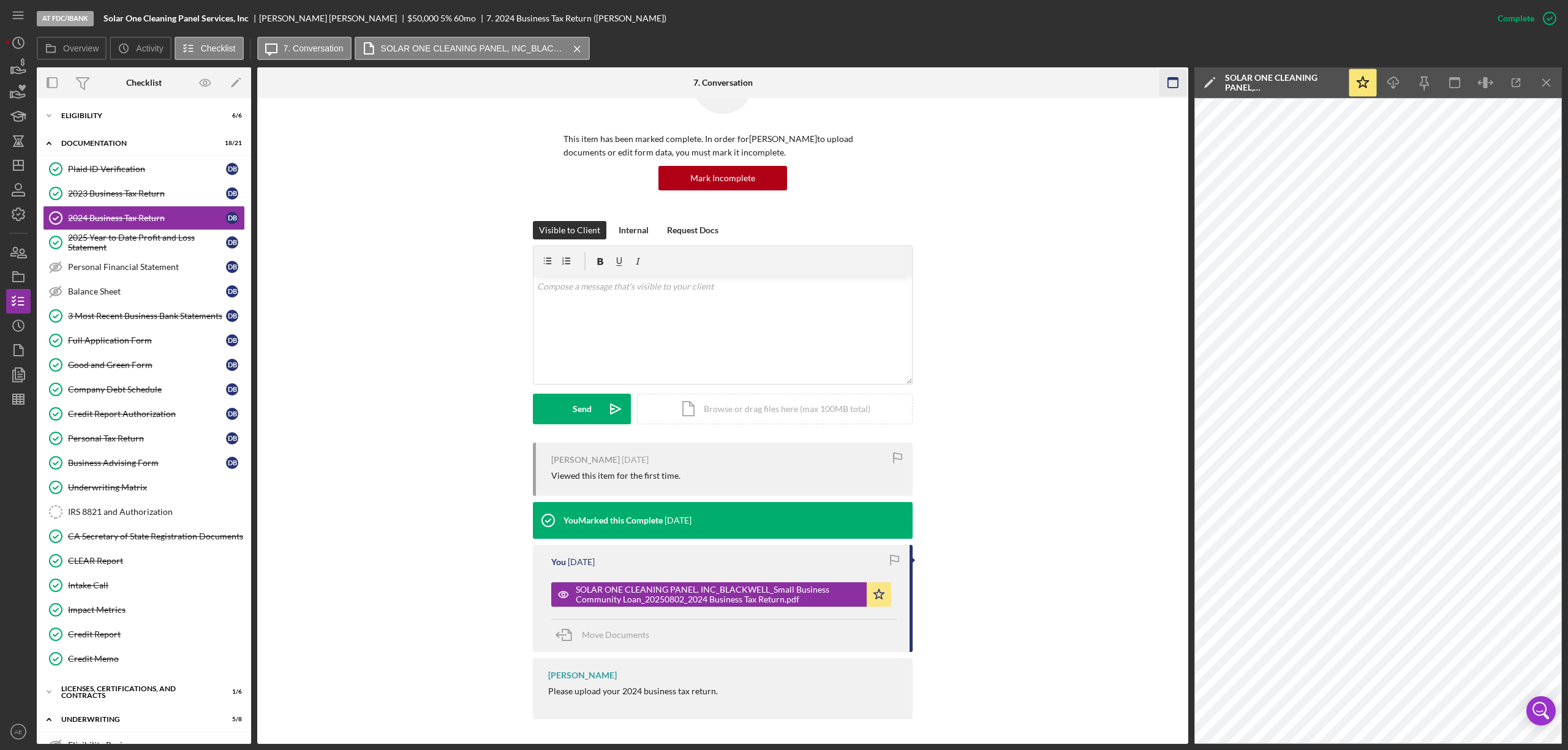
click at [1180, 86] on icon "button" at bounding box center [1173, 83] width 28 height 28
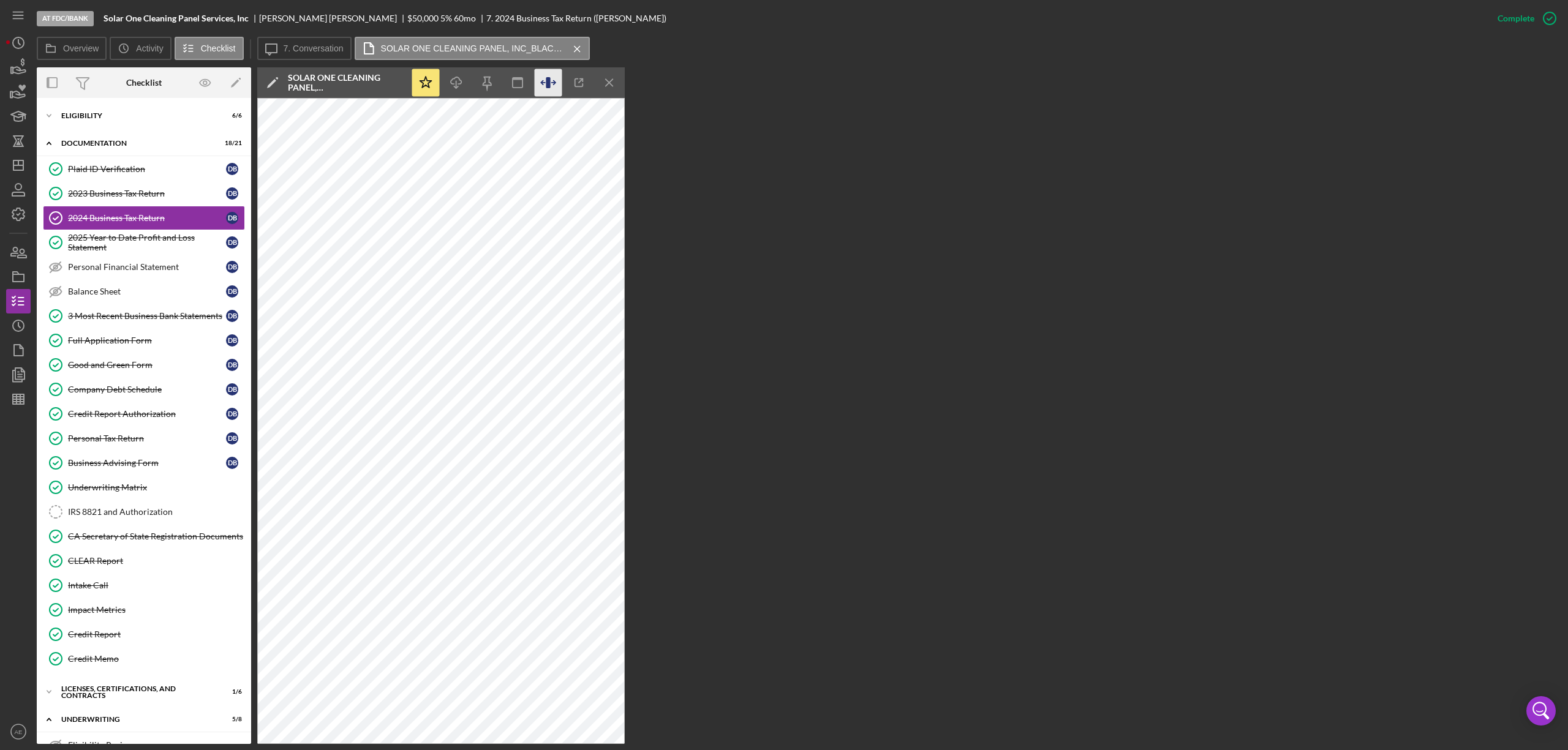
click at [551, 84] on icon "button" at bounding box center [549, 83] width 28 height 28
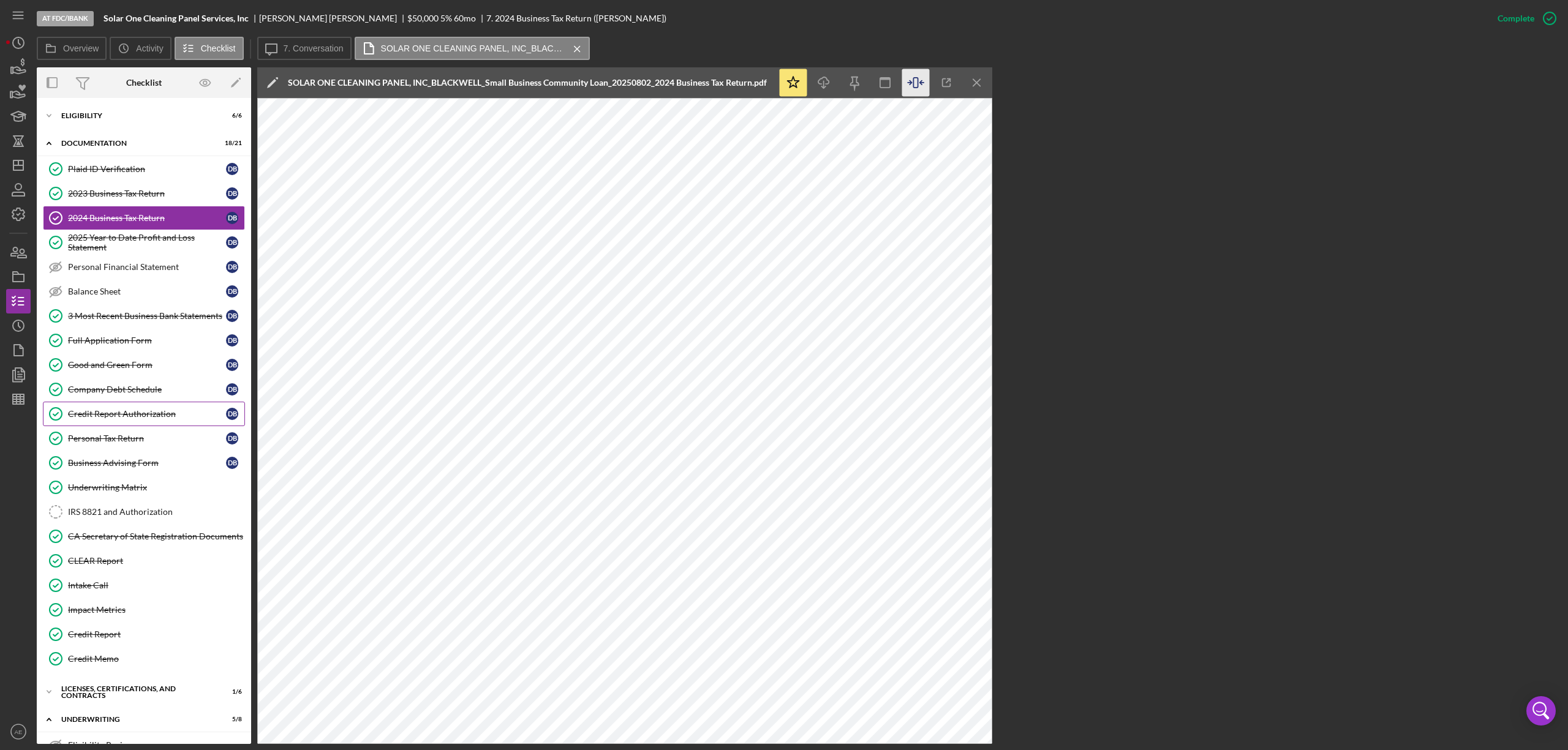
scroll to position [236, 0]
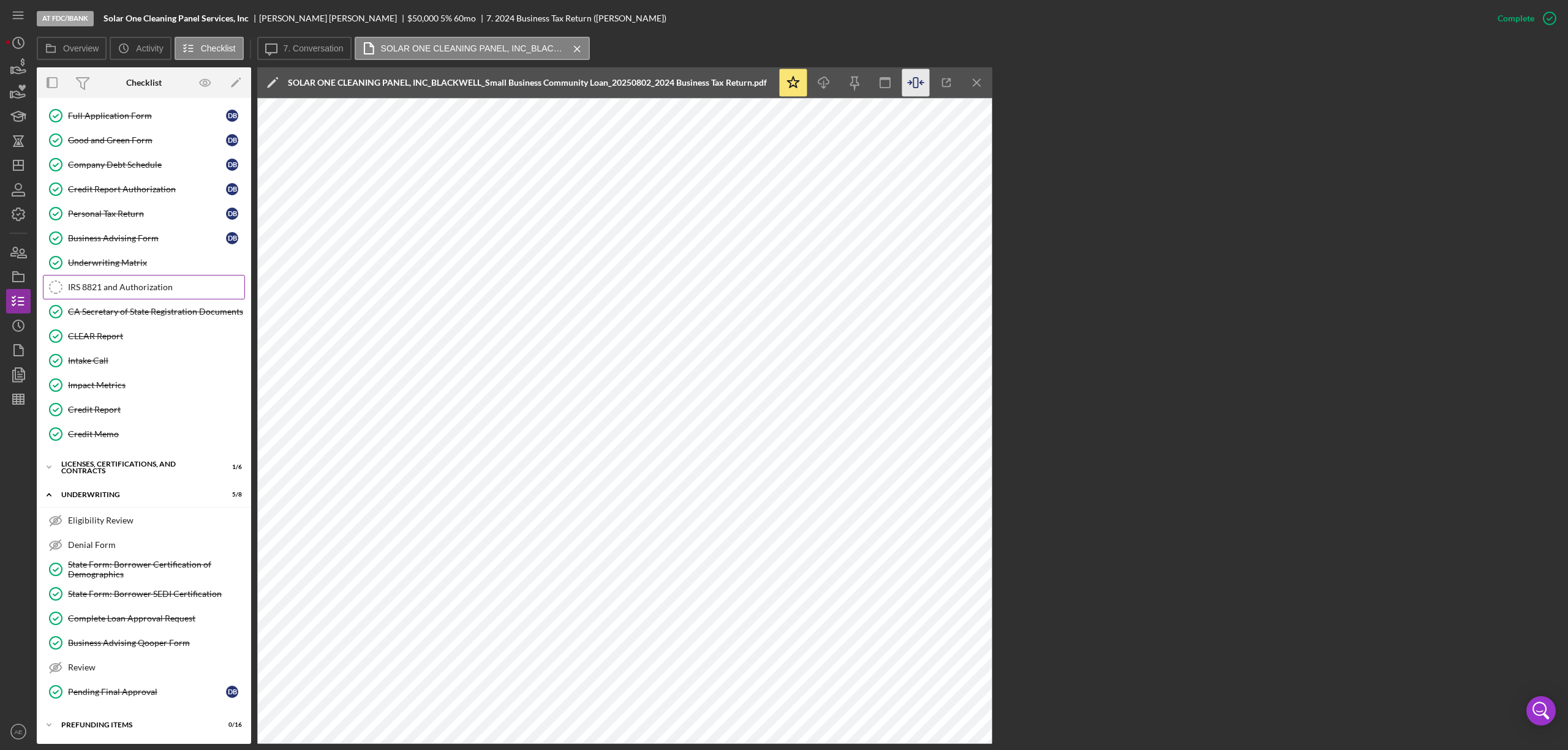
click at [141, 285] on div "IRS 8821 and Authorization" at bounding box center [157, 287] width 177 height 10
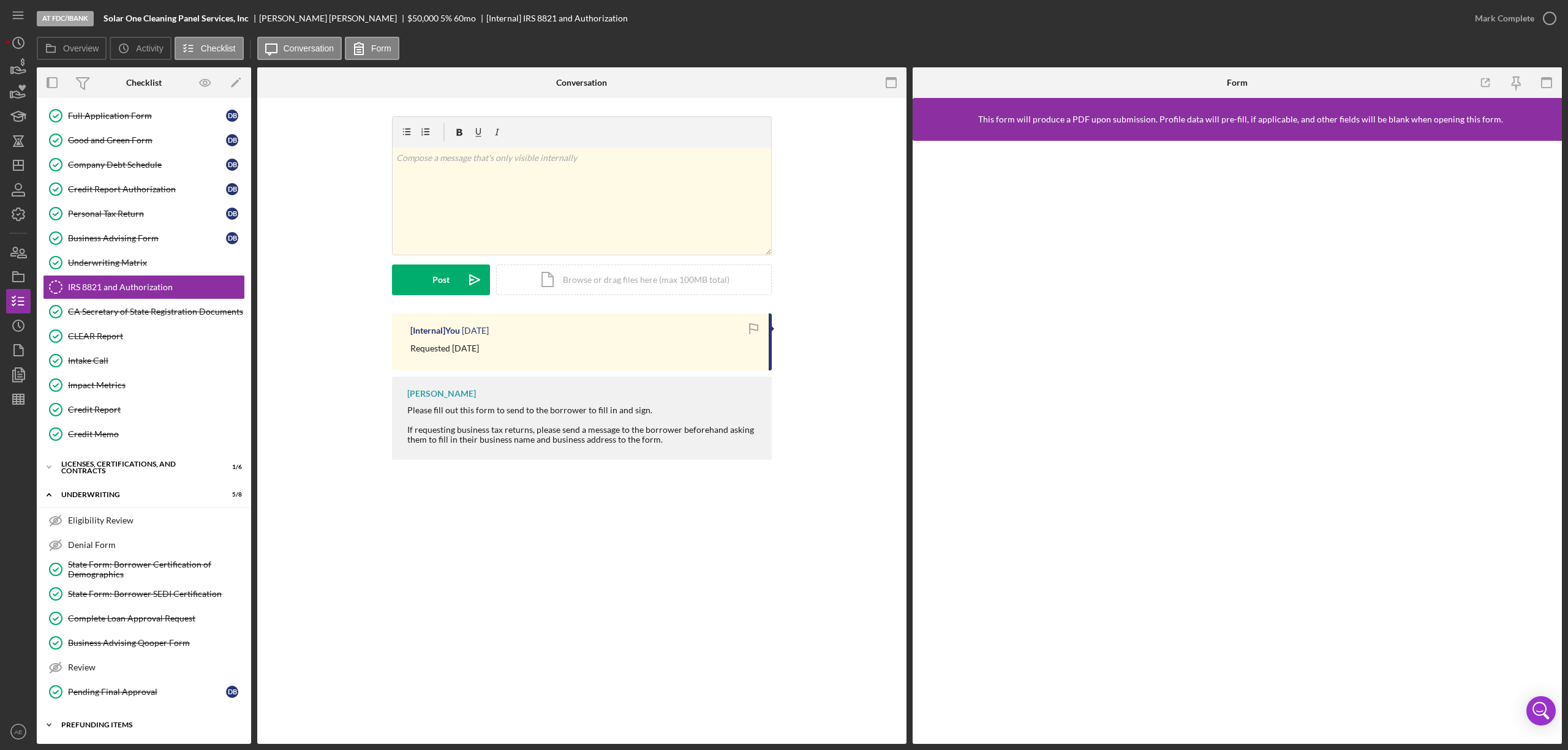
click at [155, 716] on div "Icon/Expander Prefunding Items 0 / 16" at bounding box center [143, 725] width 214 height 25
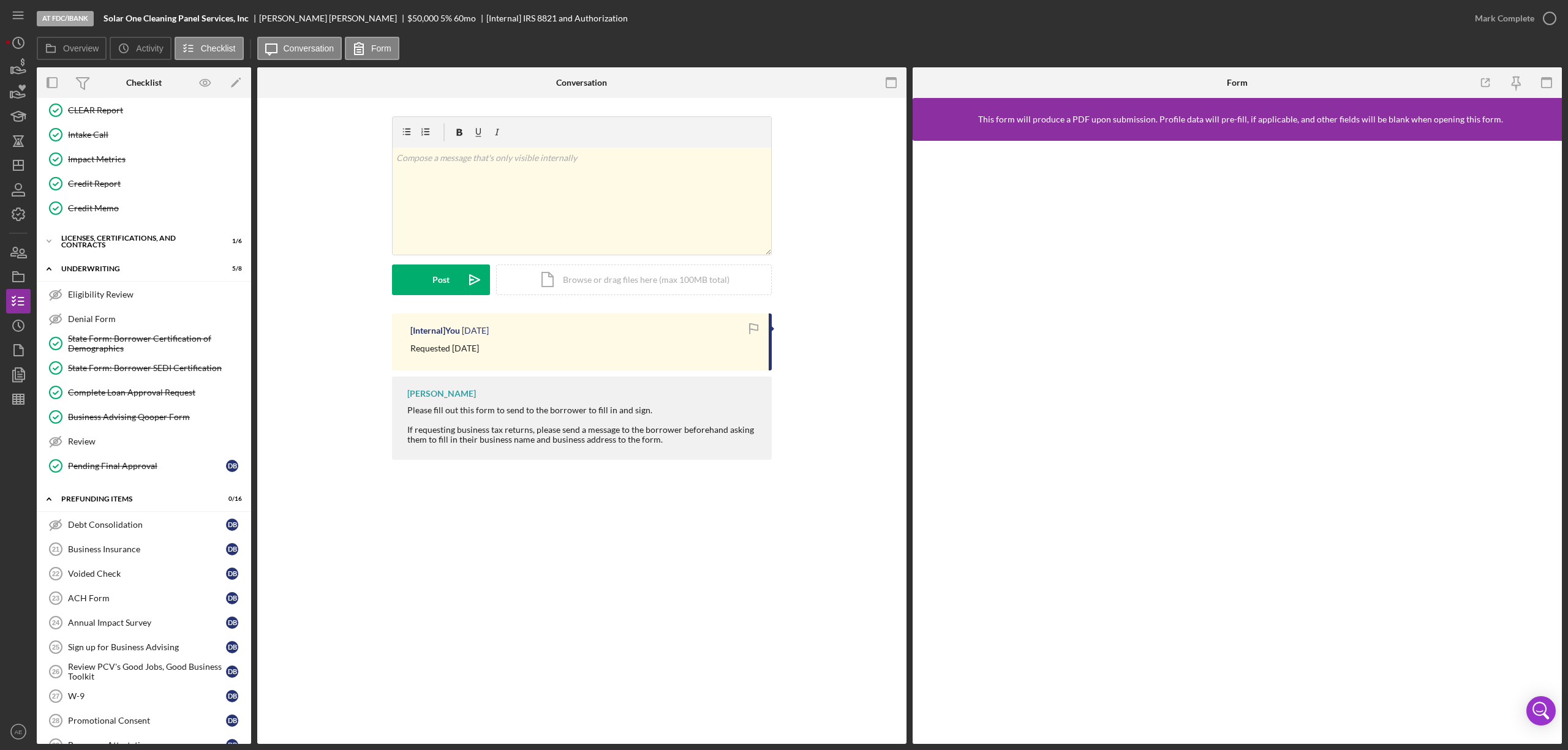
scroll to position [641, 0]
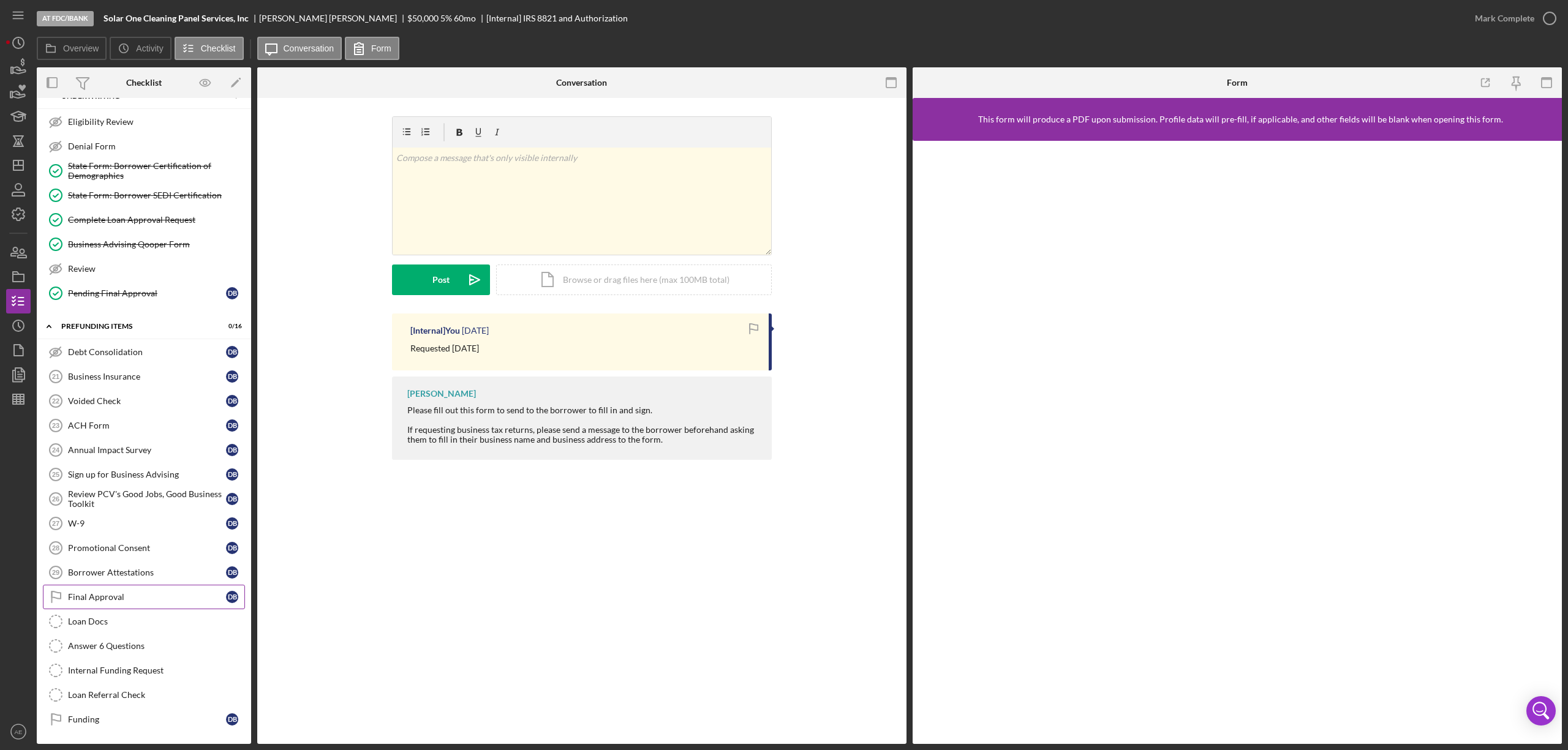
click at [135, 587] on link "Final Approval Final Approval D B" at bounding box center [144, 597] width 202 height 25
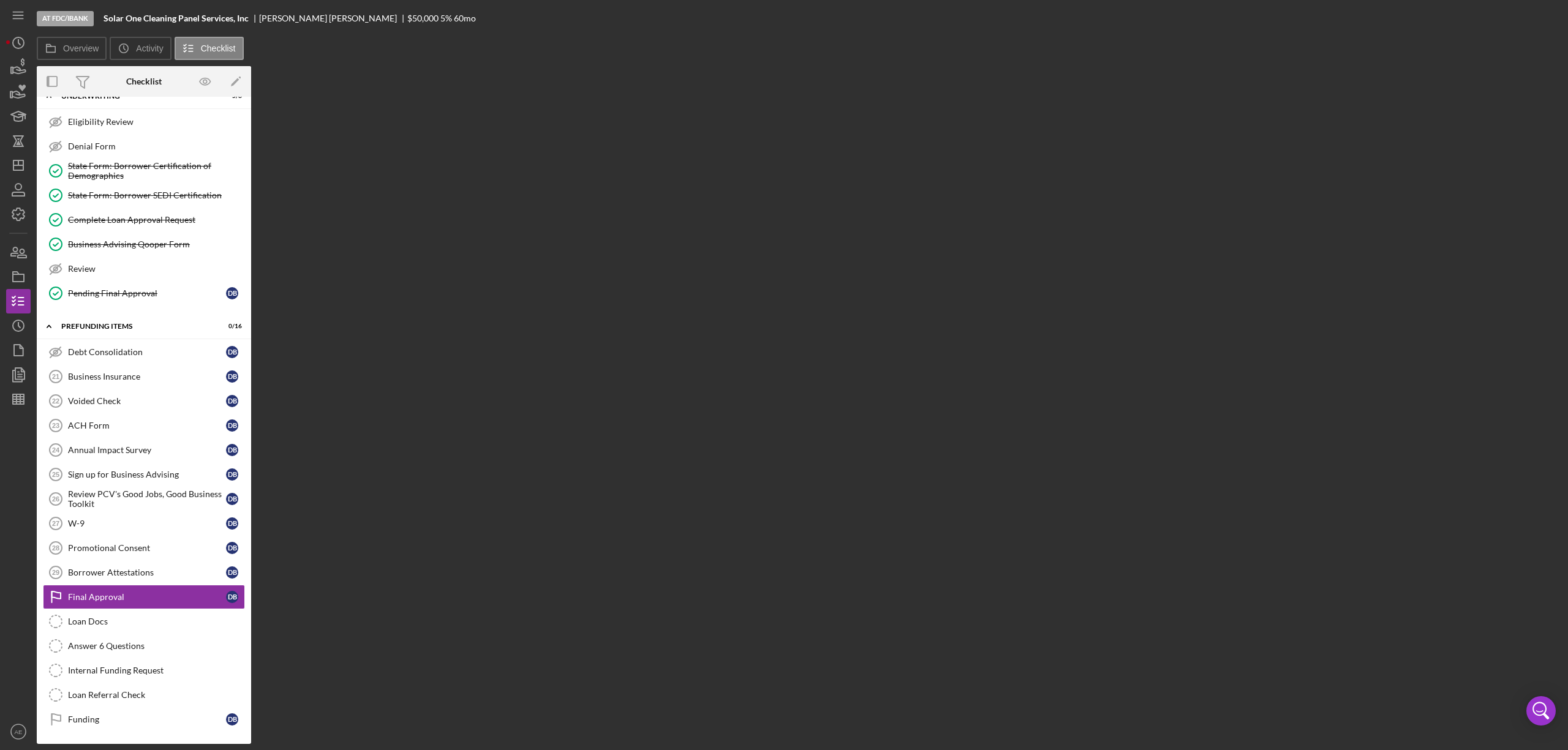
scroll to position [641, 0]
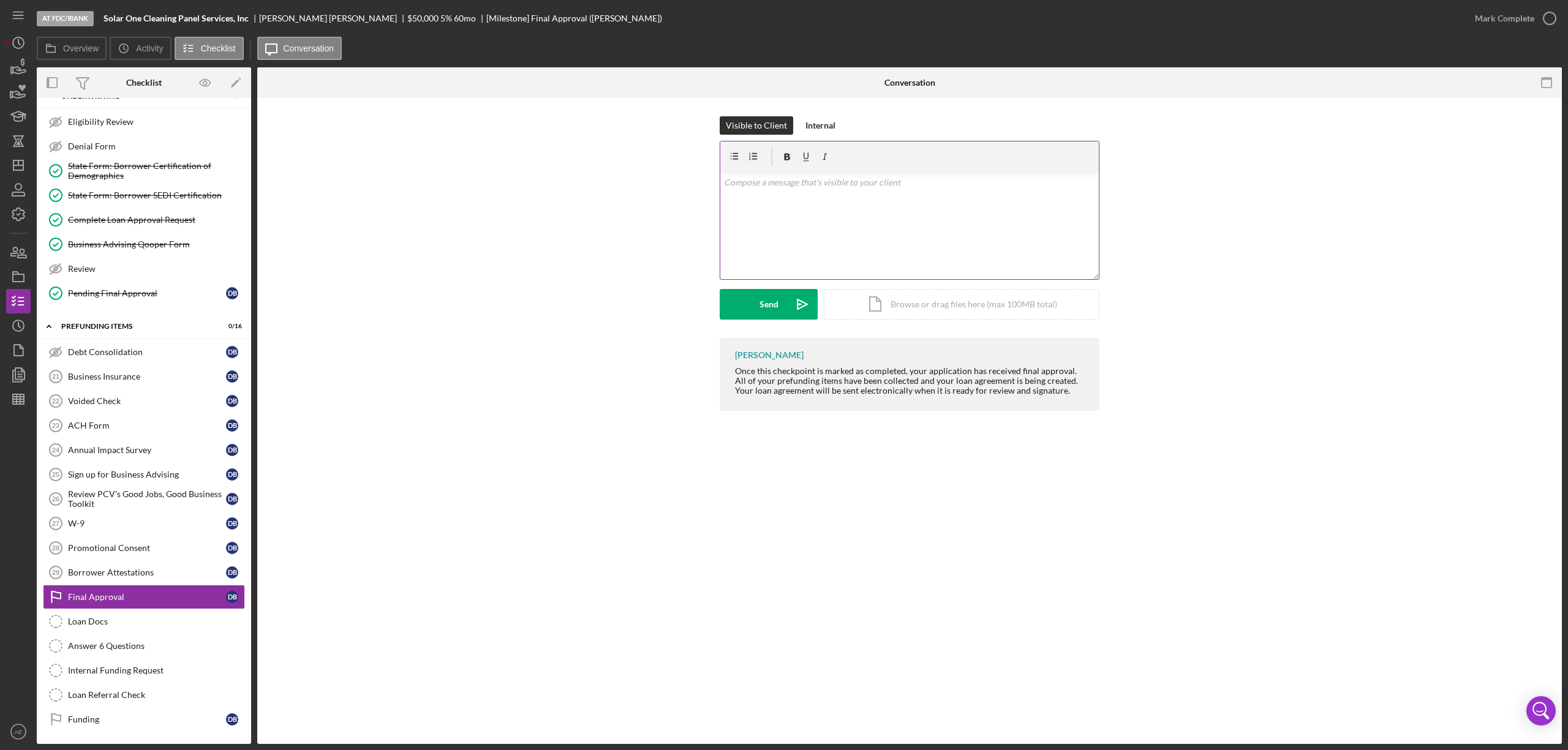
click at [819, 226] on div "v Color teal Color pink Remove color Add row above Add row below Add column bef…" at bounding box center [910, 226] width 379 height 108
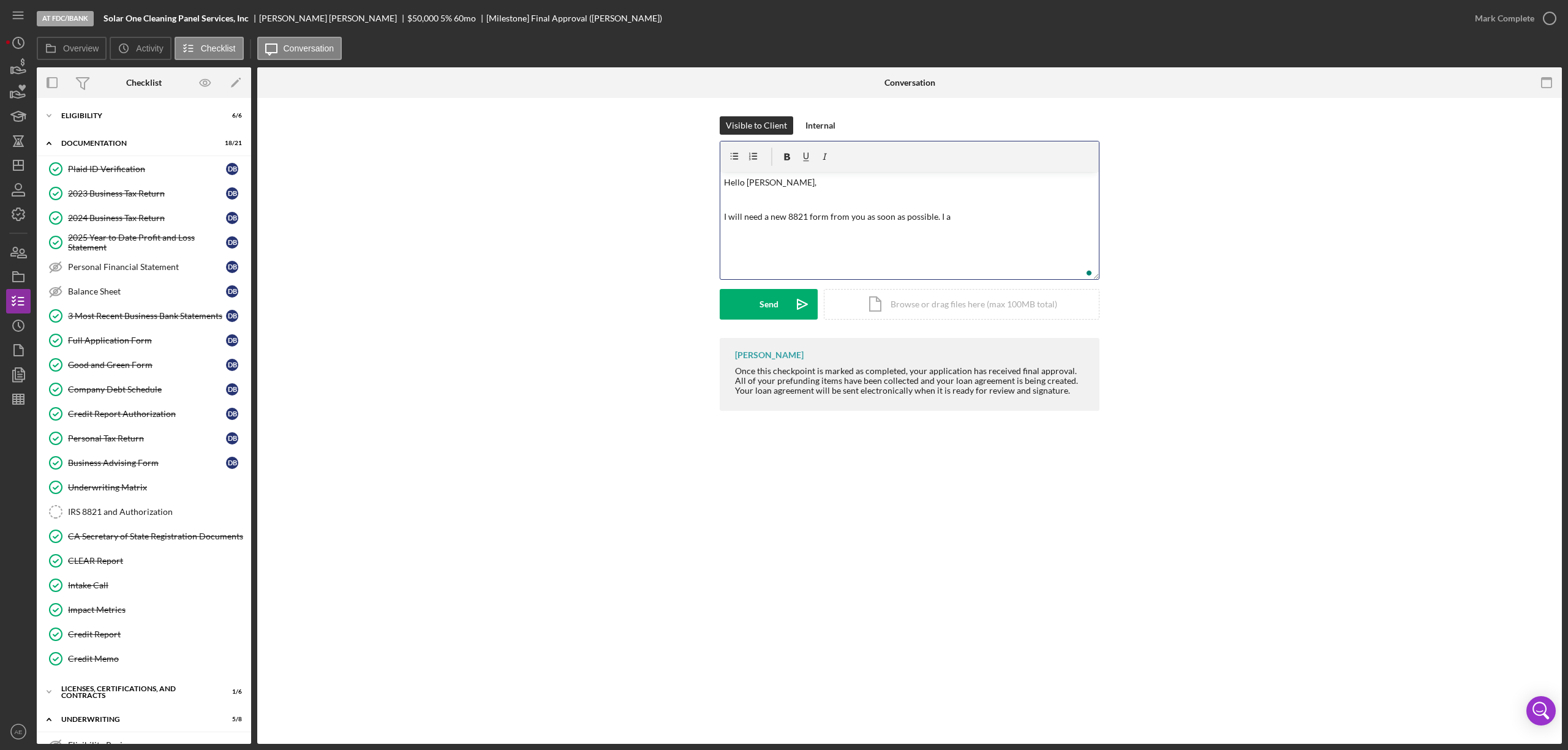
scroll to position [641, 0]
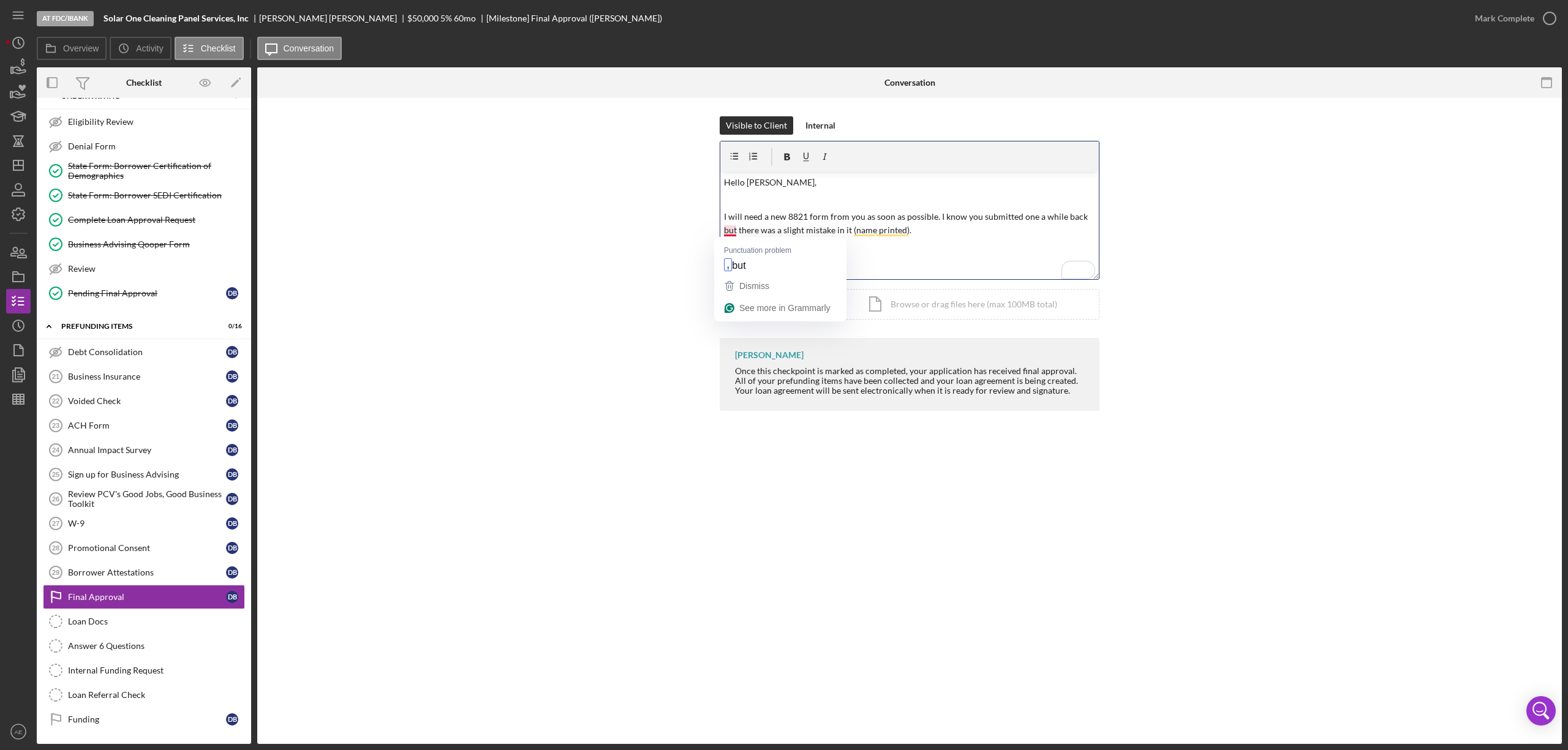
click at [730, 229] on p "I will need a new 8821 form from you as soon as possible. I know you submitted …" at bounding box center [910, 224] width 372 height 28
click at [918, 230] on p "I will need a new 8821 form from you as soon as possible. I know you submitted …" at bounding box center [910, 224] width 372 height 28
click at [769, 295] on div "Send" at bounding box center [770, 304] width 19 height 31
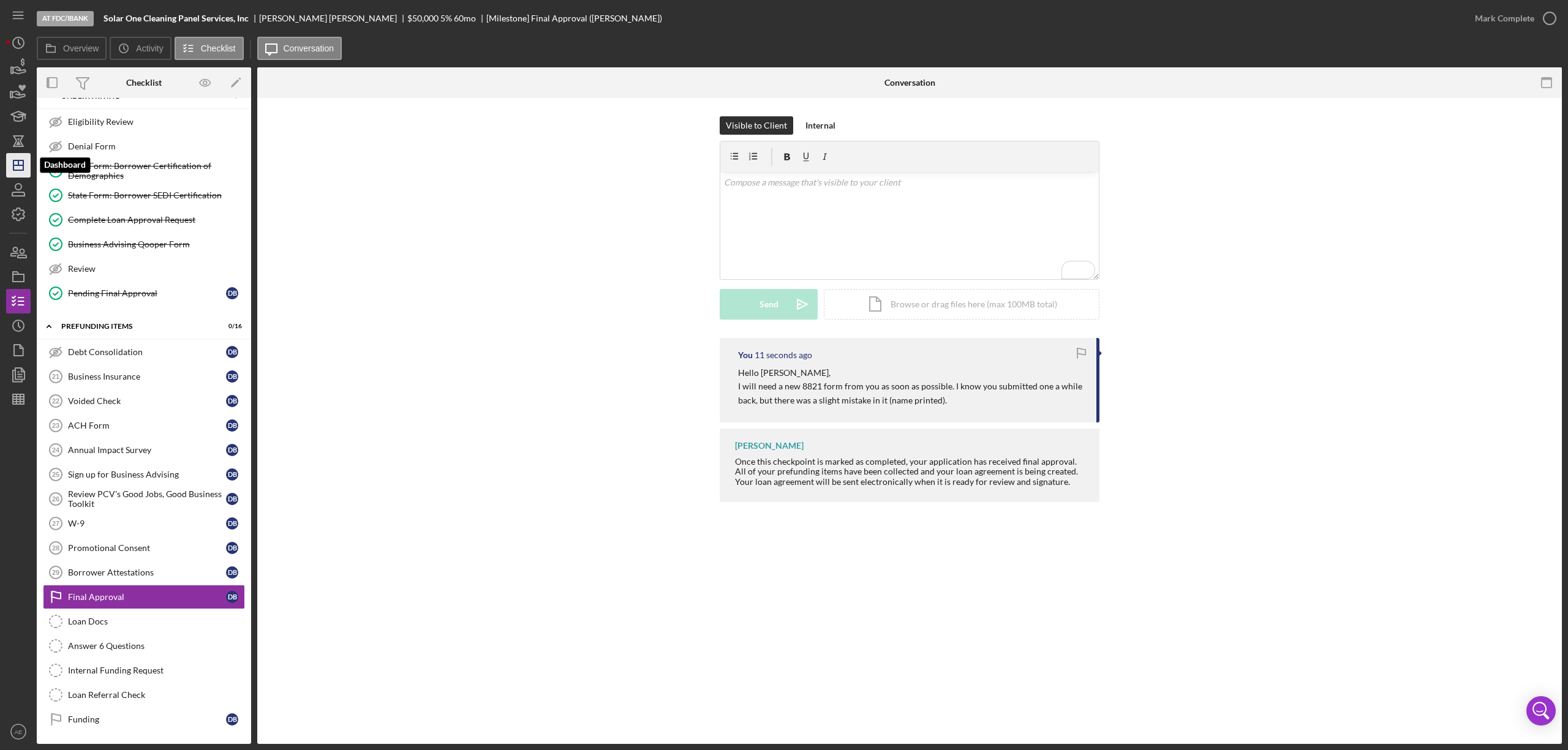
click at [21, 168] on icon "Icon/Dashboard" at bounding box center [18, 165] width 31 height 31
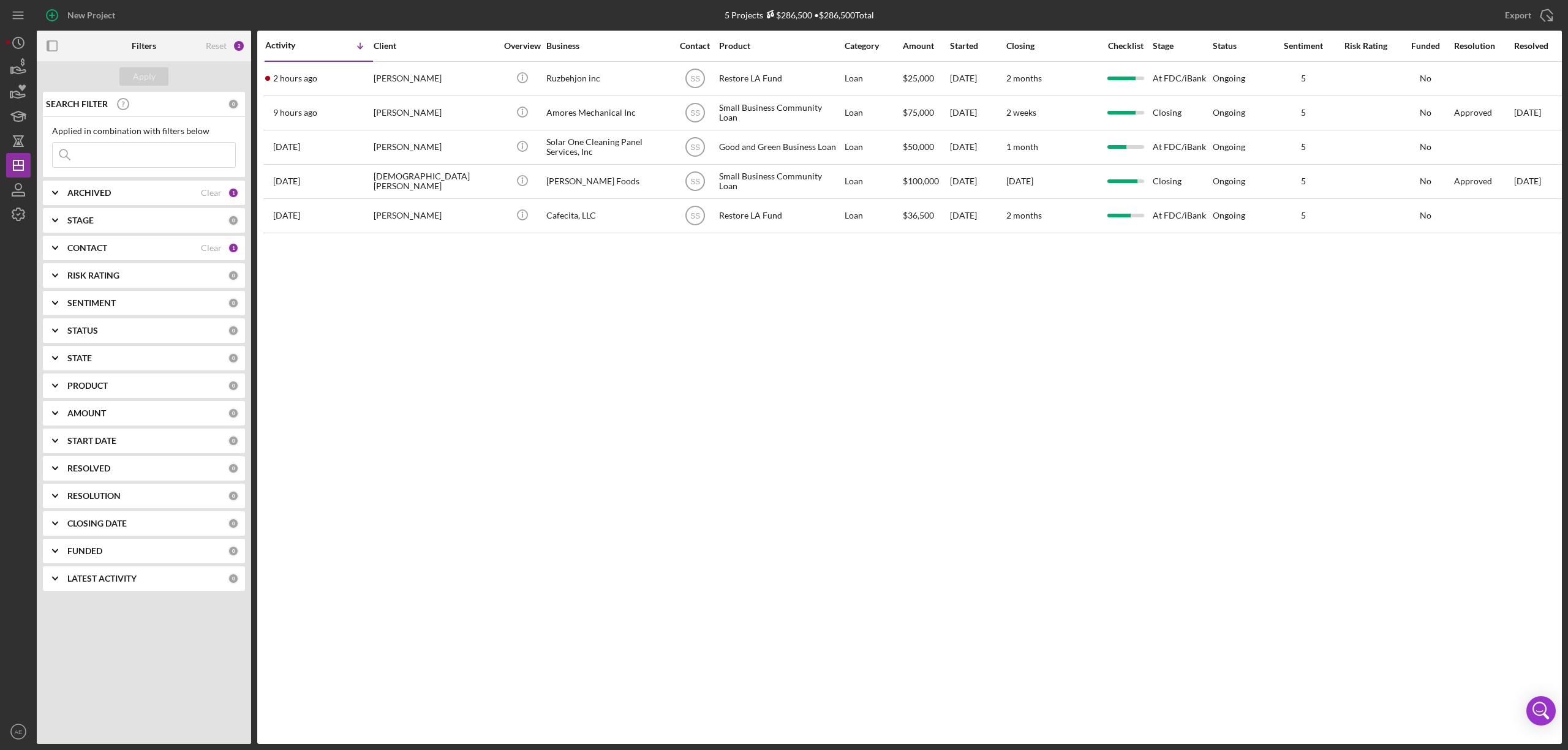
click at [129, 248] on div "CONTACT" at bounding box center [134, 248] width 134 height 10
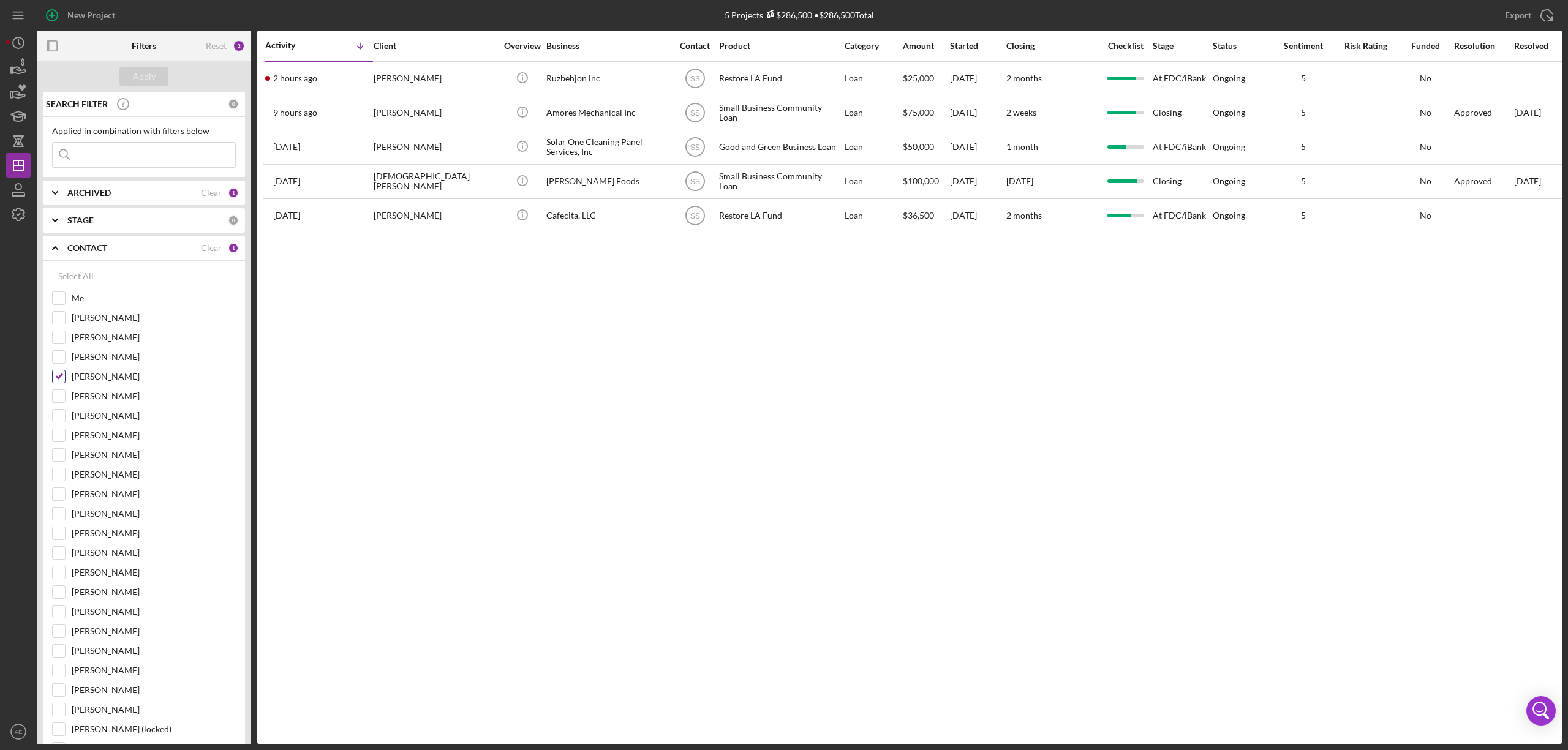
click at [61, 379] on input "Stephanie Simotas" at bounding box center [59, 376] width 12 height 12
checkbox input "false"
click at [58, 295] on input "Me" at bounding box center [59, 298] width 12 height 12
checkbox input "true"
click at [144, 77] on div "Apply" at bounding box center [144, 76] width 23 height 18
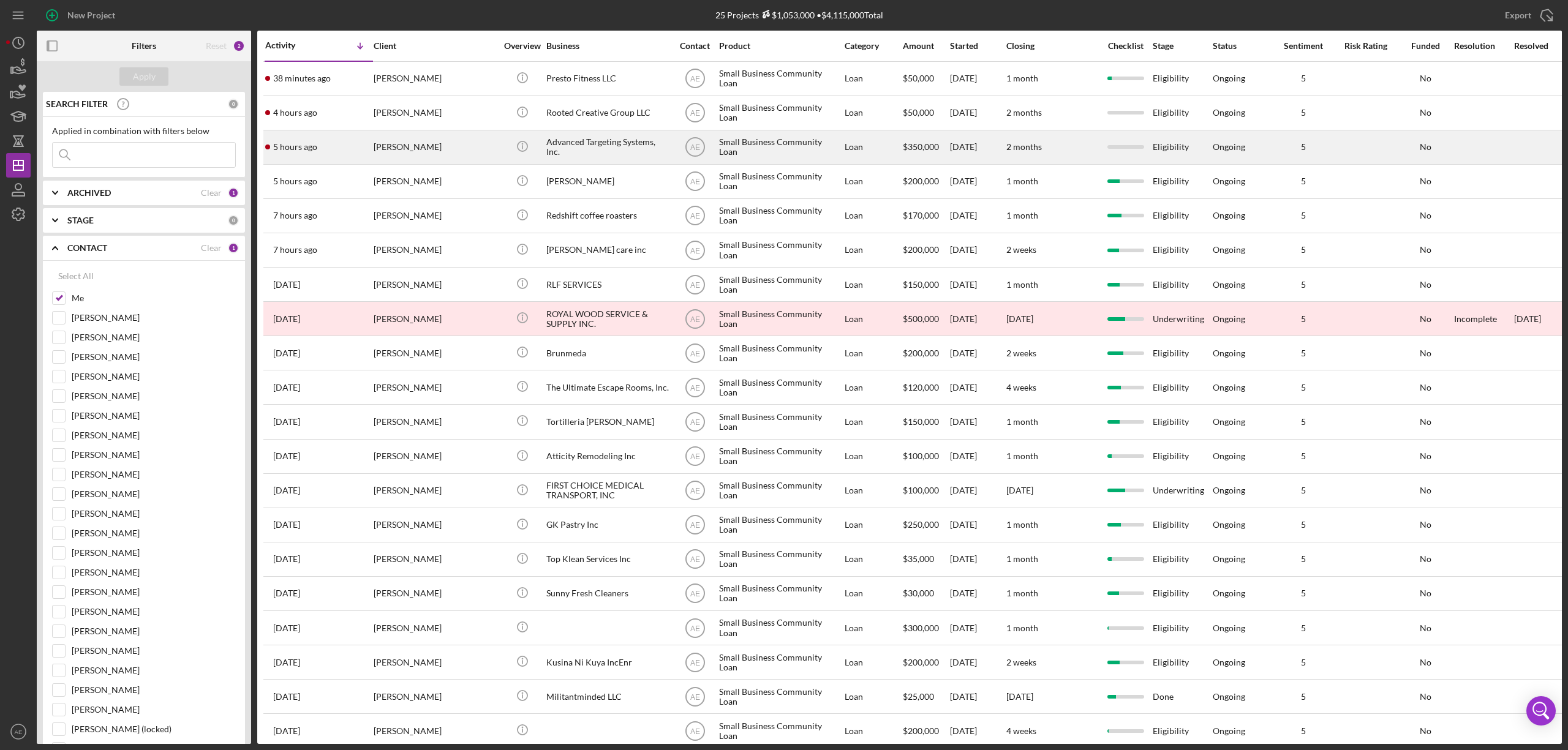
click at [462, 147] on div "[PERSON_NAME]" at bounding box center [435, 147] width 123 height 33
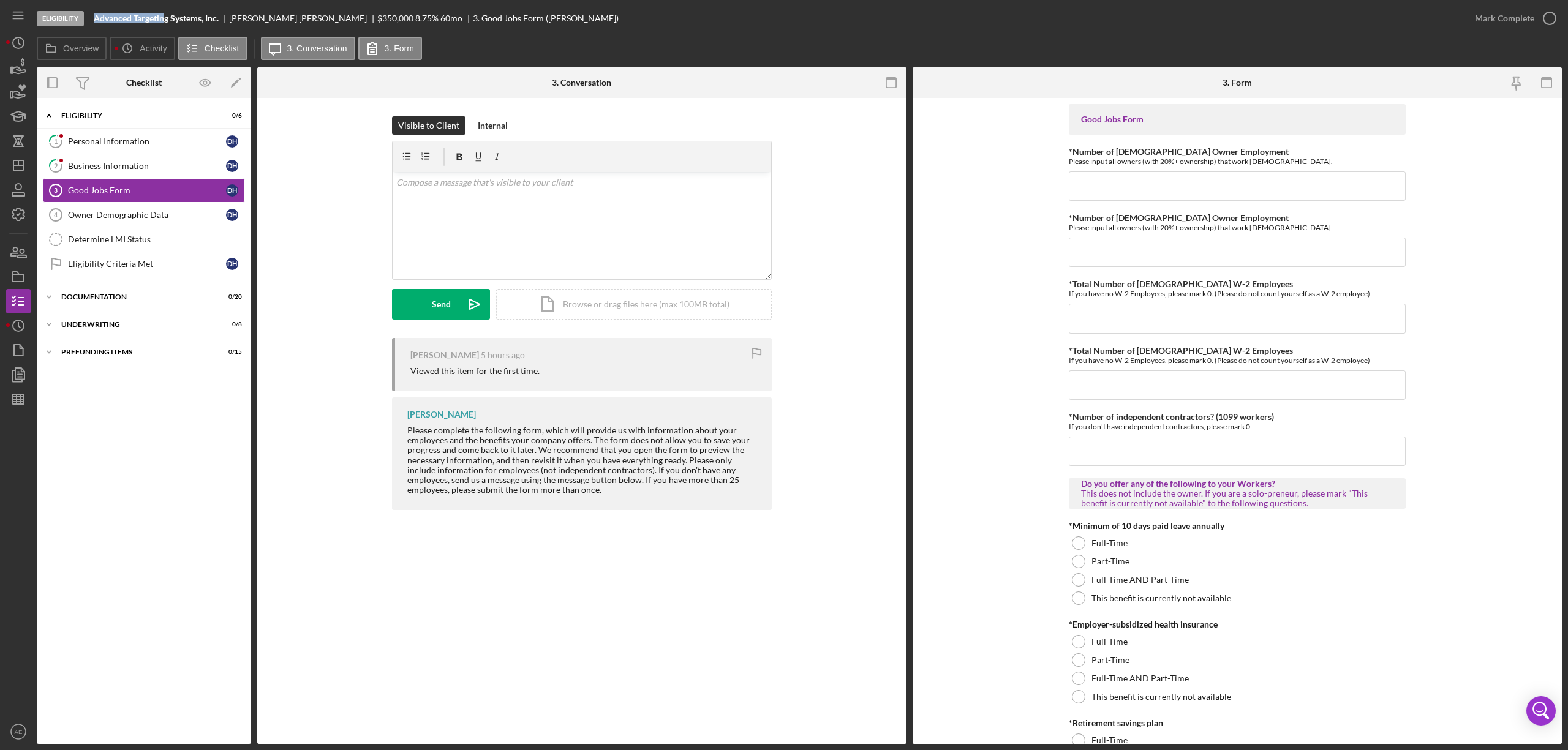
drag, startPoint x: 89, startPoint y: 18, endPoint x: 164, endPoint y: 17, distance: 75.0
click at [164, 17] on div "Eligibility Advanced Targeting Systems, Inc. Denise Higgins $350,000 $70,000 8.…" at bounding box center [749, 18] width 1427 height 36
copy b "Advanced Targetin"
drag, startPoint x: 148, startPoint y: 143, endPoint x: 178, endPoint y: 148, distance: 30.4
click at [148, 143] on div "Personal Information" at bounding box center [147, 141] width 159 height 10
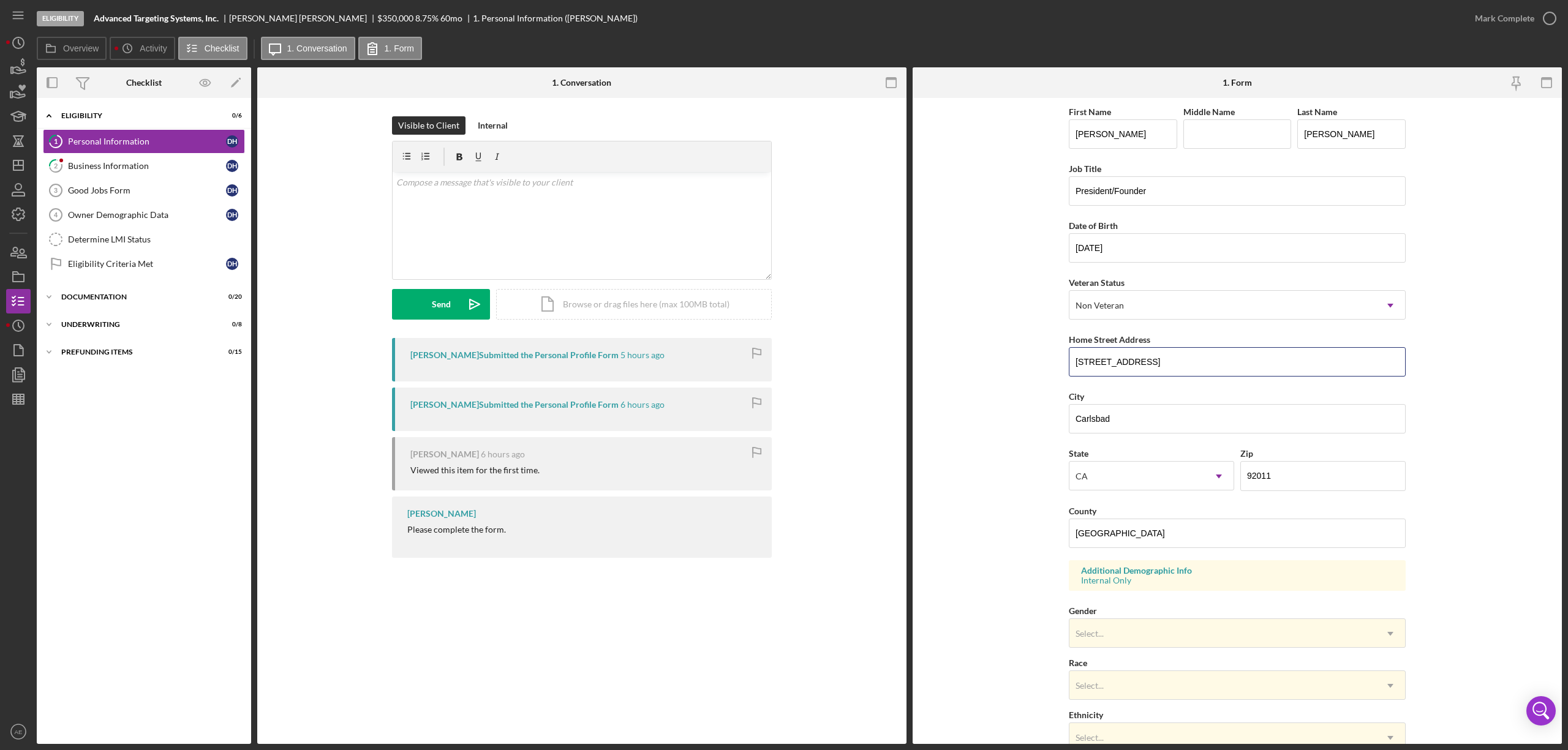
drag, startPoint x: 1183, startPoint y: 363, endPoint x: 946, endPoint y: 366, distance: 237.0
click at [948, 366] on form "First Name Denise Middle Name Last Name Higgins Job Title President/Founder Dat…" at bounding box center [1237, 421] width 649 height 646
drag, startPoint x: 1121, startPoint y: 422, endPoint x: 633, endPoint y: 420, distance: 488.0
click at [883, 420] on div "Overview Internal Workflow Stage Eligibility Icon/Dropdown Arrow Archive (can u…" at bounding box center [799, 405] width 1526 height 677
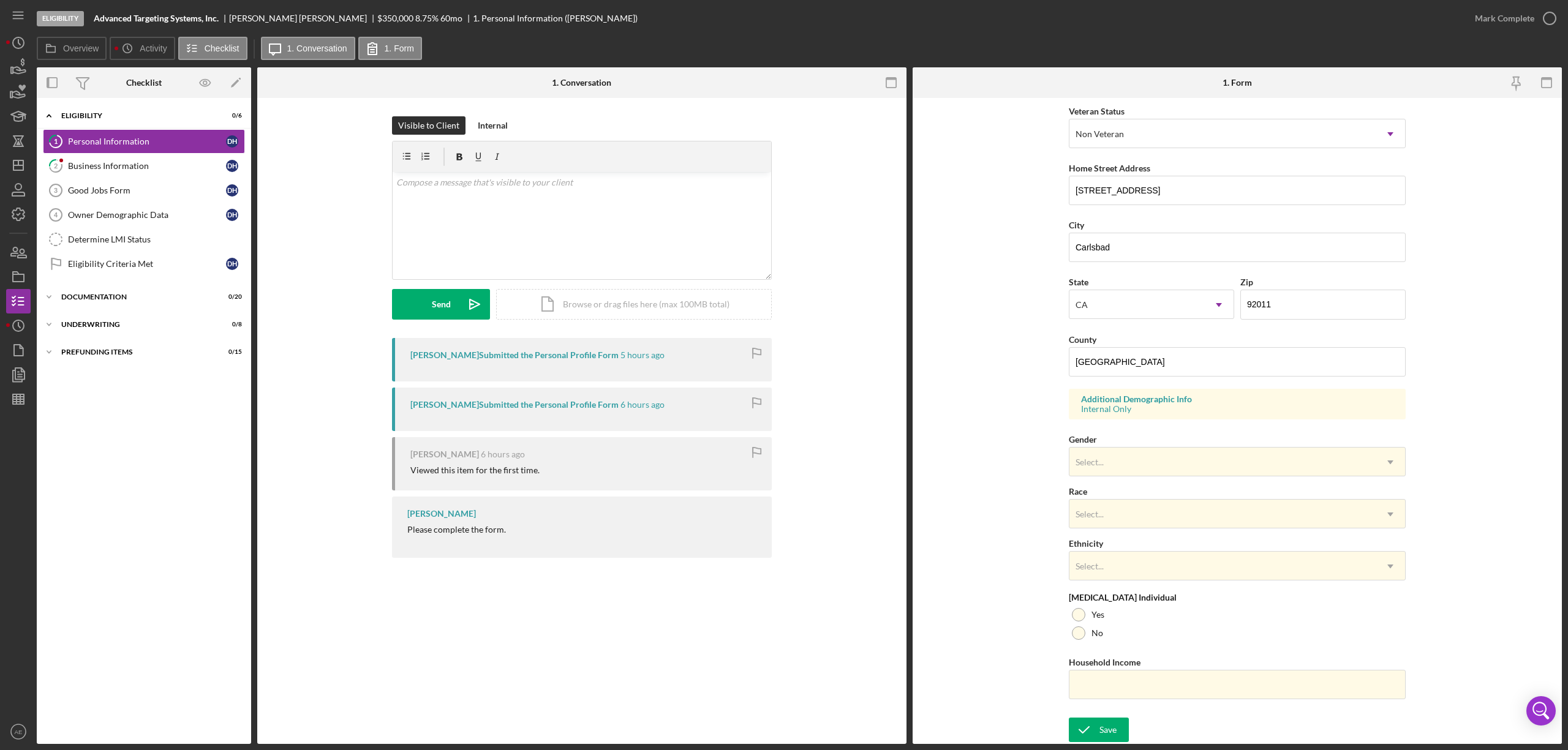
scroll to position [174, 0]
click at [1079, 636] on div at bounding box center [1079, 633] width 13 height 13
click at [1106, 728] on div "Save" at bounding box center [1109, 730] width 17 height 25
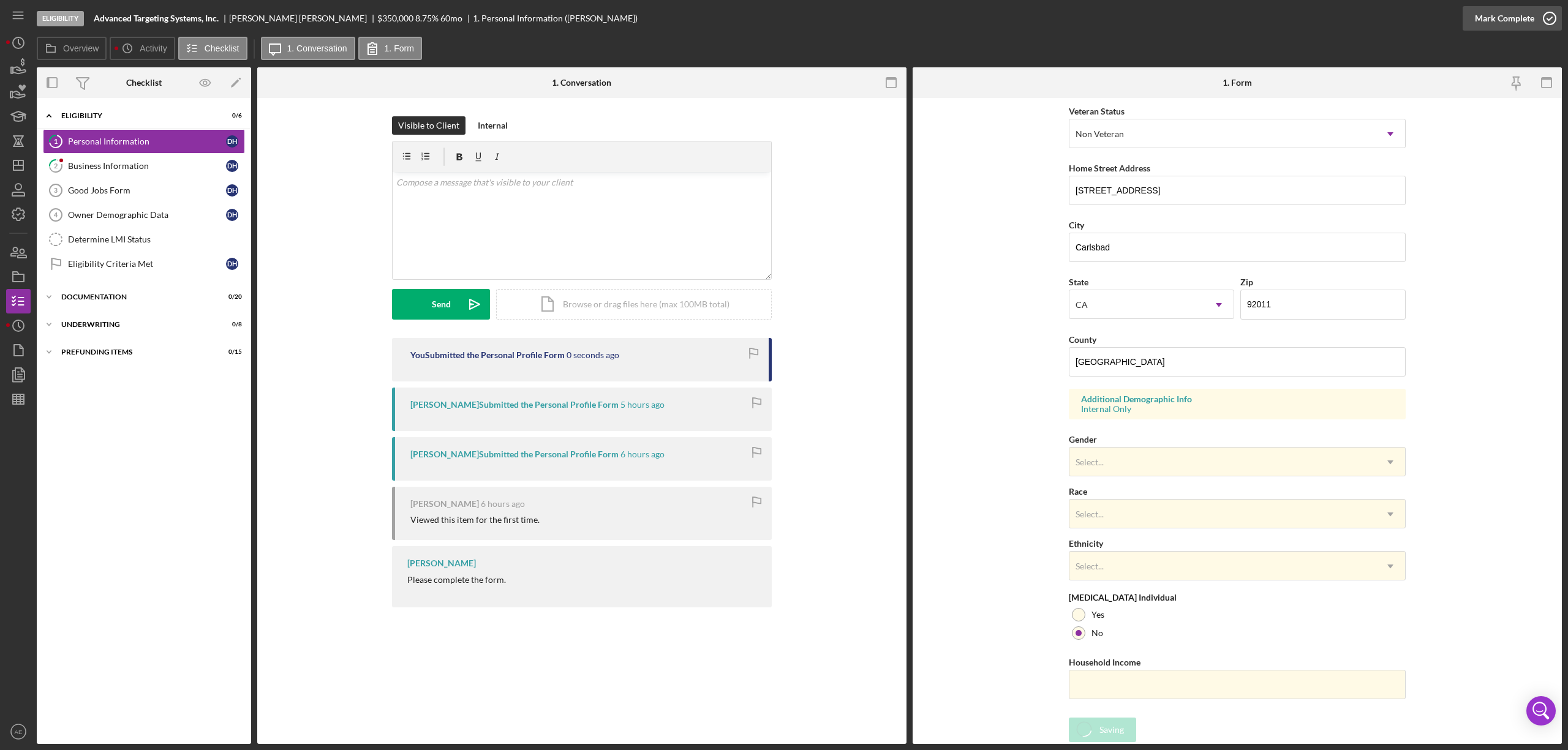
click at [1483, 23] on div "Mark Complete" at bounding box center [1506, 18] width 60 height 25
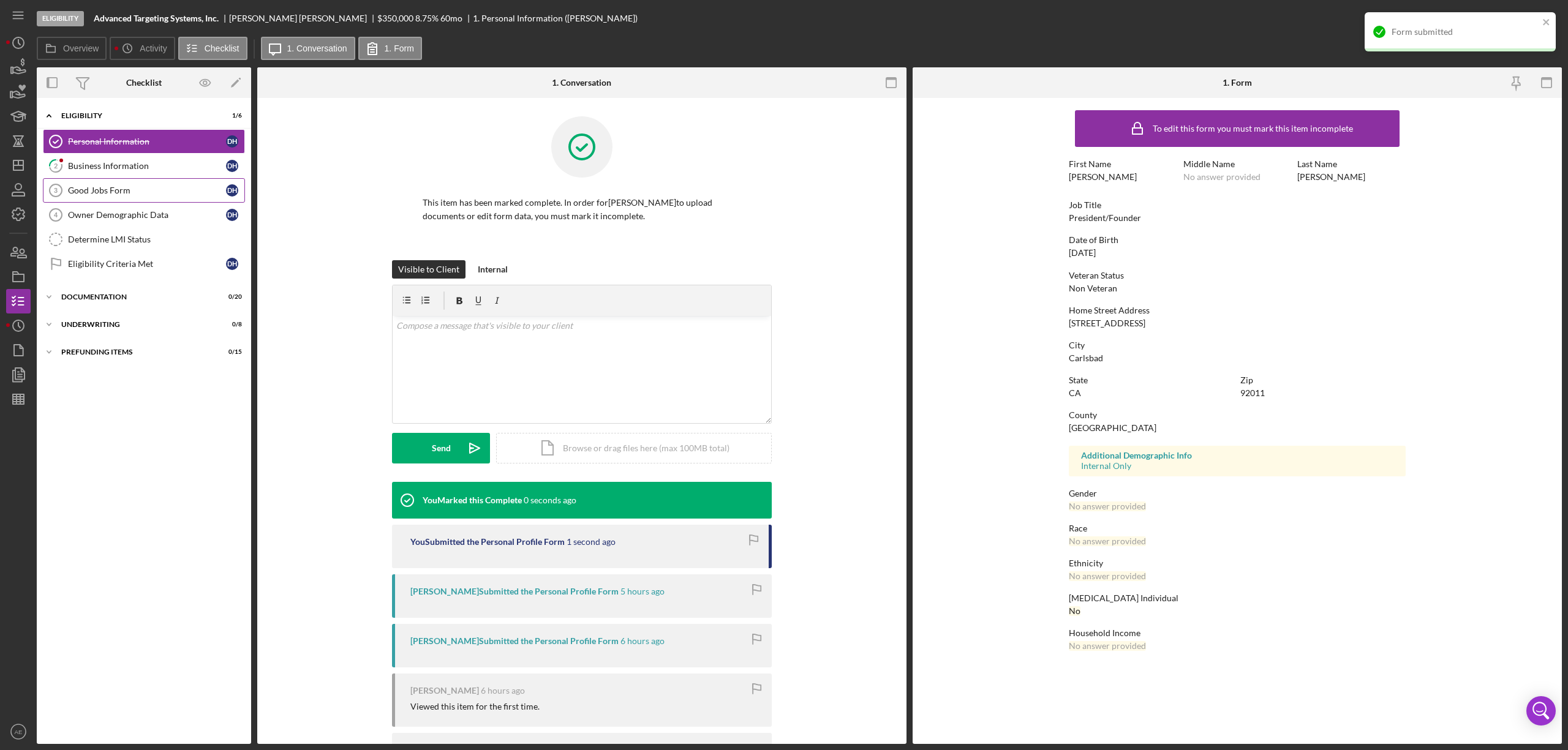
scroll to position [0, 0]
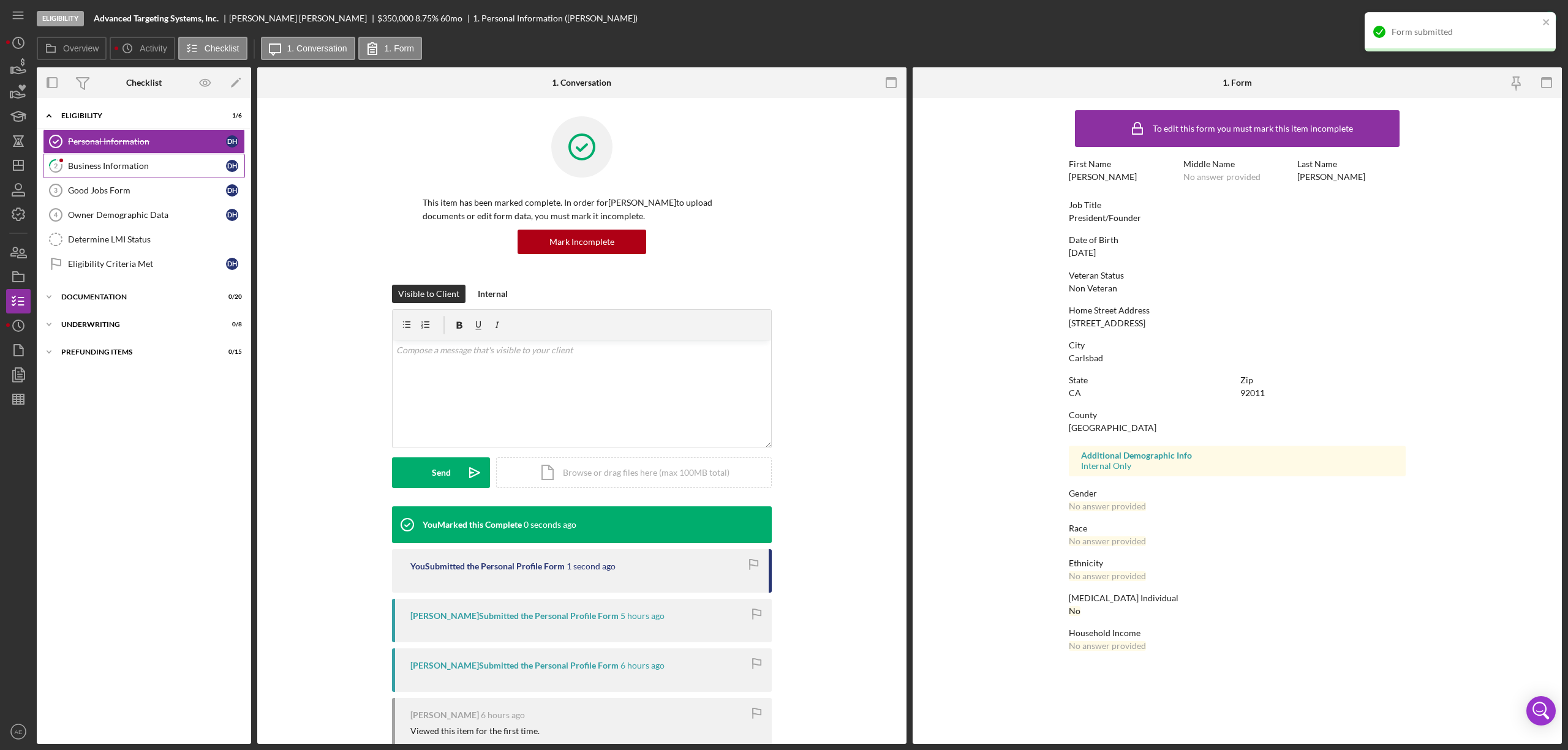
click at [133, 170] on div "Business Information" at bounding box center [147, 166] width 159 height 10
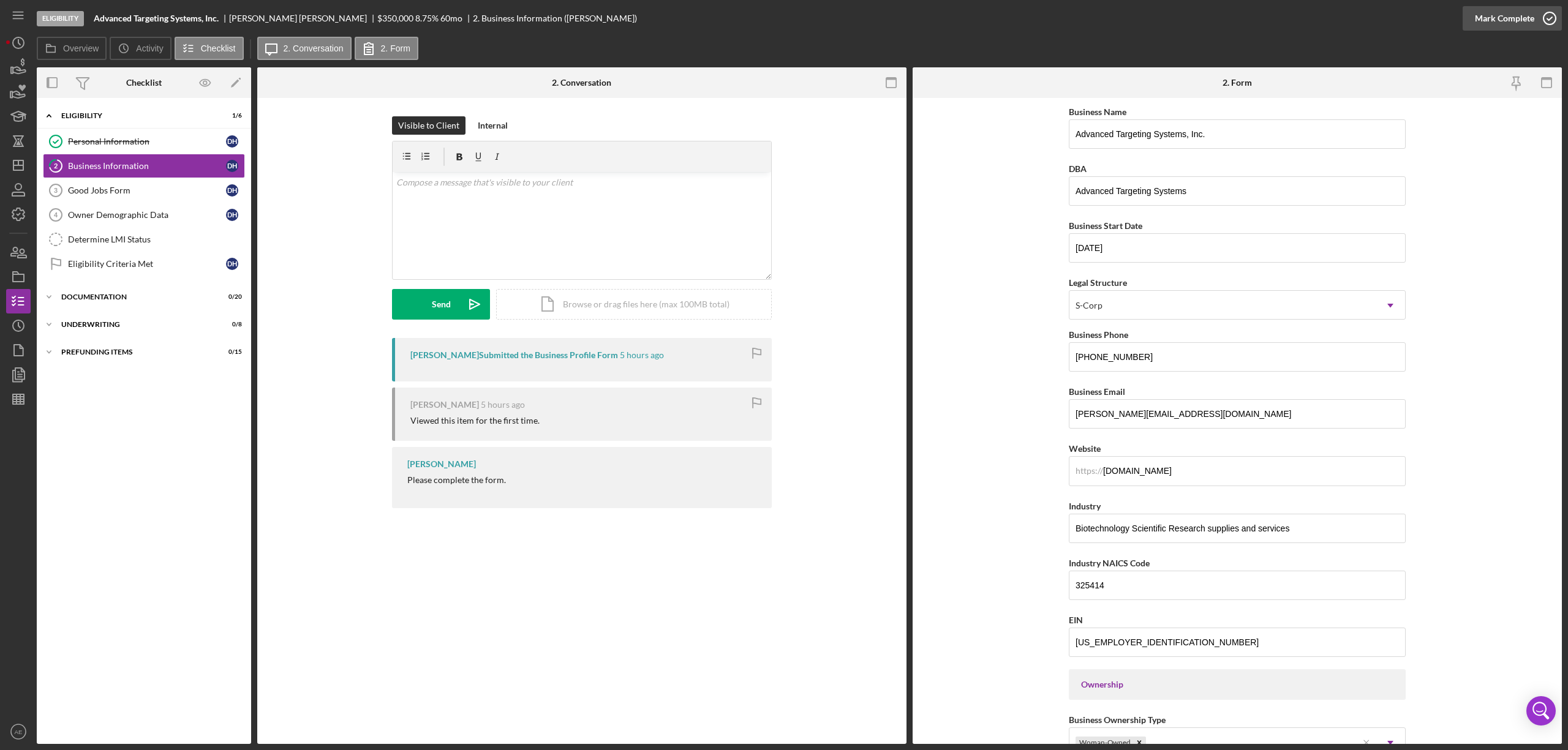
click at [1532, 28] on div "Mark Complete" at bounding box center [1506, 18] width 60 height 25
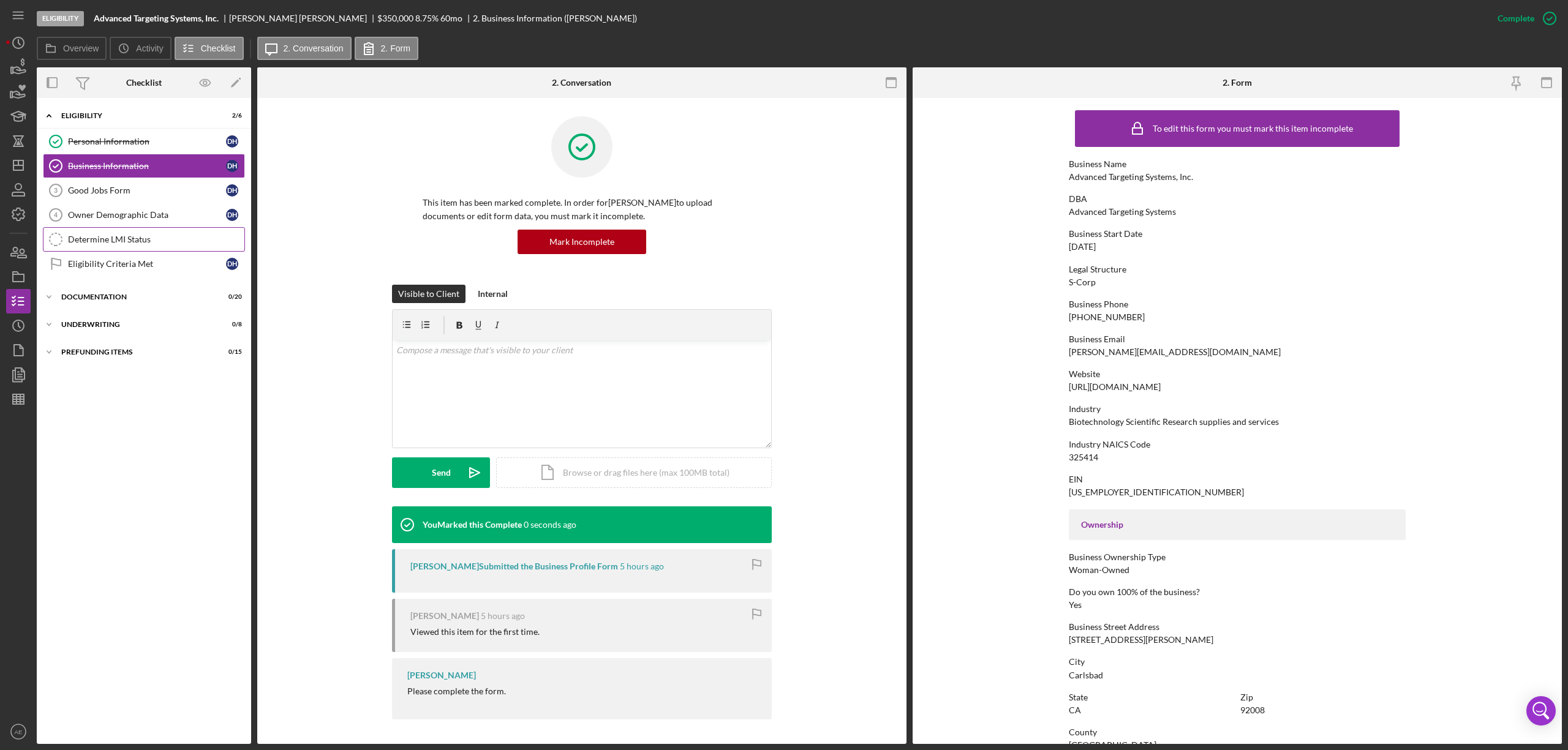
click at [136, 244] on div "Determine LMI Status" at bounding box center [157, 239] width 177 height 10
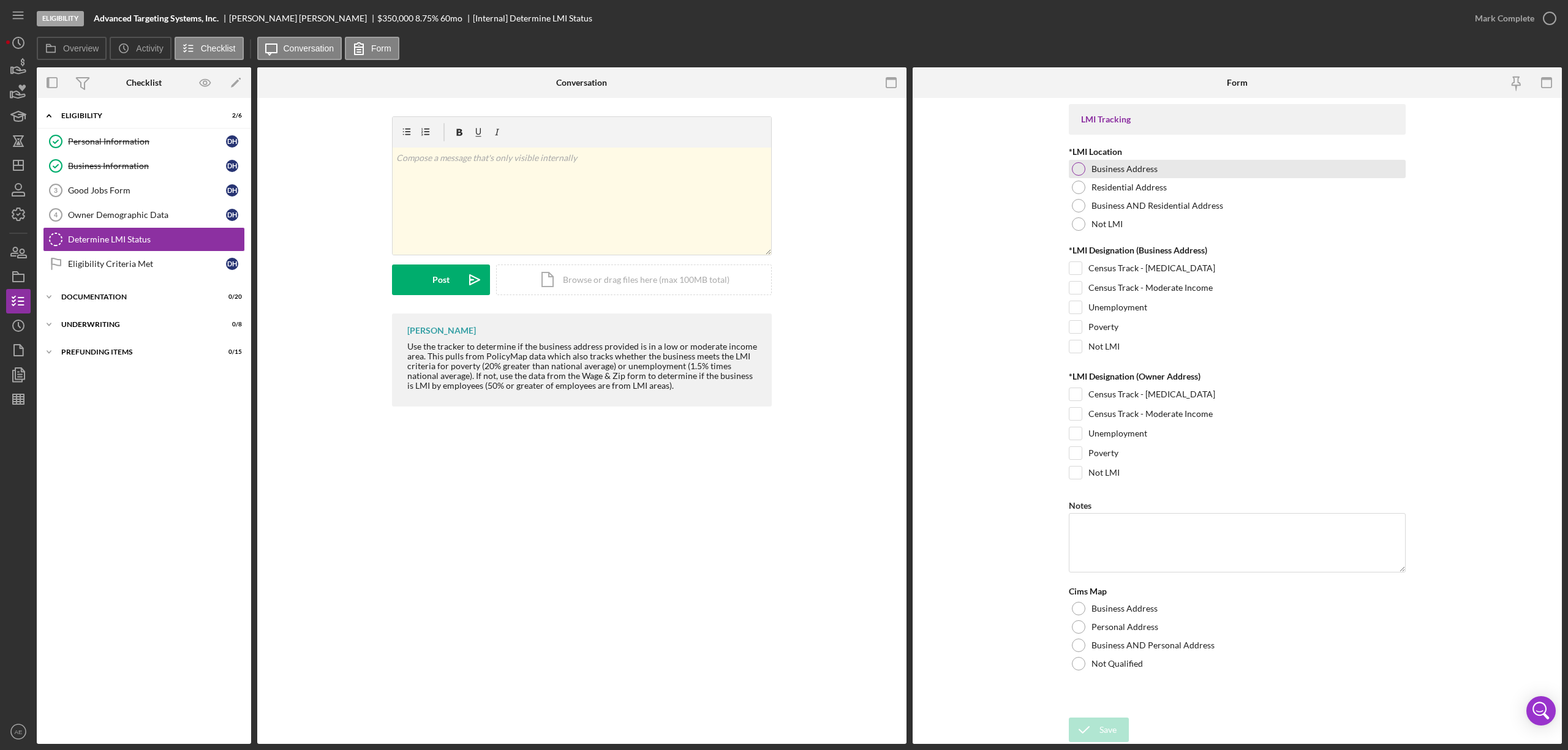
click at [1120, 170] on label "Business Address" at bounding box center [1124, 169] width 66 height 10
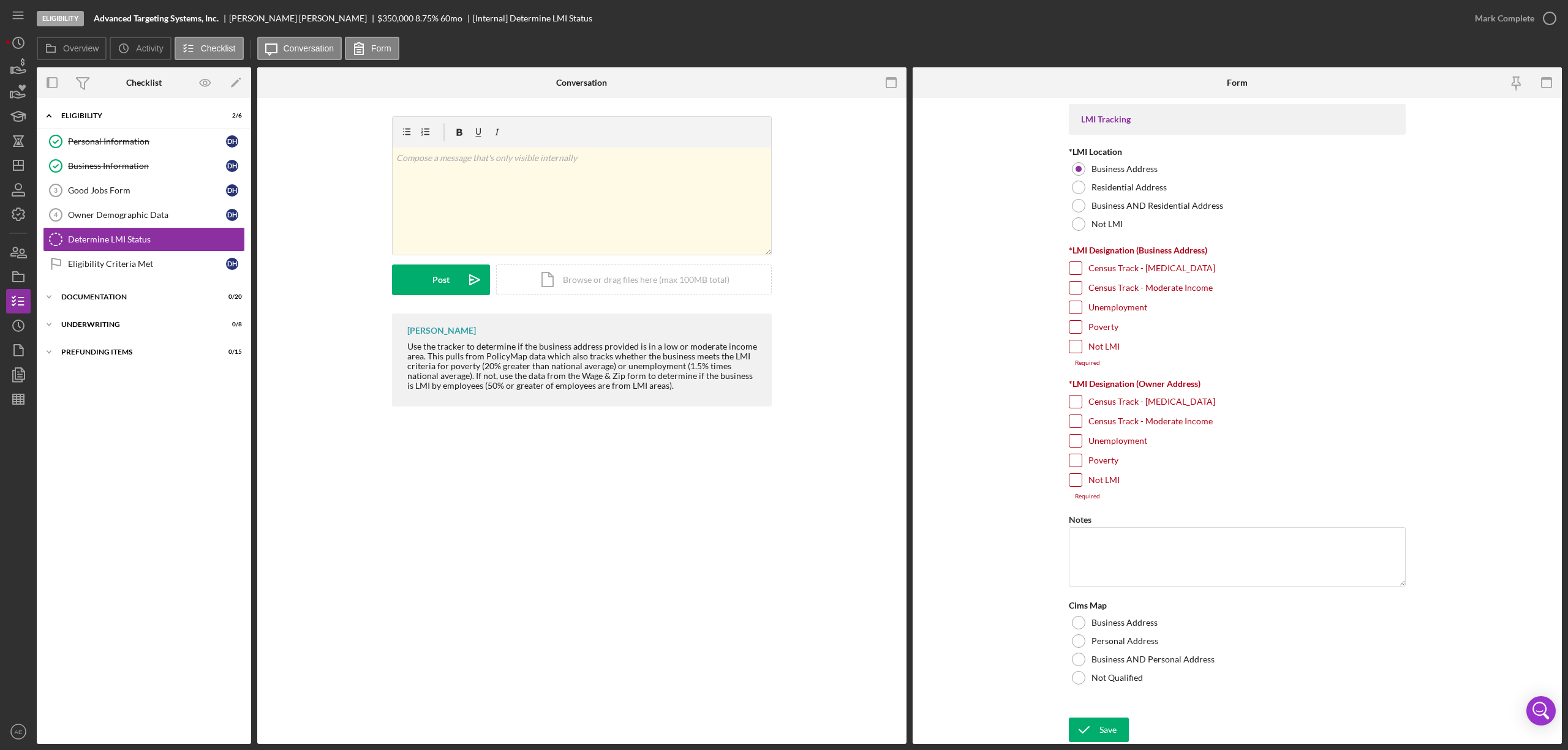
click at [1120, 308] on label "Unemployment" at bounding box center [1117, 307] width 59 height 12
click at [1082, 308] on input "Unemployment" at bounding box center [1075, 307] width 12 height 12
checkbox input "true"
click at [1081, 479] on input "Not LMI" at bounding box center [1075, 472] width 12 height 12
checkbox input "true"
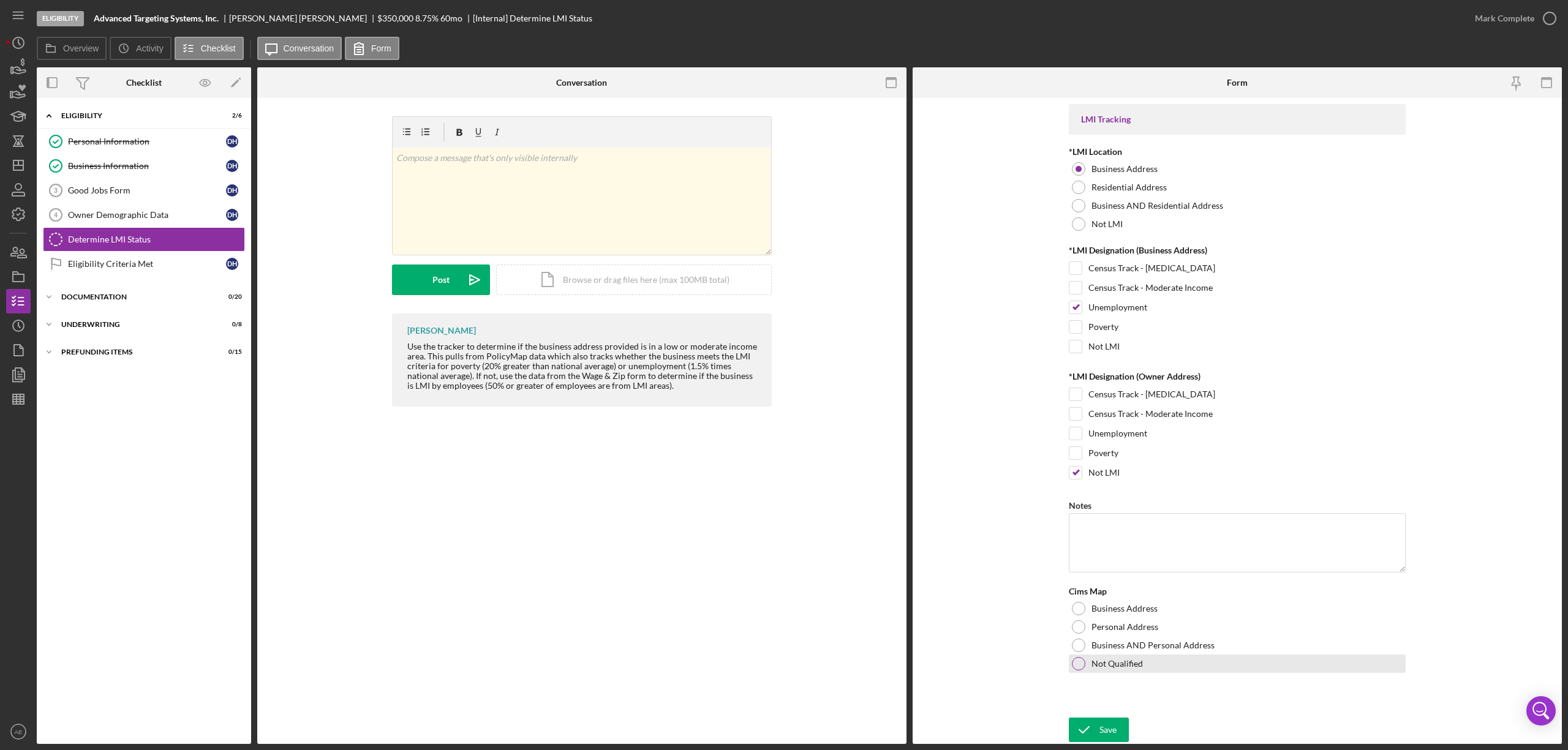
click at [1105, 659] on div "Not Qualified" at bounding box center [1237, 664] width 337 height 18
click at [1093, 720] on icon "submit" at bounding box center [1085, 730] width 31 height 31
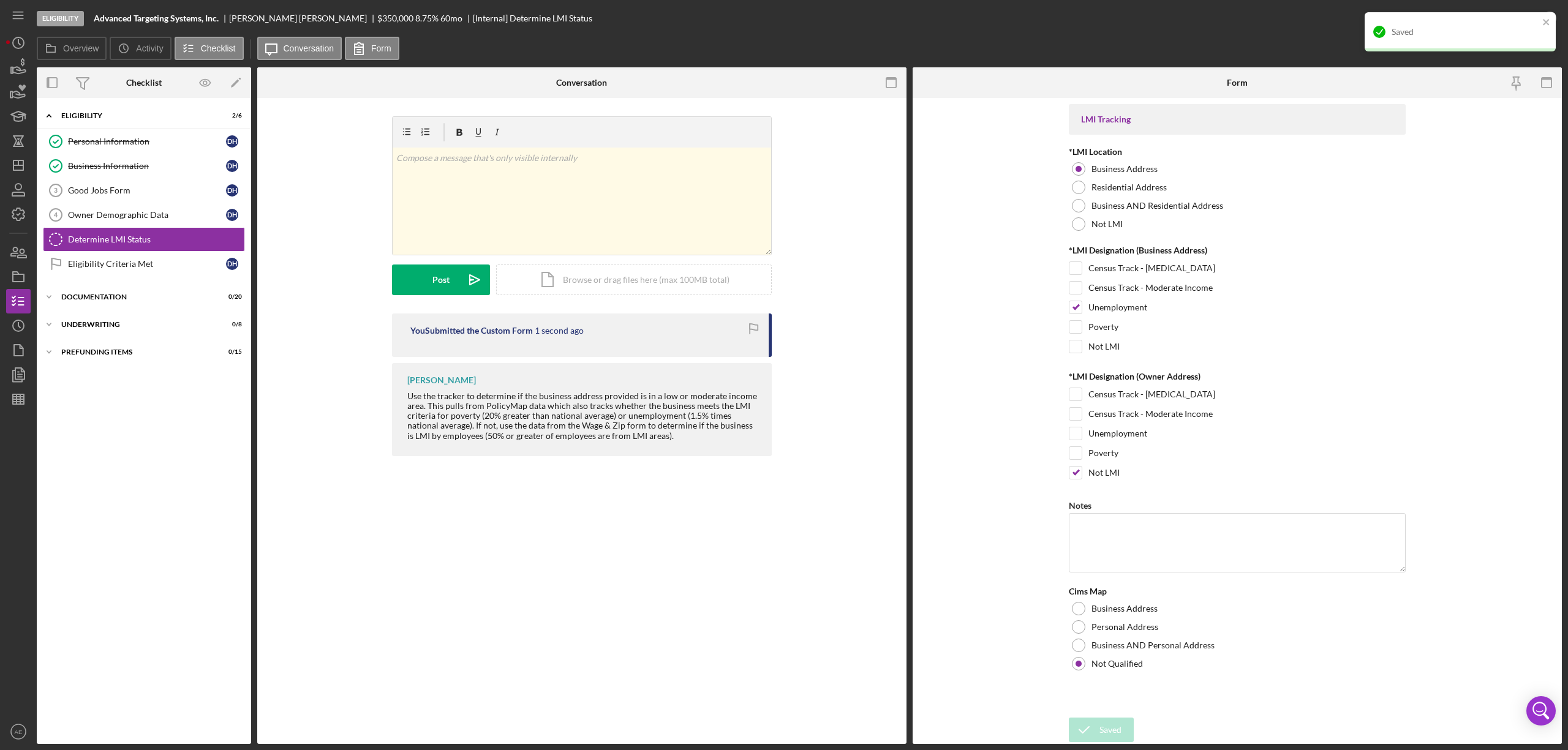
click at [1511, 22] on div "Saved" at bounding box center [1457, 32] width 173 height 19
click at [1525, 20] on div "Mark Complete" at bounding box center [1506, 18] width 60 height 25
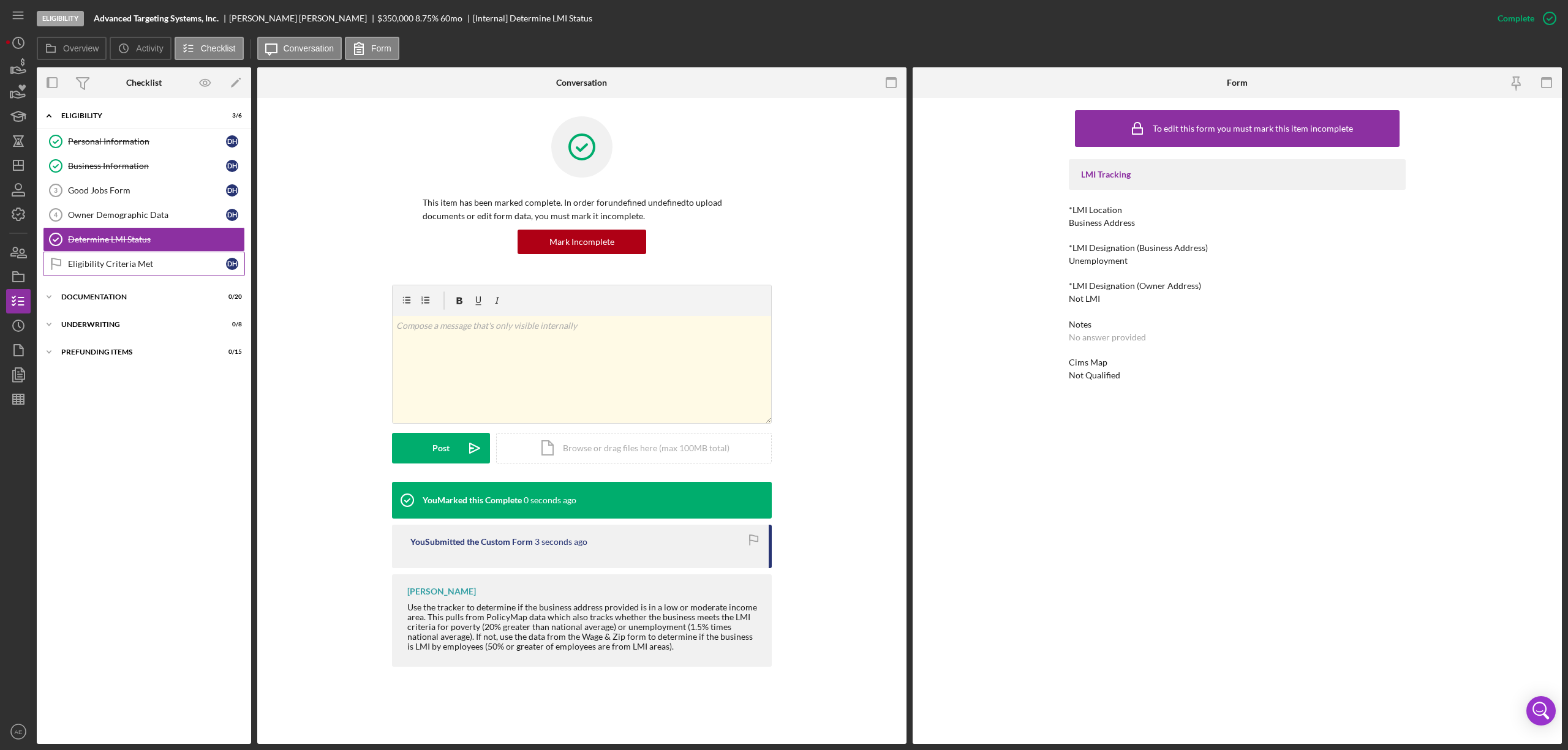
click at [136, 267] on div "Eligibility Criteria Met" at bounding box center [147, 264] width 159 height 10
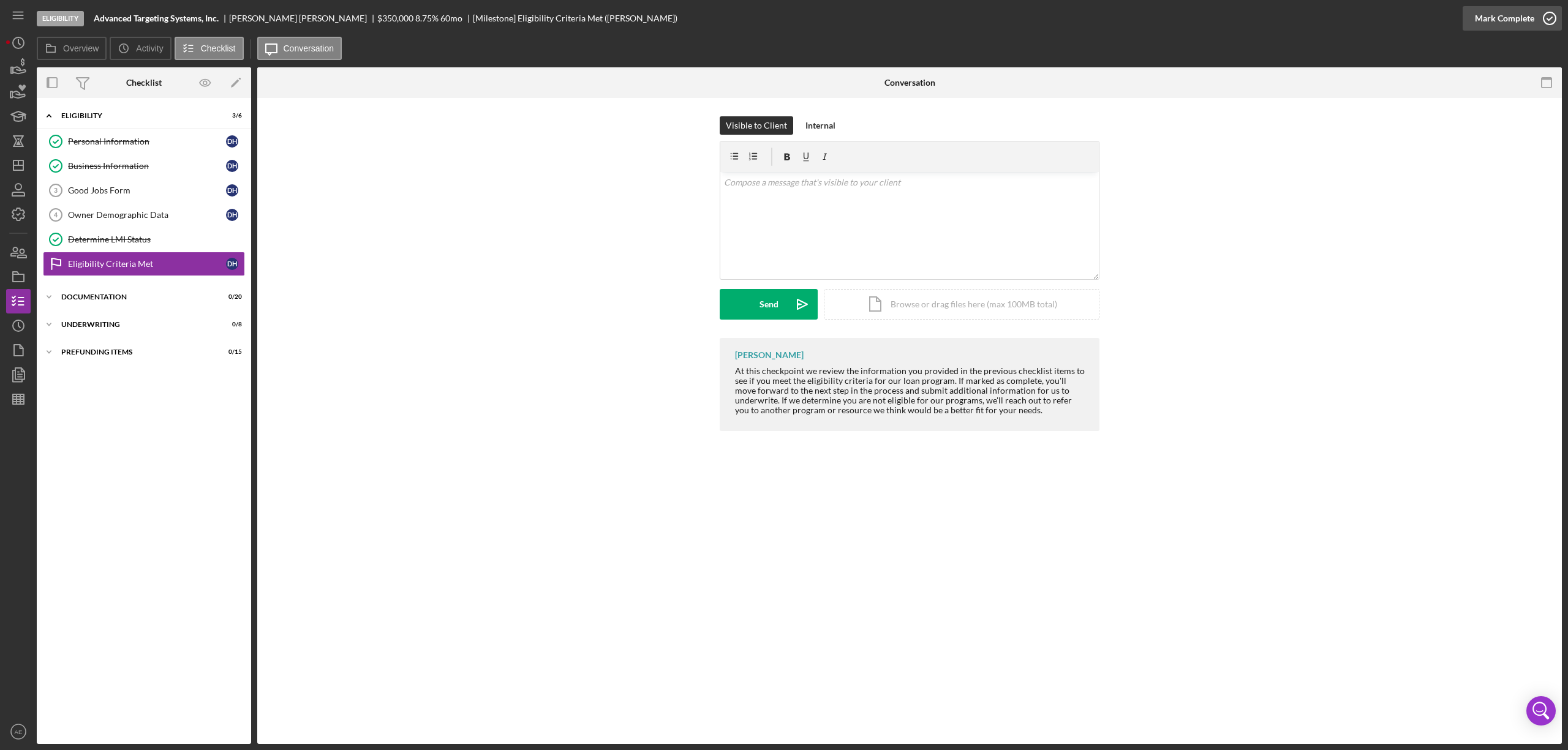
click at [1520, 19] on div "Mark Complete" at bounding box center [1506, 18] width 60 height 25
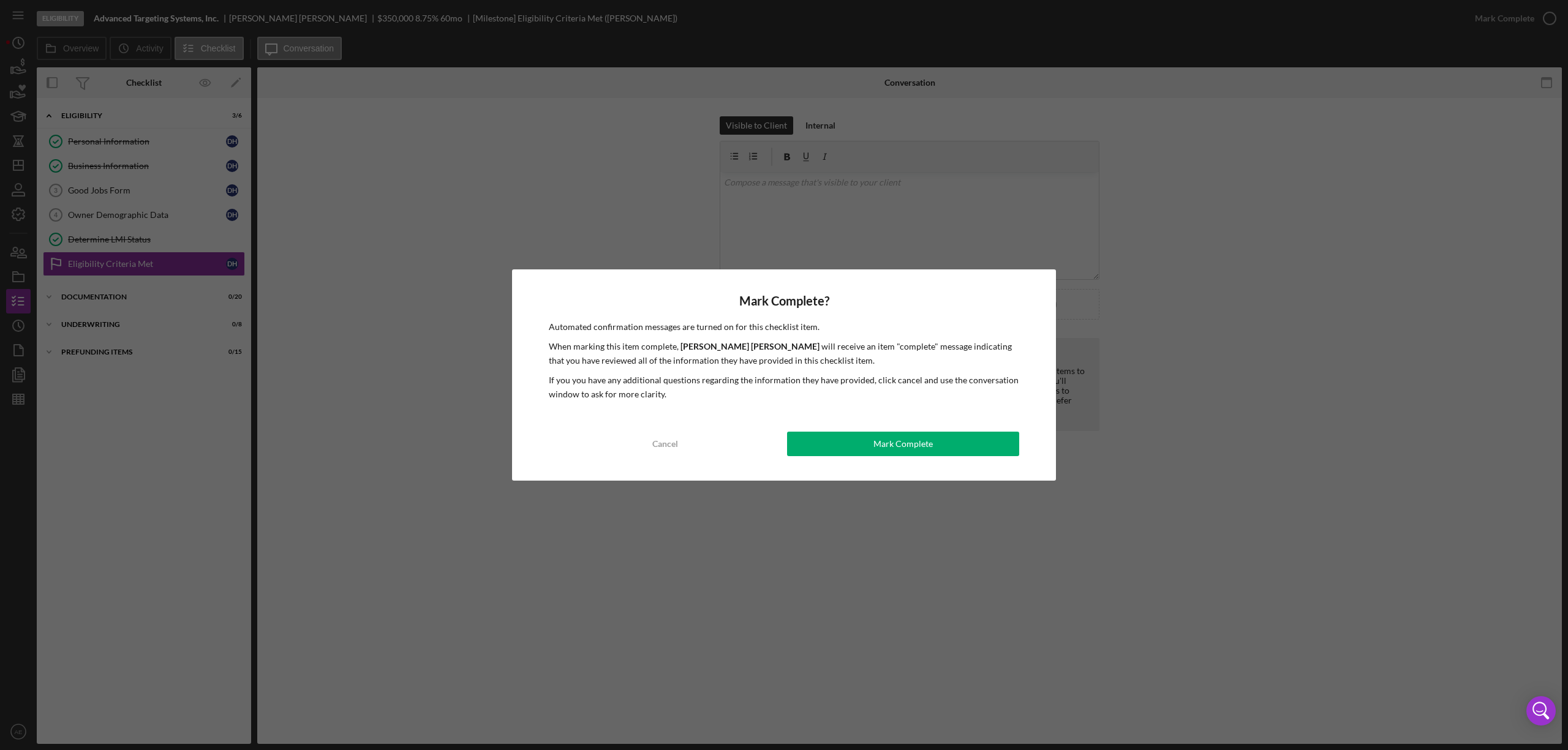
click at [848, 453] on button "Mark Complete" at bounding box center [903, 445] width 233 height 25
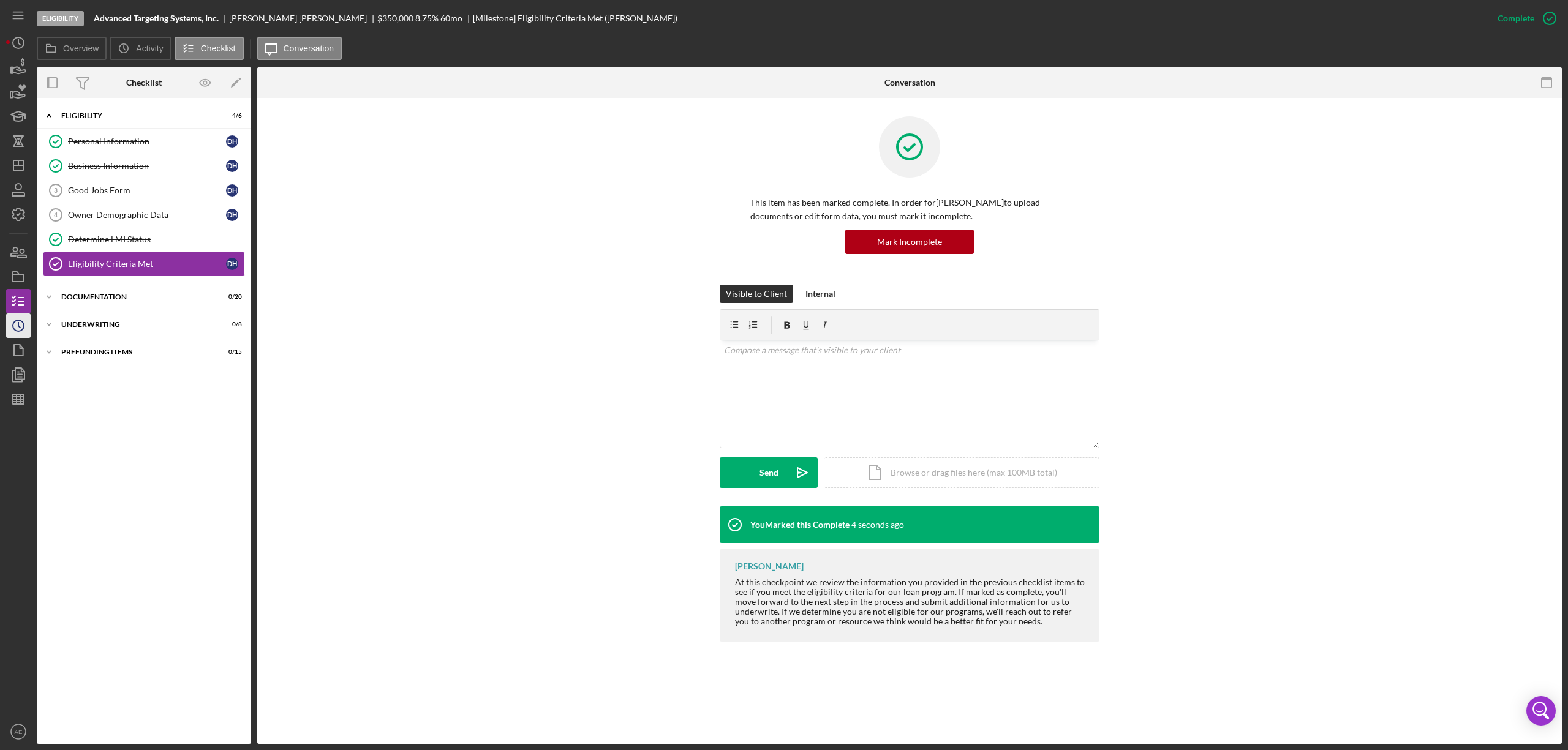
drag, startPoint x: 134, startPoint y: 302, endPoint x: 10, endPoint y: 317, distance: 124.9
click at [134, 301] on div "Documentation" at bounding box center [136, 297] width 150 height 8
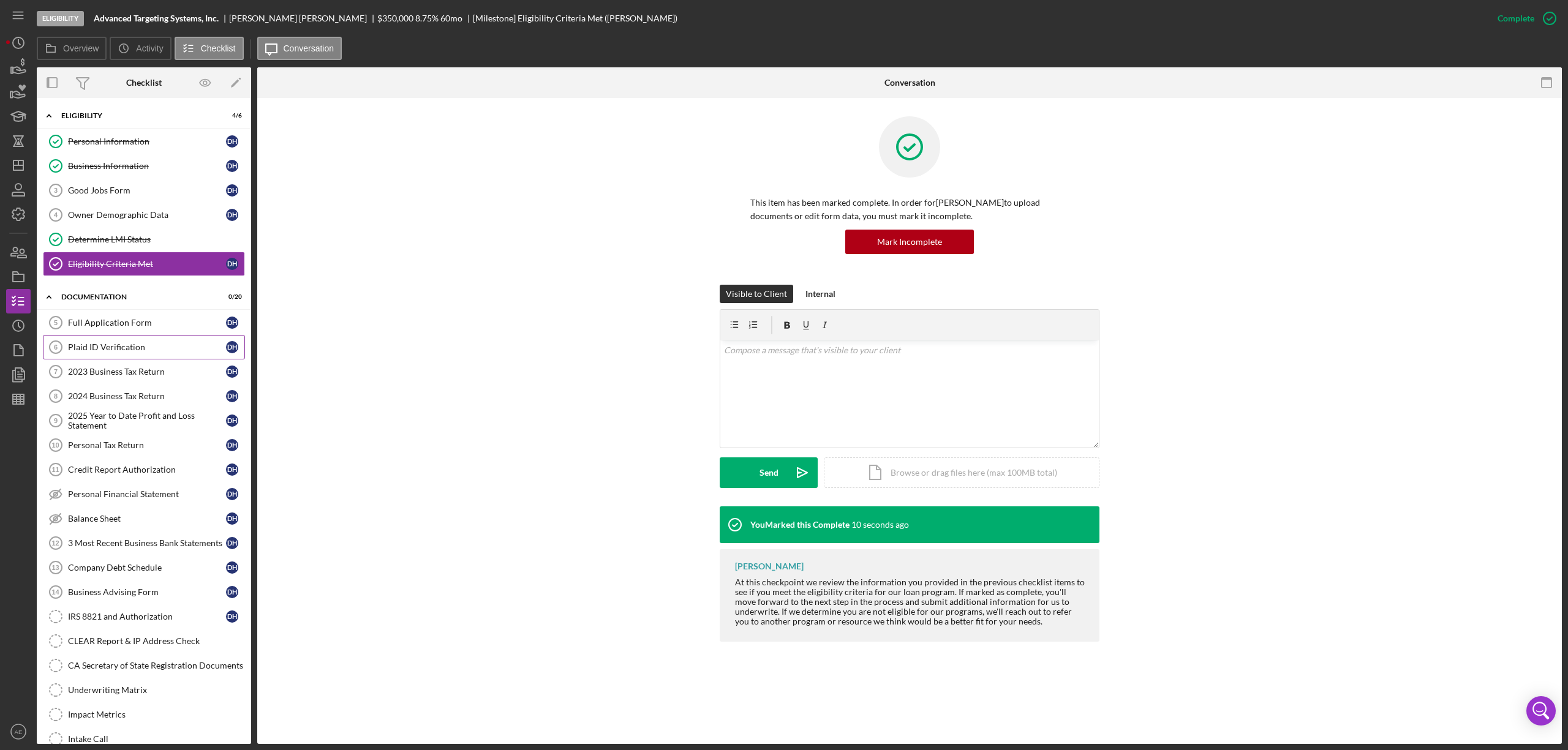
click at [145, 349] on div "Plaid ID Verification" at bounding box center [147, 347] width 159 height 10
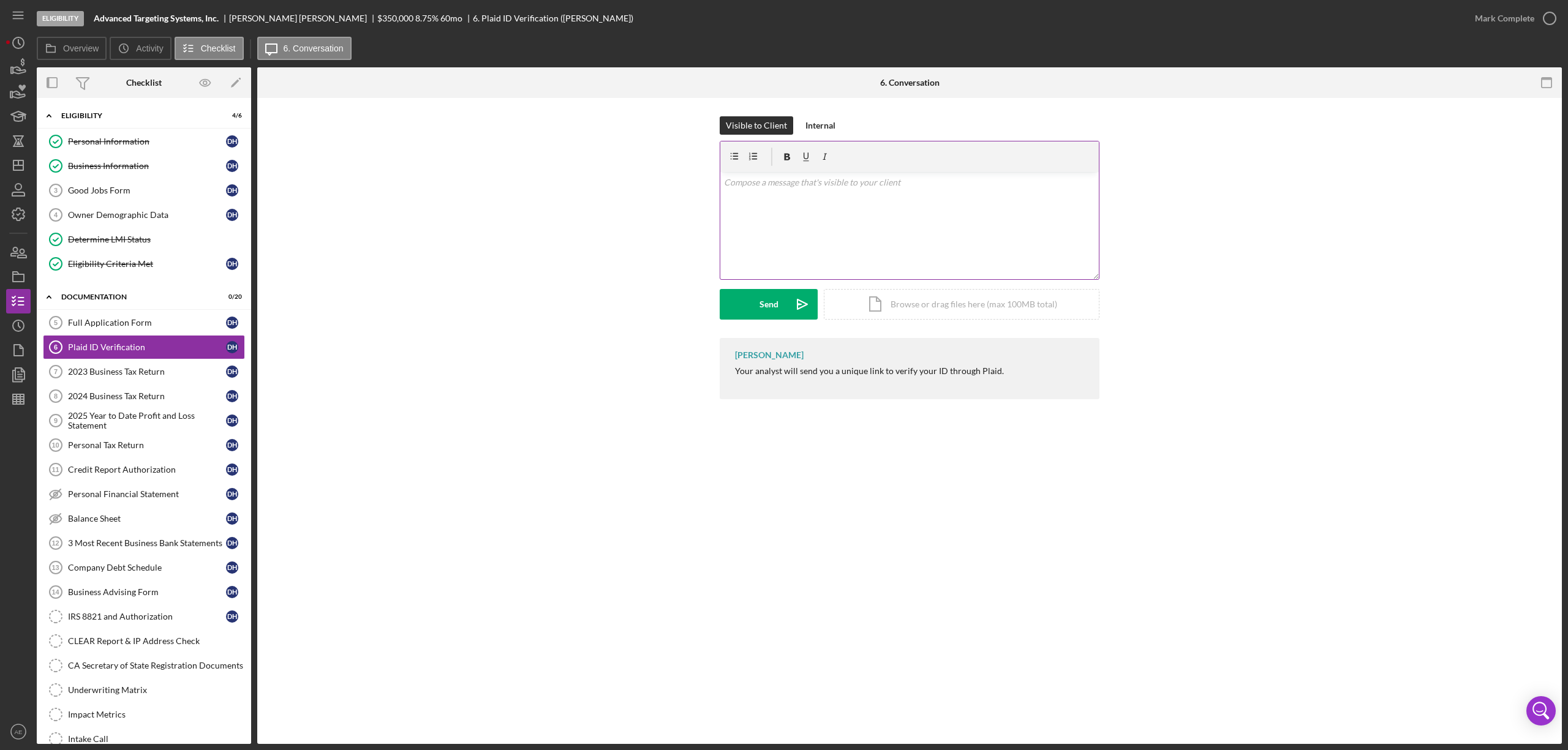
click at [933, 234] on div "v Color teal Color pink Remove color Add row above Add row below Add column bef…" at bounding box center [910, 226] width 379 height 108
drag, startPoint x: 774, startPoint y: 312, endPoint x: 769, endPoint y: 339, distance: 27.5
click at [774, 311] on div "Send" at bounding box center [770, 304] width 19 height 31
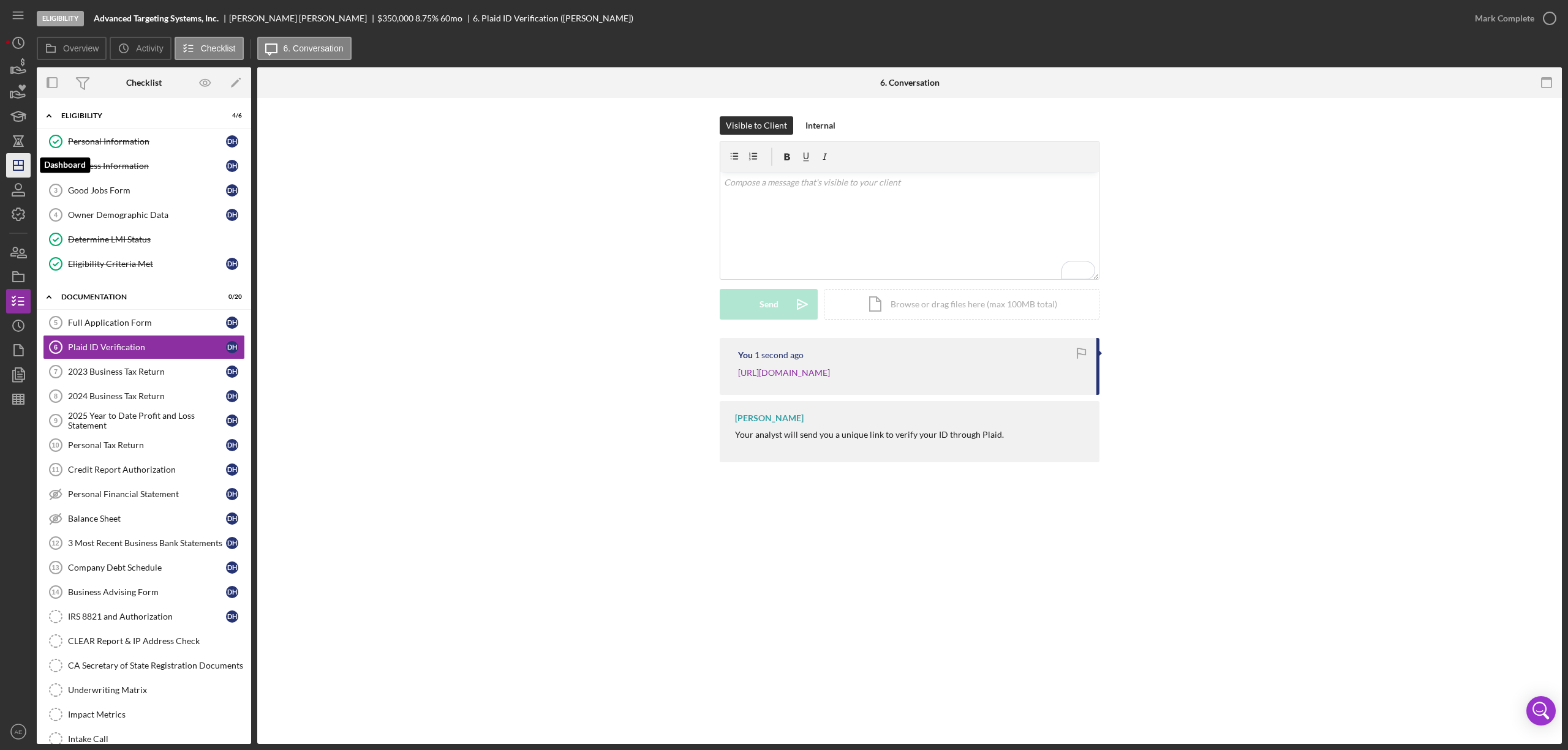
click at [22, 164] on icon "Icon/Dashboard" at bounding box center [18, 165] width 31 height 31
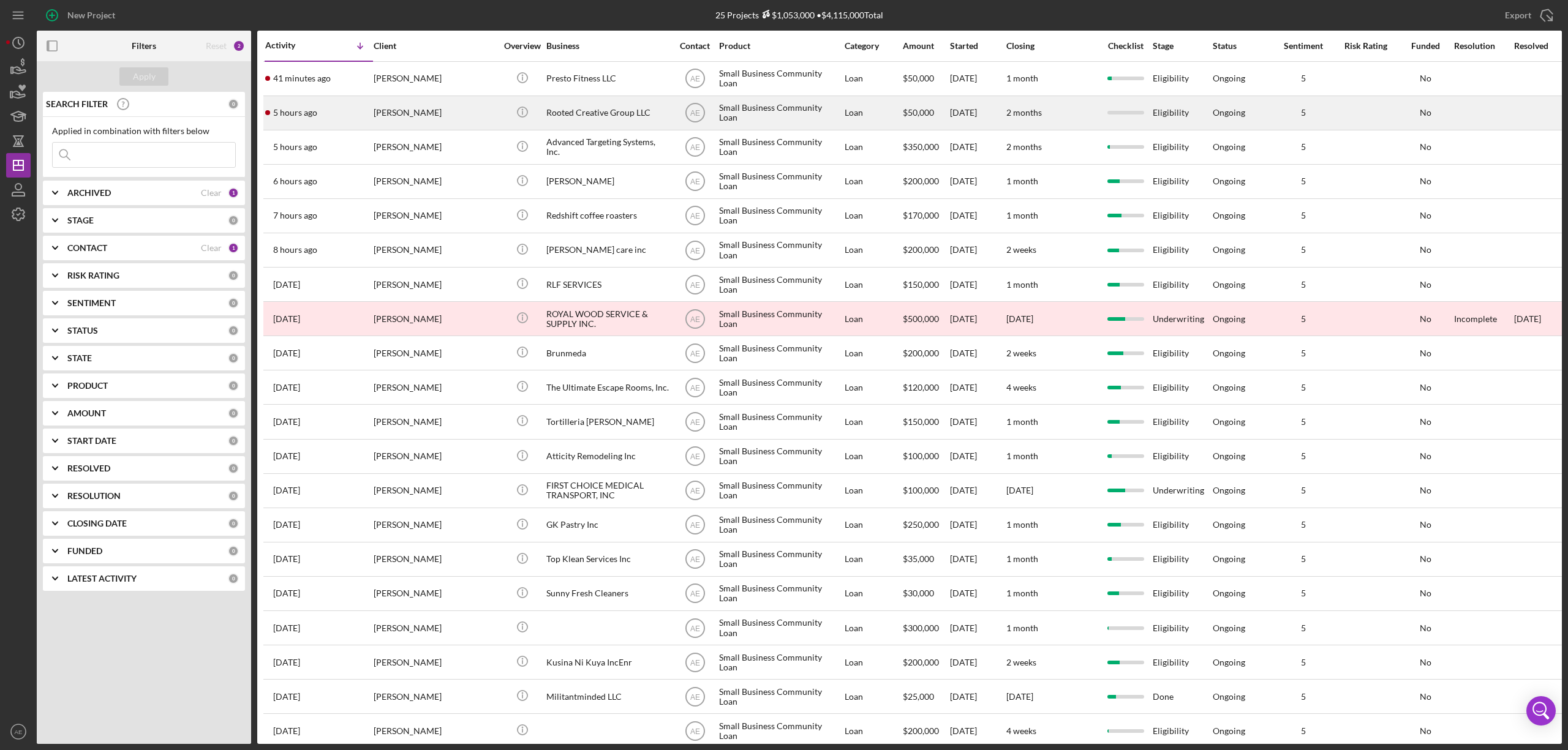
click at [461, 109] on div "[PERSON_NAME]" at bounding box center [435, 113] width 123 height 33
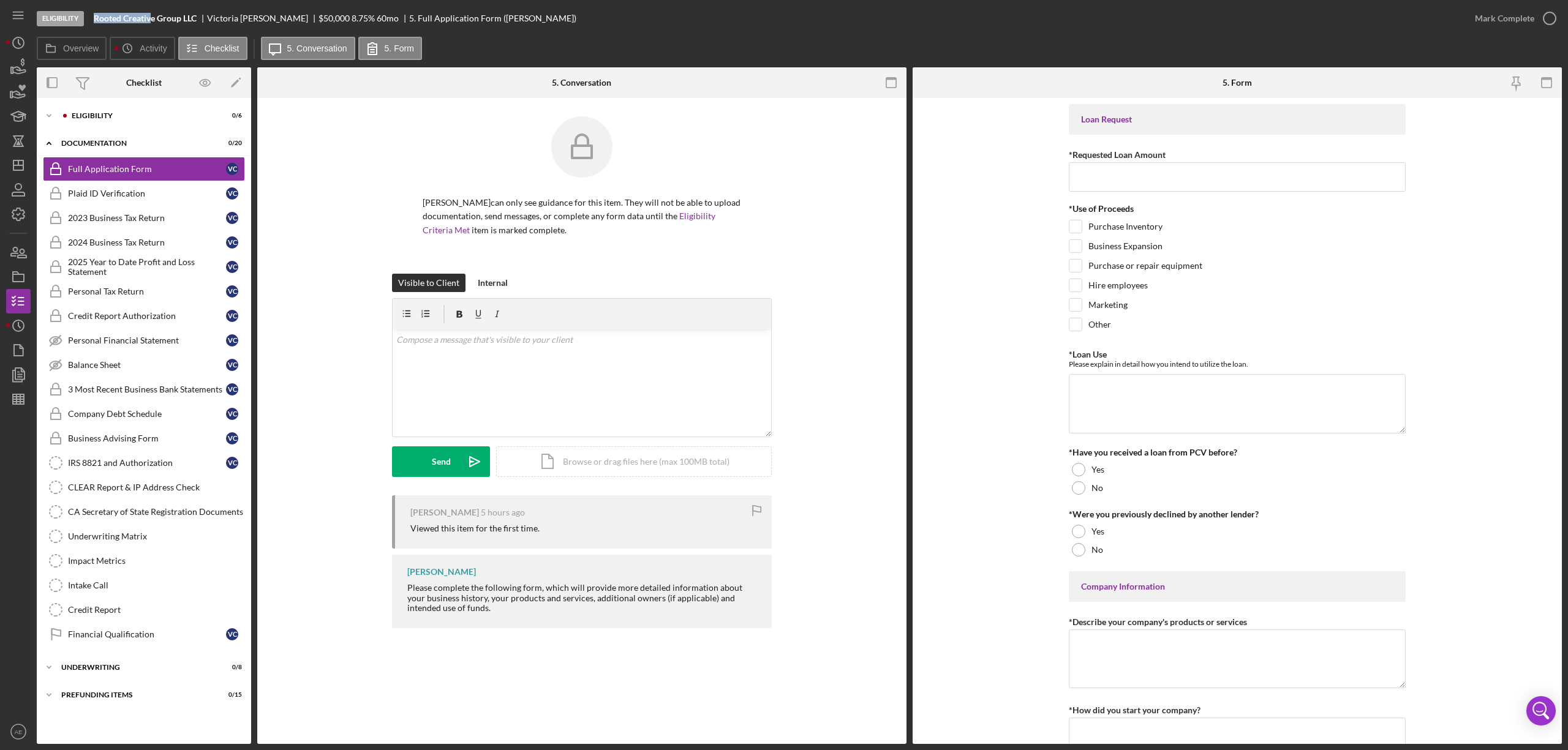
drag, startPoint x: 96, startPoint y: 21, endPoint x: 151, endPoint y: 20, distance: 55.0
click at [151, 20] on b "Rooted Creative Group LLC" at bounding box center [145, 18] width 103 height 10
copy b "Rooted Creativ"
click at [94, 112] on div "Eligibility" at bounding box center [154, 116] width 164 height 8
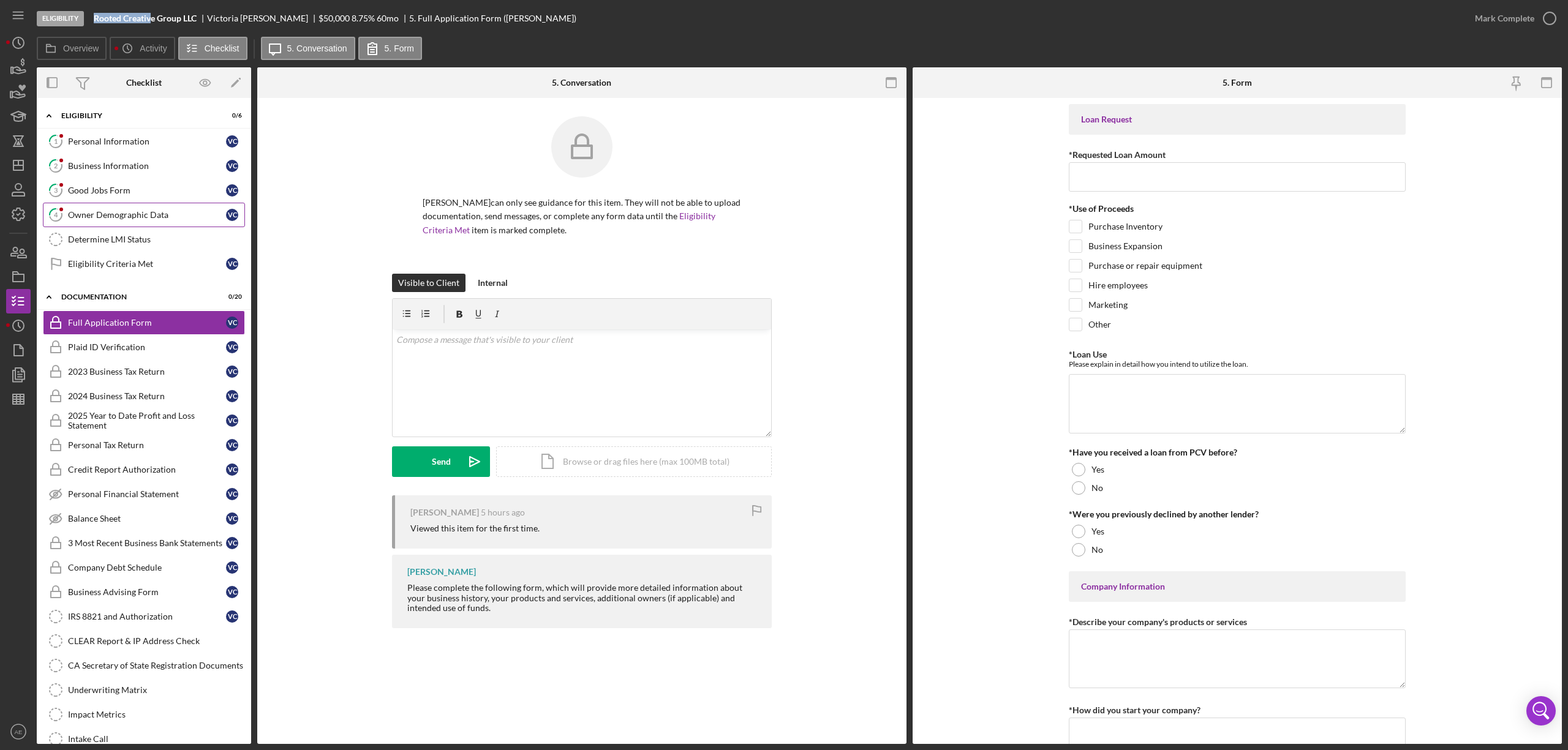
click at [116, 214] on div "Owner Demographic Data" at bounding box center [147, 215] width 159 height 10
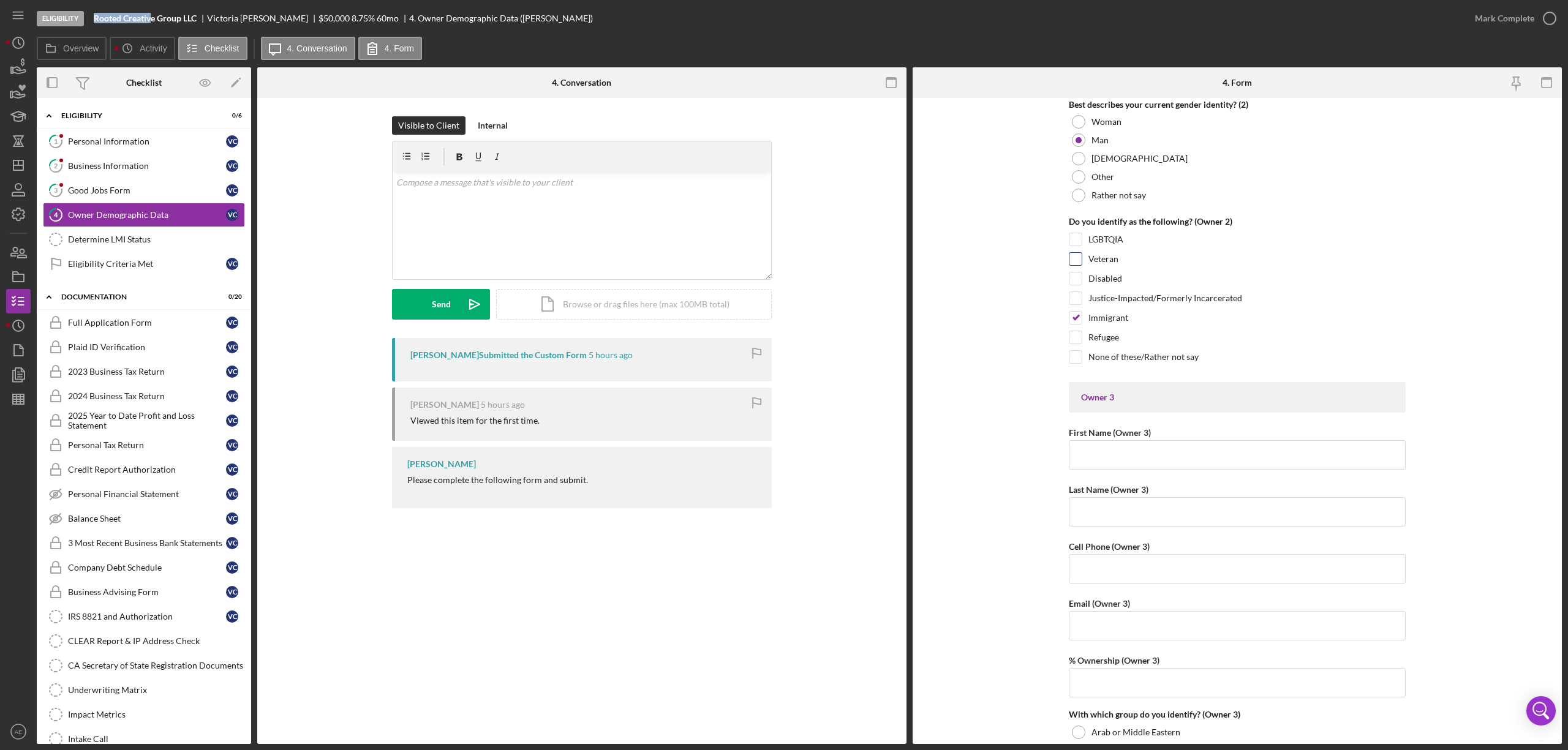
scroll to position [1960, 0]
click at [1492, 16] on div "Mark Complete" at bounding box center [1506, 18] width 60 height 25
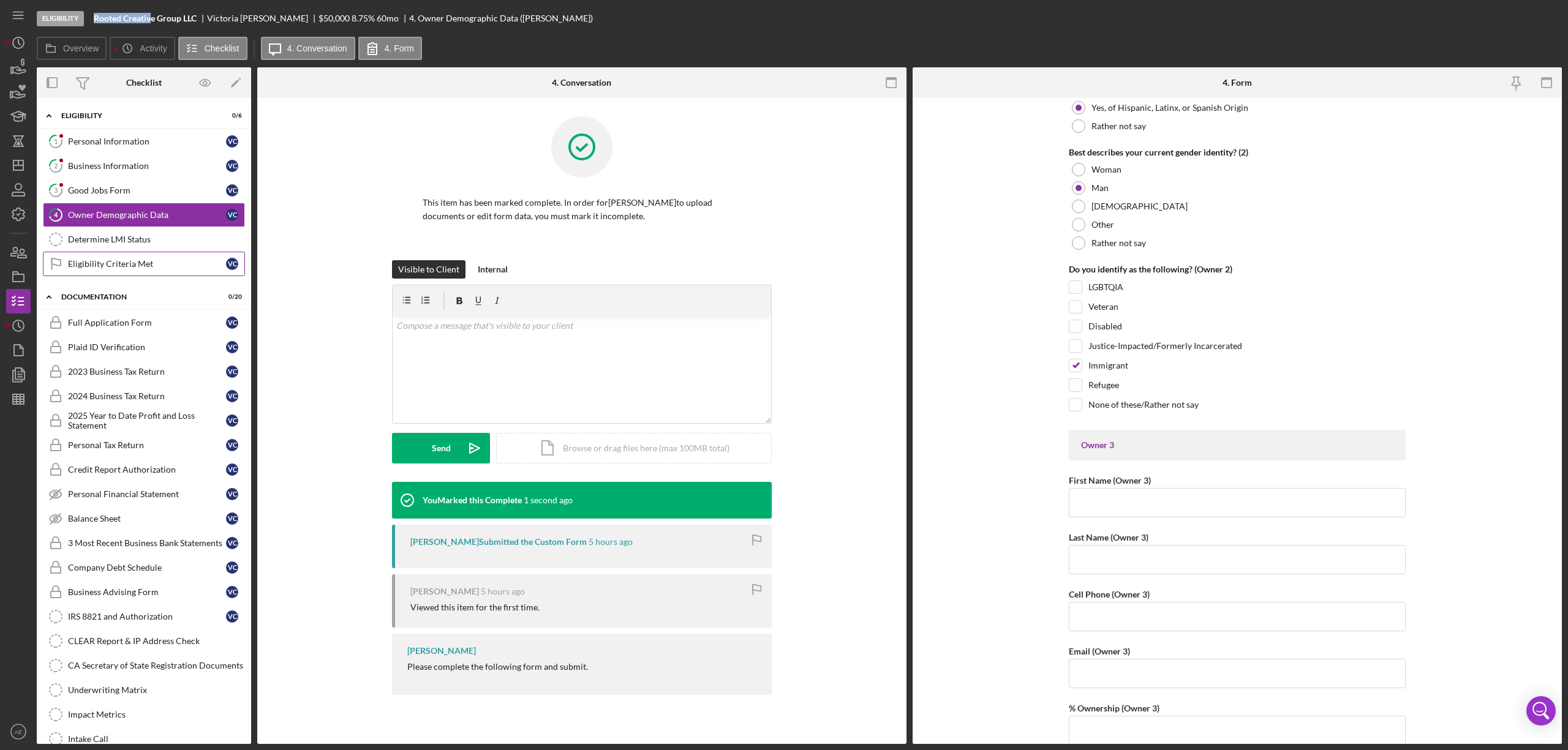
scroll to position [2009, 0]
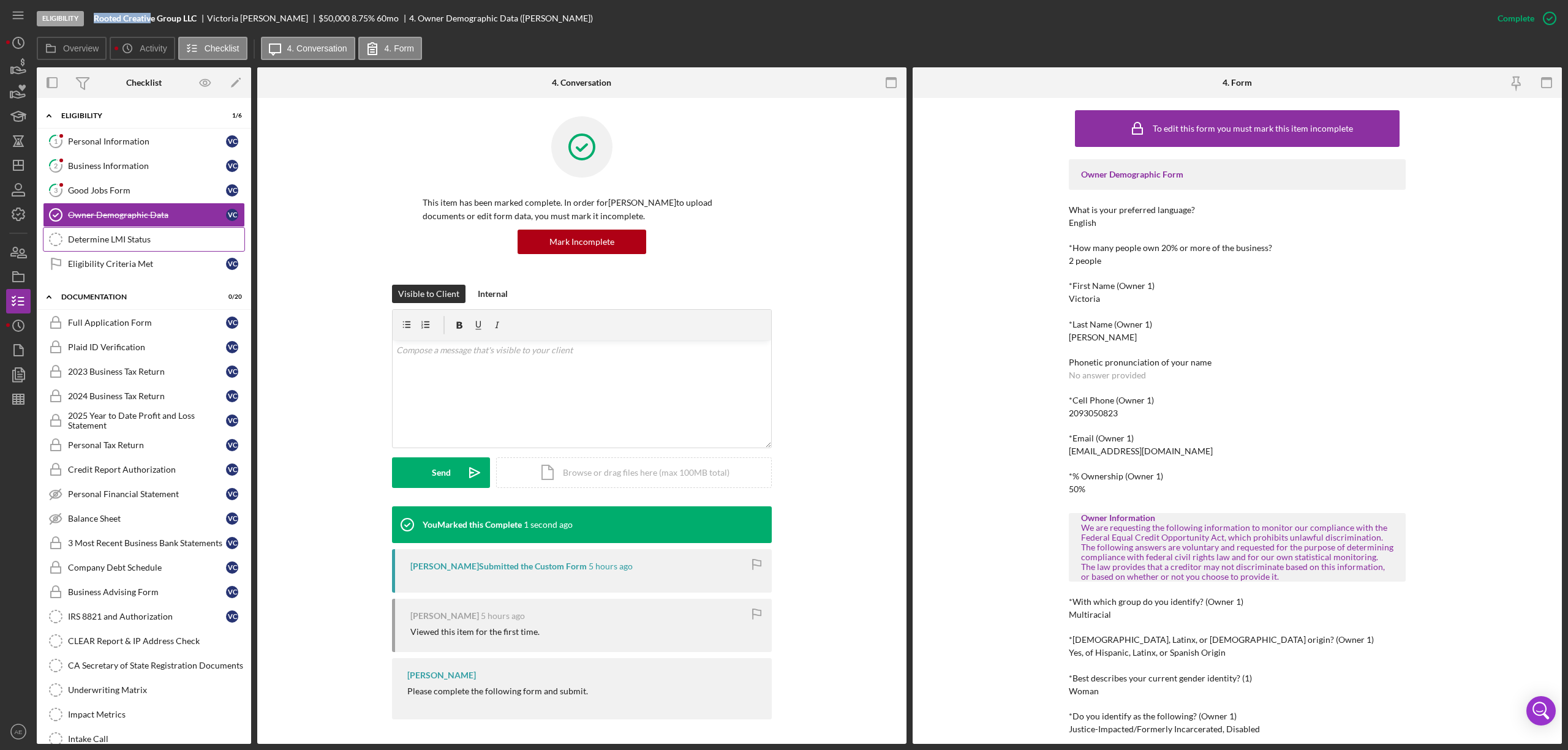
click at [134, 240] on div "Determine LMI Status" at bounding box center [157, 239] width 177 height 10
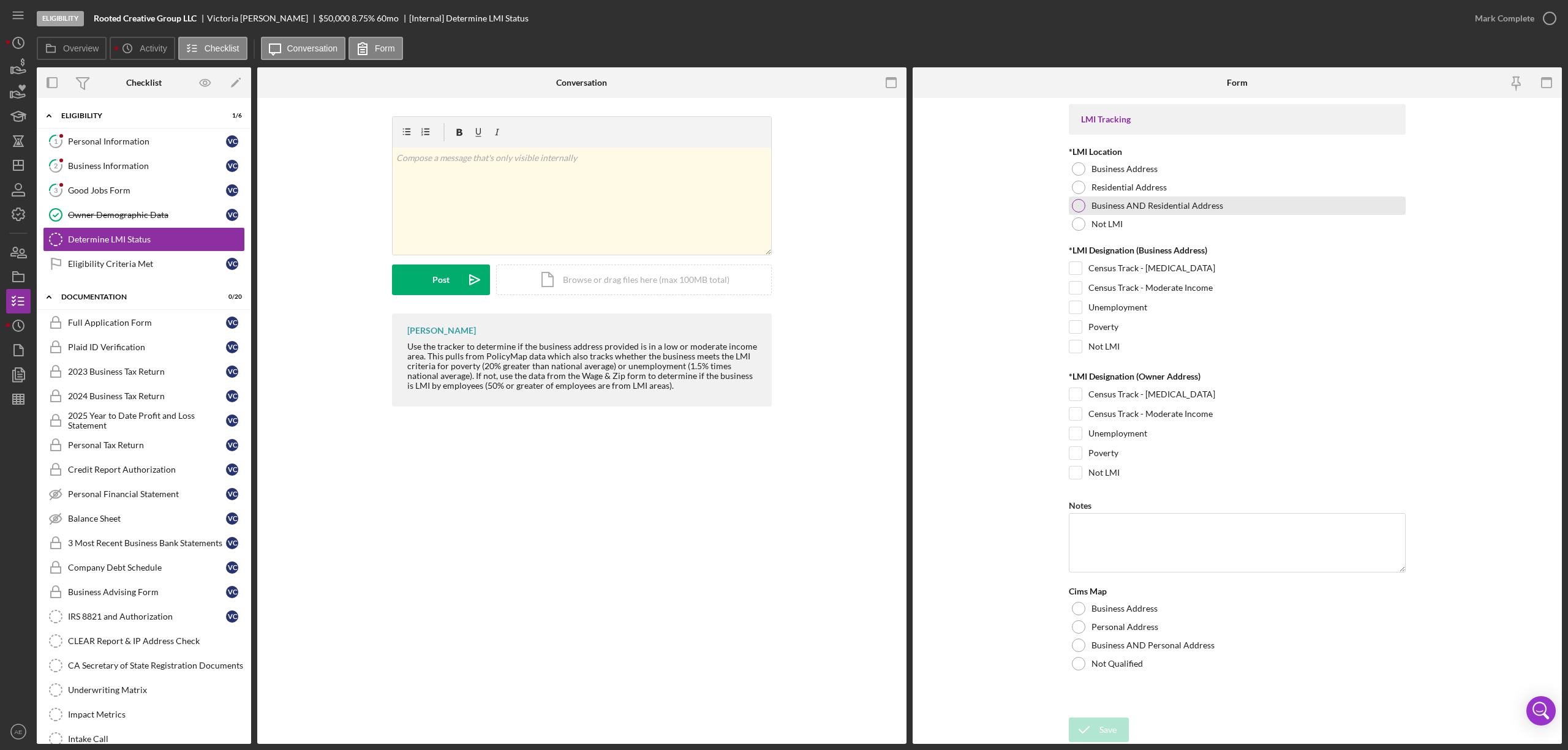
click at [1139, 211] on div "Business AND Residential Address" at bounding box center [1237, 206] width 337 height 18
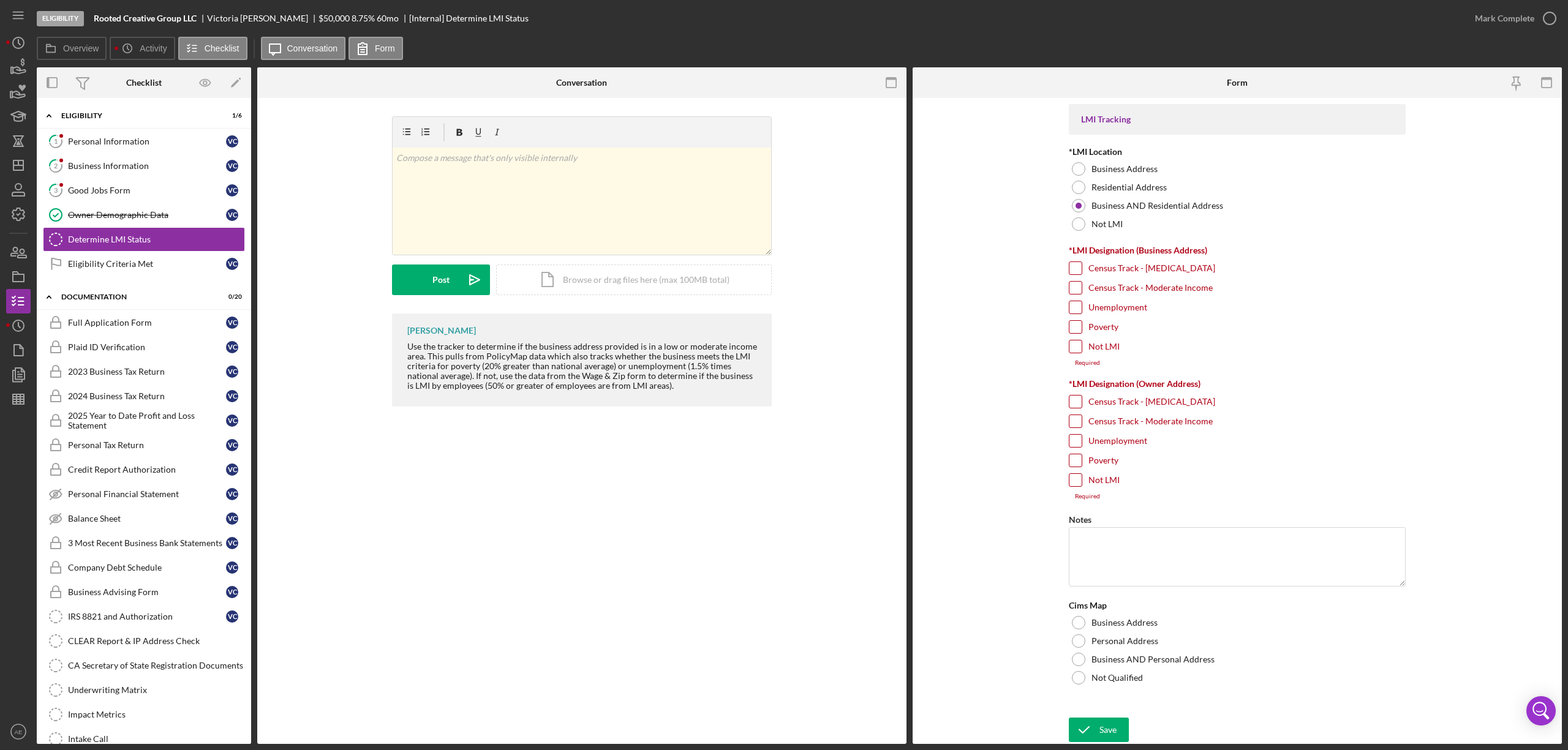
click at [1103, 328] on label "Poverty" at bounding box center [1103, 327] width 30 height 12
click at [1082, 328] on input "Poverty" at bounding box center [1075, 327] width 12 height 12
checkbox input "true"
click at [1108, 436] on label "Unemployment" at bounding box center [1117, 433] width 59 height 12
click at [1082, 436] on input "Unemployment" at bounding box center [1075, 433] width 12 height 12
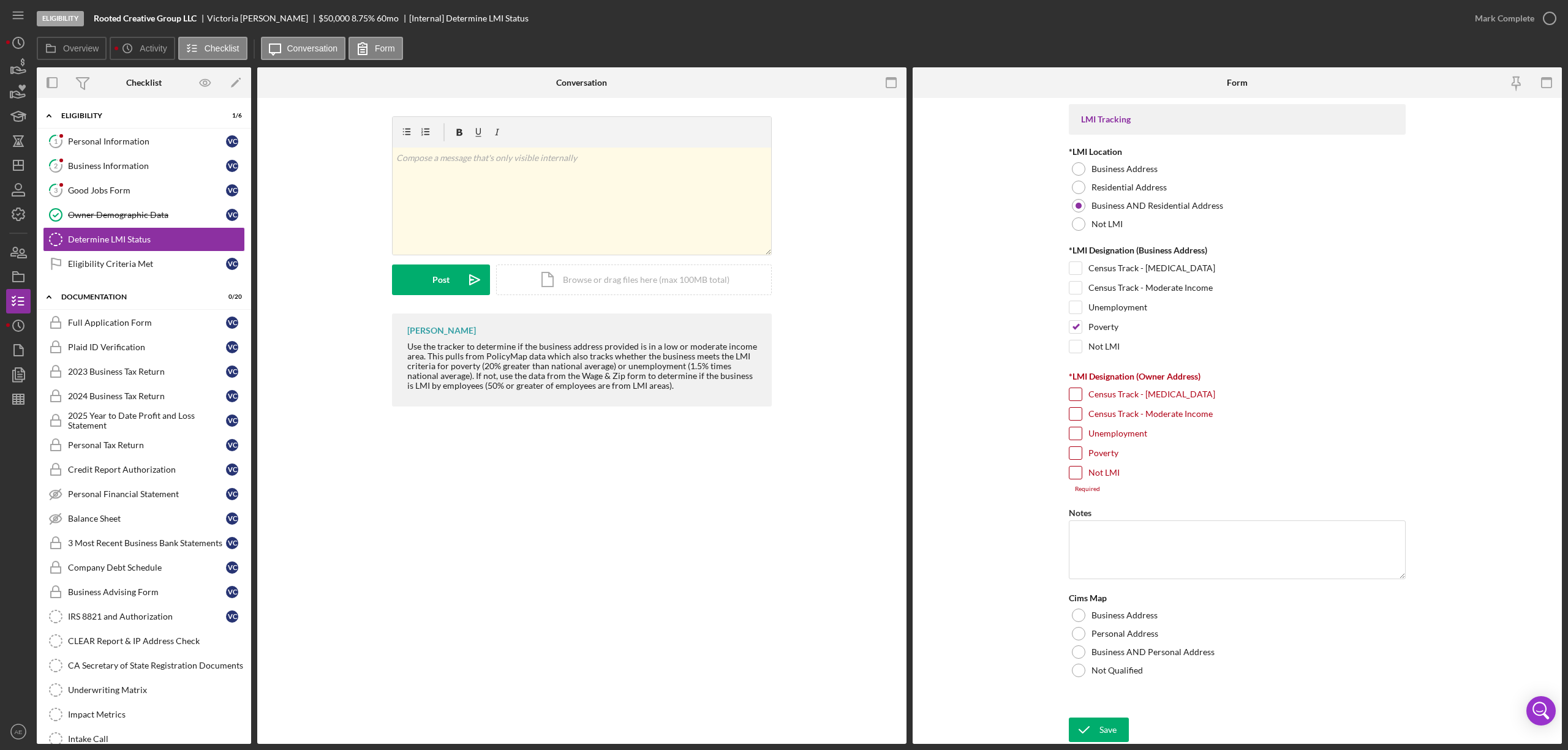
checkbox input "true"
click at [1118, 614] on label "Business Address" at bounding box center [1124, 609] width 66 height 10
click at [1096, 720] on icon "submit" at bounding box center [1085, 730] width 31 height 31
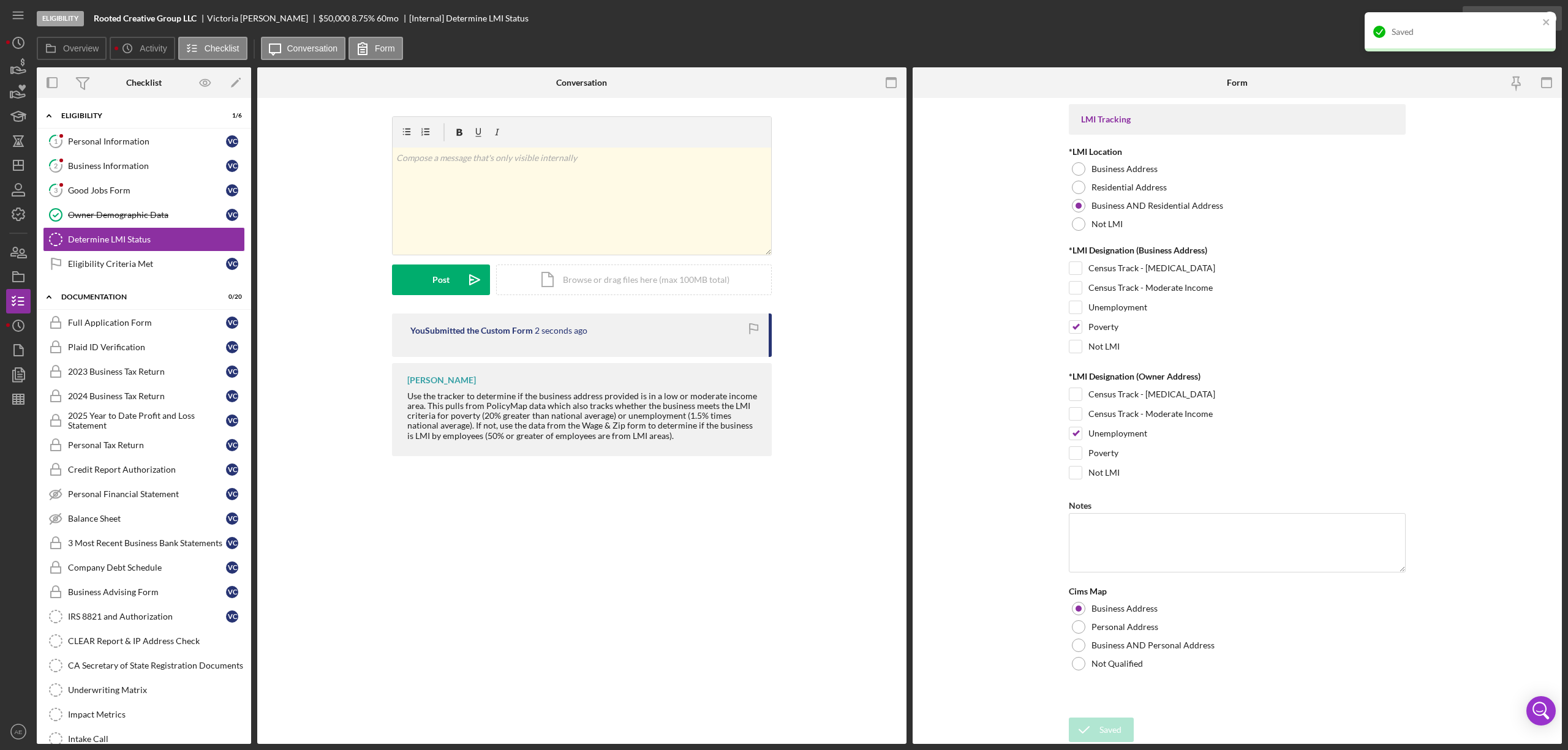
click at [1489, 6] on div "Mark Complete" at bounding box center [1506, 18] width 60 height 25
click at [1516, 16] on div "Saved" at bounding box center [1460, 32] width 191 height 39
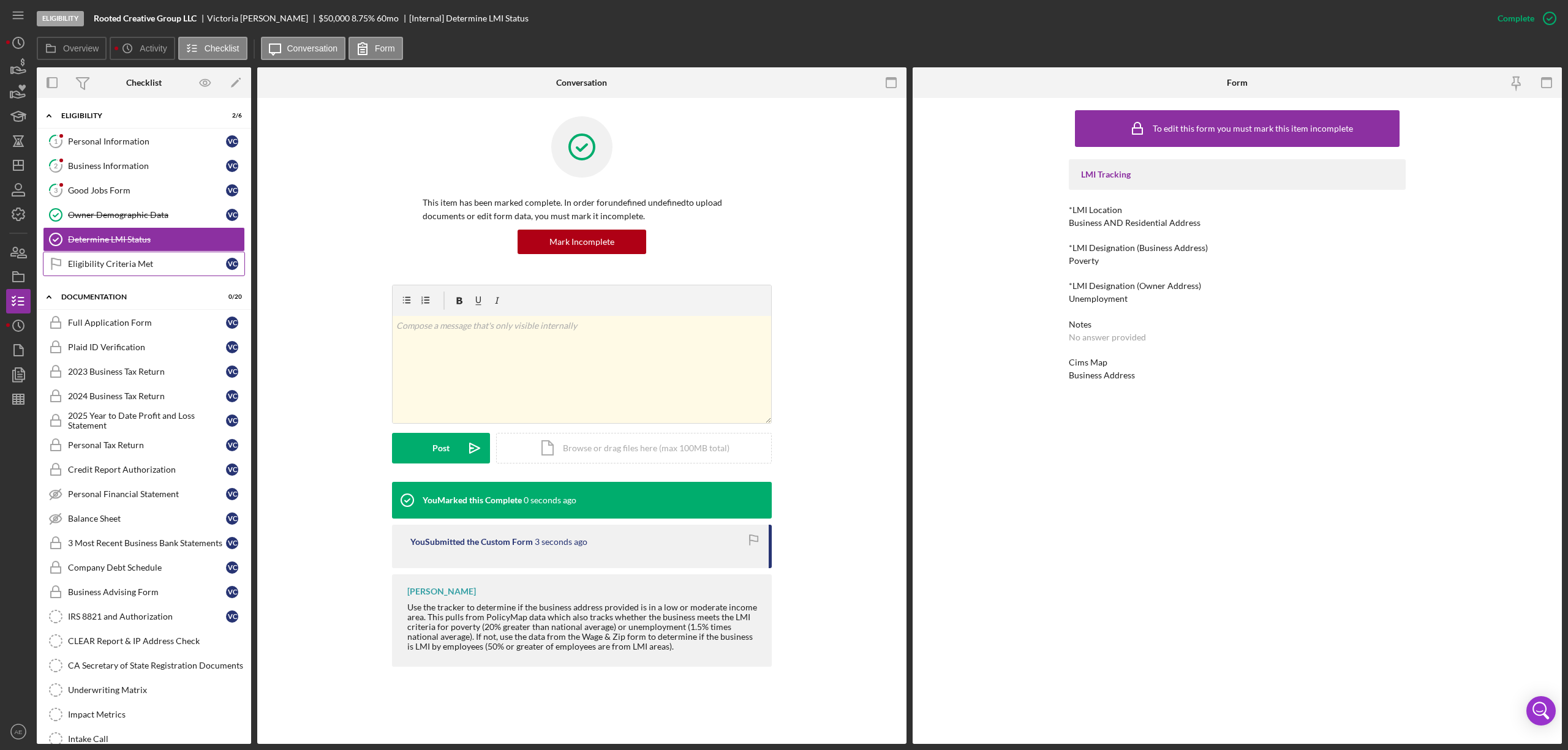
click at [150, 272] on link "Eligibility Criteria Met Eligibility Criteria Met V C" at bounding box center [144, 264] width 202 height 25
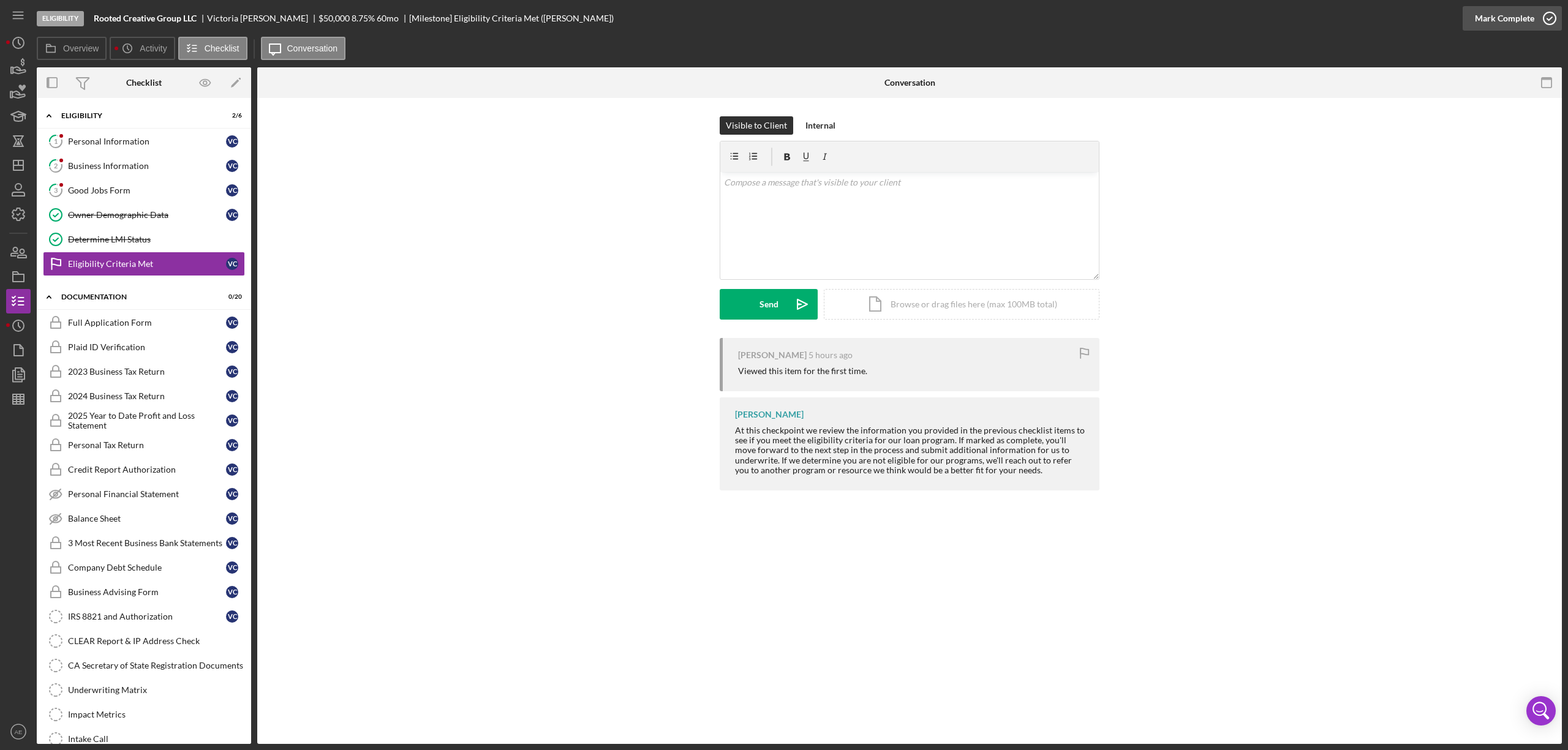
click at [1520, 8] on div "Mark Complete" at bounding box center [1506, 18] width 60 height 25
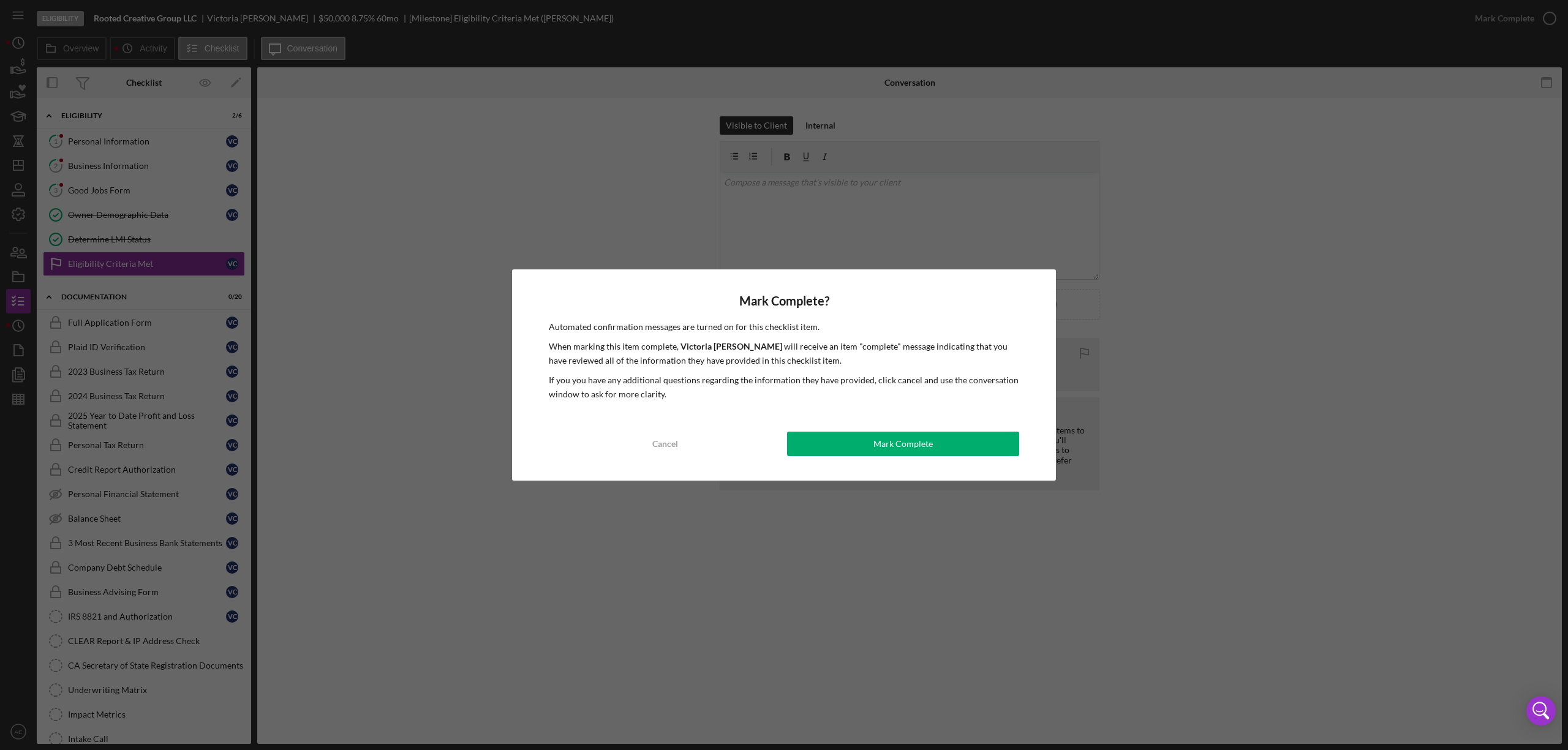
drag, startPoint x: 924, startPoint y: 440, endPoint x: 682, endPoint y: 412, distance: 243.6
click at [924, 440] on div "Mark Complete" at bounding box center [903, 445] width 60 height 25
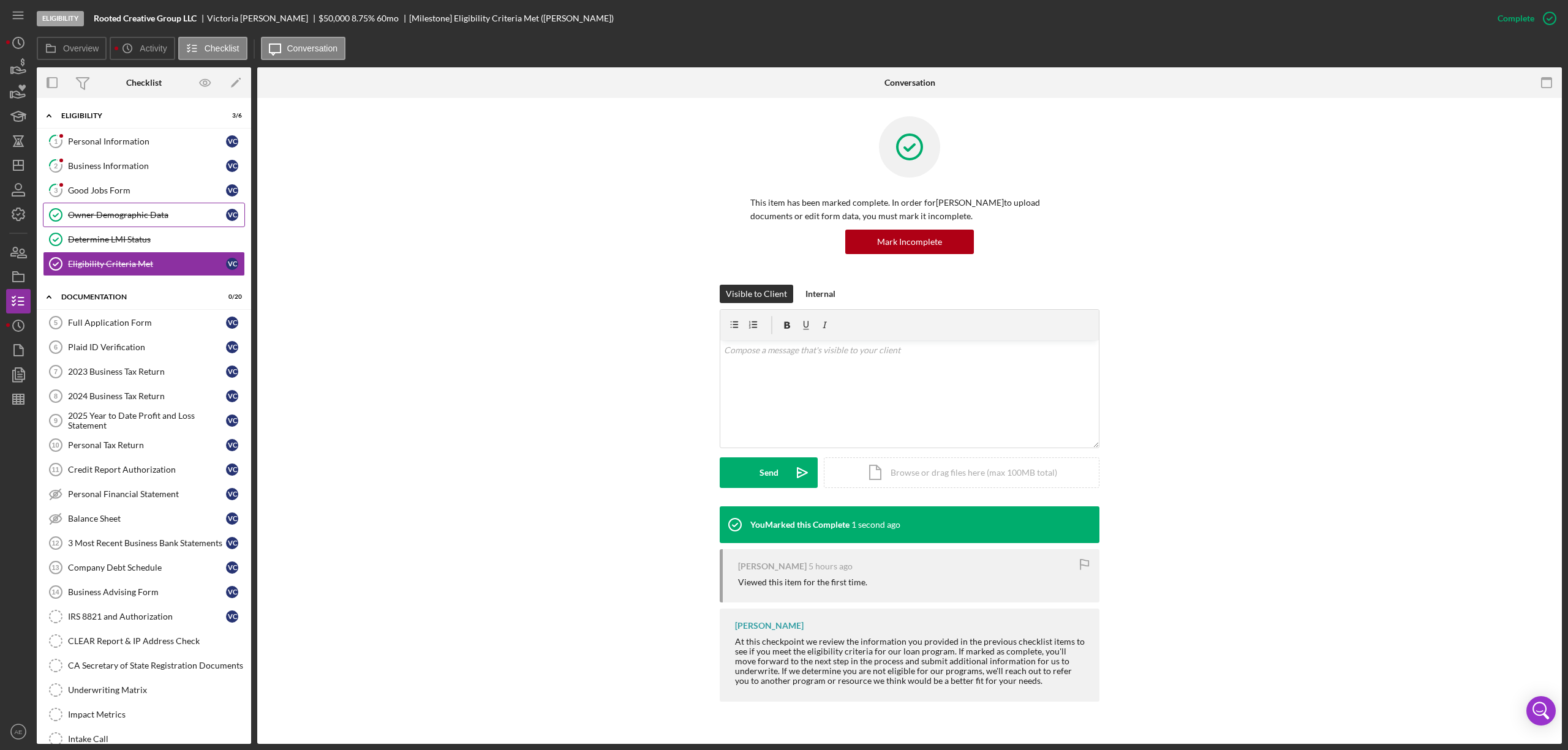
click at [143, 219] on div "Owner Demographic Data" at bounding box center [147, 215] width 159 height 10
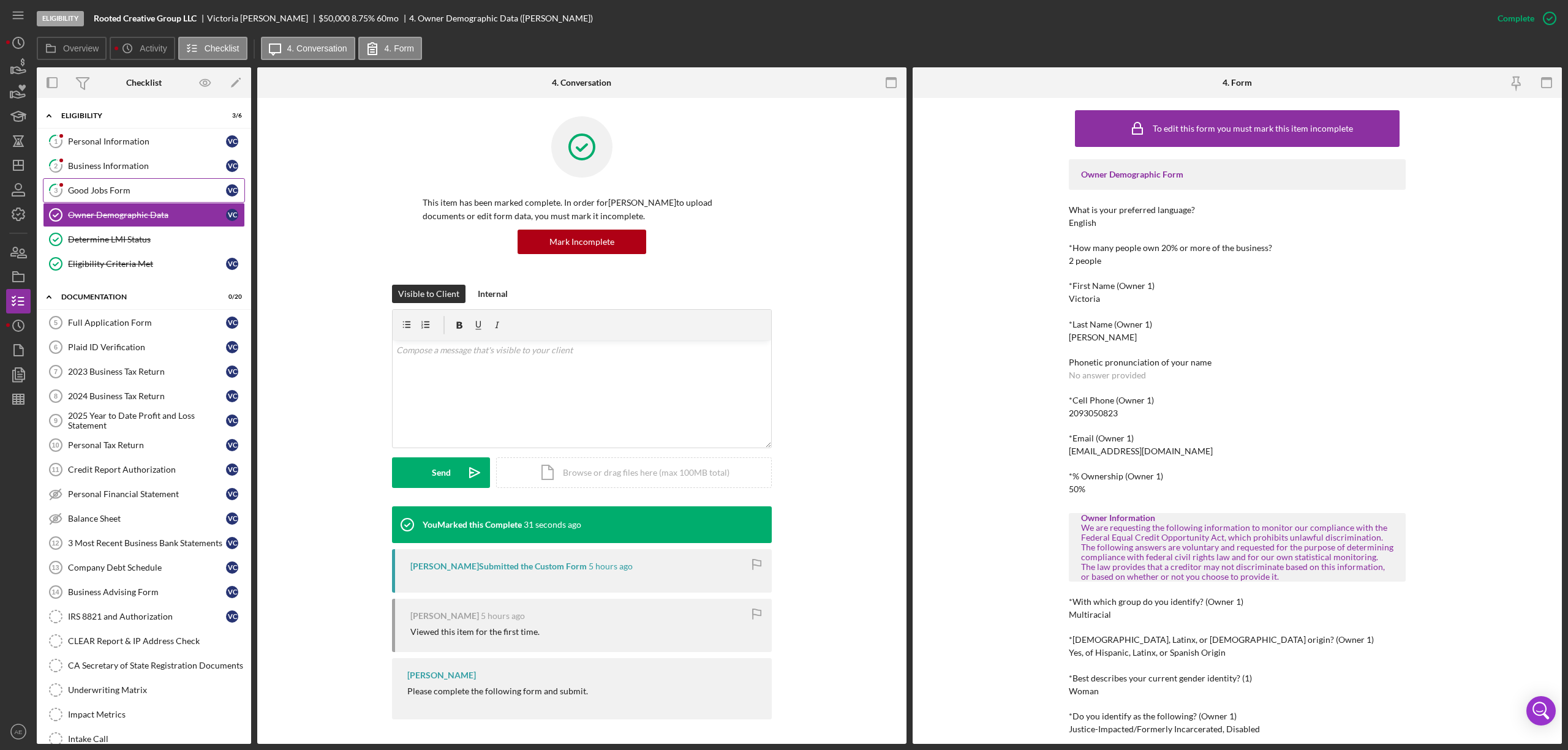
click at [112, 187] on div "Good Jobs Form" at bounding box center [147, 190] width 159 height 10
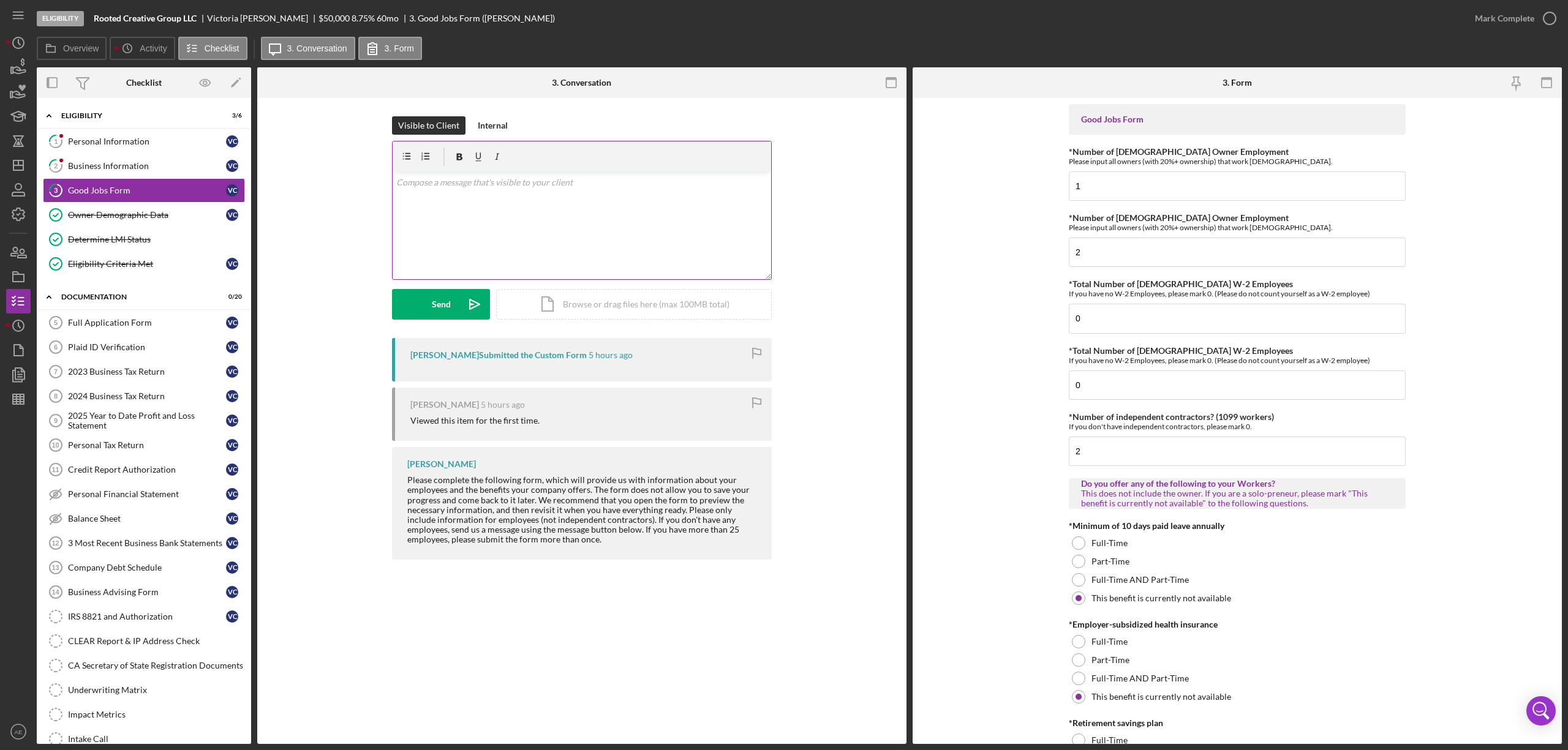
click at [503, 221] on div "v Color teal Color pink Remove color Add row above Add row below Add column bef…" at bounding box center [582, 226] width 379 height 108
drag, startPoint x: 1071, startPoint y: 219, endPoint x: 1232, endPoint y: 217, distance: 161.0
click at [1232, 217] on div "*Number of Part-Time Owner Employment Please input all owners (with 20%+ owners…" at bounding box center [1237, 223] width 337 height 19
copy label "Number of Part-Time Owner Employment"
click at [415, 248] on p "To enrich screen reader interactions, please activate Accessibility in Grammarl…" at bounding box center [582, 251] width 372 height 13
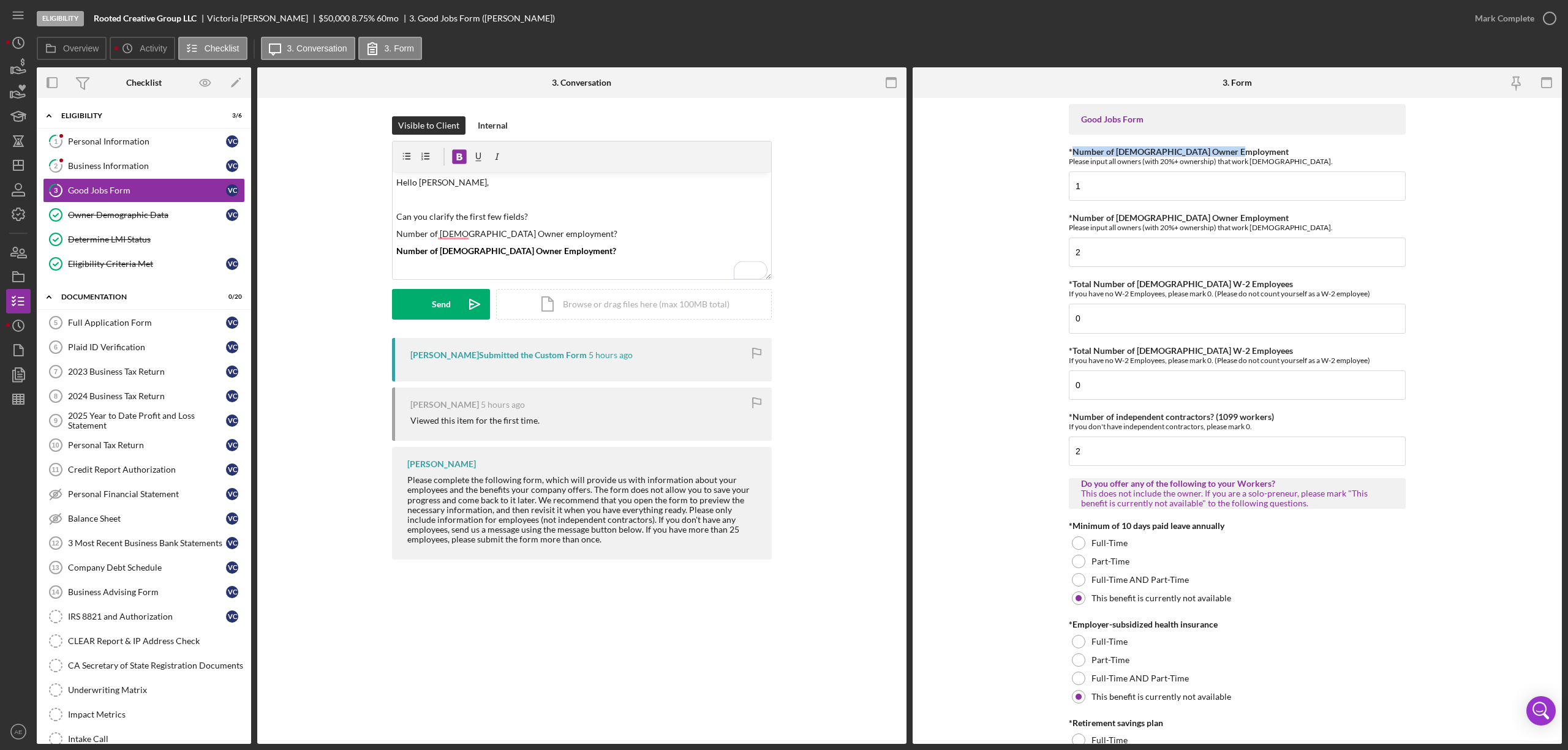
drag, startPoint x: 1071, startPoint y: 151, endPoint x: 1229, endPoint y: 144, distance: 158.2
copy label "Number of Full-Time Owner Employment"
drag, startPoint x: 398, startPoint y: 231, endPoint x: 546, endPoint y: 231, distance: 148.0
click at [546, 231] on p "Number of full time Owner employment?" at bounding box center [582, 234] width 372 height 13
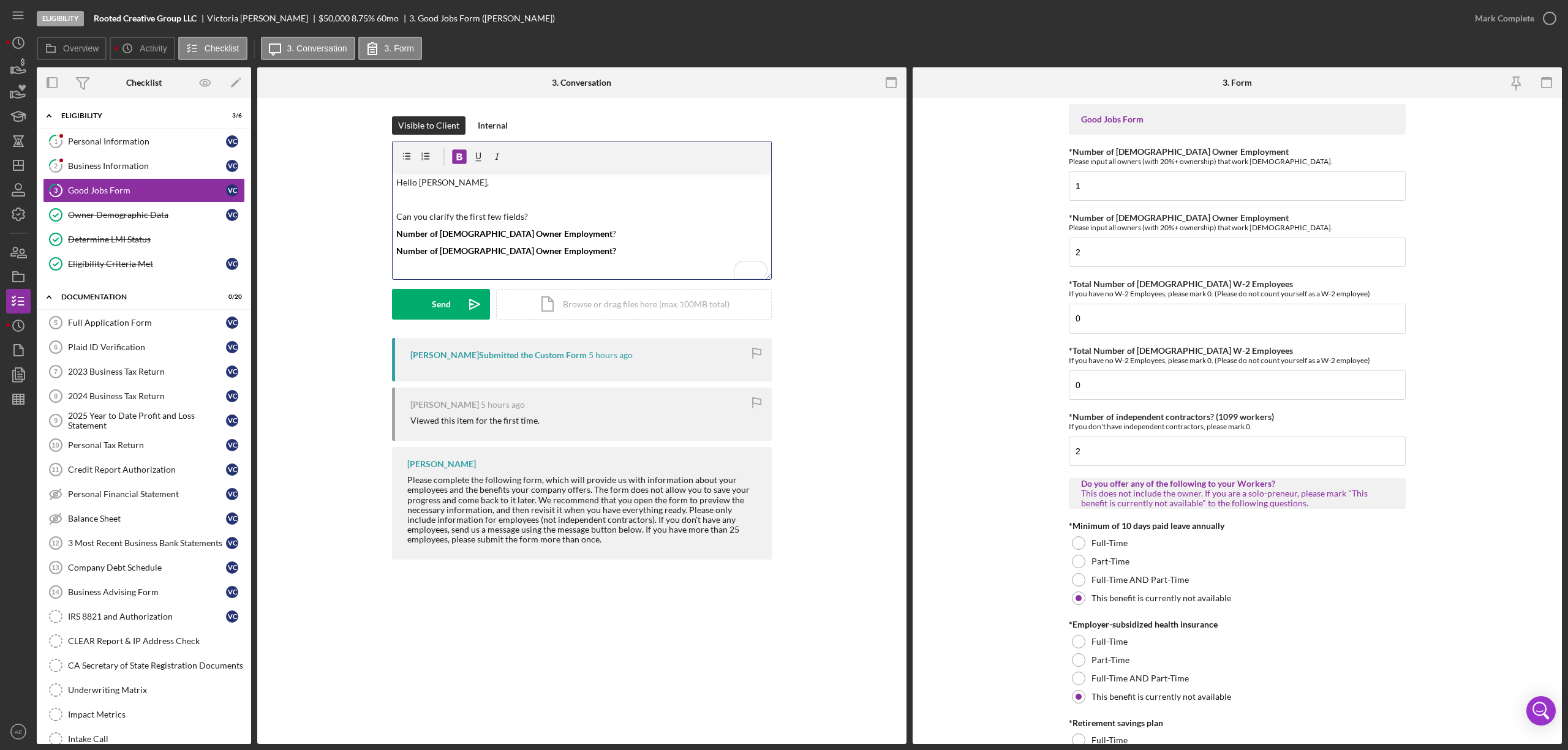
click at [583, 261] on div "v Color teal Color pink Remove color Add row above Add row below Add column bef…" at bounding box center [582, 226] width 379 height 108
click at [410, 316] on button "Send Icon/icon-invite-send" at bounding box center [441, 304] width 98 height 31
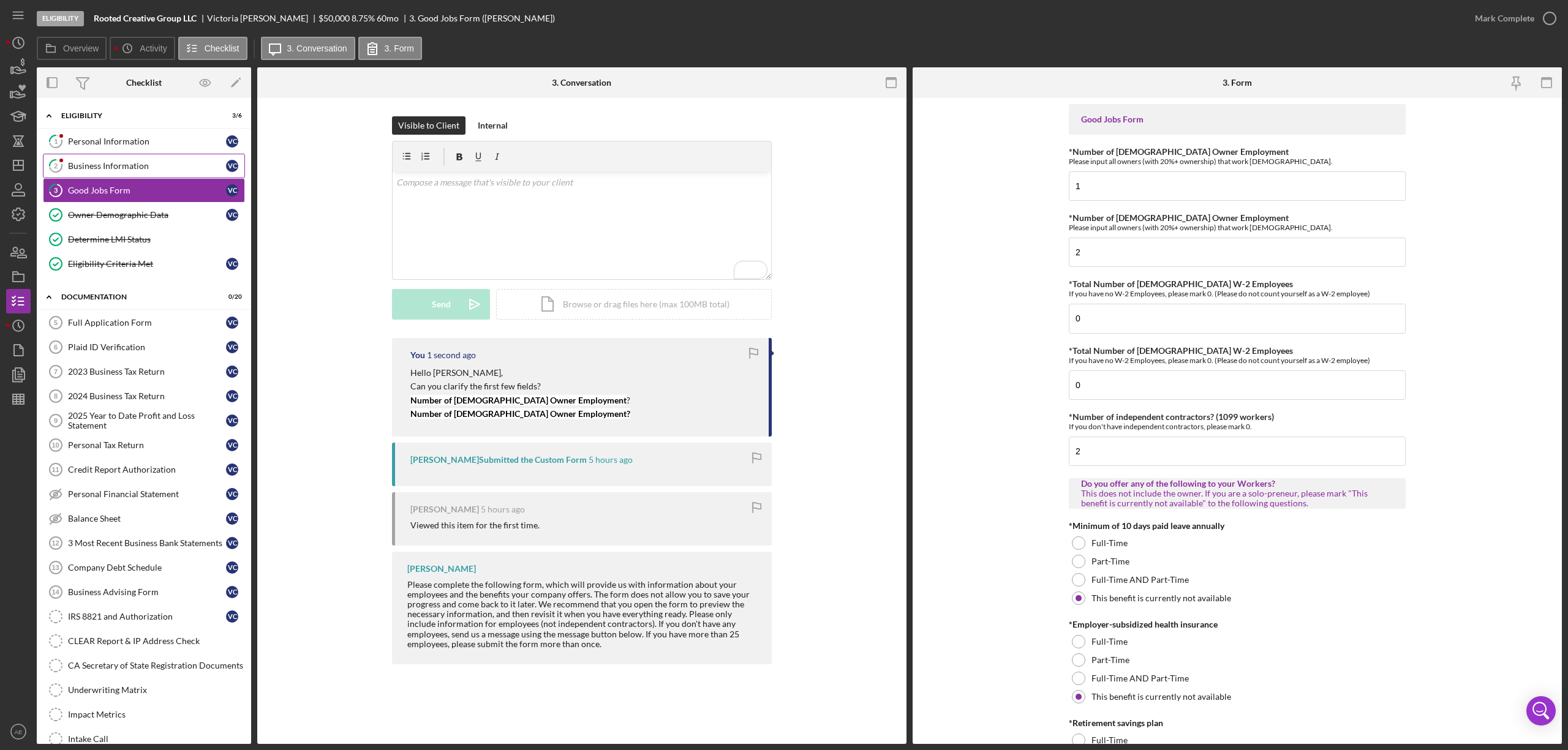
click at [153, 165] on div "Business Information" at bounding box center [147, 166] width 159 height 10
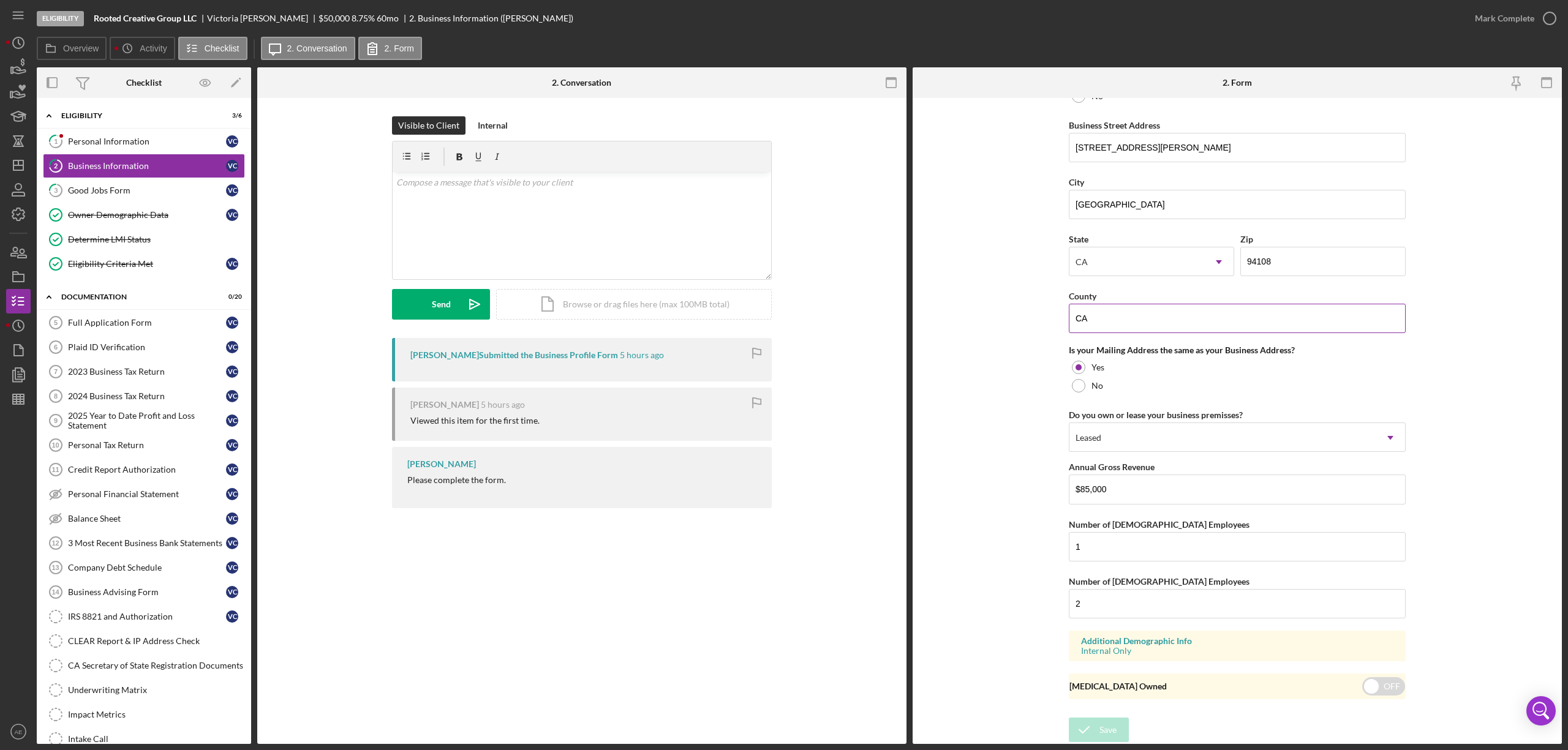
scroll to position [719, 0]
drag, startPoint x: 1153, startPoint y: 196, endPoint x: 927, endPoint y: 194, distance: 226.0
click at [927, 194] on form "Business Name Rooted Creative Group LLC DBA JT Fusion Cocina Business Start Dat…" at bounding box center [1237, 421] width 649 height 646
drag, startPoint x: 1012, startPoint y: 322, endPoint x: 1003, endPoint y: 324, distance: 9.2
click at [1003, 324] on form "Business Name Rooted Creative Group LLC DBA JT Fusion Cocina Business Start Dat…" at bounding box center [1237, 421] width 649 height 646
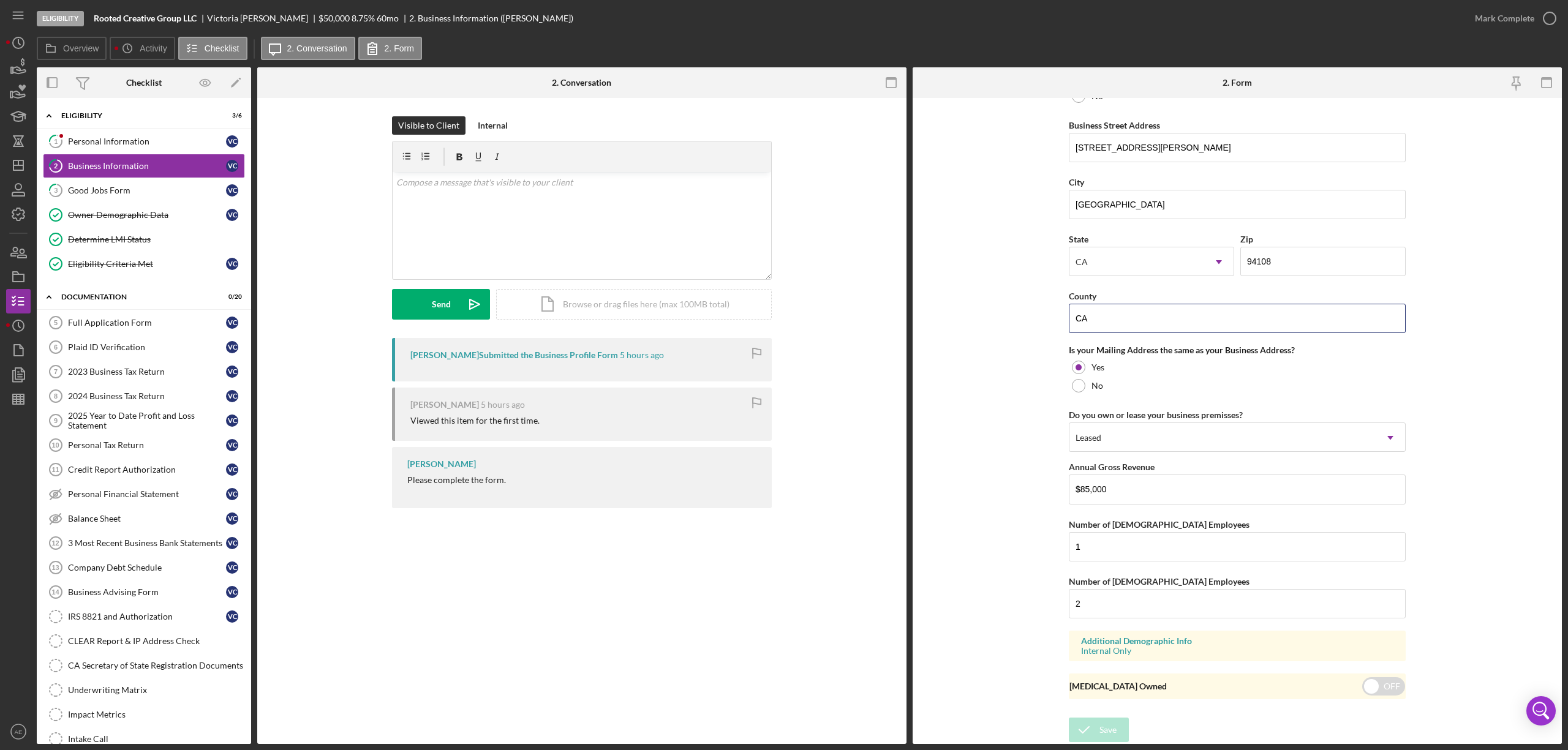
paste input "San Francisco"
type input "San Francisco"
click at [1103, 720] on div "Save" at bounding box center [1109, 730] width 17 height 25
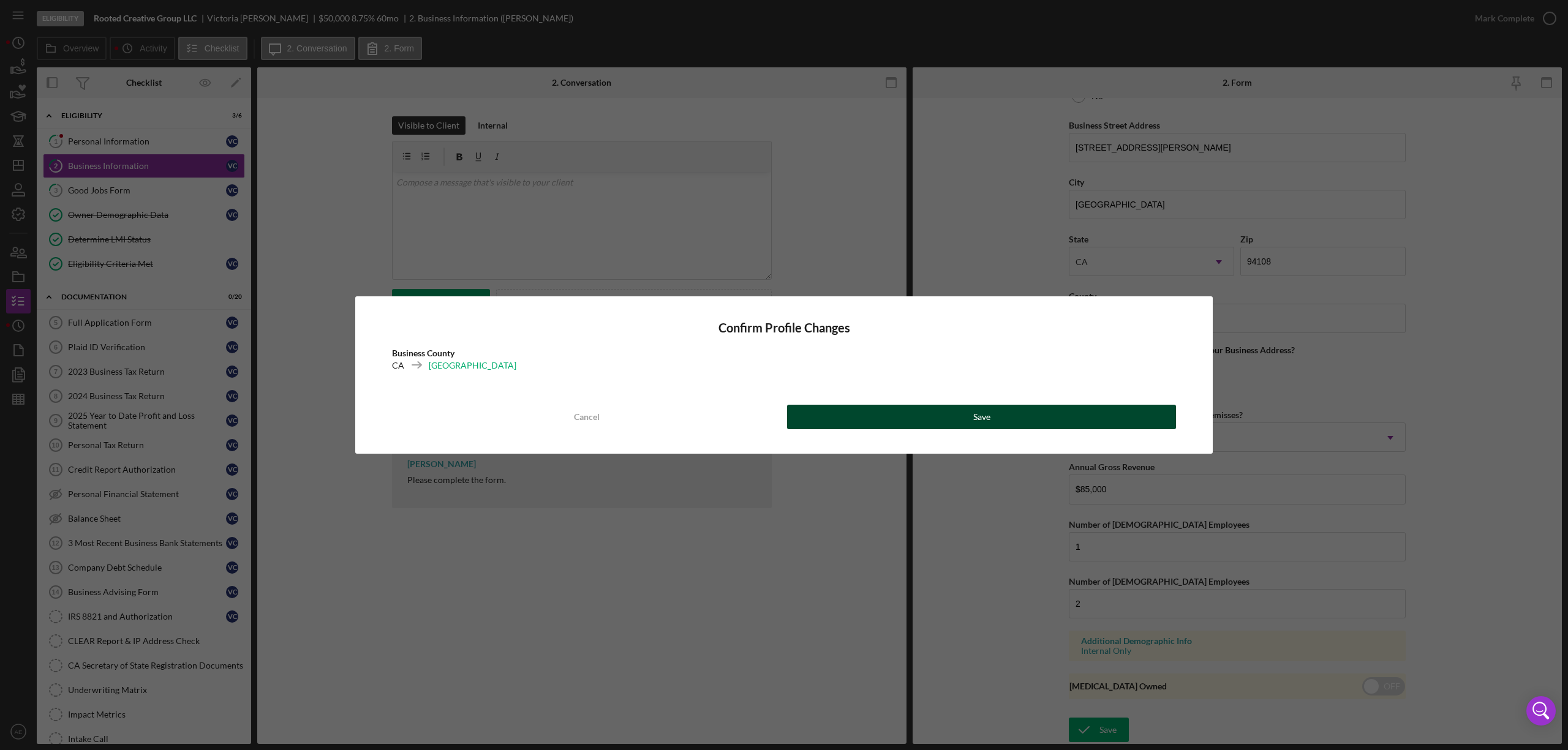
click at [987, 415] on div "Save" at bounding box center [982, 418] width 17 height 25
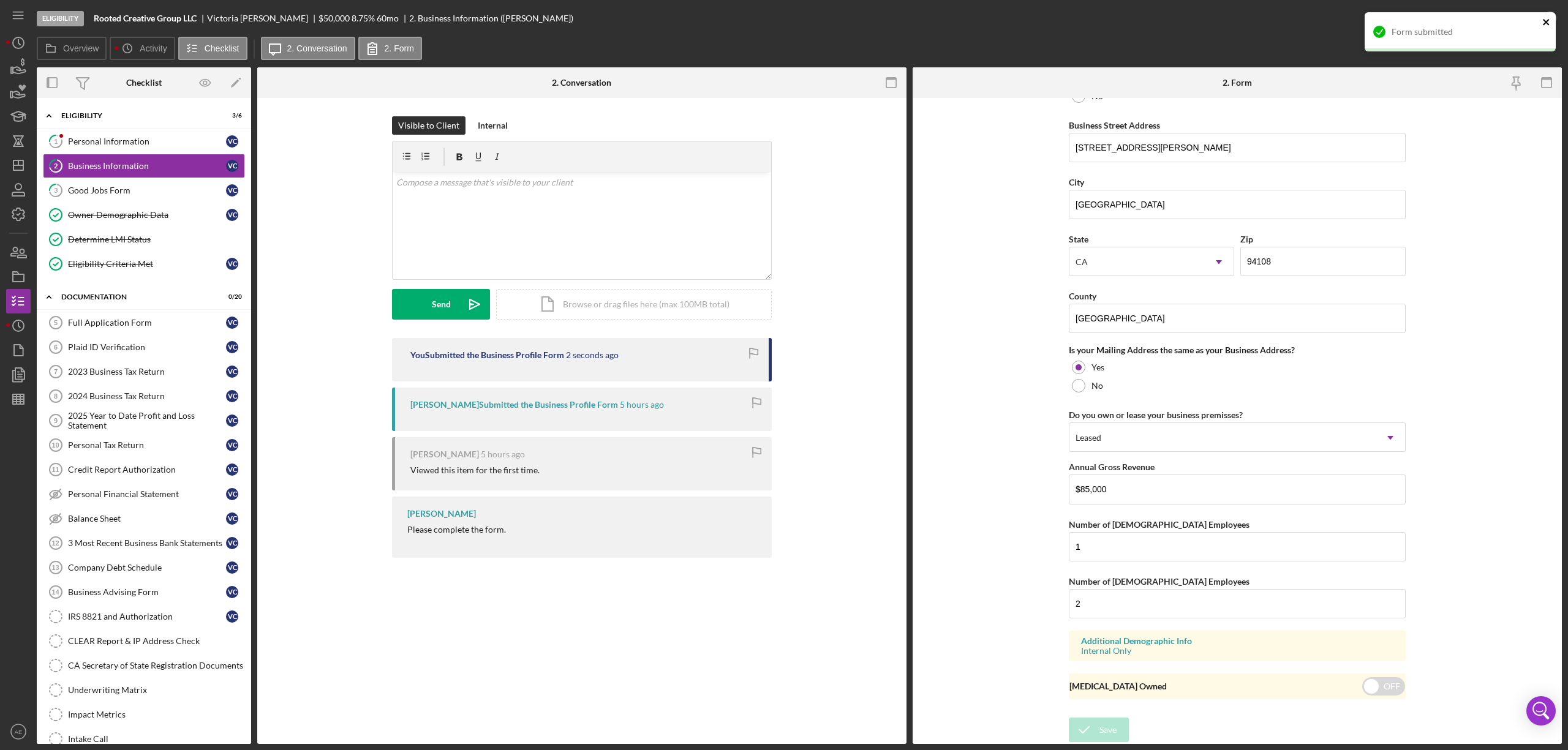
click at [1547, 17] on icon "close" at bounding box center [1547, 22] width 9 height 10
click at [1516, 16] on div "Mark Complete" at bounding box center [1506, 18] width 60 height 25
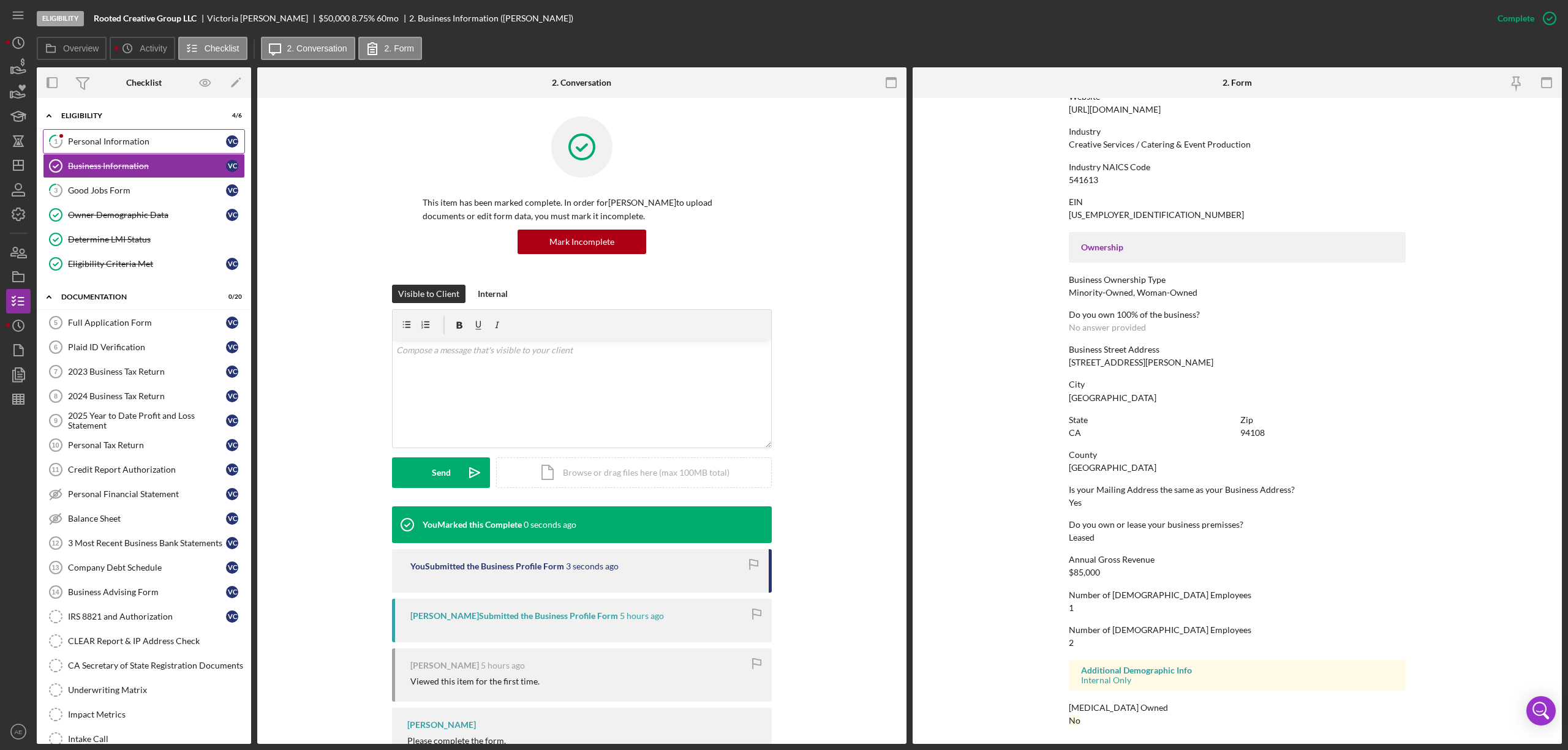
scroll to position [277, 0]
click at [141, 148] on link "1 Personal Information V C" at bounding box center [144, 142] width 202 height 25
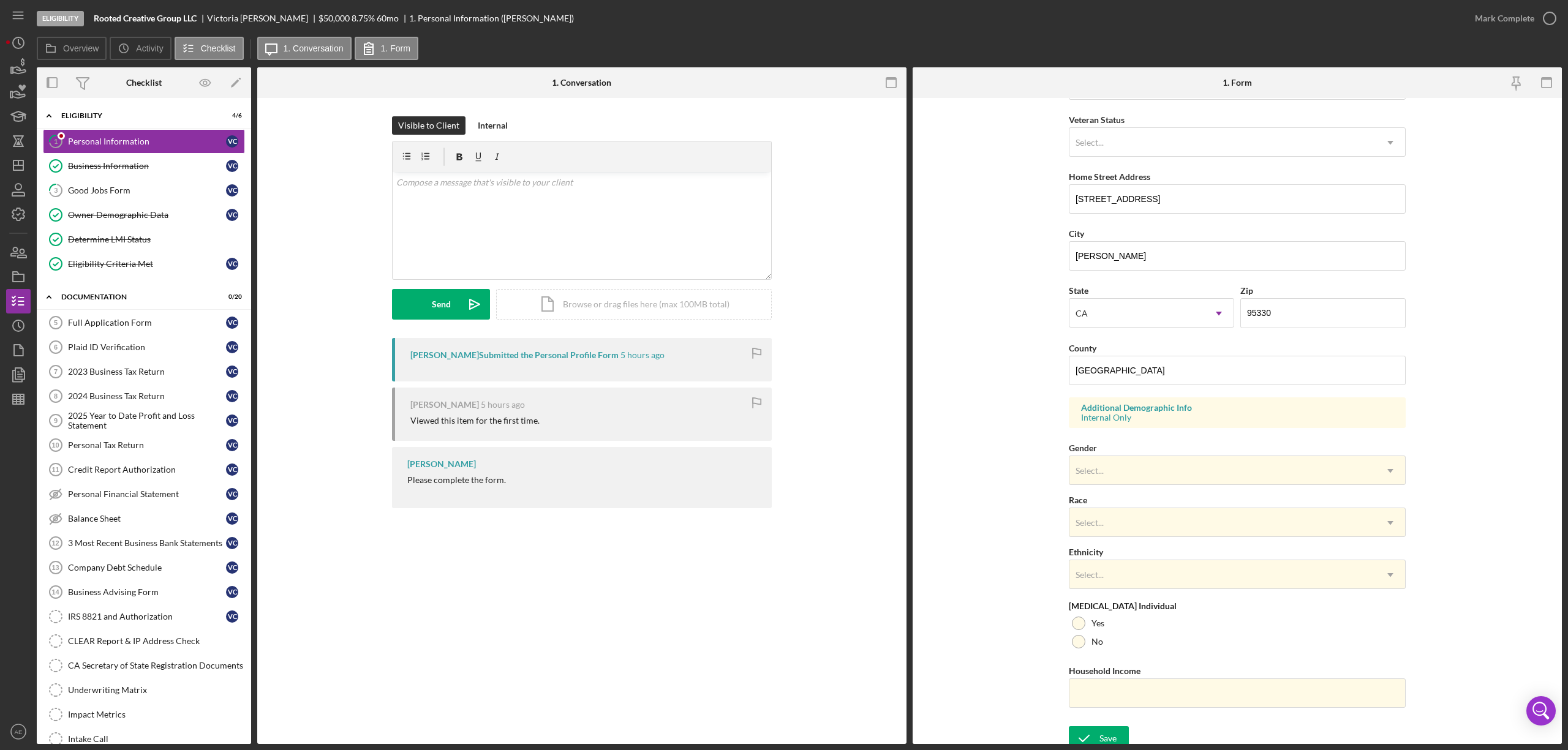
scroll to position [174, 0]
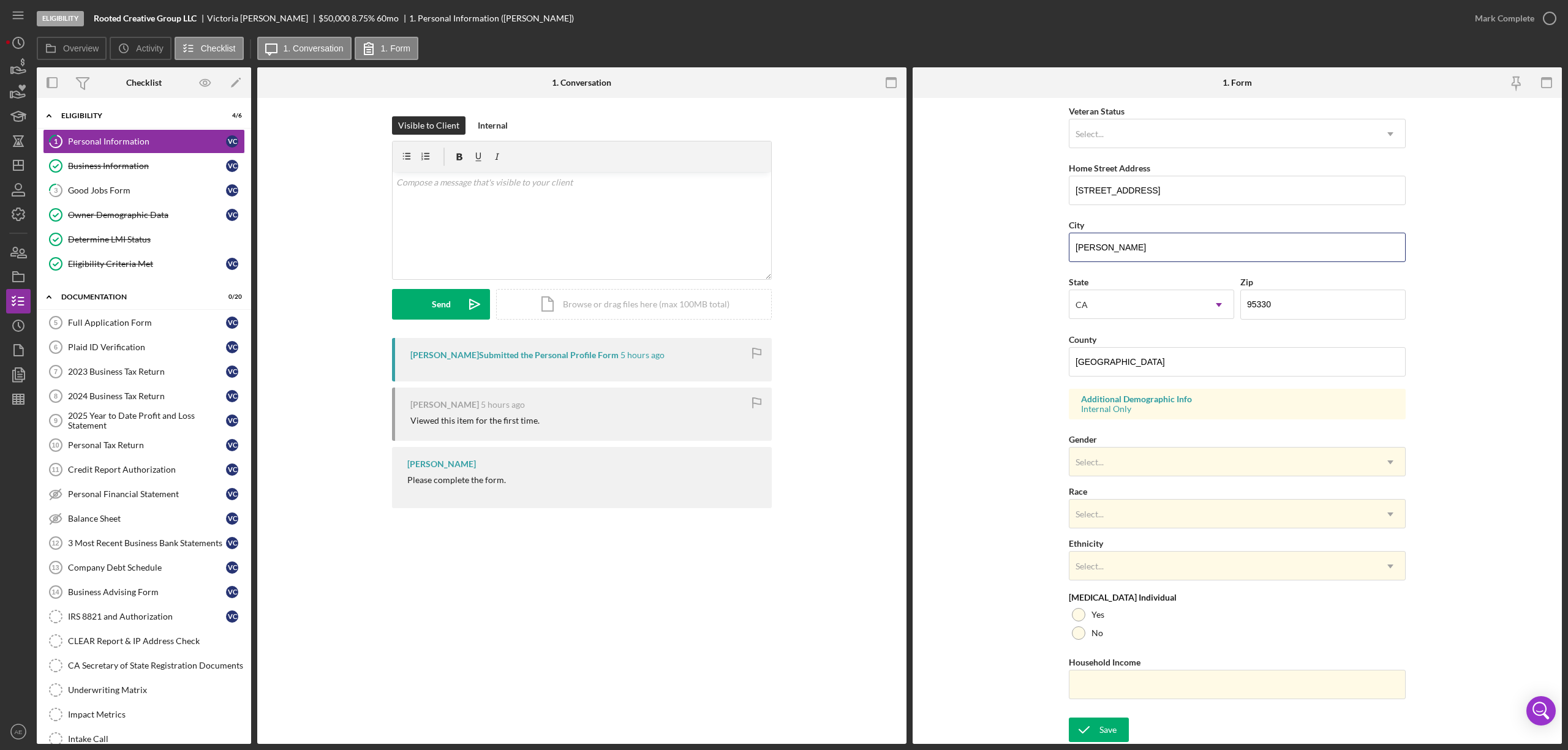
drag, startPoint x: 1115, startPoint y: 248, endPoint x: 922, endPoint y: 233, distance: 193.6
click at [922, 233] on form "First Name Victoria Middle Name Last Name Cortez Job Title COO Date of Birth 05…" at bounding box center [1237, 421] width 649 height 646
drag, startPoint x: 1144, startPoint y: 354, endPoint x: 939, endPoint y: 358, distance: 205.0
click at [939, 358] on form "First Name Victoria Middle Name Last Name Cortez Job Title COO Date of Birth 05…" at bounding box center [1237, 421] width 649 height 646
paste input "San Joaquin"
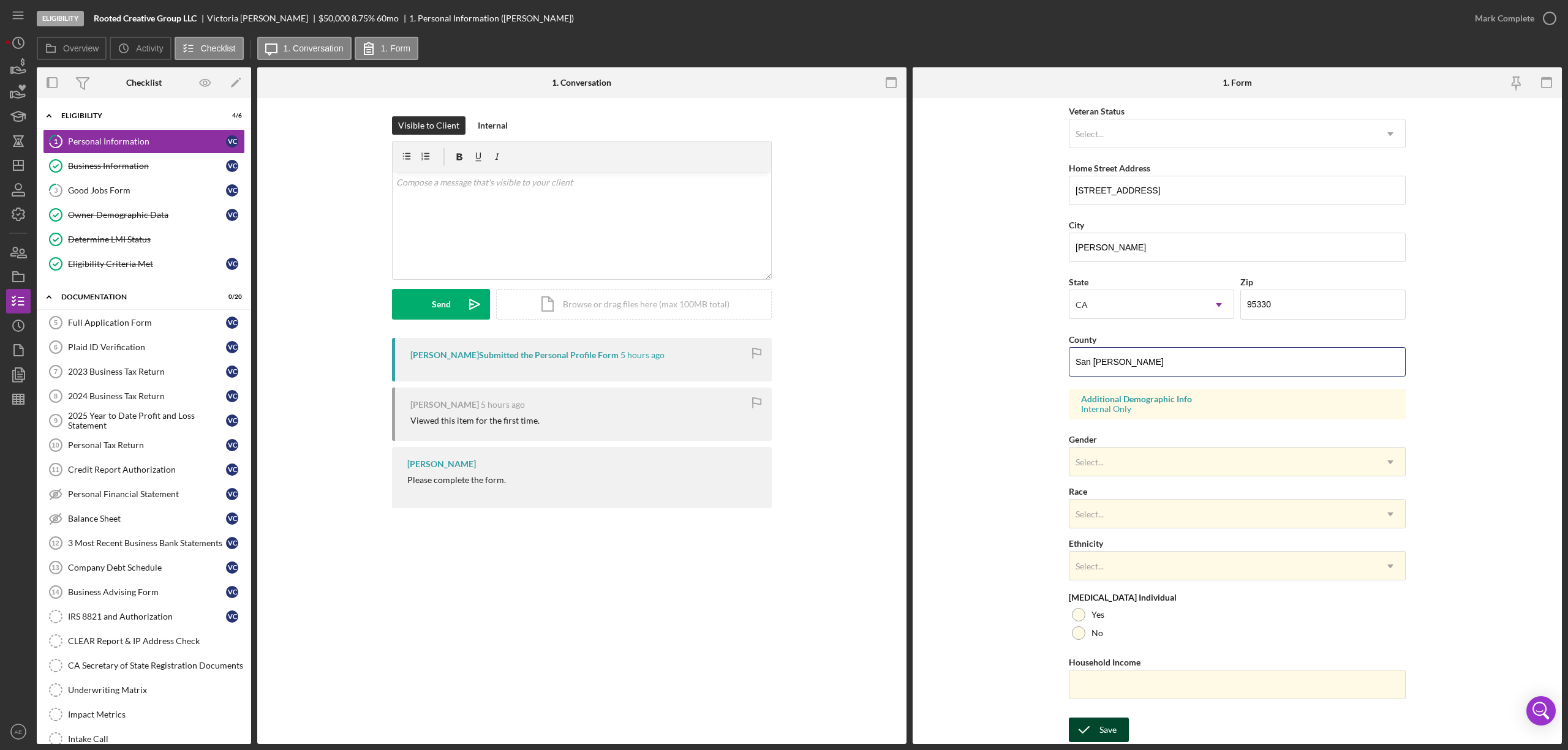
type input "San Joaquin"
click at [1118, 734] on button "Save" at bounding box center [1099, 730] width 60 height 25
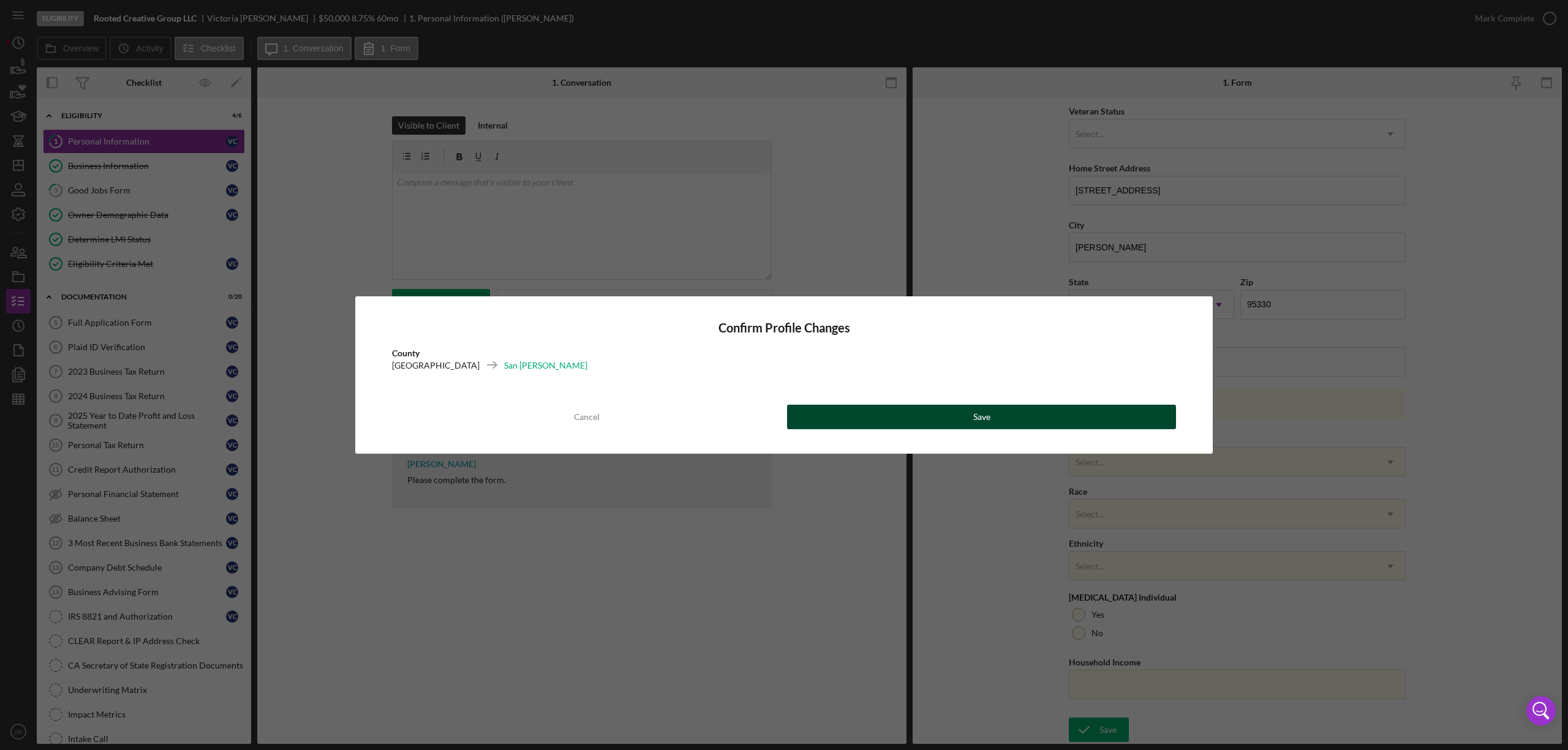
click at [922, 415] on button "Save" at bounding box center [981, 418] width 389 height 25
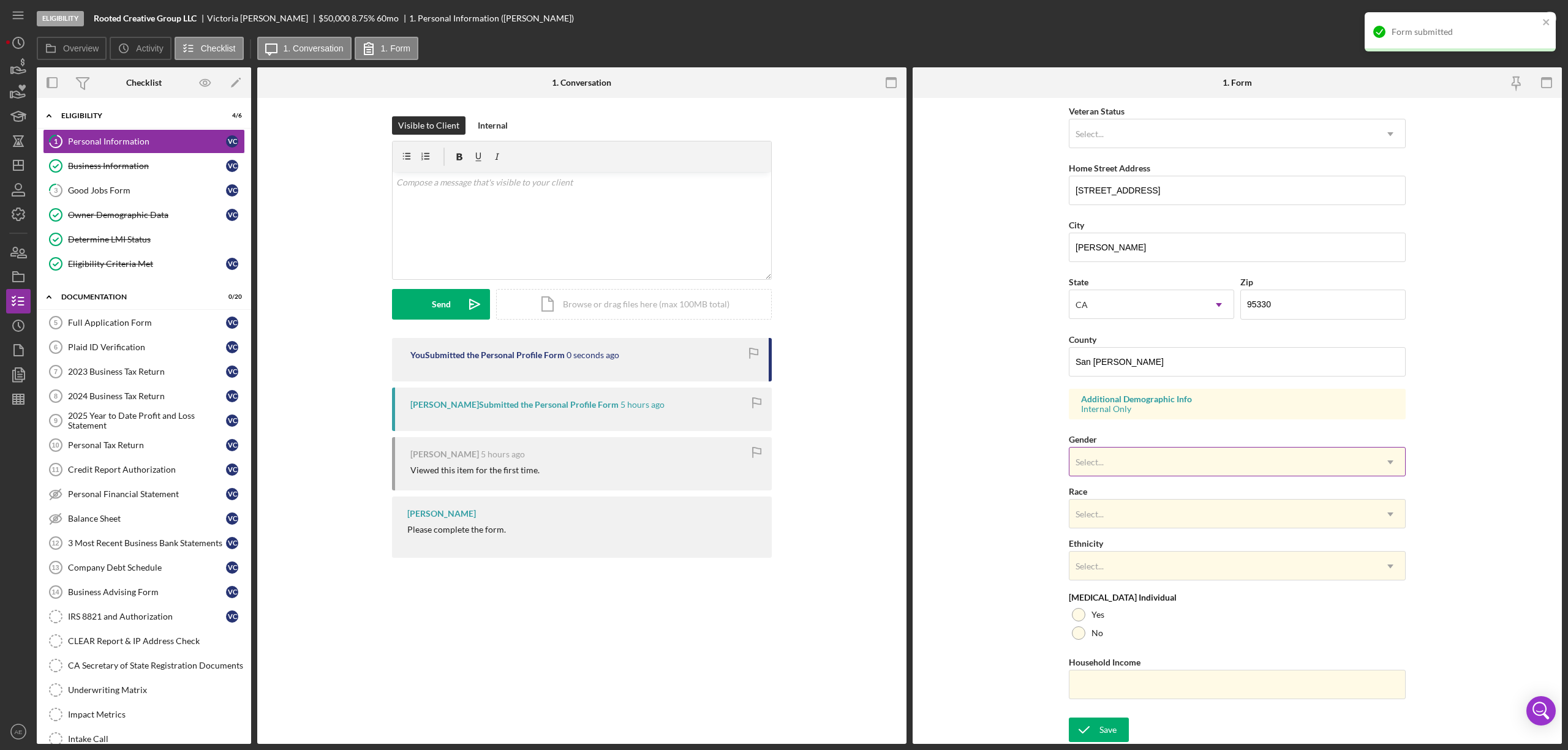
click at [1117, 458] on div "Select..." at bounding box center [1222, 462] width 306 height 28
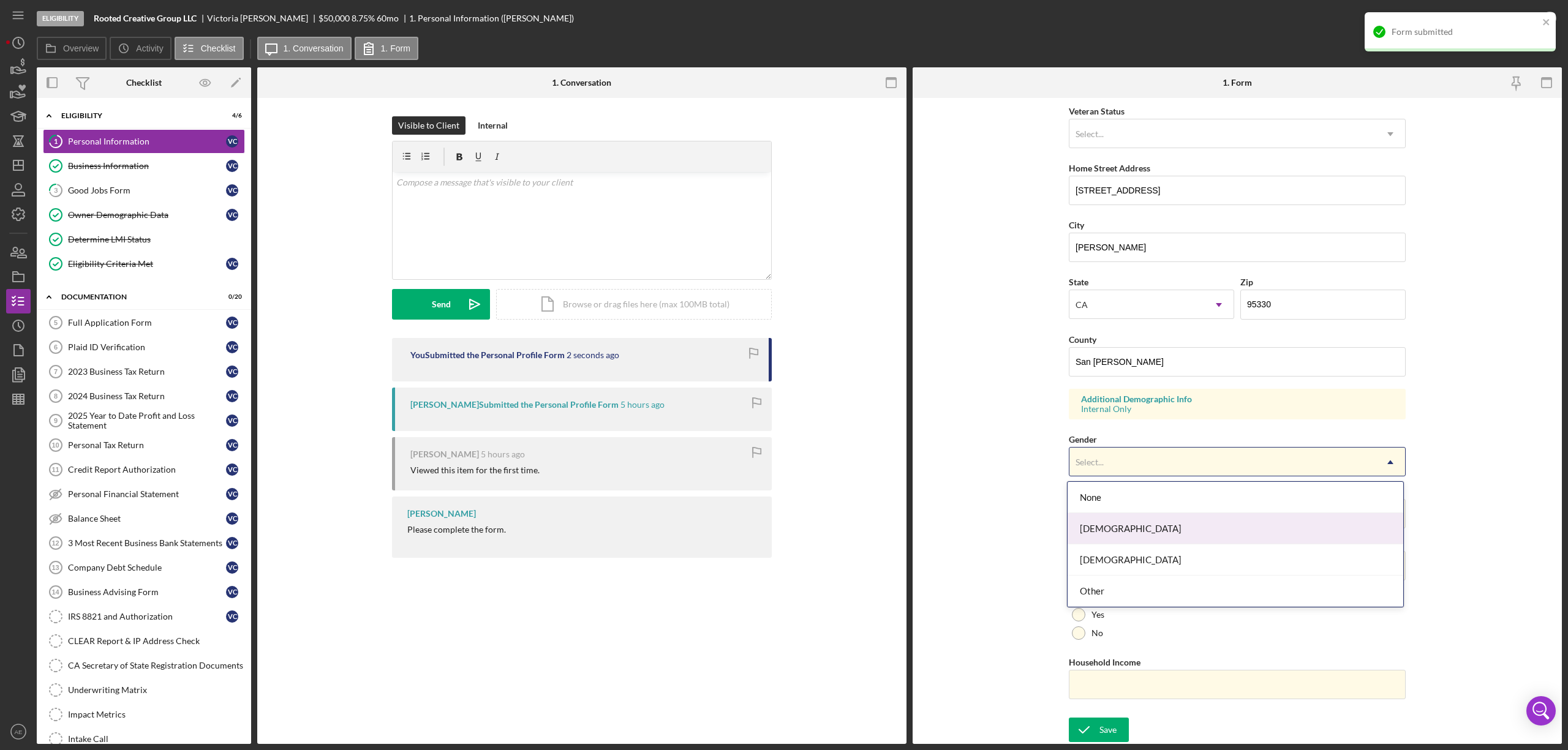
click at [1120, 526] on div "[DEMOGRAPHIC_DATA]" at bounding box center [1236, 528] width 335 height 32
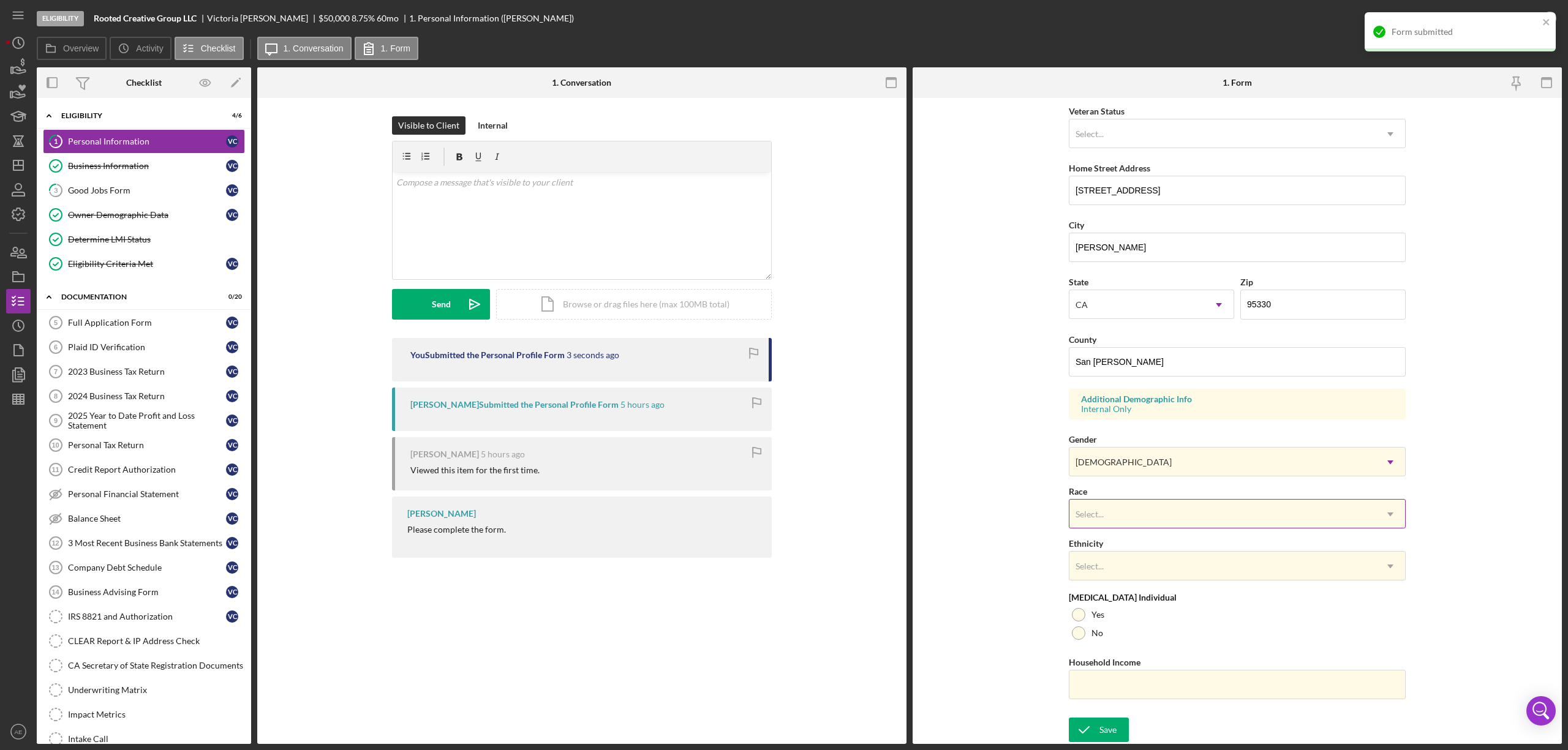
click at [1120, 515] on div "Select..." at bounding box center [1222, 514] width 306 height 28
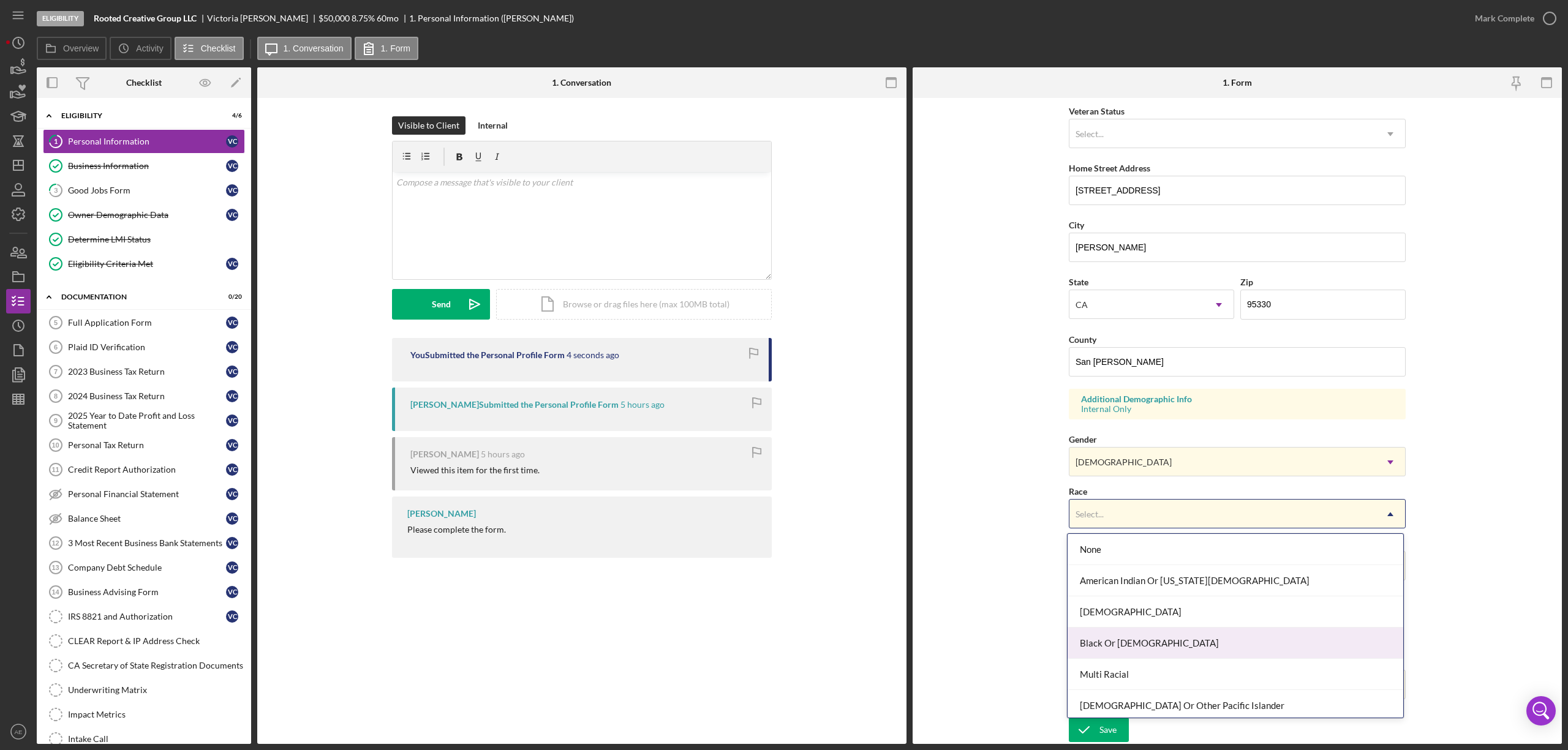
scroll to position [67, 0]
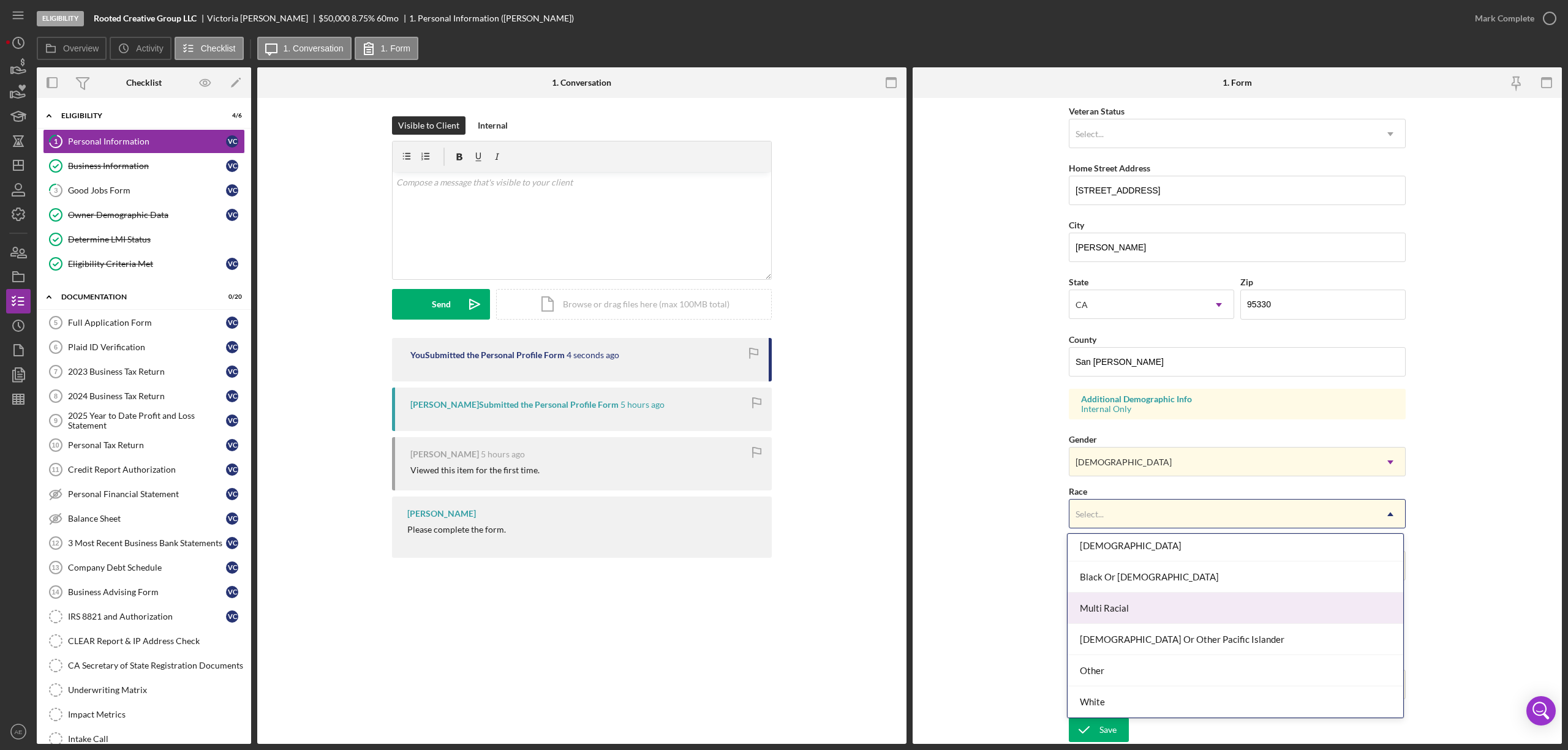
click at [1129, 601] on div "Multi Racial" at bounding box center [1236, 608] width 335 height 32
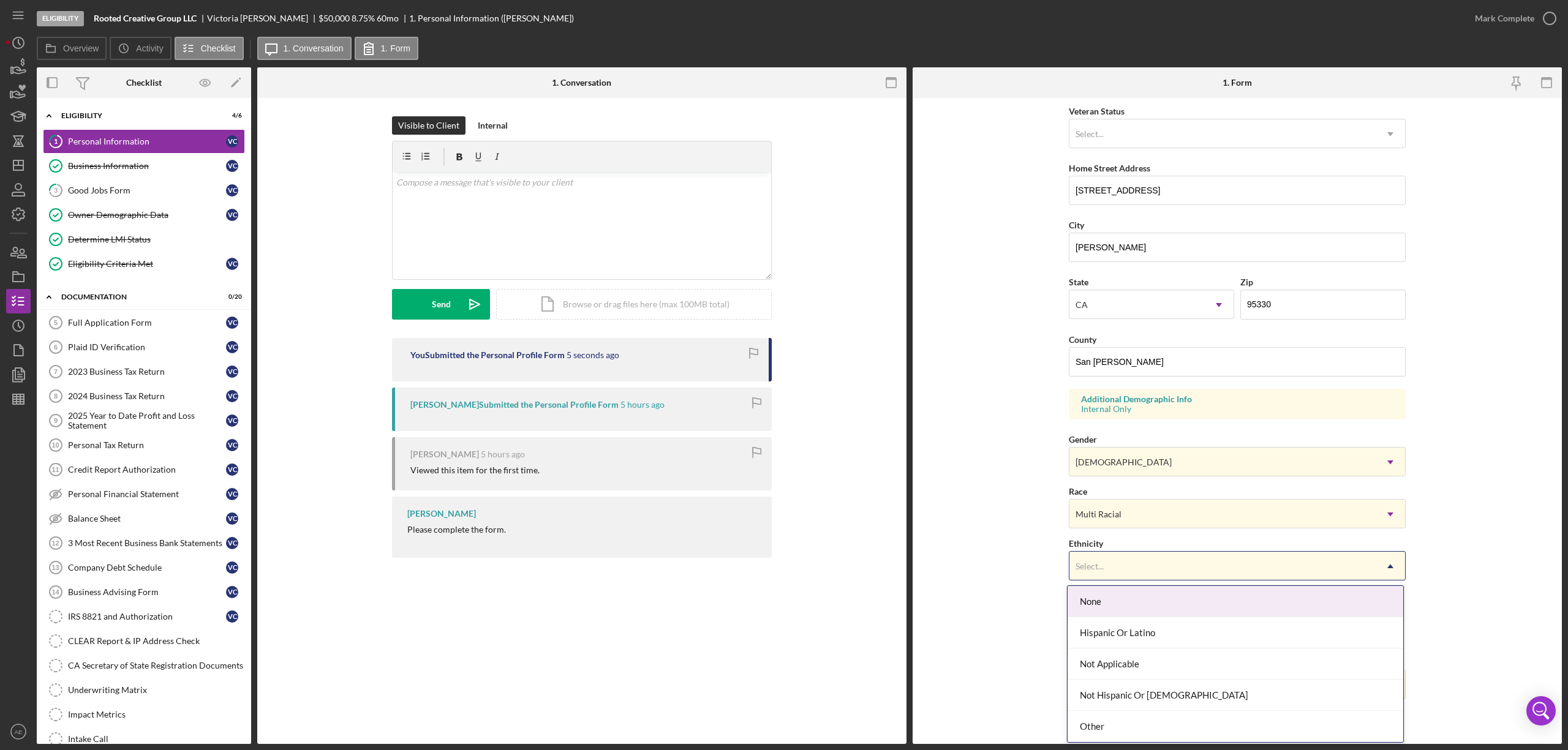
click at [1114, 562] on div "Select..." at bounding box center [1222, 566] width 306 height 28
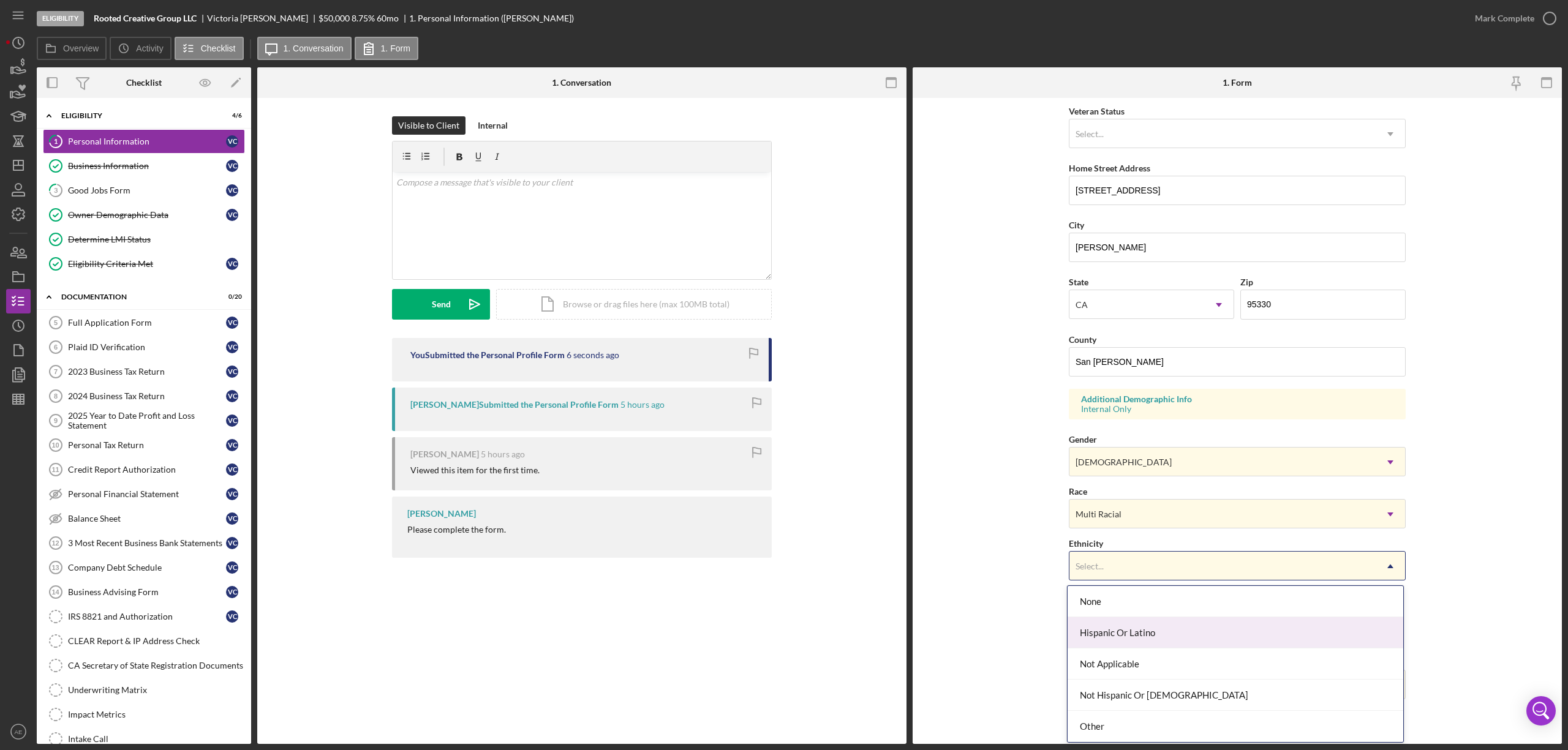
click at [1131, 633] on div "Hispanic Or Latino" at bounding box center [1236, 633] width 335 height 32
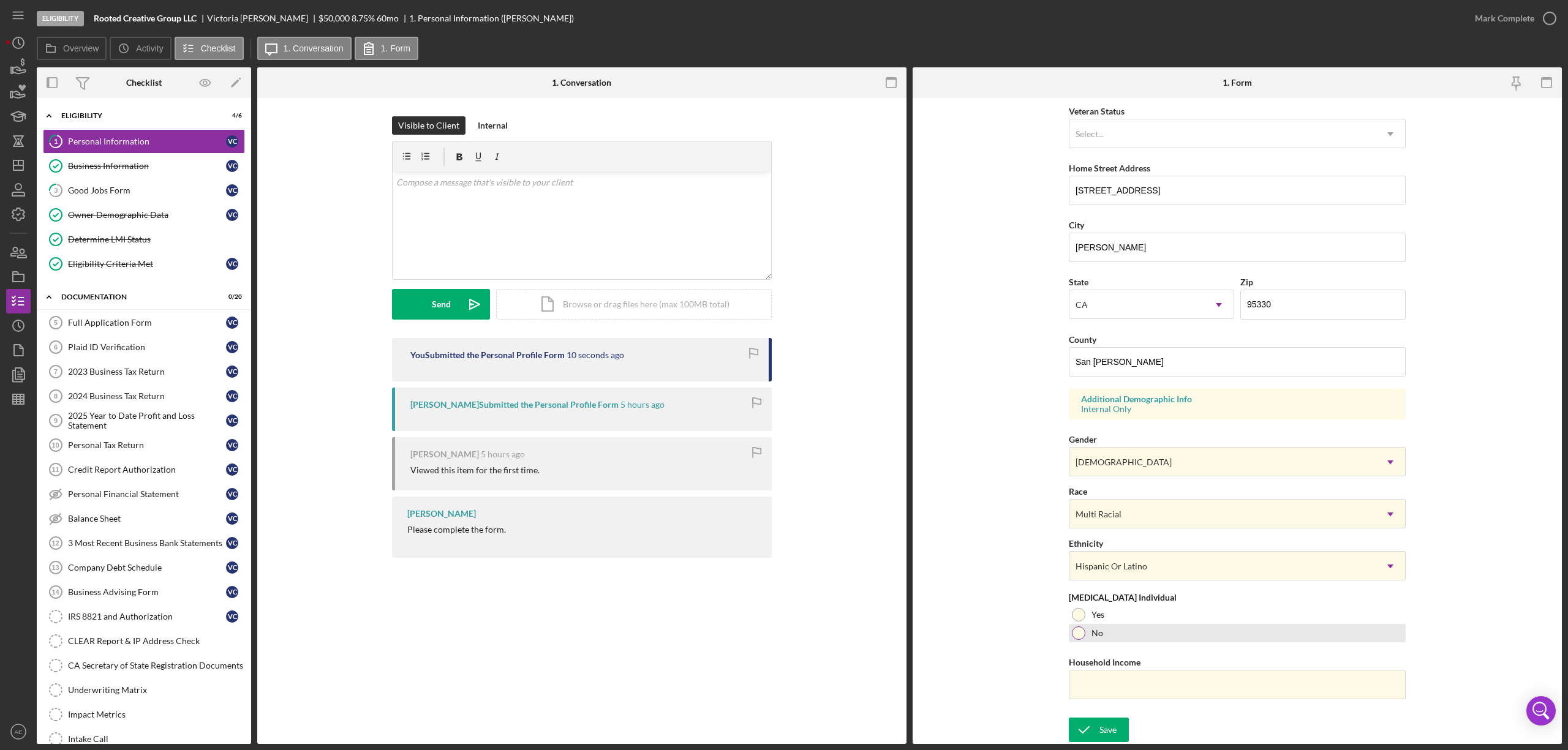
click at [1087, 637] on div "No" at bounding box center [1237, 633] width 337 height 18
click at [1105, 719] on div "Save" at bounding box center [1109, 730] width 17 height 25
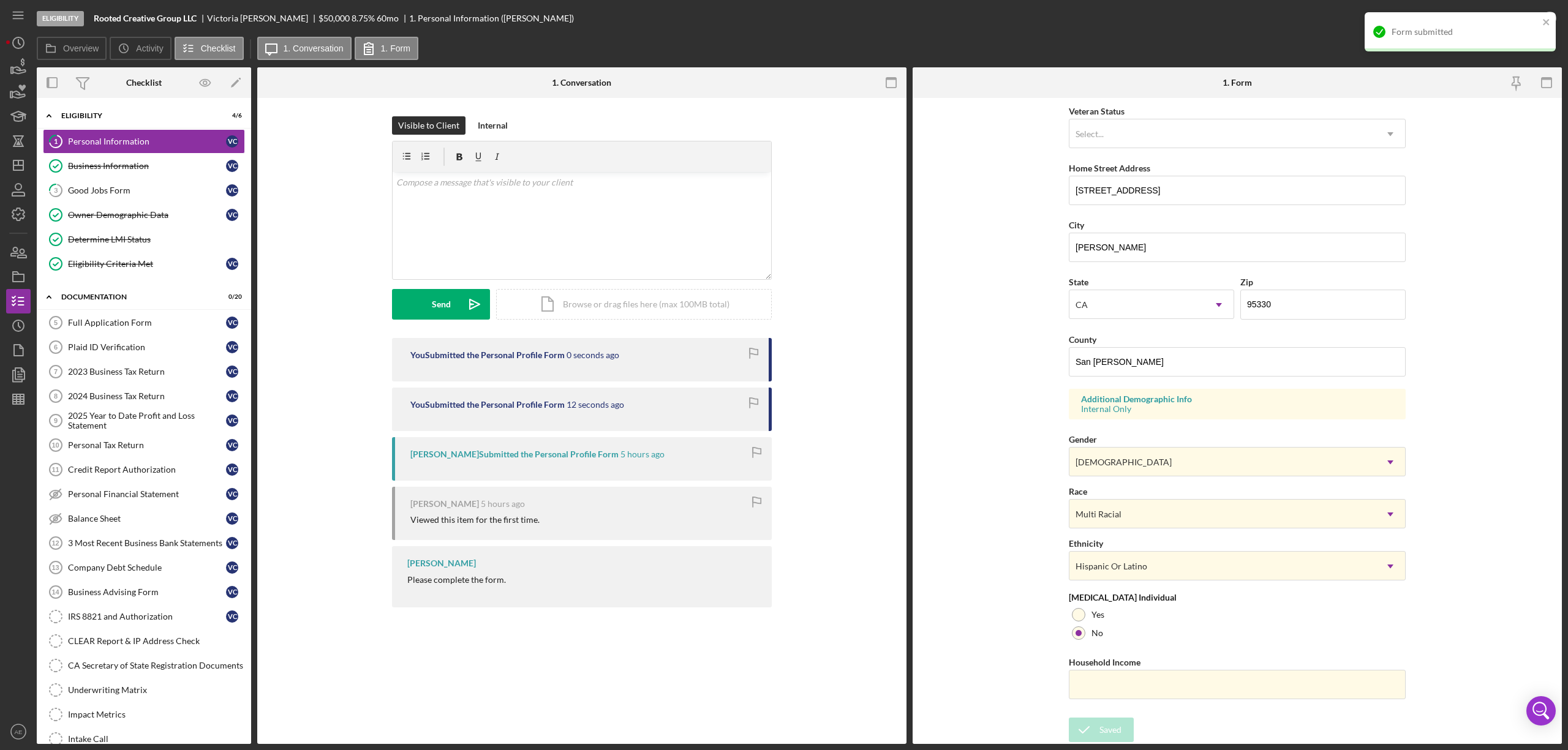
click at [1465, 40] on div "Form submitted" at bounding box center [1457, 32] width 173 height 19
click at [1523, 14] on div "Mark Complete" at bounding box center [1506, 18] width 60 height 25
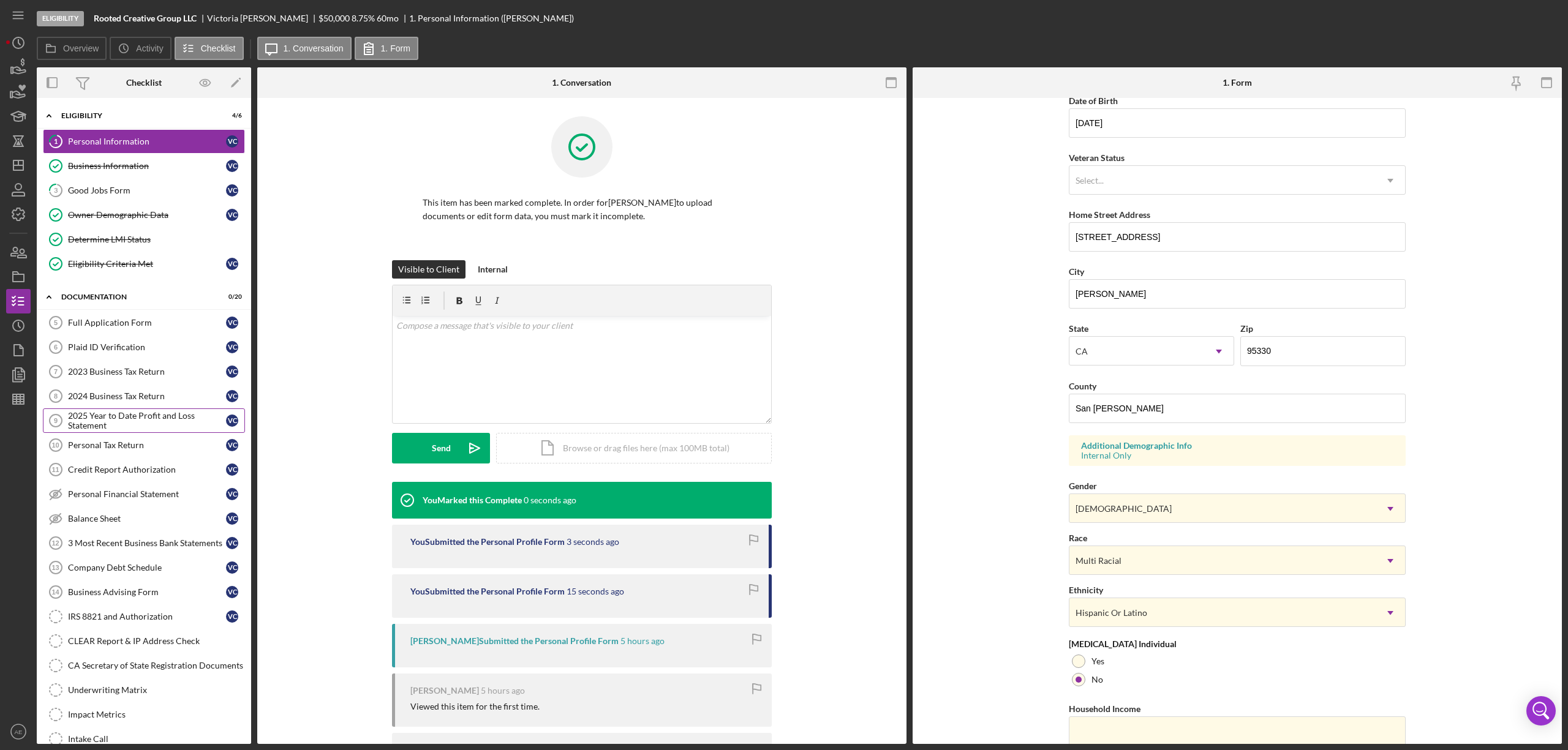
scroll to position [223, 0]
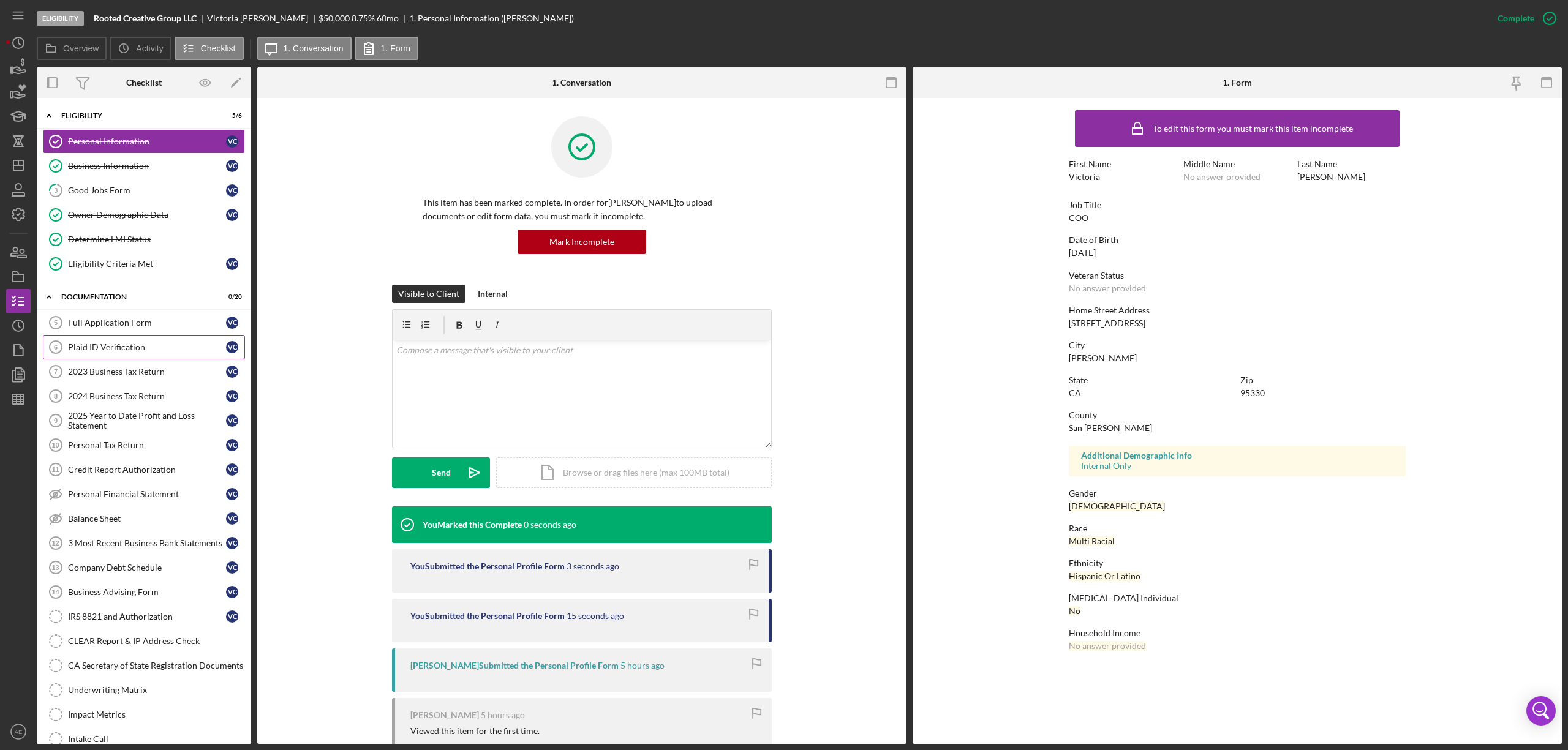
click at [68, 352] on div "Plaid ID Verification" at bounding box center [147, 347] width 159 height 10
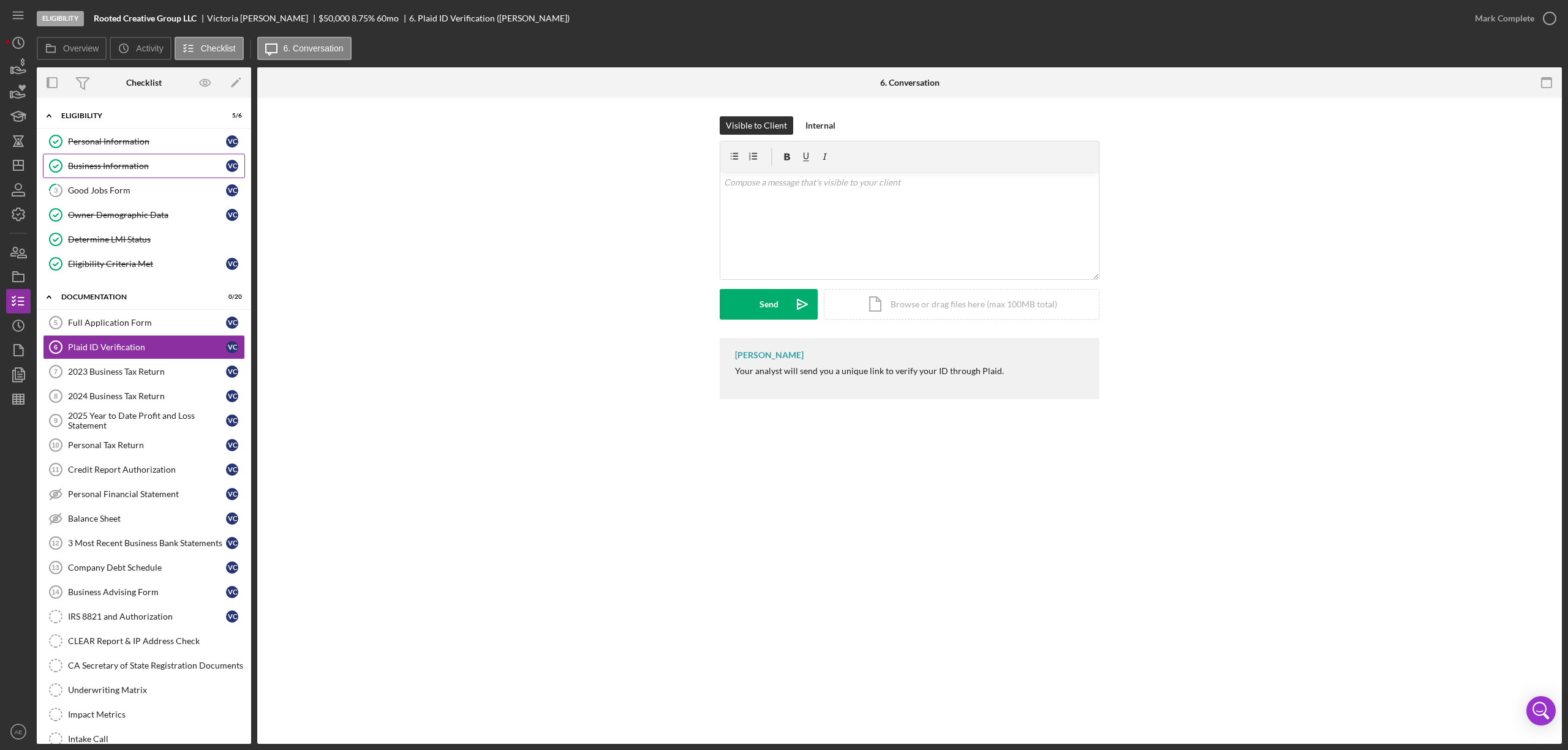
click at [140, 167] on div "Business Information" at bounding box center [147, 166] width 159 height 10
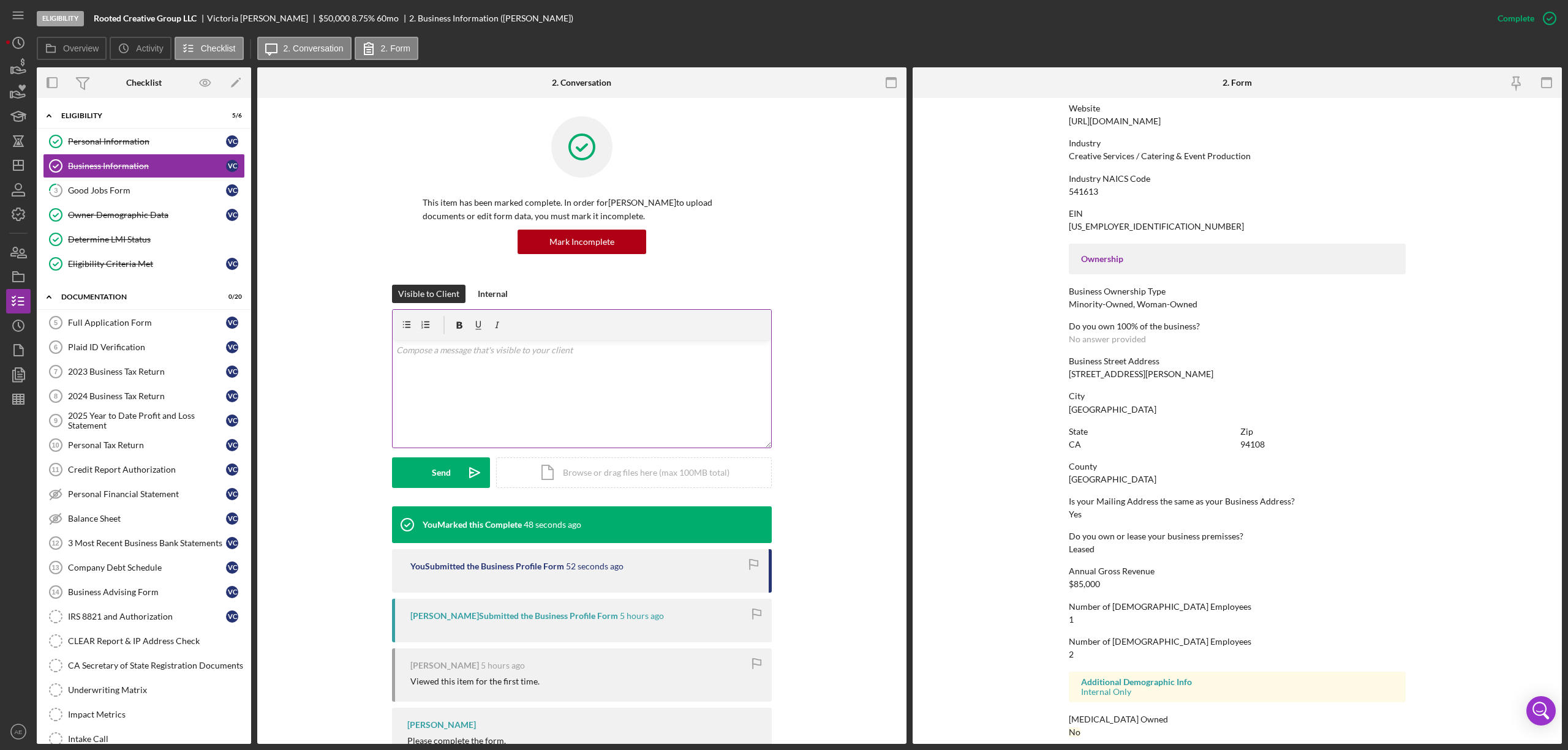
scroll to position [277, 0]
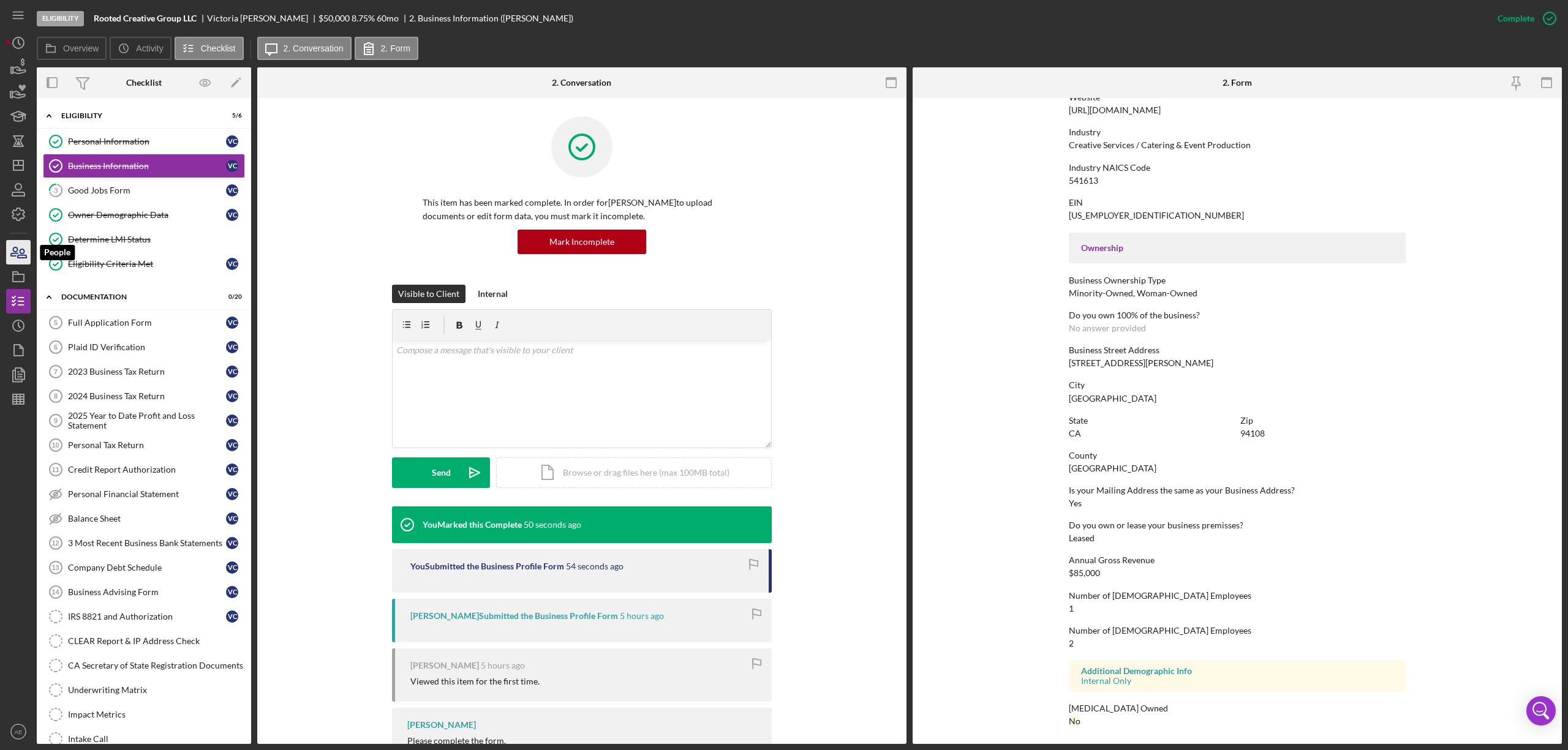
click at [17, 258] on icon "button" at bounding box center [18, 253] width 31 height 31
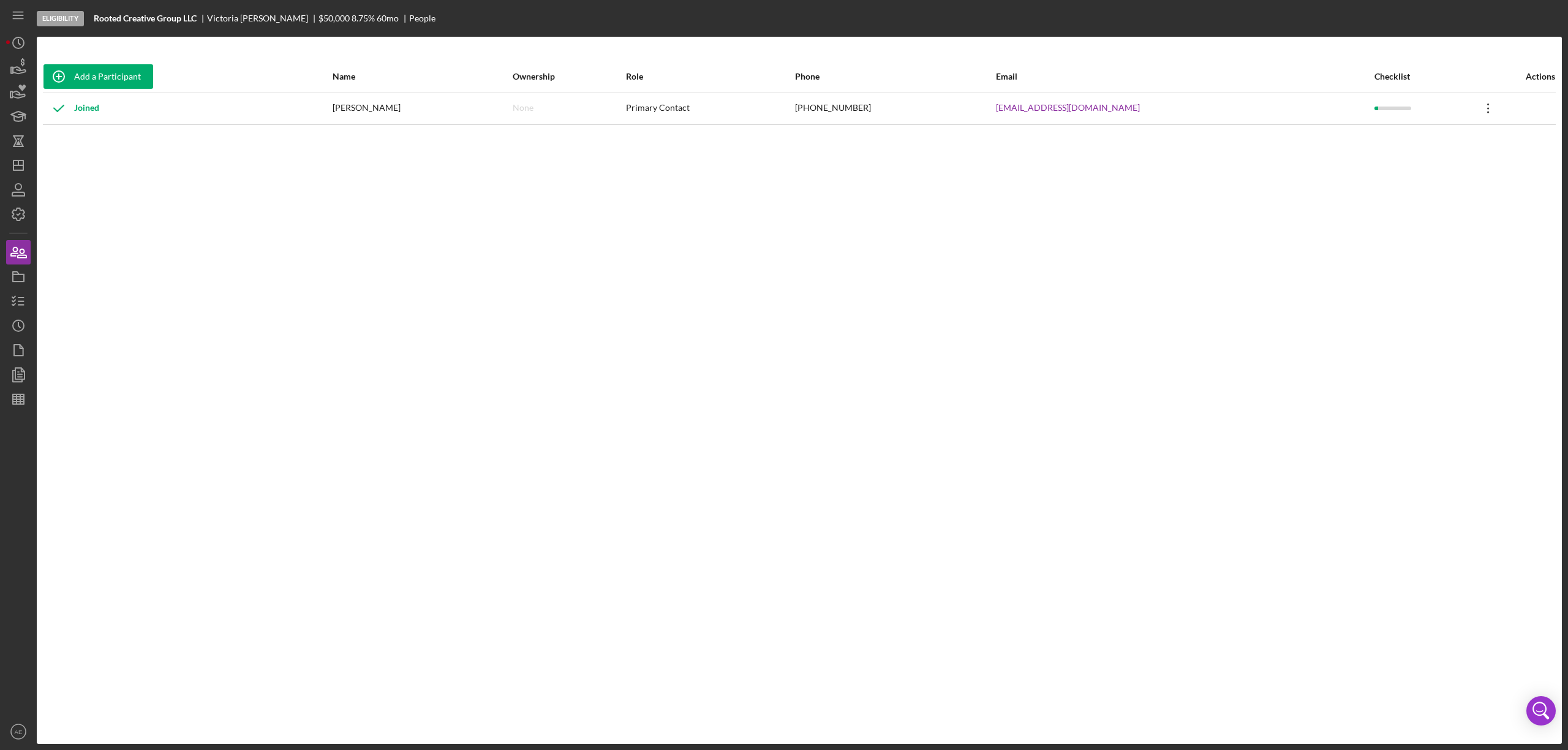
click at [1490, 113] on icon "Icon/Overflow" at bounding box center [1489, 109] width 31 height 31
click at [1427, 135] on div "Icon/Edit Edit" at bounding box center [1428, 140] width 135 height 25
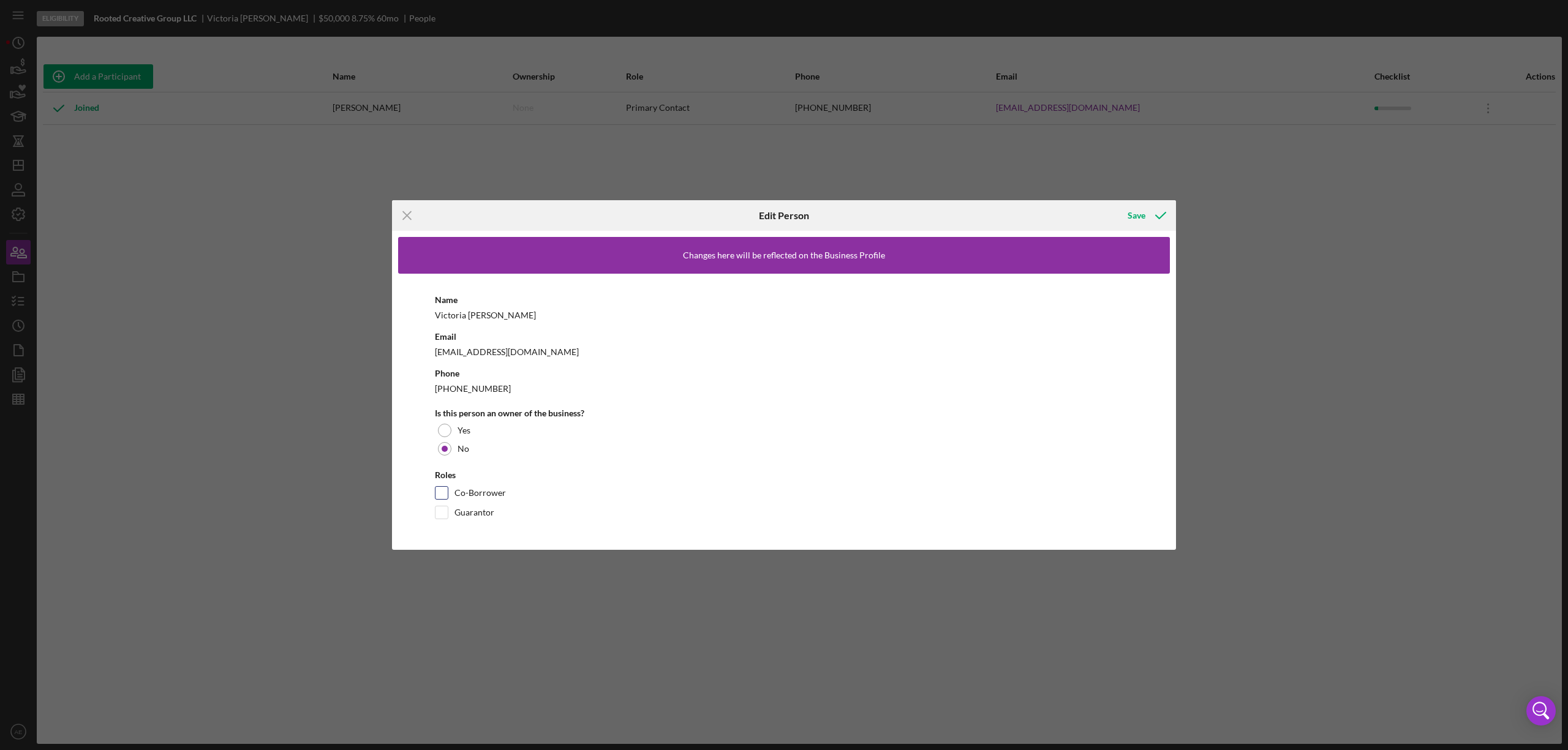
click at [444, 488] on input "Co-Borrower" at bounding box center [441, 493] width 12 height 12
checkbox input "true"
click at [444, 511] on input "Guarantor" at bounding box center [441, 512] width 12 height 12
checkbox input "true"
click at [1140, 219] on div "Save" at bounding box center [1137, 216] width 17 height 25
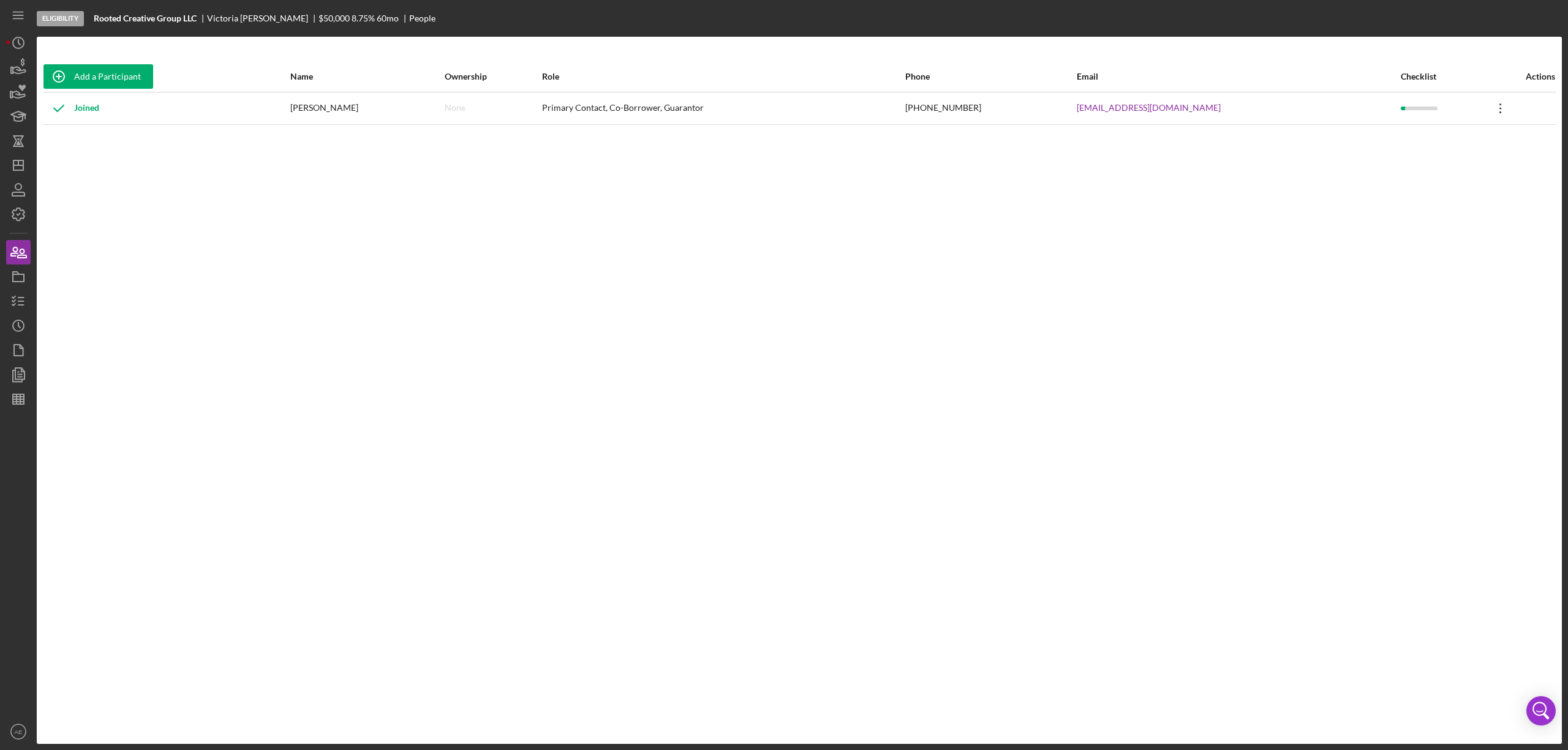
click at [1489, 111] on icon "Icon/Overflow" at bounding box center [1501, 109] width 31 height 31
click at [1409, 136] on div "Icon/Edit Edit" at bounding box center [1428, 140] width 135 height 25
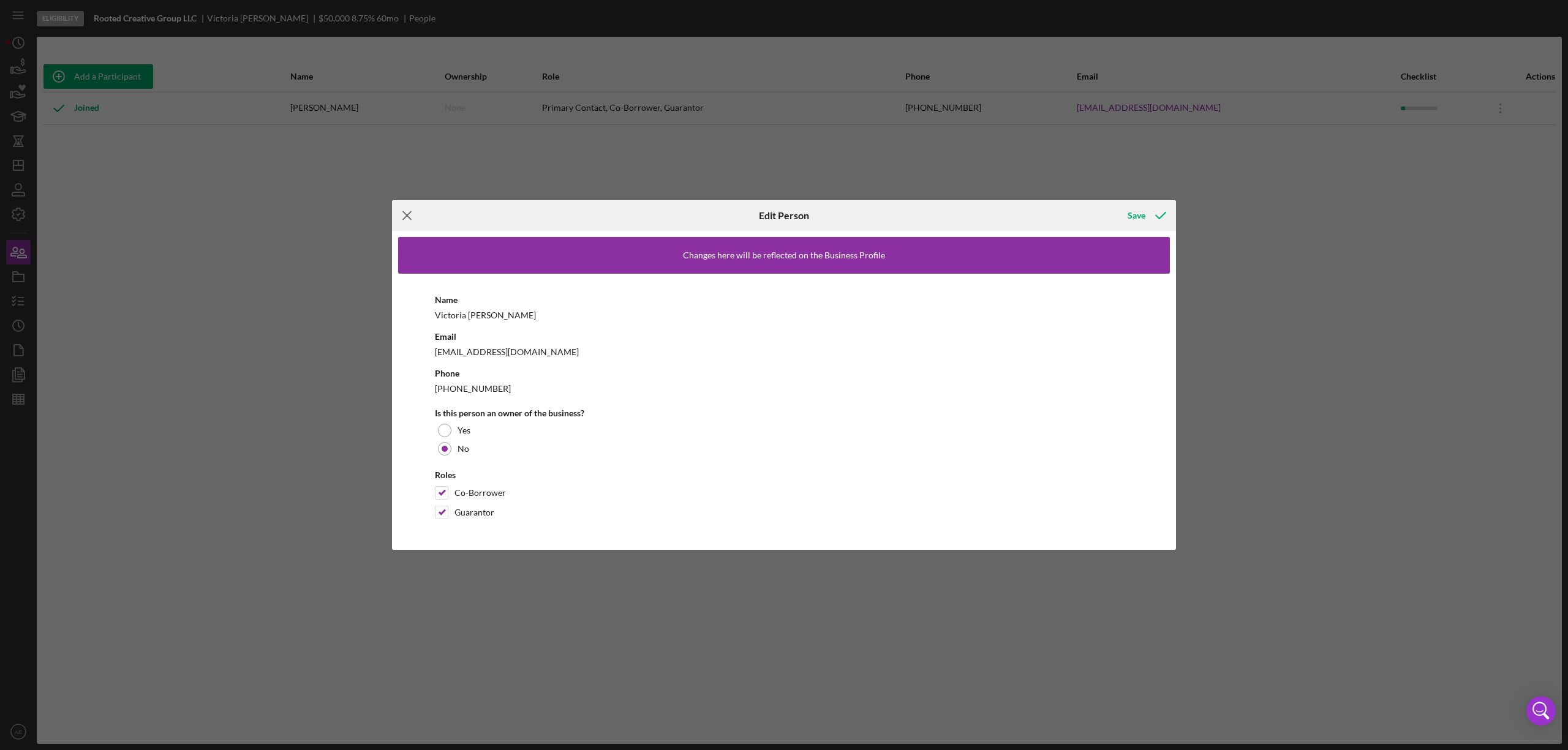
click at [407, 213] on icon "Icon/Menu Close" at bounding box center [407, 216] width 31 height 31
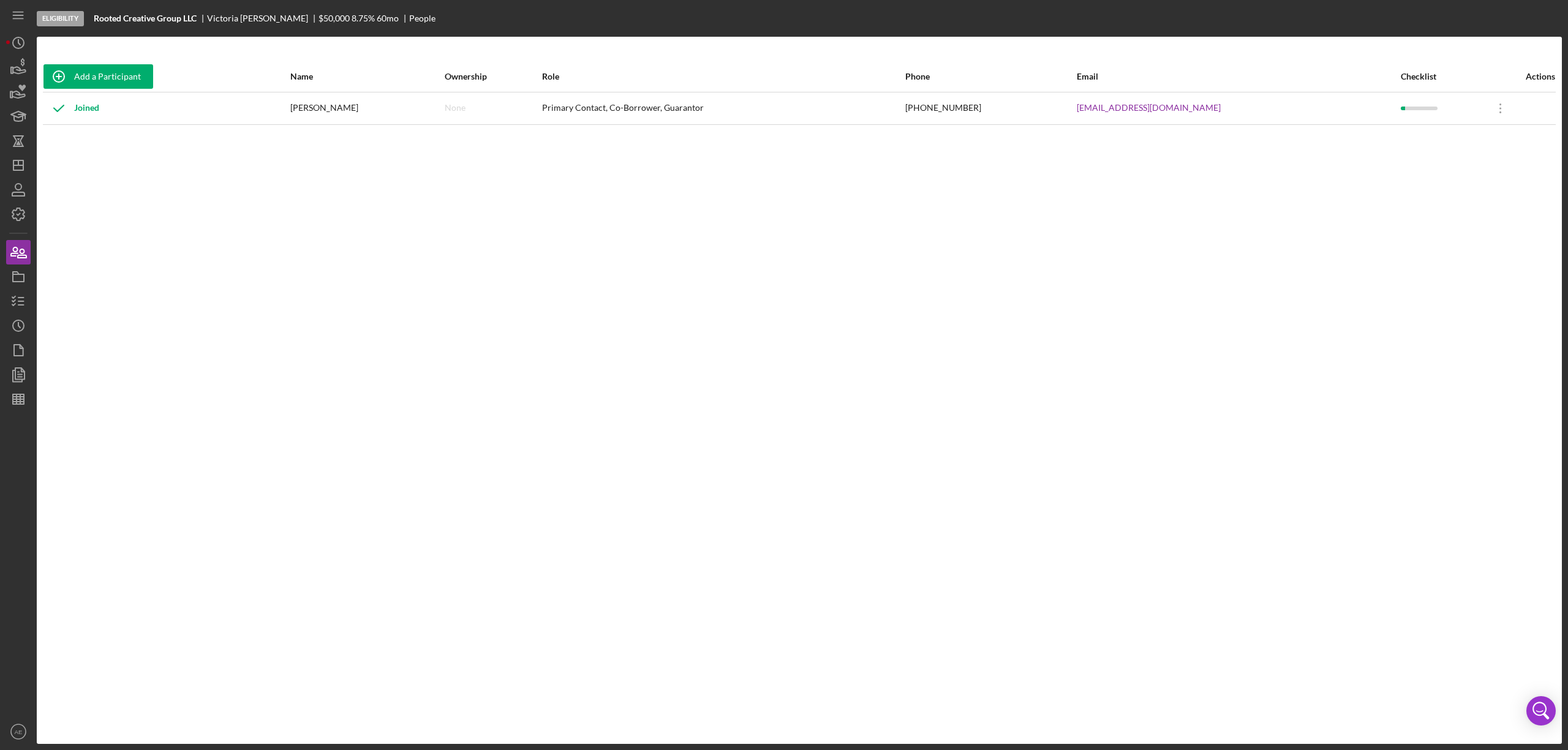
drag, startPoint x: 444, startPoint y: 118, endPoint x: 459, endPoint y: 103, distance: 21.2
click at [445, 118] on div "None" at bounding box center [492, 109] width 95 height 31
click at [459, 103] on div "None" at bounding box center [455, 108] width 21 height 10
click at [112, 77] on div "Add a Participant" at bounding box center [108, 77] width 67 height 25
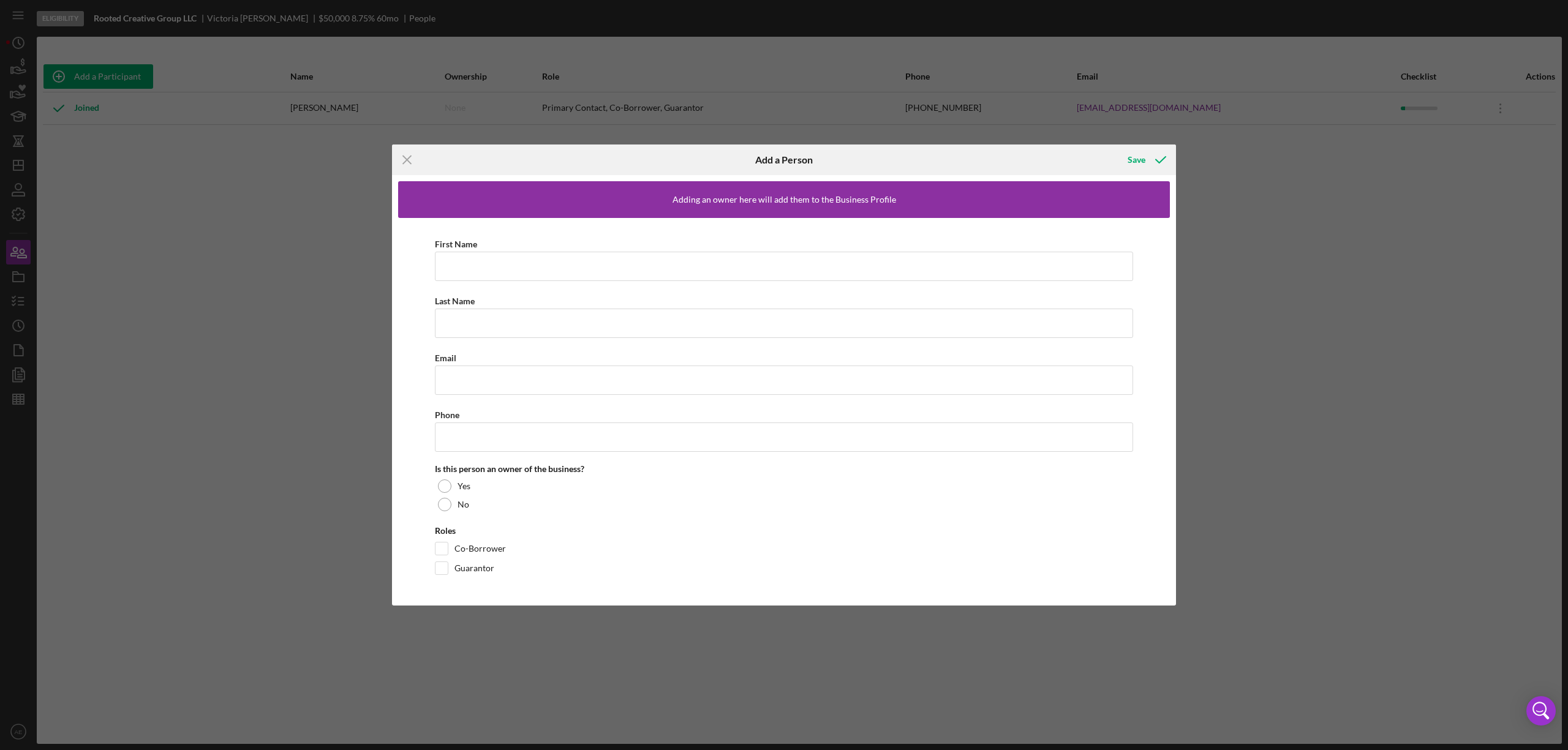
click at [156, 178] on div "Icon/Menu Close Add a Person Save Adding an owner here will add them to the Bus…" at bounding box center [784, 375] width 1568 height 750
click at [18, 295] on div "Icon/Menu Close Add a Person Save Adding an owner here will add them to the Bus…" at bounding box center [784, 375] width 1568 height 750
click at [407, 159] on icon "Icon/Menu Close" at bounding box center [407, 159] width 31 height 31
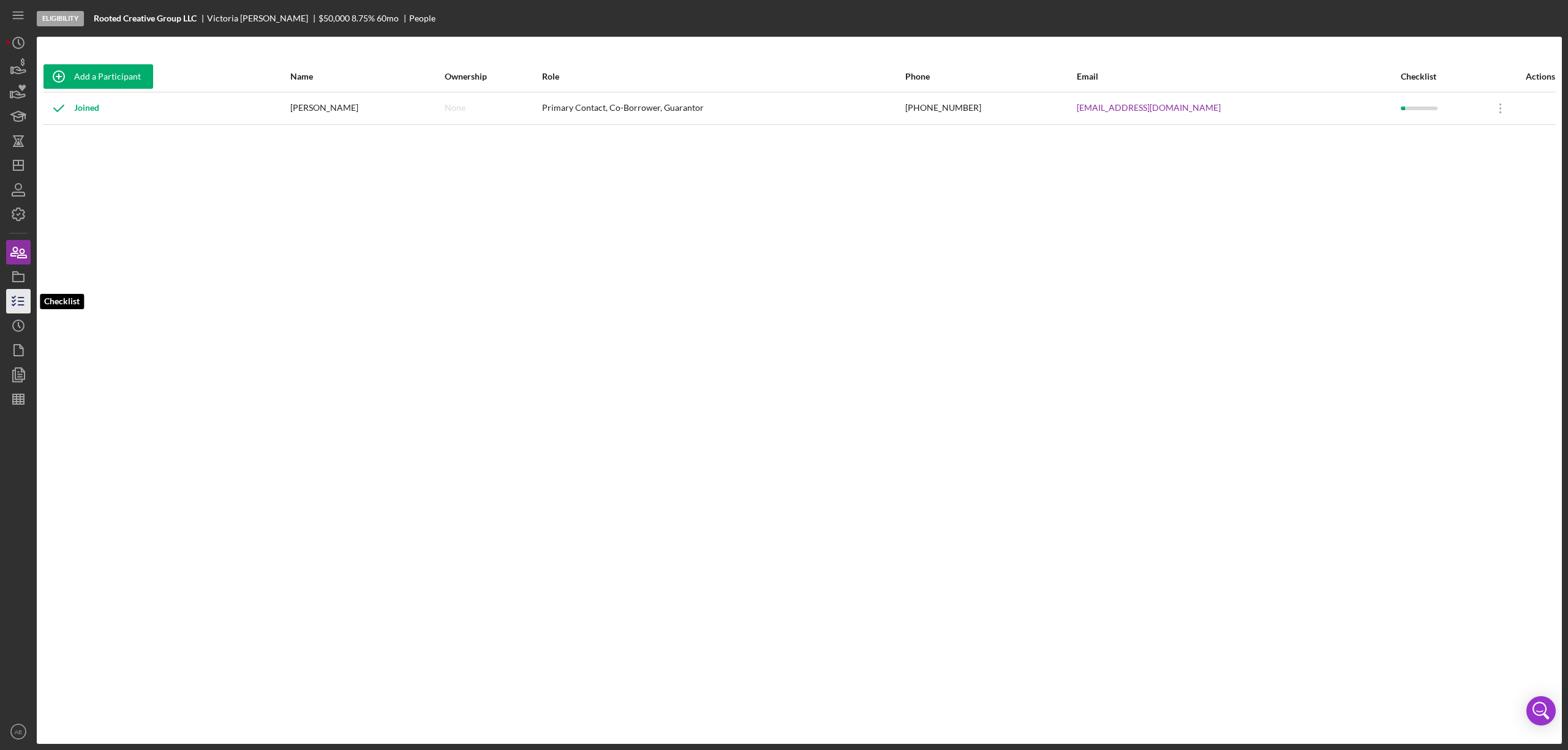
click at [8, 299] on icon "button" at bounding box center [18, 302] width 31 height 31
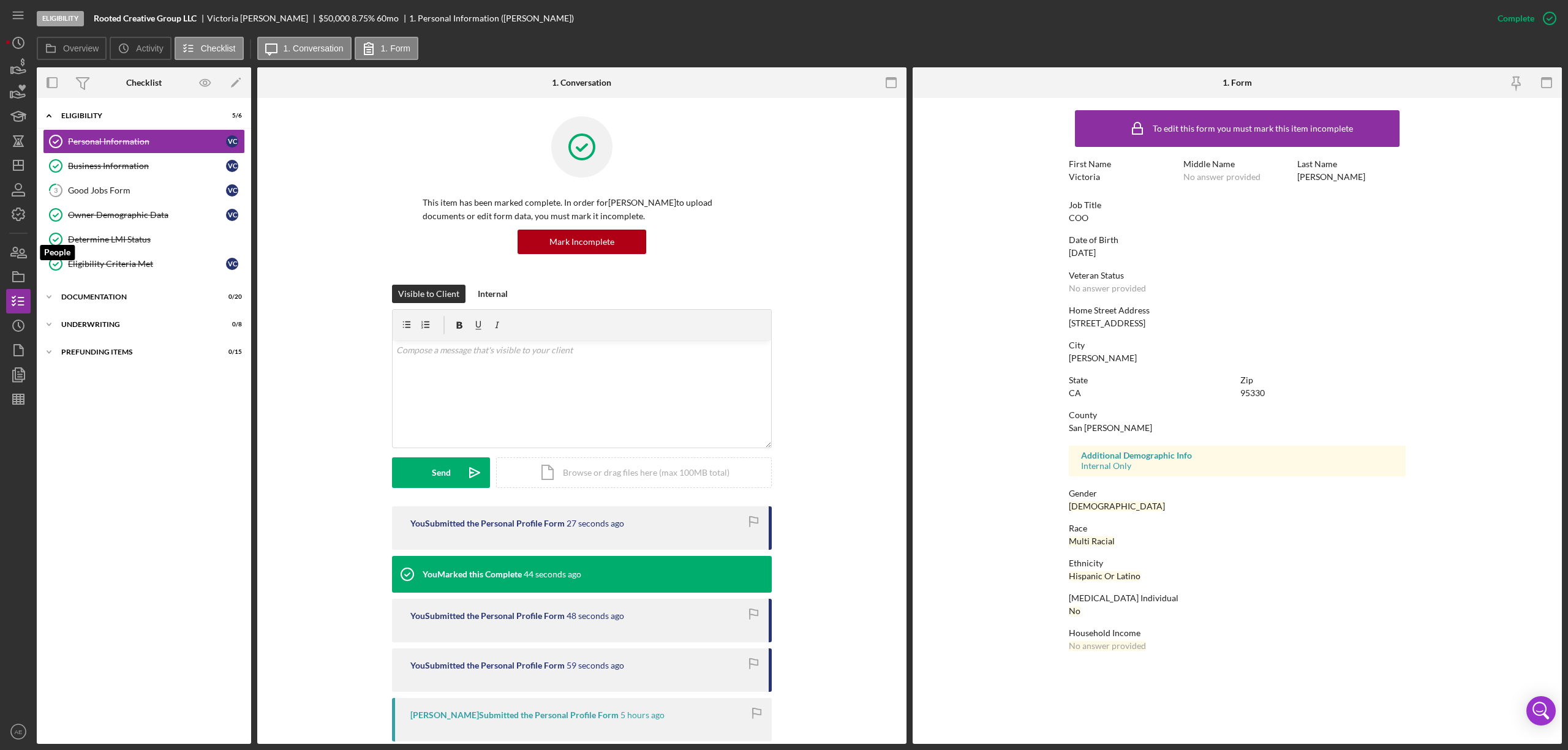
drag, startPoint x: 13, startPoint y: 254, endPoint x: 31, endPoint y: 263, distance: 20.1
click at [13, 254] on icon "button" at bounding box center [18, 253] width 31 height 31
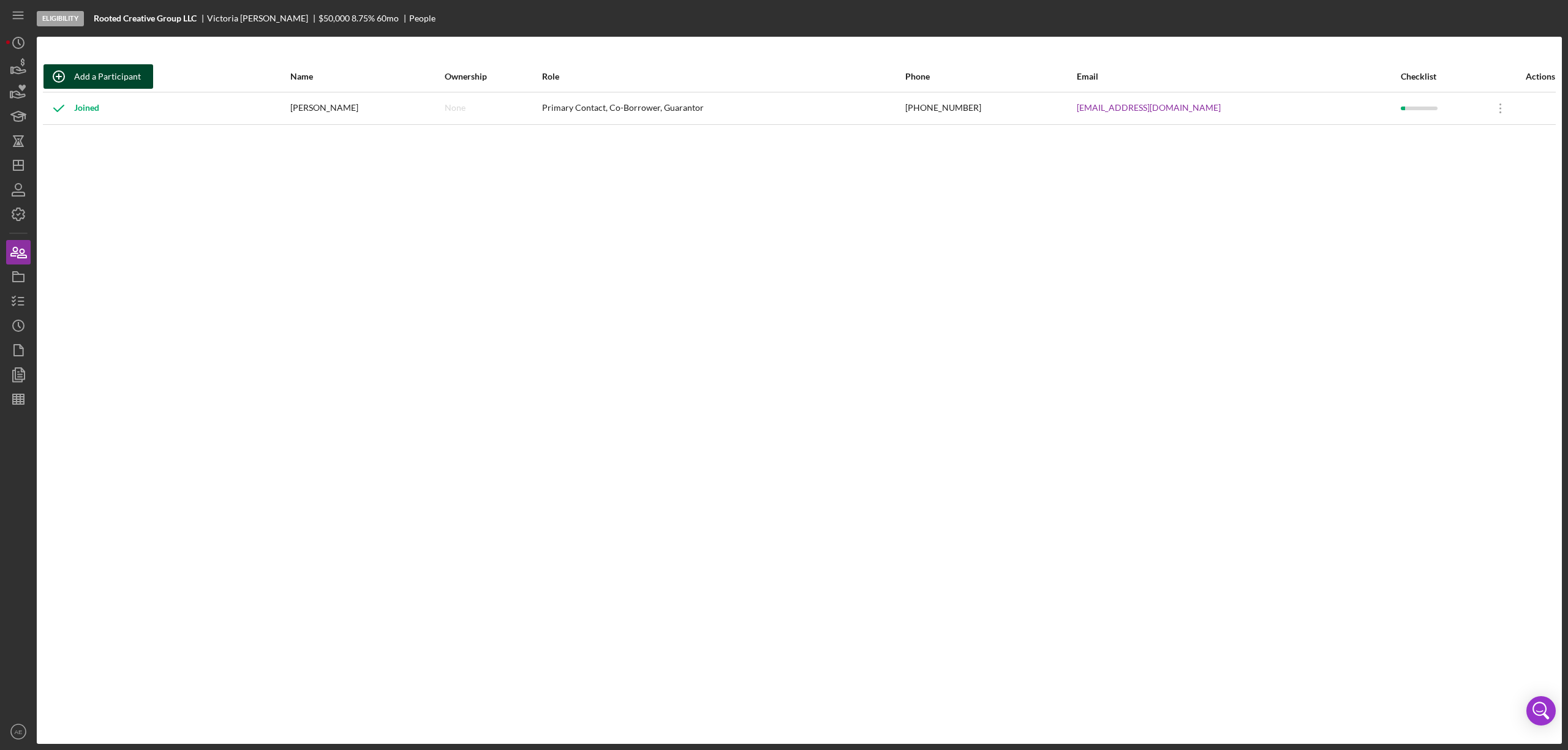
click at [110, 79] on div "Add a Participant" at bounding box center [108, 77] width 67 height 25
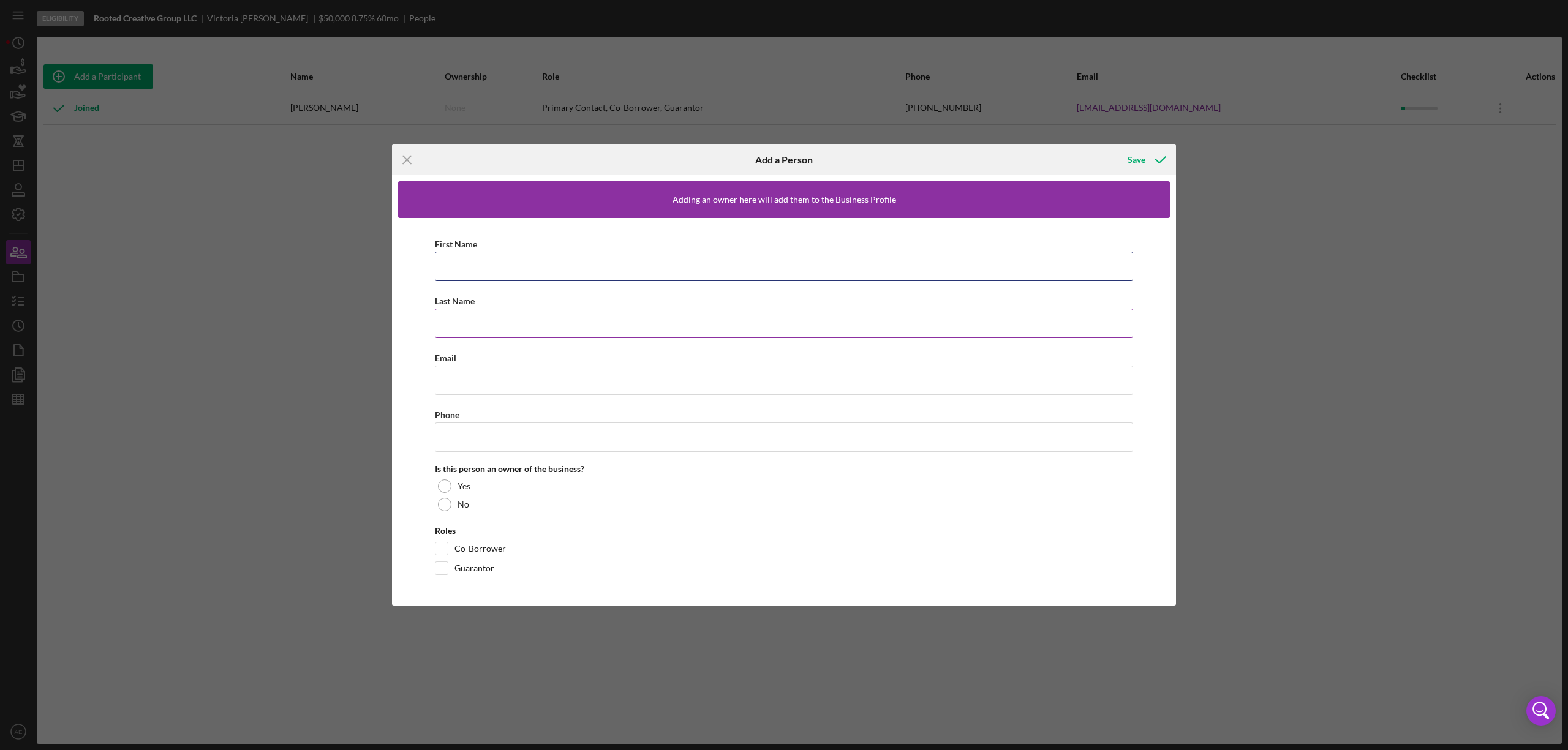
drag, startPoint x: 511, startPoint y: 270, endPoint x: 479, endPoint y: 305, distance: 47.4
click at [511, 268] on input "First Name" at bounding box center [784, 266] width 698 height 30
paste input "Severino"
type input "Severino"
click at [504, 328] on input "Last Name" at bounding box center [784, 323] width 698 height 30
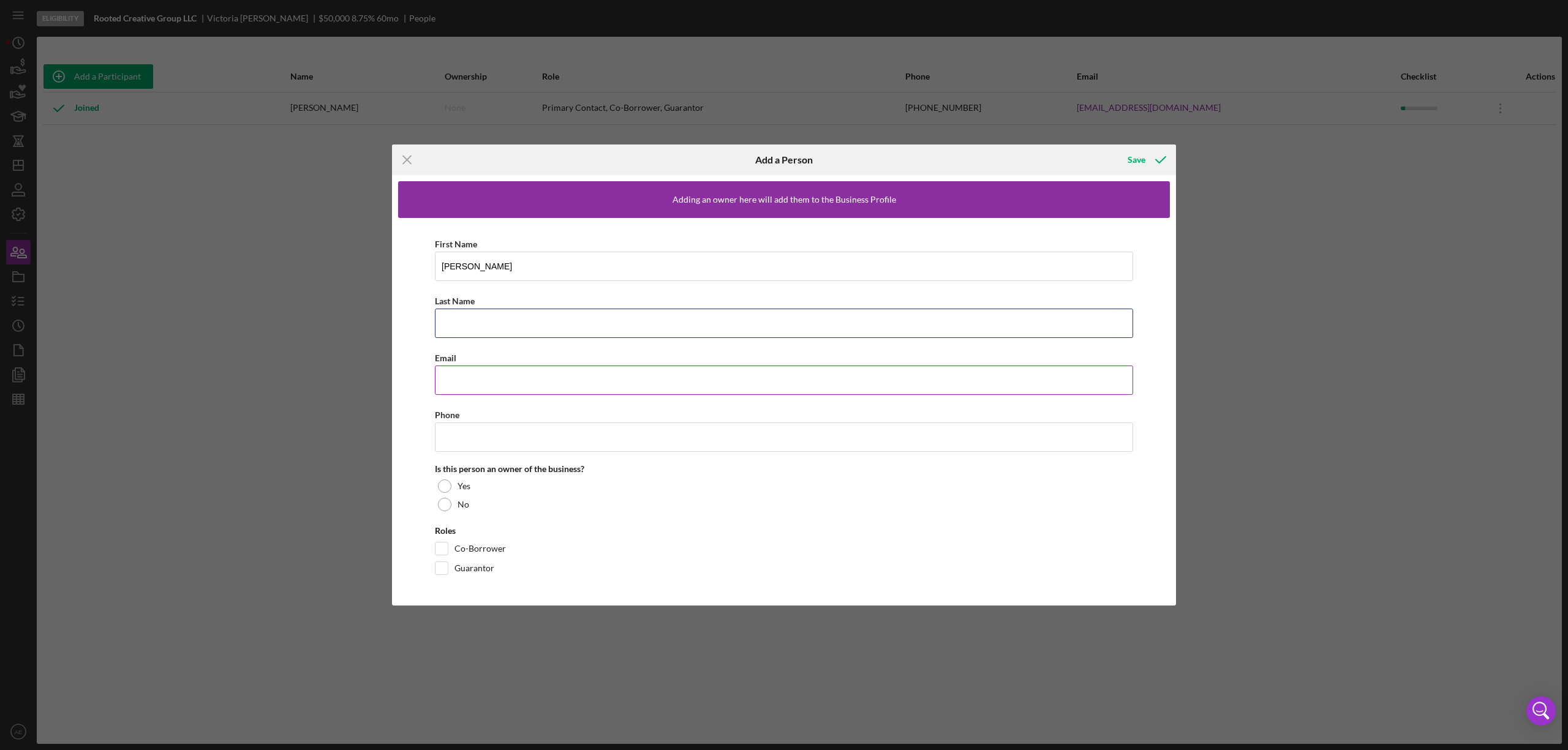
paste input "[PERSON_NAME]"
type input "[PERSON_NAME]"
click at [537, 382] on input "Email" at bounding box center [784, 380] width 698 height 30
paste input "scortez@rootedcreativegroup.com"
type input "scortez@rootedcreativegroup.com"
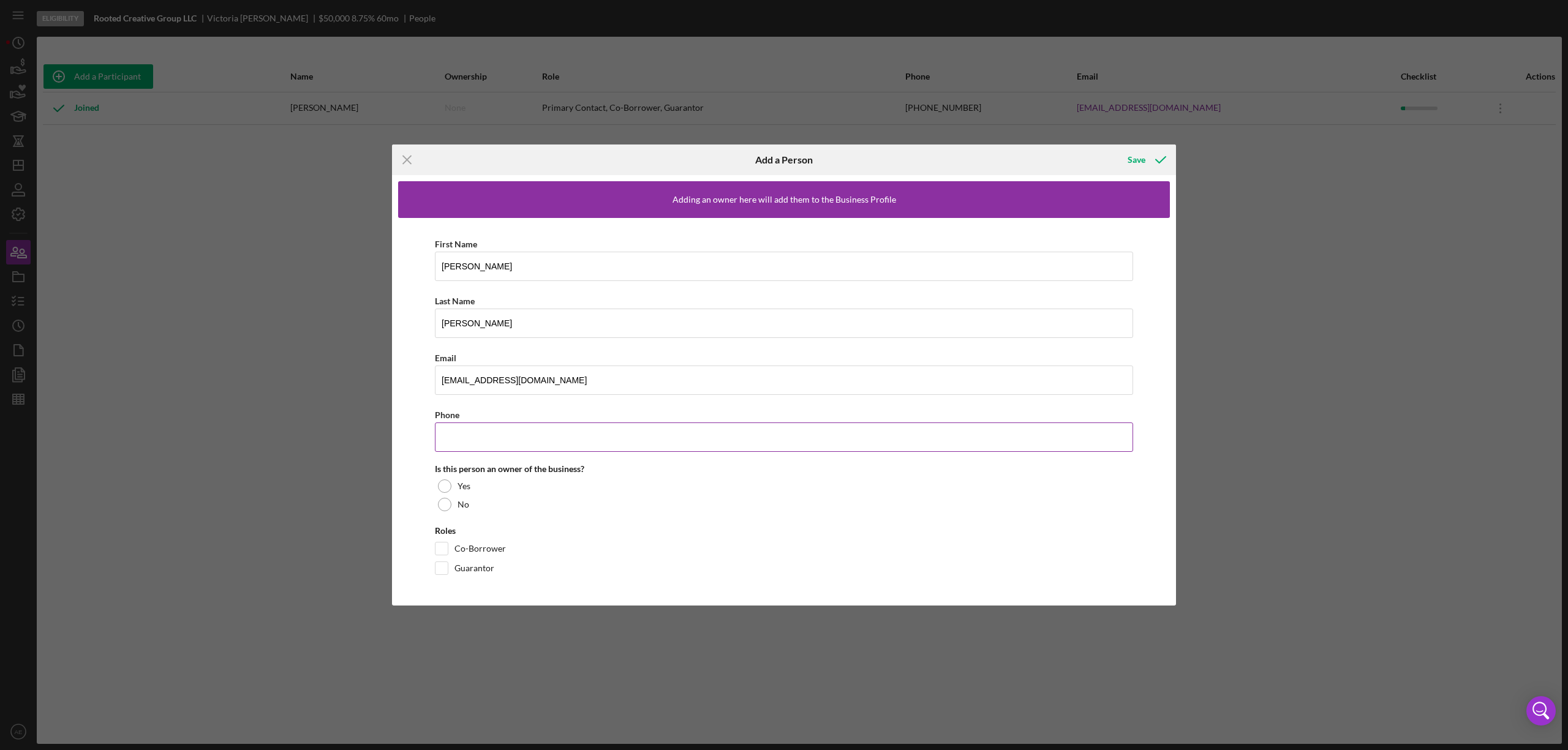
click at [494, 448] on input "Phone" at bounding box center [784, 437] width 698 height 30
paste input "(510) 507-3370"
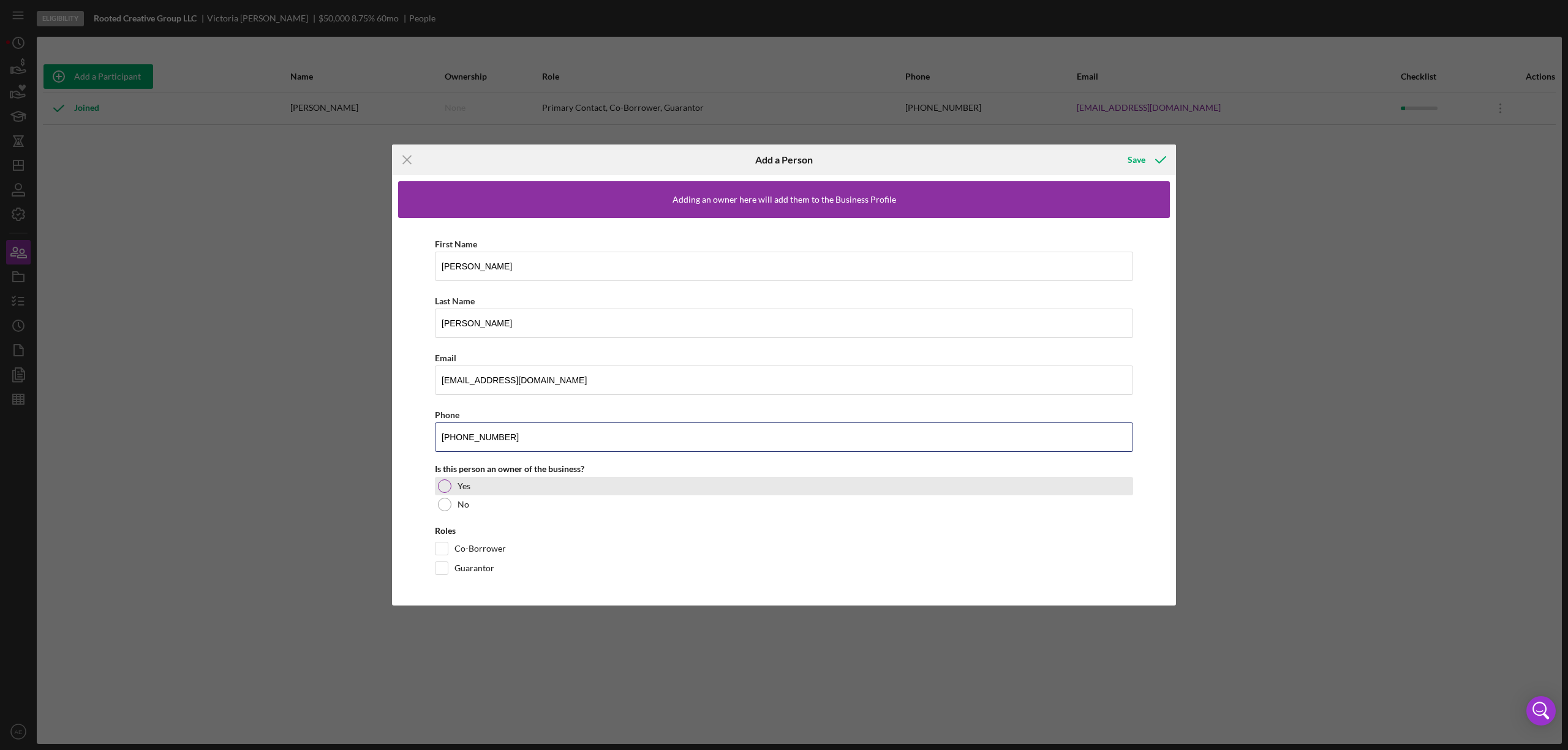
type input "(510) 507-3370"
click at [444, 491] on div at bounding box center [445, 486] width 13 height 13
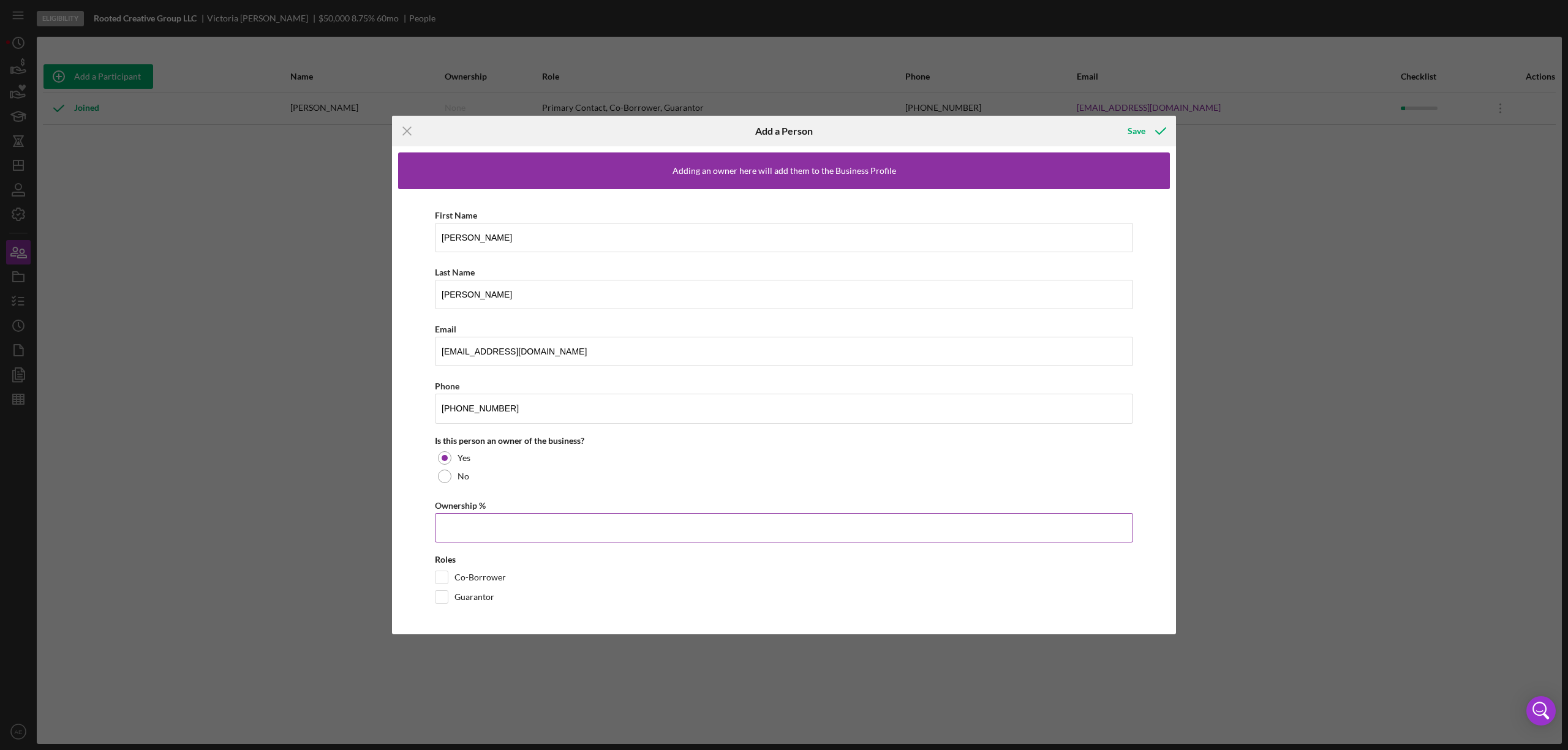
click at [455, 538] on input "Ownership %" at bounding box center [784, 527] width 698 height 30
type input "50.00%"
click at [439, 577] on input "Co-Borrower" at bounding box center [441, 577] width 12 height 12
checkbox input "true"
click at [439, 593] on input "Guarantor" at bounding box center [441, 596] width 12 height 12
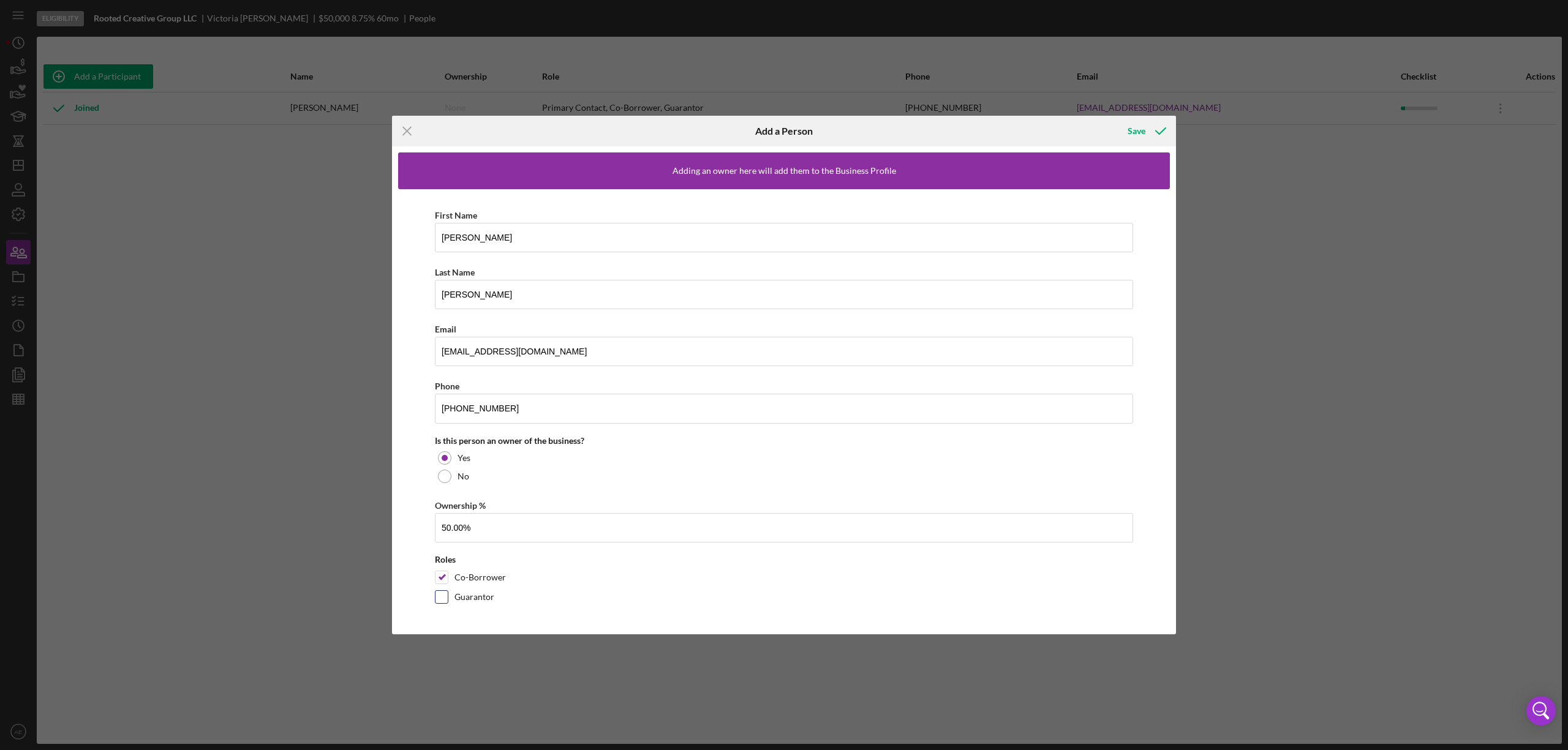
checkbox input "true"
click at [1152, 133] on icon "button" at bounding box center [1161, 132] width 31 height 31
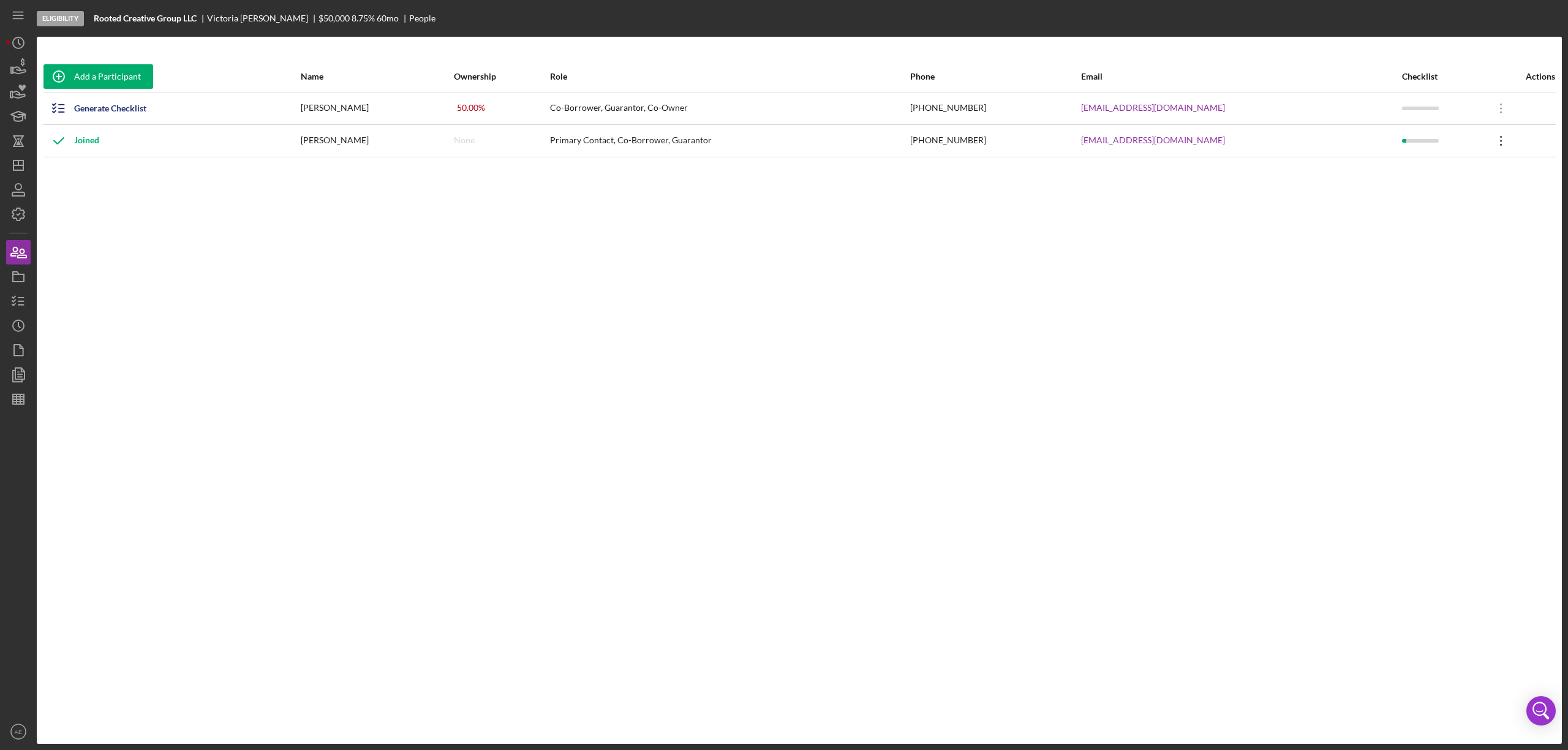
click at [1499, 142] on icon "Icon/Overflow" at bounding box center [1502, 141] width 31 height 31
click at [1414, 146] on div "Icon/Edit Edit" at bounding box center [1442, 140] width 135 height 25
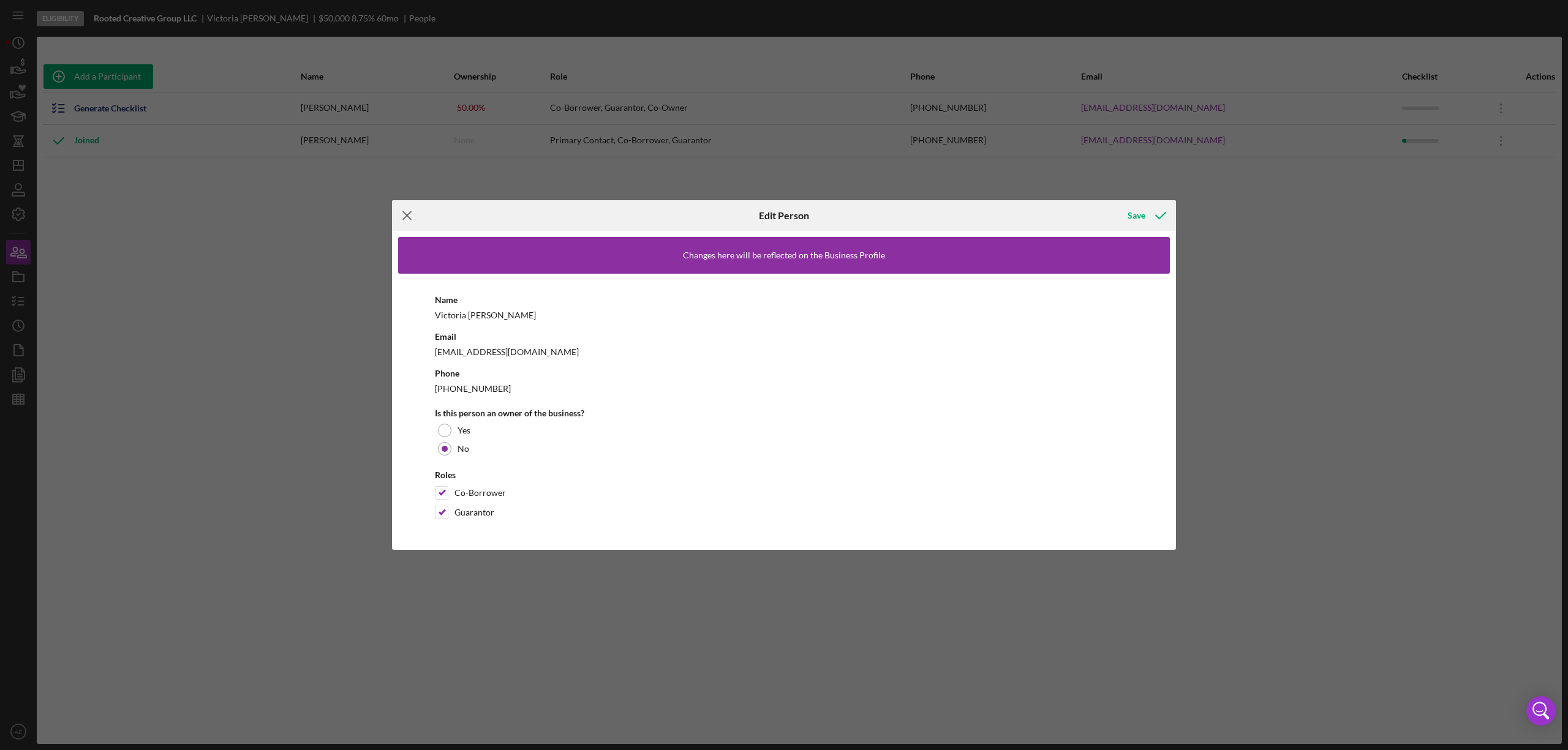
click at [410, 214] on icon "Icon/Menu Close" at bounding box center [407, 216] width 31 height 31
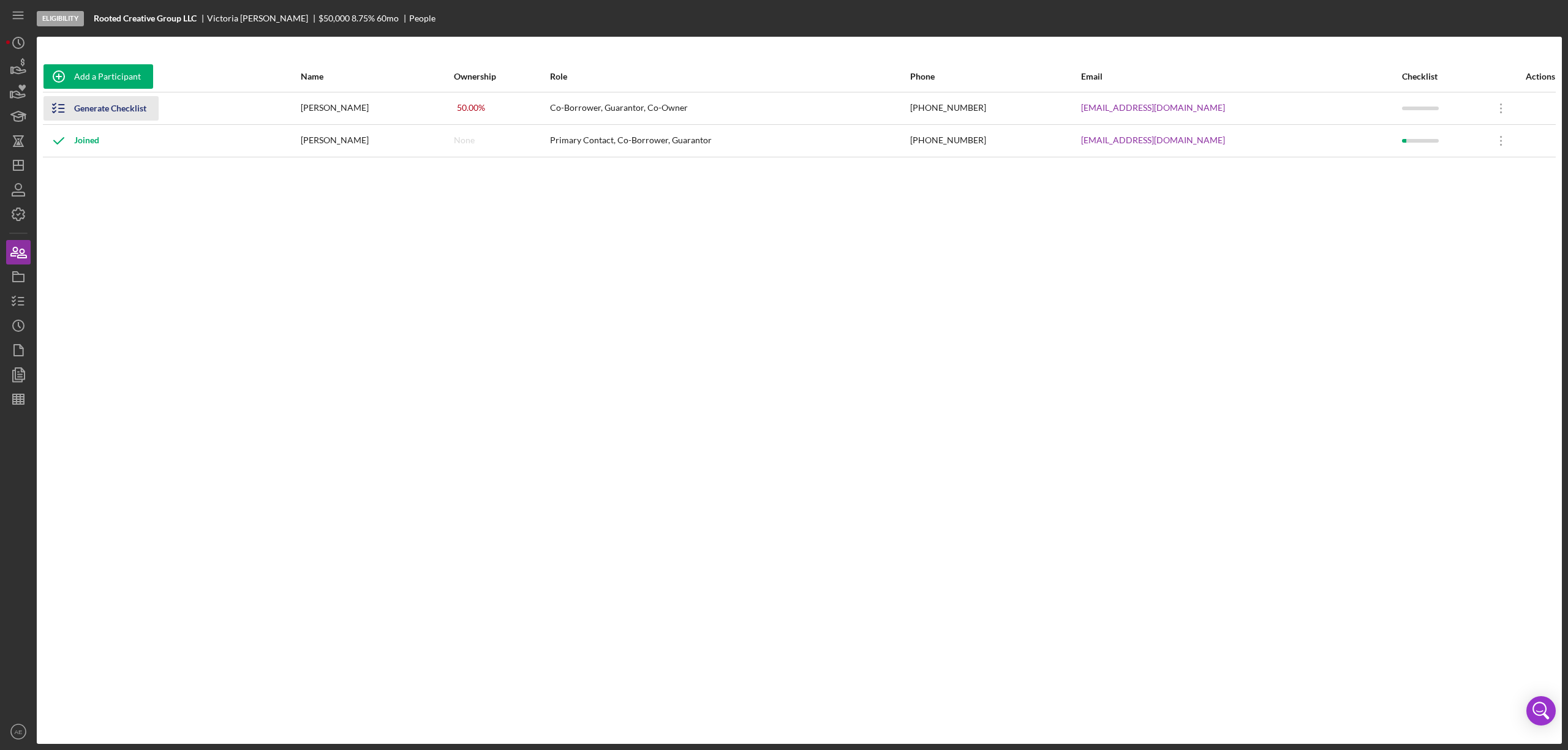
click at [116, 110] on div "Generate Checklist" at bounding box center [110, 109] width 72 height 25
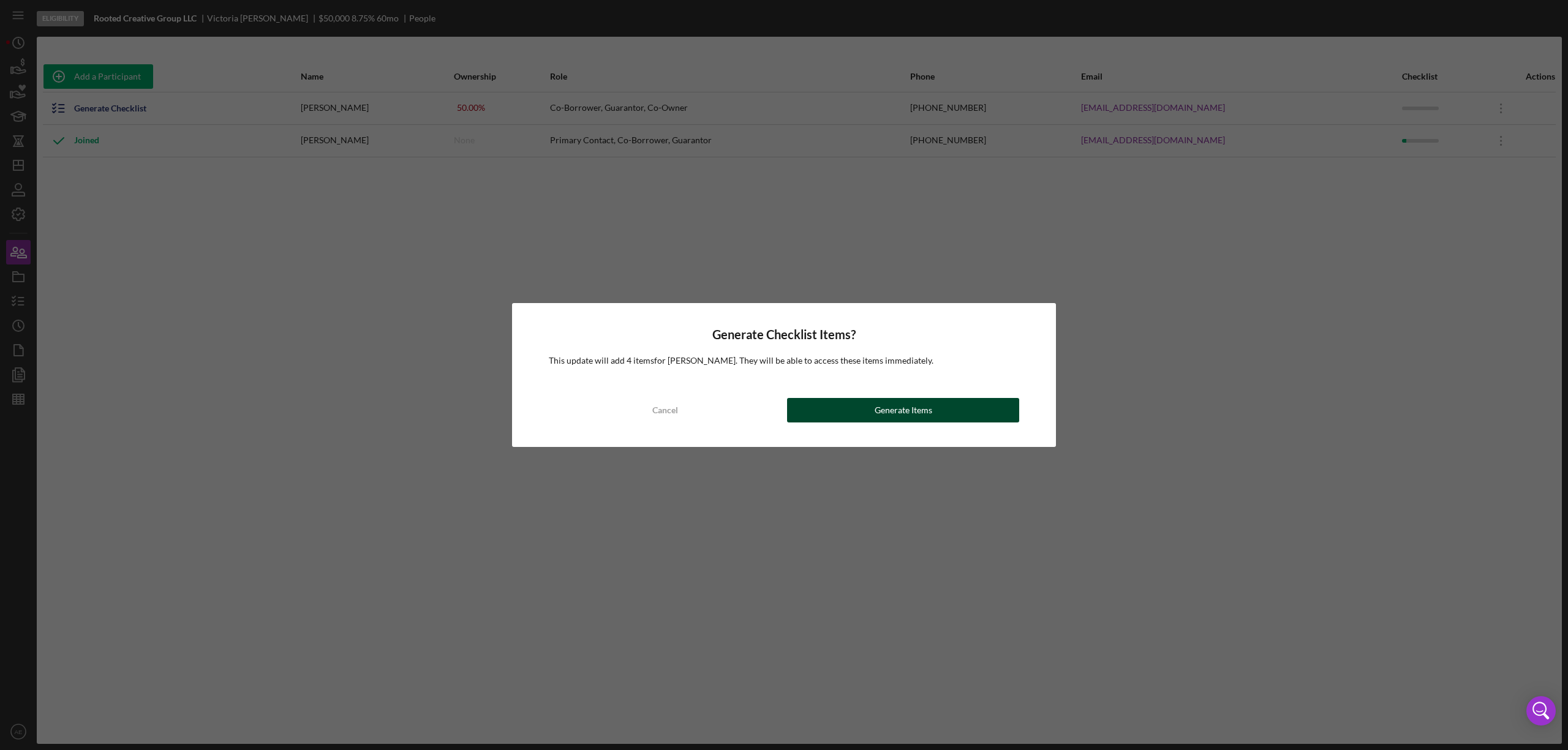
click at [878, 415] on div "Generate Items" at bounding box center [904, 411] width 58 height 25
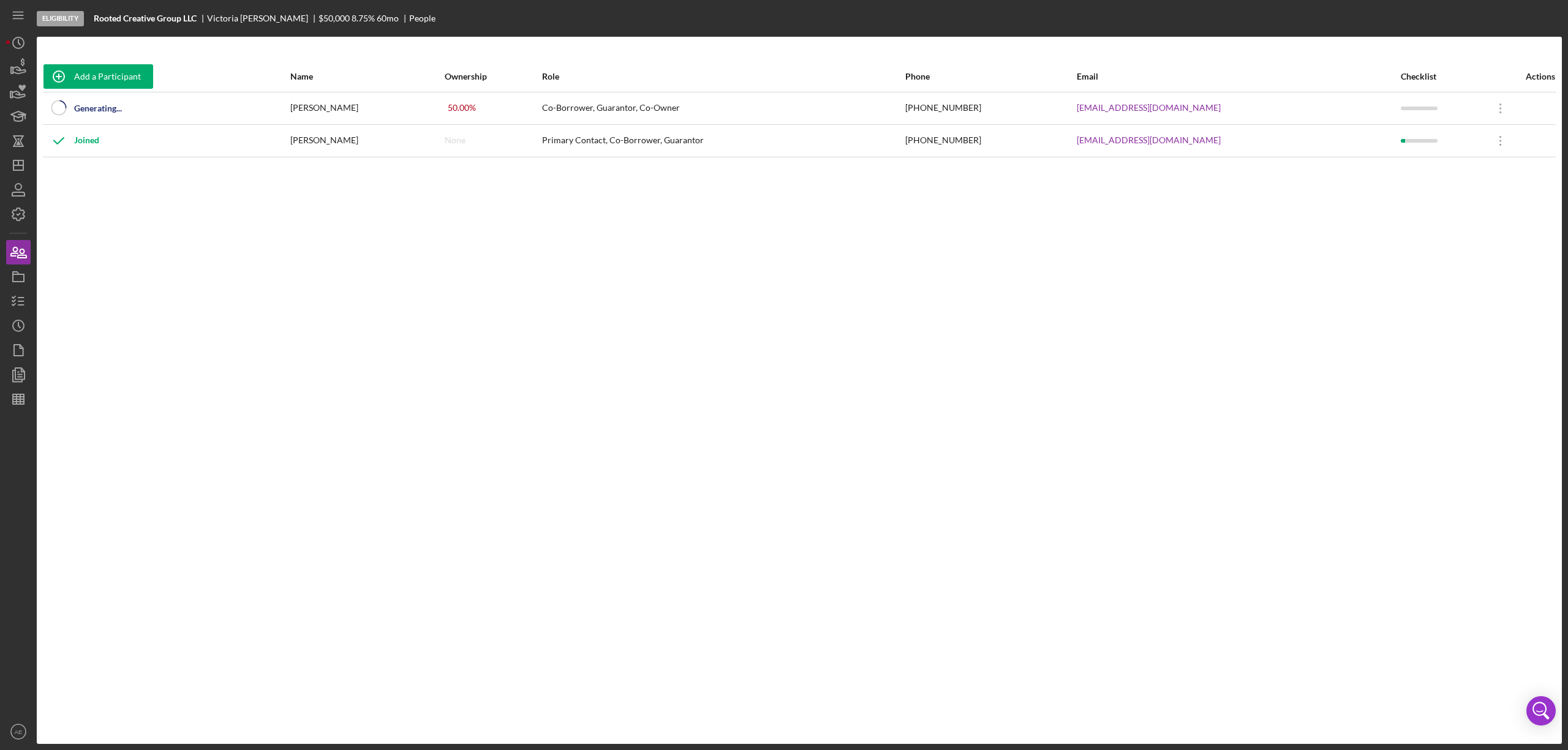
click at [454, 126] on div "None" at bounding box center [492, 141] width 95 height 31
click at [1496, 116] on icon "Icon/Overflow" at bounding box center [1501, 109] width 31 height 31
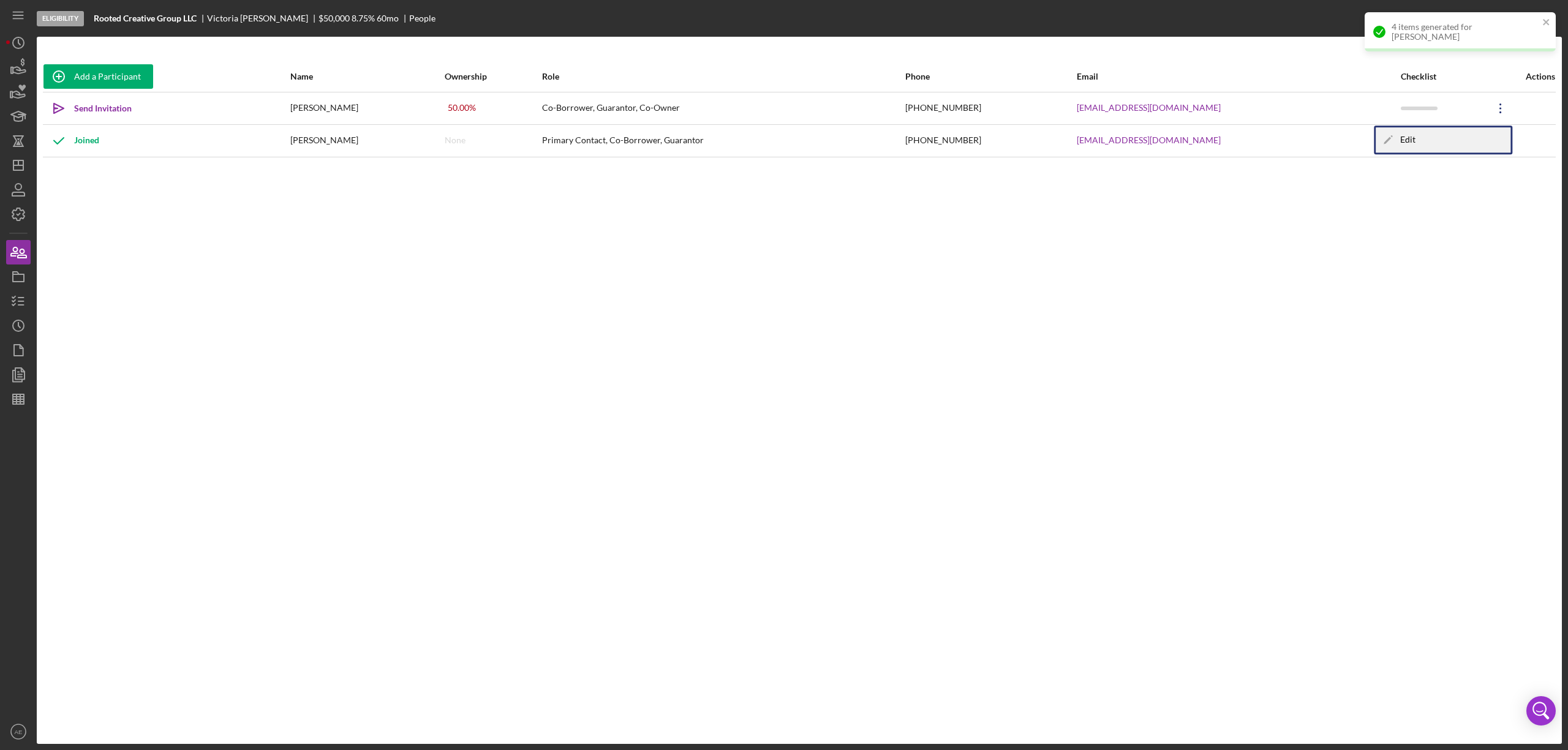
click at [1491, 133] on div "Icon/Edit Edit" at bounding box center [1443, 140] width 135 height 25
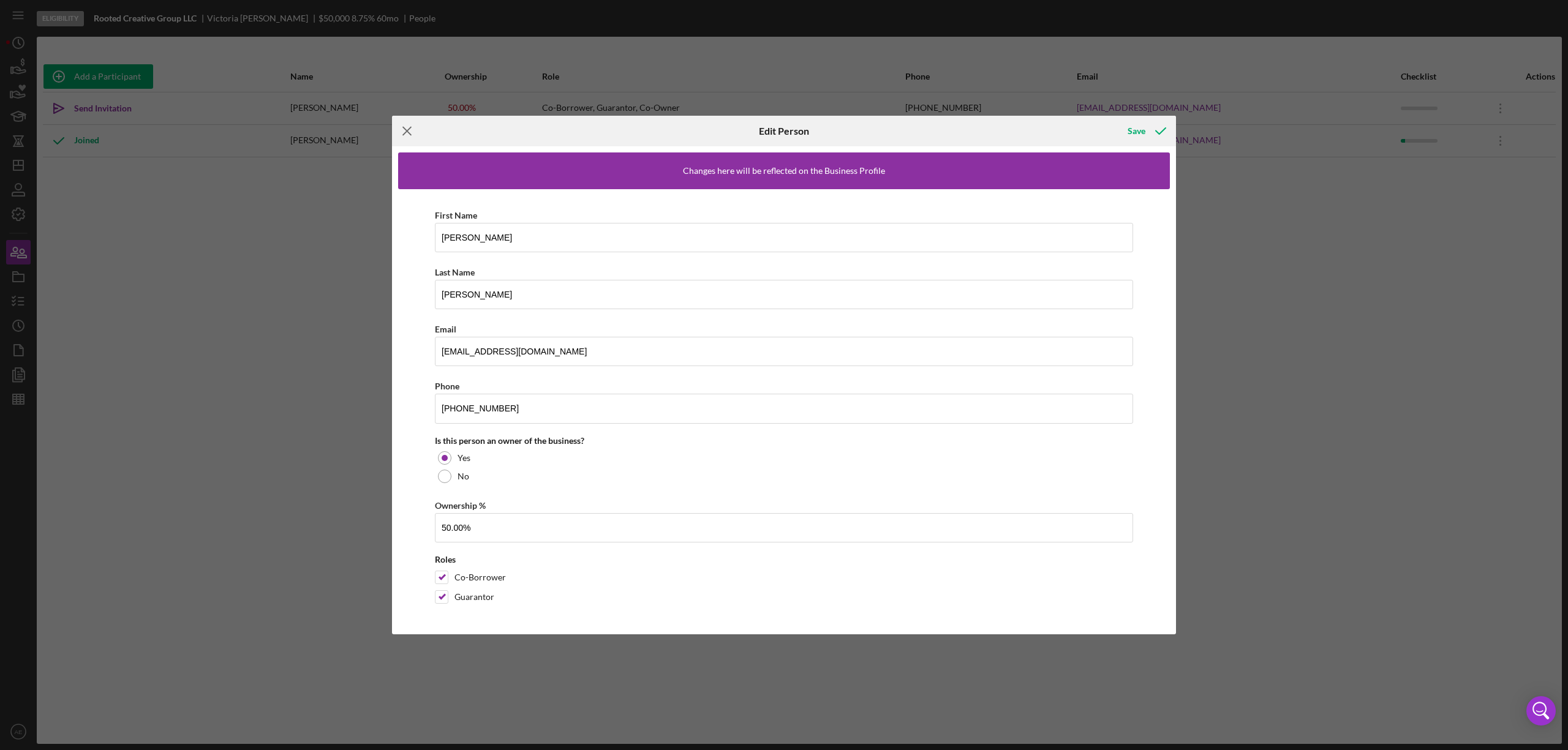
click at [405, 128] on line at bounding box center [407, 132] width 8 height 8
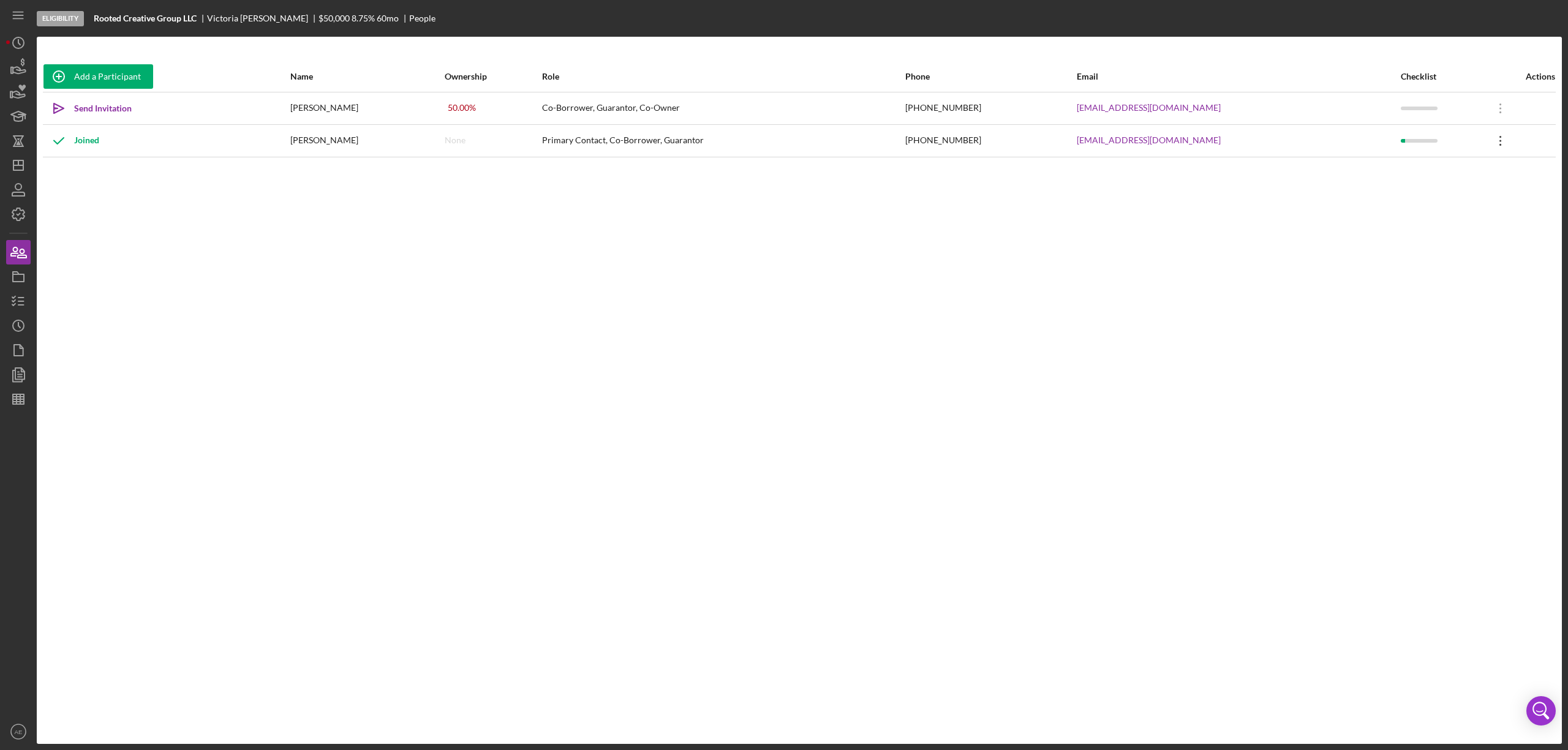
click at [1501, 142] on icon "Icon/Overflow" at bounding box center [1501, 141] width 31 height 31
click at [1394, 140] on icon "Icon/Edit" at bounding box center [1387, 140] width 25 height 25
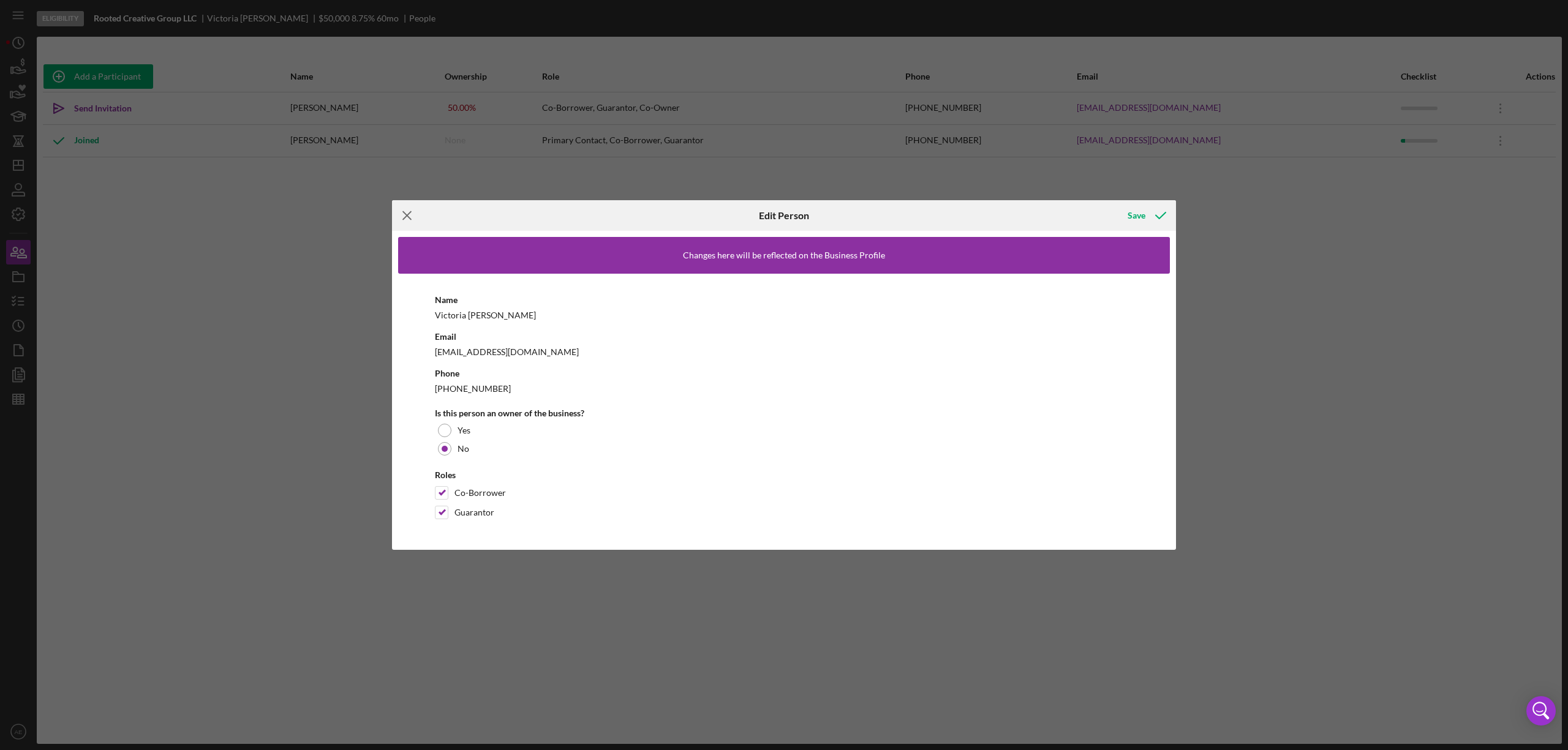
click at [400, 215] on icon "Icon/Menu Close" at bounding box center [407, 216] width 31 height 31
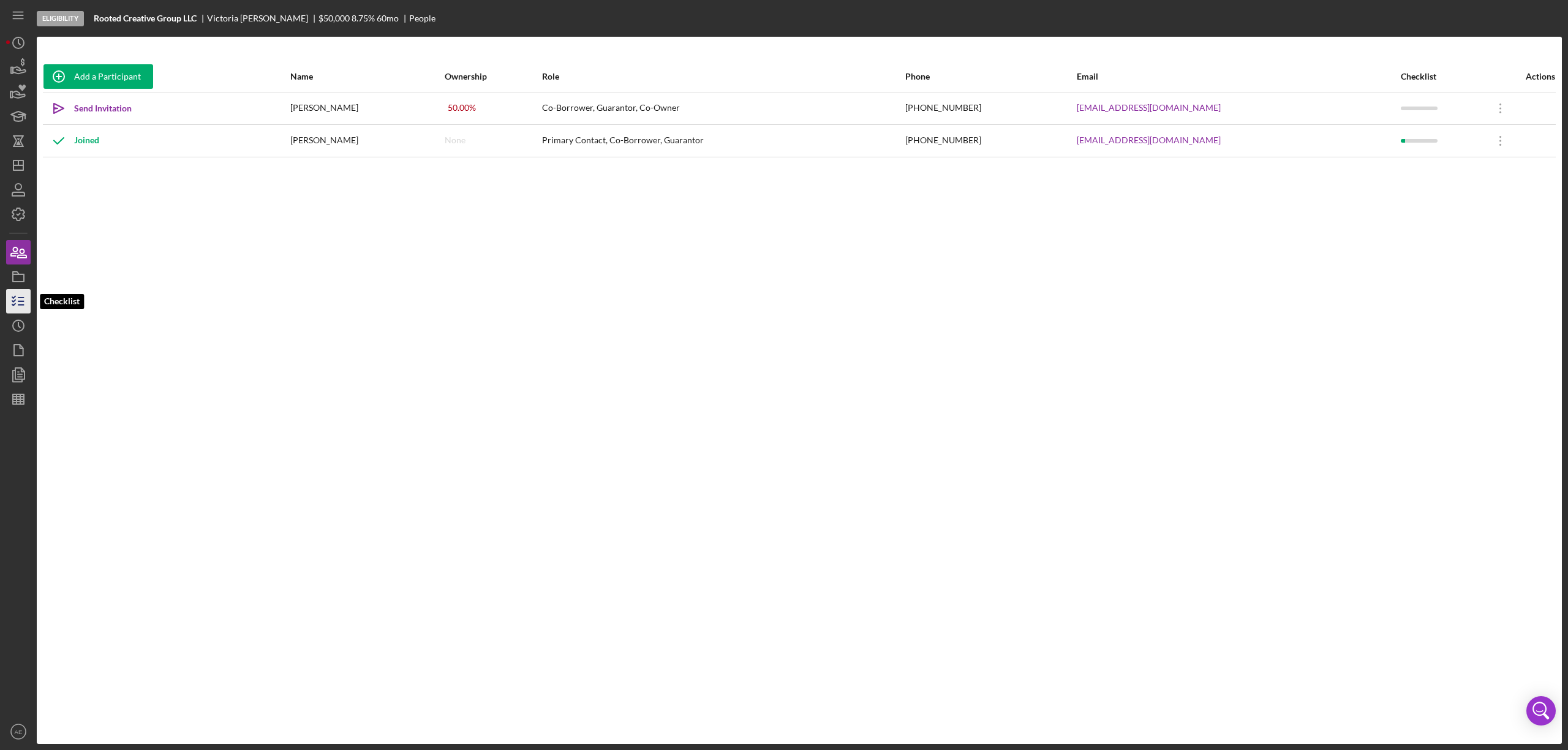
click at [20, 300] on icon "button" at bounding box center [18, 302] width 31 height 31
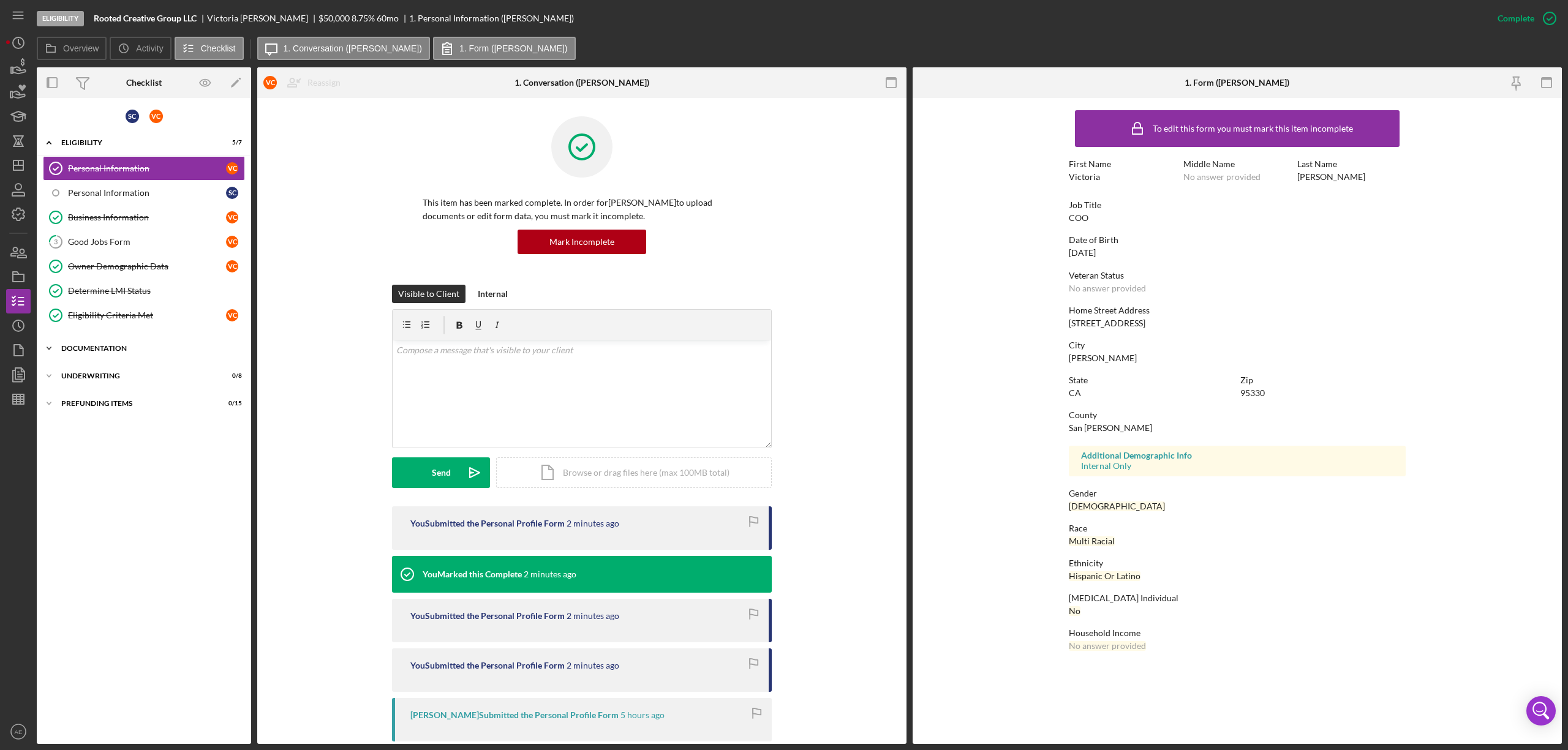
click at [131, 349] on div "Documentation" at bounding box center [149, 349] width 175 height 8
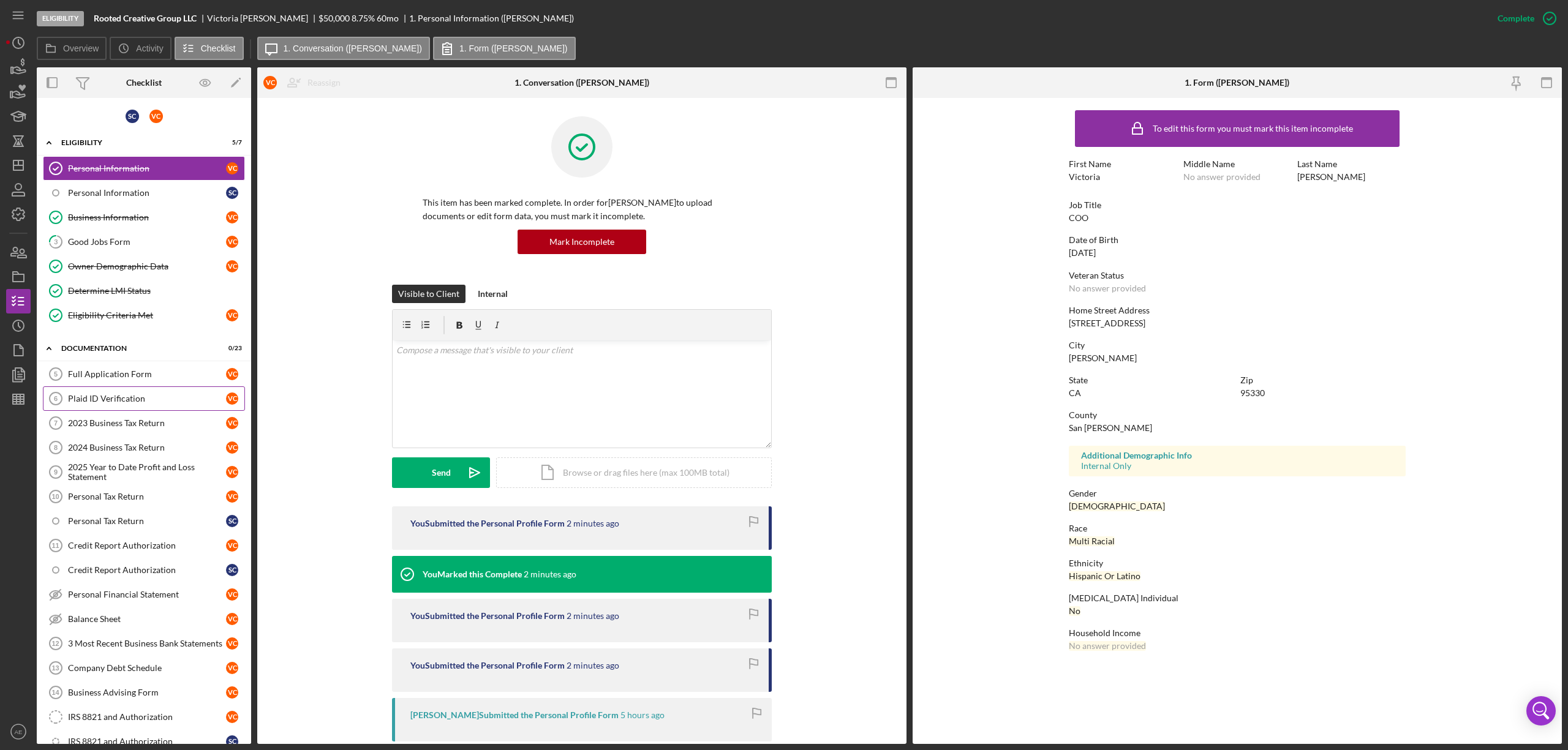
click at [129, 399] on div "Plaid ID Verification" at bounding box center [147, 399] width 159 height 10
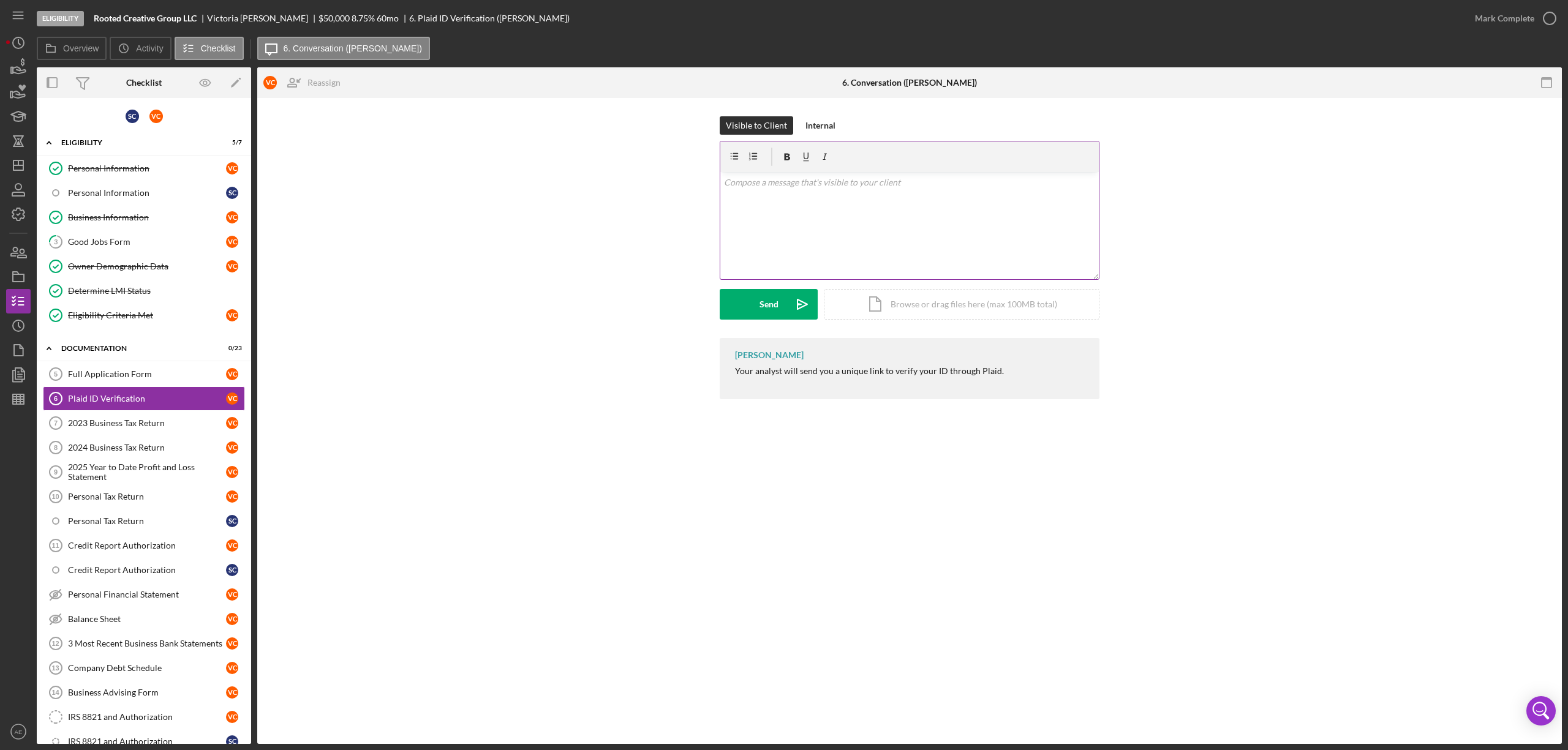
click at [880, 200] on div "v Color teal Color pink Remove color Add row above Add row below Add column bef…" at bounding box center [910, 226] width 379 height 108
click at [772, 302] on div "Send" at bounding box center [770, 304] width 19 height 31
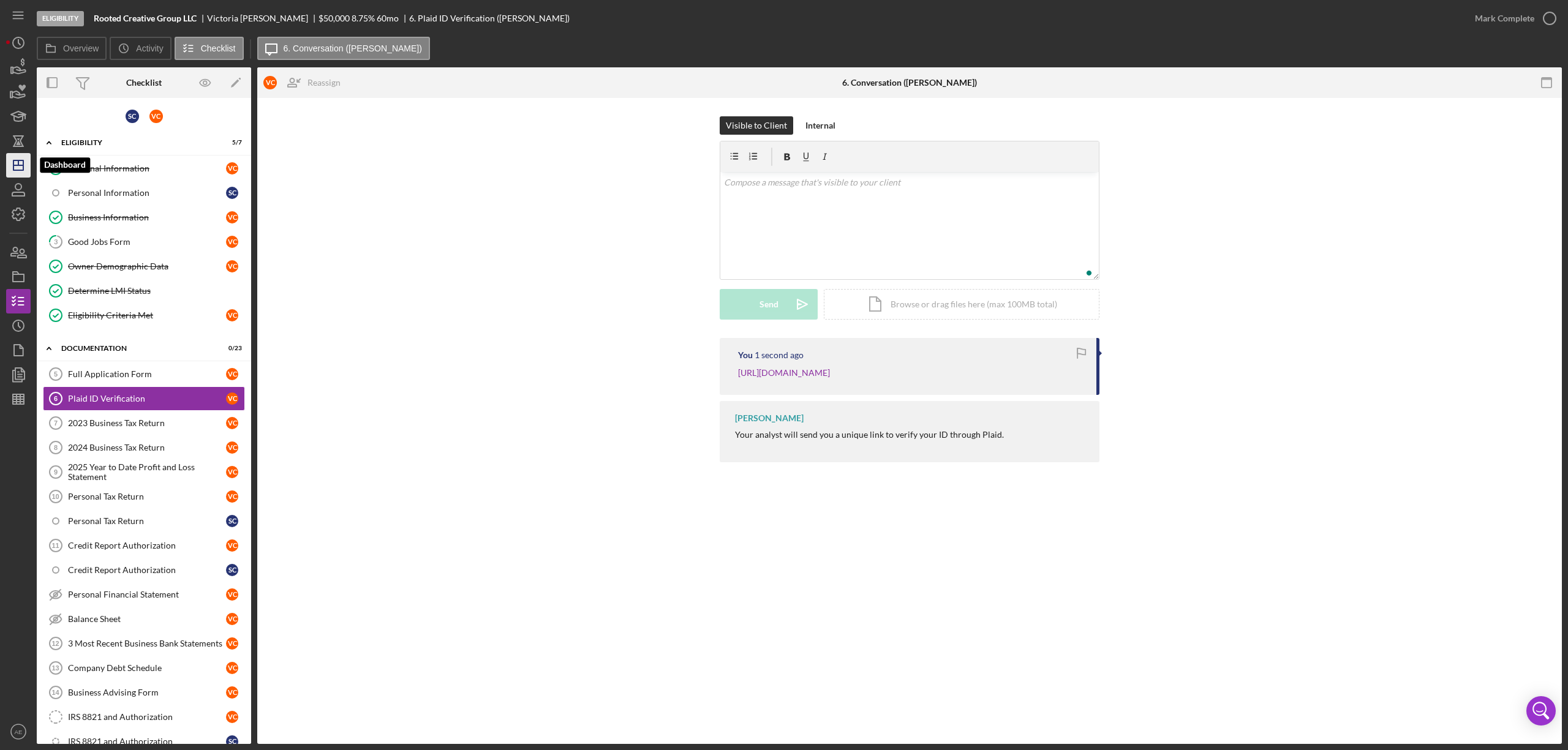
click at [20, 165] on line "button" at bounding box center [18, 165] width 10 height 0
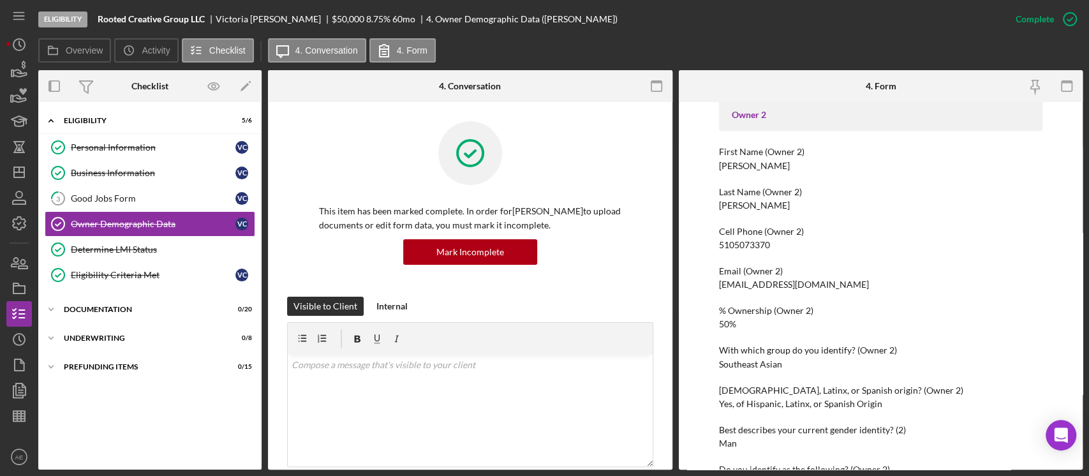
scroll to position [680, 0]
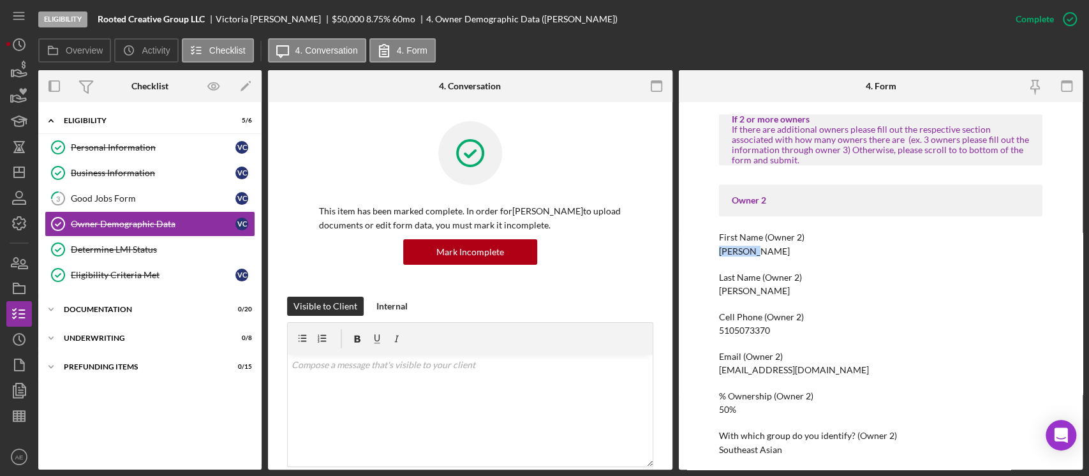
drag, startPoint x: 715, startPoint y: 255, endPoint x: 760, endPoint y: 251, distance: 45.5
click at [757, 251] on div "To edit this form you must mark this item incomplete Owner Demographic Form Wha…" at bounding box center [881, 285] width 404 height 367
copy div "[PERSON_NAME]"
drag, startPoint x: 717, startPoint y: 291, endPoint x: 1087, endPoint y: 259, distance: 371.3
click at [750, 292] on div "To edit this form you must mark this item incomplete Owner Demographic Form Wha…" at bounding box center [881, 285] width 404 height 367
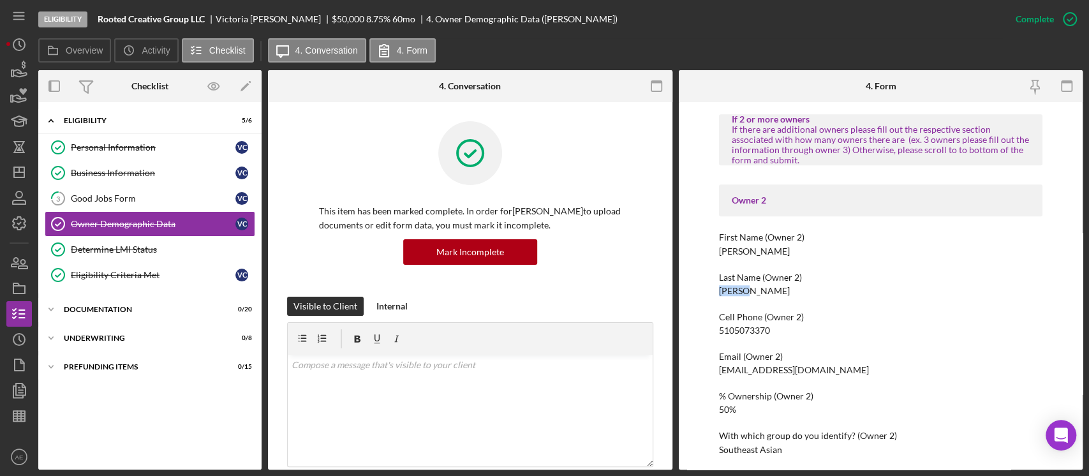
copy div "[PERSON_NAME]"
drag, startPoint x: 718, startPoint y: 371, endPoint x: 971, endPoint y: 360, distance: 253.4
click at [893, 368] on div "Email (Owner 2) scortez@rootedcreativegroup.com" at bounding box center [880, 363] width 323 height 24
copy div "scortez@rootedcreativegroup.com"
drag, startPoint x: 718, startPoint y: 334, endPoint x: 1009, endPoint y: 318, distance: 291.3
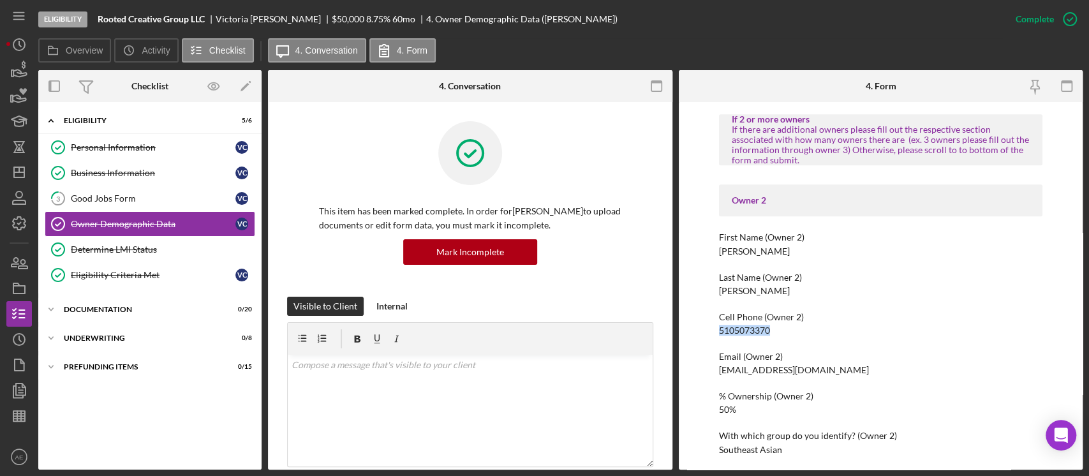
click at [783, 330] on div "Cell Phone (Owner 2) 5105073370" at bounding box center [880, 324] width 323 height 24
copy div "5105073370"
